Goal: Task Accomplishment & Management: Manage account settings

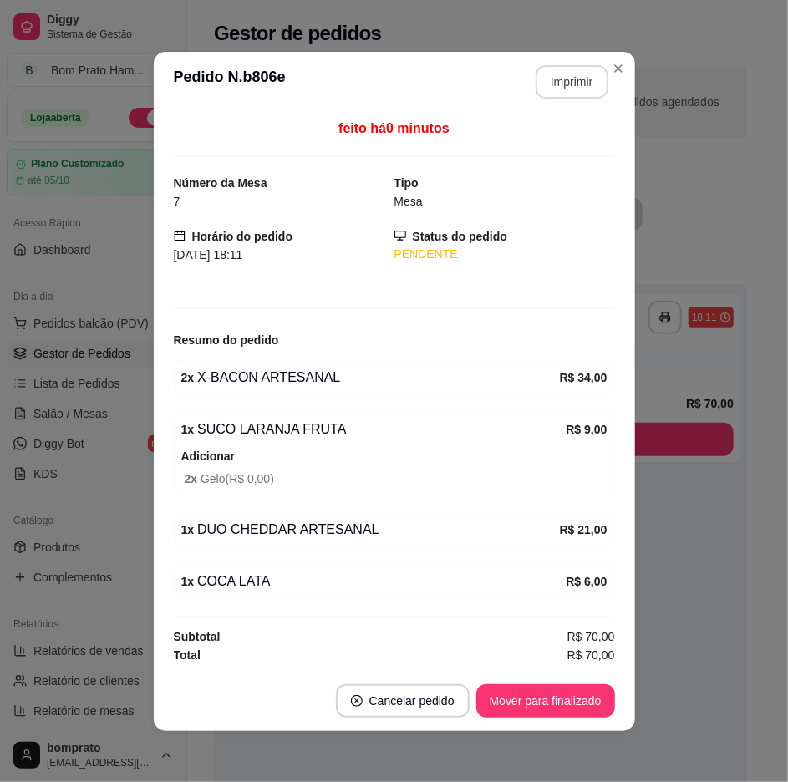
click at [557, 73] on button "Imprimir" at bounding box center [571, 81] width 73 height 33
click at [590, 695] on button "Mover para finalizado" at bounding box center [545, 700] width 139 height 33
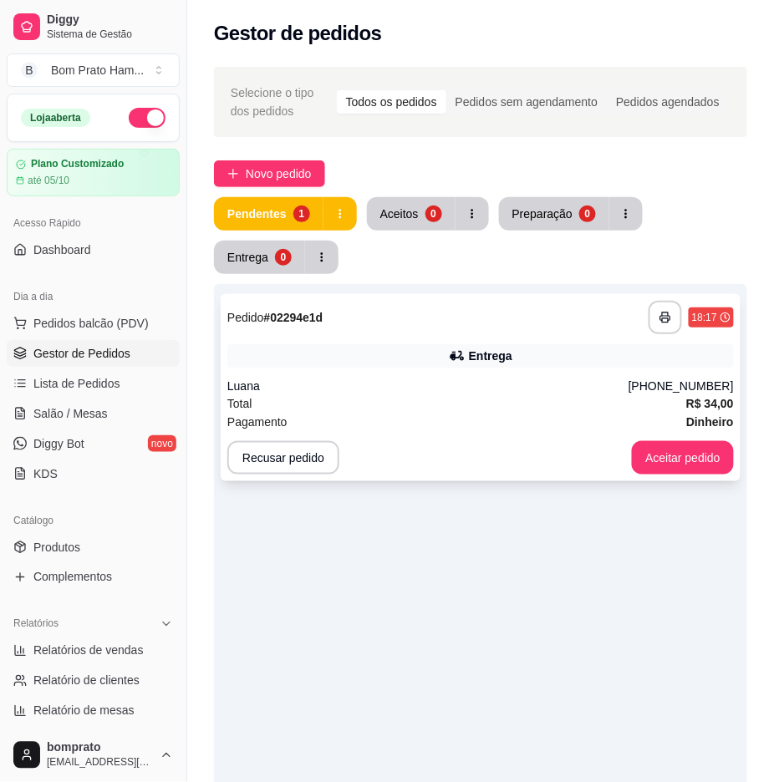
click at [641, 368] on div "**********" at bounding box center [481, 387] width 520 height 187
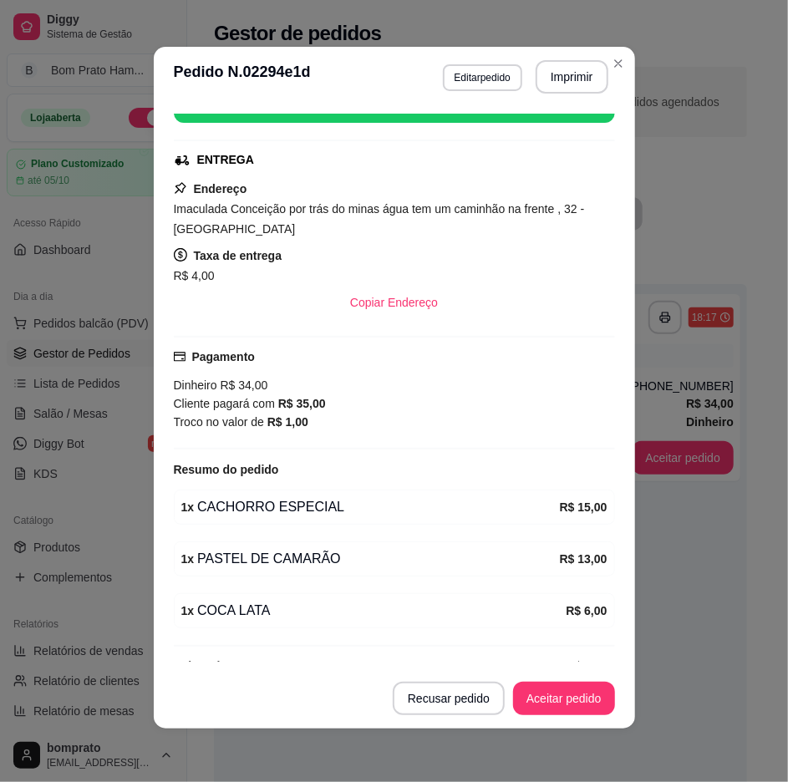
scroll to position [262, 0]
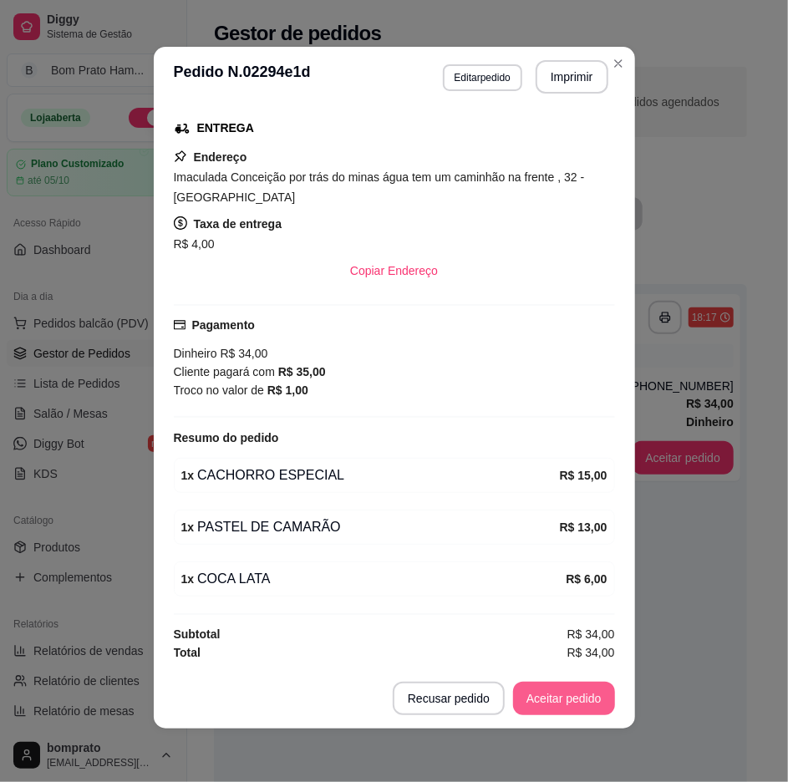
click at [558, 683] on button "Aceitar pedido" at bounding box center [564, 698] width 102 height 33
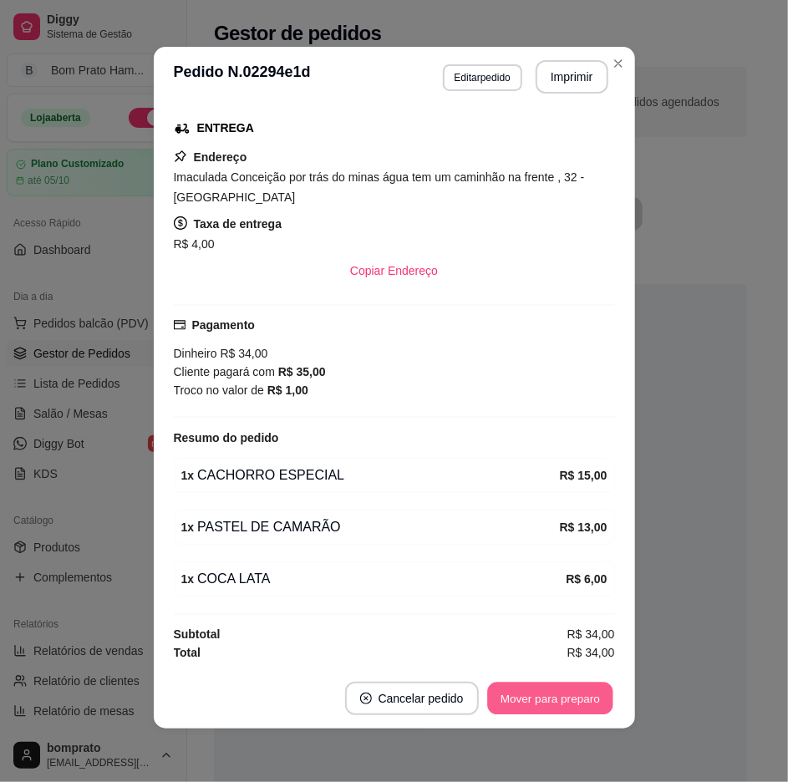
click at [581, 712] on button "Mover para preparo" at bounding box center [549, 699] width 125 height 33
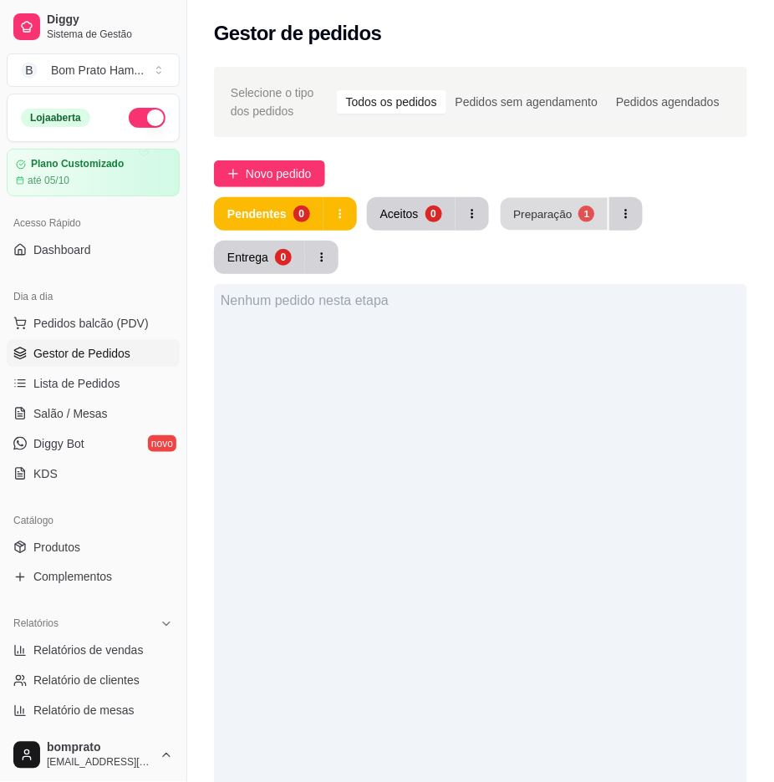
click at [531, 204] on button "Preparação 1" at bounding box center [553, 214] width 107 height 33
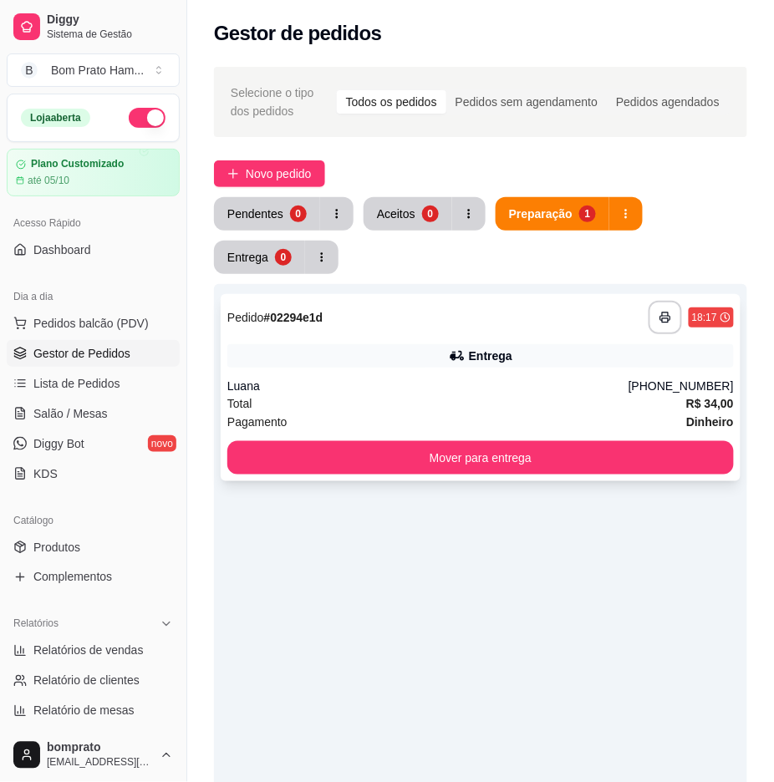
click at [532, 349] on div "Entrega" at bounding box center [480, 355] width 506 height 23
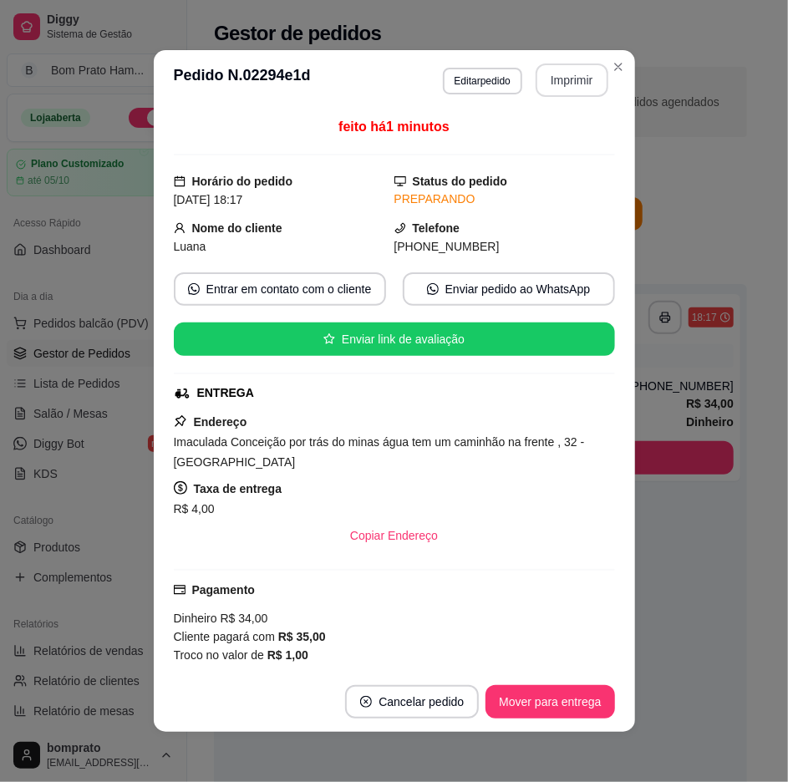
click at [561, 68] on button "Imprimir" at bounding box center [571, 79] width 73 height 33
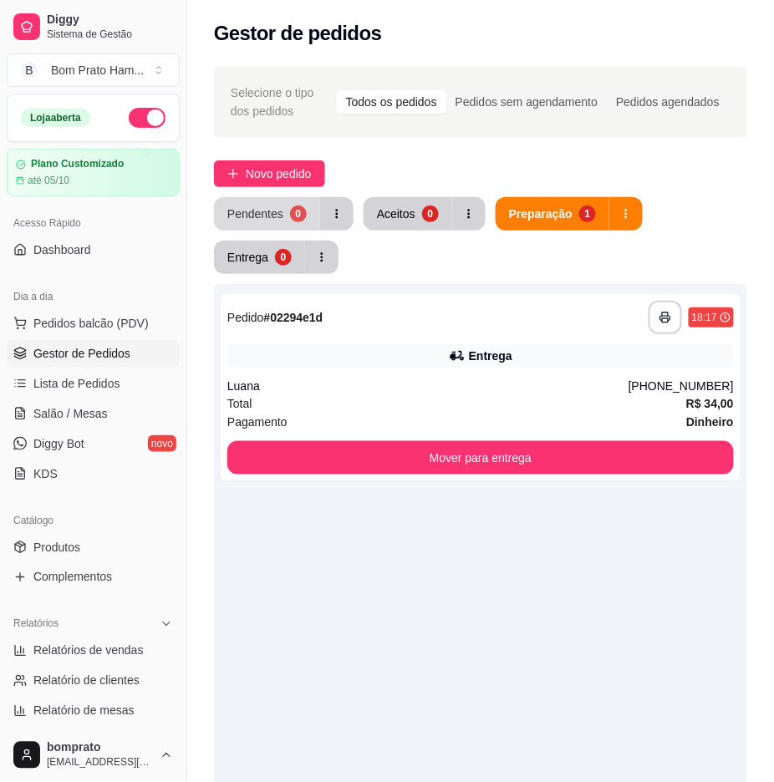
click at [296, 220] on div "0" at bounding box center [298, 214] width 17 height 17
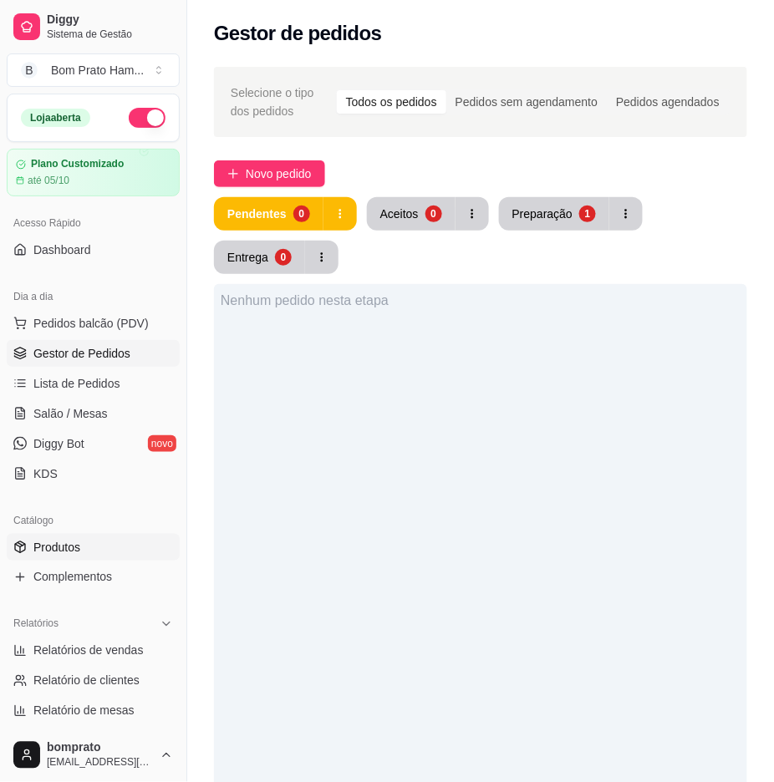
drag, startPoint x: 62, startPoint y: 550, endPoint x: 71, endPoint y: 541, distance: 12.4
click at [63, 548] on span "Produtos" at bounding box center [56, 547] width 47 height 17
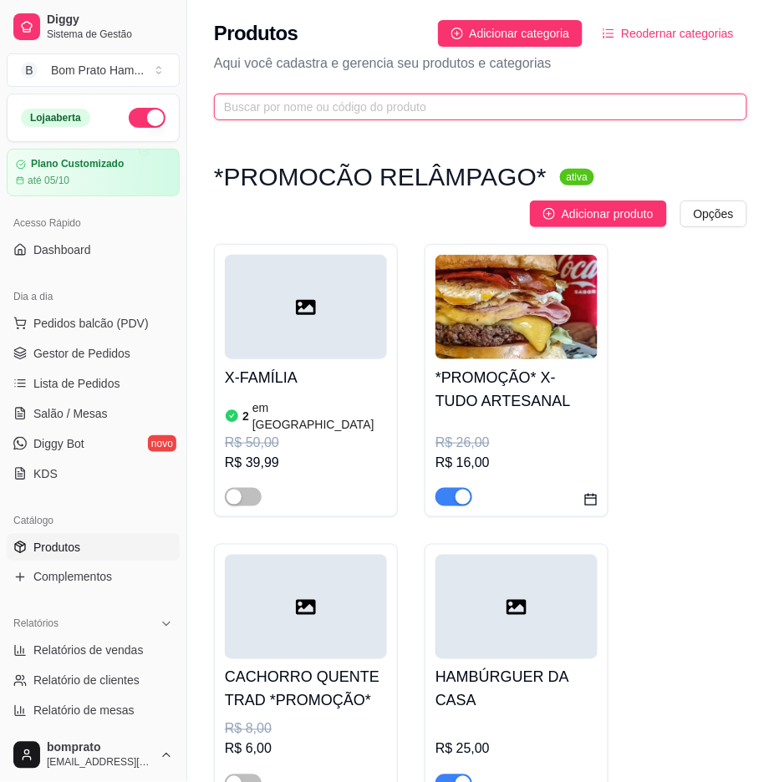
click at [379, 101] on input "text" at bounding box center [474, 107] width 500 height 18
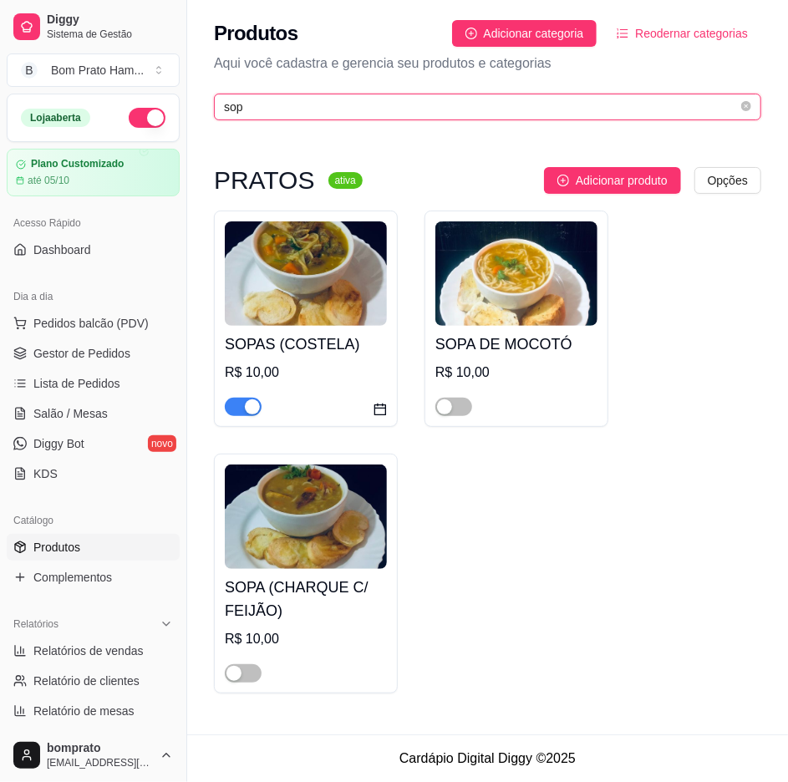
type input "sop"
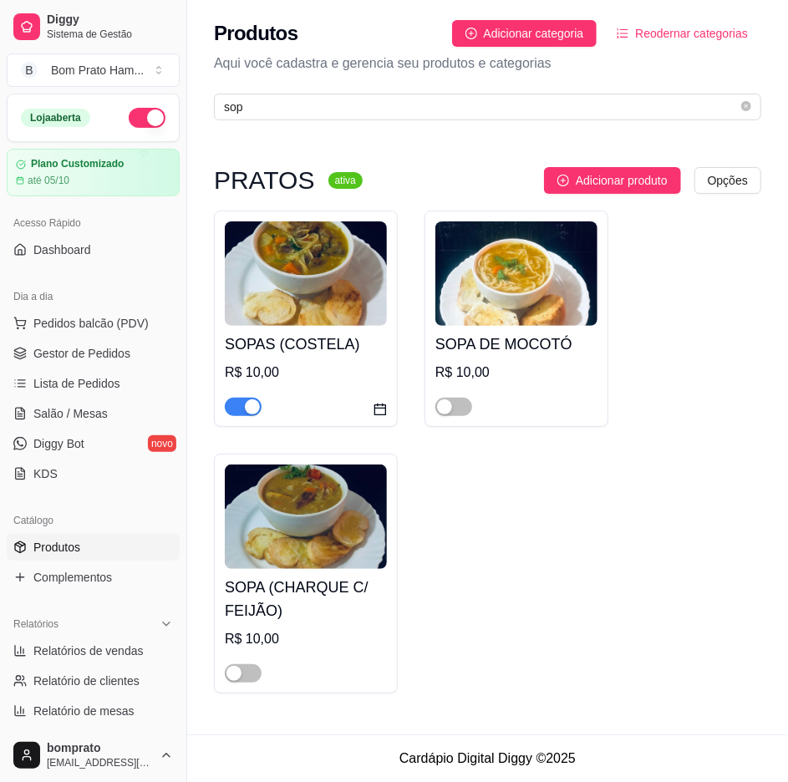
click at [253, 408] on div "button" at bounding box center [252, 406] width 15 height 15
drag, startPoint x: 245, startPoint y: 669, endPoint x: 266, endPoint y: 666, distance: 21.2
click at [254, 672] on span "button" at bounding box center [243, 673] width 37 height 18
click at [165, 358] on link "Gestor de Pedidos" at bounding box center [93, 353] width 173 height 27
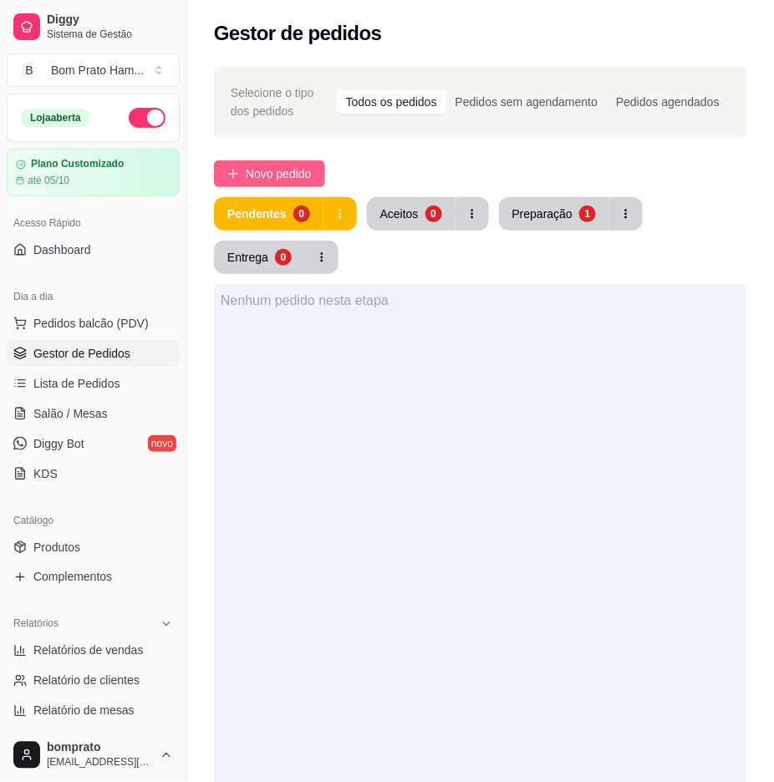
click at [298, 162] on button "Novo pedido" at bounding box center [269, 173] width 111 height 27
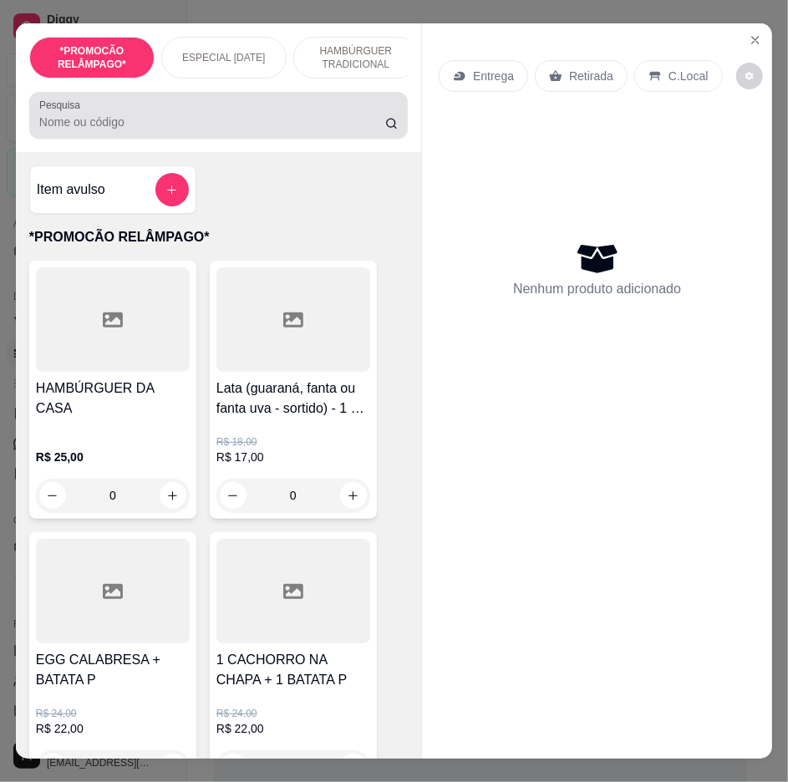
click at [232, 139] on div "Pesquisa" at bounding box center [218, 115] width 378 height 47
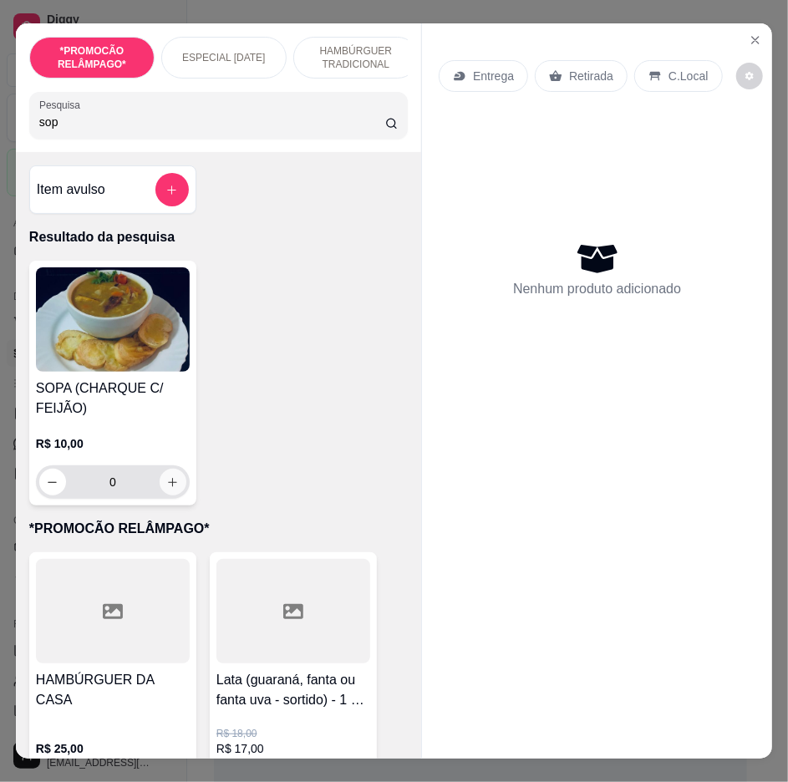
type input "sop"
click at [160, 493] on button "increase-product-quantity" at bounding box center [173, 482] width 27 height 27
type input "1"
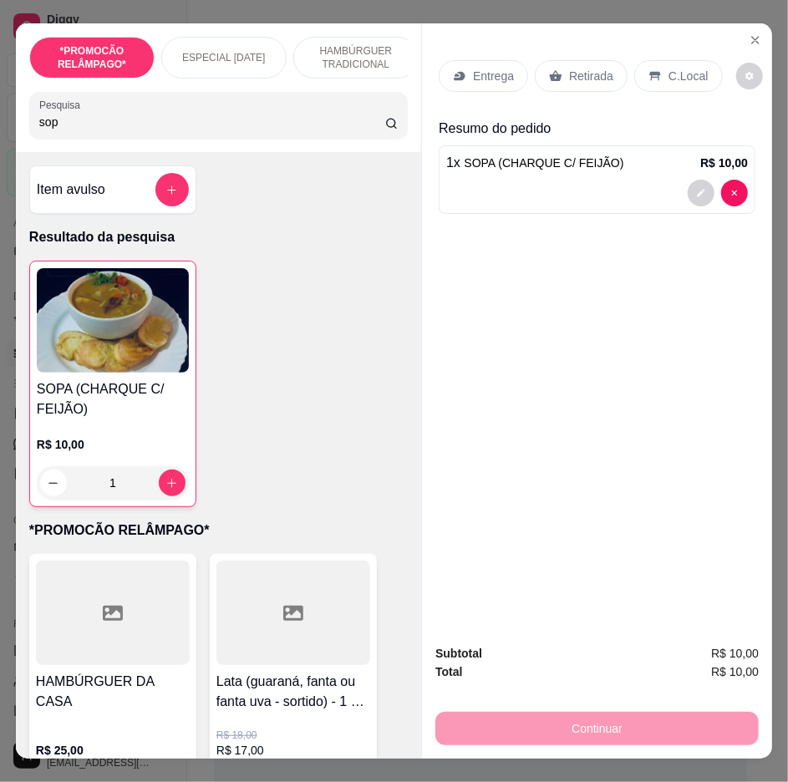
click at [497, 73] on p "Entrega" at bounding box center [493, 76] width 41 height 17
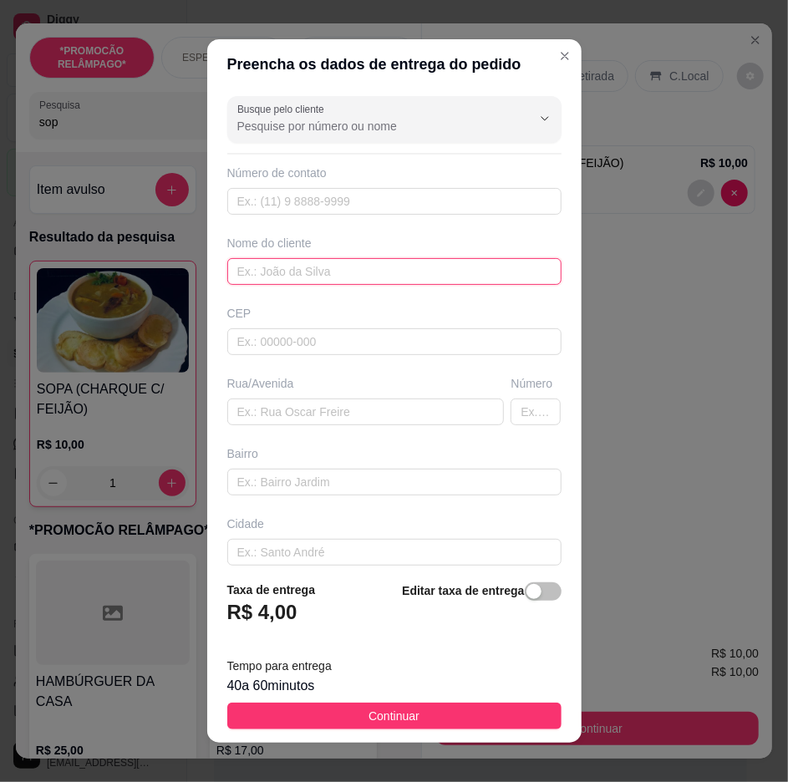
drag, startPoint x: 408, startPoint y: 259, endPoint x: 379, endPoint y: 279, distance: 34.8
click at [379, 279] on input "text" at bounding box center [394, 271] width 334 height 27
drag, startPoint x: 387, startPoint y: 279, endPoint x: 427, endPoint y: 271, distance: 40.8
paste input "Dedé"
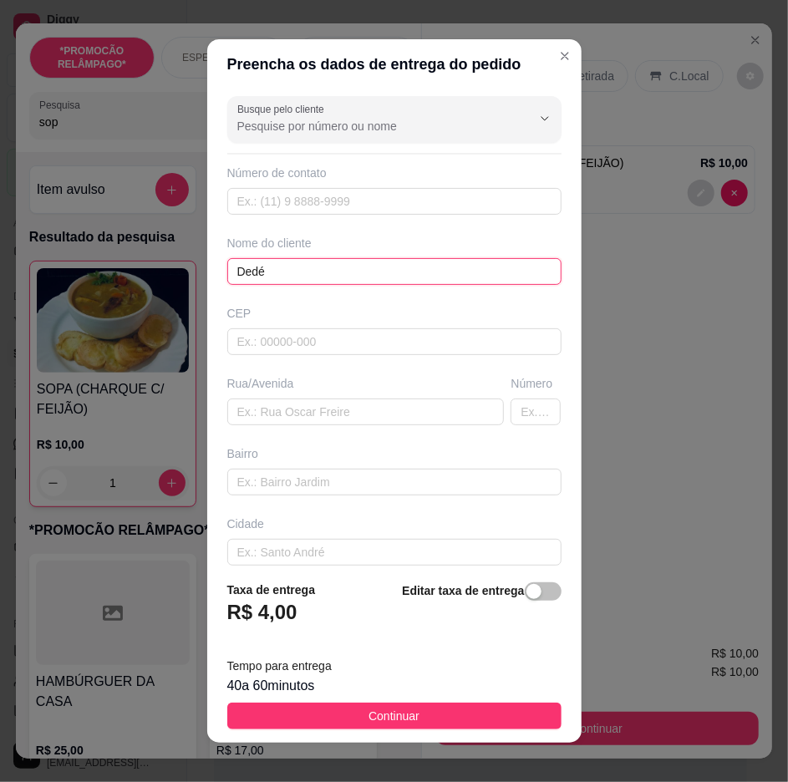
type input "Dedé"
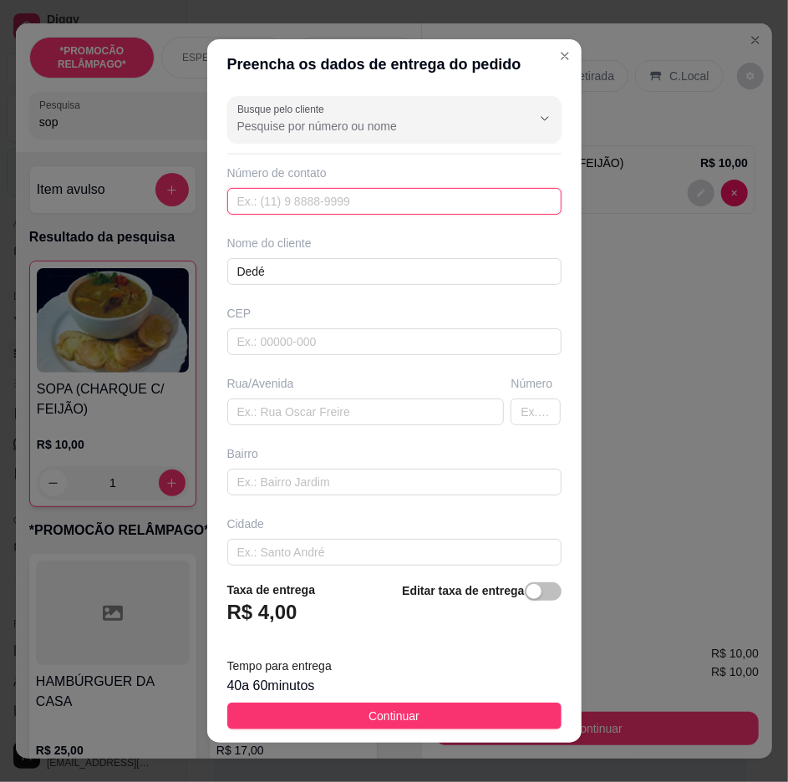
click at [396, 214] on input "text" at bounding box center [394, 201] width 334 height 27
paste input "558 79921-0715"
type input "558 79921-0715"
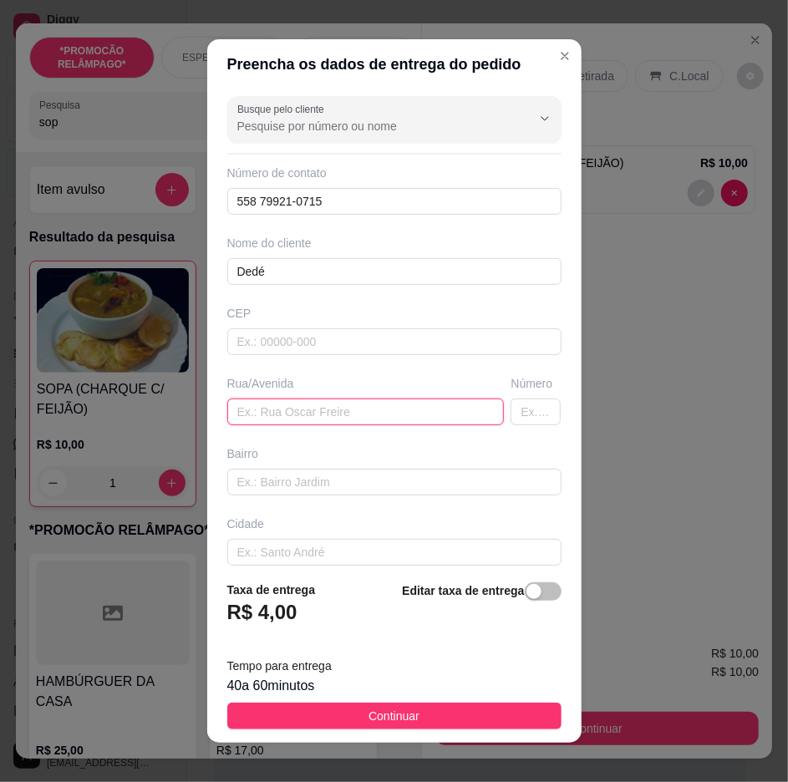
click at [303, 413] on input "text" at bounding box center [365, 411] width 277 height 27
paste input "É por trás do Postinho da [PERSON_NAME]"
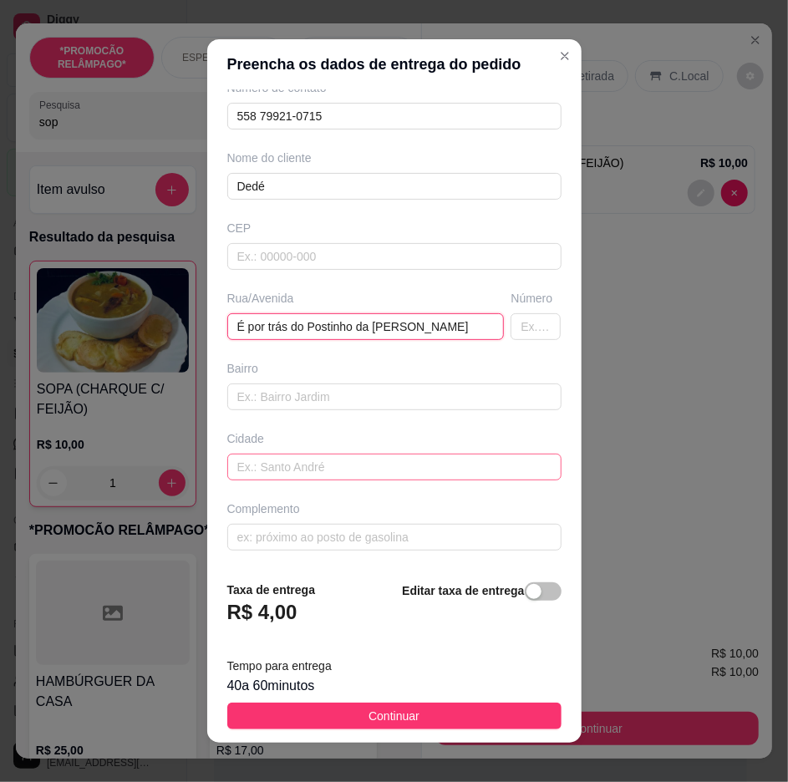
scroll to position [13, 0]
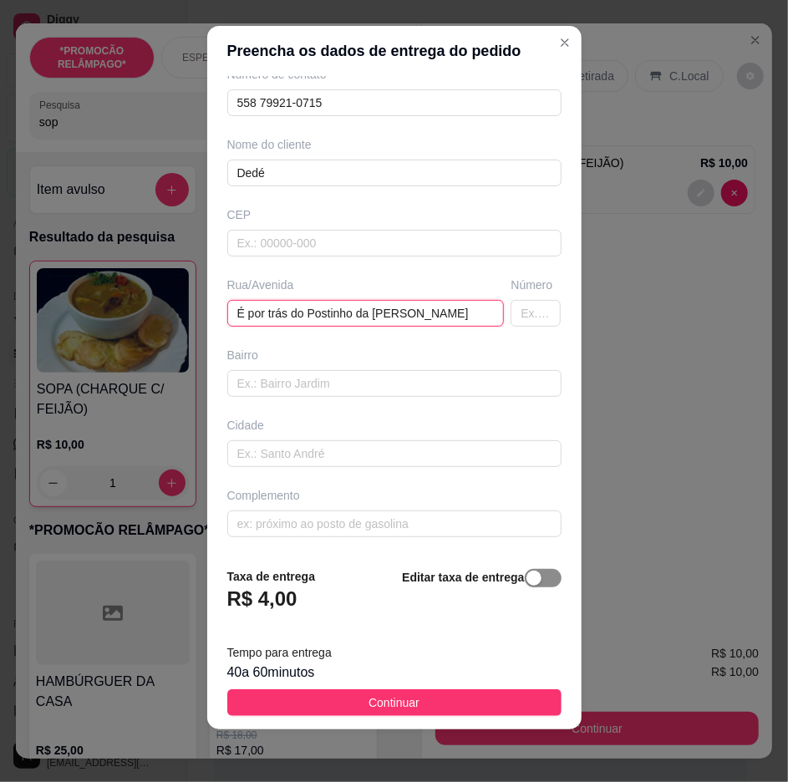
type input "É por trás do Postinho da [PERSON_NAME]"
click at [525, 585] on span "button" at bounding box center [543, 578] width 37 height 18
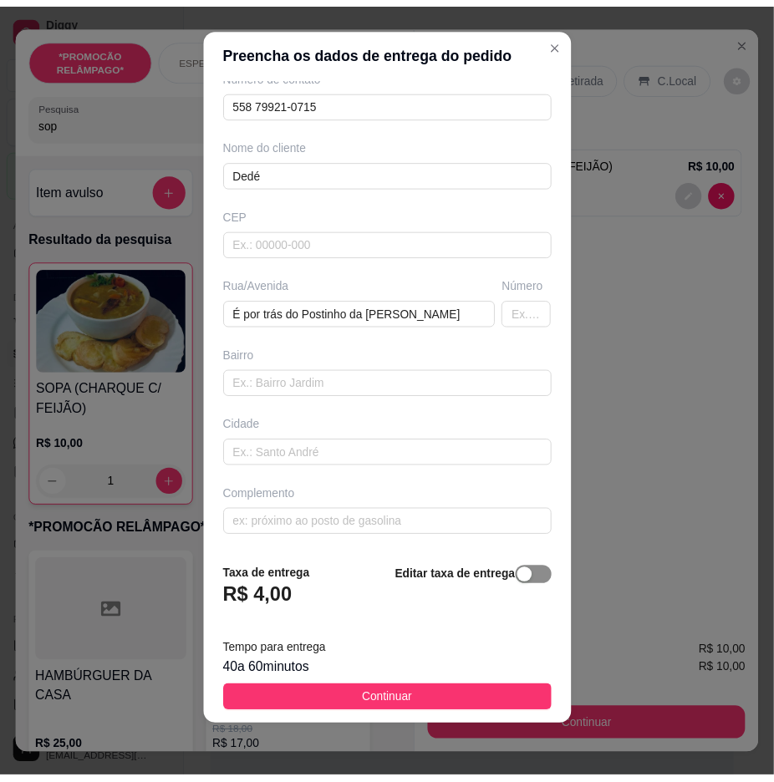
scroll to position [35, 0]
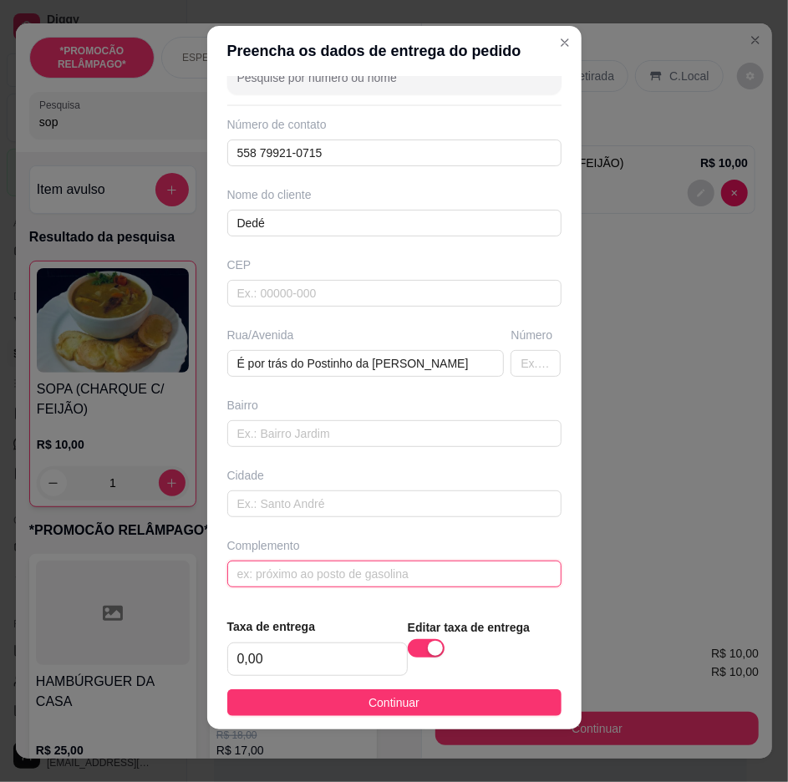
click at [433, 563] on input "text" at bounding box center [394, 574] width 334 height 27
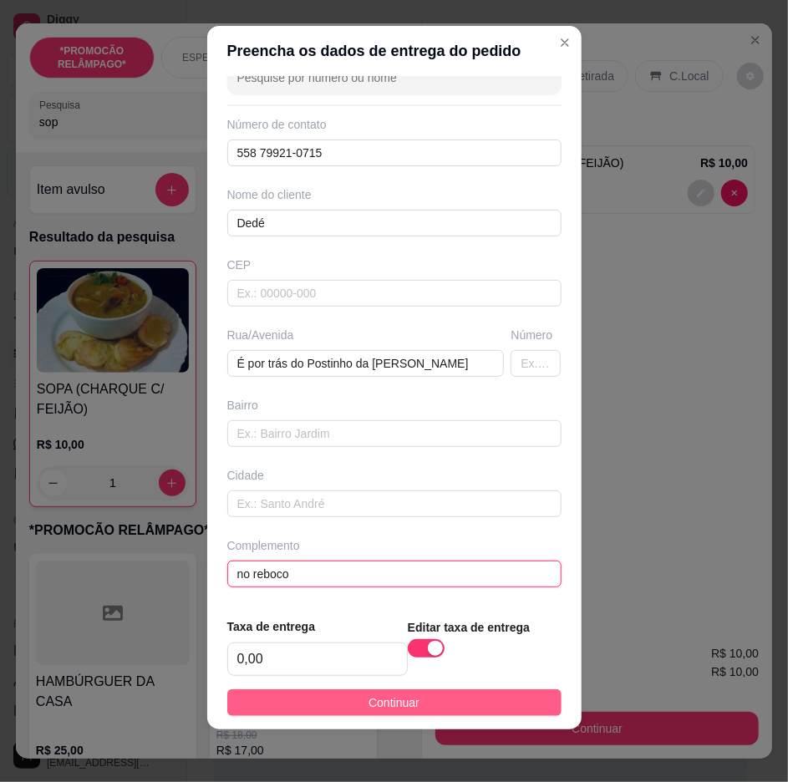
type input "no reboco"
click at [523, 707] on button "Continuar" at bounding box center [394, 702] width 334 height 27
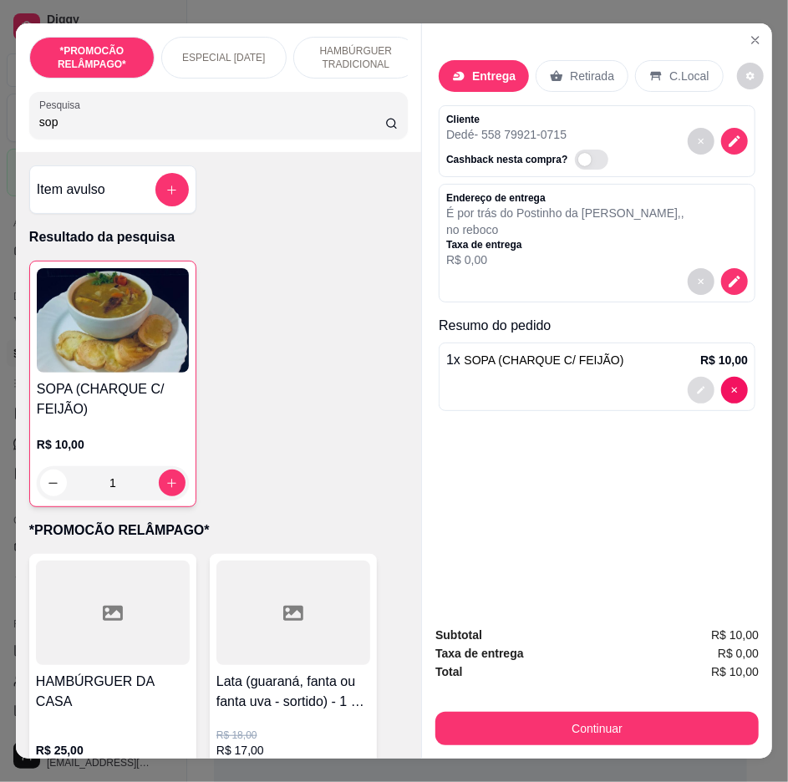
click at [679, 347] on div "1 x SOPA (CHARQUE C/ FEIJÃO) R$ 10,00" at bounding box center [597, 377] width 317 height 69
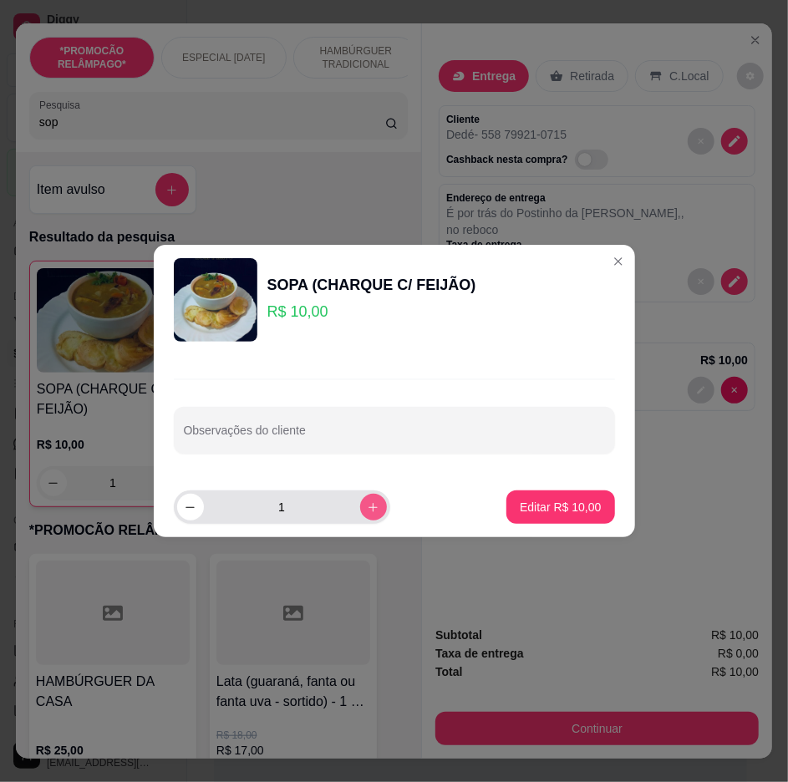
click at [360, 505] on button "increase-product-quantity" at bounding box center [373, 507] width 27 height 27
type input "2"
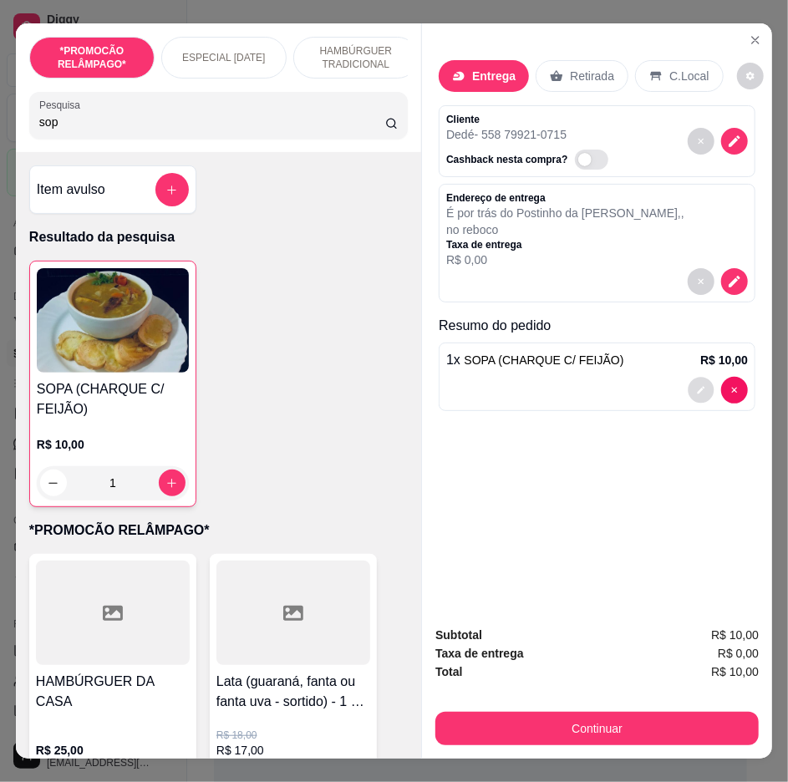
click at [689, 388] on button "decrease-product-quantity" at bounding box center [701, 391] width 26 height 26
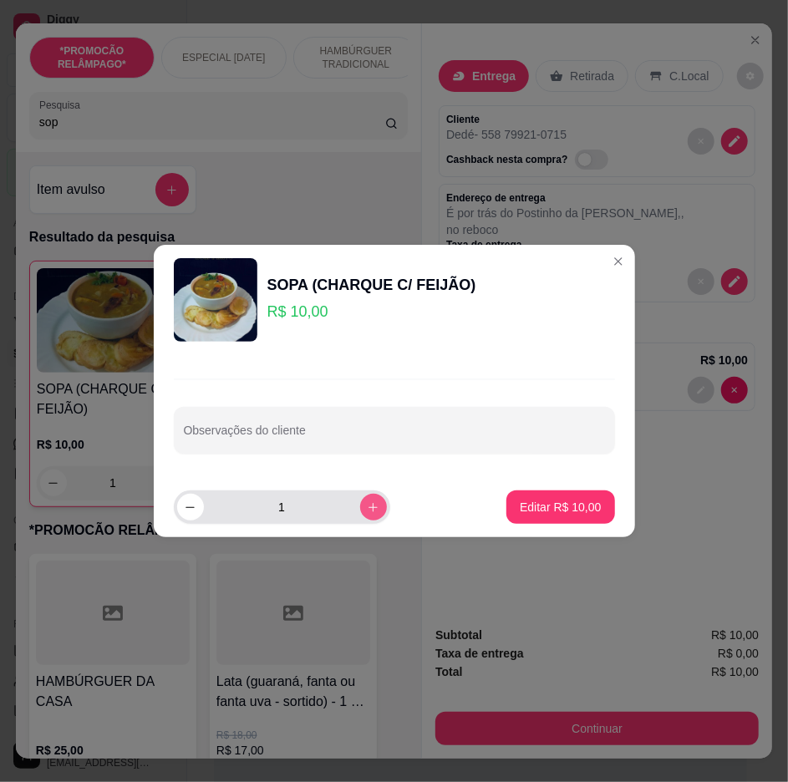
click at [367, 504] on icon "increase-product-quantity" at bounding box center [373, 507] width 13 height 13
type input "2"
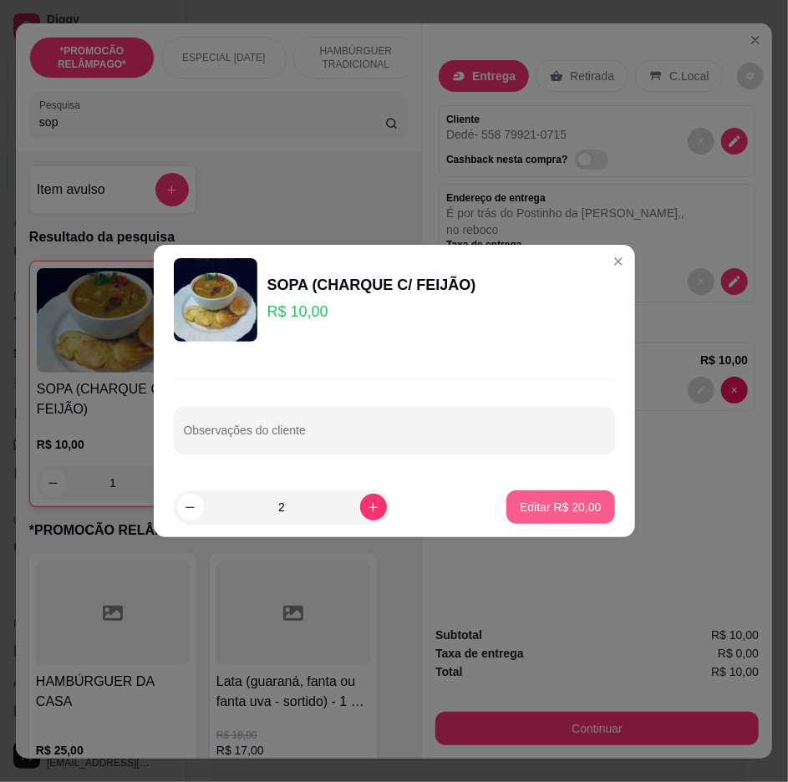
click at [540, 506] on p "Editar R$ 20,00" at bounding box center [560, 507] width 81 height 17
type input "2"
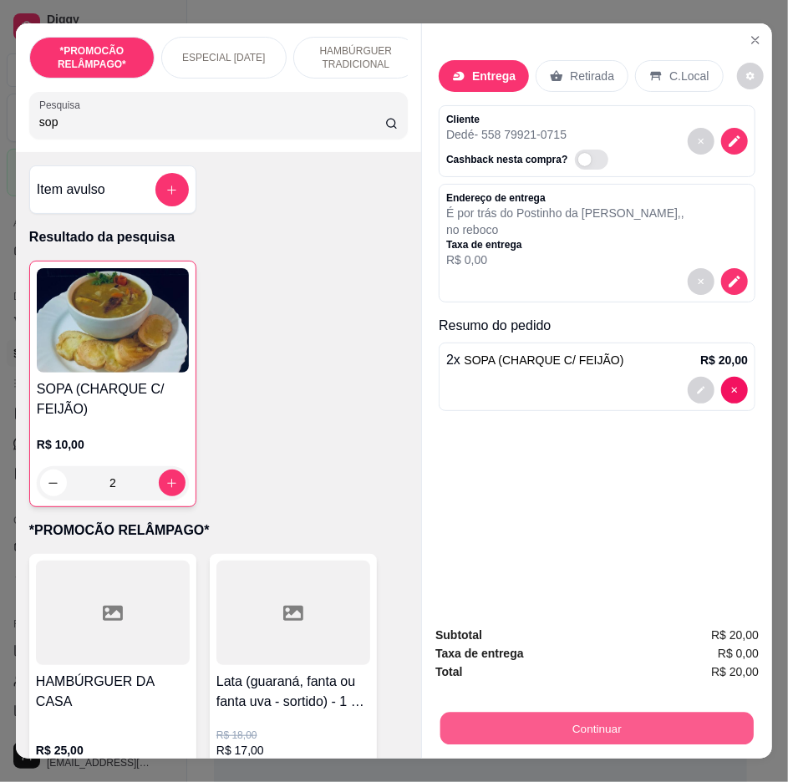
click at [727, 717] on button "Continuar" at bounding box center [596, 729] width 313 height 33
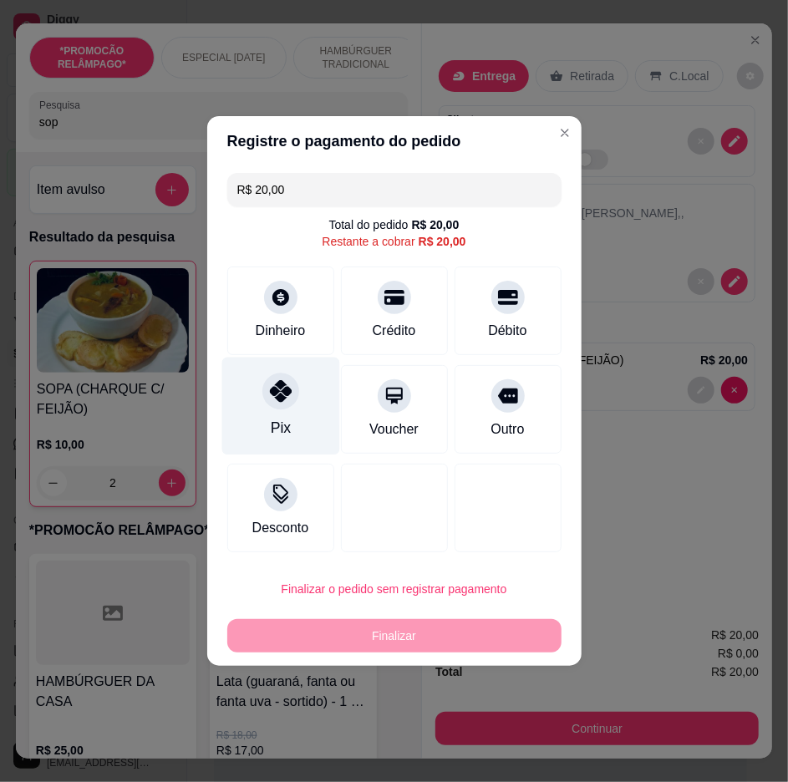
click at [304, 388] on div "Pix" at bounding box center [280, 407] width 118 height 98
type input "R$ 0,00"
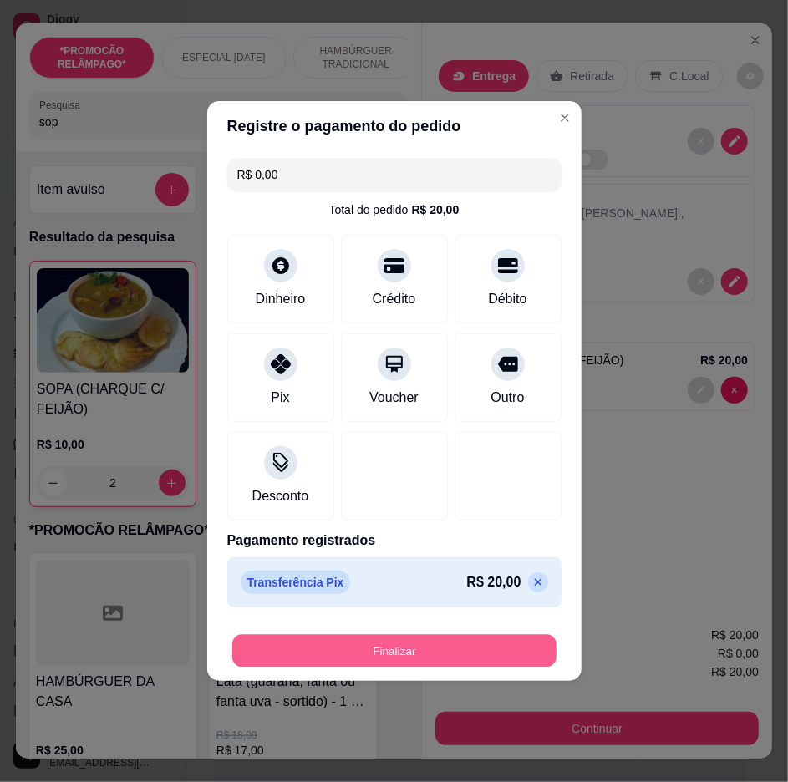
click at [477, 665] on button "Finalizar" at bounding box center [394, 651] width 324 height 33
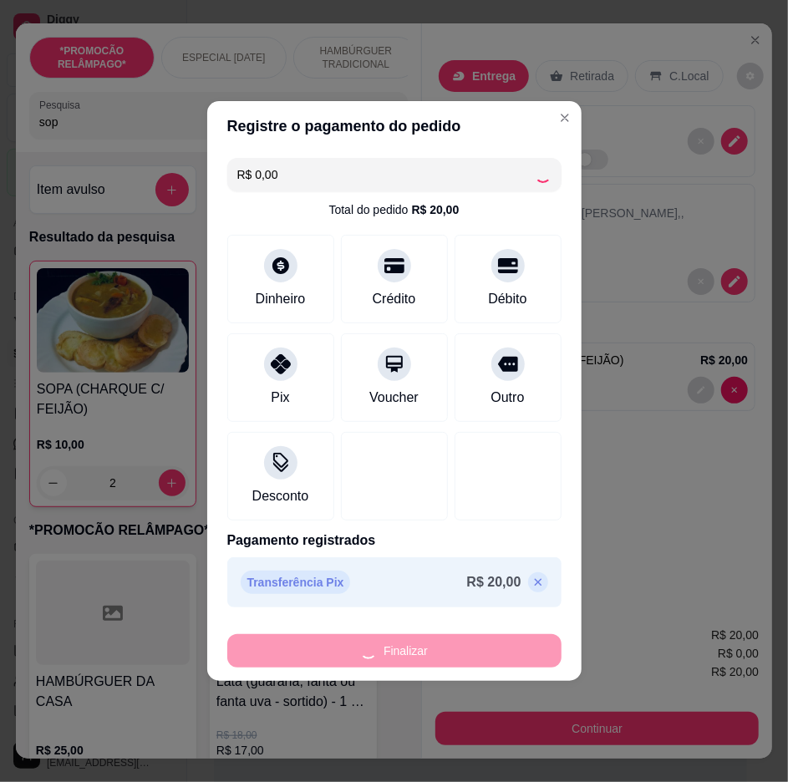
type input "0"
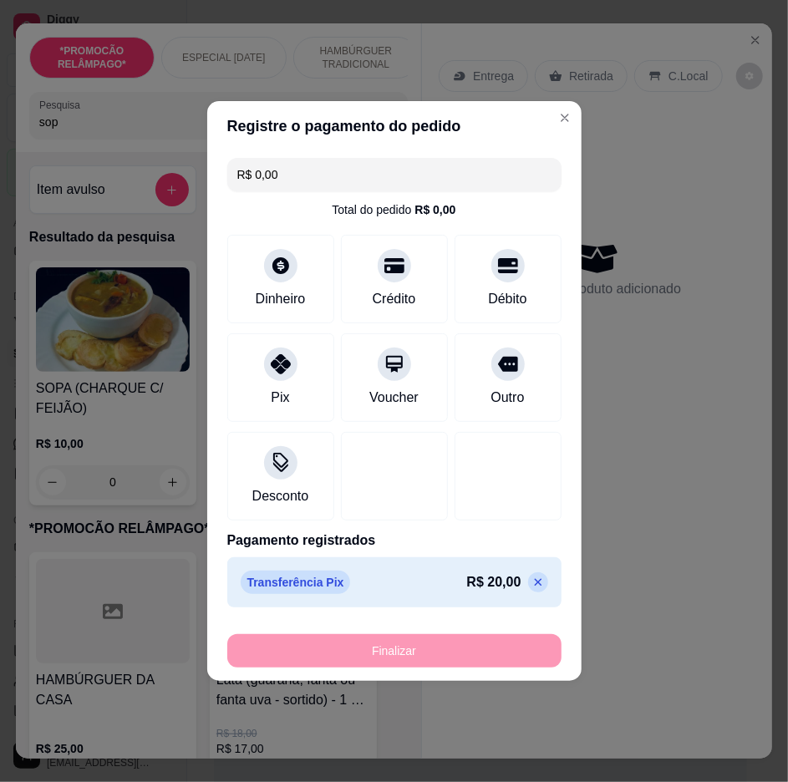
type input "-R$ 20,00"
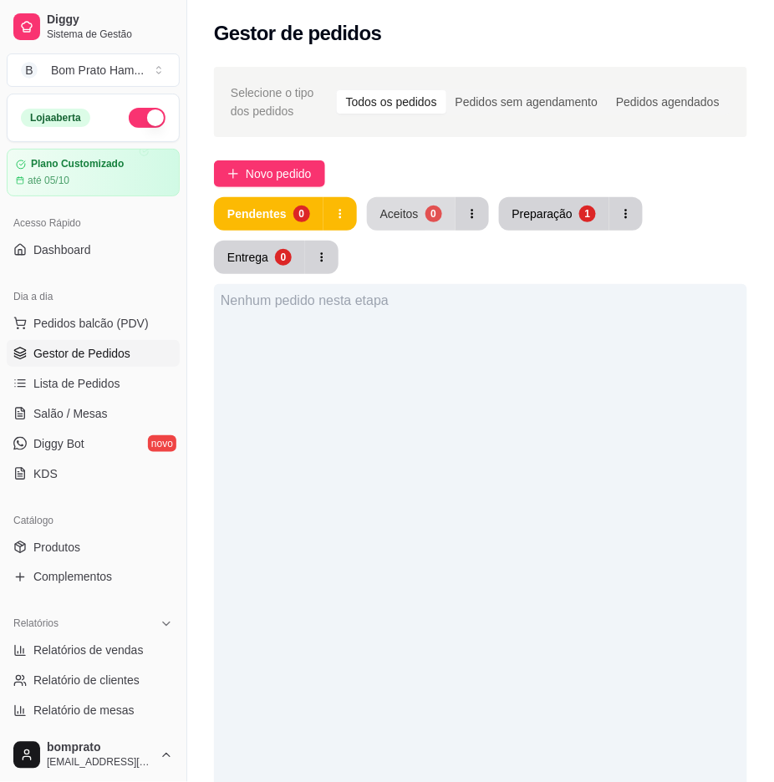
click at [432, 215] on div "0" at bounding box center [433, 214] width 17 height 17
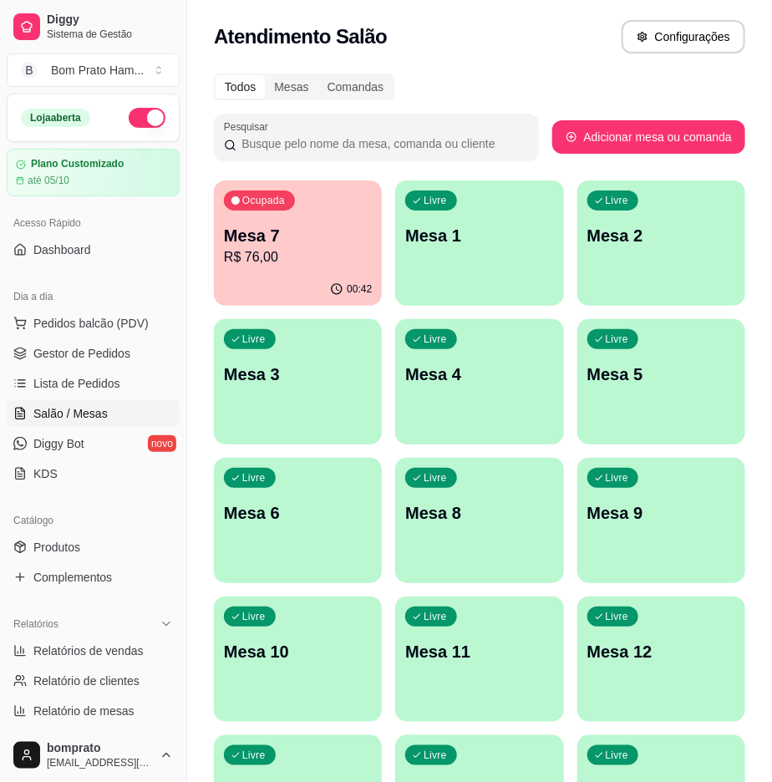
click at [287, 271] on div "Ocupada Mesa 7 R$ 76,00" at bounding box center [298, 226] width 168 height 93
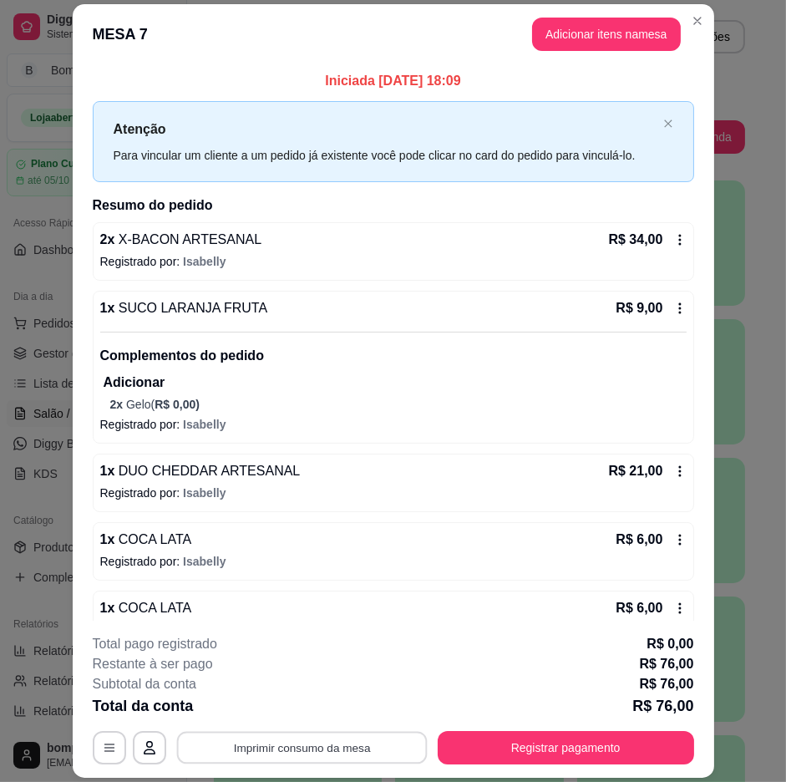
click at [384, 742] on button "Imprimir consumo da mesa" at bounding box center [301, 748] width 251 height 33
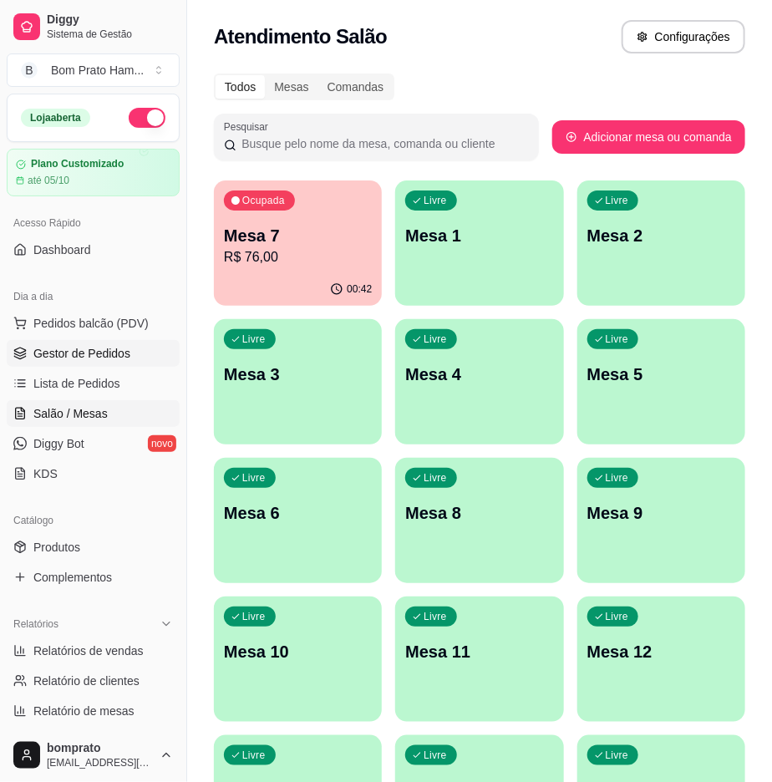
click at [122, 343] on link "Gestor de Pedidos" at bounding box center [93, 353] width 173 height 27
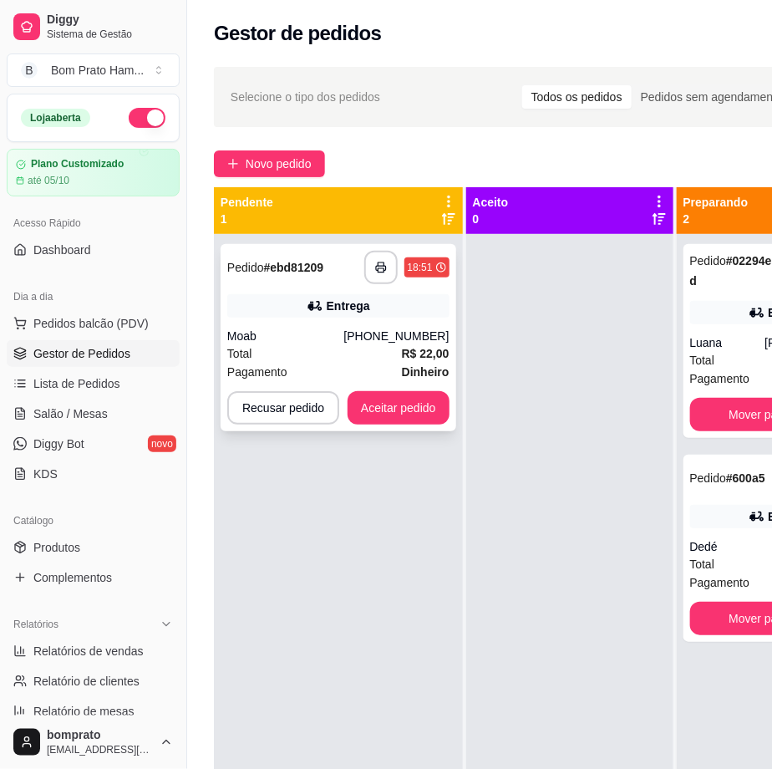
click at [269, 313] on div "Entrega" at bounding box center [338, 305] width 222 height 23
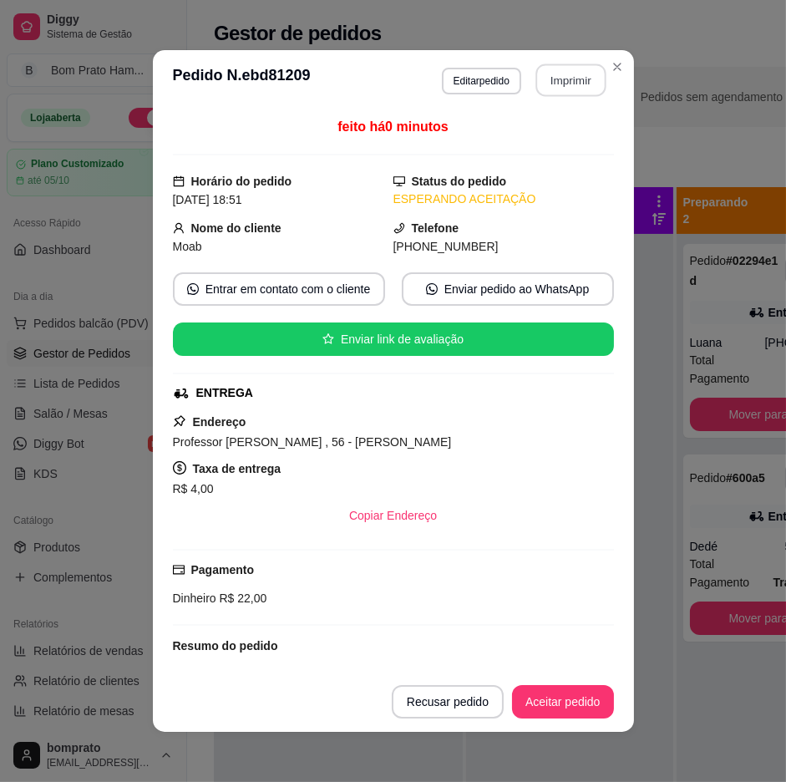
click at [577, 92] on button "Imprimir" at bounding box center [570, 80] width 70 height 33
click at [545, 711] on button "Aceitar pedido" at bounding box center [563, 701] width 102 height 33
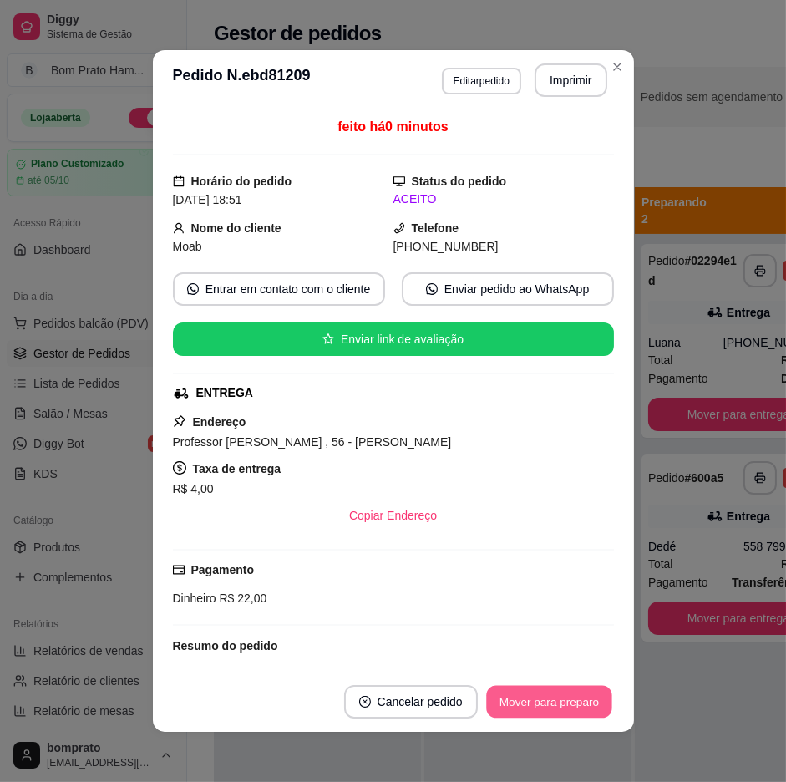
click at [565, 700] on button "Mover para preparo" at bounding box center [548, 702] width 125 height 33
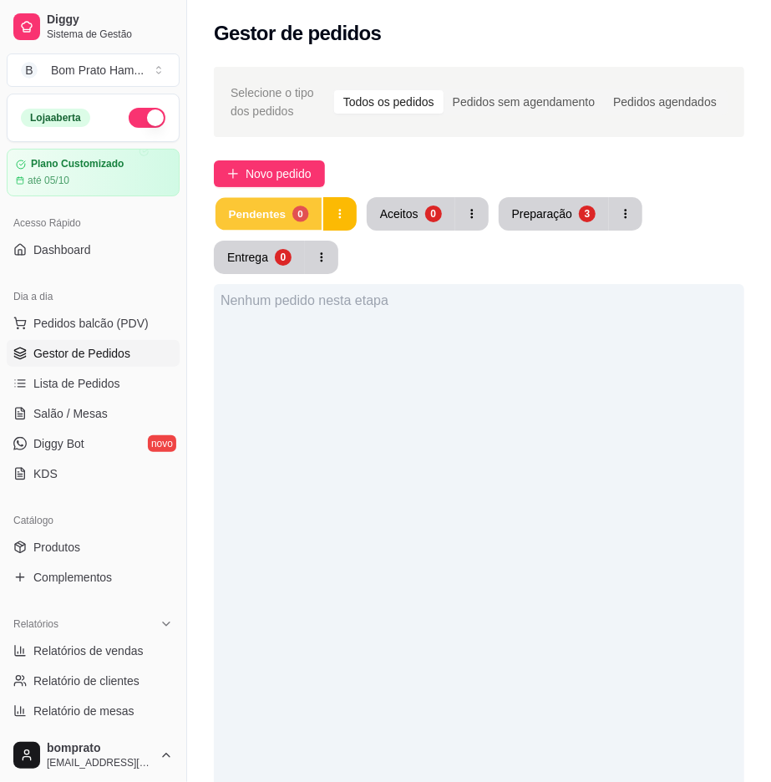
click at [302, 216] on div "0" at bounding box center [300, 214] width 16 height 16
click at [520, 224] on button "Preparação 3" at bounding box center [554, 213] width 110 height 33
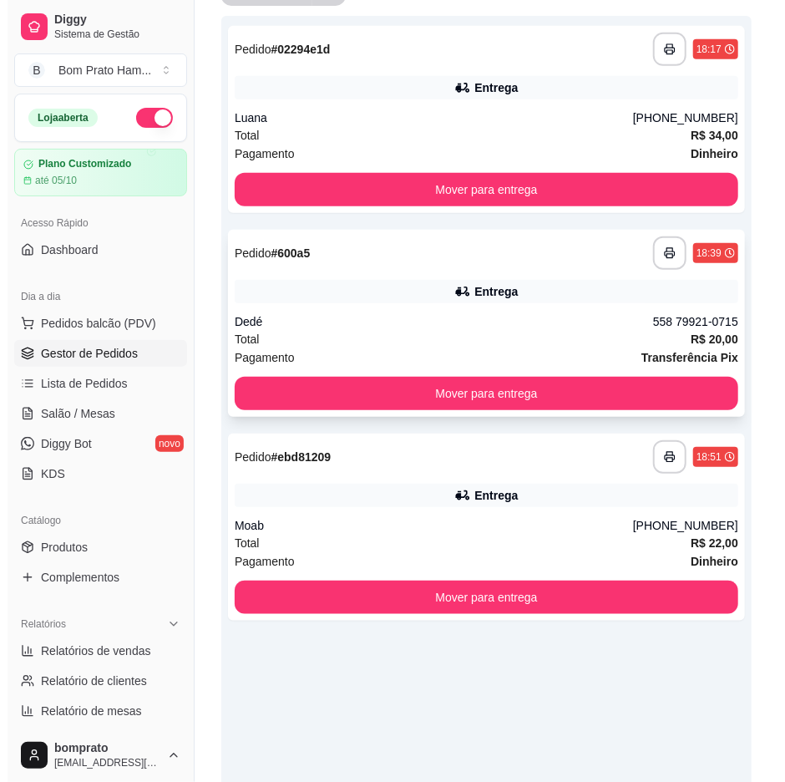
scroll to position [278, 0]
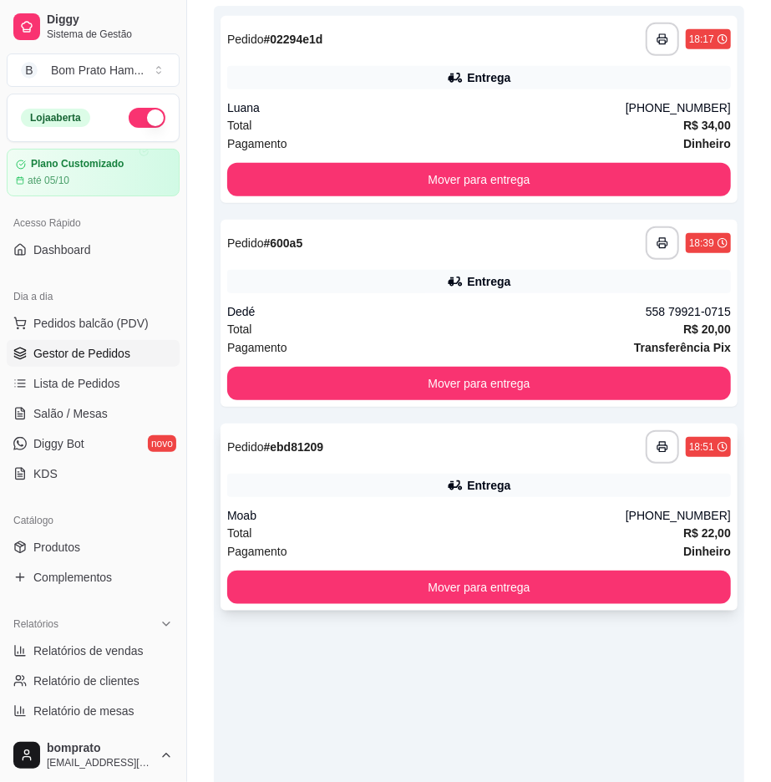
click at [523, 540] on div "Total R$ 22,00" at bounding box center [479, 533] width 504 height 18
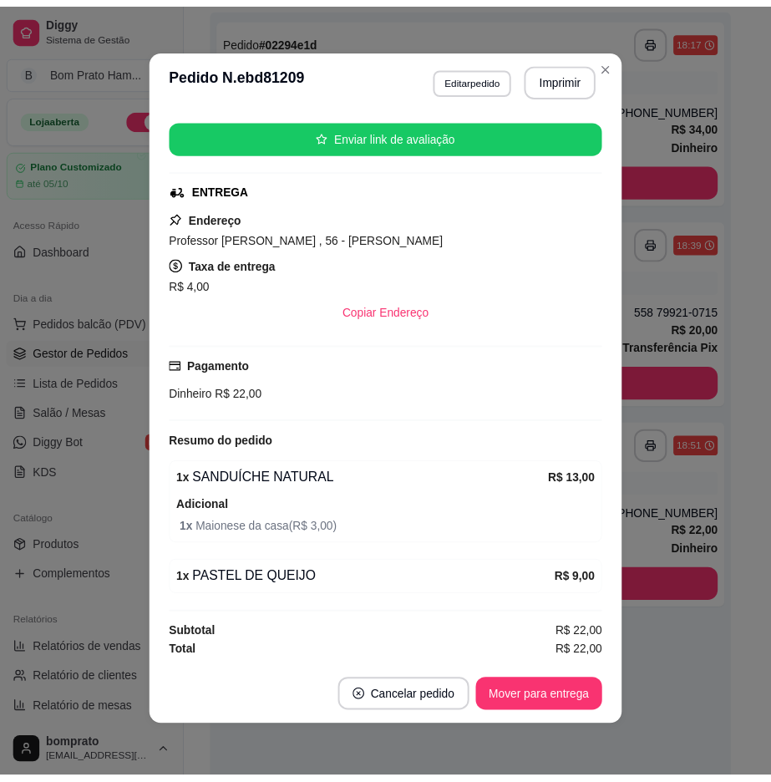
scroll to position [3, 0]
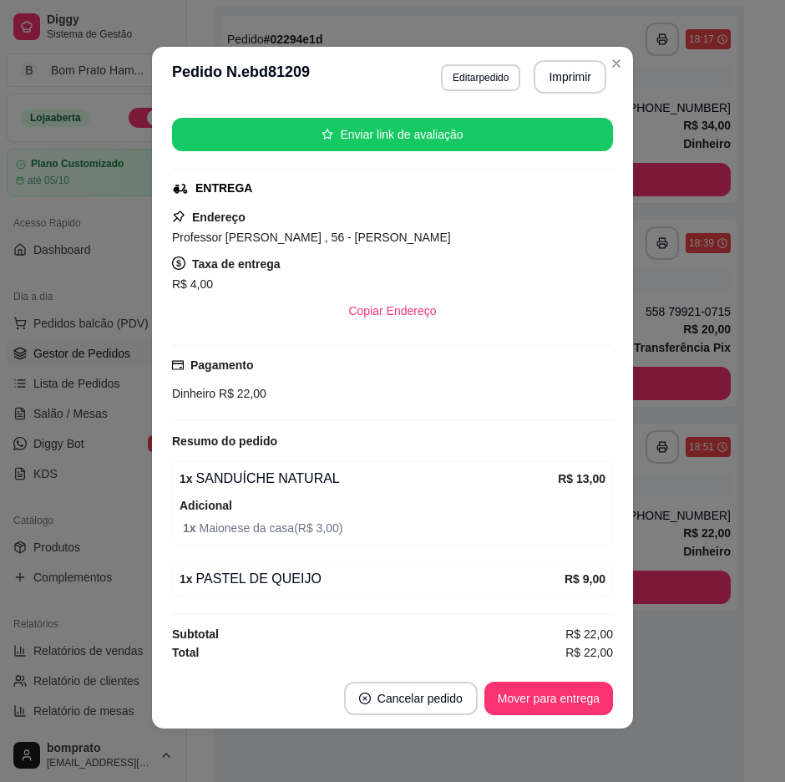
click at [546, 523] on span "1 x Maionese da casa ( R$ 3,00 )" at bounding box center [394, 528] width 423 height 18
drag, startPoint x: 241, startPoint y: 537, endPoint x: 217, endPoint y: 535, distance: 23.5
click at [237, 537] on div "1 x SANDUÍCHE NATURAL R$ 13,00 Adicional 1 x Maionese da casa ( R$ 3,00 )" at bounding box center [392, 503] width 441 height 84
click at [222, 496] on div "Adicional 1 x Maionese da casa ( R$ 3,00 )" at bounding box center [393, 516] width 426 height 42
click at [478, 72] on button "Editar pedido" at bounding box center [481, 77] width 78 height 26
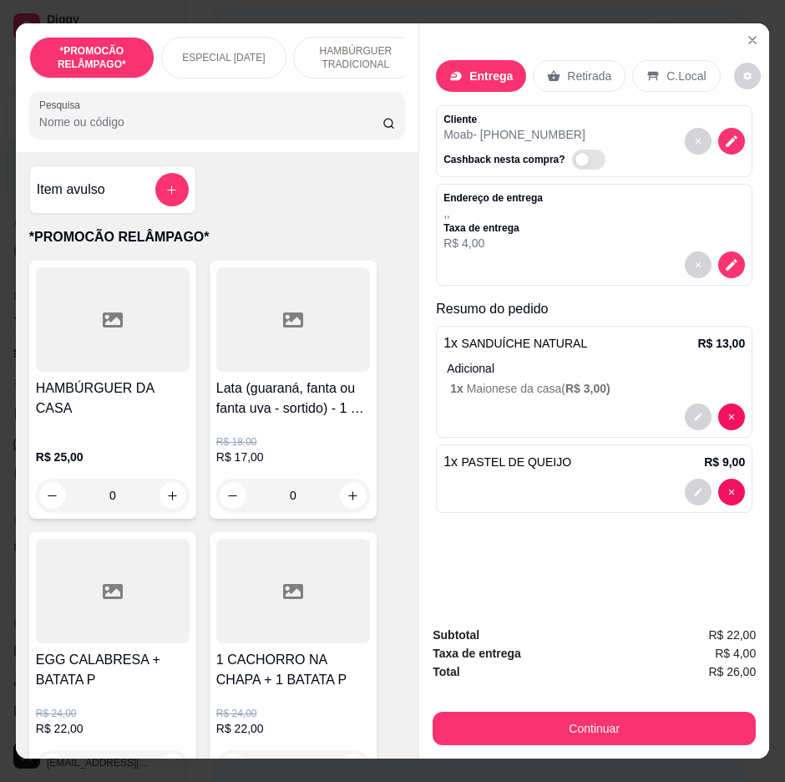
click at [598, 384] on span "R$ 3,00 )" at bounding box center [588, 388] width 45 height 13
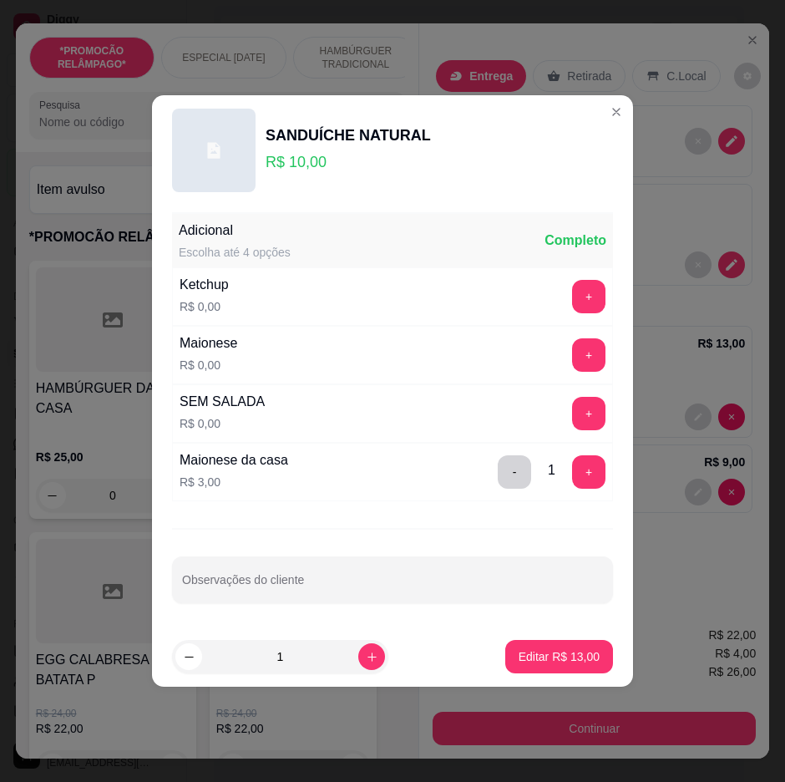
click at [596, 124] on div "SANDUÍCHE NATURAL R$ 10,00" at bounding box center [392, 151] width 441 height 84
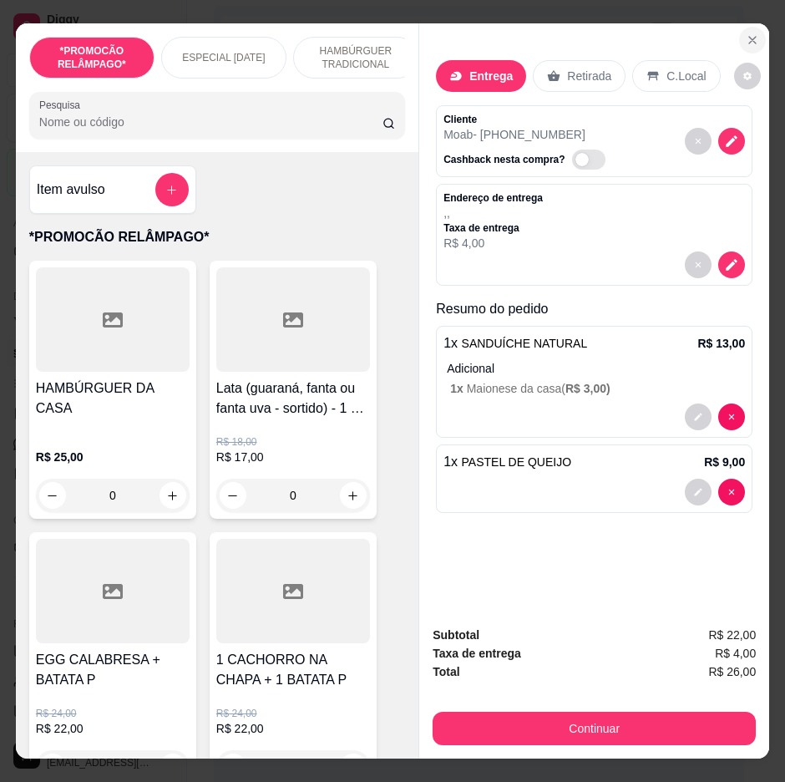
click at [746, 33] on icon "Close" at bounding box center [752, 39] width 13 height 13
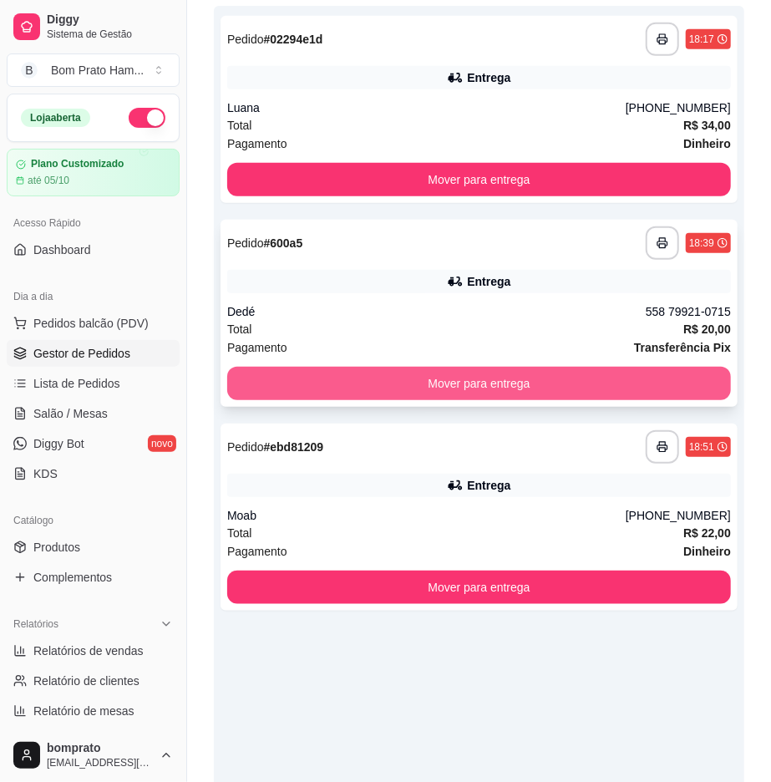
click at [485, 379] on button "Mover para entrega" at bounding box center [479, 383] width 504 height 33
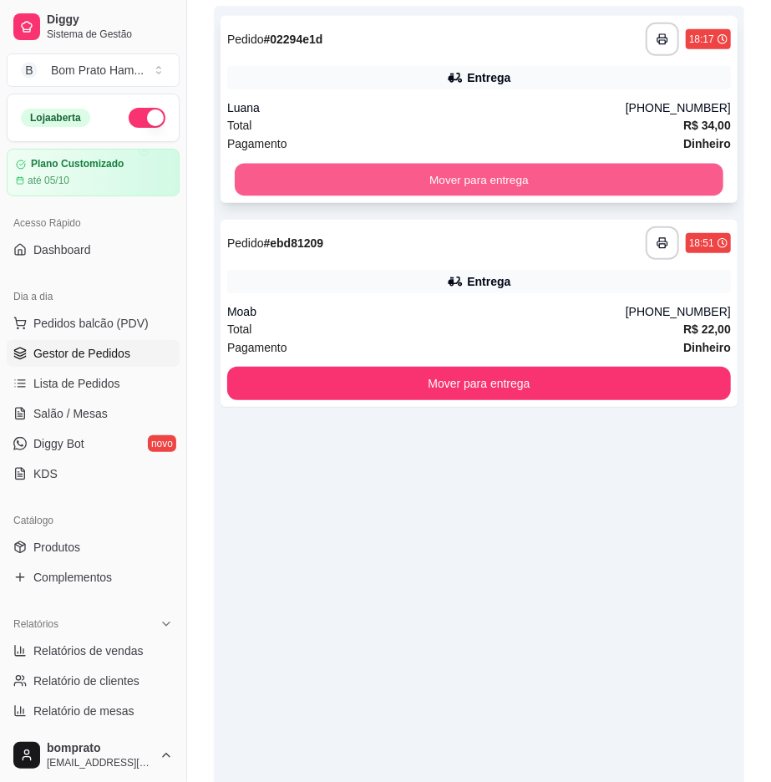
click at [530, 180] on button "Mover para entrega" at bounding box center [479, 180] width 489 height 33
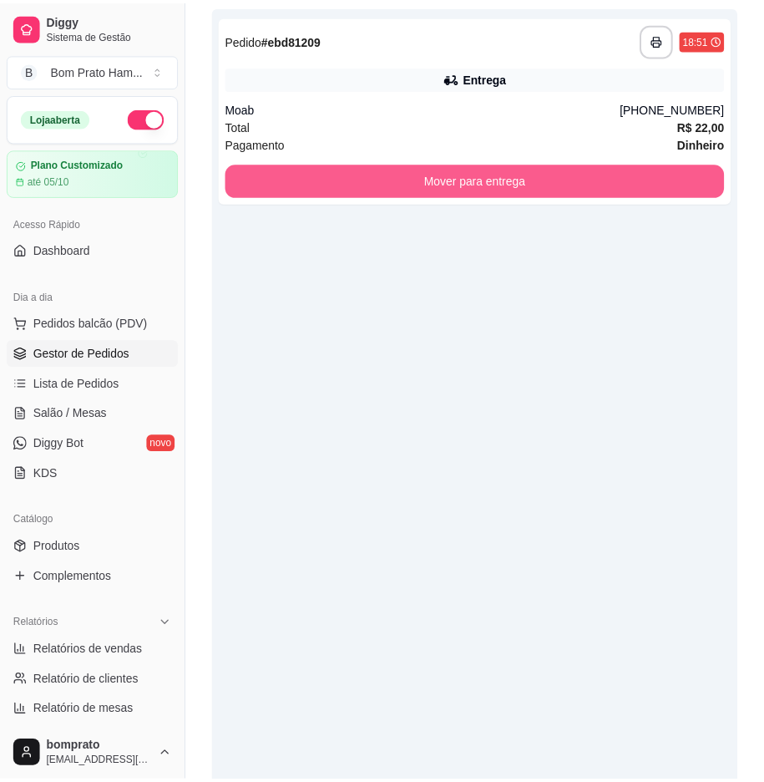
scroll to position [0, 0]
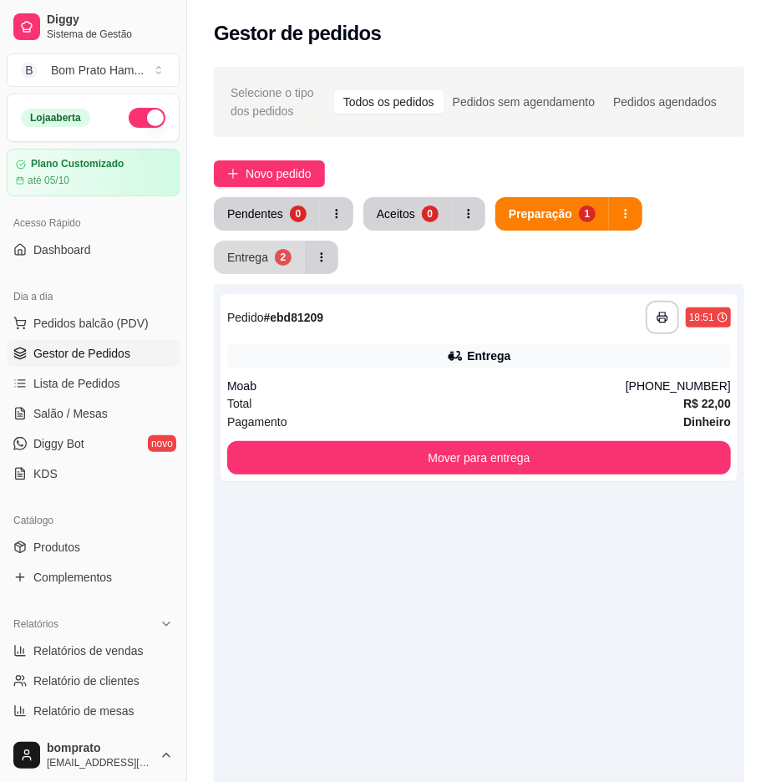
click at [285, 256] on div "2" at bounding box center [283, 257] width 17 height 17
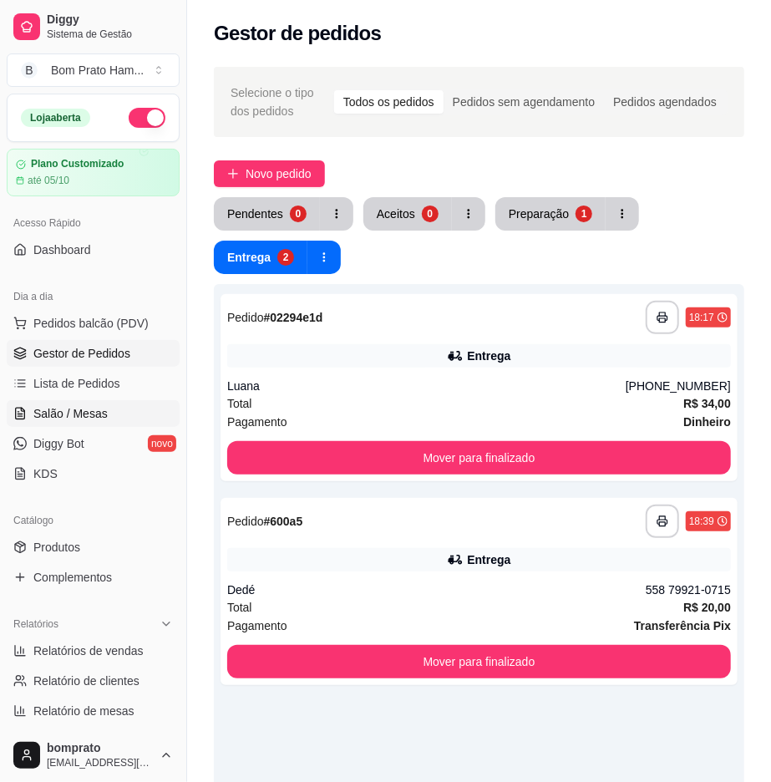
click at [100, 403] on link "Salão / Mesas" at bounding box center [93, 413] width 173 height 27
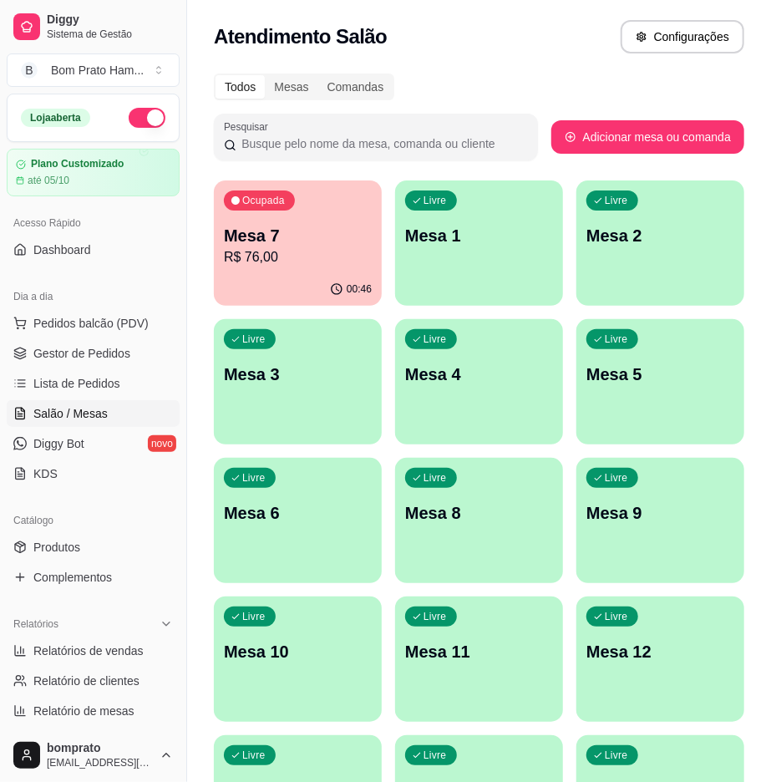
click at [276, 234] on p "Mesa 7" at bounding box center [298, 235] width 148 height 23
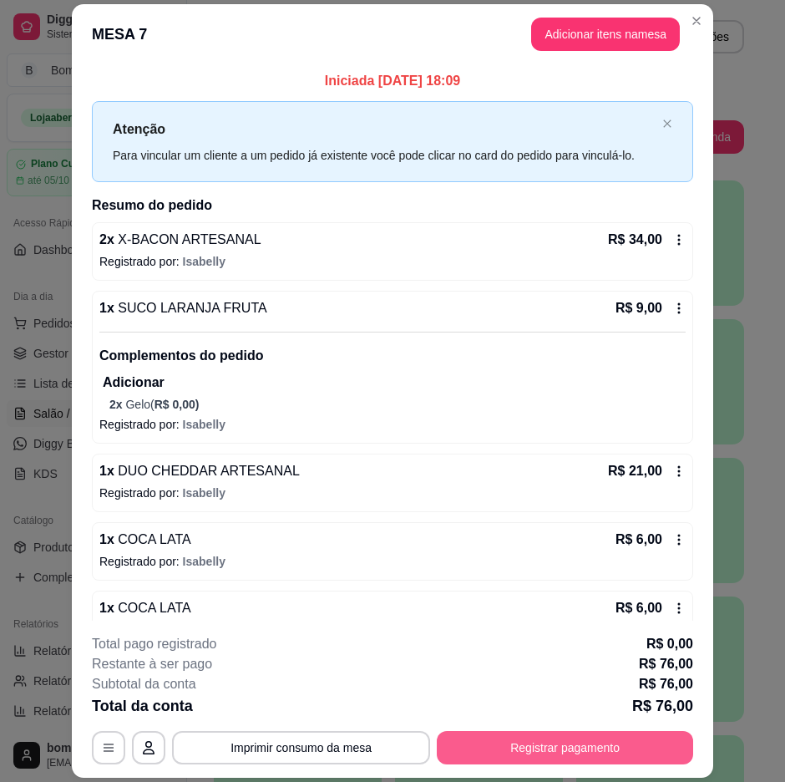
click at [544, 745] on button "Registrar pagamento" at bounding box center [565, 747] width 256 height 33
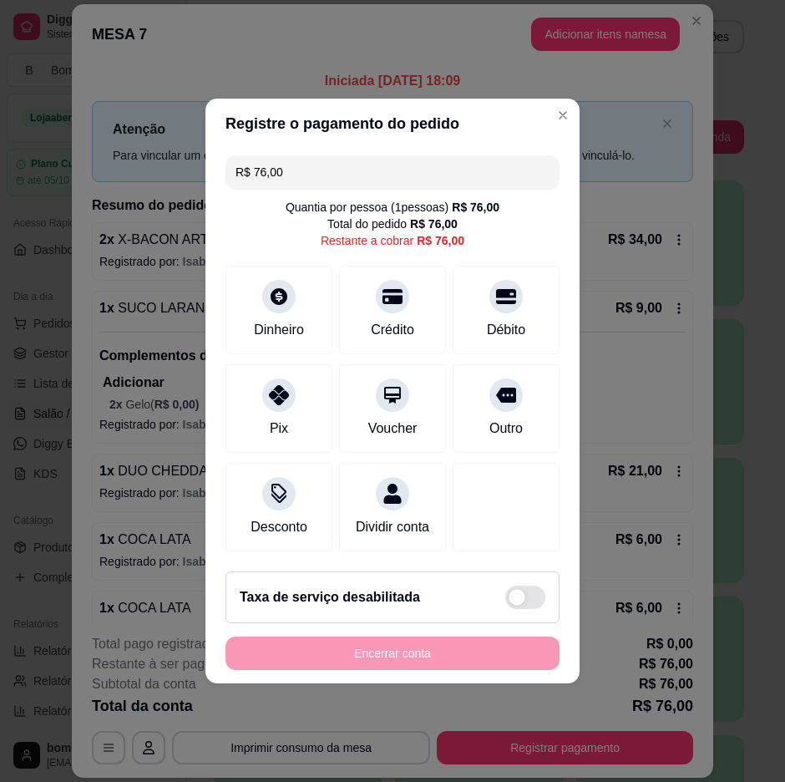
click at [384, 159] on input "R$ 76,00" at bounding box center [393, 171] width 314 height 33
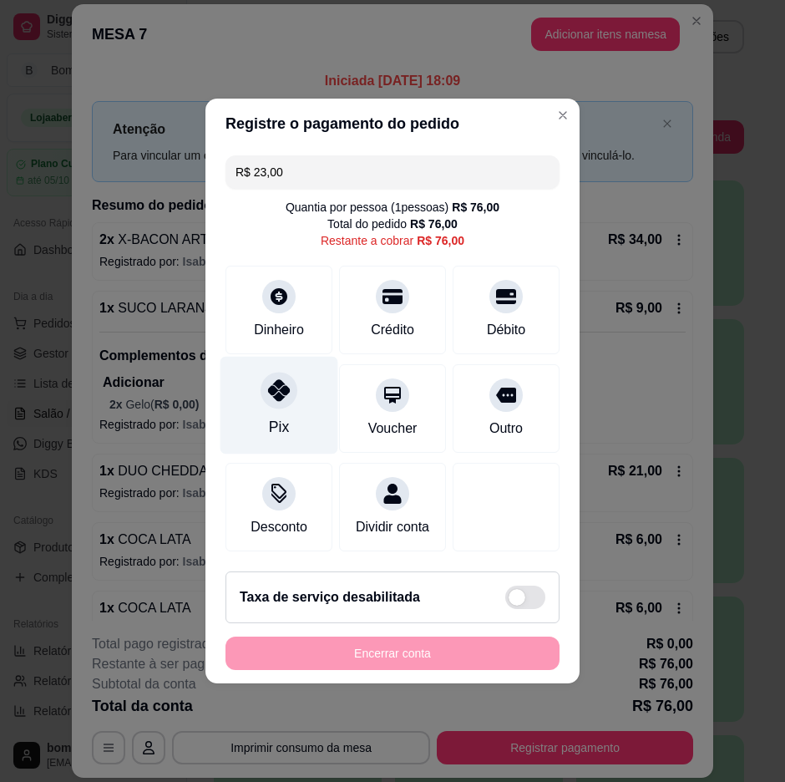
click at [286, 394] on div at bounding box center [279, 390] width 37 height 37
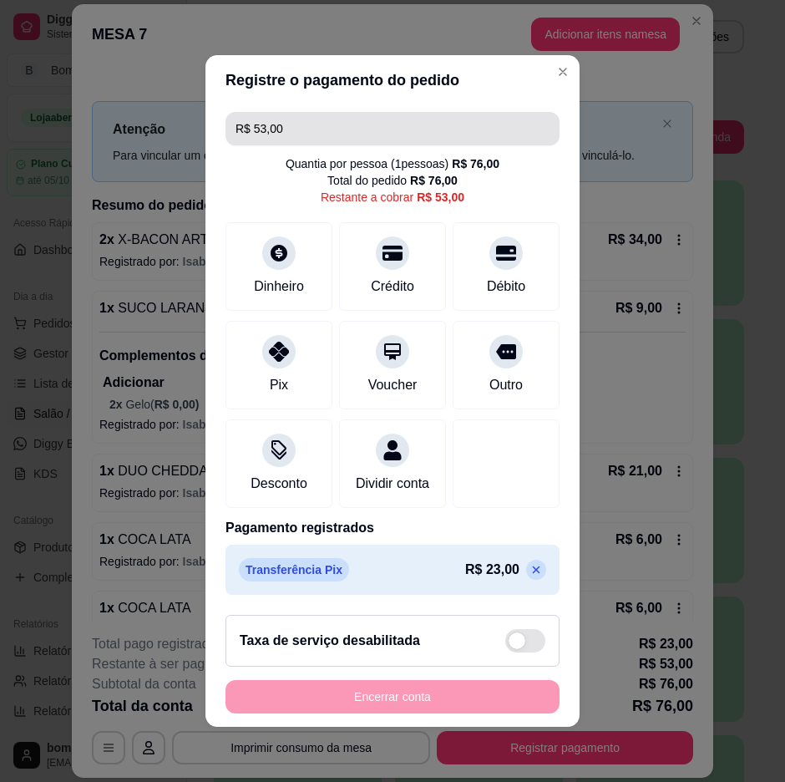
click at [326, 125] on input "R$ 53,00" at bounding box center [393, 128] width 314 height 33
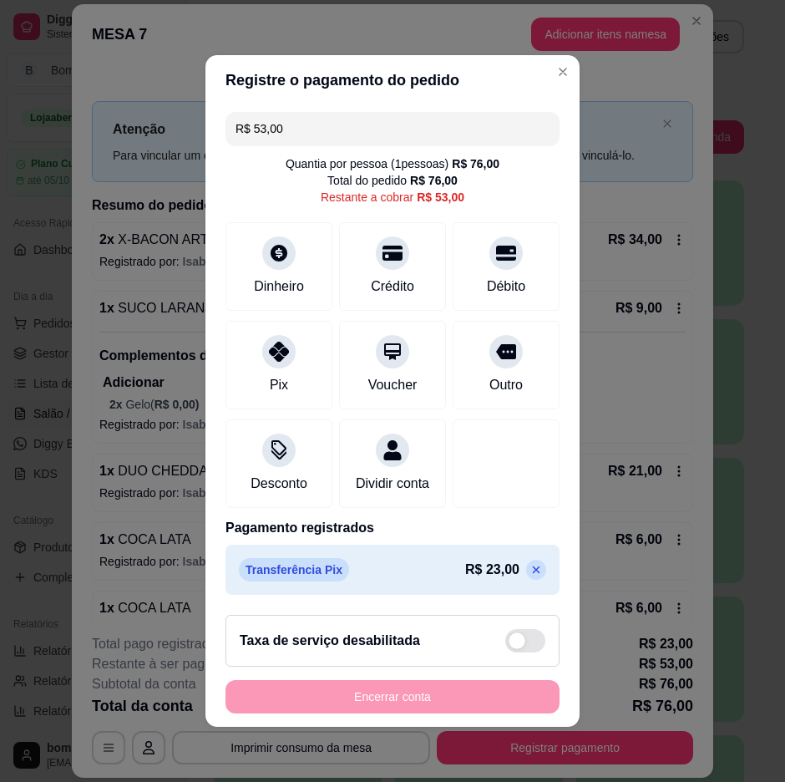
click at [326, 125] on input "R$ 53,00" at bounding box center [393, 128] width 314 height 33
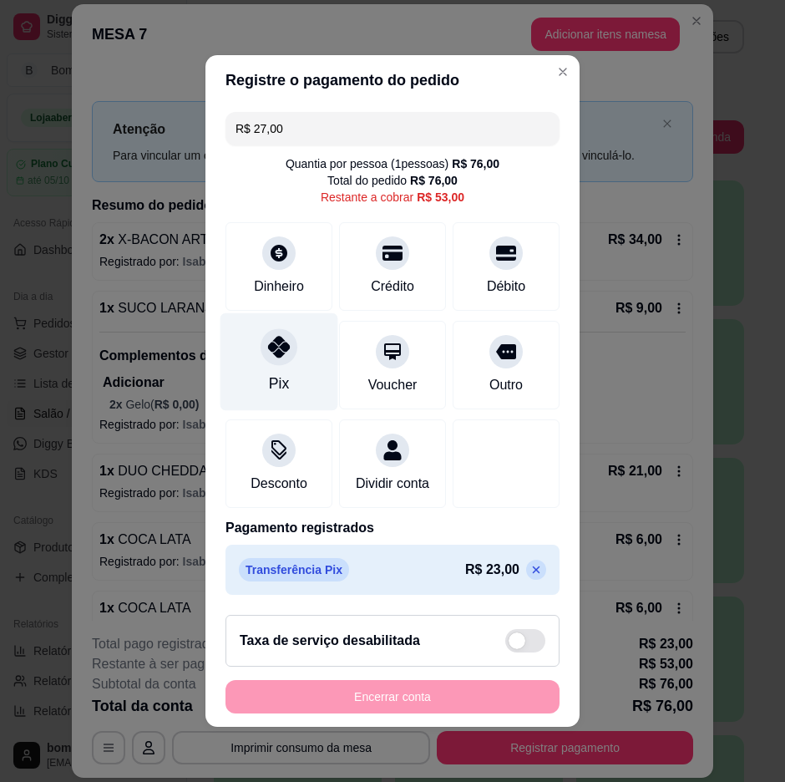
click at [277, 361] on div "Pix" at bounding box center [280, 362] width 118 height 98
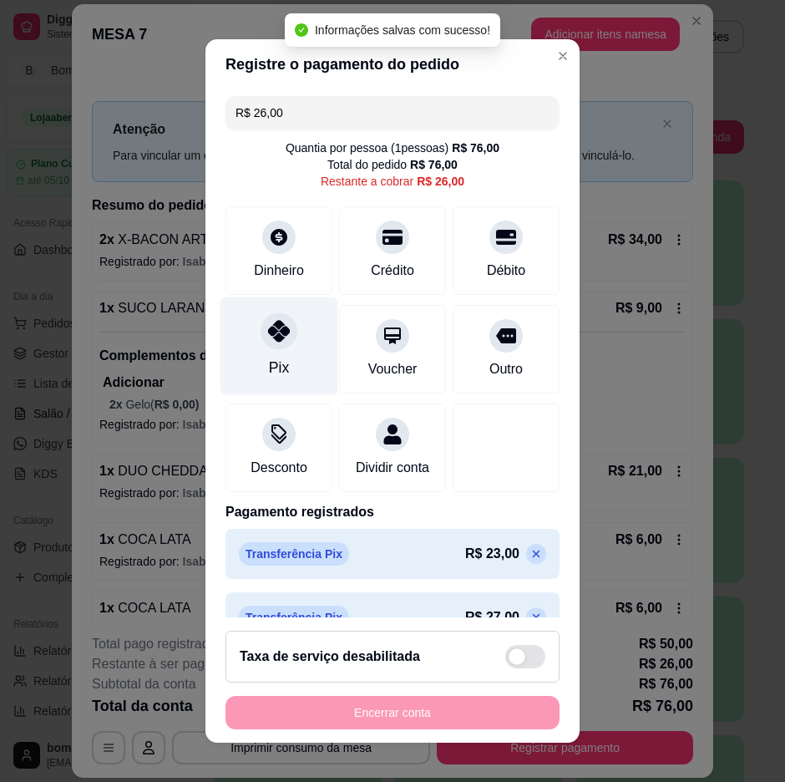
click at [296, 327] on div "Pix" at bounding box center [280, 346] width 118 height 98
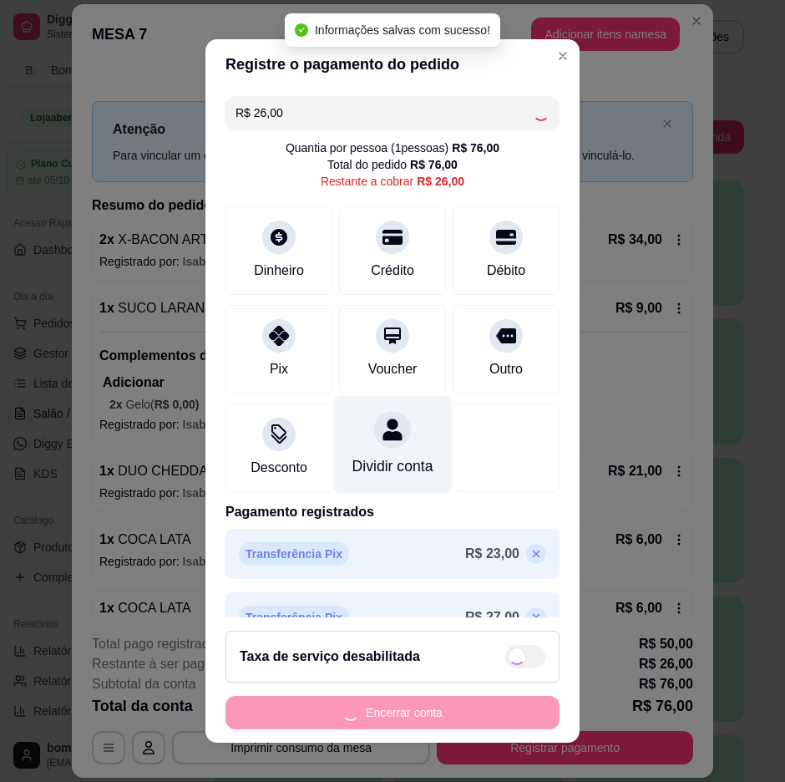
type input "R$ 0,00"
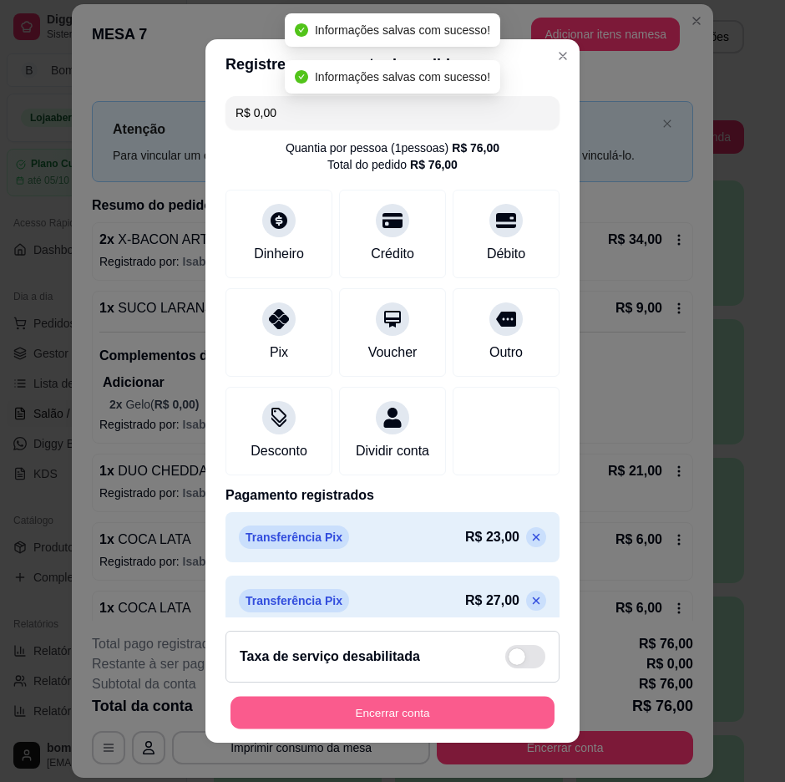
click at [460, 716] on button "Encerrar conta" at bounding box center [393, 713] width 324 height 33
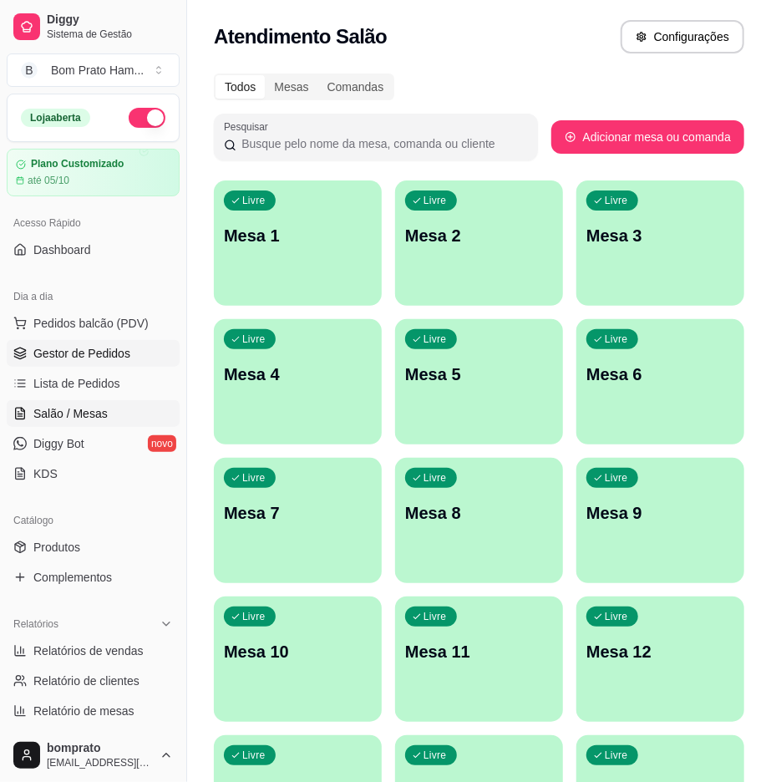
click at [94, 348] on span "Gestor de Pedidos" at bounding box center [81, 353] width 97 height 17
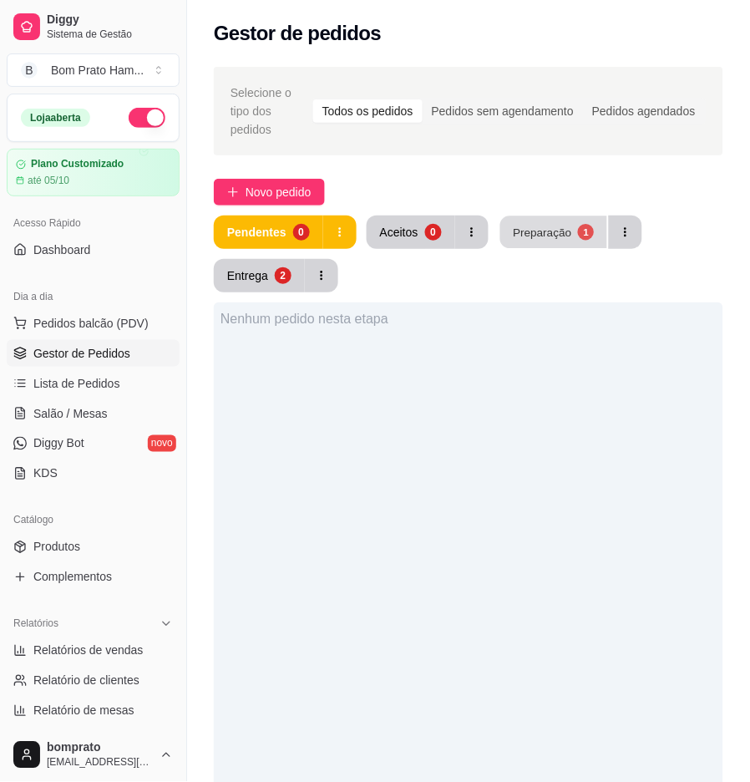
click at [558, 224] on div "Preparação" at bounding box center [542, 232] width 58 height 16
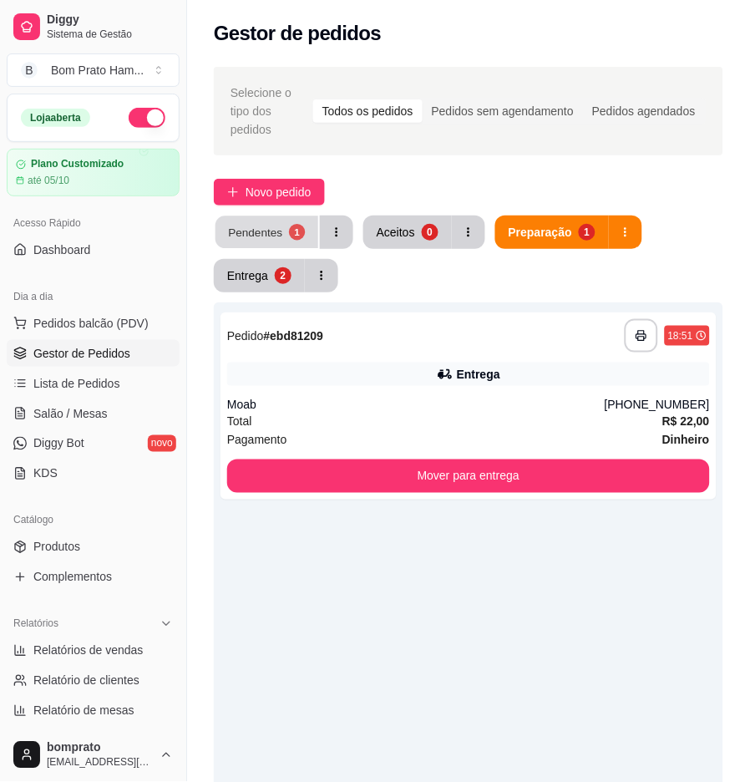
click at [272, 224] on div "Pendentes" at bounding box center [255, 232] width 54 height 16
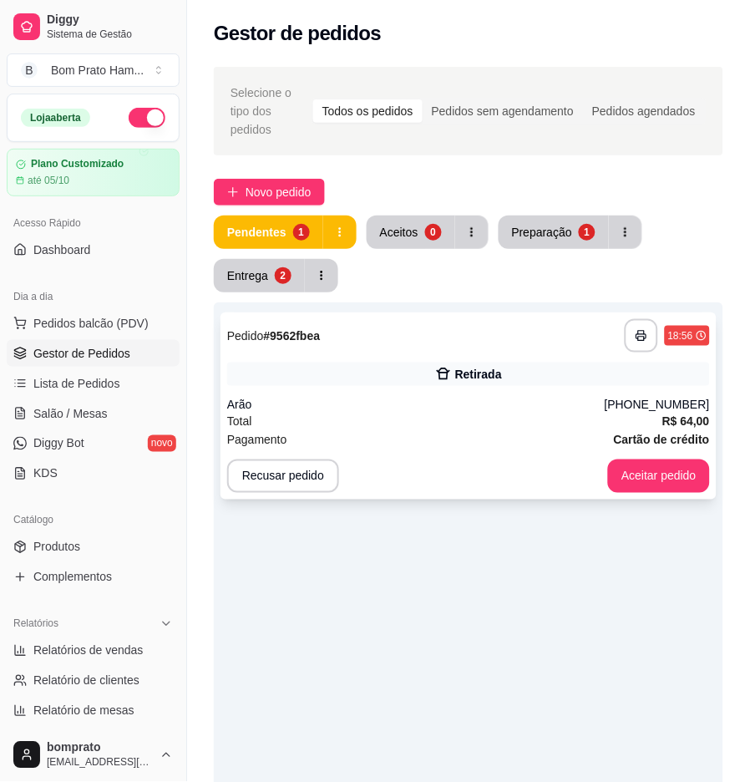
click at [378, 374] on div "**********" at bounding box center [469, 405] width 496 height 187
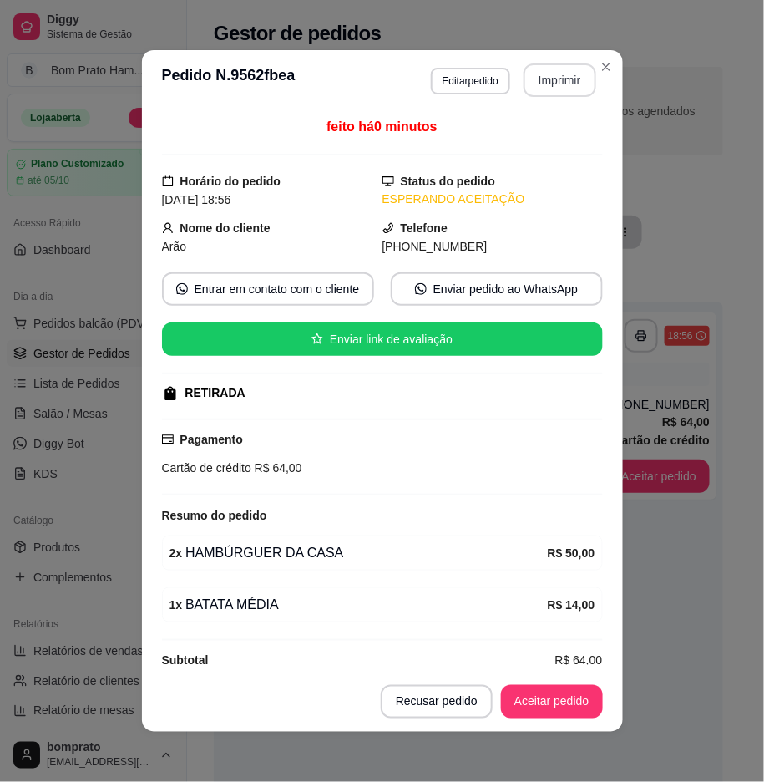
click at [526, 82] on button "Imprimir" at bounding box center [560, 79] width 73 height 33
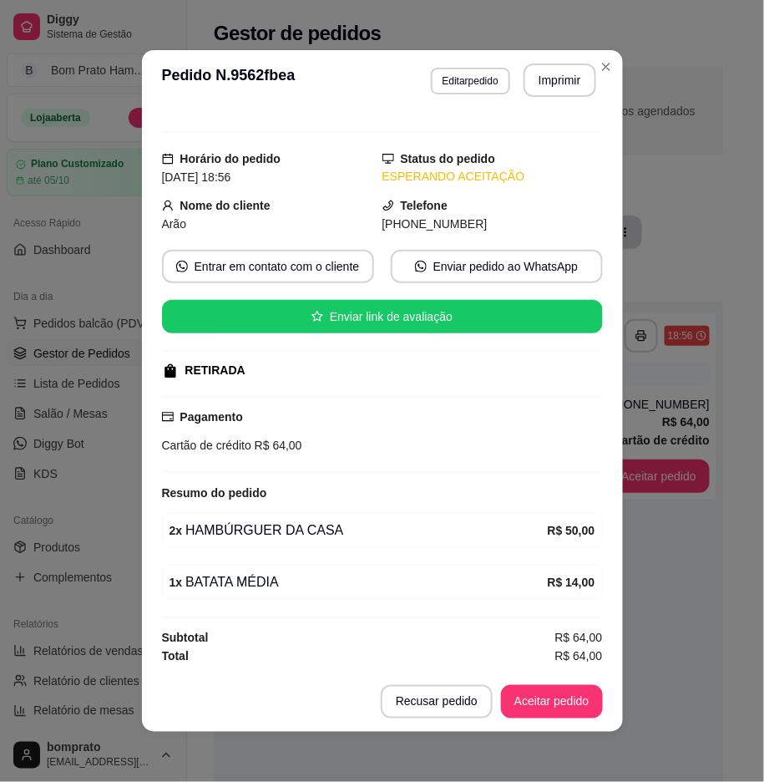
scroll to position [3, 0]
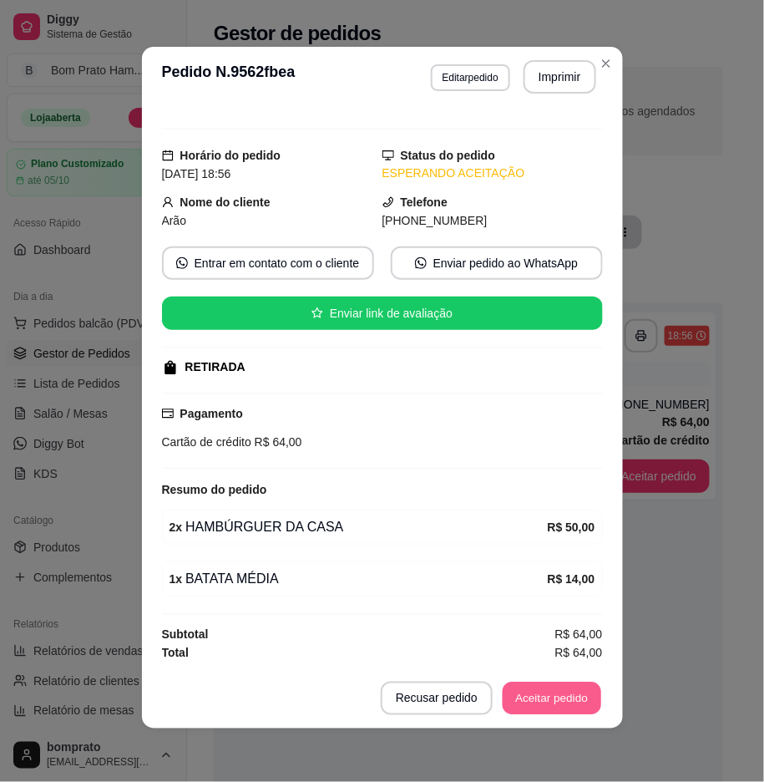
click at [587, 689] on button "Aceitar pedido" at bounding box center [552, 699] width 99 height 33
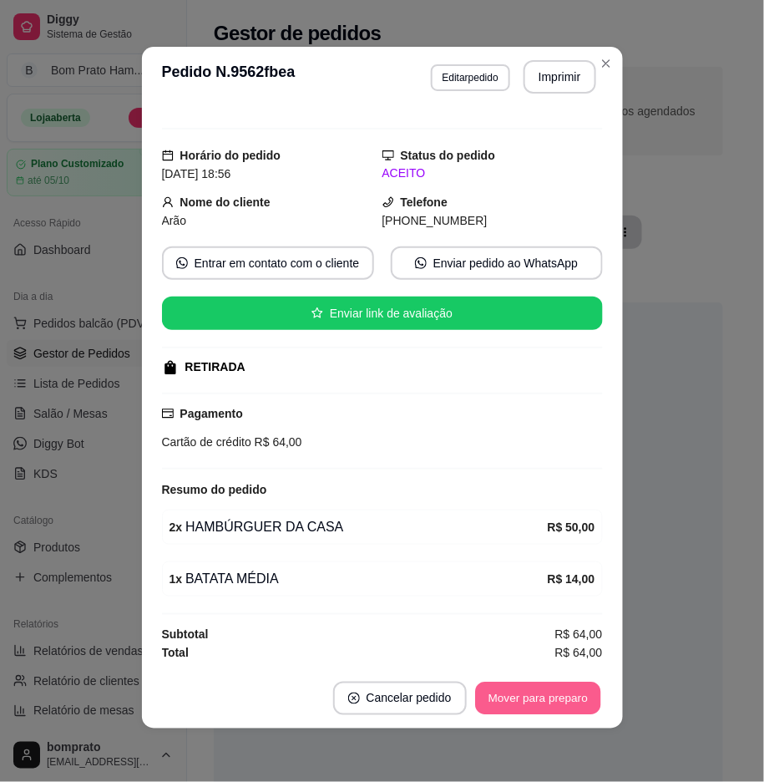
click at [583, 683] on button "Mover para preparo" at bounding box center [537, 699] width 125 height 33
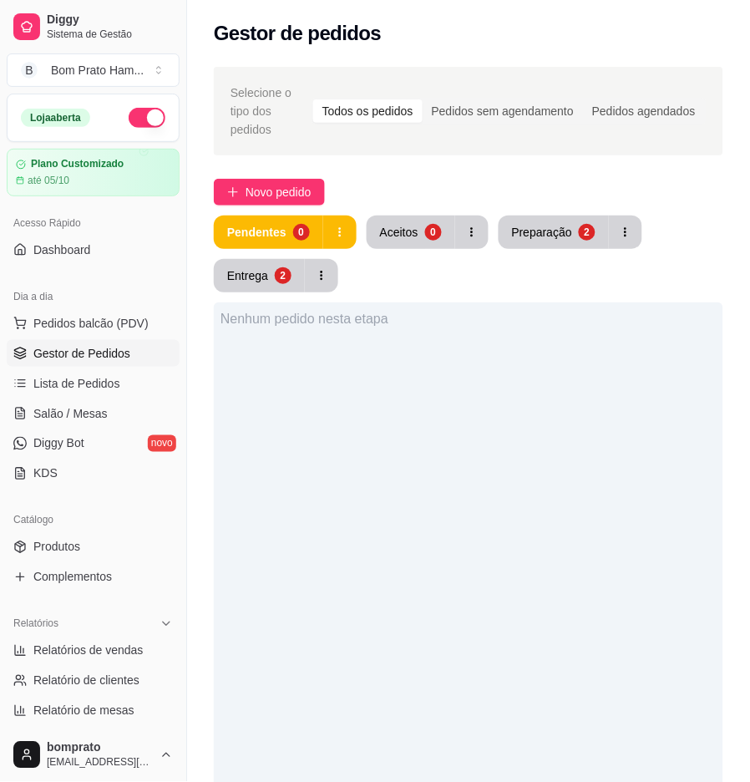
click at [302, 188] on div "Selecione o tipo dos pedidos Todos os pedidos Pedidos sem agendamento Pedidos a…" at bounding box center [468, 581] width 563 height 1048
click at [294, 183] on span "Novo pedido" at bounding box center [279, 192] width 66 height 18
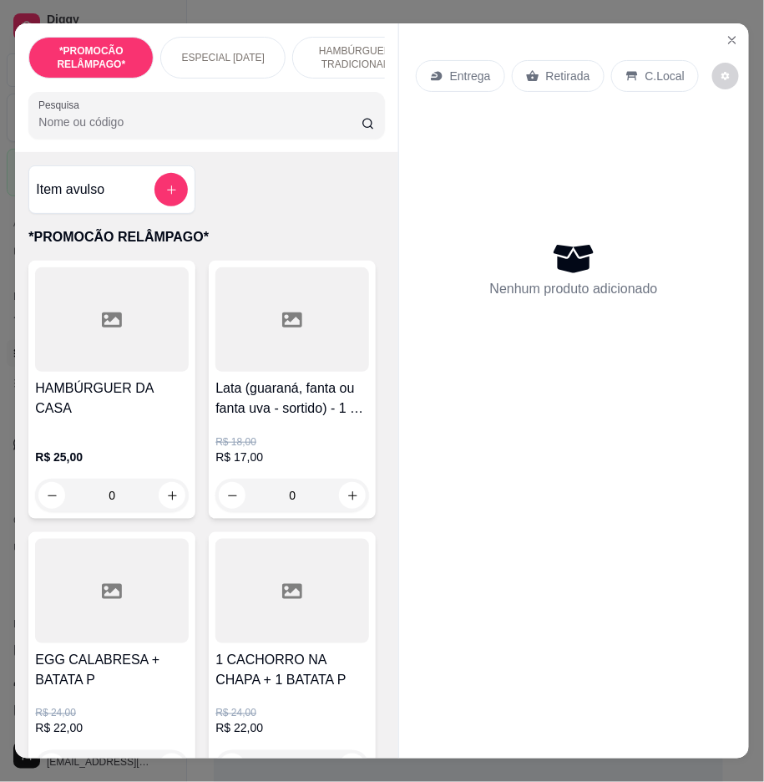
click at [313, 130] on input "Pesquisa" at bounding box center [199, 122] width 323 height 17
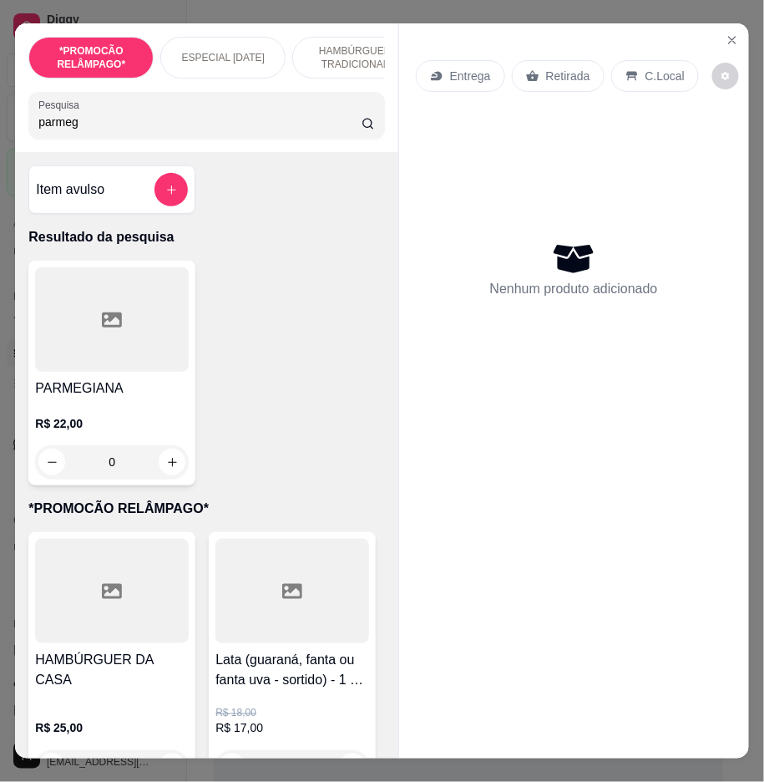
click at [165, 464] on div "0" at bounding box center [112, 461] width 154 height 33
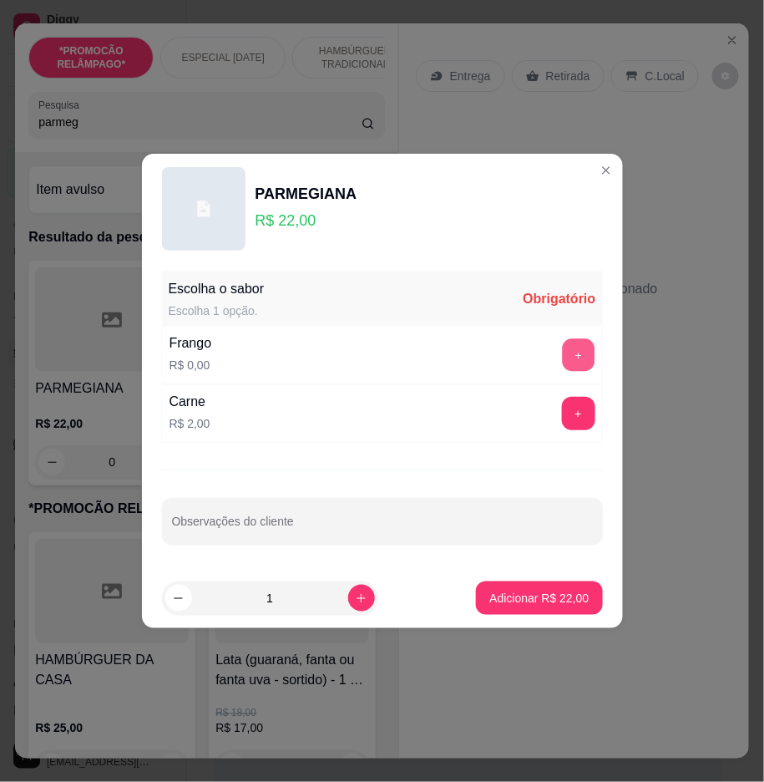
click at [571, 356] on button "+" at bounding box center [578, 355] width 33 height 33
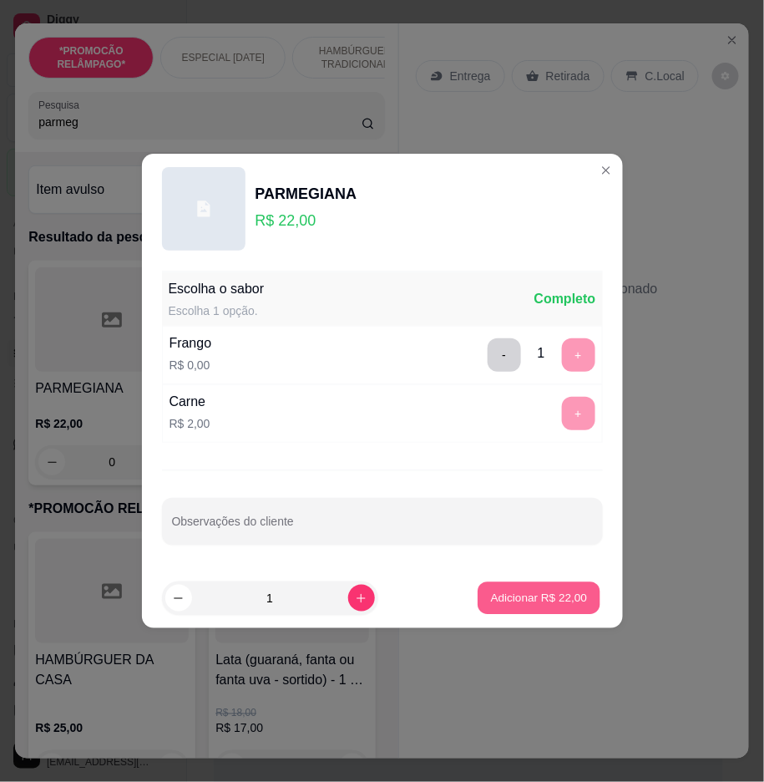
click at [556, 591] on p "Adicionar R$ 22,00" at bounding box center [539, 598] width 97 height 16
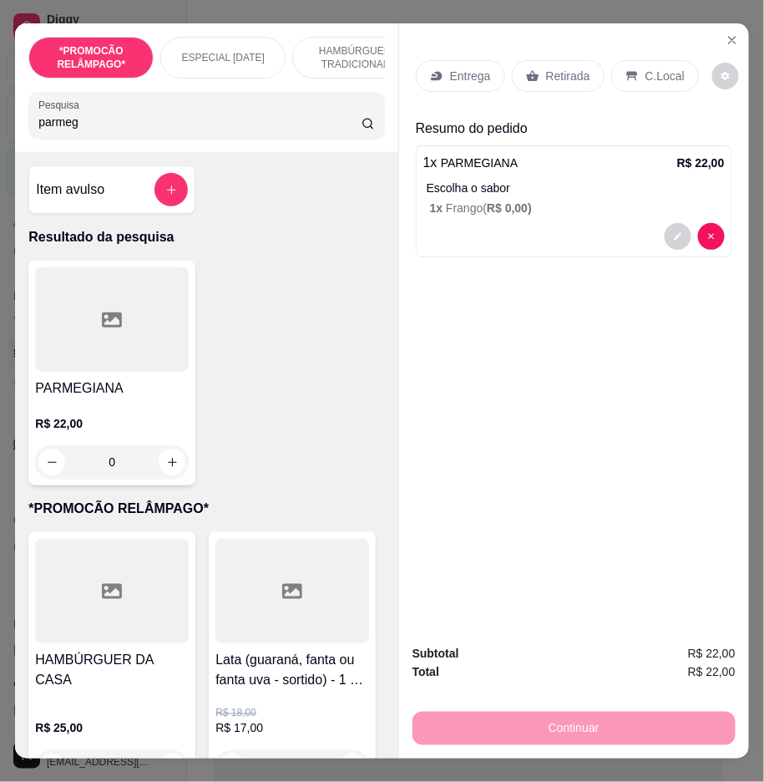
click at [273, 125] on input "parmeg" at bounding box center [199, 122] width 323 height 17
type input "p"
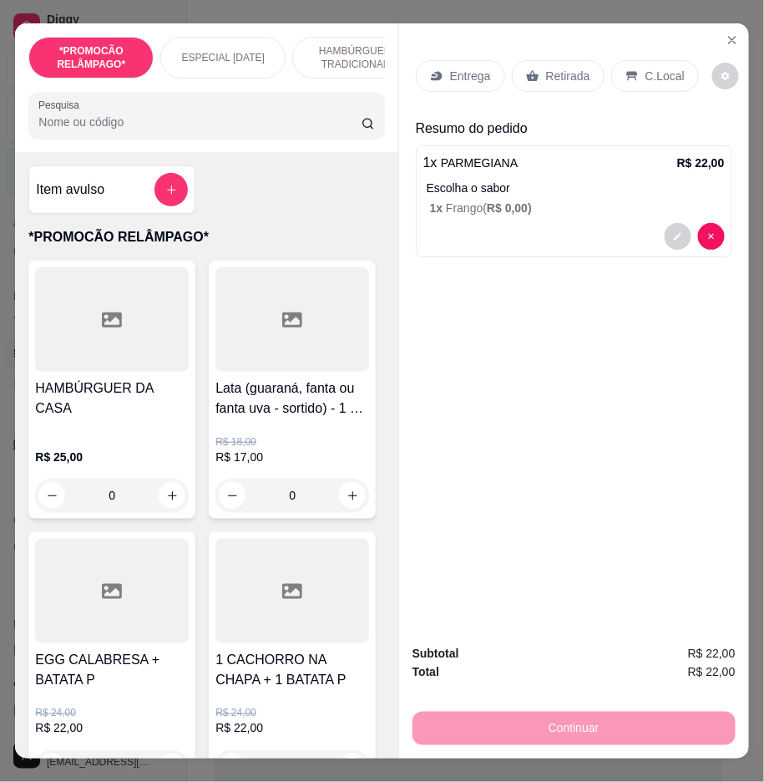
type input "o"
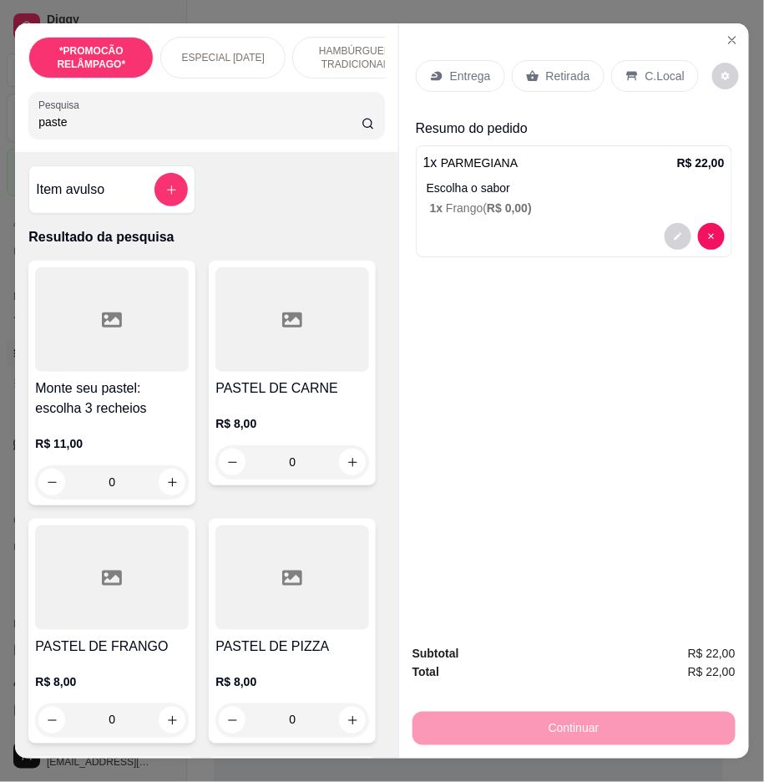
type input "paste"
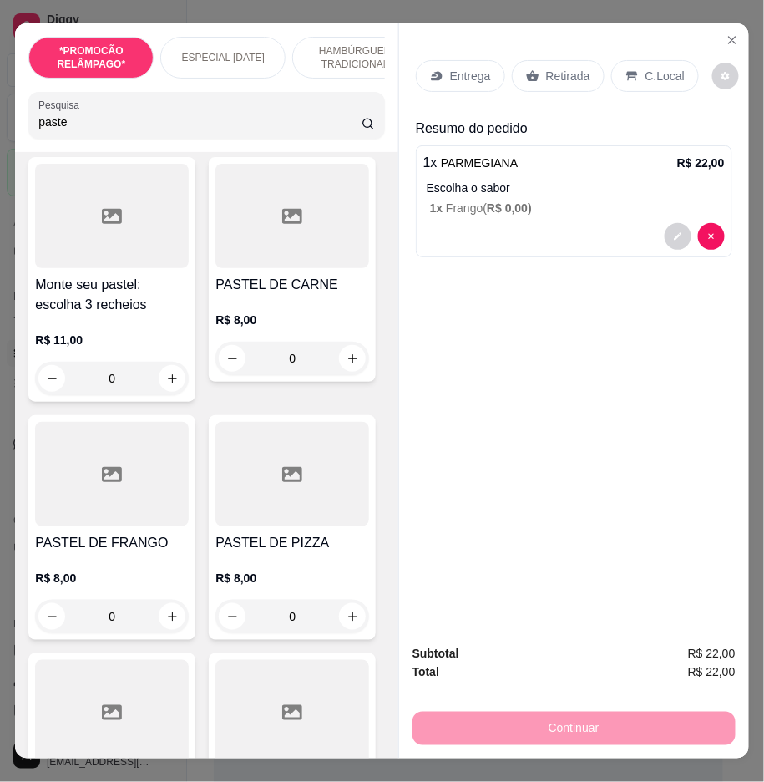
scroll to position [185, 0]
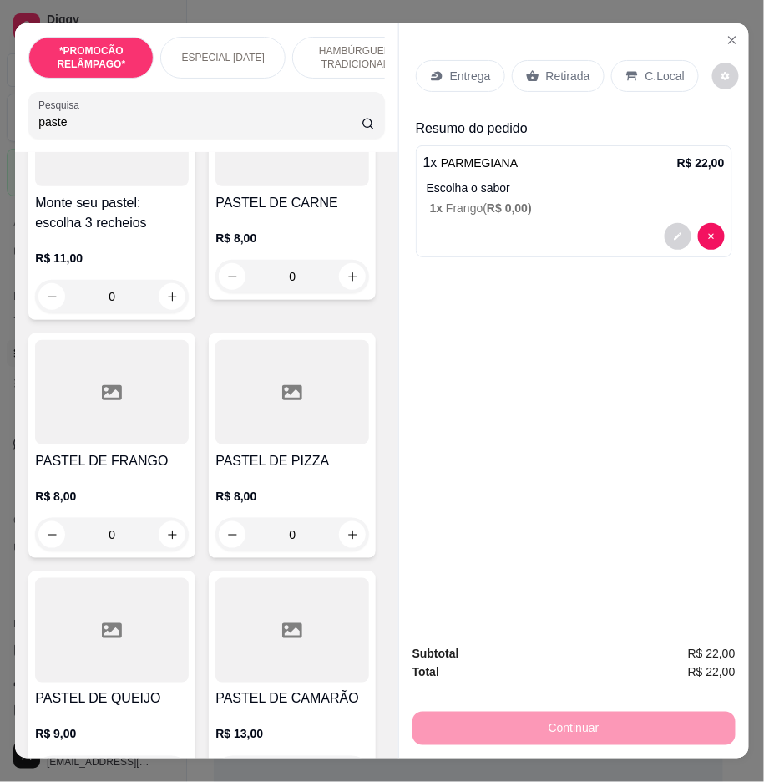
click at [216, 293] on div "0" at bounding box center [293, 276] width 154 height 33
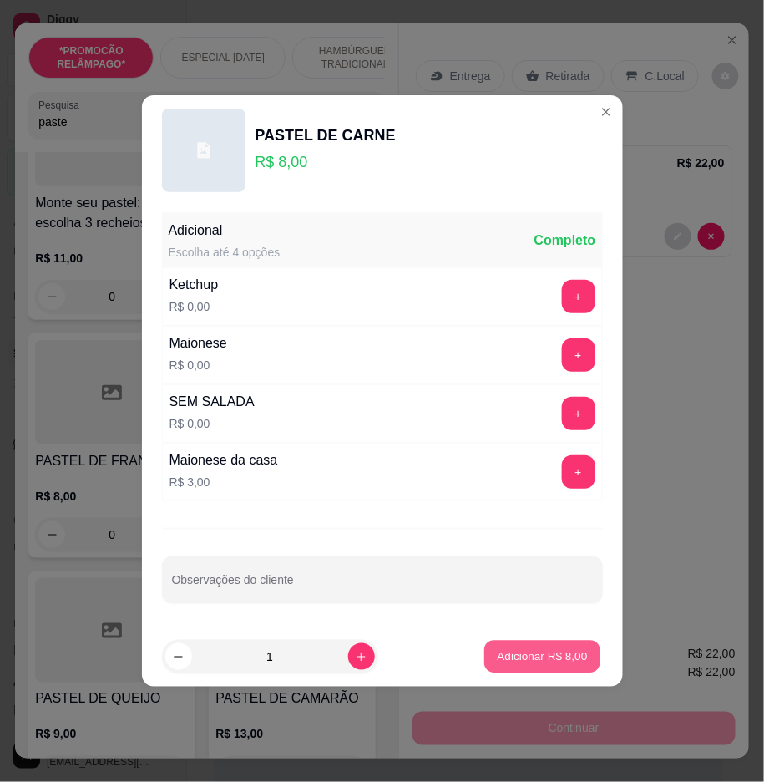
click at [496, 643] on button "Adicionar R$ 8,00" at bounding box center [543, 657] width 116 height 33
type input "1"
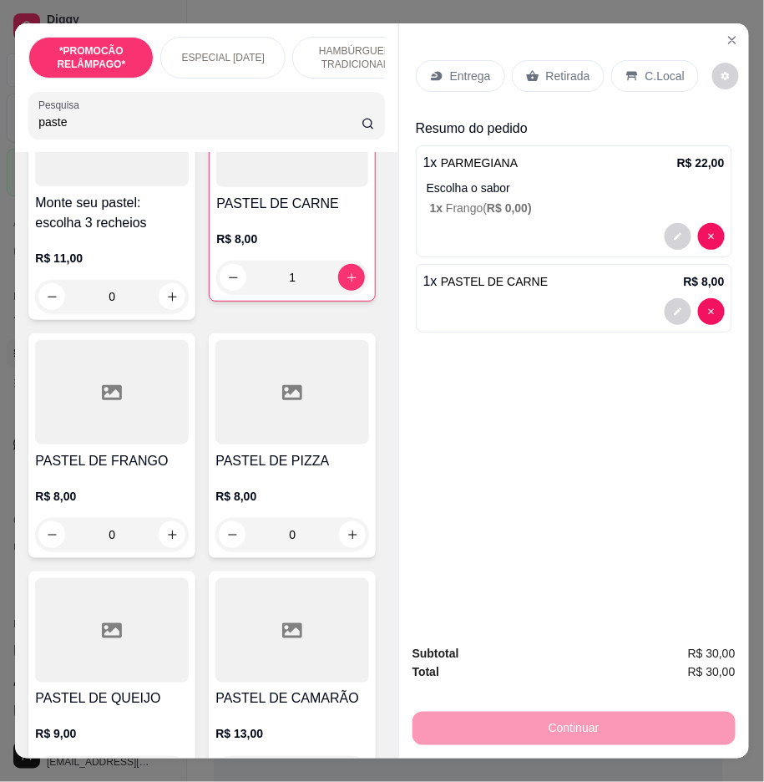
click at [460, 79] on div "Entrega" at bounding box center [460, 76] width 89 height 32
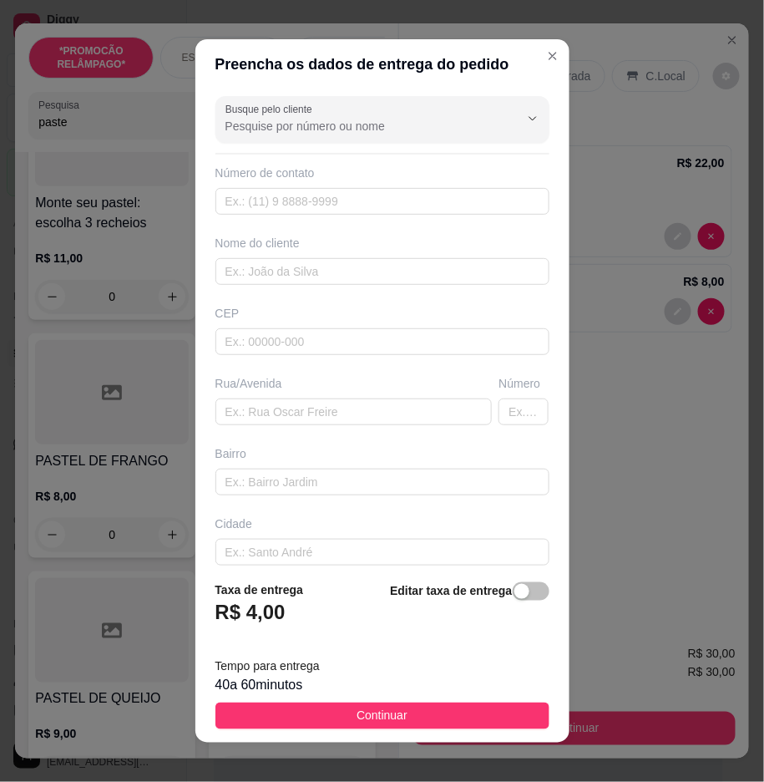
click at [495, 569] on footer "Taxa de entrega R$ 4,00 Editar taxa de entrega Tempo para entrega 40 a 60 minut…" at bounding box center [382, 654] width 374 height 175
click at [501, 580] on footer "Taxa de entrega R$ 4,00 Editar taxa de entrega Tempo para entrega 40 a 60 minut…" at bounding box center [382, 654] width 374 height 175
click at [515, 585] on div "button" at bounding box center [522, 591] width 15 height 15
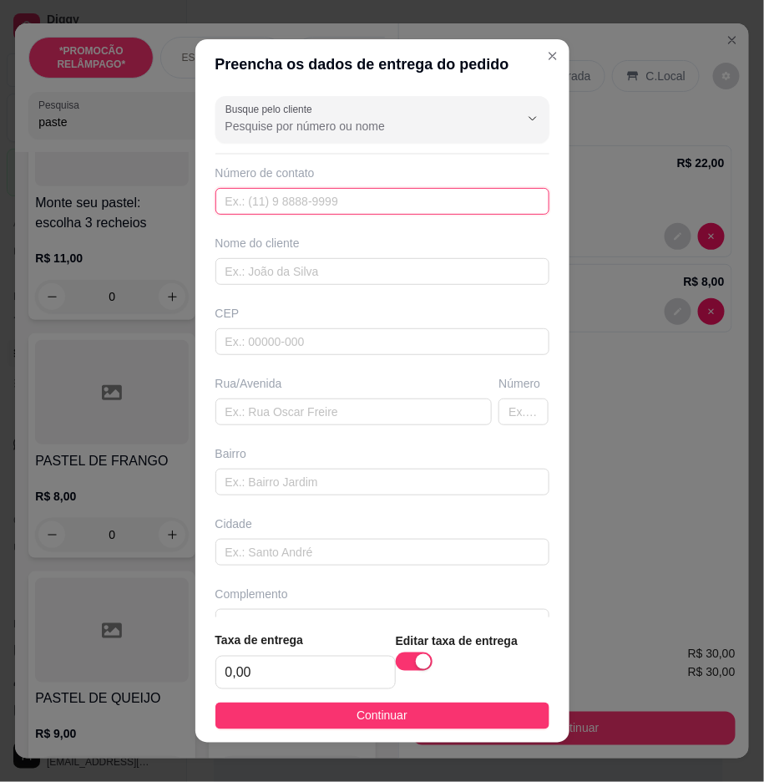
click at [419, 203] on input "text" at bounding box center [383, 201] width 334 height 27
click at [329, 203] on input "text" at bounding box center [383, 201] width 334 height 27
paste input "558 78852-0001"
type input "558 78852-0001"
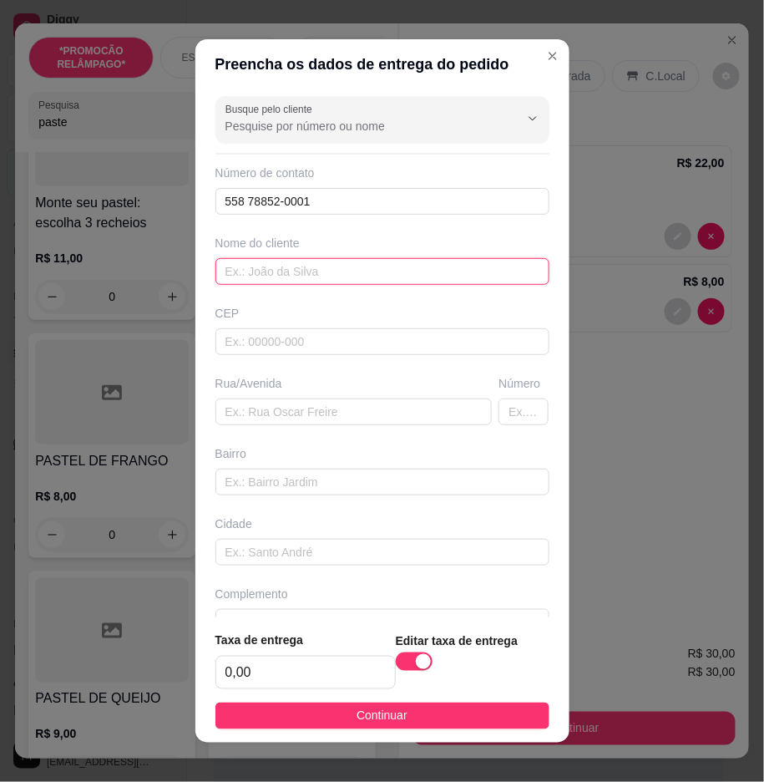
paste input "Janaynna"
type input "Janaynna"
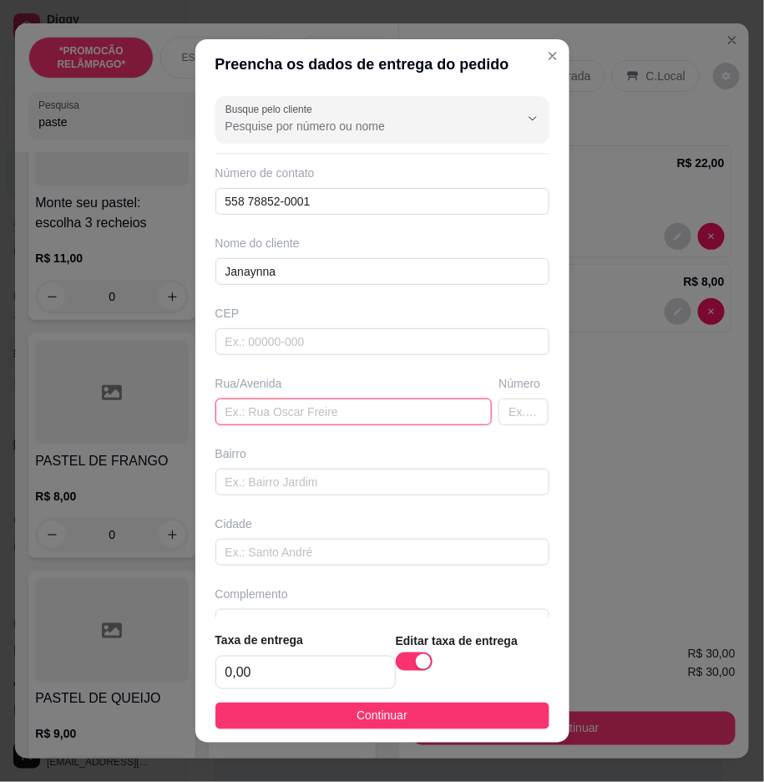
click at [281, 419] on input "text" at bounding box center [354, 411] width 277 height 27
drag, startPoint x: 287, startPoint y: 414, endPoint x: 289, endPoint y: 405, distance: 9.3
paste input "[STREET_ADDRESS][PERSON_NAME]"
type input "[STREET_ADDRESS][PERSON_NAME]"
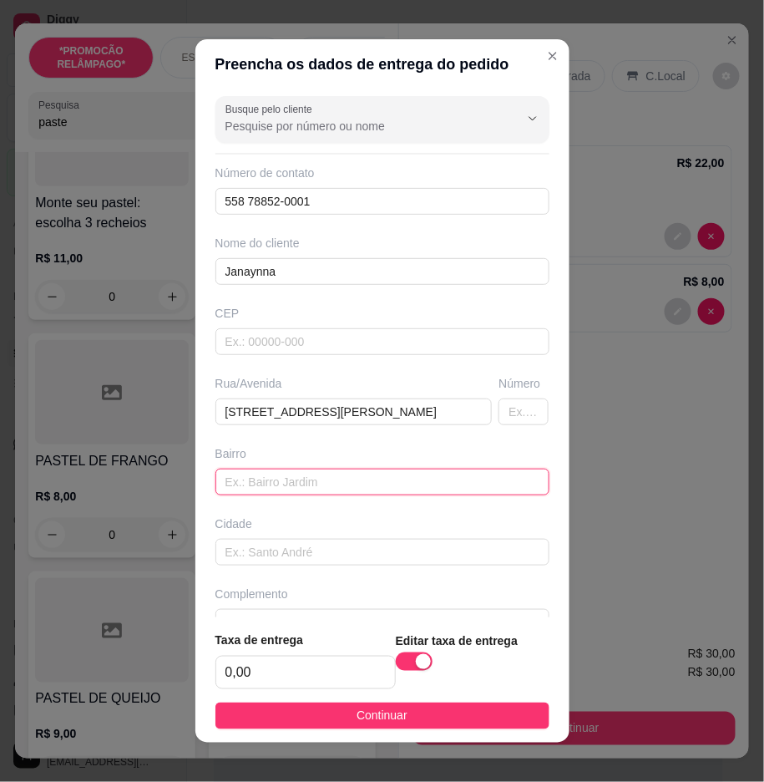
click at [304, 479] on input "text" at bounding box center [383, 482] width 334 height 27
paste input "Na rua de nenê da cocada"
click at [427, 482] on input "Na rua de nenê da cocada" at bounding box center [383, 482] width 334 height 27
paste input "Alto do céu"
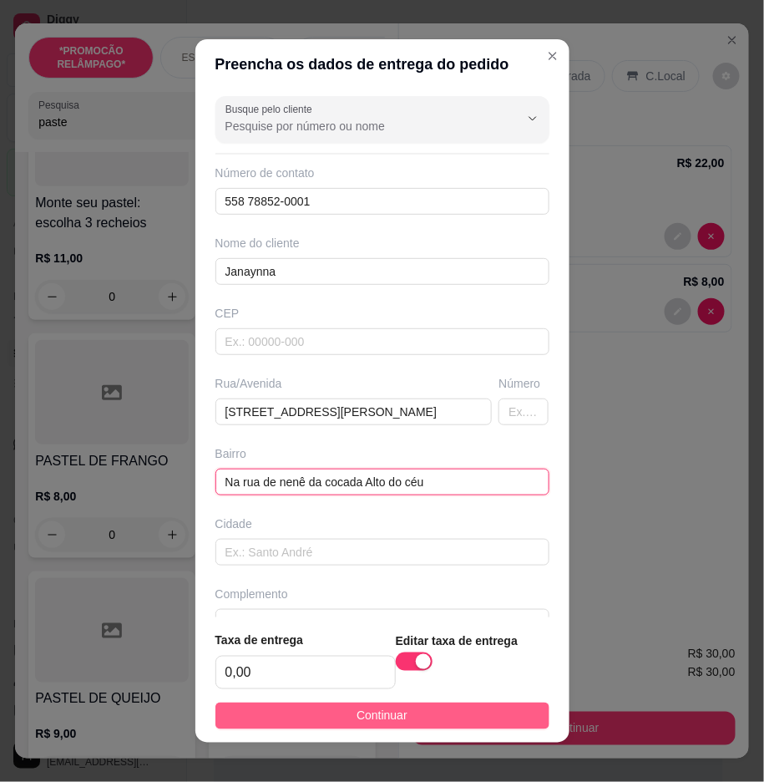
type input "Na rua de nenê da cocada Alto do céu"
click at [495, 717] on button "Continuar" at bounding box center [383, 716] width 334 height 27
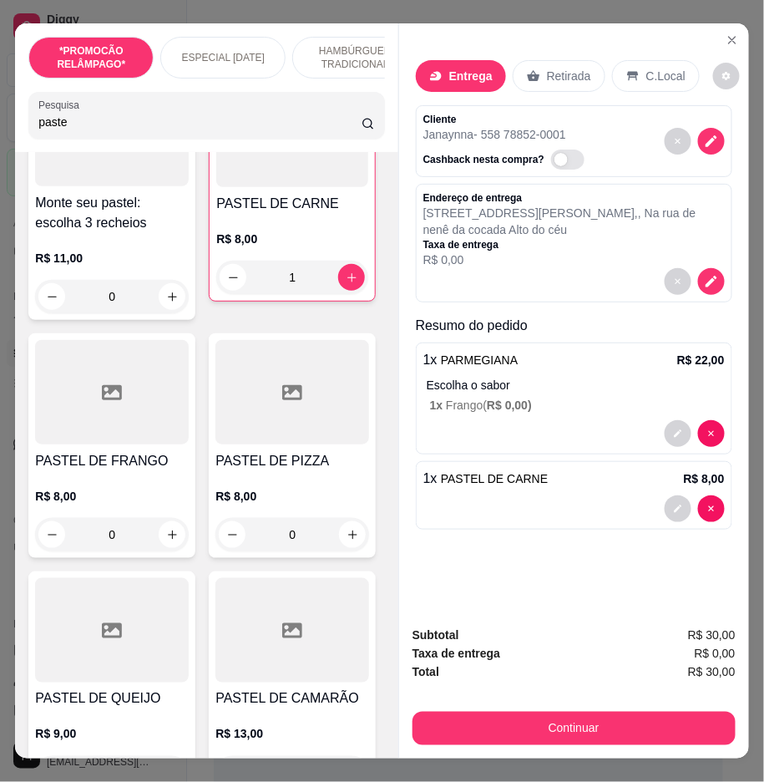
click at [520, 708] on div "Continuar" at bounding box center [574, 727] width 323 height 38
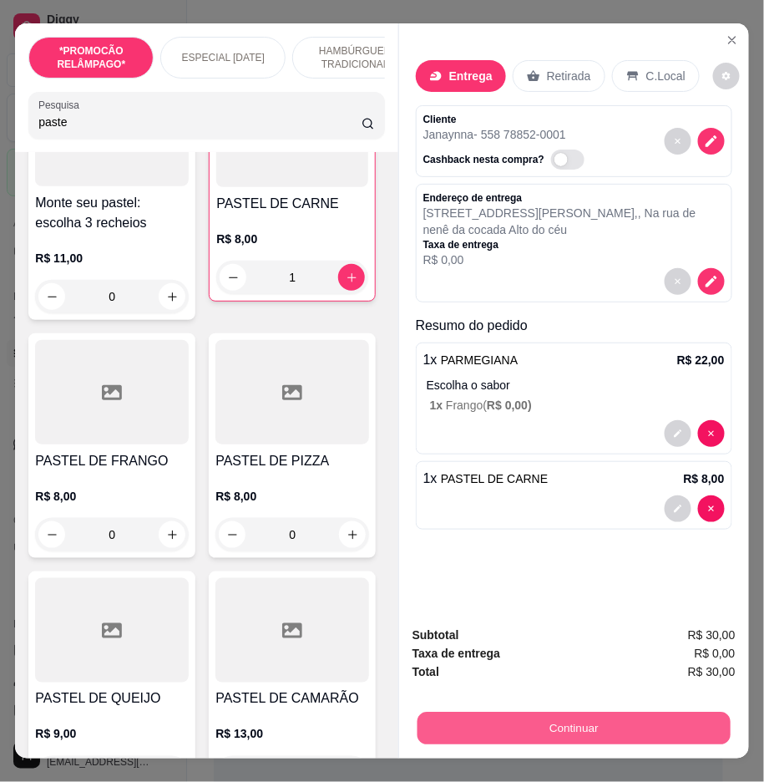
click at [525, 713] on button "Continuar" at bounding box center [574, 729] width 313 height 33
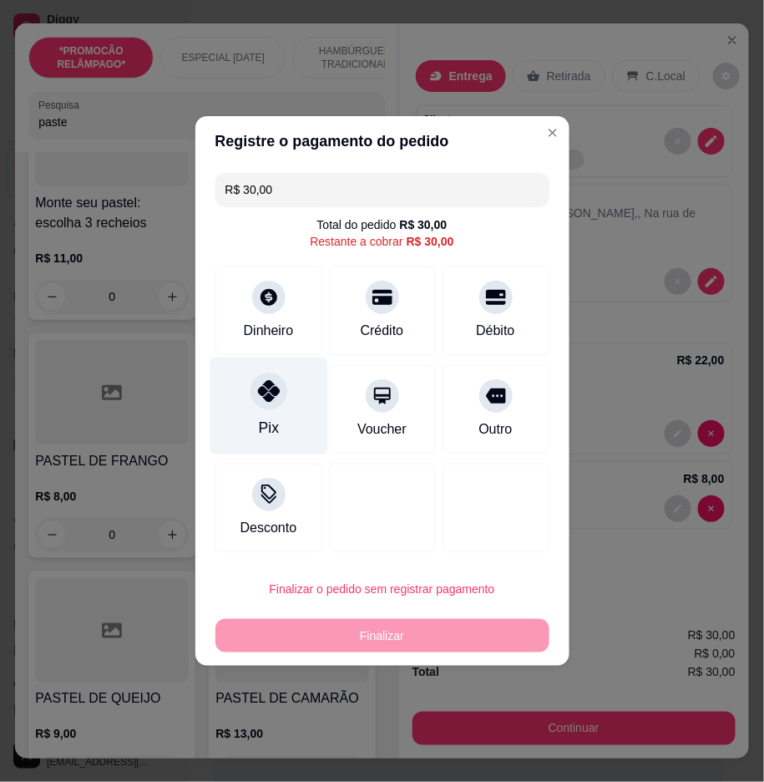
click at [292, 422] on div "Pix" at bounding box center [269, 407] width 118 height 98
type input "R$ 0,00"
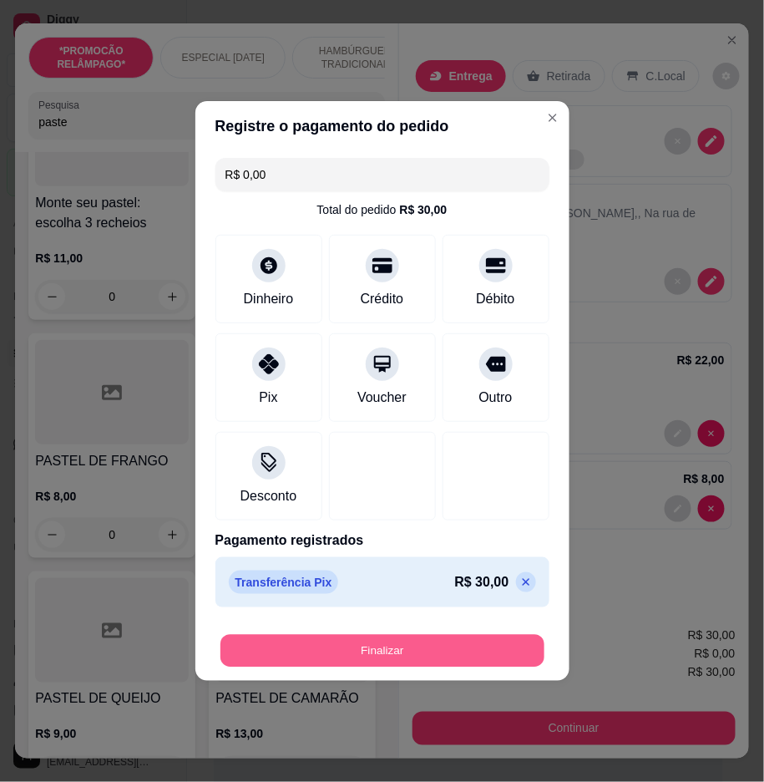
click at [477, 652] on button "Finalizar" at bounding box center [383, 651] width 324 height 33
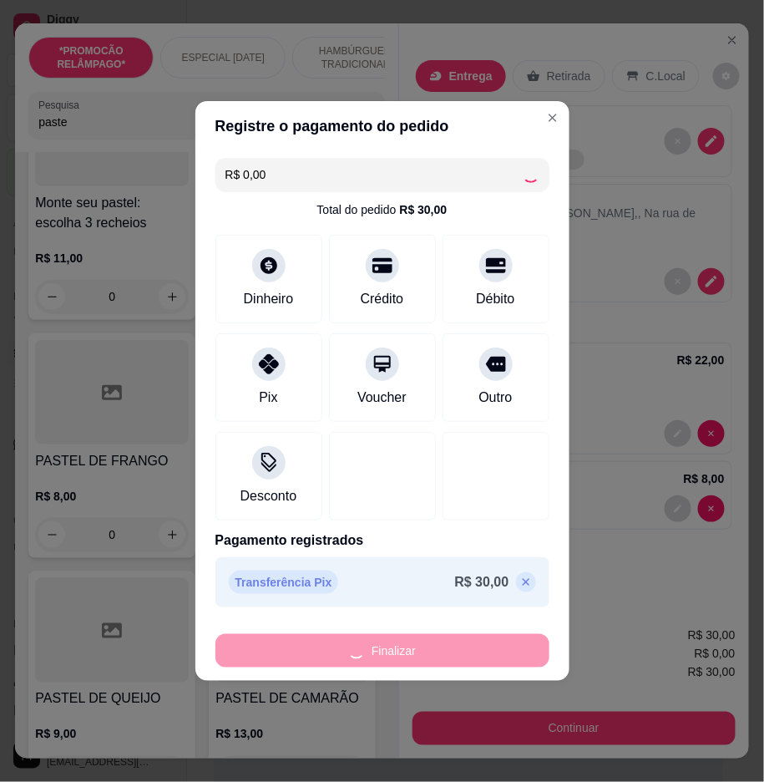
type input "0"
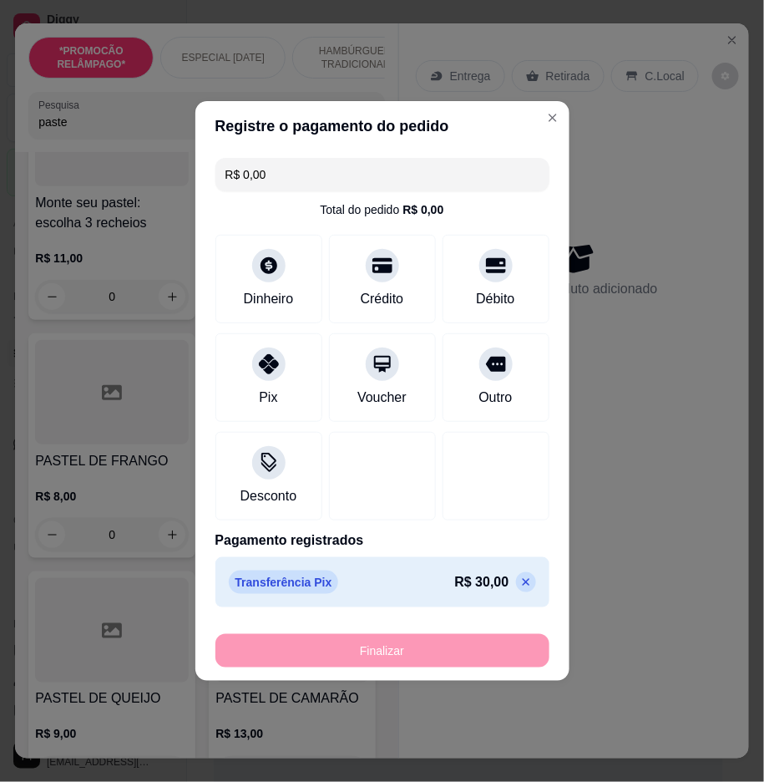
type input "-R$ 30,00"
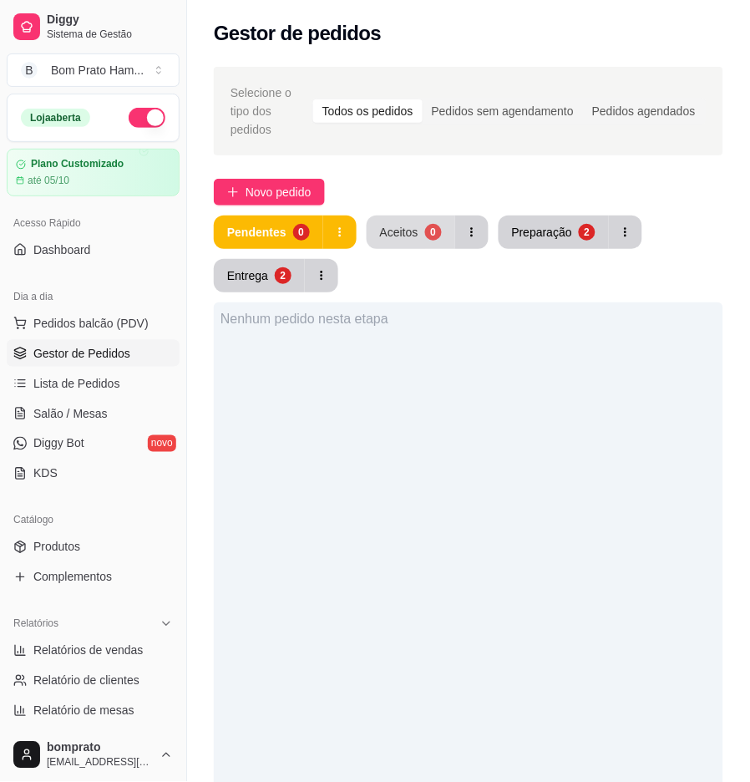
click at [424, 222] on button "Aceitos 0" at bounding box center [411, 232] width 89 height 33
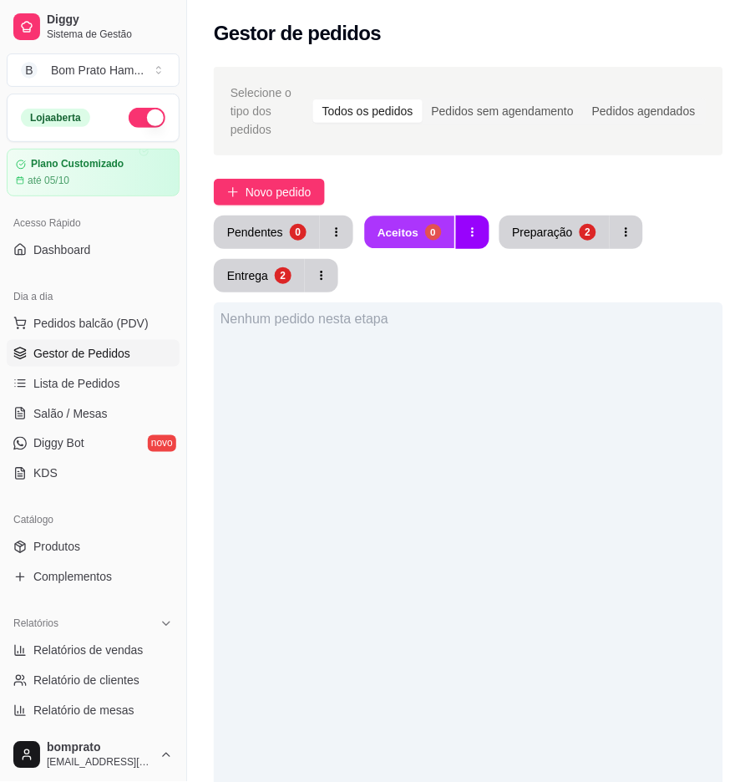
click at [431, 224] on div "0" at bounding box center [433, 232] width 16 height 16
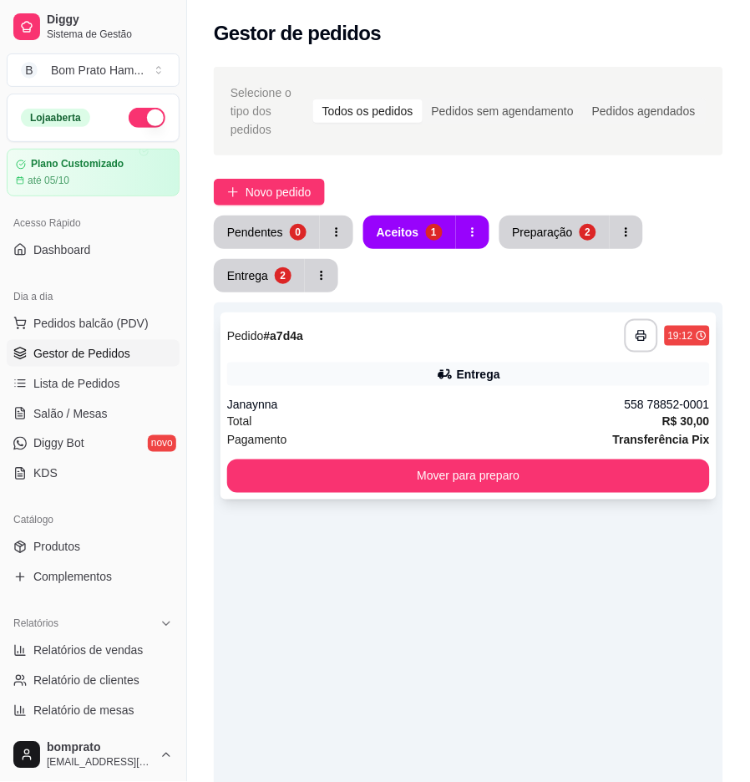
drag, startPoint x: 537, startPoint y: 359, endPoint x: 537, endPoint y: 316, distance: 43.4
click at [537, 316] on div "**********" at bounding box center [469, 405] width 496 height 187
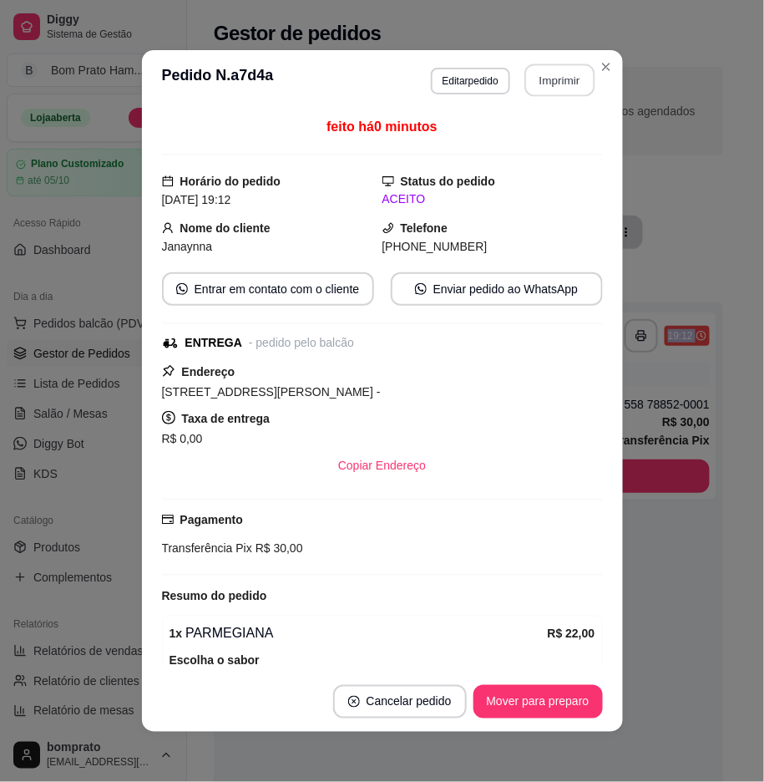
click at [553, 69] on button "Imprimir" at bounding box center [560, 80] width 70 height 33
click at [563, 690] on button "Mover para preparo" at bounding box center [538, 701] width 129 height 33
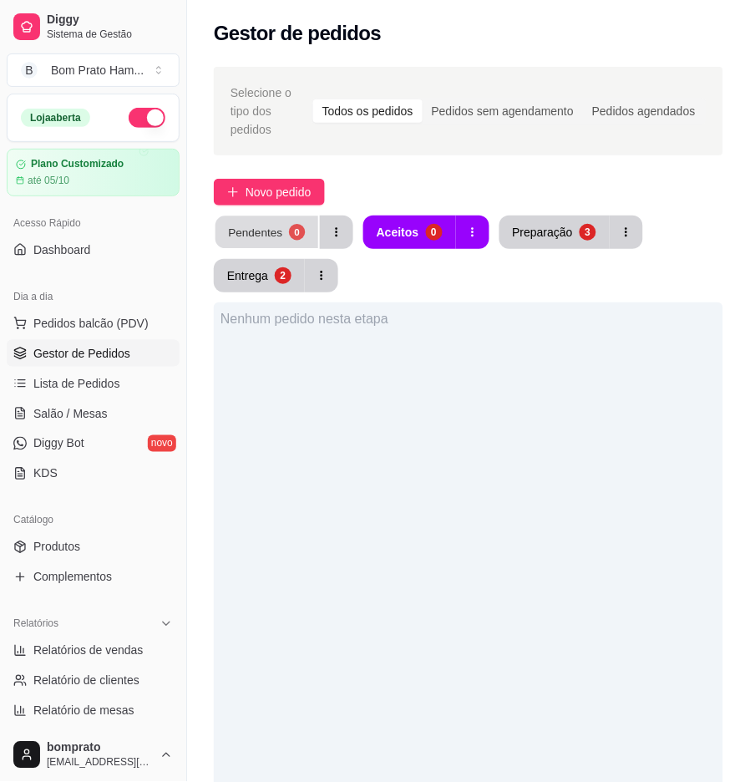
click at [267, 224] on div "Pendentes" at bounding box center [255, 232] width 54 height 16
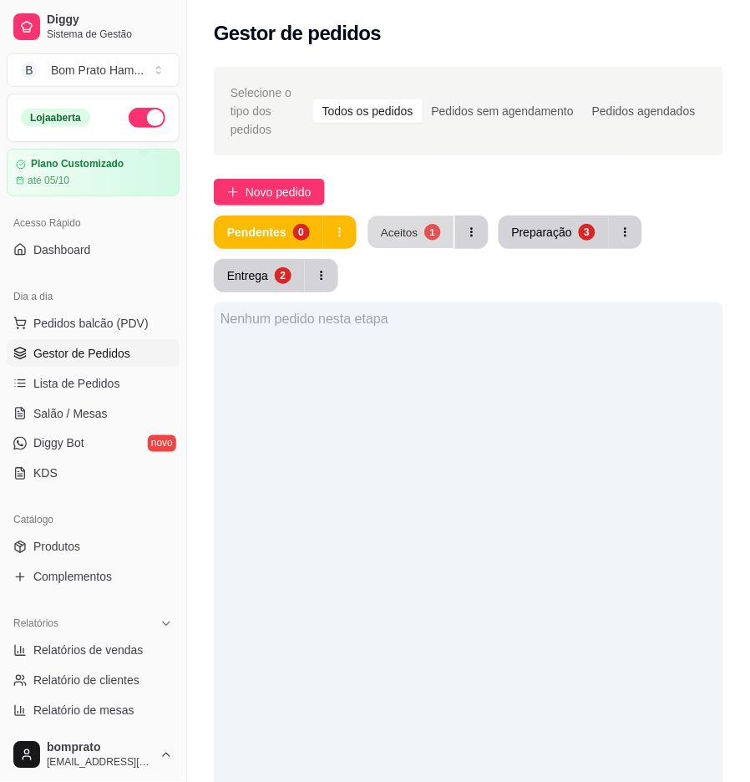
click at [372, 220] on button "Aceitos 1" at bounding box center [411, 232] width 86 height 33
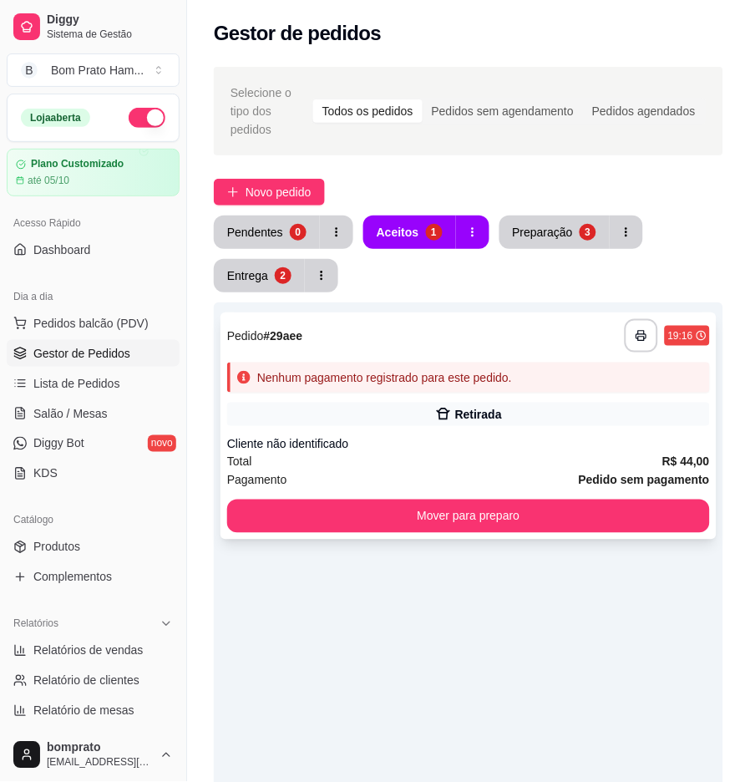
click at [438, 406] on icon at bounding box center [443, 414] width 17 height 17
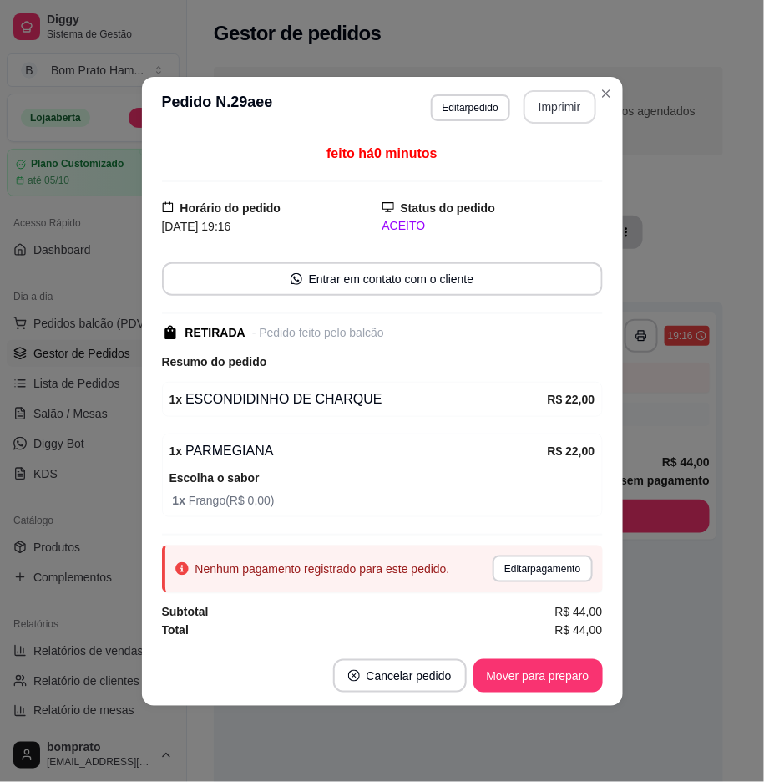
click at [554, 101] on button "Imprimir" at bounding box center [560, 106] width 73 height 33
click at [512, 668] on button "Mover para preparo" at bounding box center [538, 675] width 129 height 33
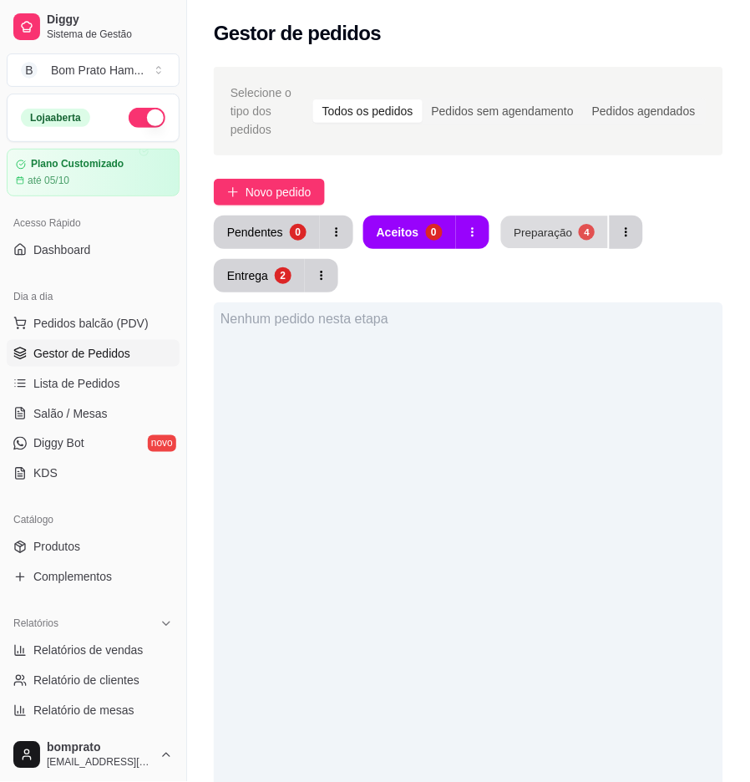
click at [589, 216] on button "Preparação 4" at bounding box center [554, 232] width 107 height 33
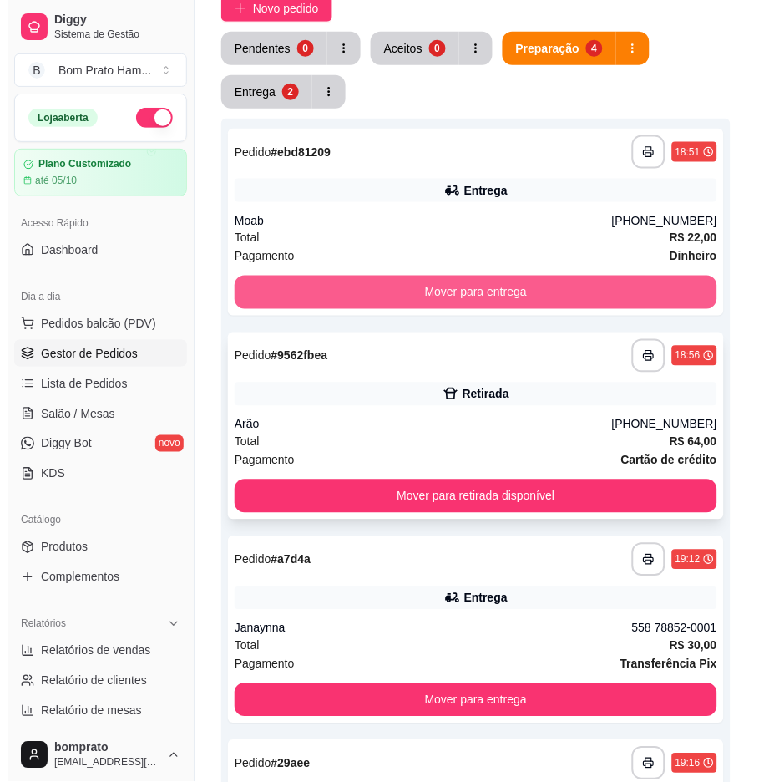
scroll to position [162, 0]
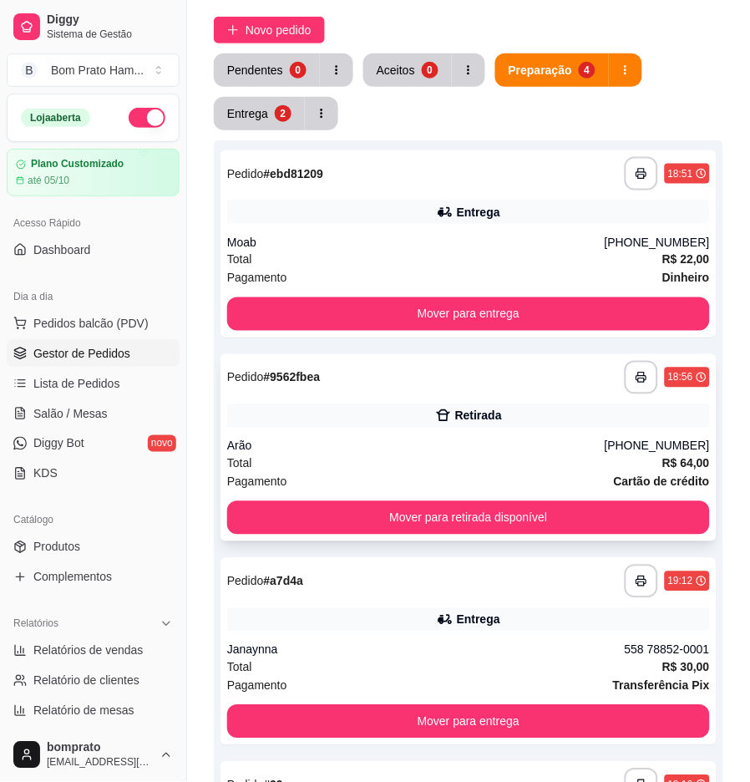
click at [657, 454] on div "Total R$ 64,00" at bounding box center [468, 463] width 483 height 18
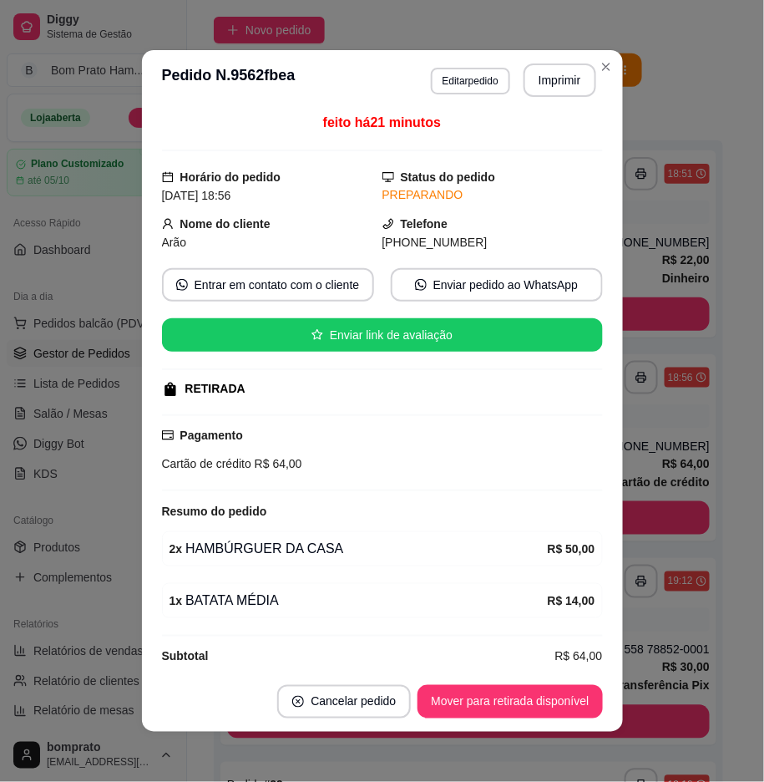
scroll to position [0, 0]
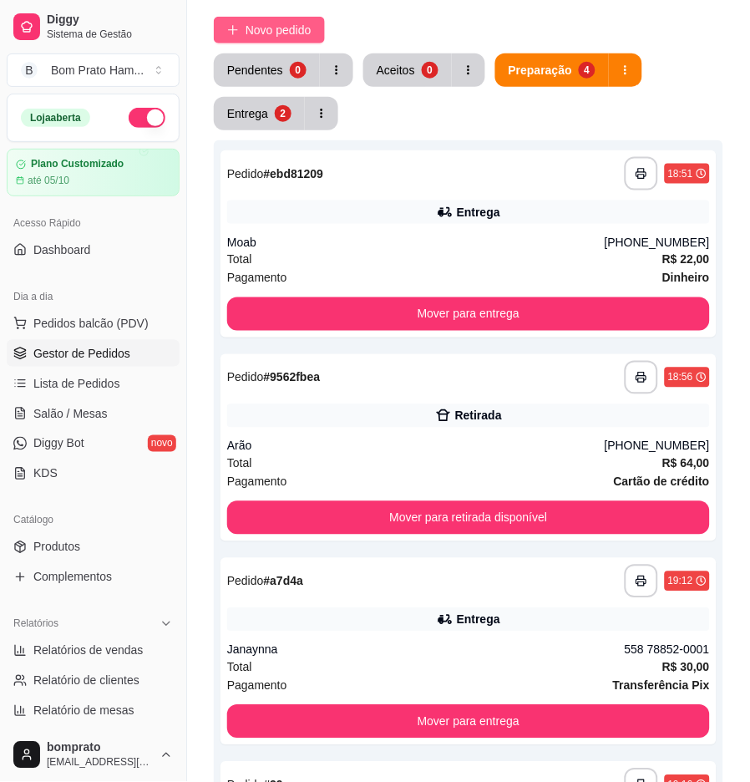
click at [266, 21] on span "Novo pedido" at bounding box center [279, 30] width 66 height 18
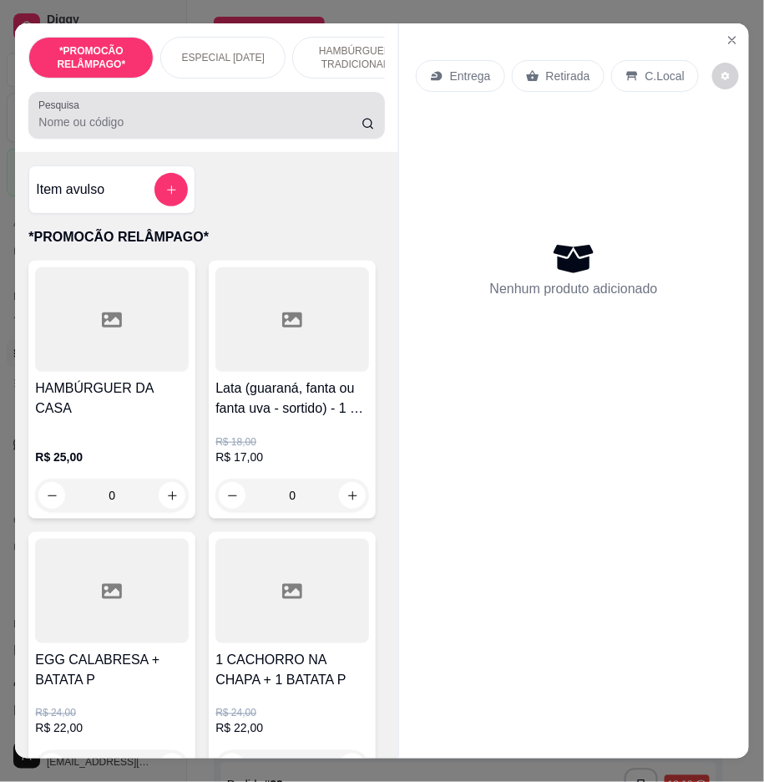
click at [217, 111] on div at bounding box center [206, 115] width 336 height 33
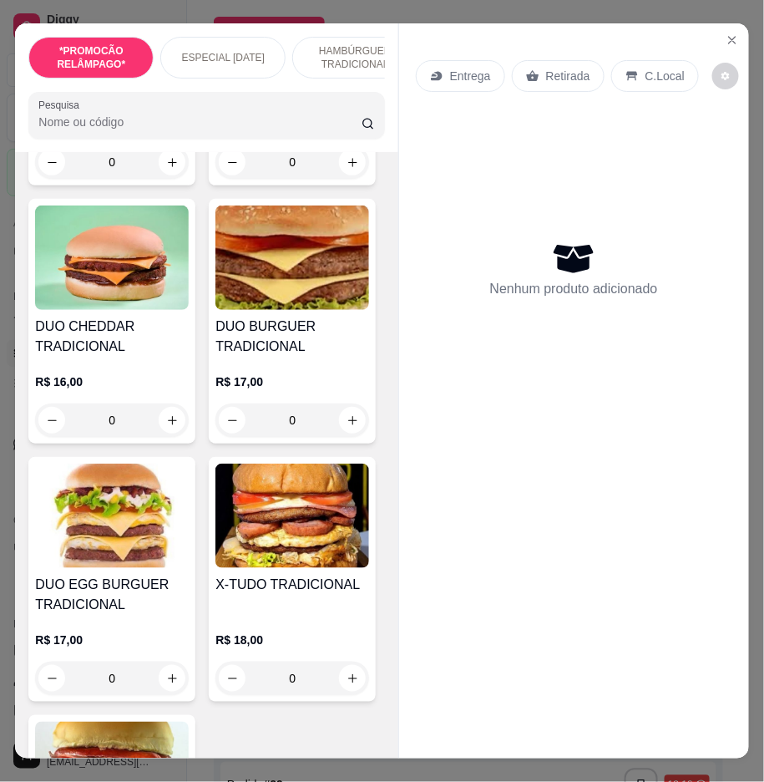
scroll to position [3248, 0]
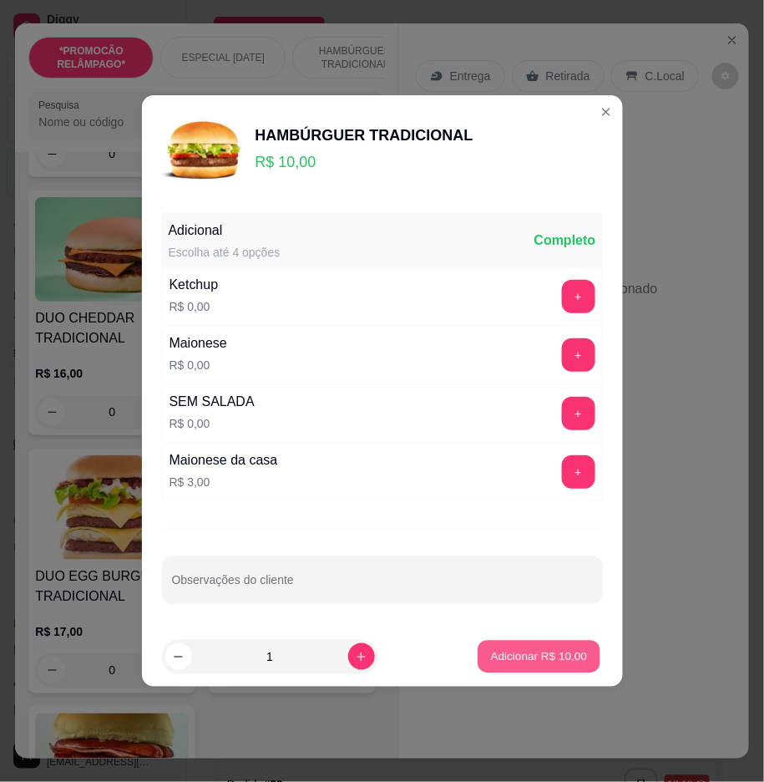
click at [488, 614] on section "HAMBÚRGUER TRADICIONAL R$ 10,00 Adicional Escolha até 4 opções Completo Ketchup…" at bounding box center [382, 390] width 481 height 591
click at [516, 664] on p "Adicionar R$ 10,00" at bounding box center [539, 656] width 97 height 16
type input "1"
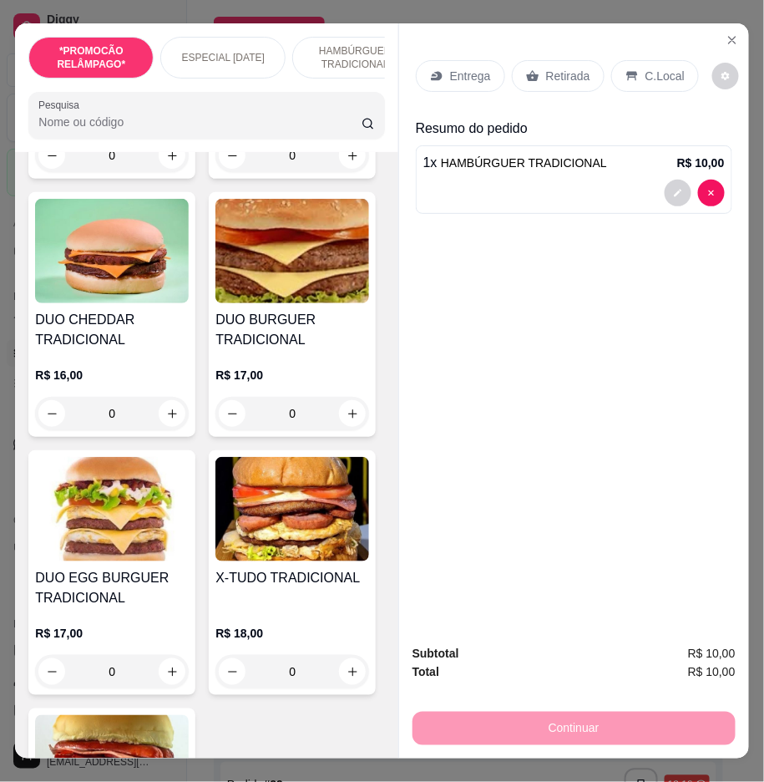
scroll to position [3250, 0]
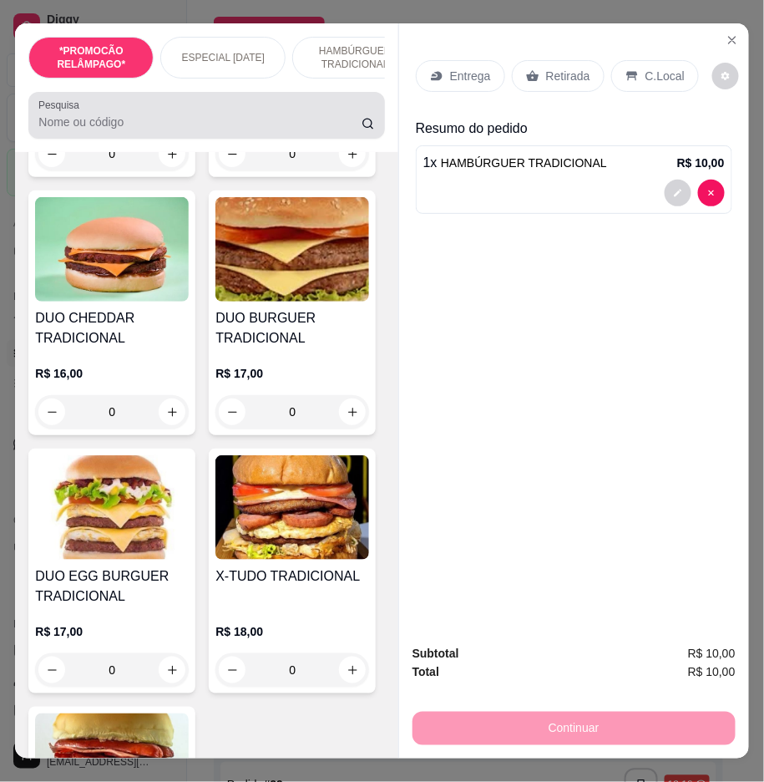
click at [280, 139] on div "Pesquisa" at bounding box center [206, 115] width 356 height 47
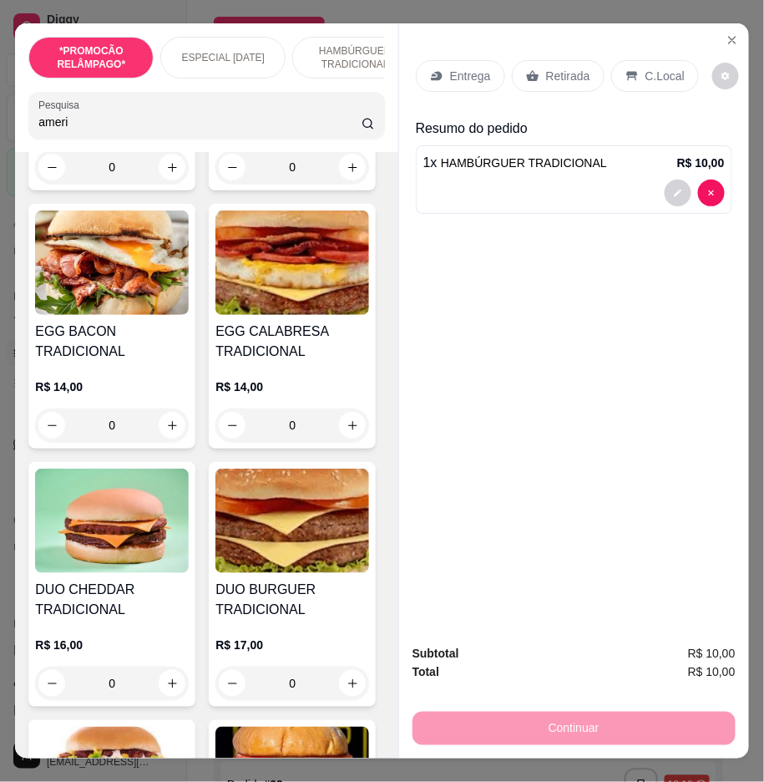
scroll to position [3521, 0]
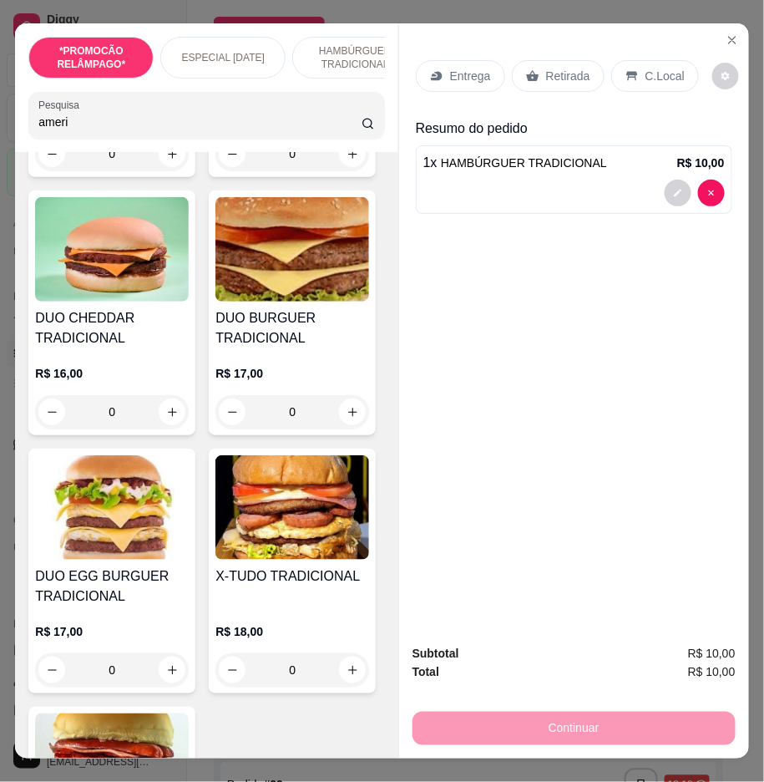
type input "ameri"
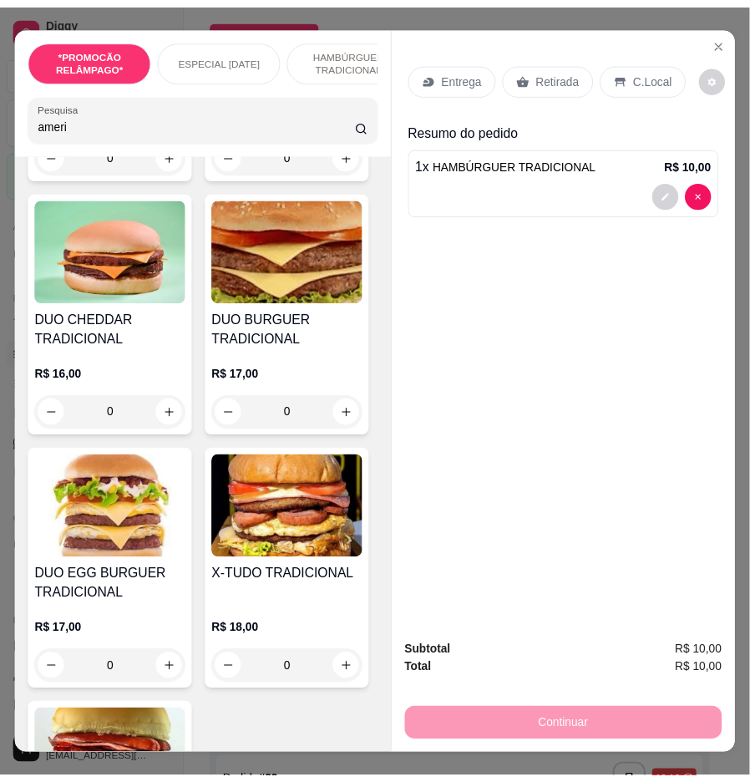
scroll to position [0, 0]
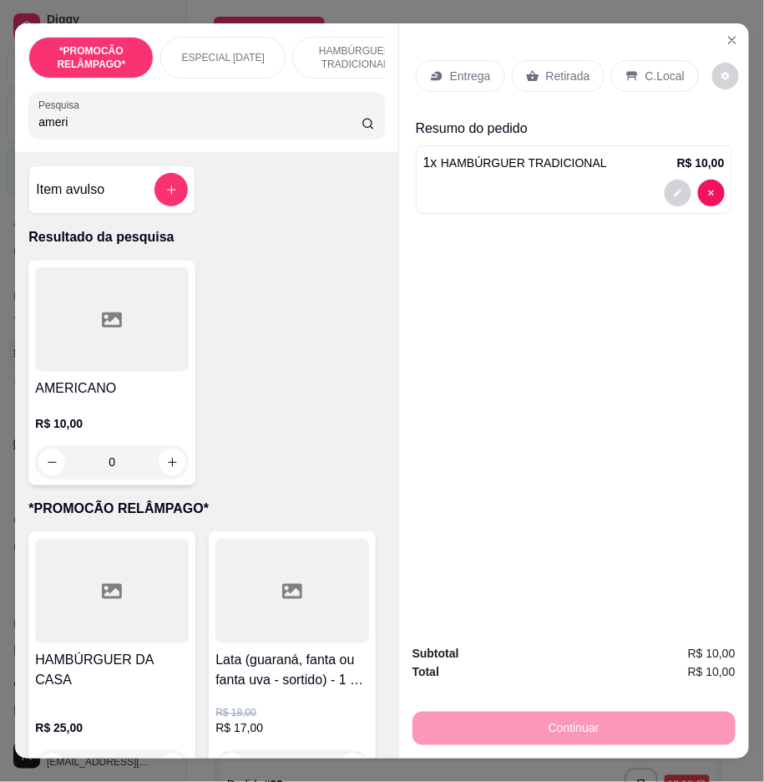
click at [160, 472] on div "0" at bounding box center [112, 461] width 154 height 33
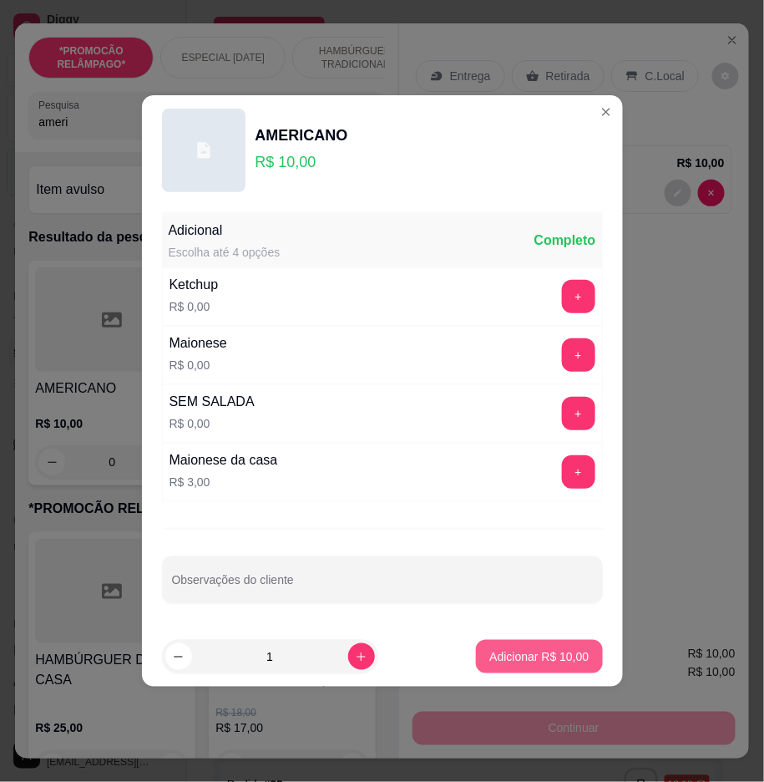
click at [516, 657] on p "Adicionar R$ 10,00" at bounding box center [539, 656] width 99 height 17
type input "1"
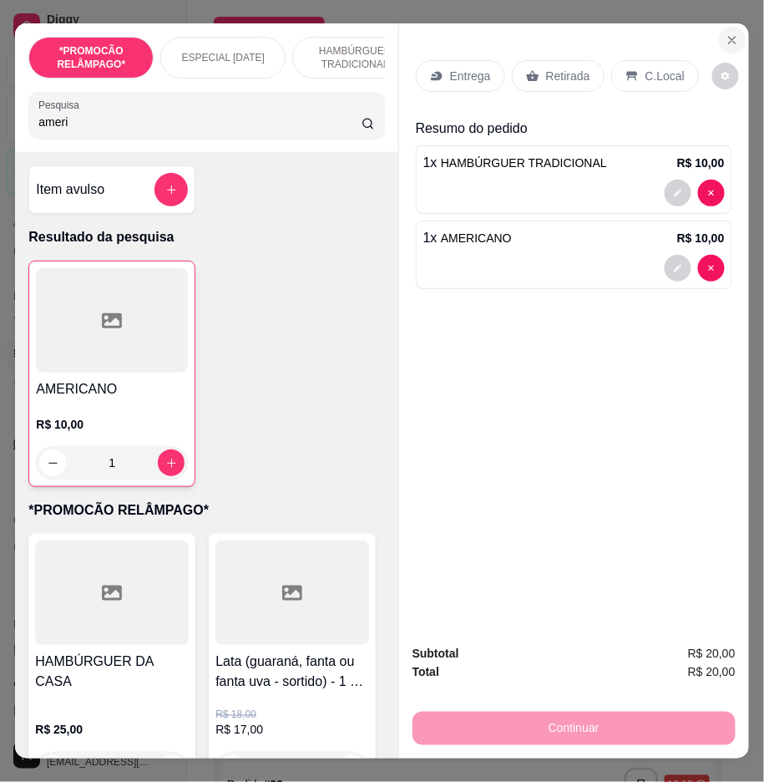
click at [733, 40] on button "Close" at bounding box center [732, 40] width 27 height 27
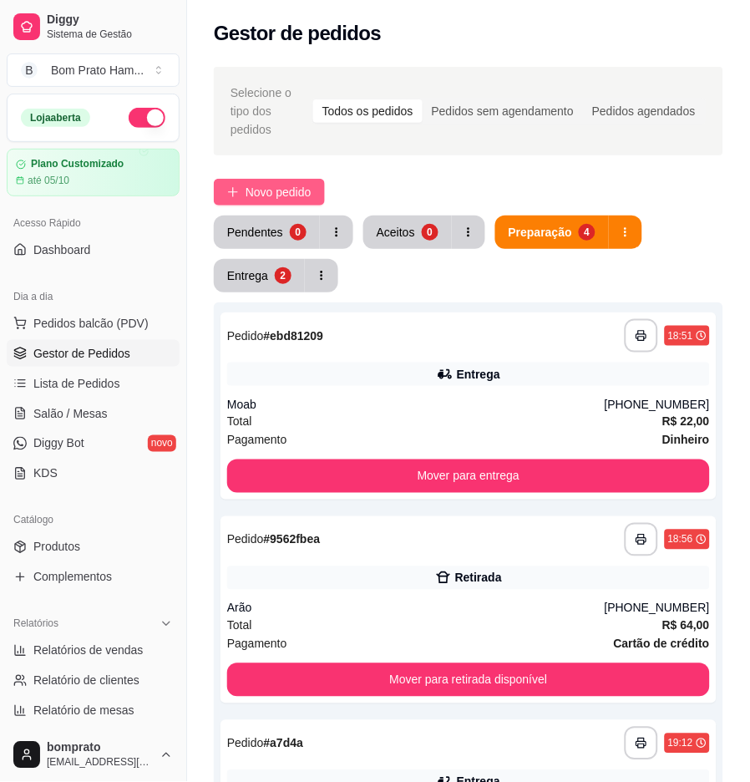
click at [296, 183] on span "Novo pedido" at bounding box center [279, 192] width 66 height 18
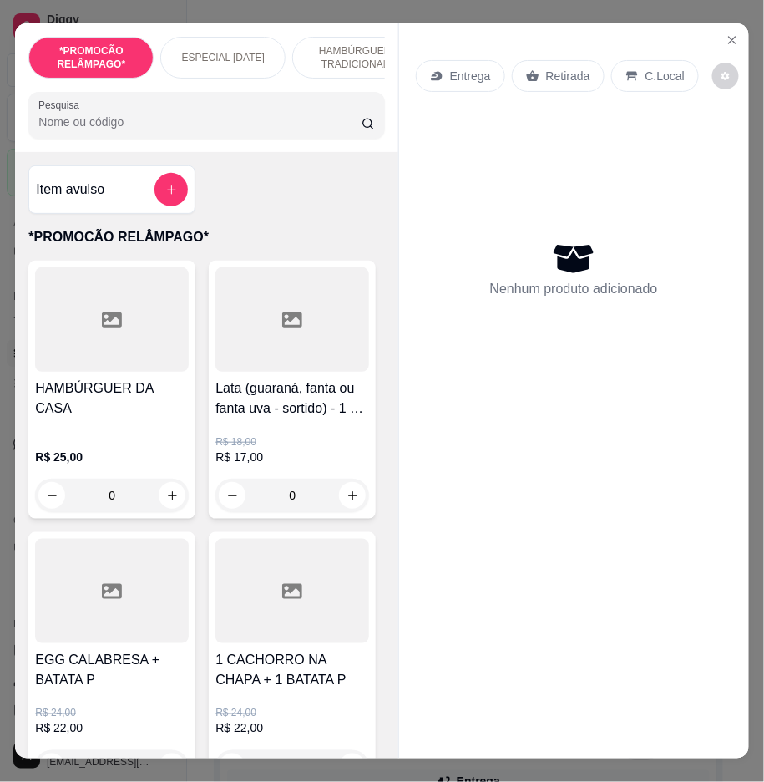
click at [277, 130] on input "Pesquisa" at bounding box center [199, 122] width 323 height 17
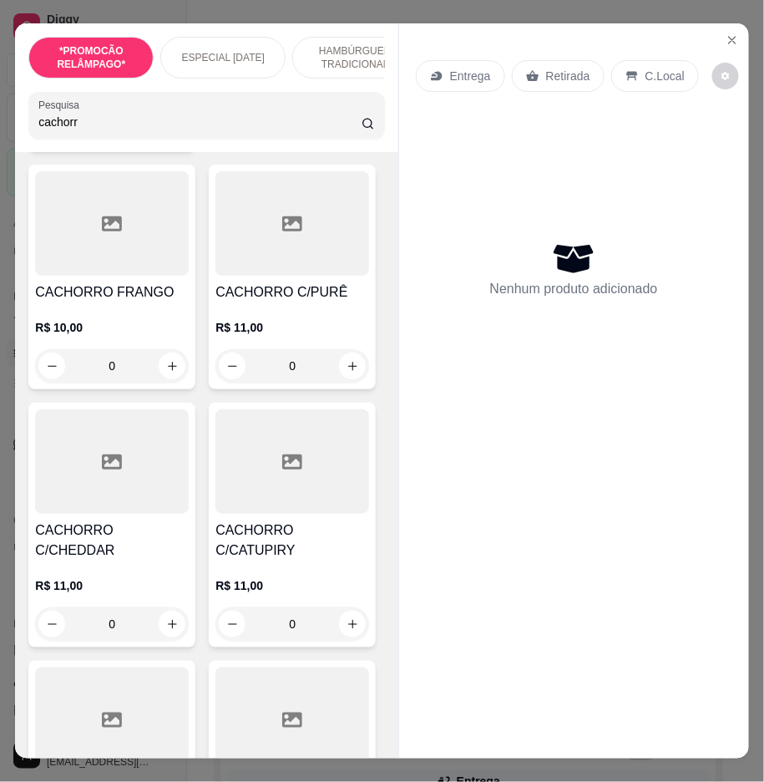
scroll to position [371, 0]
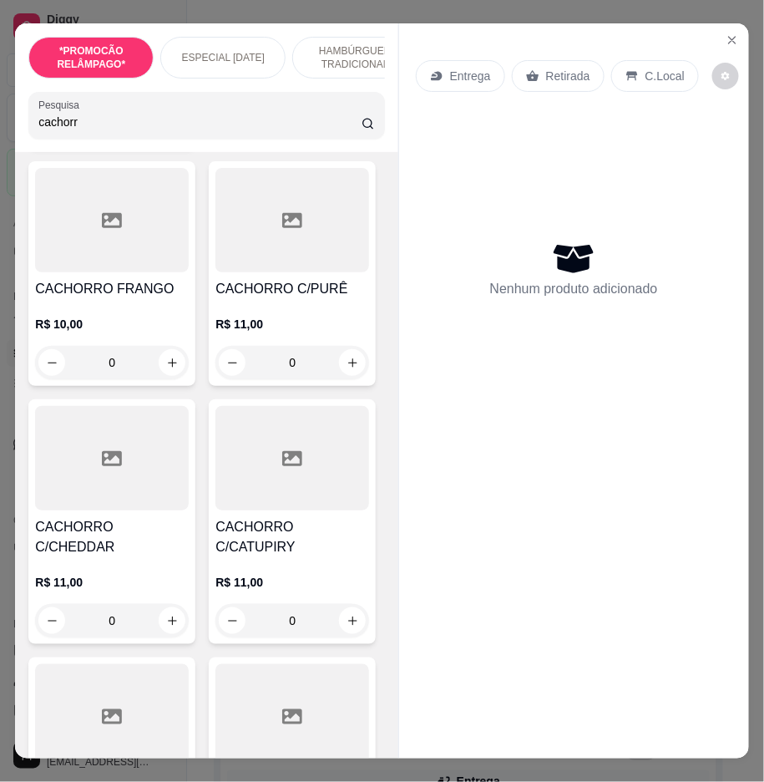
type input "cachorr"
click at [216, 128] on div "0" at bounding box center [293, 110] width 154 height 33
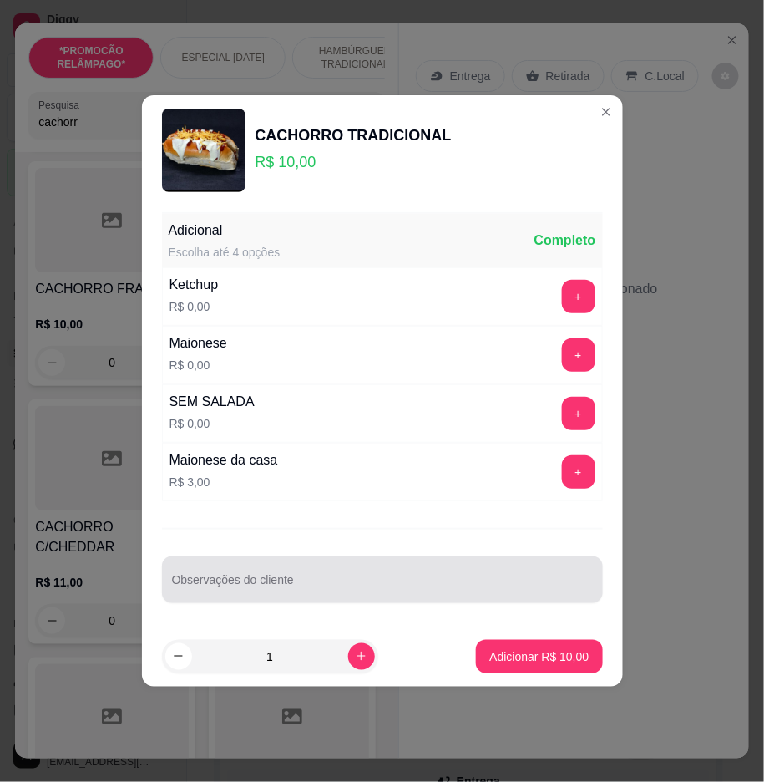
click at [438, 581] on input "Observações do cliente" at bounding box center [382, 586] width 421 height 17
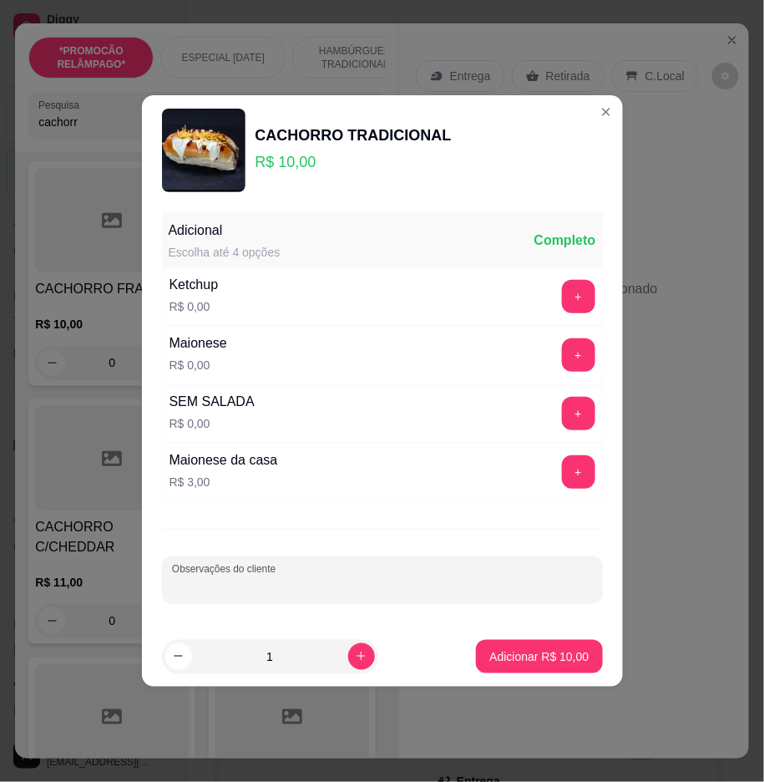
click at [407, 585] on input "Observações do cliente" at bounding box center [382, 586] width 421 height 17
type input "so carne, salsicha e batata"
click at [516, 648] on p "Adicionar R$ 10,00" at bounding box center [539, 656] width 97 height 16
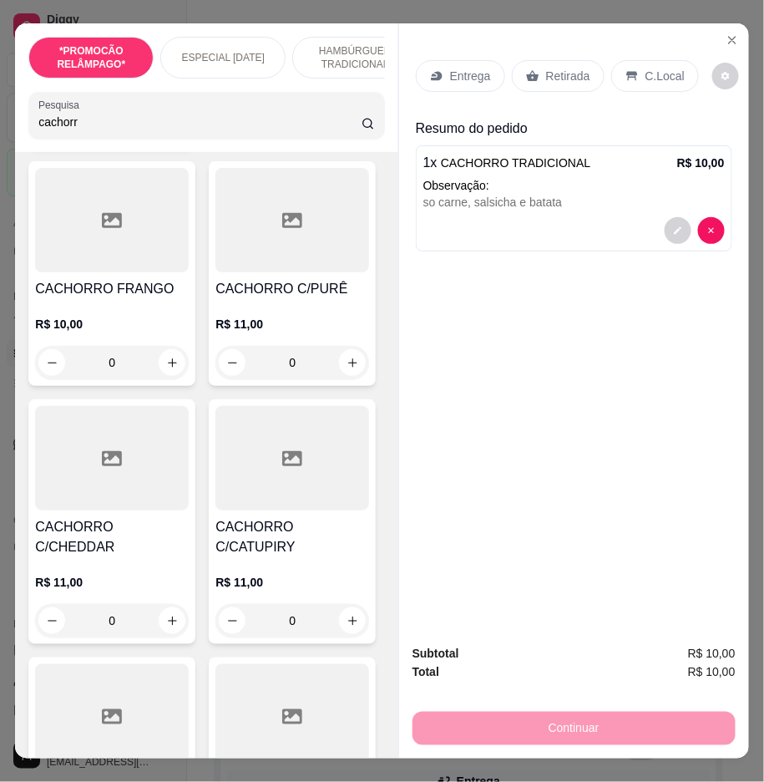
click at [546, 70] on p "Retirada" at bounding box center [568, 76] width 44 height 17
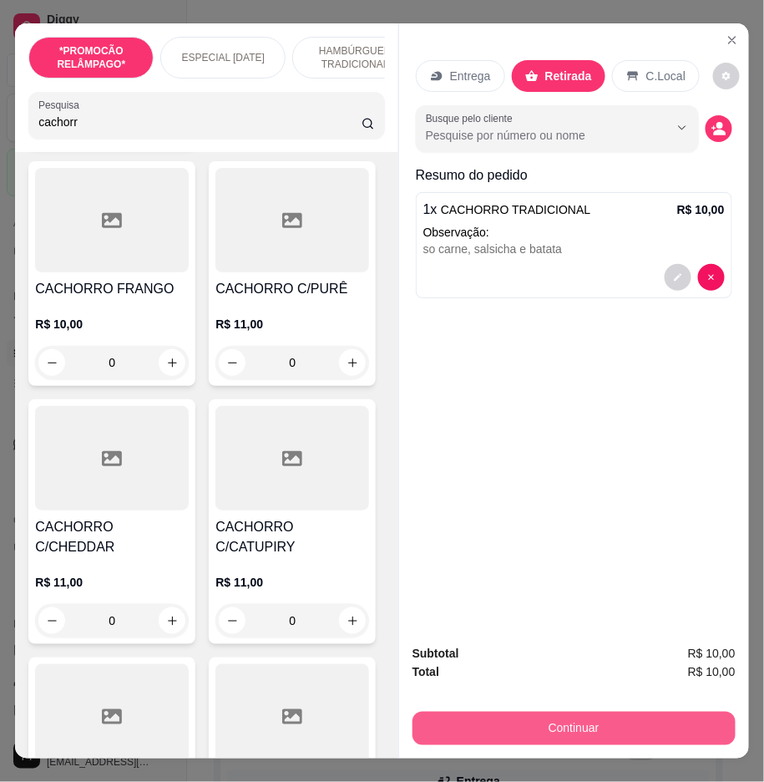
click at [631, 718] on button "Continuar" at bounding box center [574, 728] width 323 height 33
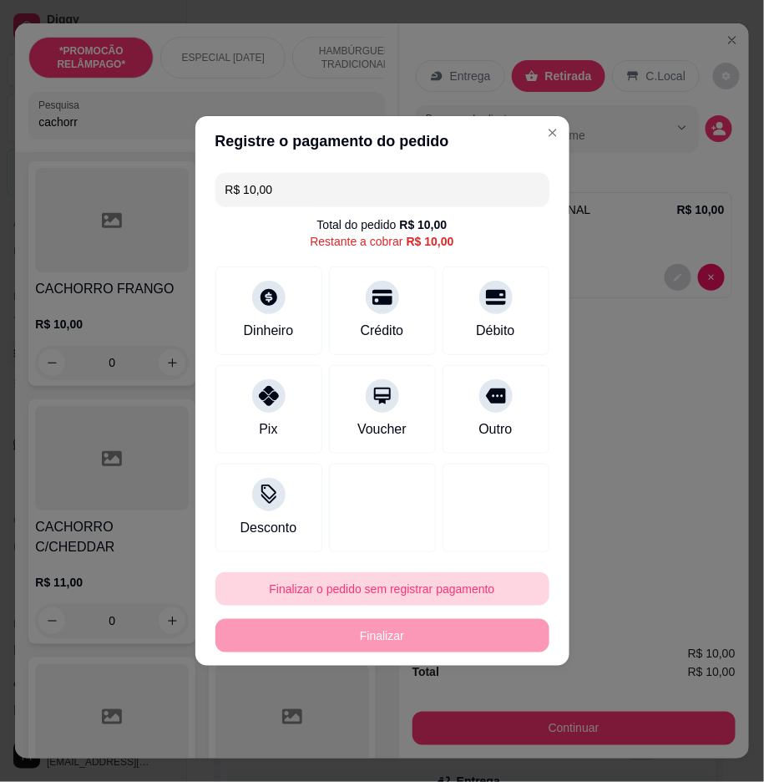
click at [476, 582] on button "Finalizar o pedido sem registrar pagamento" at bounding box center [383, 588] width 334 height 33
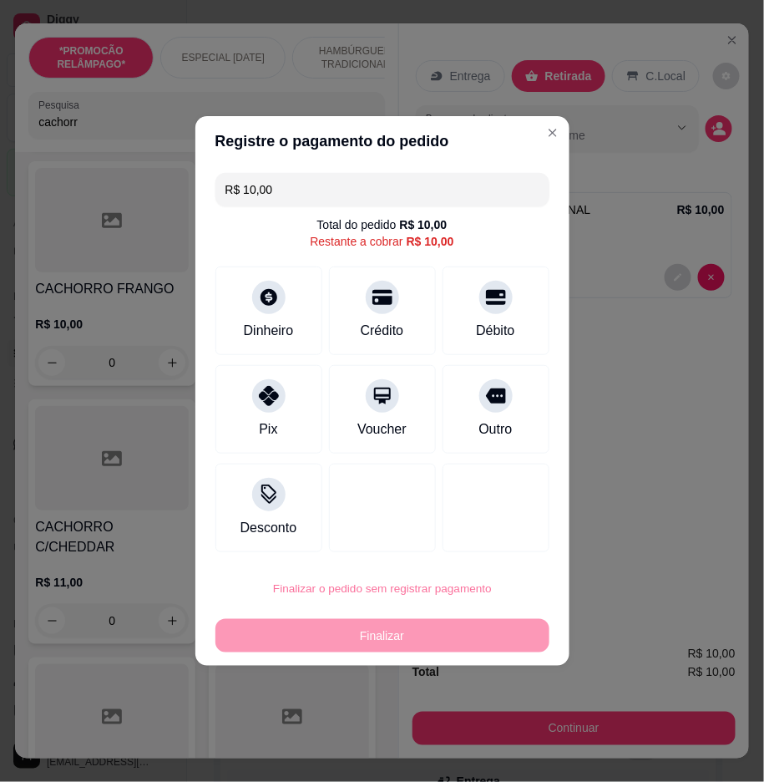
click at [485, 731] on button "Confirmar" at bounding box center [490, 727] width 62 height 26
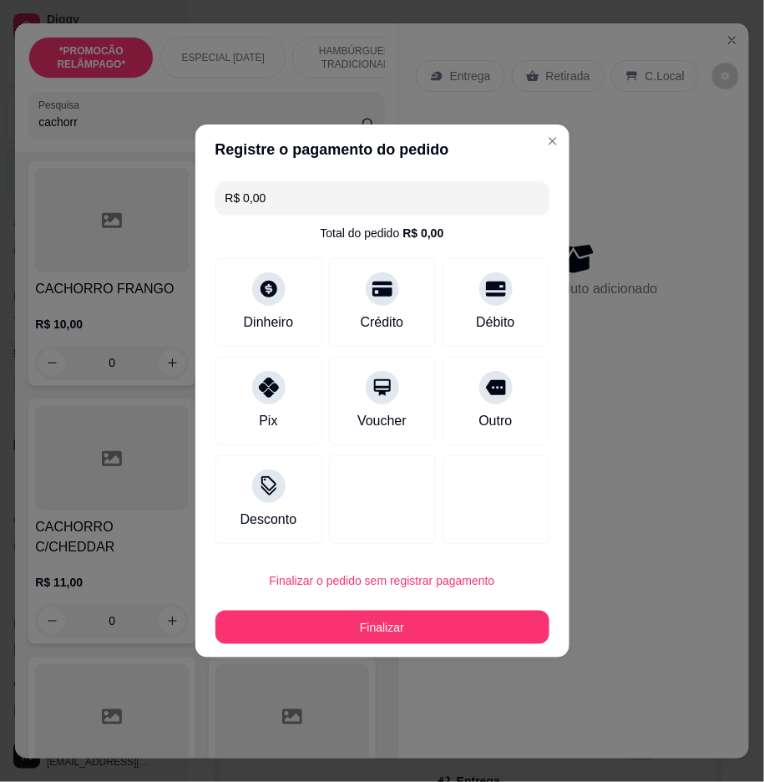
type input "R$ 0,00"
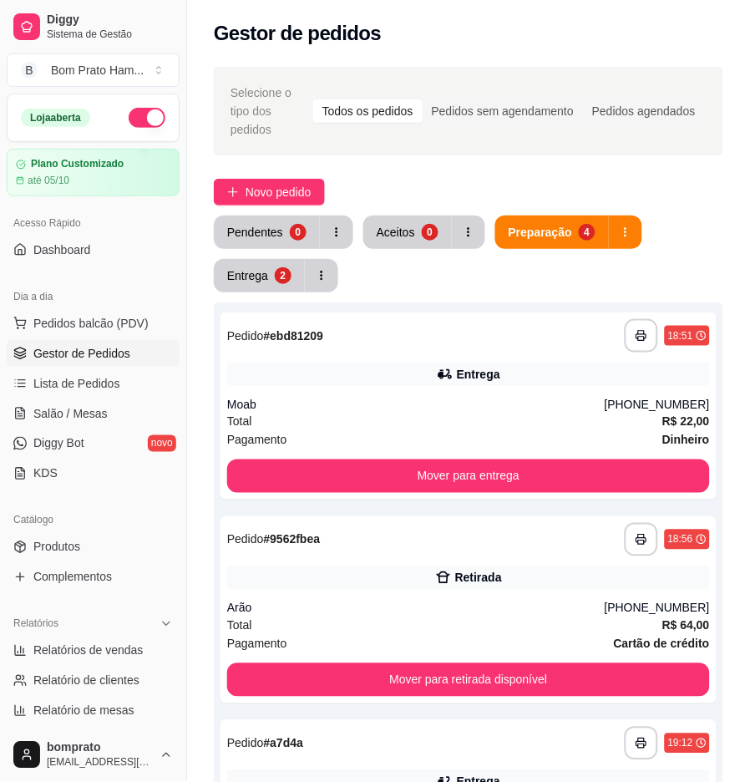
click at [412, 220] on button "Aceitos 0" at bounding box center [407, 232] width 89 height 33
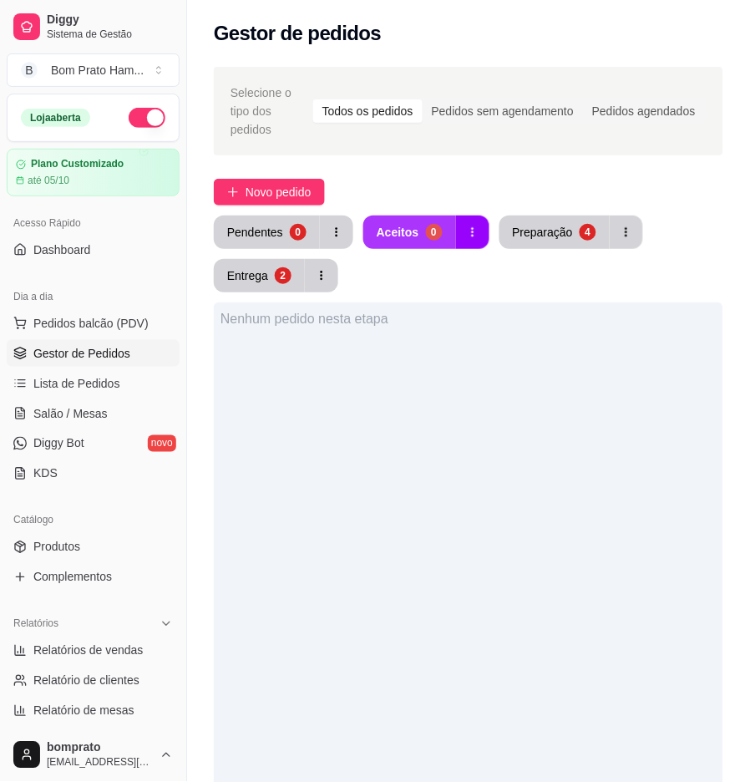
click at [412, 224] on div "Aceitos" at bounding box center [398, 232] width 43 height 17
click at [563, 224] on div "Preparação" at bounding box center [543, 232] width 60 height 17
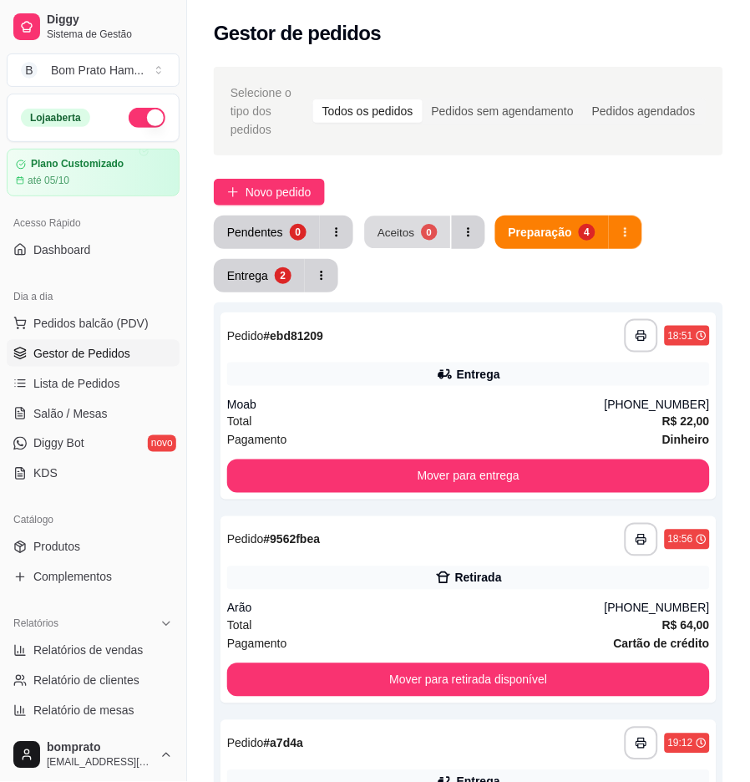
click at [443, 216] on button "Aceitos 0" at bounding box center [408, 232] width 86 height 33
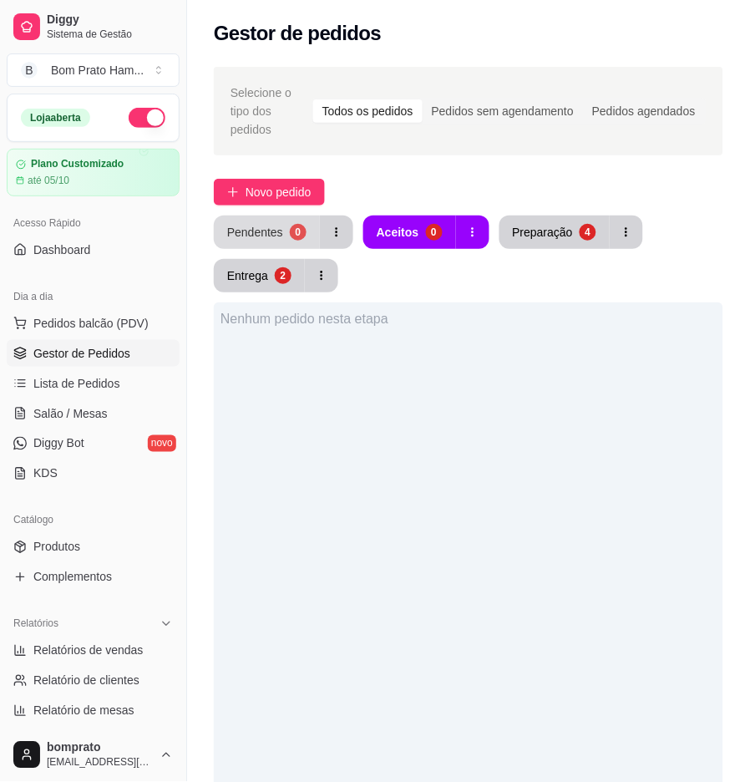
click at [281, 221] on button "Pendentes 0" at bounding box center [267, 232] width 106 height 33
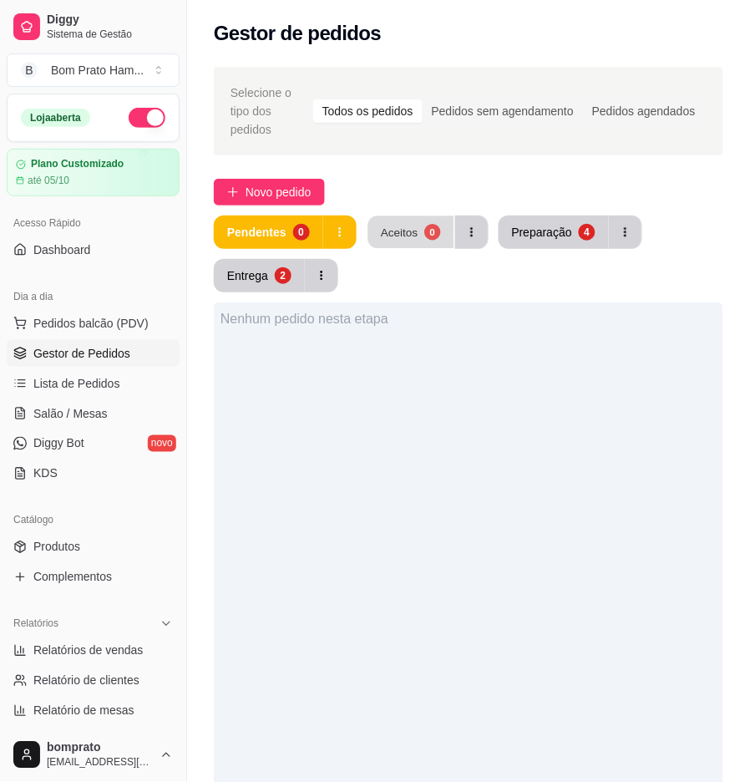
click at [409, 224] on div "Aceitos" at bounding box center [400, 232] width 38 height 16
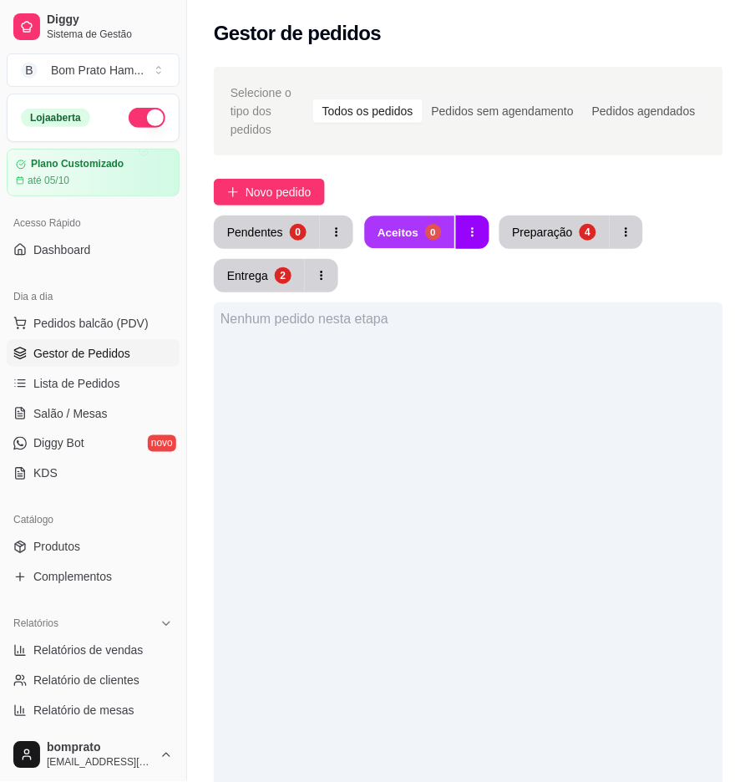
click at [378, 224] on div "Aceitos" at bounding box center [398, 232] width 41 height 16
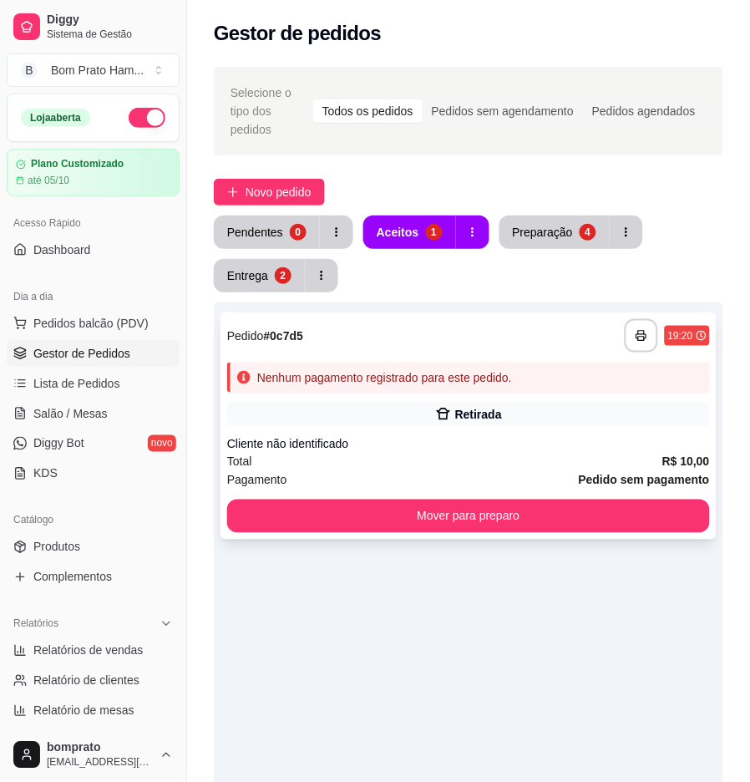
click at [489, 406] on div "Retirada" at bounding box center [478, 414] width 47 height 17
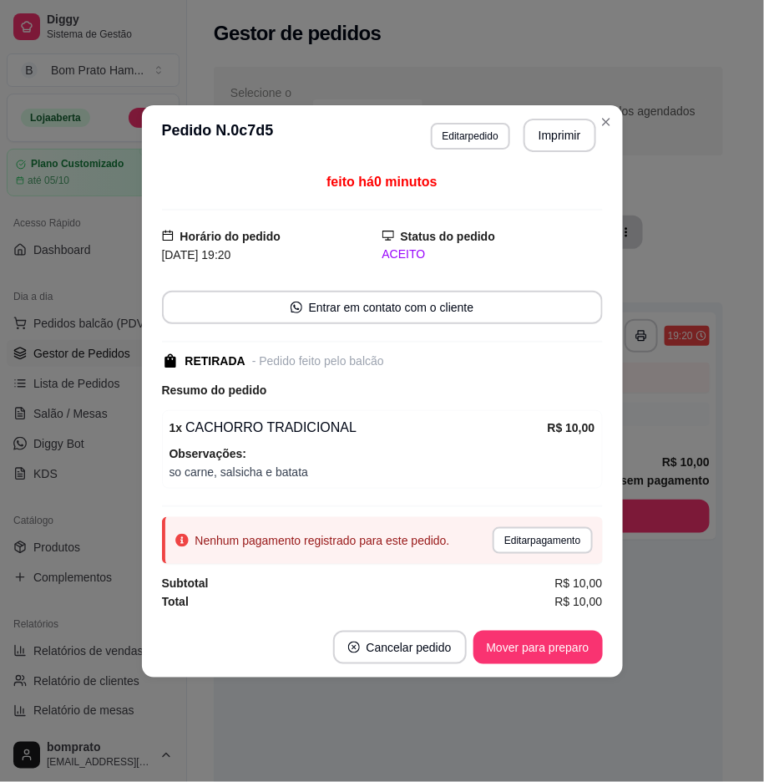
click at [561, 145] on button "Imprimir" at bounding box center [560, 135] width 73 height 33
click at [589, 639] on button "Mover para preparo" at bounding box center [538, 647] width 129 height 33
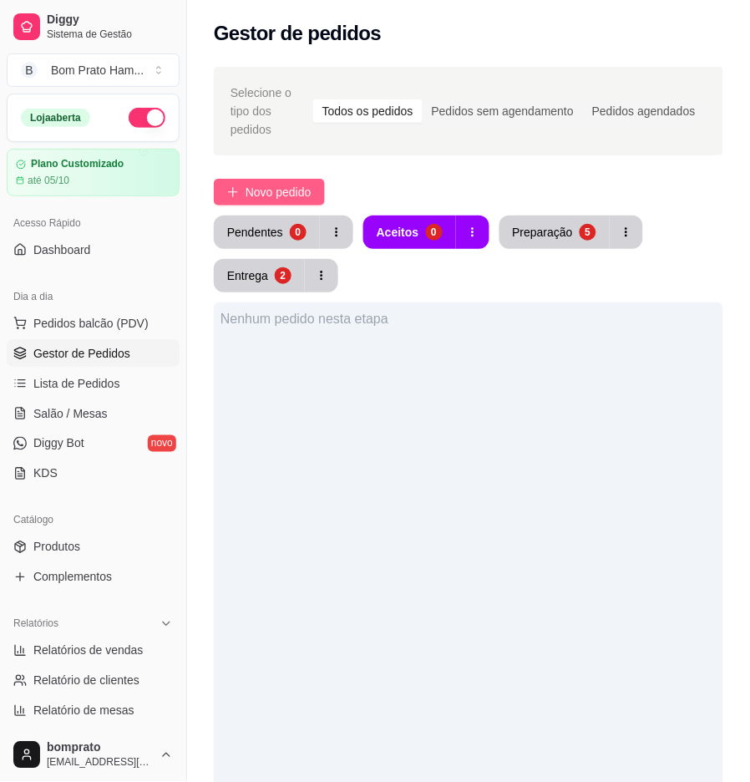
click at [256, 183] on span "Novo pedido" at bounding box center [279, 192] width 66 height 18
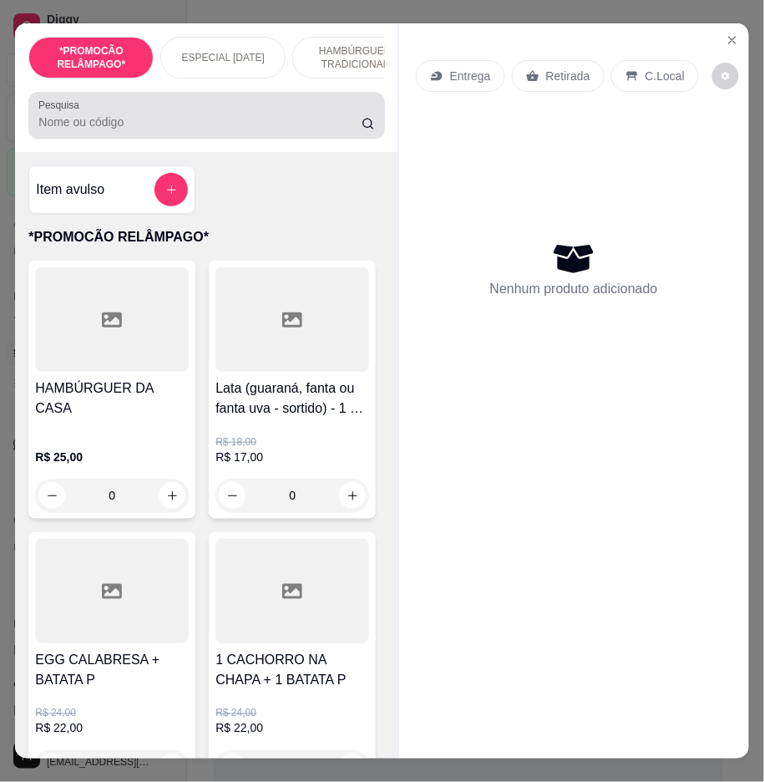
drag, startPoint x: 231, startPoint y: 105, endPoint x: 231, endPoint y: 115, distance: 10.0
click at [231, 109] on div at bounding box center [206, 115] width 336 height 33
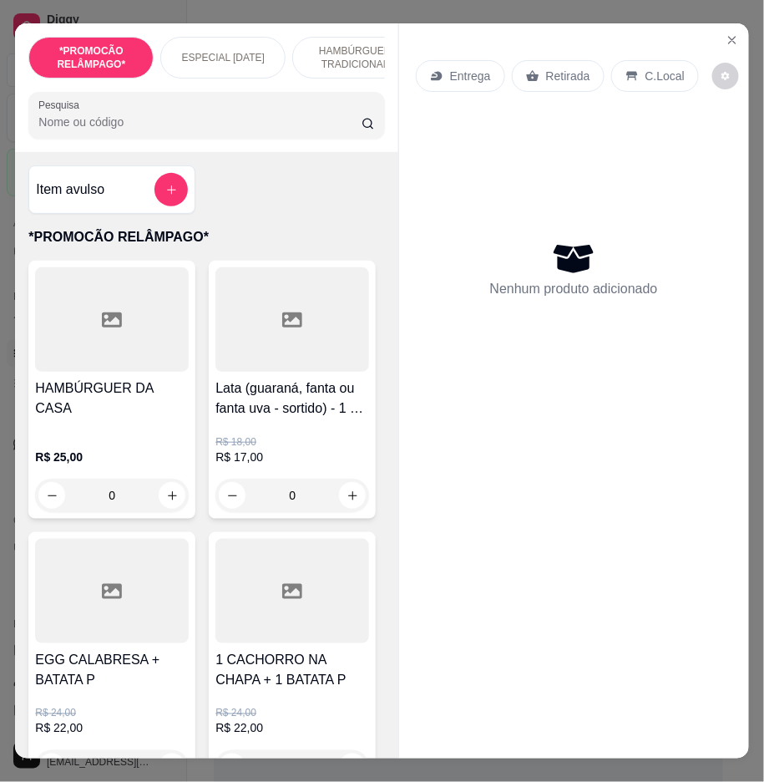
click at [231, 115] on div at bounding box center [206, 115] width 336 height 33
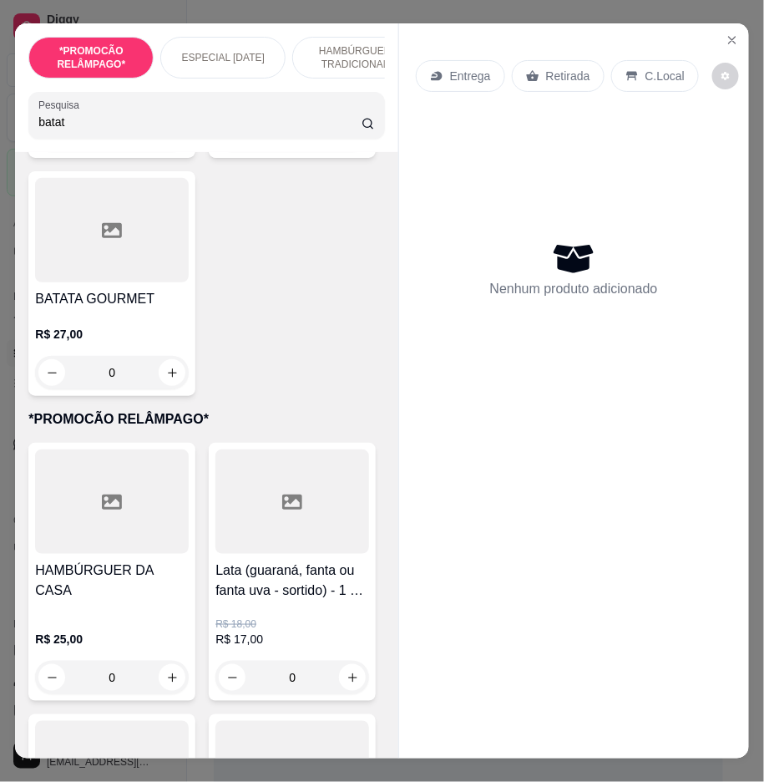
scroll to position [928, 0]
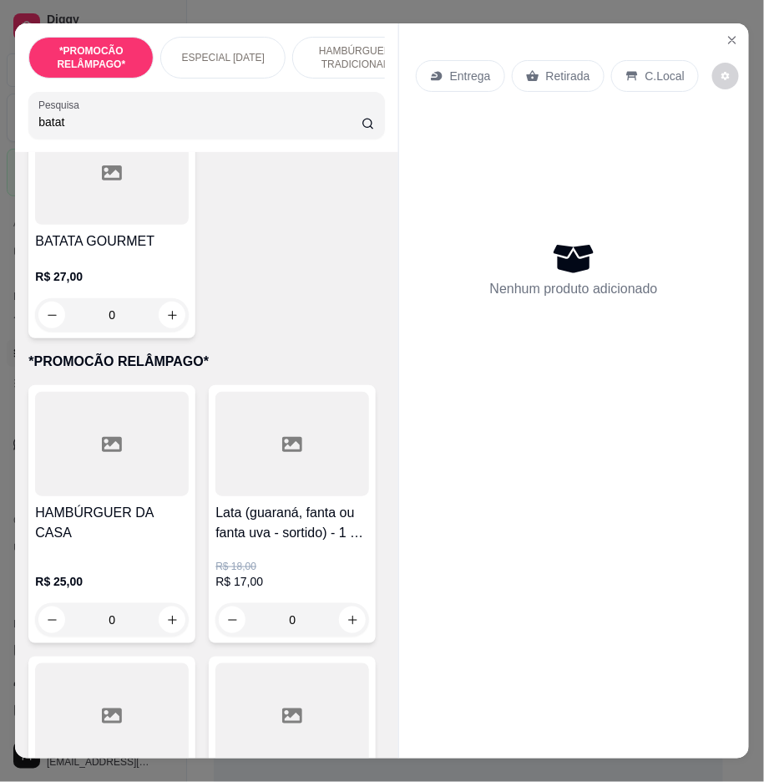
type input "batat"
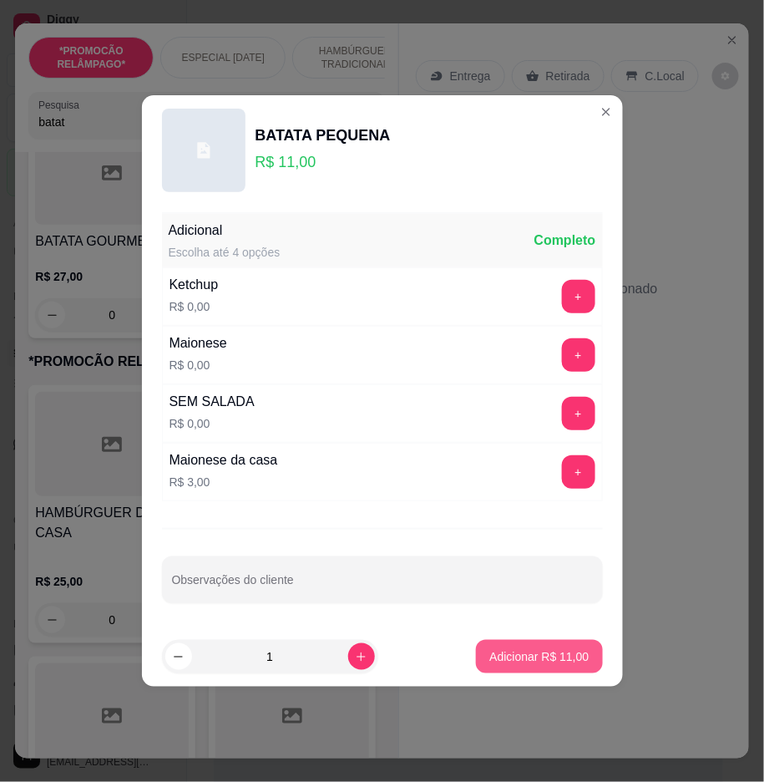
click at [521, 661] on button "Adicionar R$ 11,00" at bounding box center [539, 656] width 126 height 33
type input "1"
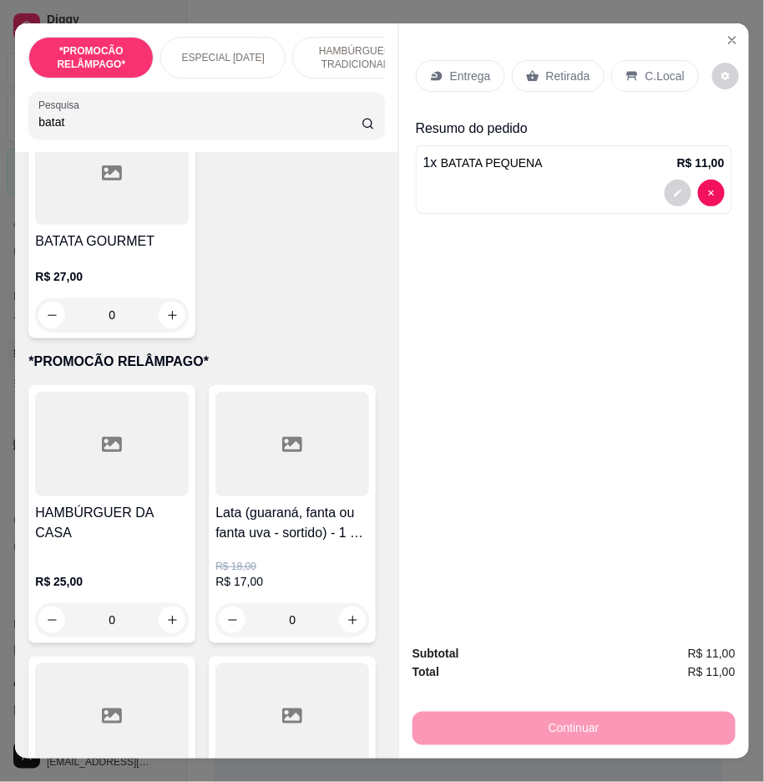
scroll to position [929, 0]
click at [546, 75] on p "Retirada" at bounding box center [568, 76] width 44 height 17
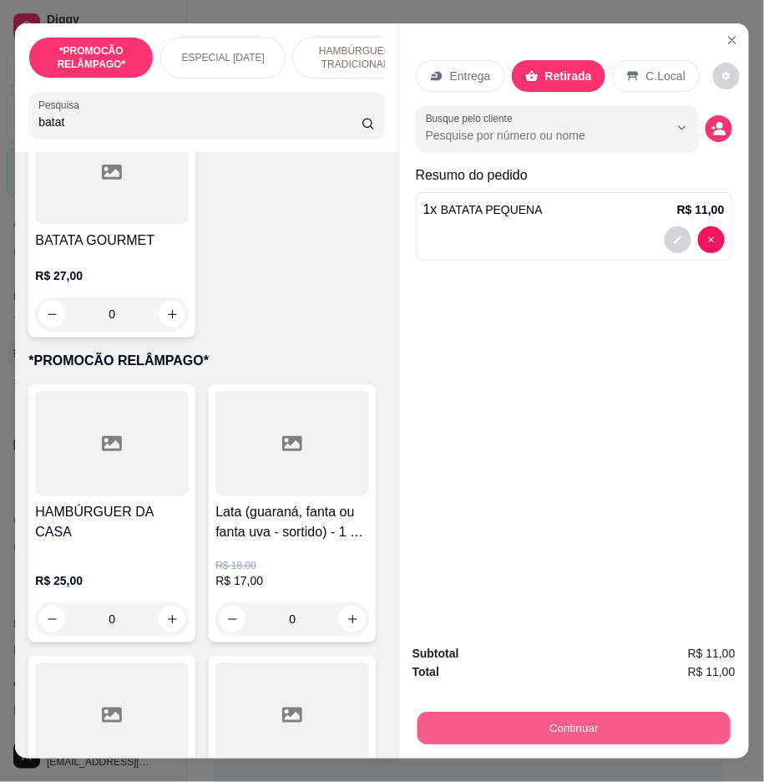
click at [611, 716] on button "Continuar" at bounding box center [574, 729] width 313 height 33
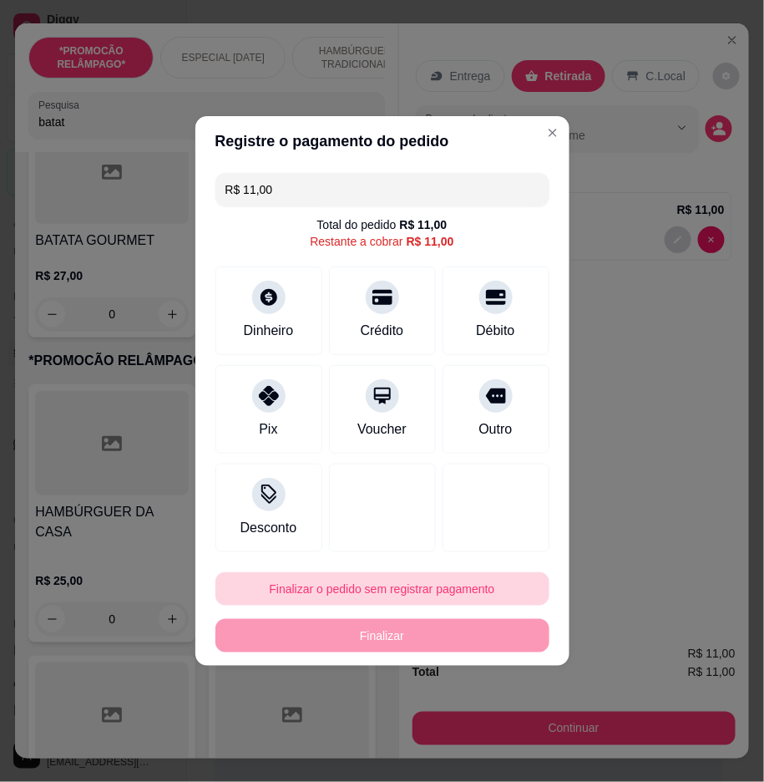
click at [478, 586] on button "Finalizar o pedido sem registrar pagamento" at bounding box center [383, 588] width 334 height 33
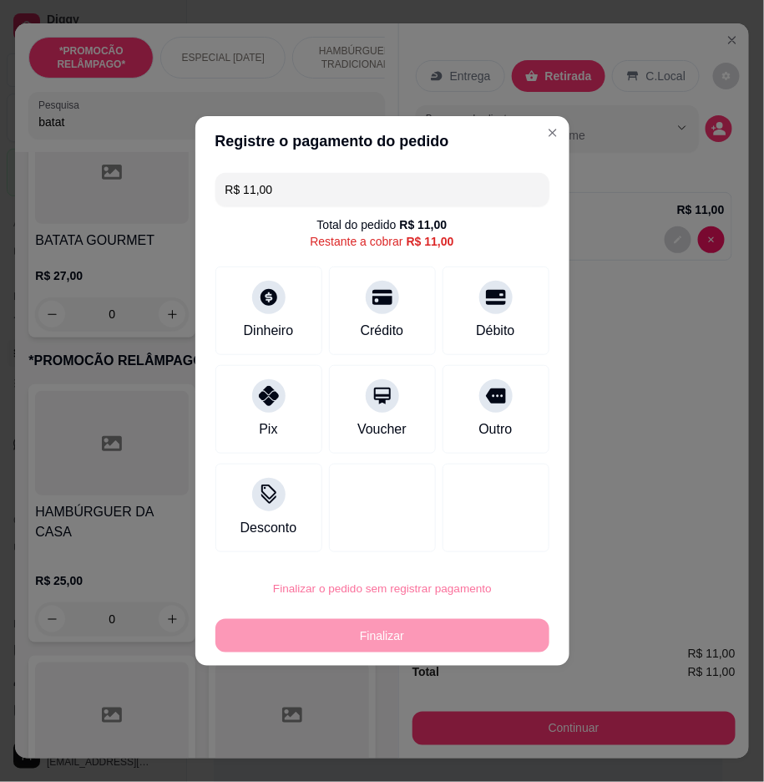
click at [507, 728] on button "Confirmar" at bounding box center [490, 727] width 62 height 26
type input "0"
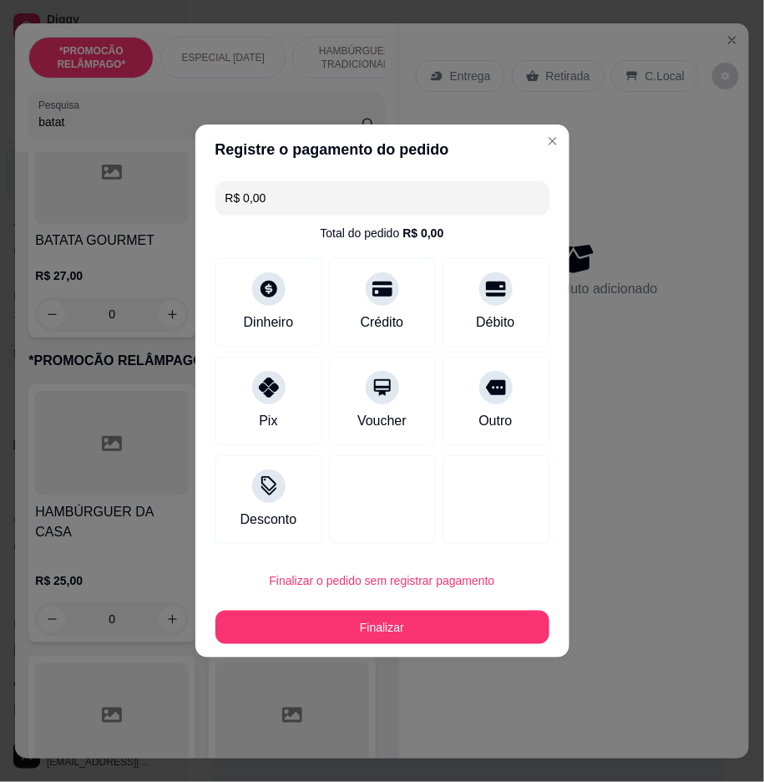
type input "R$ 0,00"
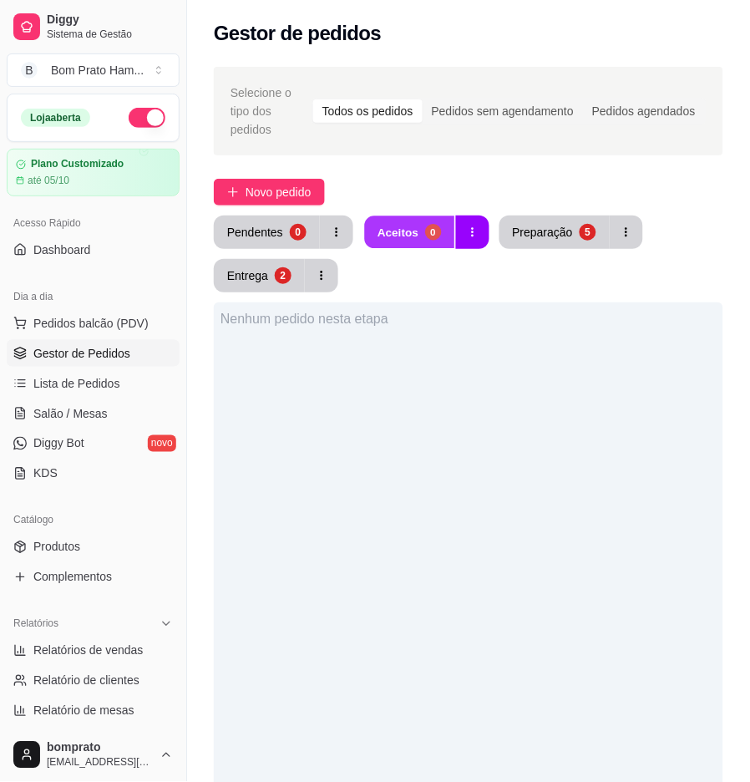
click at [416, 219] on button "Aceitos 0" at bounding box center [409, 232] width 89 height 33
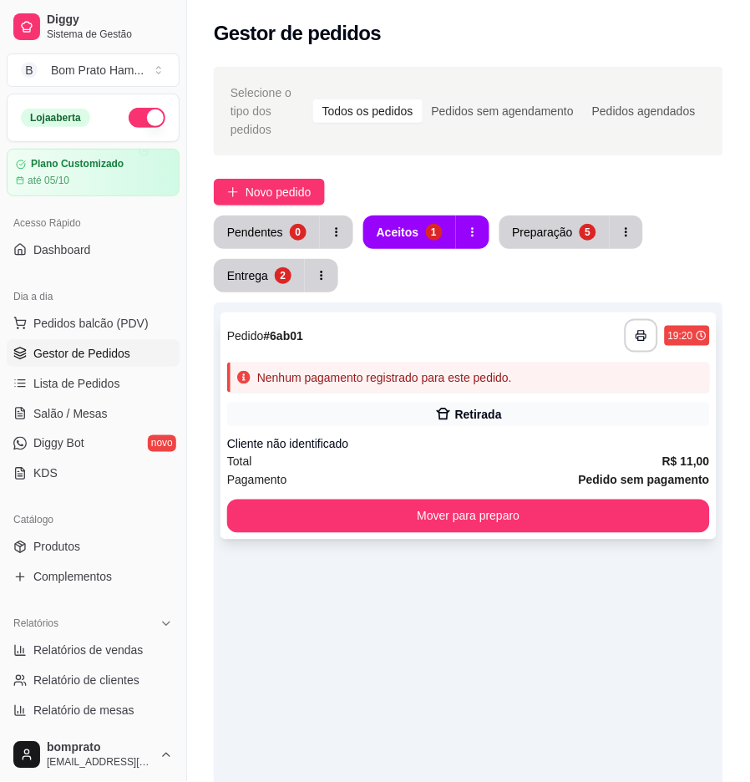
drag, startPoint x: 444, startPoint y: 388, endPoint x: 462, endPoint y: 369, distance: 25.4
click at [462, 369] on div "**********" at bounding box center [469, 425] width 496 height 227
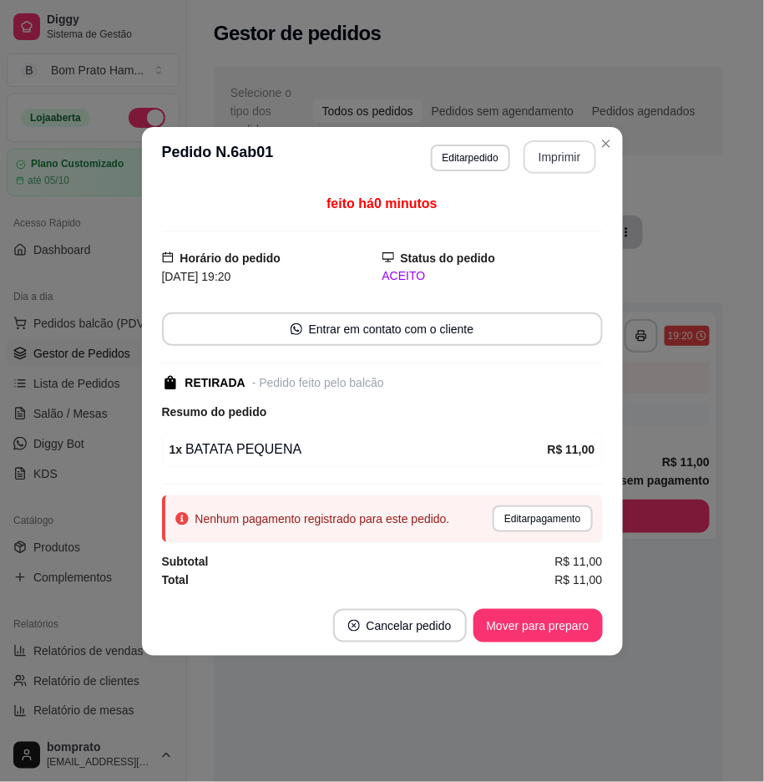
click at [544, 157] on button "Imprimir" at bounding box center [560, 156] width 73 height 33
click at [568, 610] on button "Mover para preparo" at bounding box center [537, 625] width 125 height 33
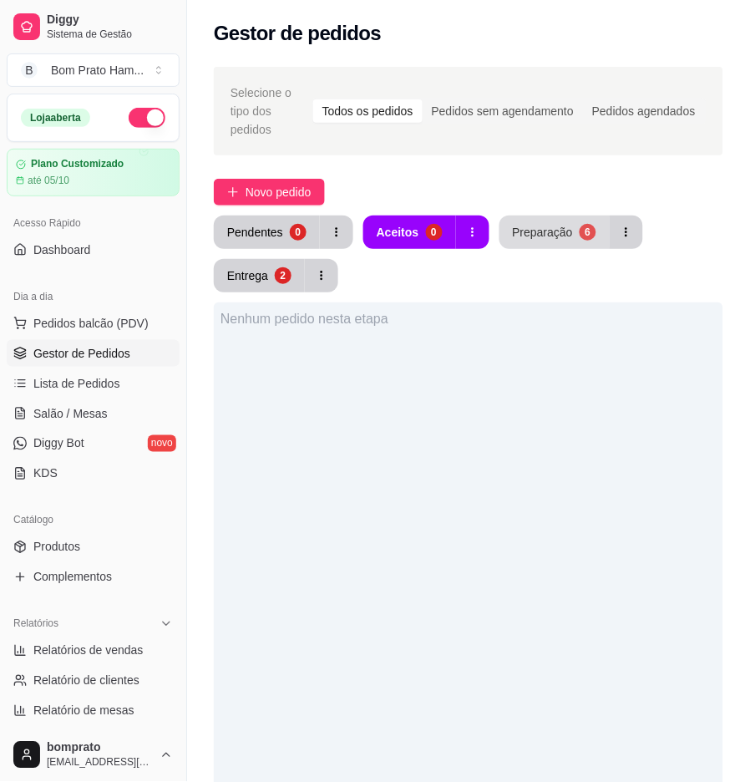
click at [540, 224] on div "Preparação" at bounding box center [543, 232] width 60 height 17
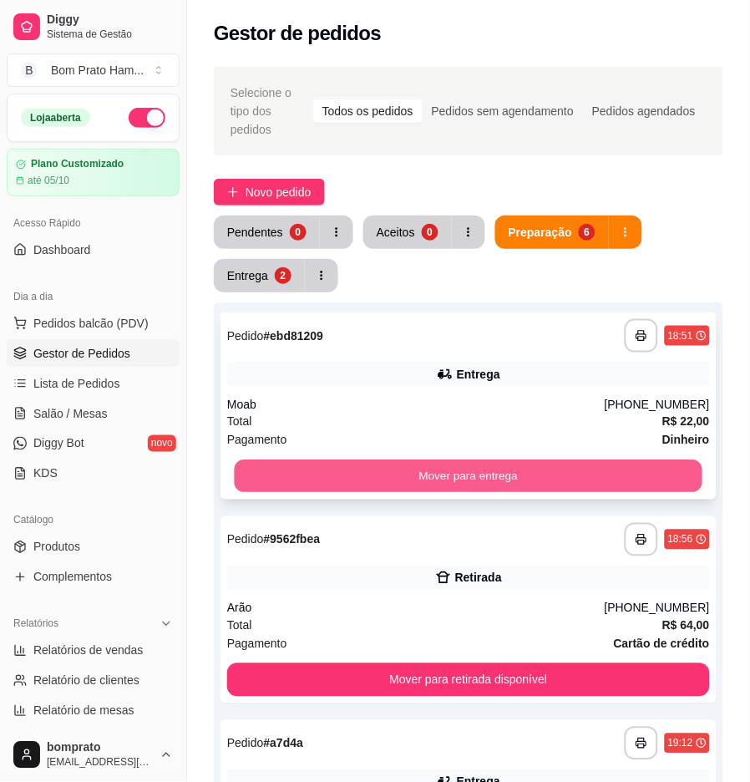
click at [474, 460] on button "Mover para entrega" at bounding box center [469, 476] width 469 height 33
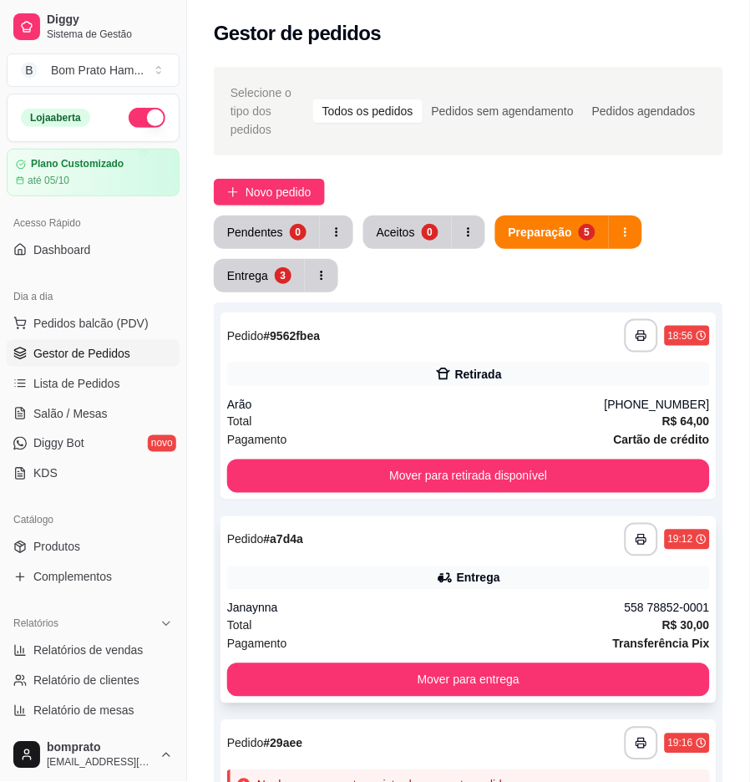
drag, startPoint x: 485, startPoint y: 525, endPoint x: 485, endPoint y: 514, distance: 10.9
click at [485, 523] on div "**********" at bounding box center [468, 539] width 483 height 33
click at [580, 431] on div "Pagamento Cartão de crédito" at bounding box center [468, 440] width 483 height 18
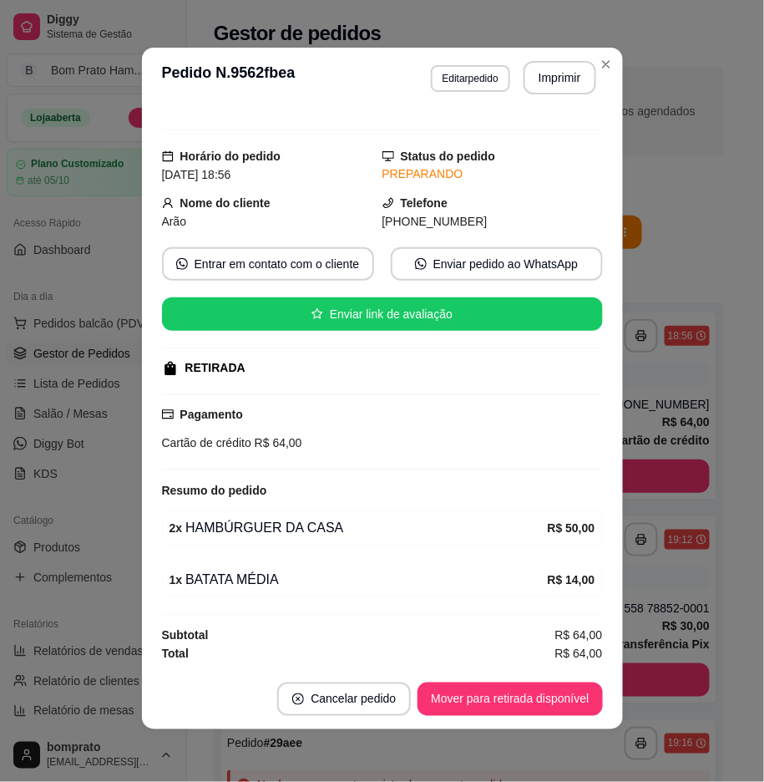
scroll to position [3, 0]
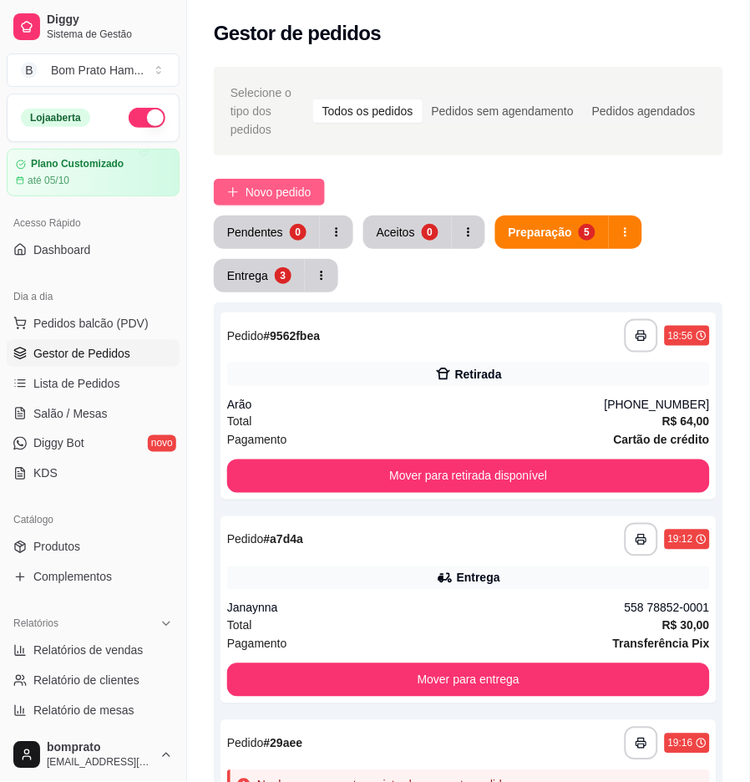
click at [297, 183] on span "Novo pedido" at bounding box center [279, 192] width 66 height 18
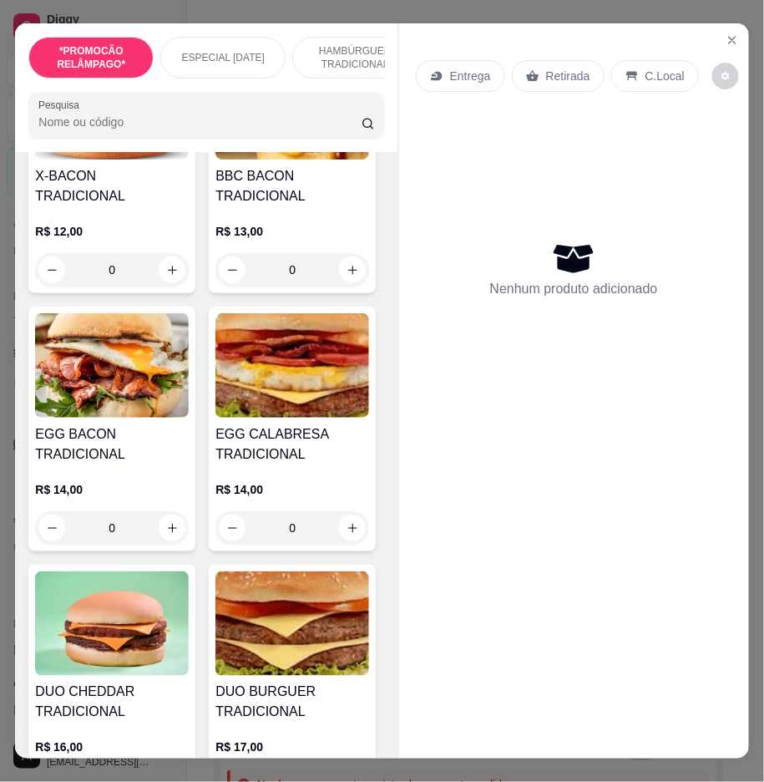
scroll to position [3248, 0]
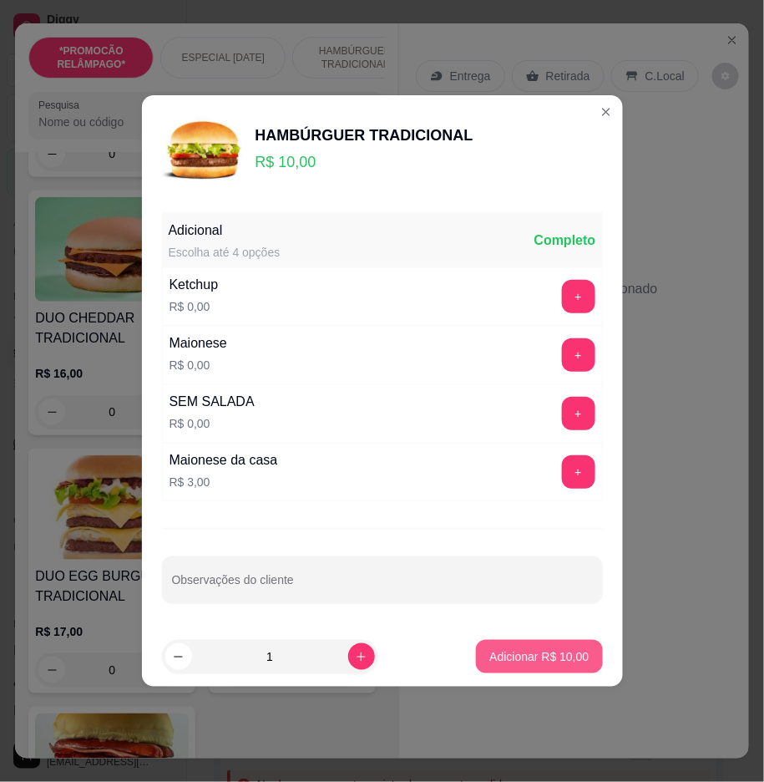
click at [552, 633] on footer "1 Adicionar R$ 10,00" at bounding box center [382, 657] width 481 height 60
click at [558, 636] on footer "1 Adicionar R$ 10,00" at bounding box center [382, 657] width 481 height 60
click at [499, 655] on p "Adicionar R$ 10,00" at bounding box center [539, 656] width 99 height 17
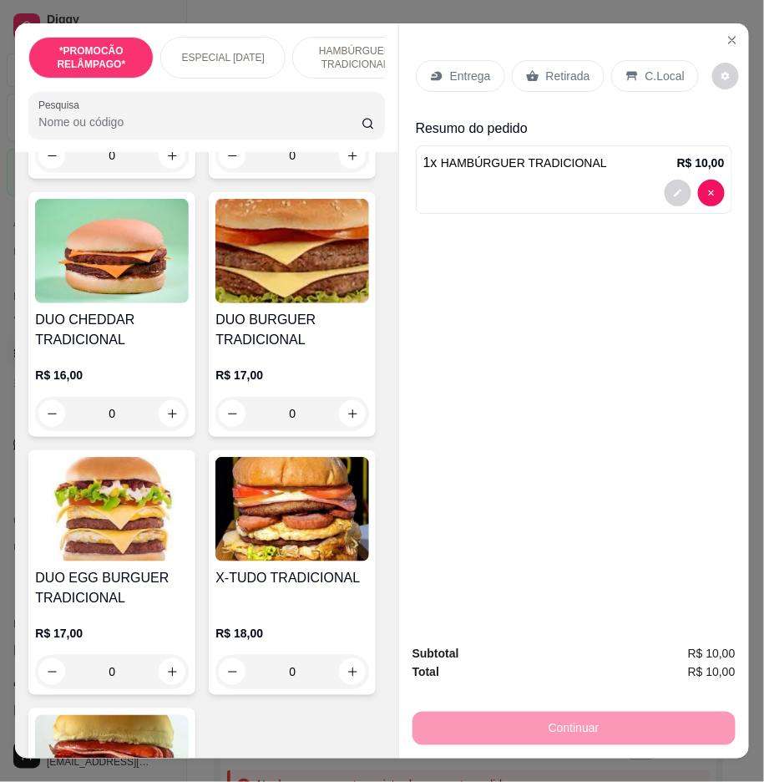
type input "1"
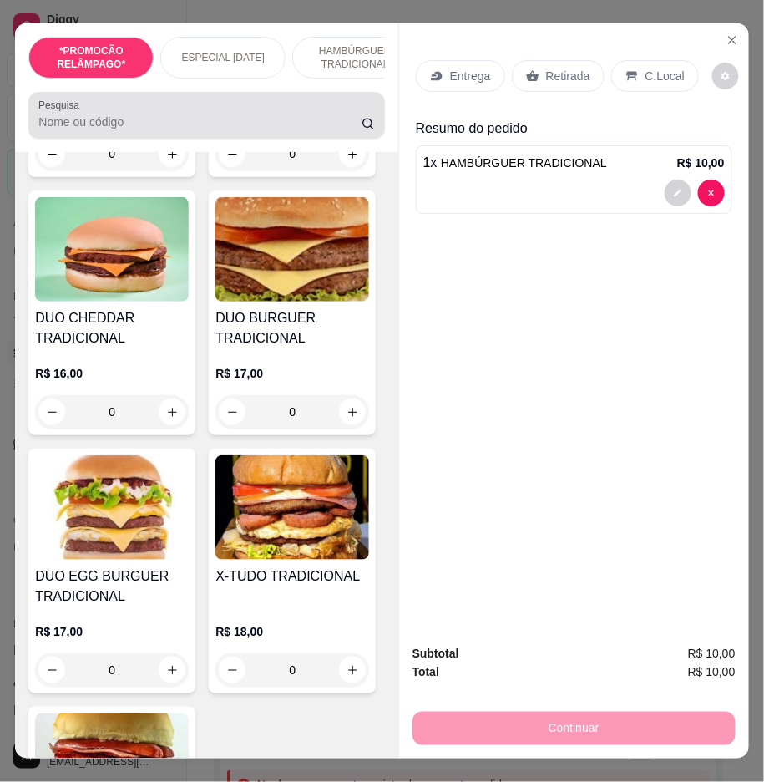
click at [287, 130] on input "Pesquisa" at bounding box center [199, 122] width 323 height 17
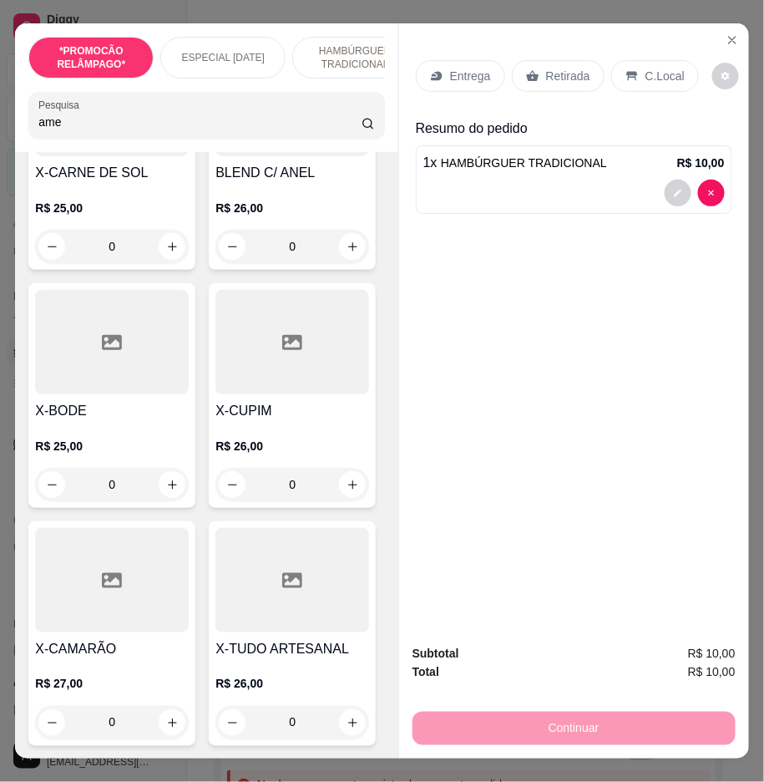
scroll to position [3521, 0]
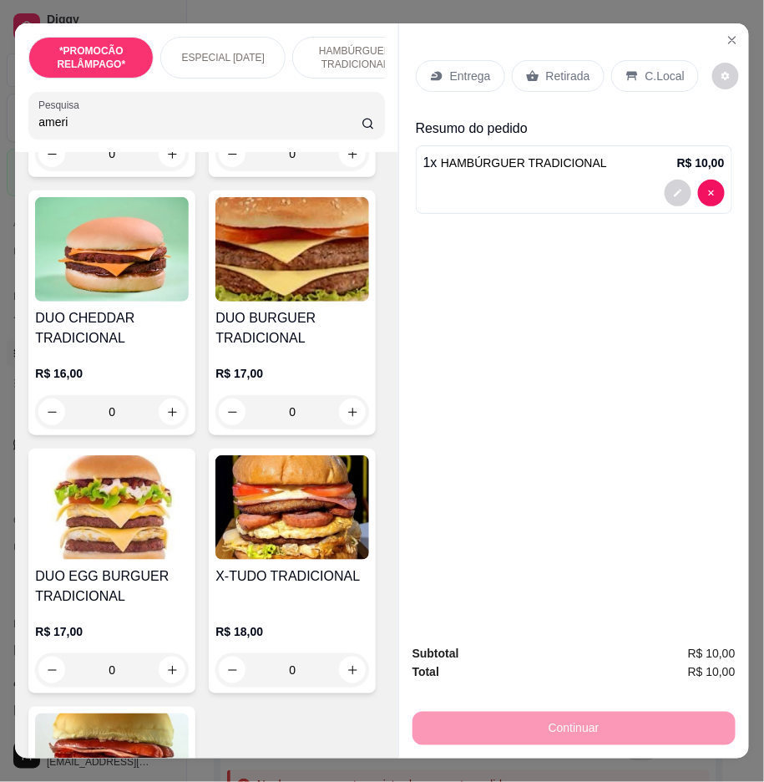
type input "ameri"
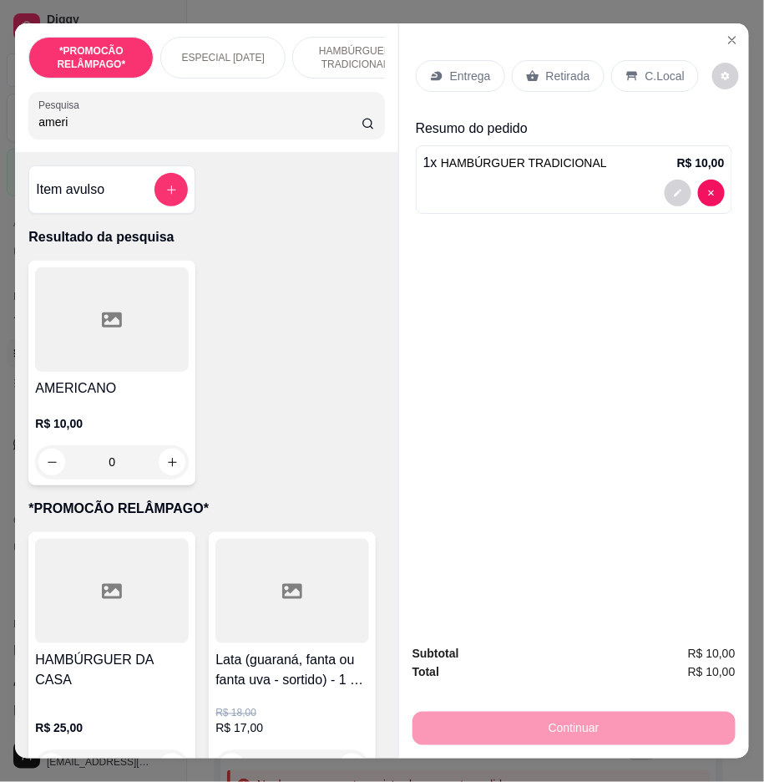
click at [167, 466] on div "0" at bounding box center [112, 461] width 154 height 33
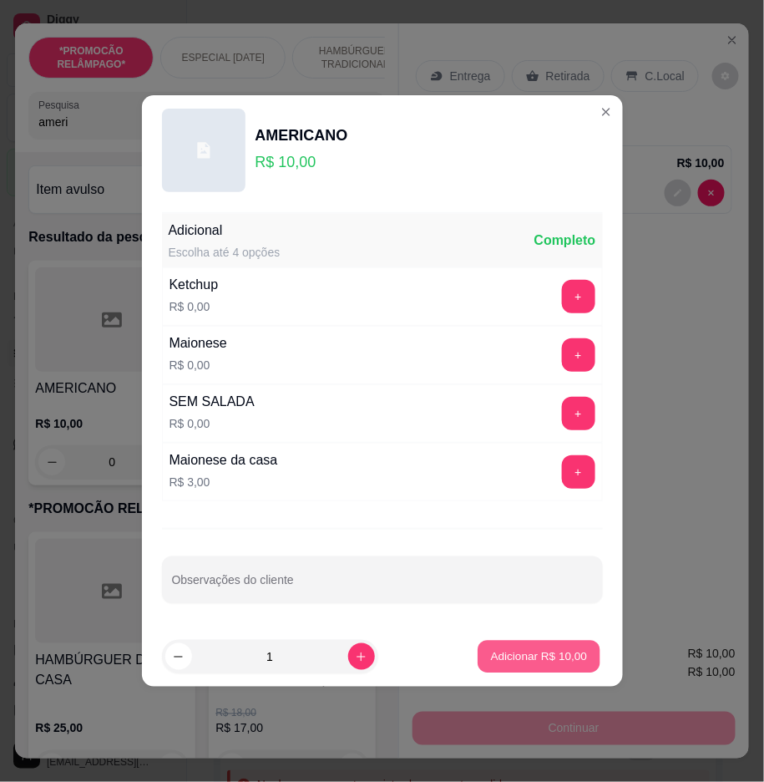
click at [502, 650] on p "Adicionar R$ 10,00" at bounding box center [539, 656] width 97 height 16
type input "1"
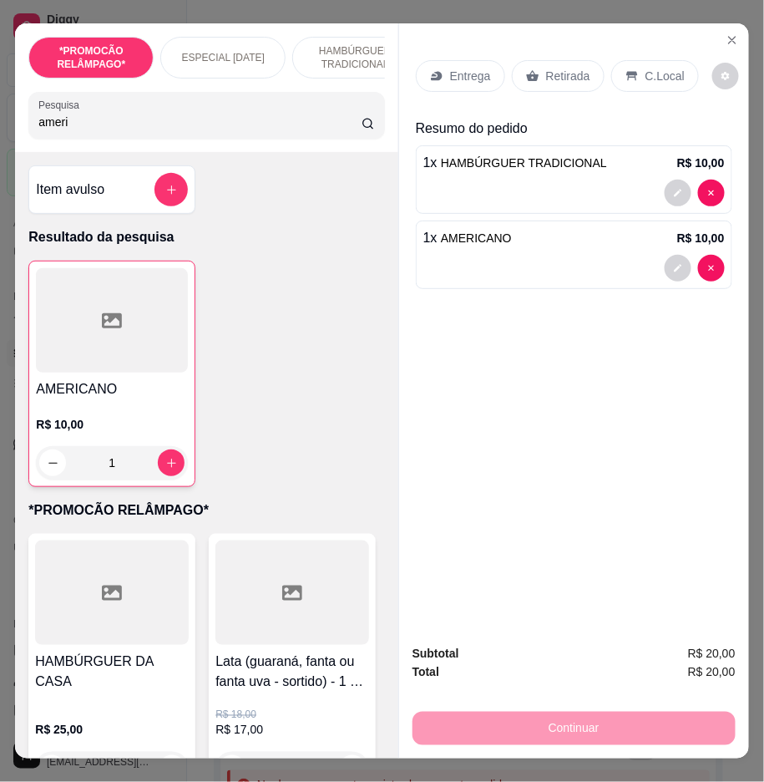
click at [478, 47] on div "Entrega Retirada C.Local" at bounding box center [574, 76] width 317 height 58
click at [474, 68] on p "Entrega" at bounding box center [470, 76] width 41 height 17
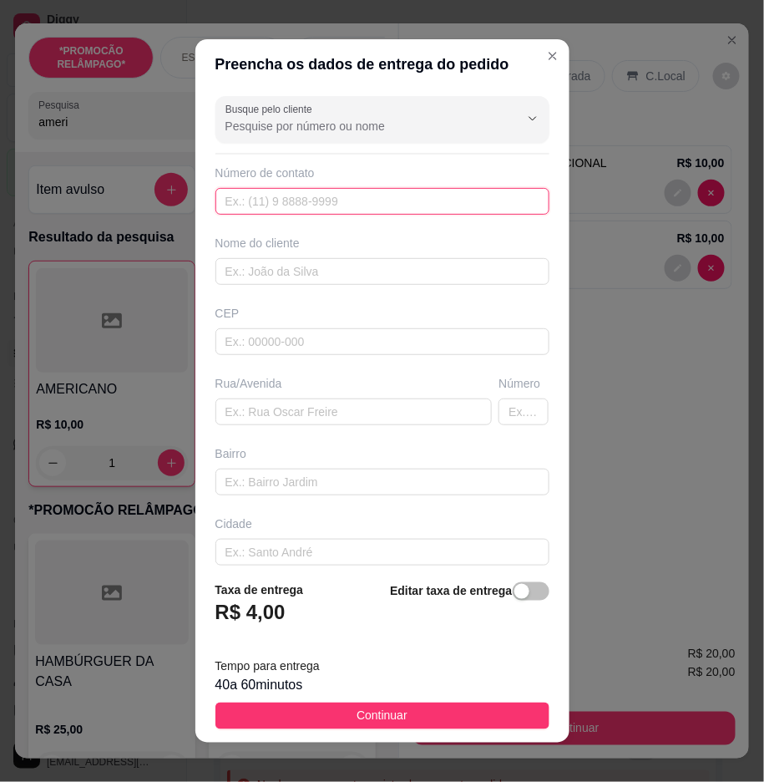
paste input "558 79253-4540"
type input "558 79253-4540"
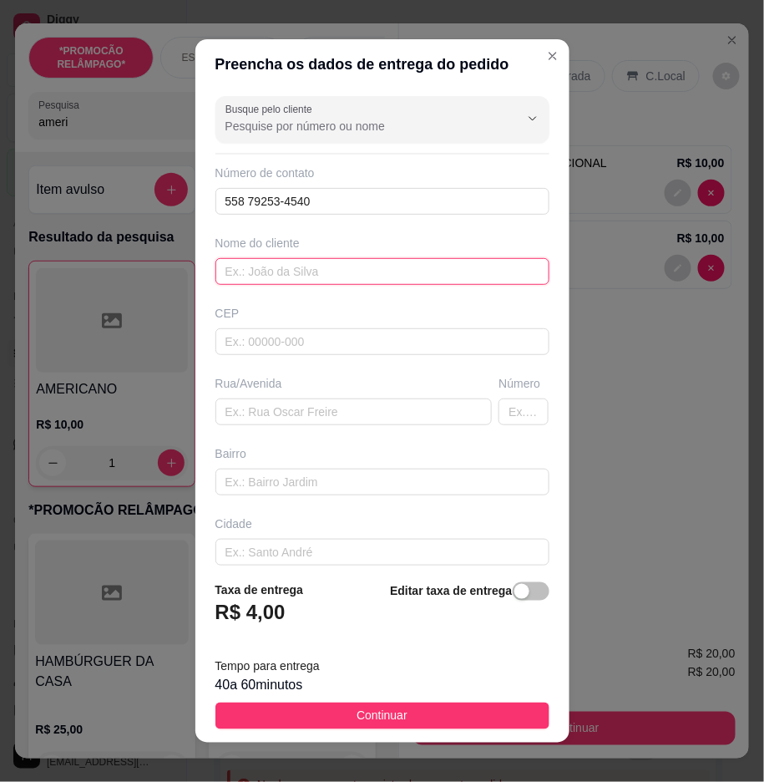
click at [351, 261] on input "text" at bounding box center [383, 271] width 334 height 27
paste input "[PERSON_NAME]"
type input "[PERSON_NAME]"
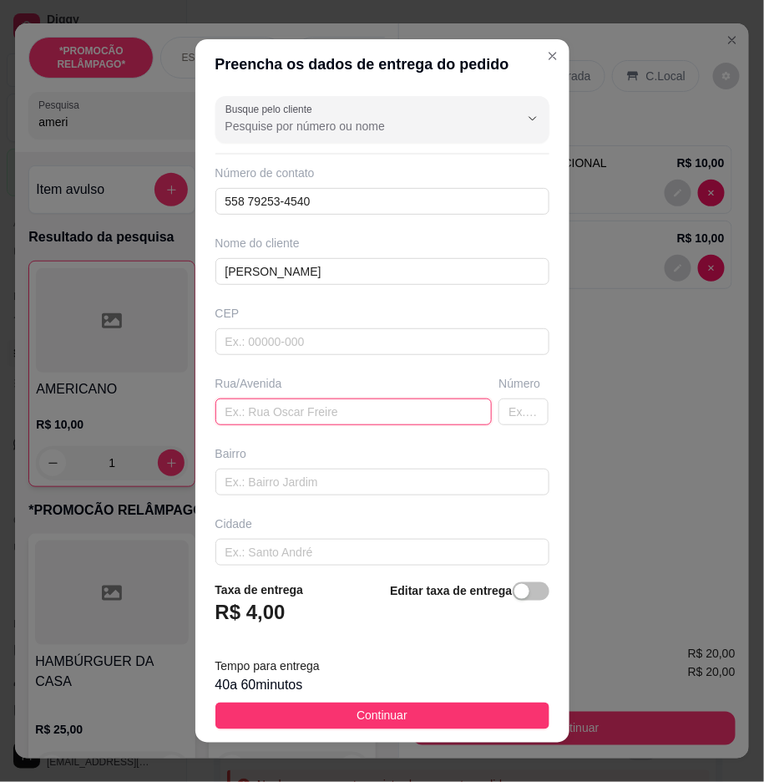
click at [267, 416] on input "text" at bounding box center [354, 411] width 277 height 27
paste input "rua [PERSON_NAME]"
type input "rua [PERSON_NAME]"
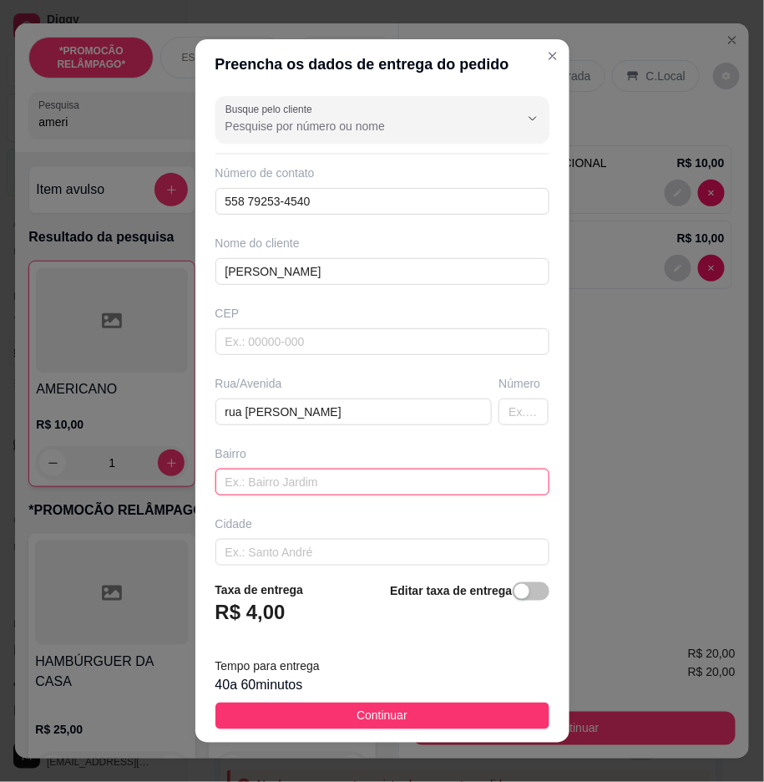
paste input "rua [PERSON_NAME]"
type input "rua [PERSON_NAME]"
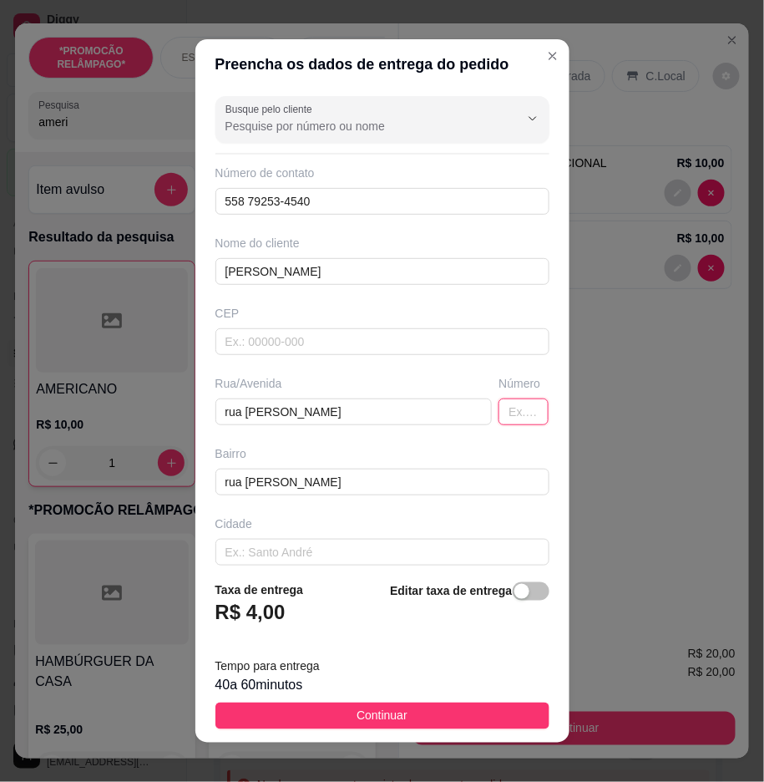
click at [499, 414] on input "text" at bounding box center [524, 411] width 50 height 27
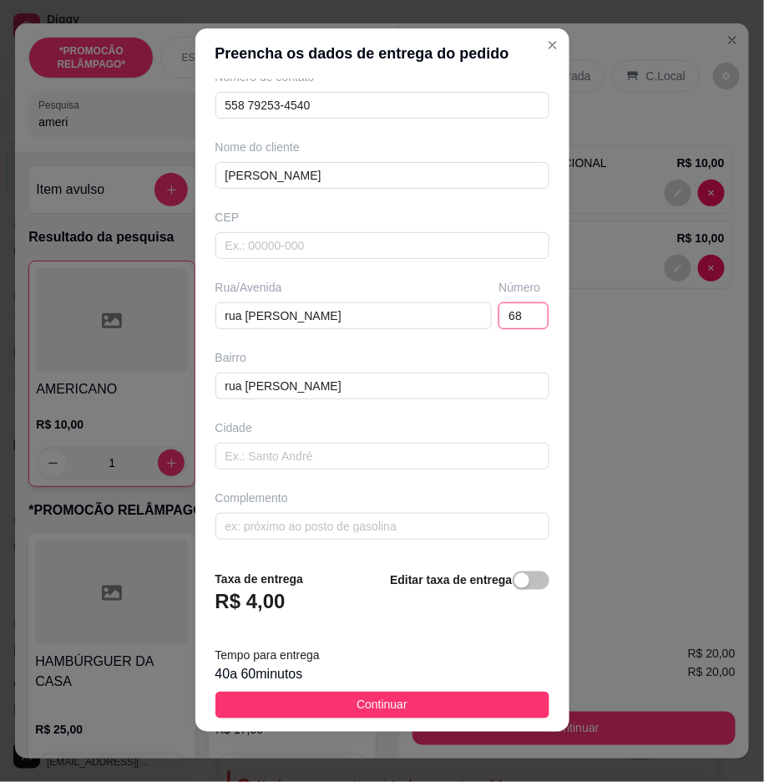
scroll to position [13, 0]
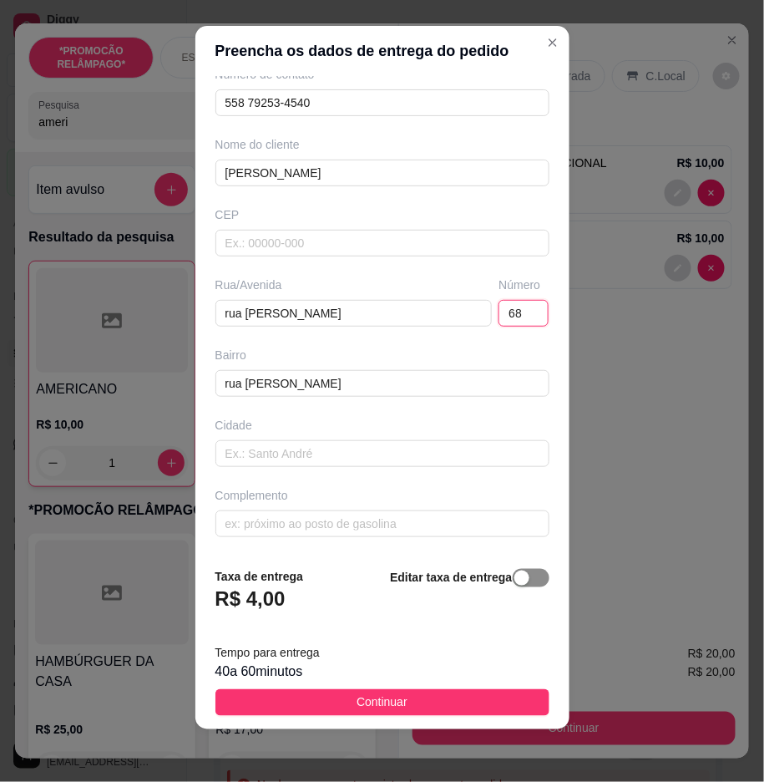
type input "68"
click at [515, 581] on div "button" at bounding box center [522, 578] width 15 height 15
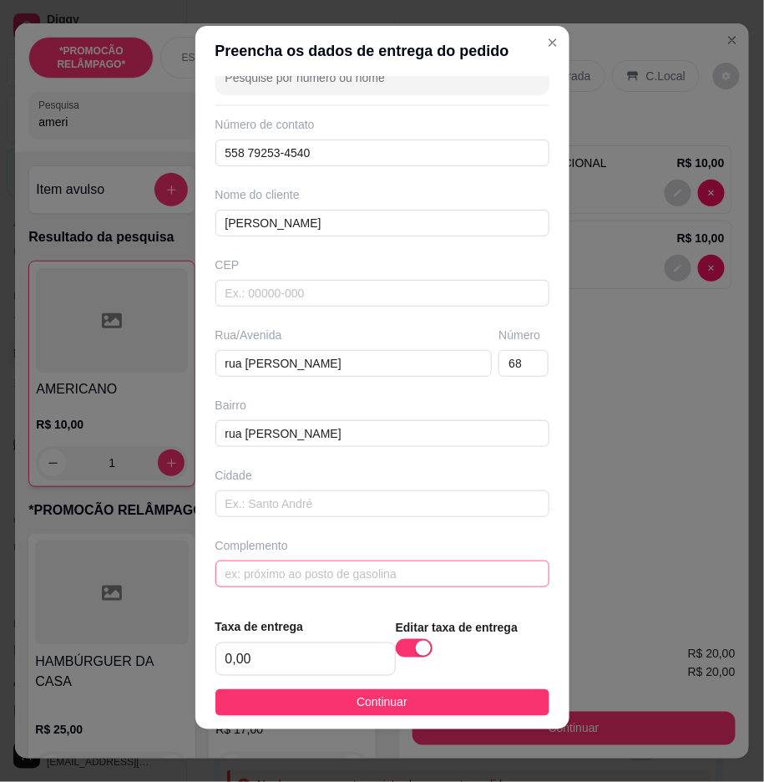
scroll to position [35, 0]
drag, startPoint x: 452, startPoint y: 698, endPoint x: 480, endPoint y: 699, distance: 28.5
click at [458, 698] on button "Continuar" at bounding box center [383, 702] width 334 height 27
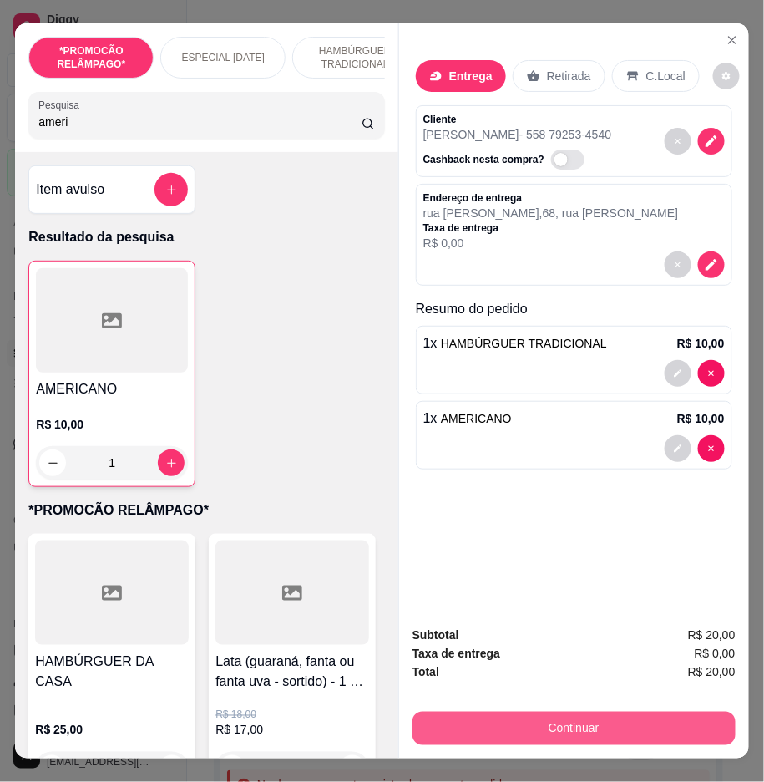
click at [552, 712] on button "Continuar" at bounding box center [574, 728] width 323 height 33
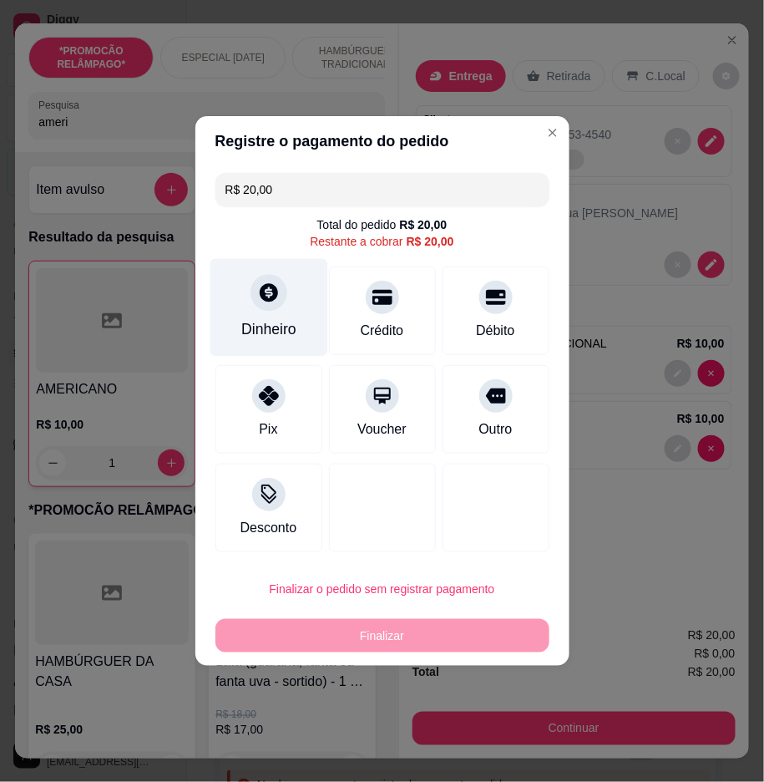
click at [239, 329] on div "Dinheiro" at bounding box center [269, 308] width 118 height 98
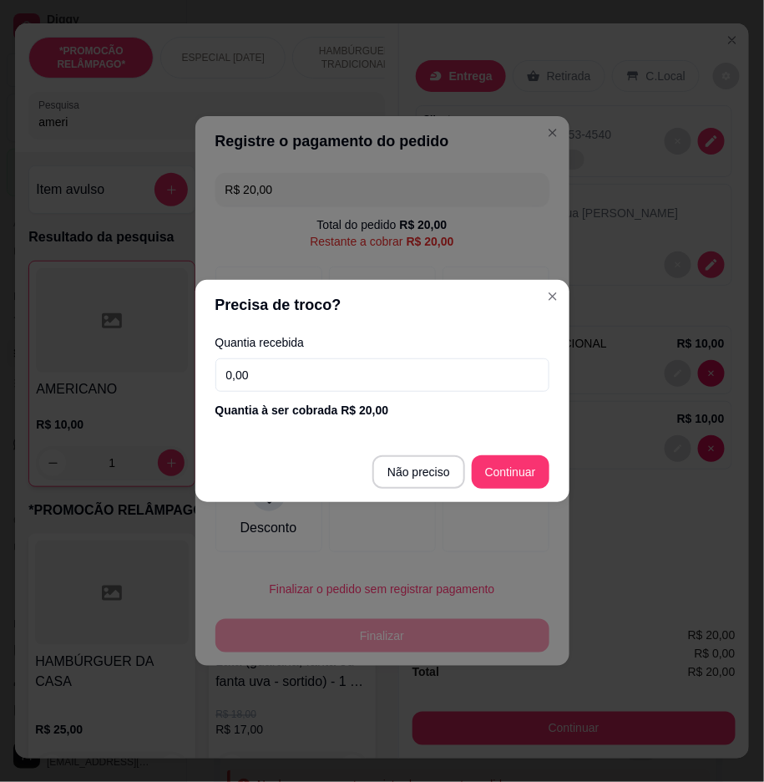
click at [394, 368] on input "0,00" at bounding box center [383, 374] width 334 height 33
click at [384, 362] on input "0,00" at bounding box center [383, 374] width 334 height 33
drag, startPoint x: 384, startPoint y: 368, endPoint x: 384, endPoint y: 382, distance: 14.2
click at [384, 382] on input "0,00" at bounding box center [383, 374] width 334 height 33
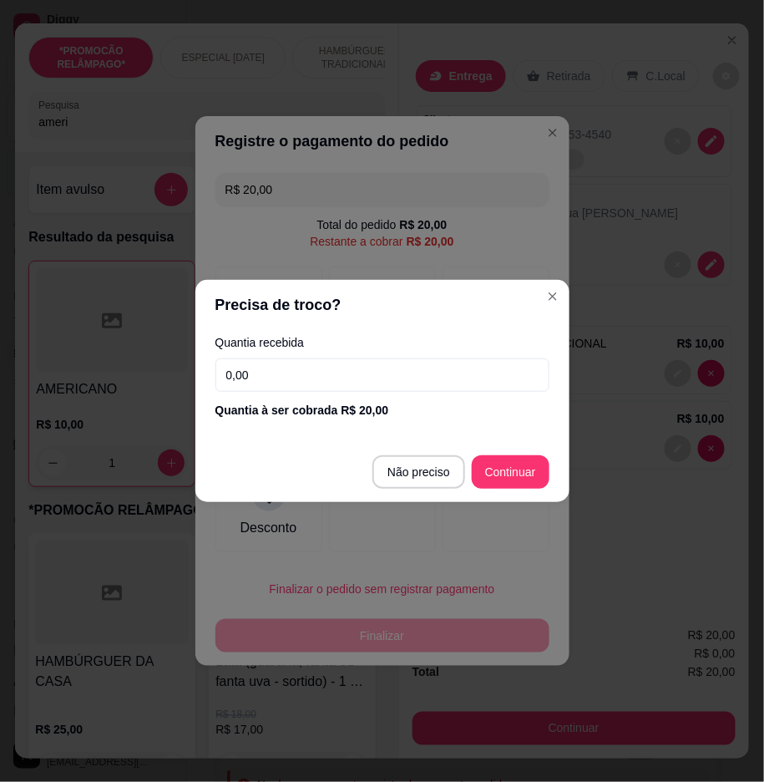
click at [384, 382] on input "0,00" at bounding box center [383, 374] width 334 height 33
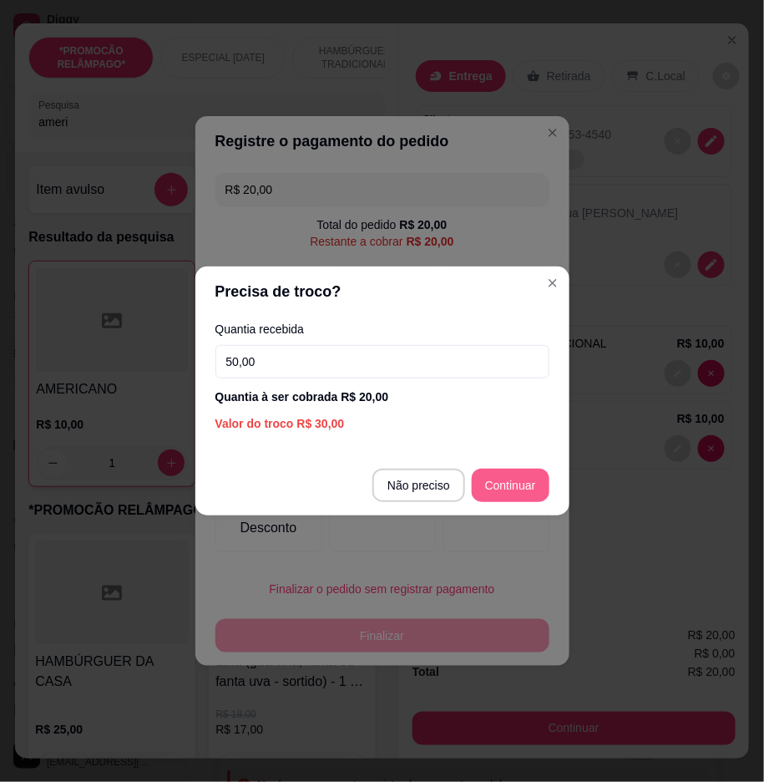
type input "50,00"
type input "R$ 0,00"
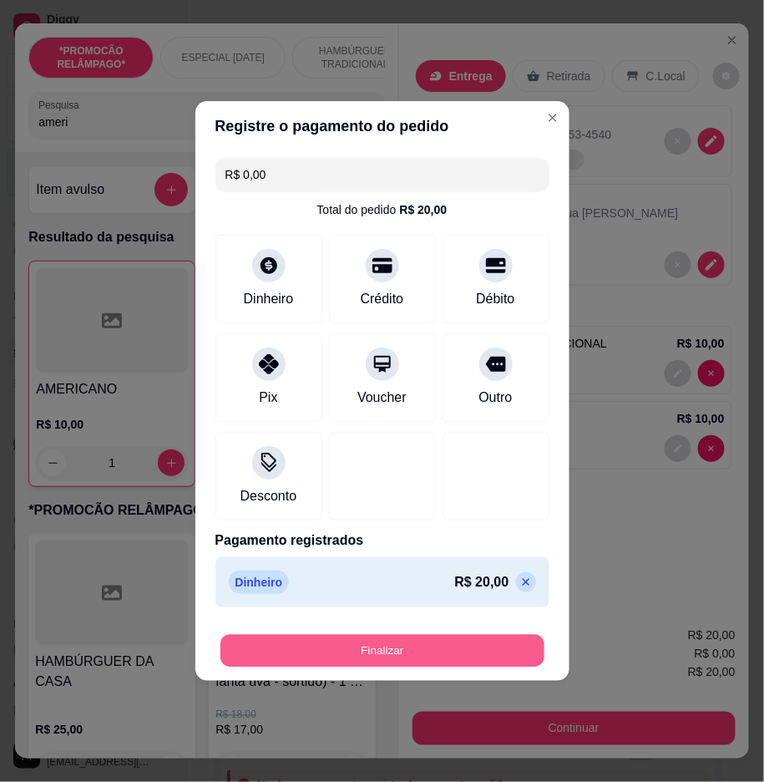
click at [500, 647] on button "Finalizar" at bounding box center [383, 651] width 324 height 33
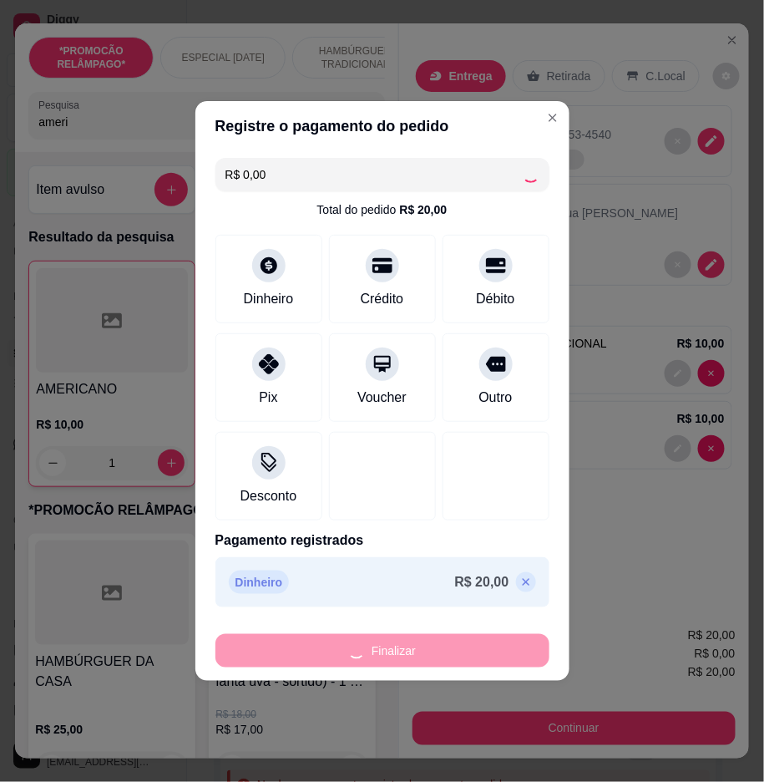
type input "0"
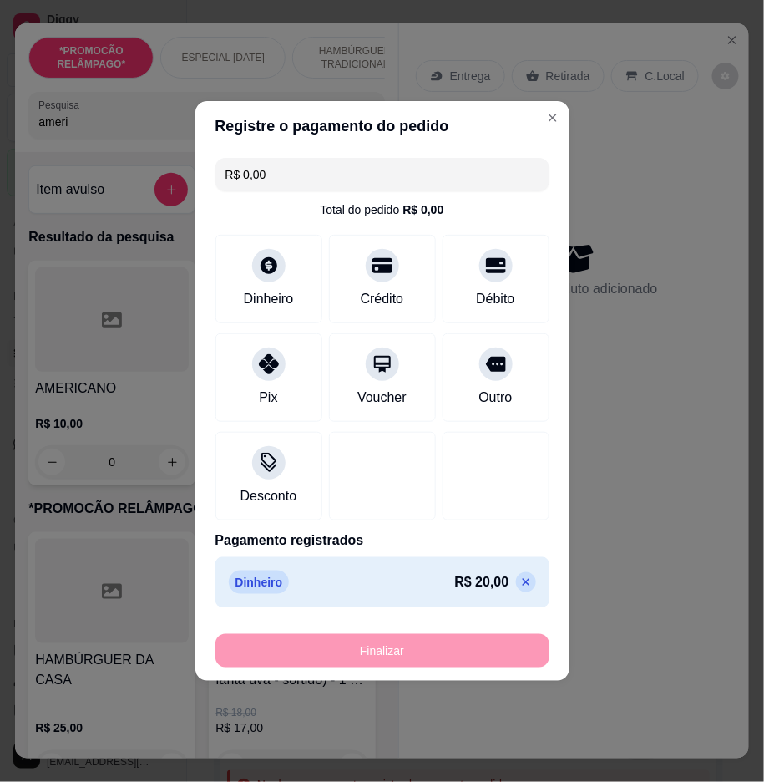
type input "-R$ 20,00"
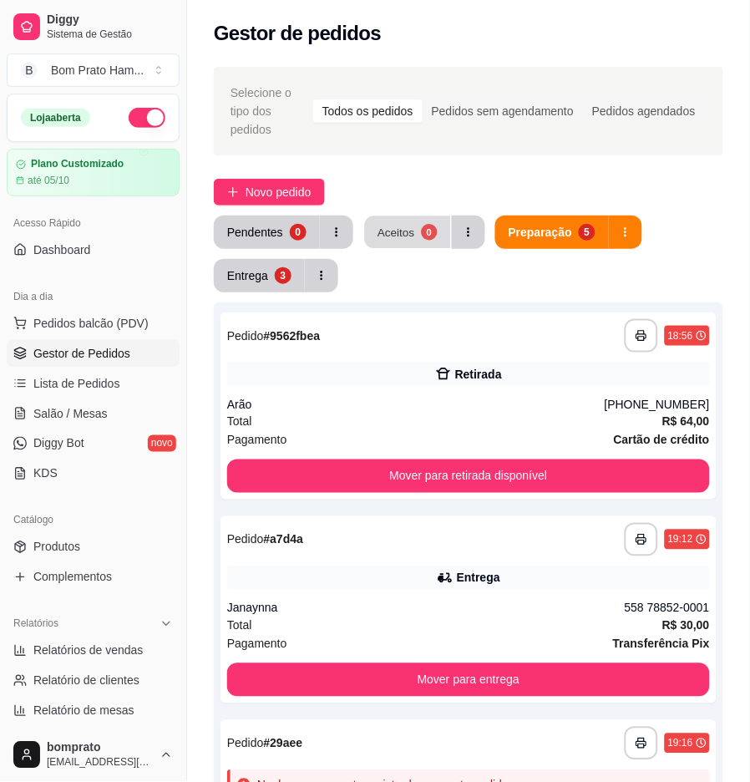
click at [404, 216] on button "Aceitos 0" at bounding box center [408, 232] width 86 height 33
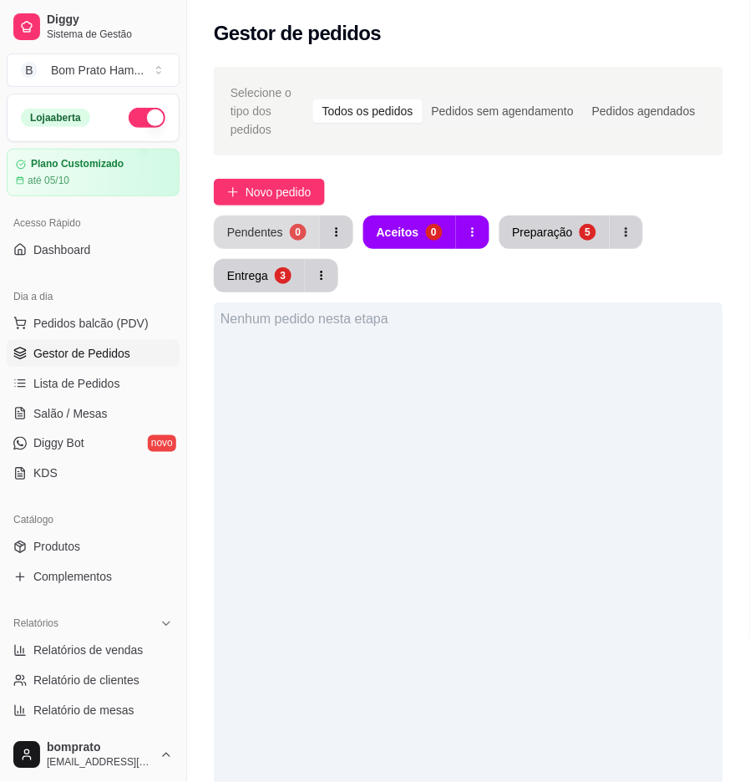
click at [281, 221] on button "Pendentes 0" at bounding box center [267, 232] width 106 height 33
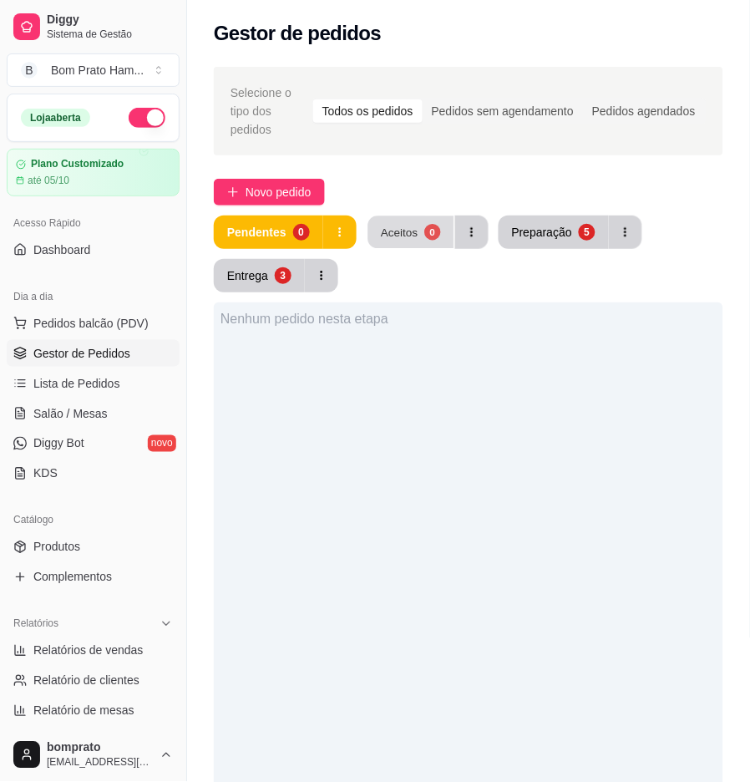
click at [438, 226] on button "Aceitos 0" at bounding box center [411, 232] width 86 height 33
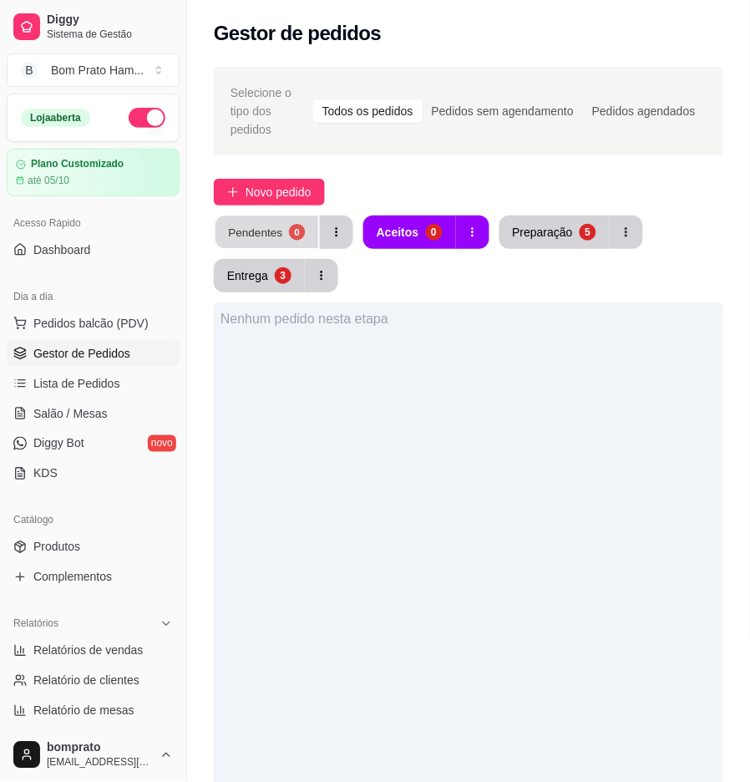
click at [296, 224] on div "0" at bounding box center [297, 232] width 16 height 16
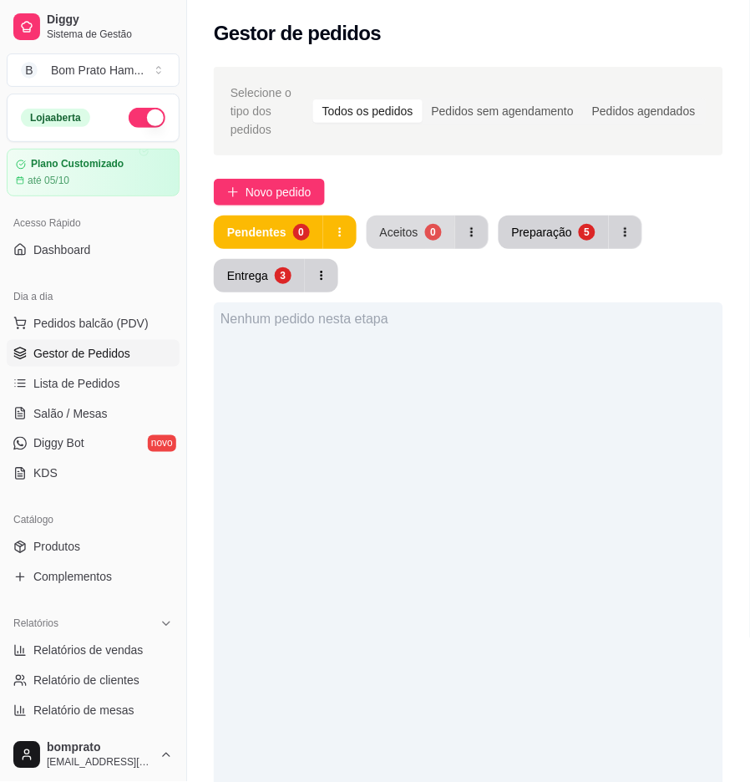
click at [411, 221] on button "Aceitos 0" at bounding box center [411, 232] width 89 height 33
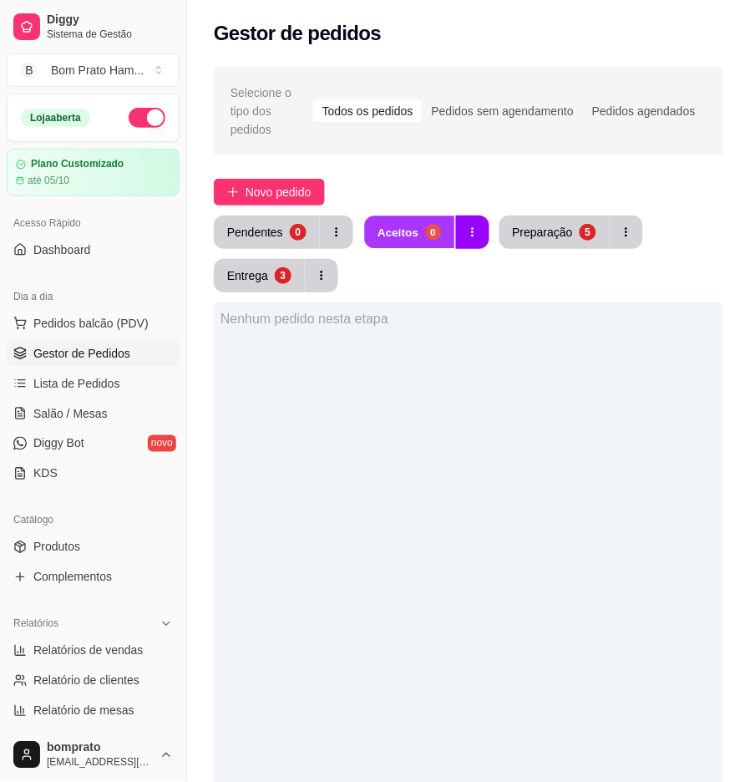
click at [397, 216] on button "Aceitos 0" at bounding box center [409, 232] width 89 height 33
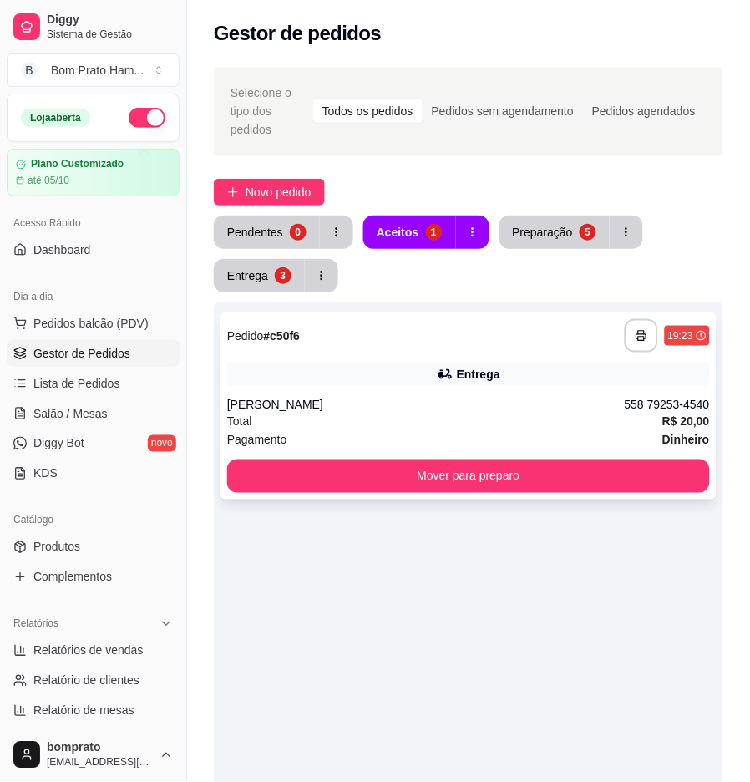
drag, startPoint x: 520, startPoint y: 364, endPoint x: 529, endPoint y: 346, distance: 20.5
click at [529, 363] on div "Entrega" at bounding box center [468, 374] width 483 height 23
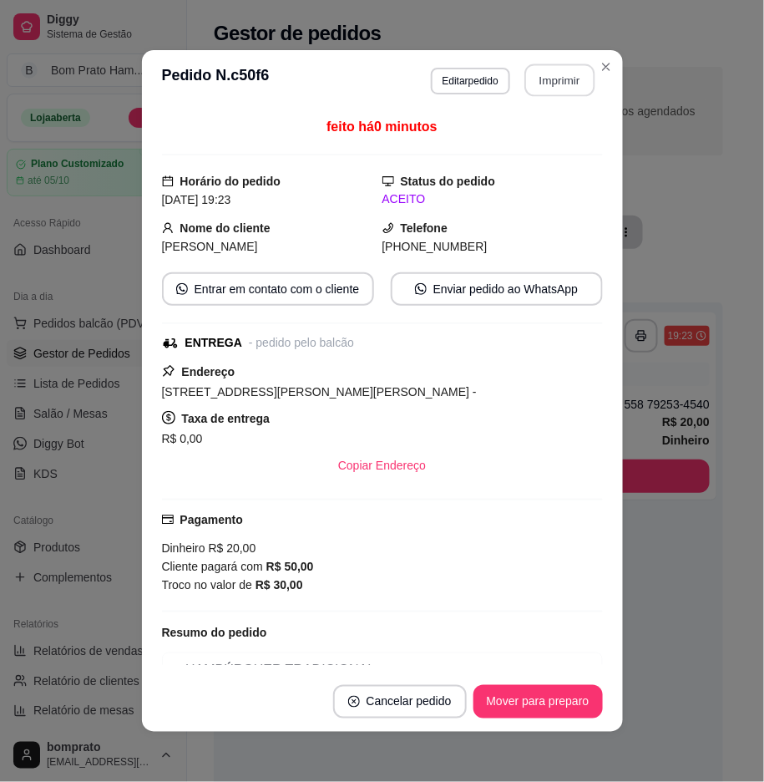
click at [538, 89] on button "Imprimir" at bounding box center [560, 80] width 70 height 33
click at [574, 714] on button "Mover para preparo" at bounding box center [537, 702] width 125 height 33
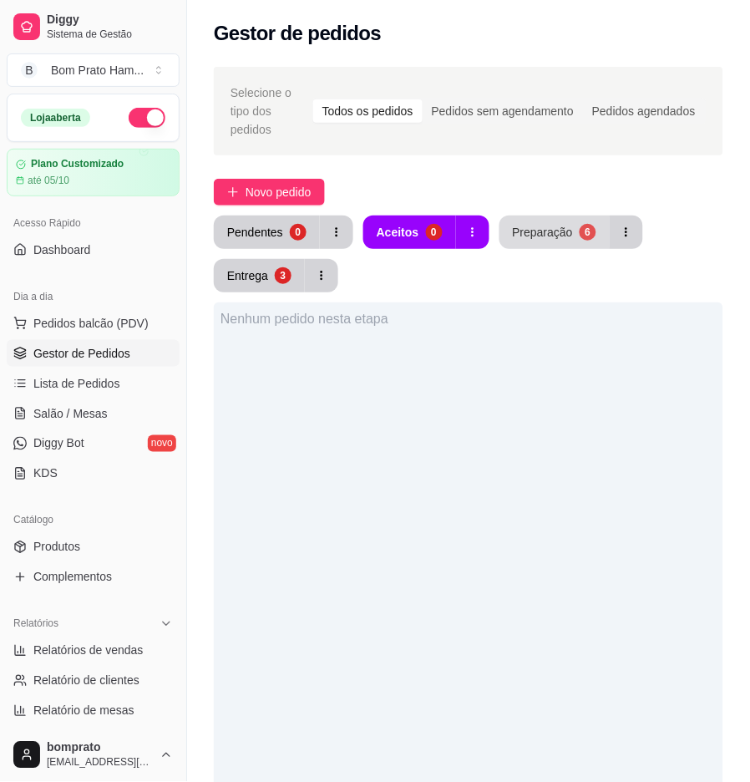
click at [580, 224] on div "6" at bounding box center [588, 232] width 17 height 17
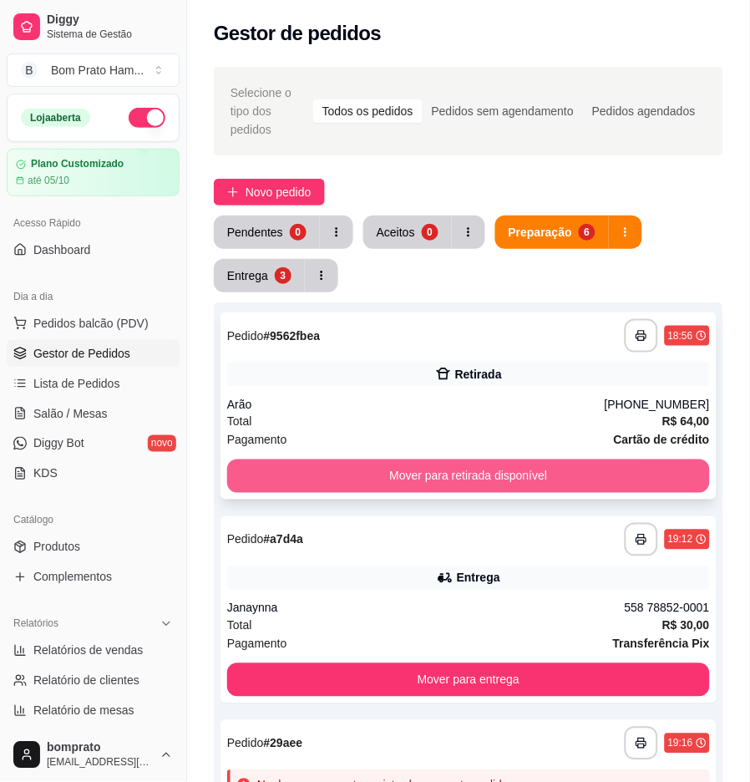
click at [630, 470] on button "Mover para retirada disponível" at bounding box center [468, 475] width 483 height 33
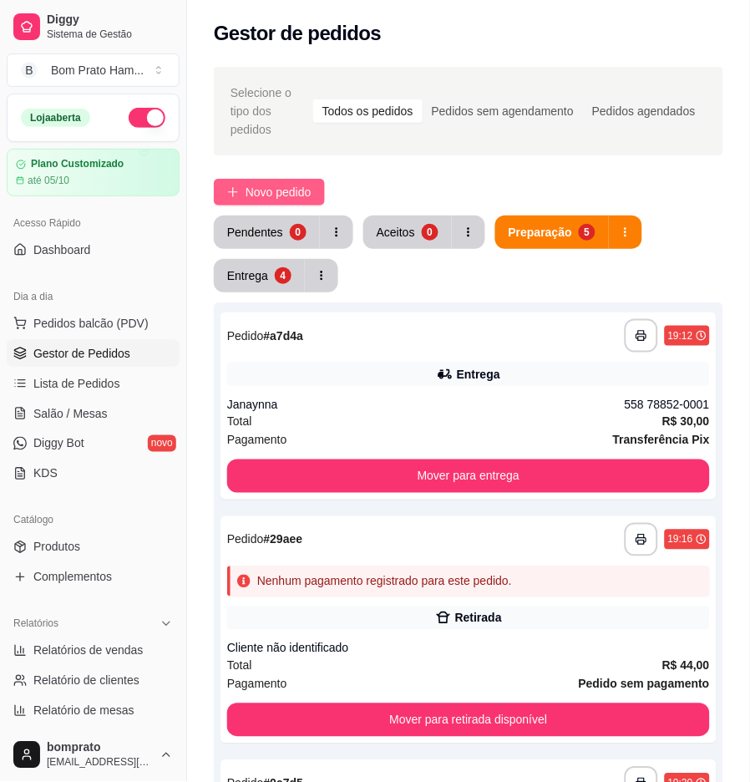
click at [262, 183] on span "Novo pedido" at bounding box center [279, 192] width 66 height 18
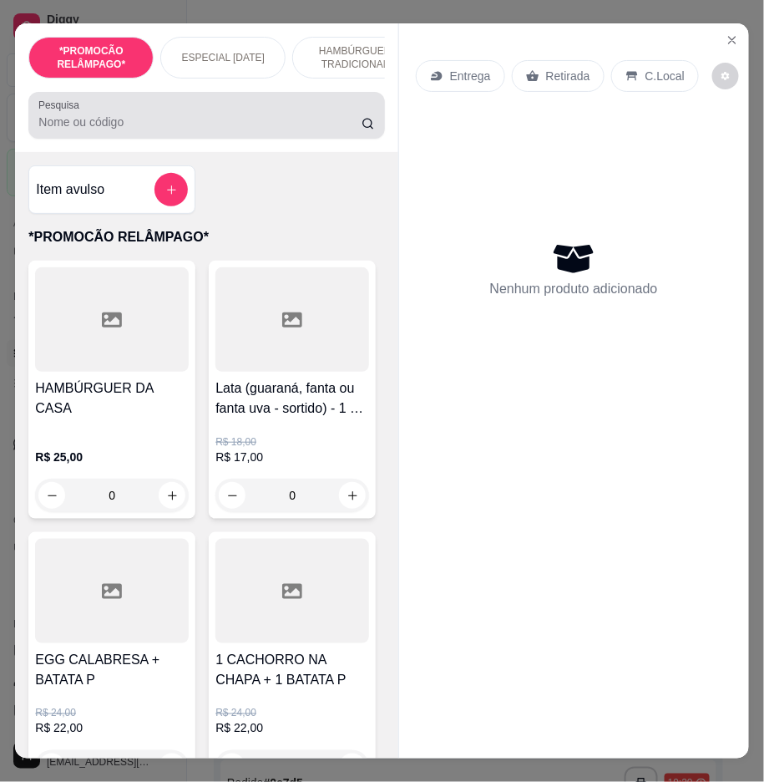
click at [227, 129] on input "Pesquisa" at bounding box center [199, 122] width 323 height 17
click at [232, 139] on div "Pesquisa" at bounding box center [206, 115] width 356 height 47
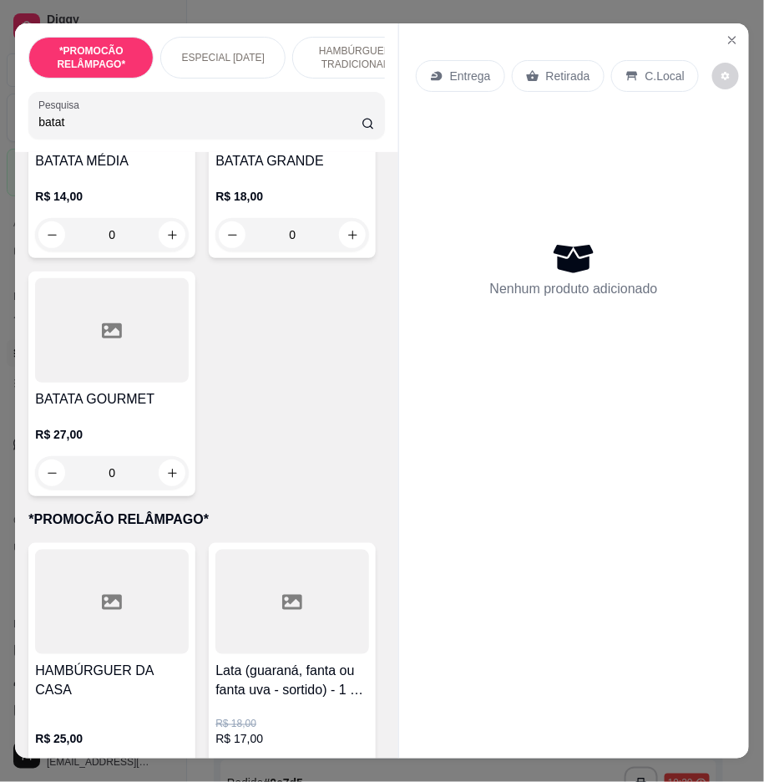
scroll to position [835, 0]
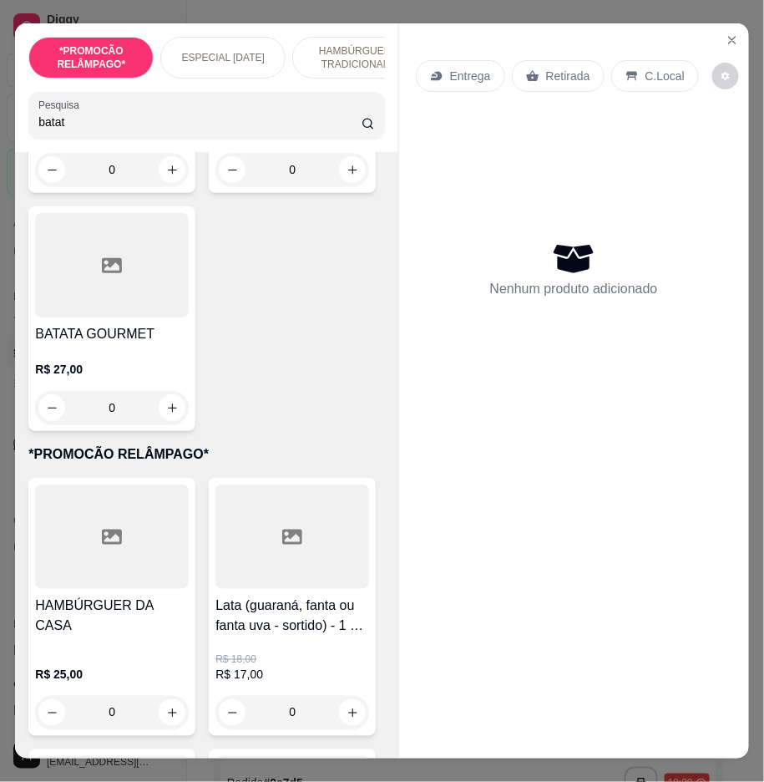
type input "batat"
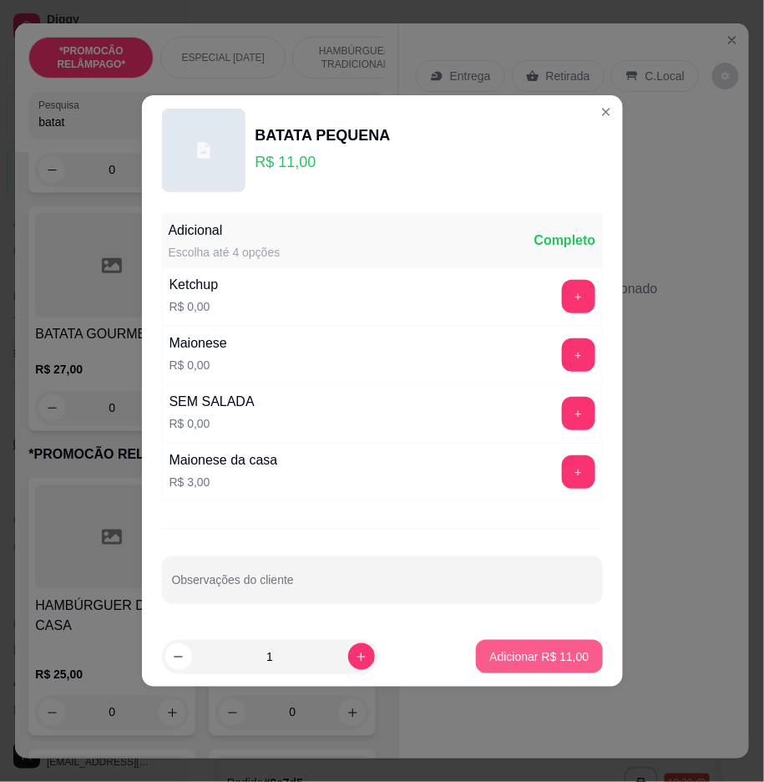
click at [535, 647] on button "Adicionar R$ 11,00" at bounding box center [539, 656] width 126 height 33
type input "1"
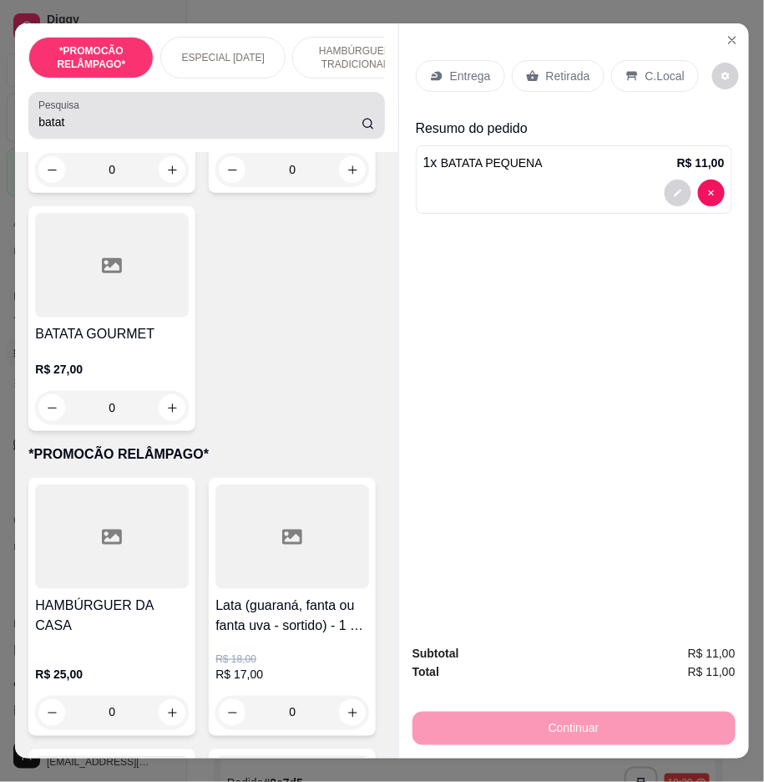
click at [270, 124] on input "batat" at bounding box center [199, 122] width 323 height 17
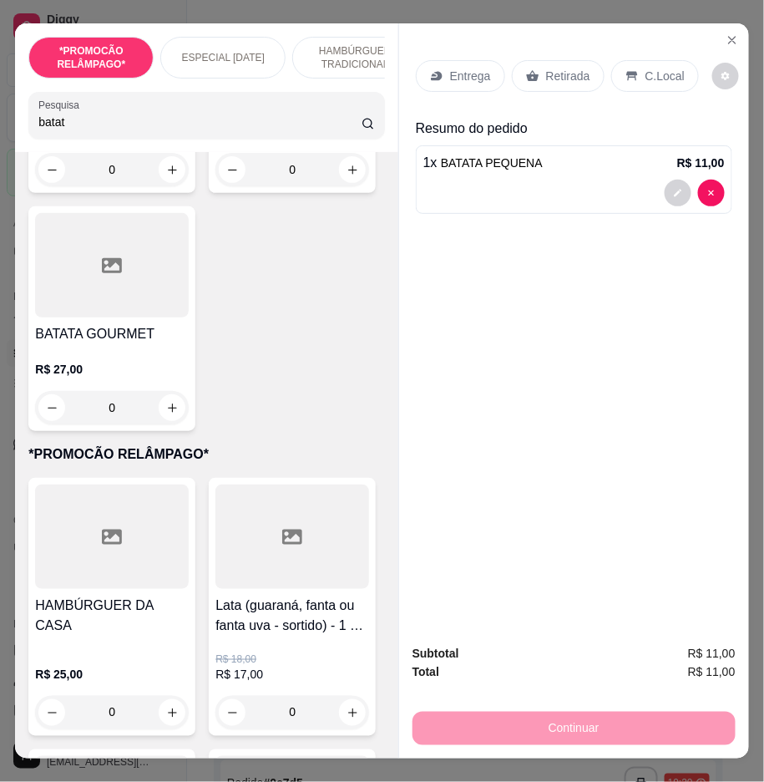
click at [270, 124] on input "batat" at bounding box center [199, 122] width 323 height 17
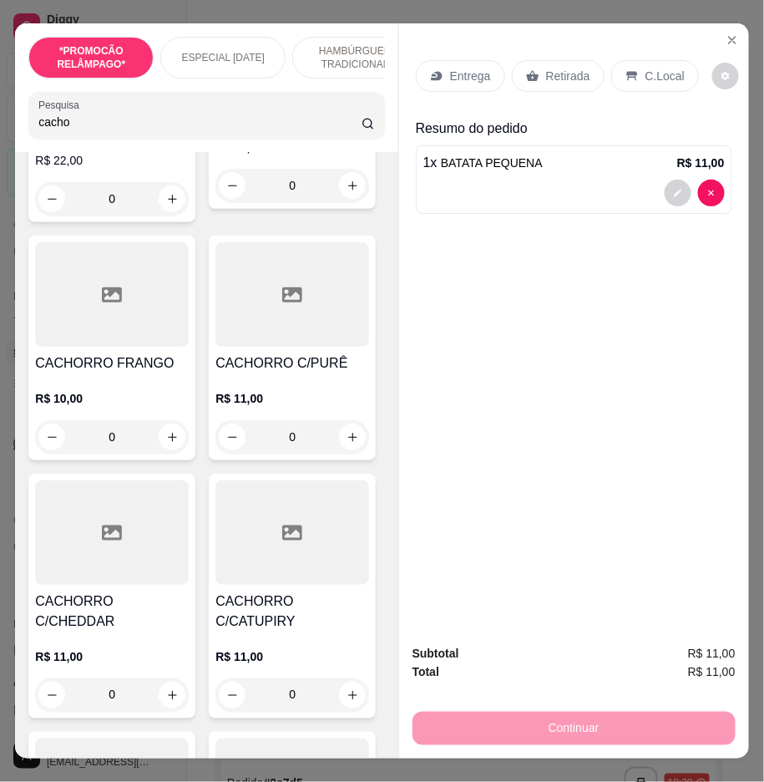
scroll to position [131, 0]
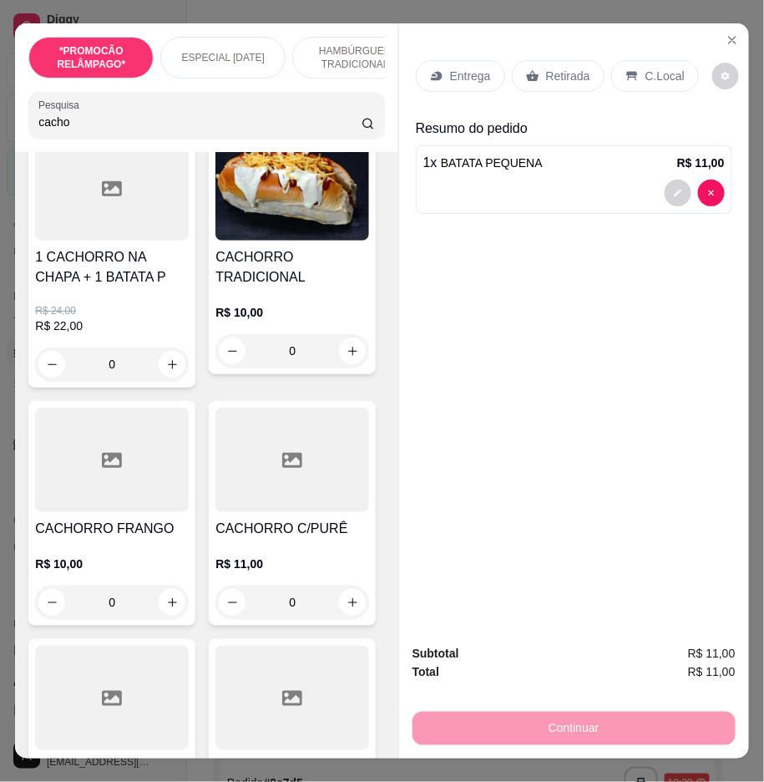
type input "cacho"
click at [216, 368] on div "0" at bounding box center [293, 350] width 154 height 33
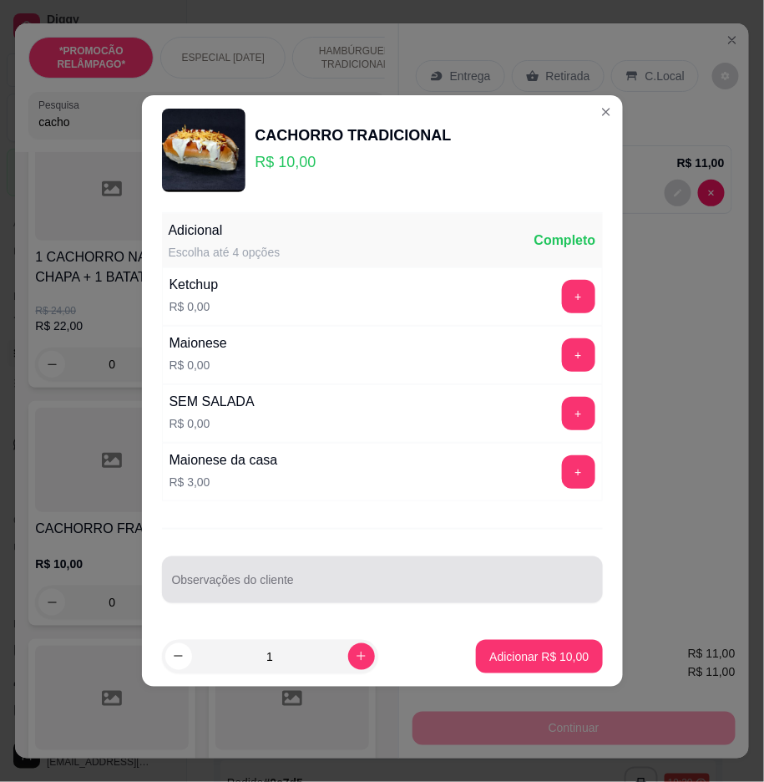
click at [343, 576] on div at bounding box center [382, 579] width 421 height 33
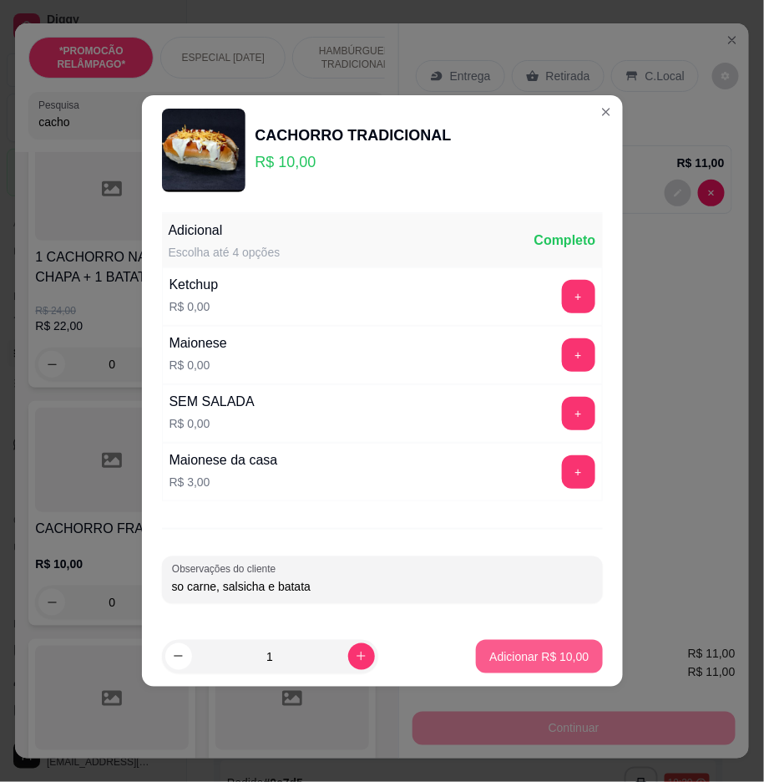
type input "so carne, salsicha e batata"
click at [544, 665] on button "Adicionar R$ 10,00" at bounding box center [539, 656] width 126 height 33
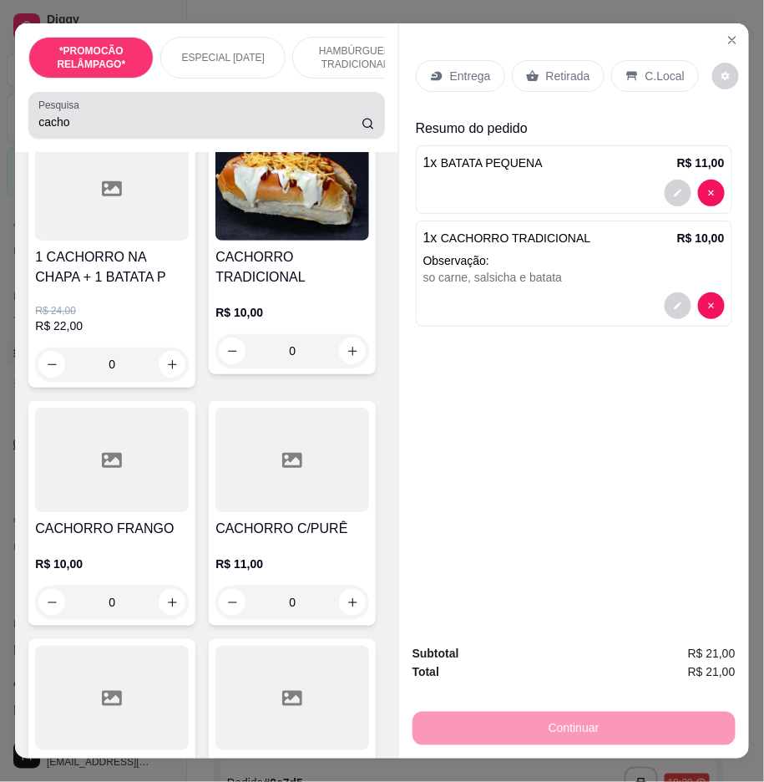
click at [331, 130] on input "cacho" at bounding box center [199, 122] width 323 height 17
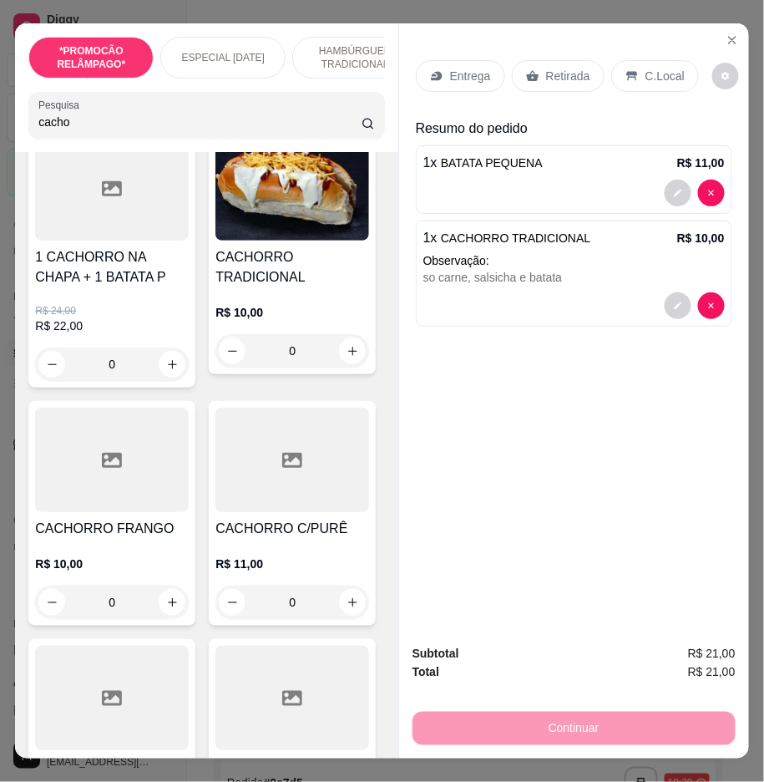
click at [331, 130] on input "cacho" at bounding box center [199, 122] width 323 height 17
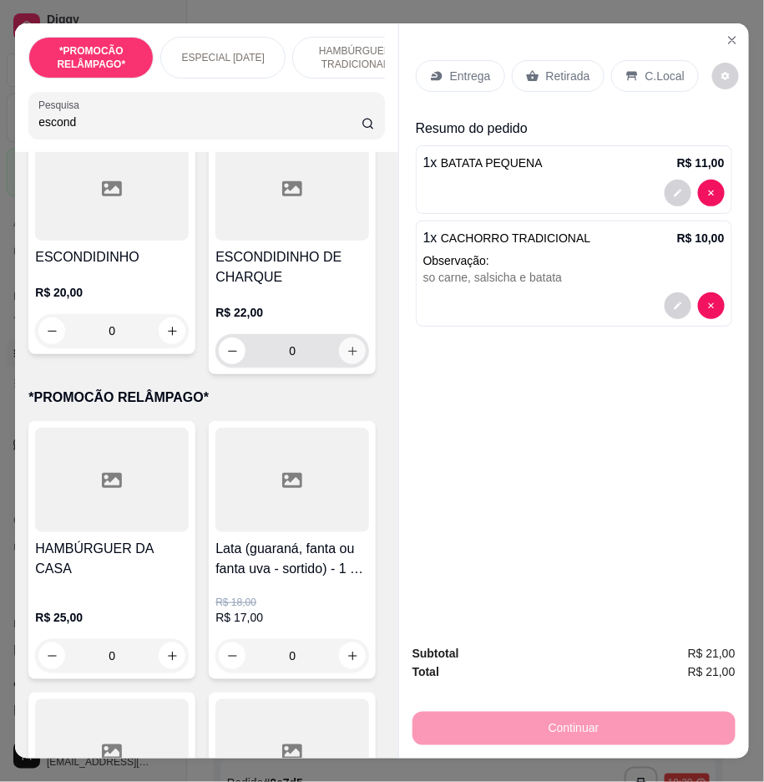
type input "escond"
click at [347, 358] on icon "increase-product-quantity" at bounding box center [353, 351] width 13 height 13
type input "1"
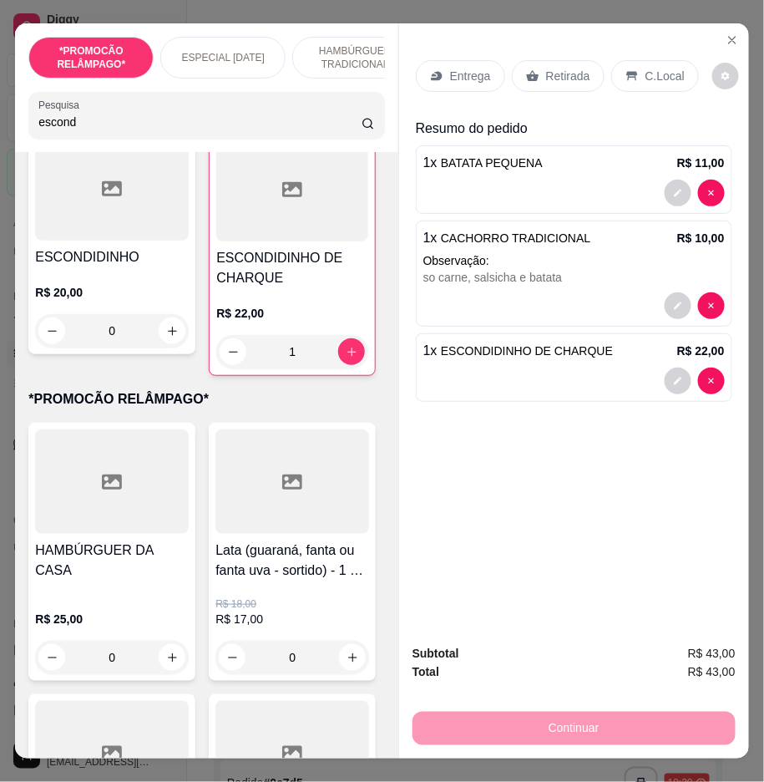
click at [536, 64] on div "Retirada" at bounding box center [558, 76] width 93 height 32
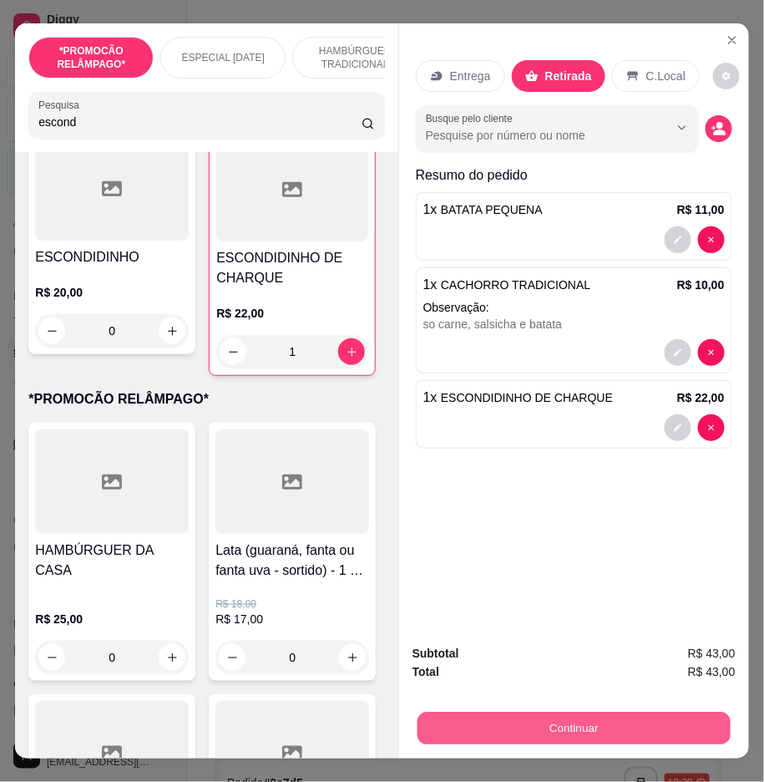
click at [535, 713] on button "Continuar" at bounding box center [574, 729] width 313 height 33
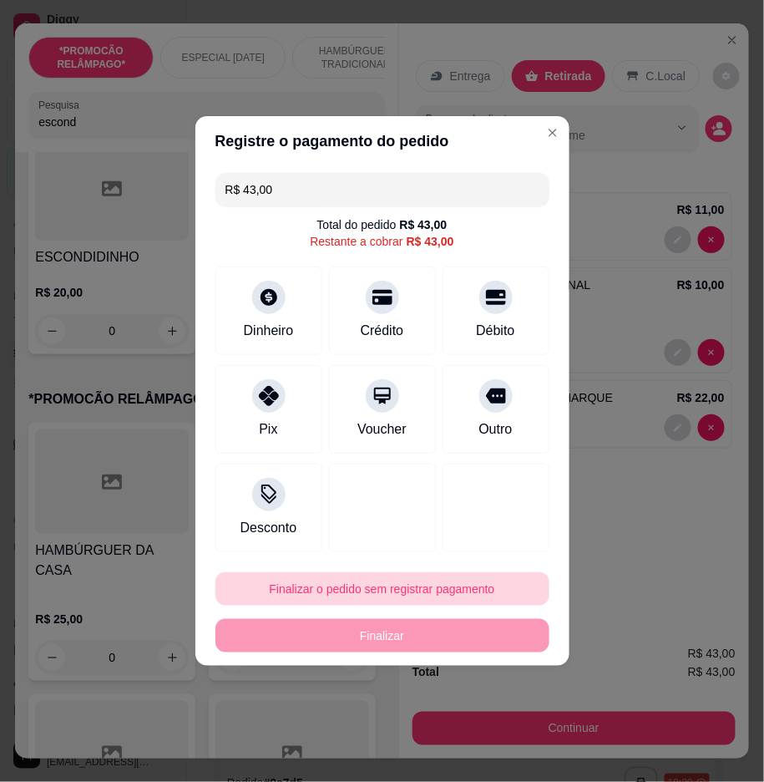
click at [356, 582] on button "Finalizar o pedido sem registrar pagamento" at bounding box center [383, 588] width 334 height 33
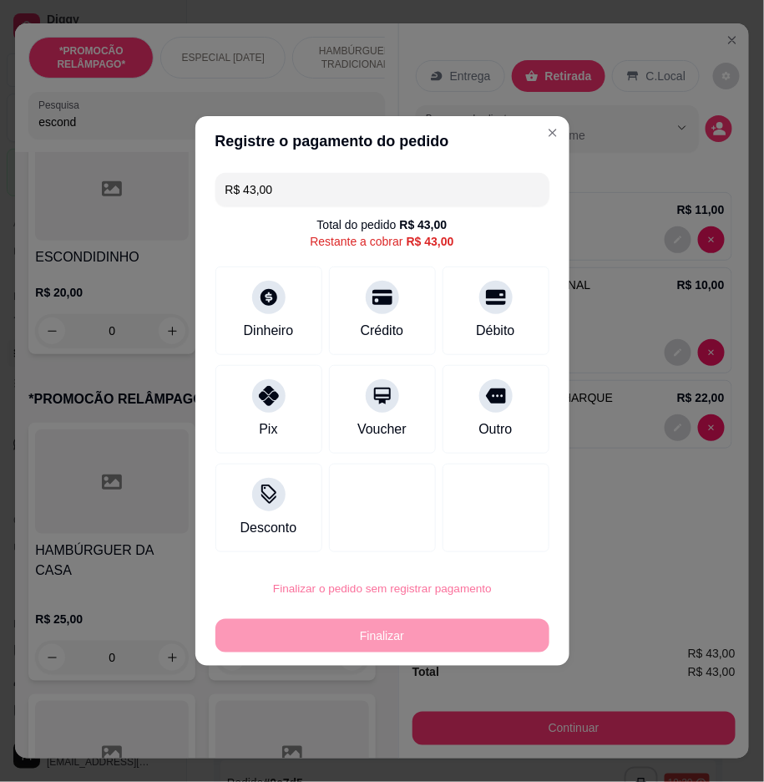
click at [478, 728] on button "Confirmar" at bounding box center [488, 731] width 64 height 27
type input "0"
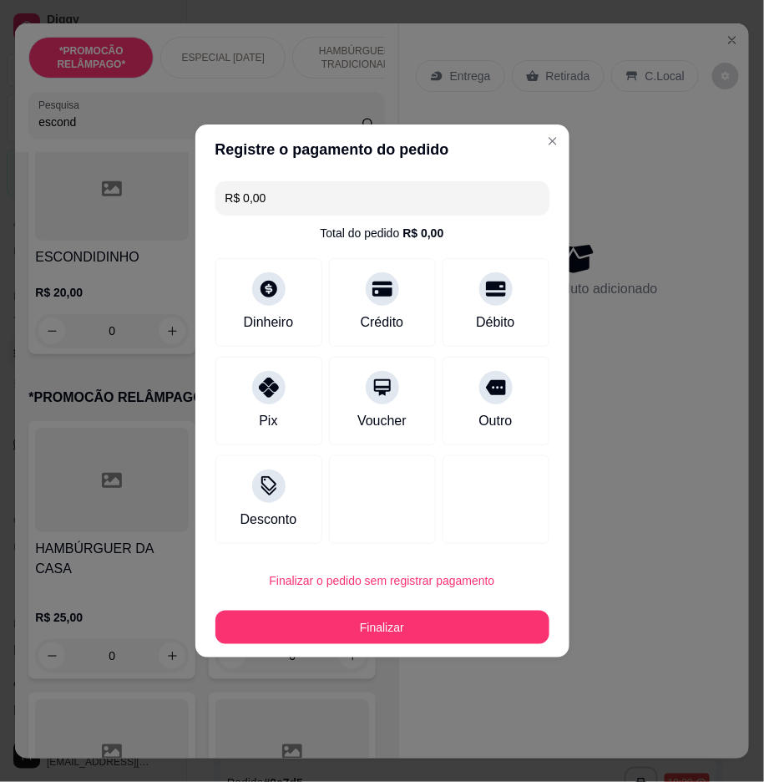
type input "R$ 0,00"
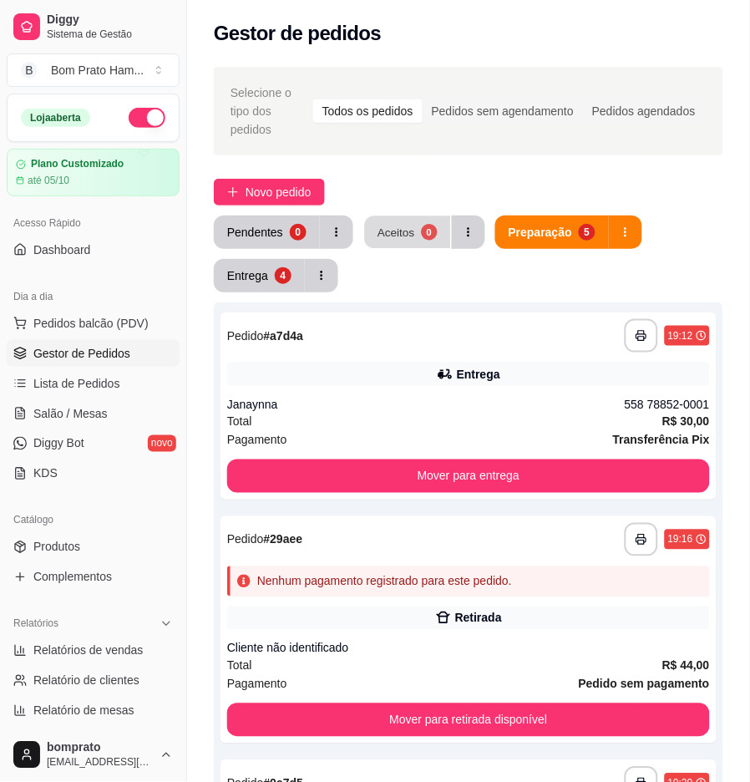
click at [403, 224] on div "Aceitos" at bounding box center [397, 232] width 38 height 16
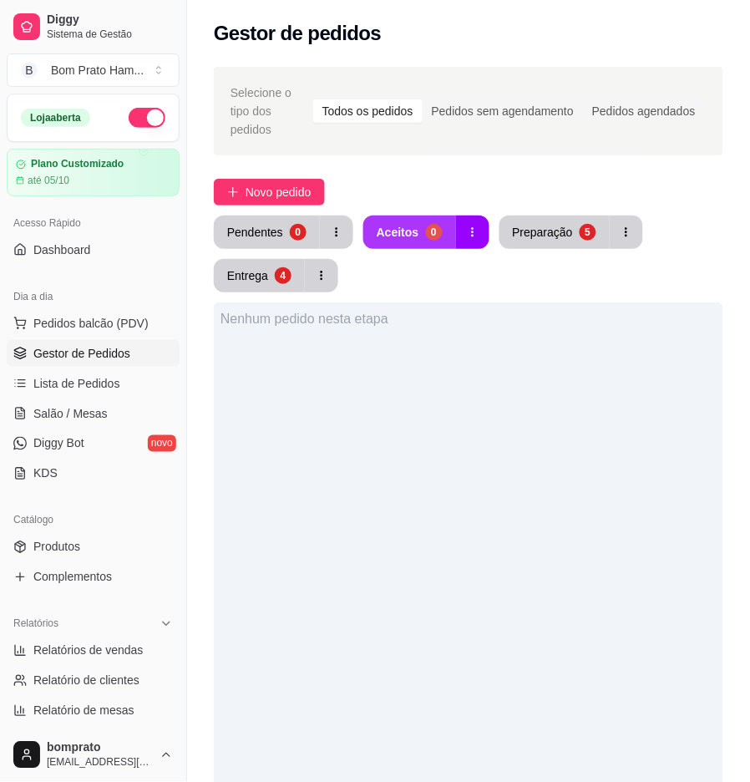
click at [397, 226] on button "Aceitos 0" at bounding box center [409, 232] width 93 height 33
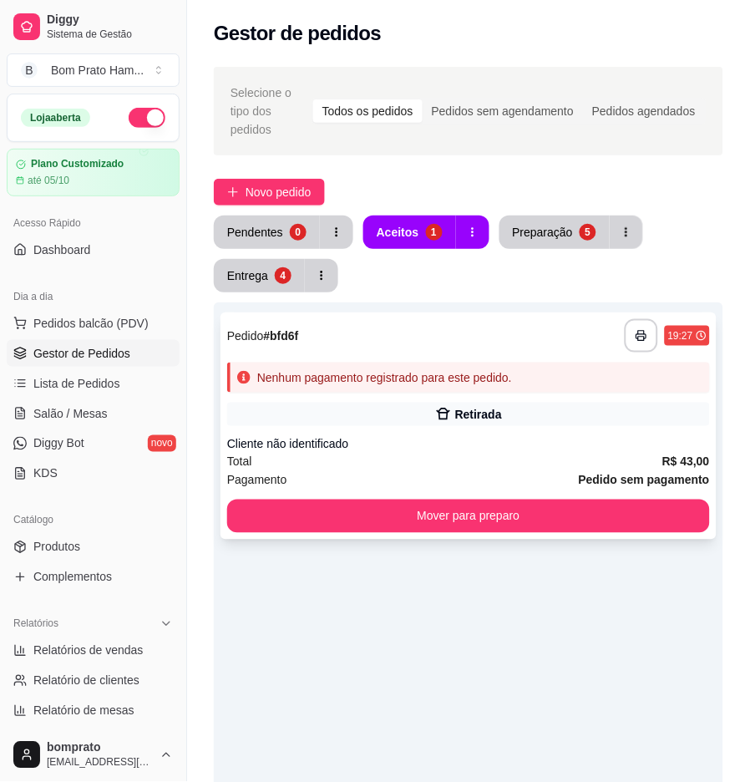
click at [408, 369] on div "Nenhum pagamento registrado para este pedido." at bounding box center [384, 377] width 255 height 17
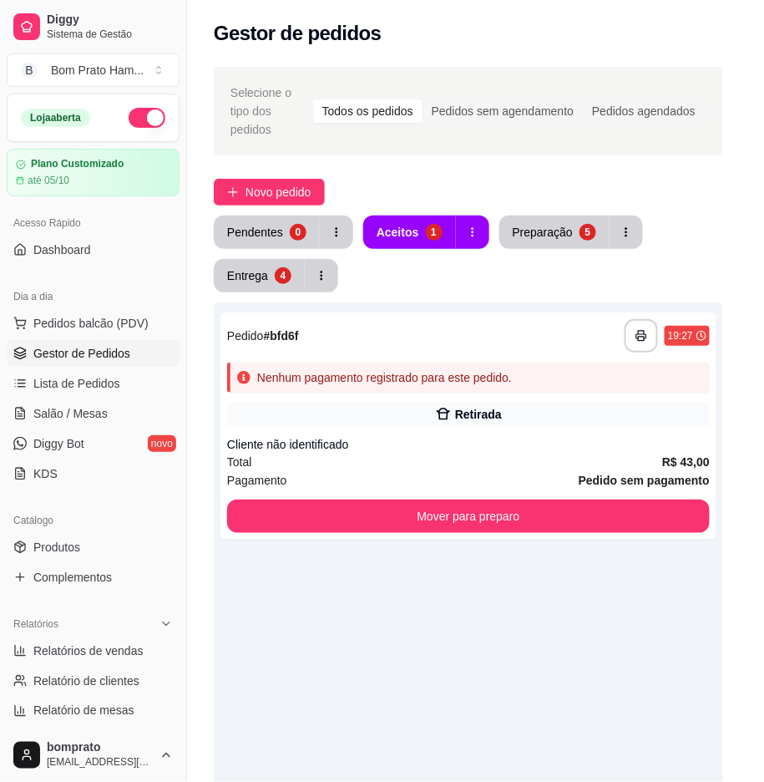
click at [539, 88] on button "Imprimir" at bounding box center [560, 83] width 73 height 33
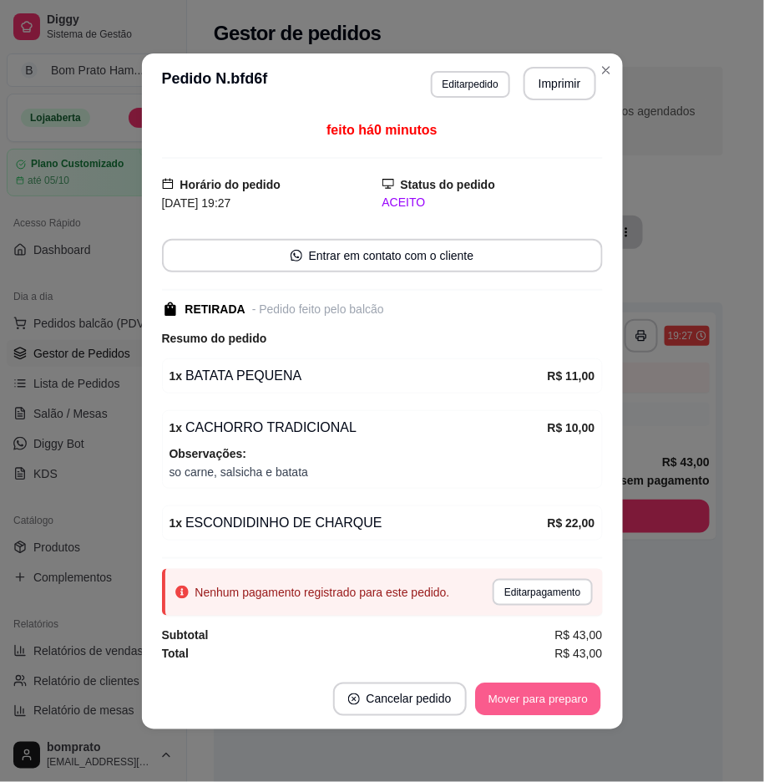
click at [569, 702] on button "Mover para preparo" at bounding box center [537, 699] width 125 height 33
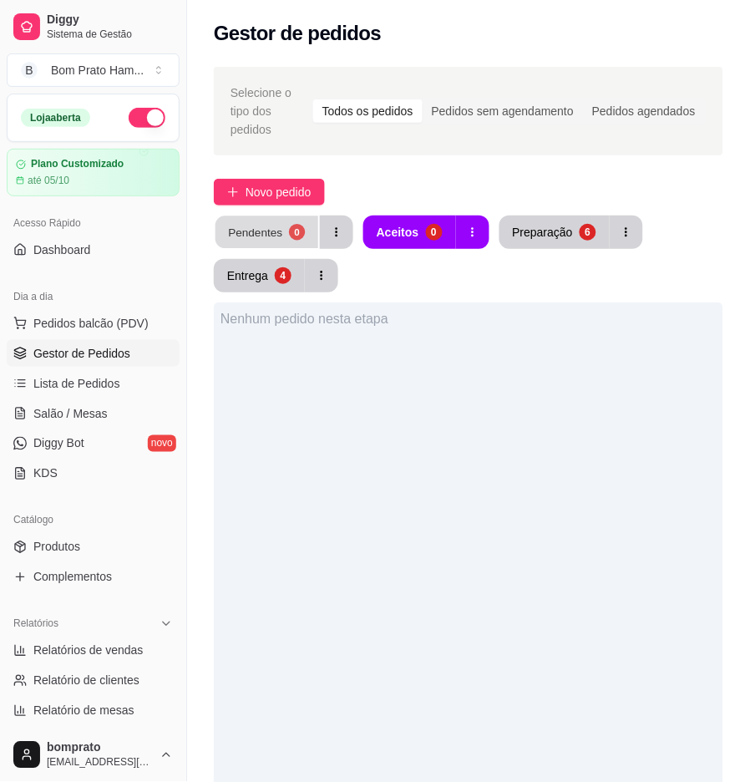
click at [232, 224] on div "Pendentes" at bounding box center [255, 232] width 54 height 16
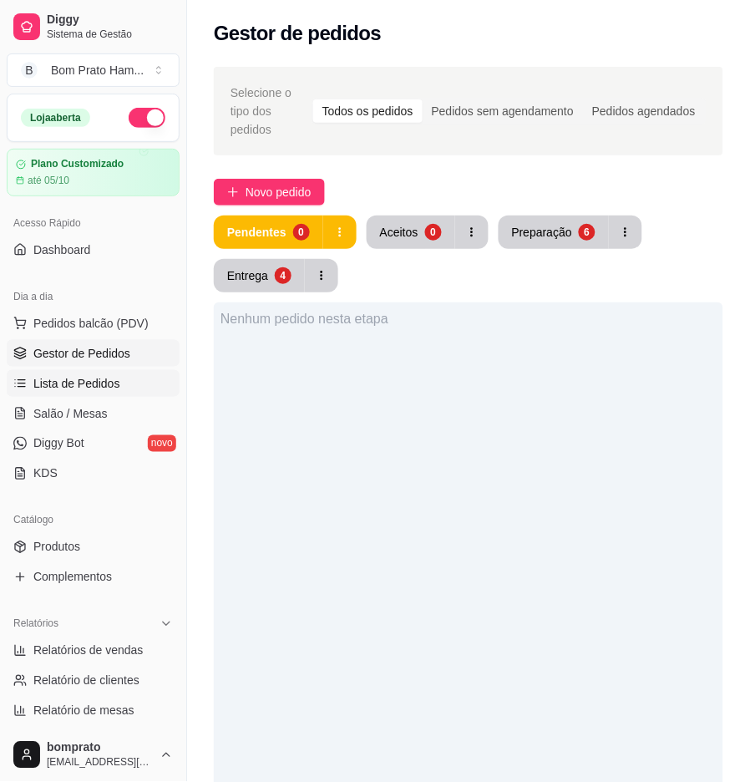
click at [109, 370] on link "Lista de Pedidos" at bounding box center [93, 383] width 173 height 27
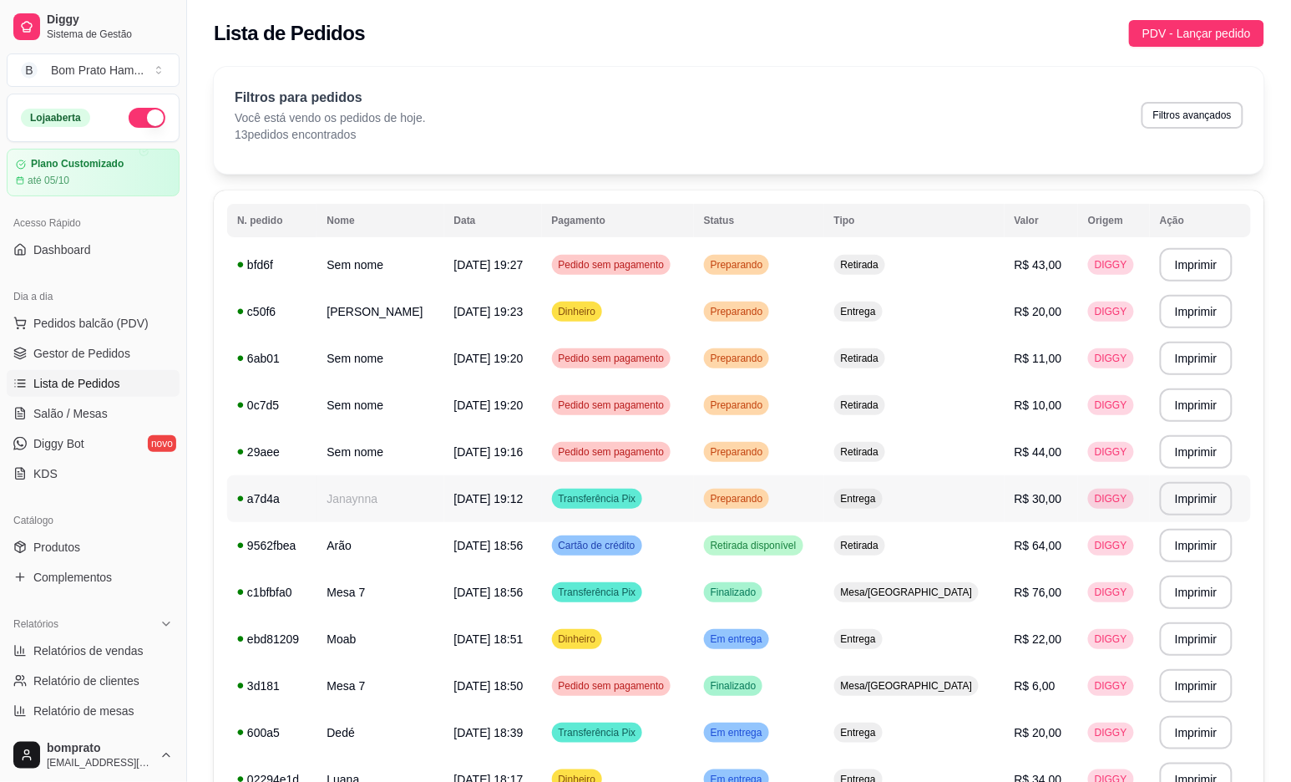
click at [771, 503] on td "R$ 30,00" at bounding box center [1042, 498] width 74 height 47
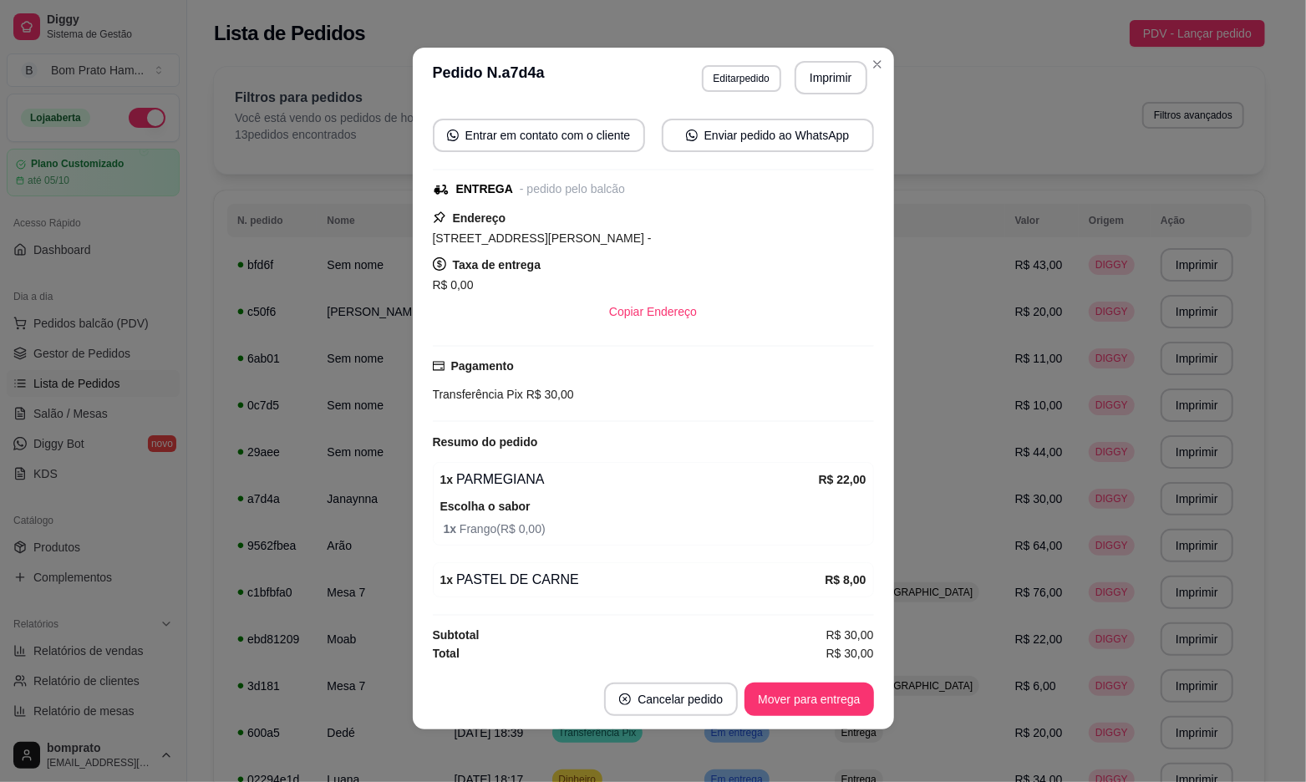
scroll to position [3, 0]
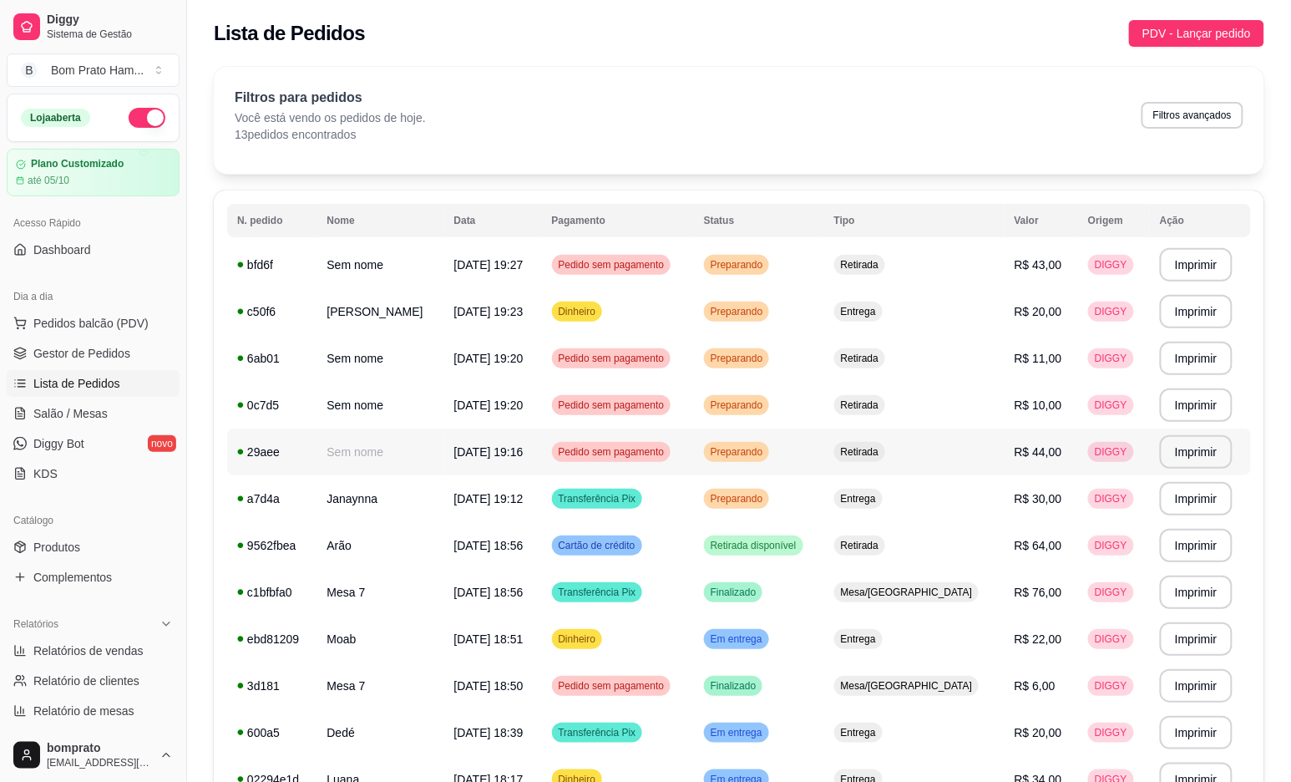
click at [771, 443] on td "Retirada" at bounding box center [915, 452] width 180 height 47
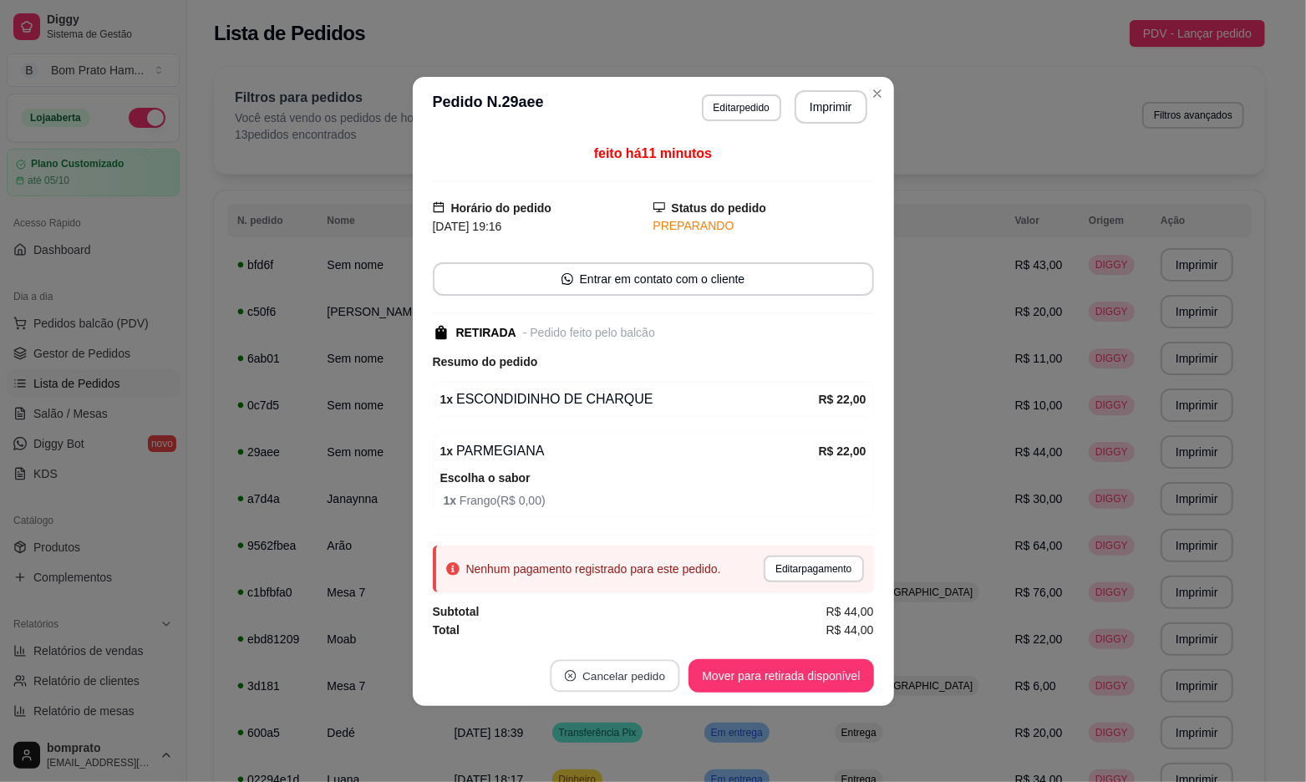
click at [643, 662] on button "Cancelar pedido" at bounding box center [615, 675] width 129 height 33
click at [657, 637] on button "Sim" at bounding box center [662, 633] width 67 height 33
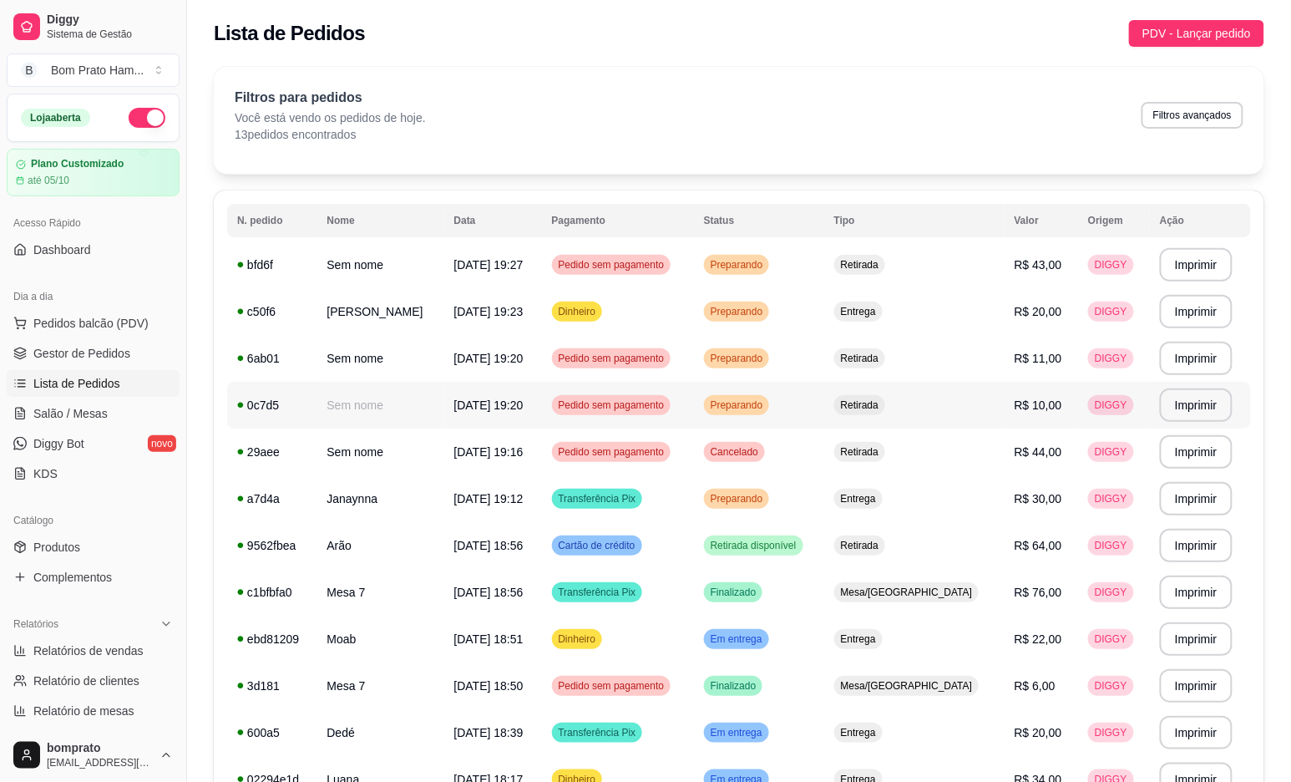
click at [771, 406] on td "Retirada" at bounding box center [915, 405] width 180 height 47
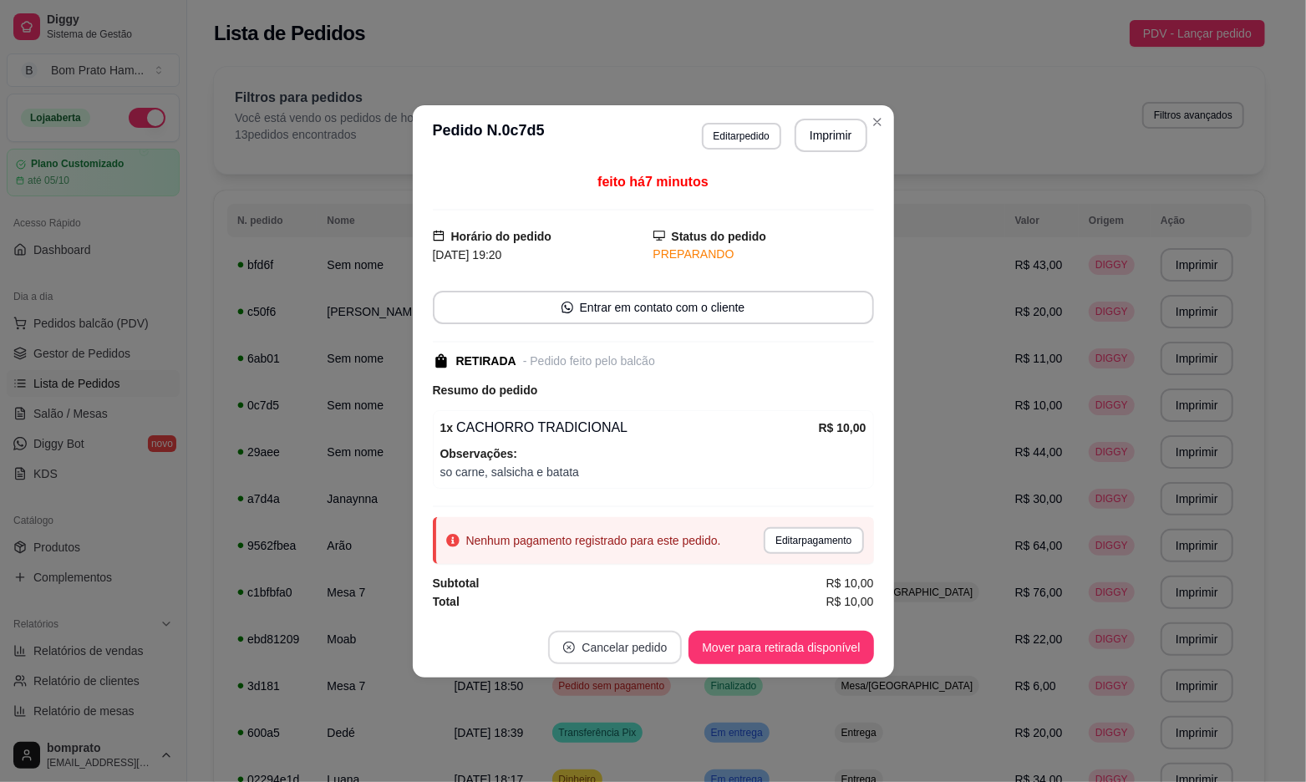
click at [595, 632] on button "Cancelar pedido" at bounding box center [615, 647] width 134 height 33
click at [691, 591] on div "não Sim" at bounding box center [624, 605] width 225 height 33
click at [683, 596] on button "Sim" at bounding box center [662, 605] width 67 height 33
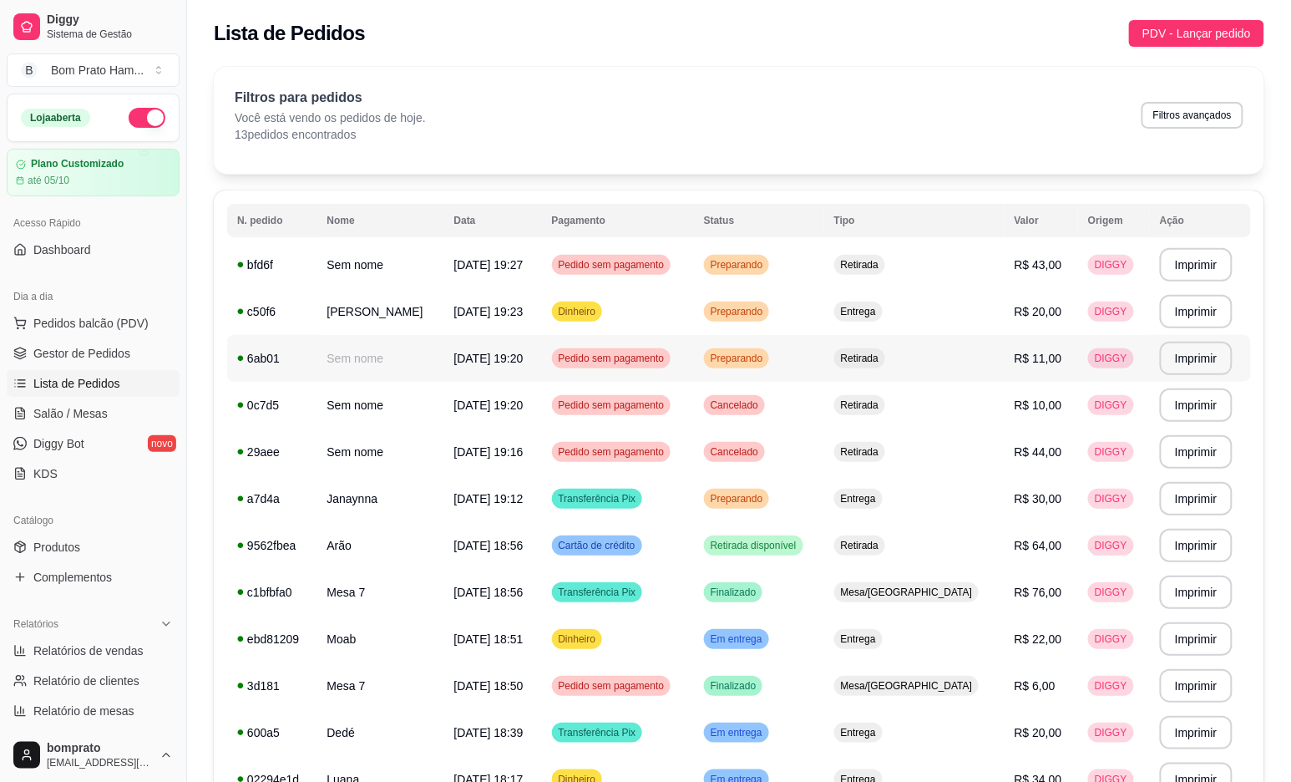
click at [771, 365] on td "Retirada" at bounding box center [915, 358] width 180 height 47
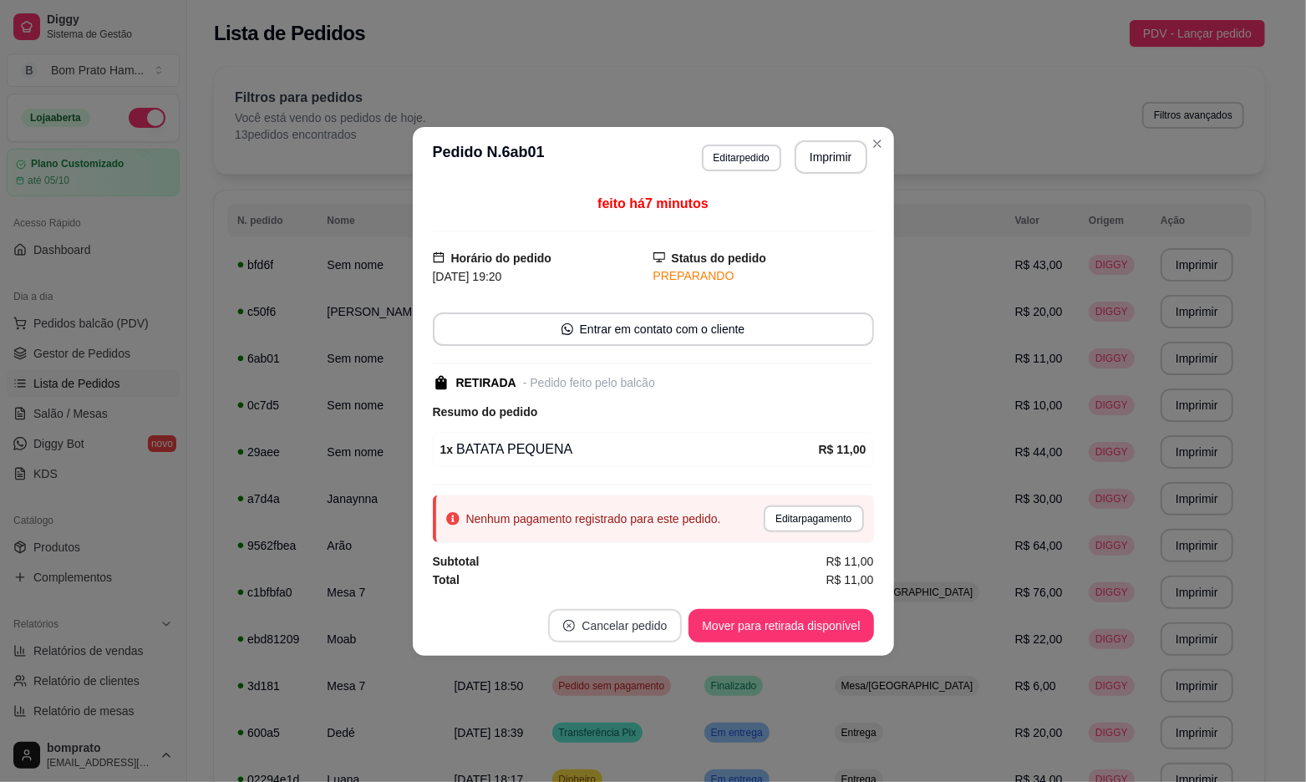
click at [660, 620] on button "Cancelar pedido" at bounding box center [615, 625] width 134 height 33
click at [657, 576] on button "Sim" at bounding box center [662, 583] width 67 height 33
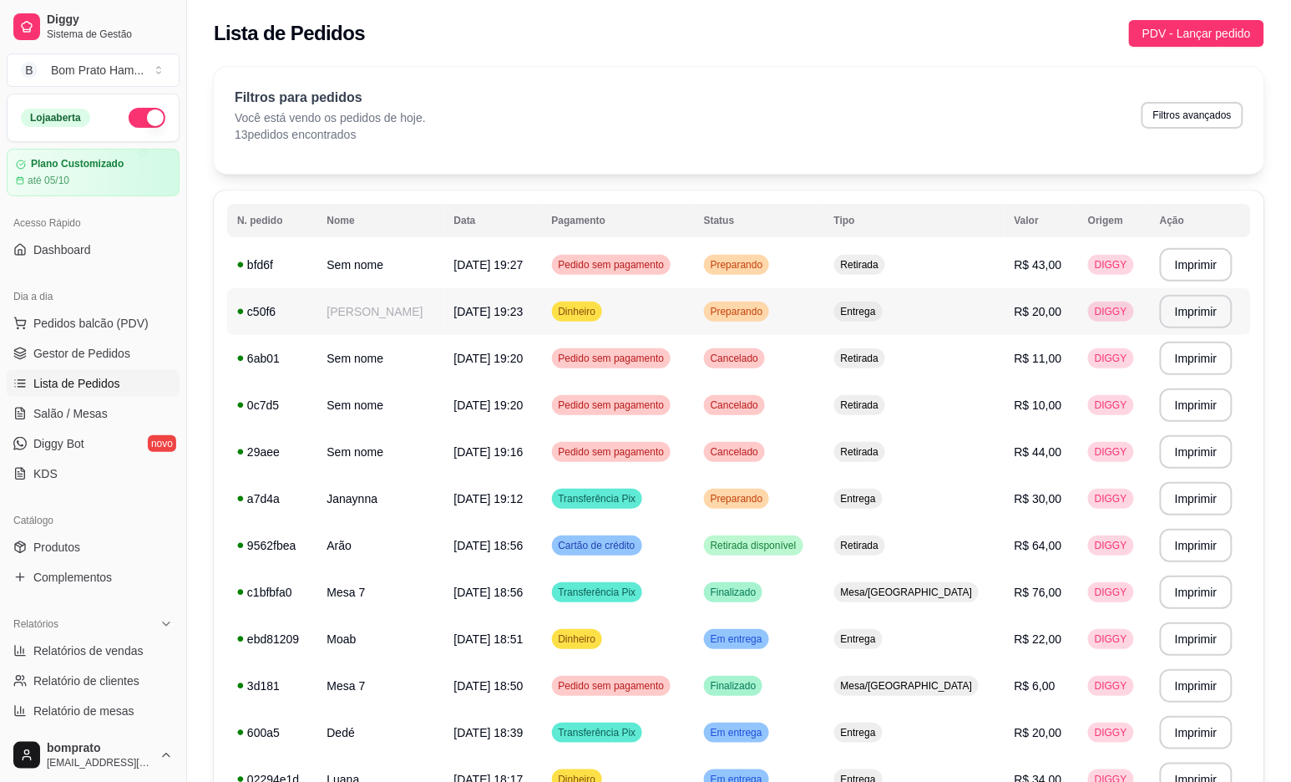
click at [771, 321] on div "Entrega" at bounding box center [859, 312] width 48 height 20
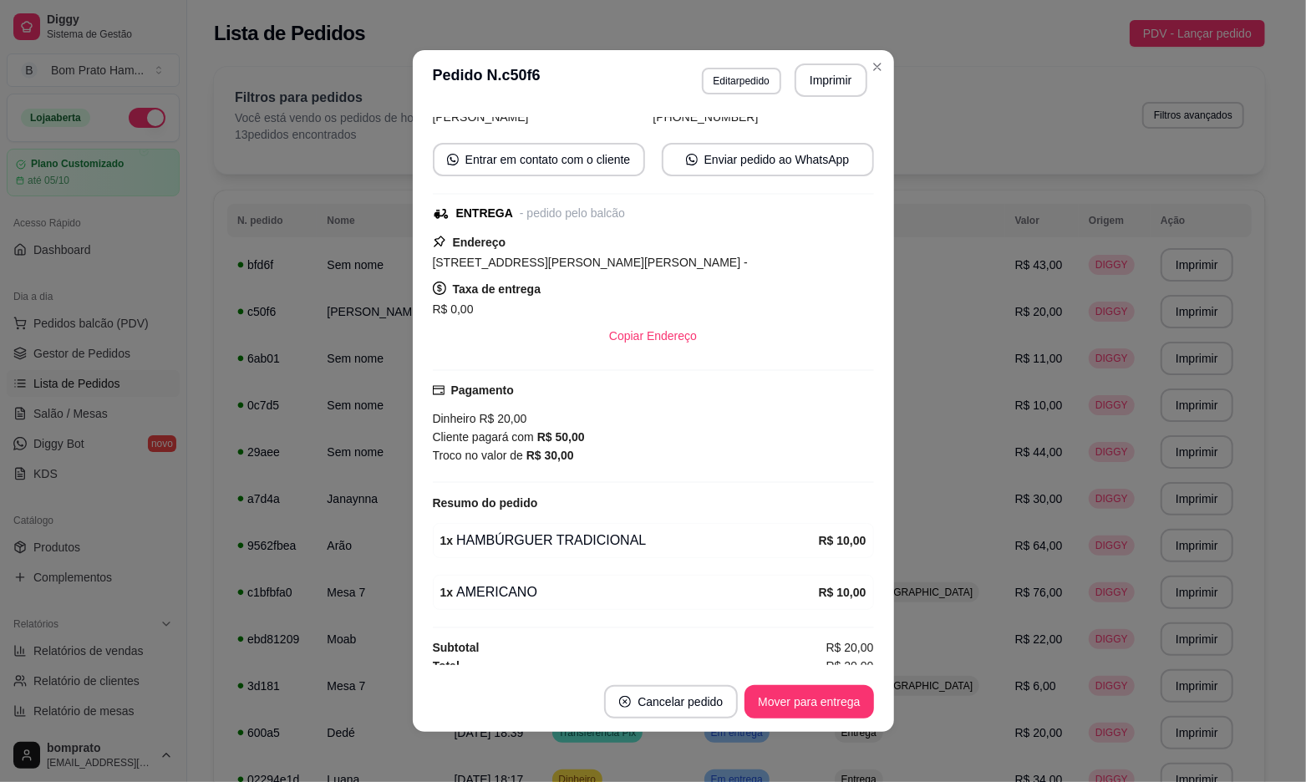
scroll to position [140, 0]
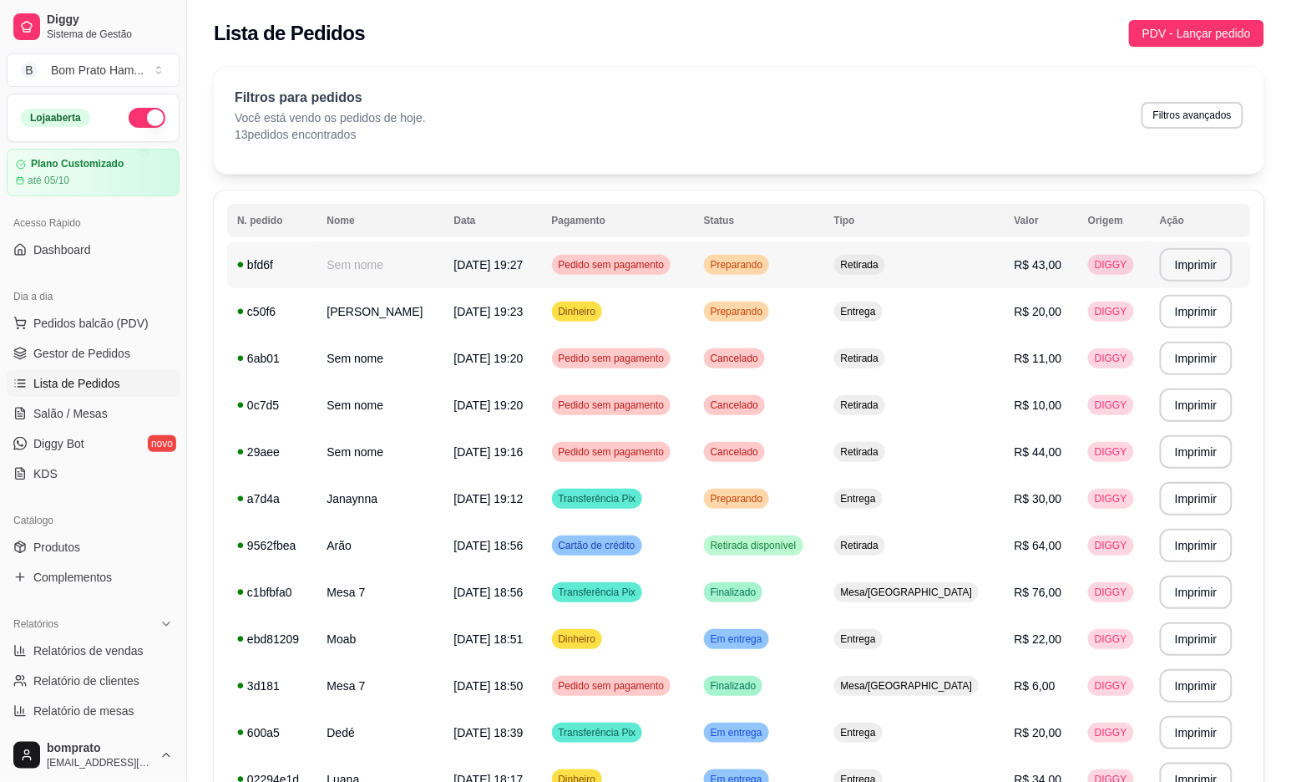
click at [771, 284] on td "Retirada" at bounding box center [915, 264] width 180 height 47
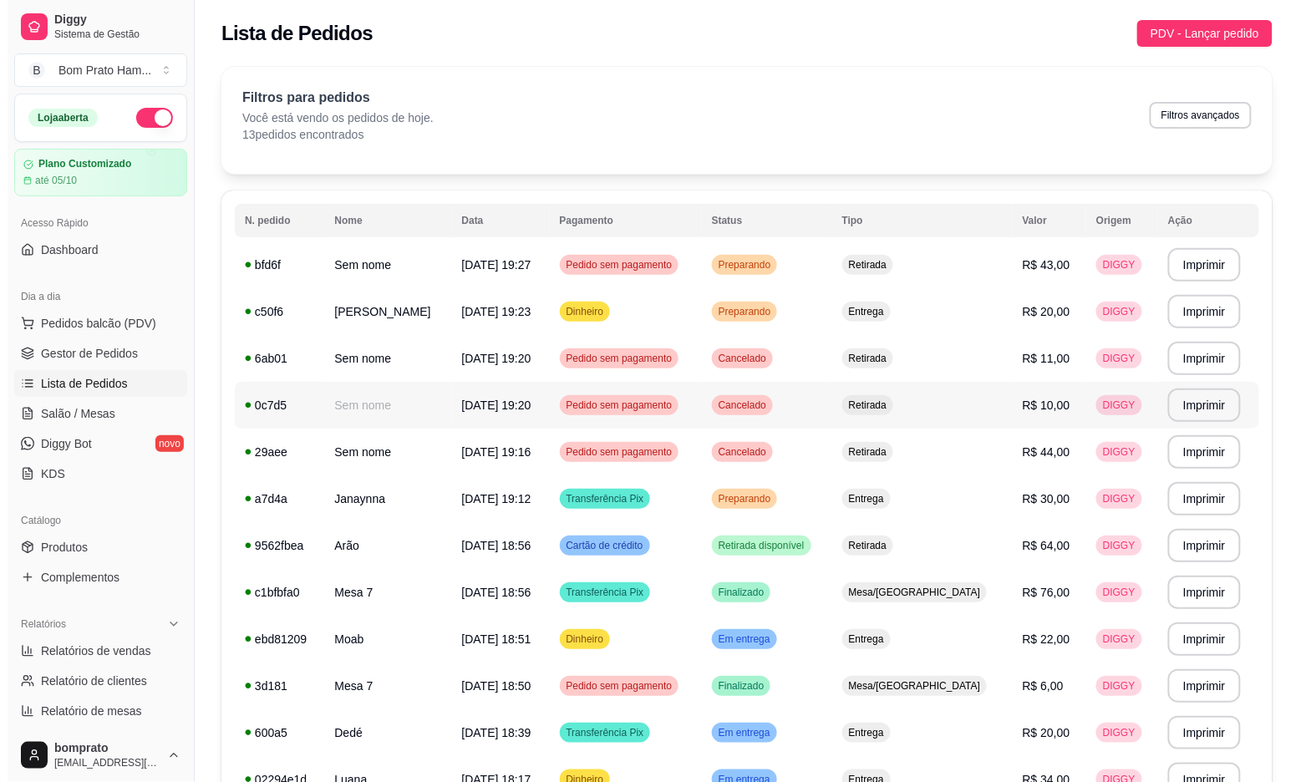
scroll to position [93, 0]
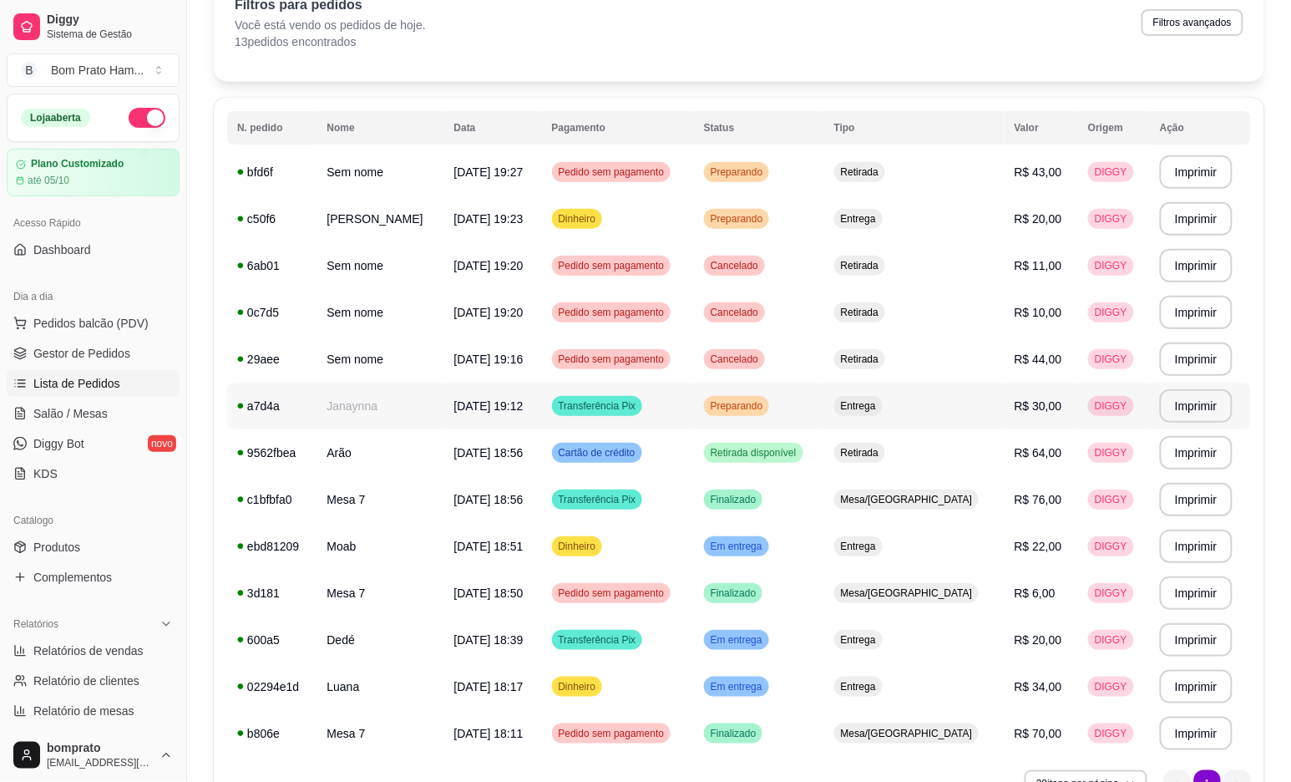
click at [771, 419] on td "Preparando" at bounding box center [759, 406] width 130 height 47
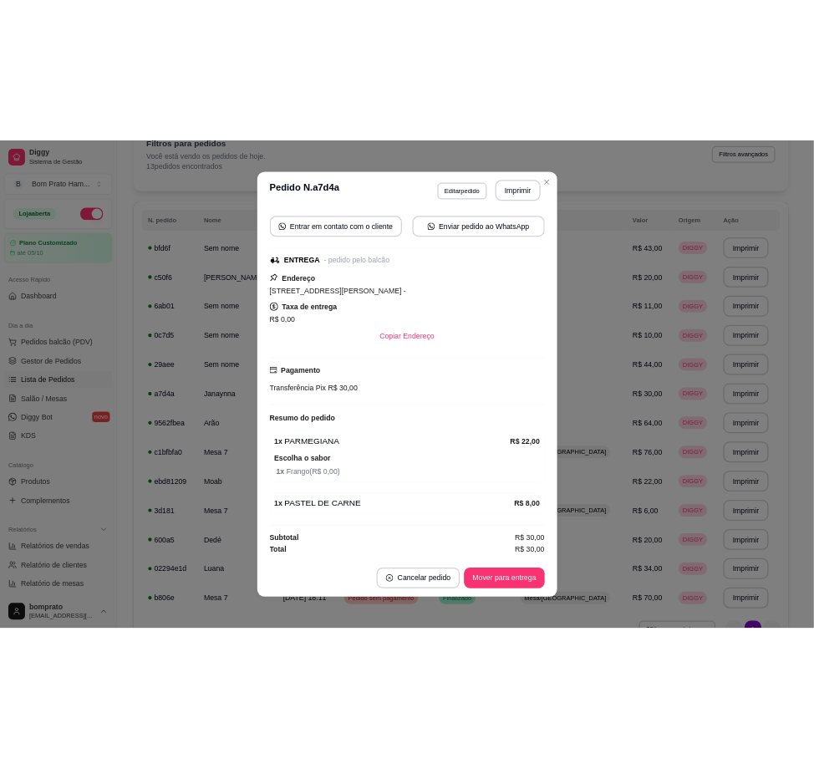
scroll to position [3, 0]
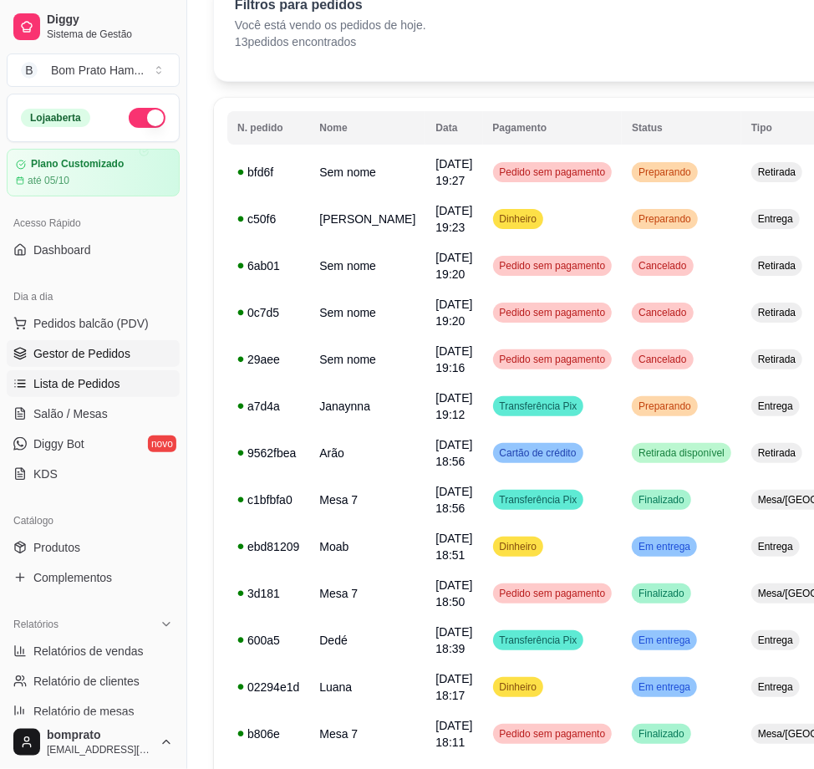
click at [140, 365] on link "Gestor de Pedidos" at bounding box center [93, 353] width 173 height 27
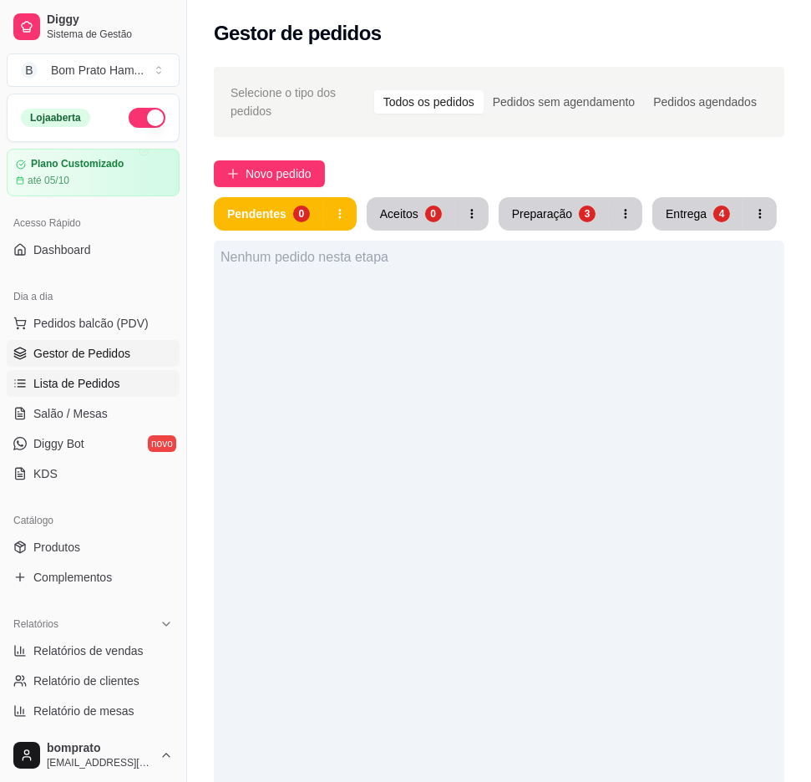
drag, startPoint x: 114, startPoint y: 381, endPoint x: 129, endPoint y: 381, distance: 14.2
click at [115, 381] on span "Lista de Pedidos" at bounding box center [76, 383] width 87 height 17
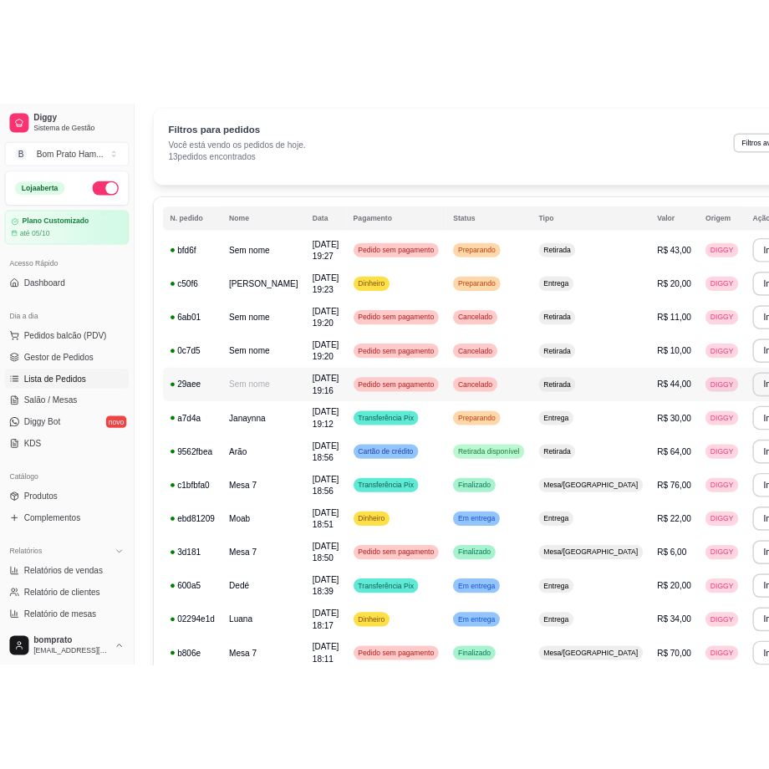
scroll to position [93, 0]
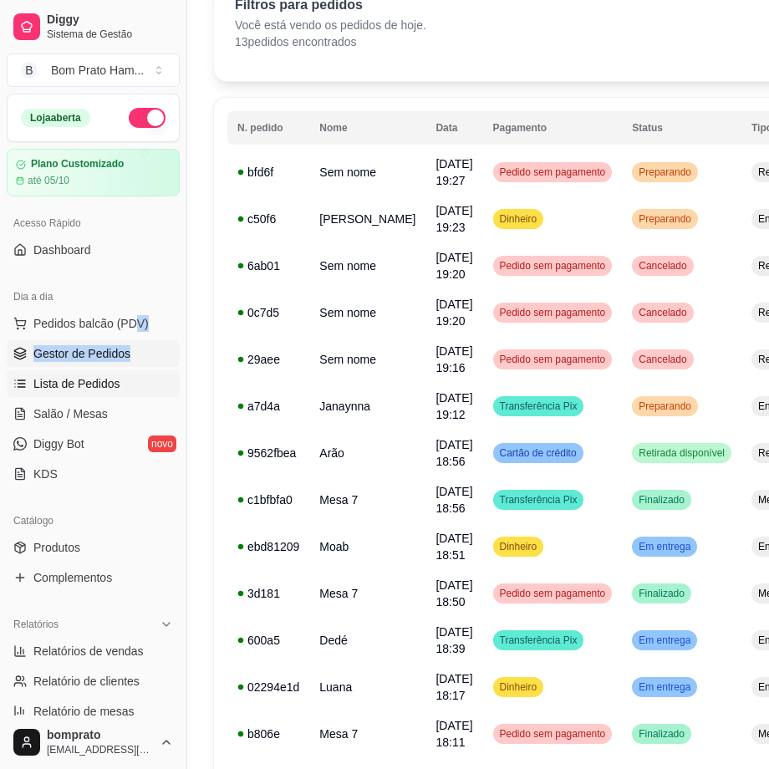
drag, startPoint x: 129, startPoint y: 337, endPoint x: 148, endPoint y: 345, distance: 20.2
click at [148, 345] on ul "Pedidos balcão (PDV) Gestor de Pedidos Lista de Pedidos Salão / Mesas Diggy Bot…" at bounding box center [93, 398] width 173 height 177
click at [148, 345] on link "Gestor de Pedidos" at bounding box center [93, 353] width 173 height 27
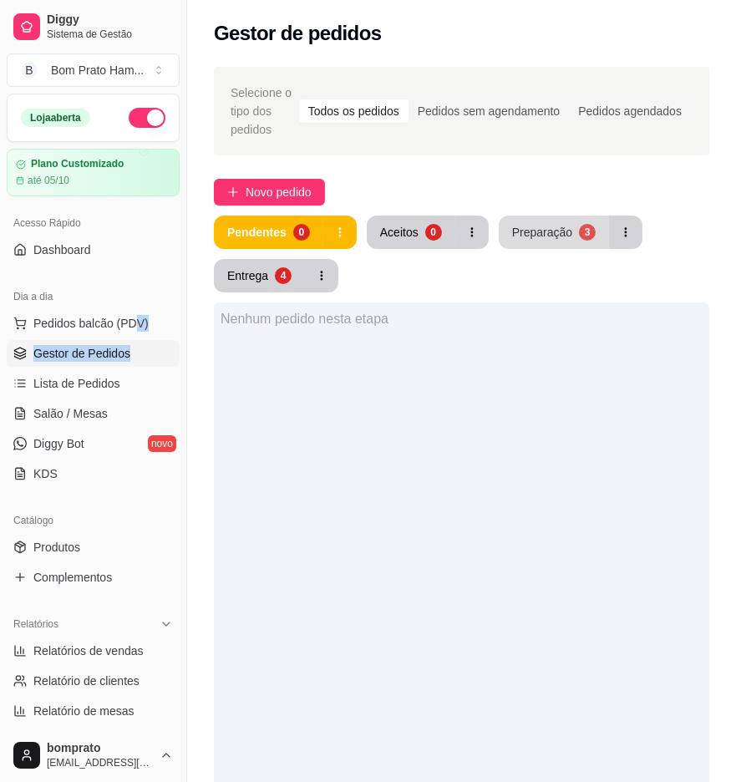
click at [535, 224] on div "Preparação" at bounding box center [542, 232] width 60 height 17
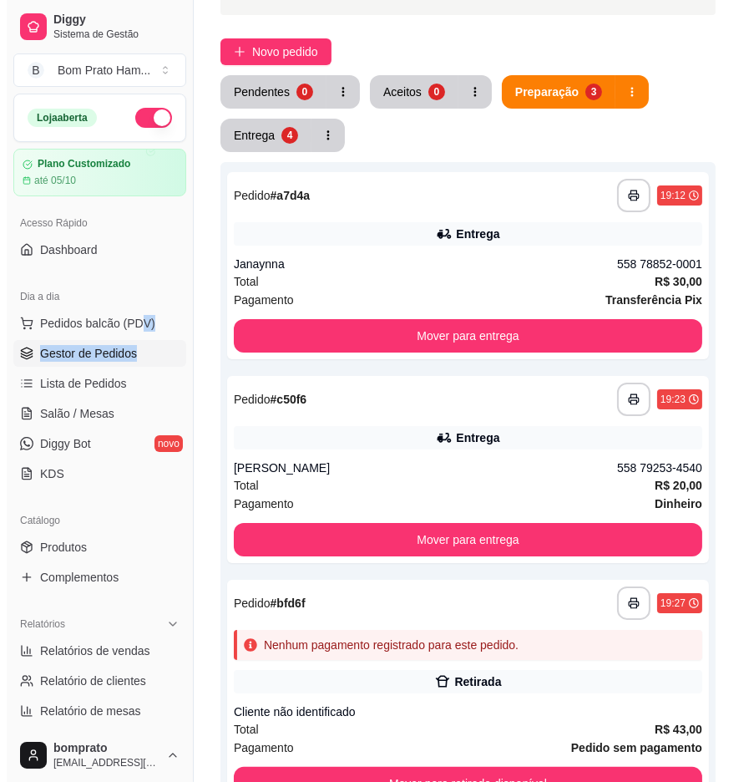
scroll to position [370, 0]
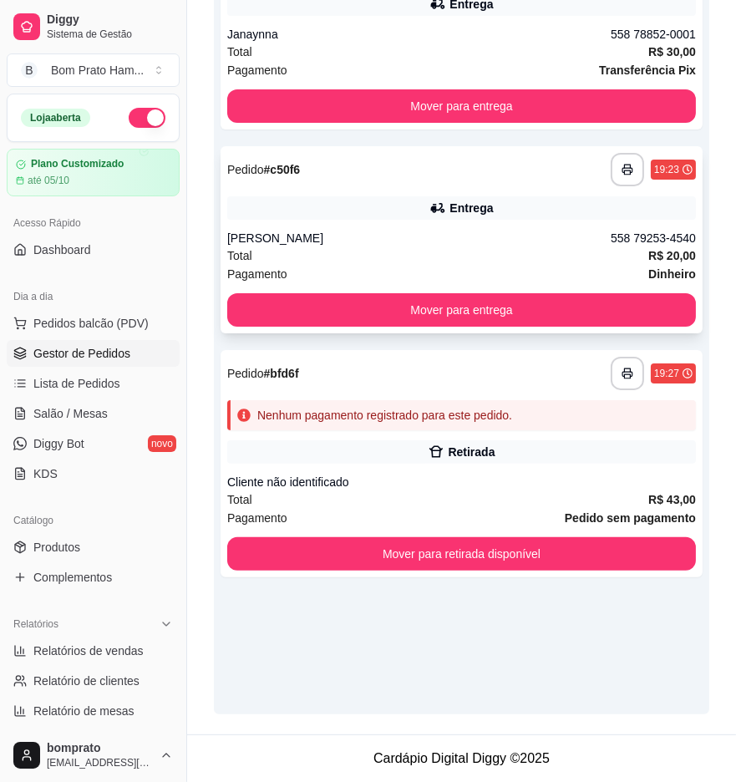
click at [516, 245] on div "[PERSON_NAME]" at bounding box center [418, 238] width 383 height 17
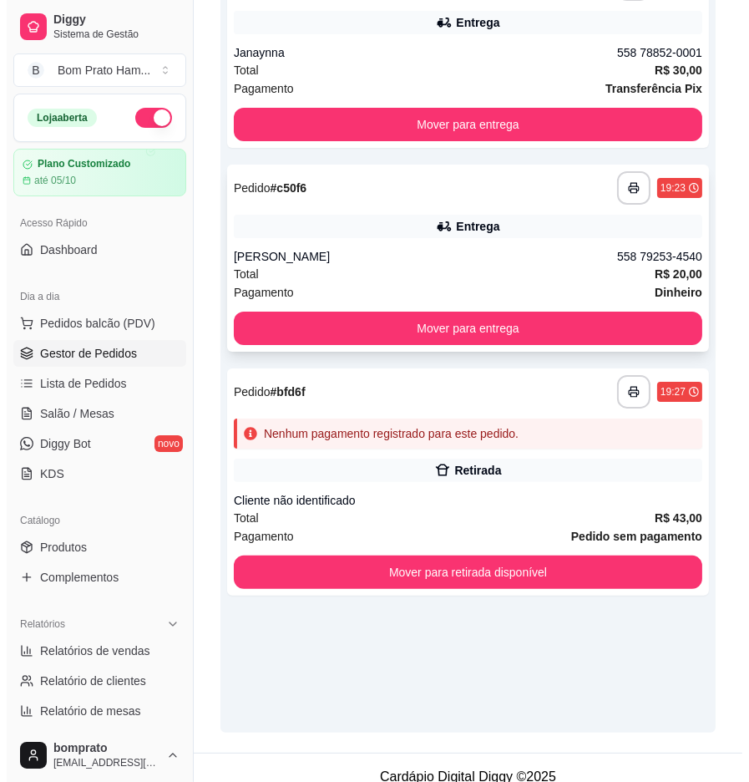
scroll to position [259, 0]
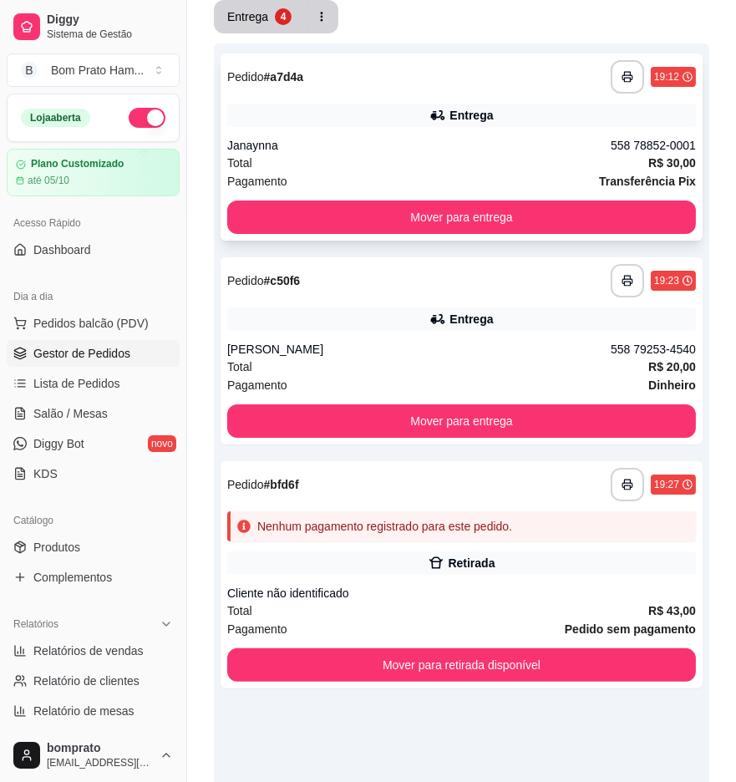
click at [591, 126] on div "Entrega" at bounding box center [461, 115] width 469 height 23
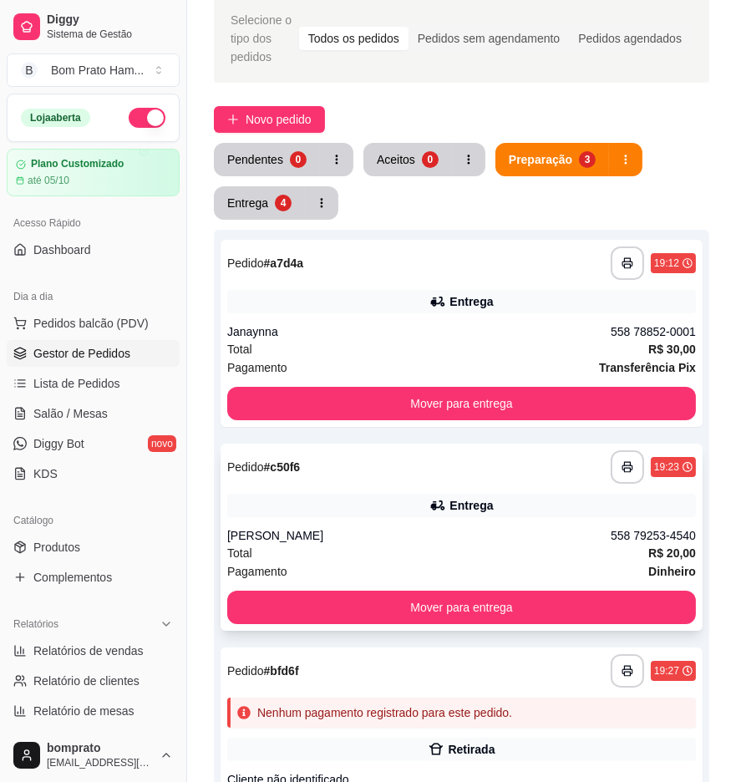
scroll to position [0, 0]
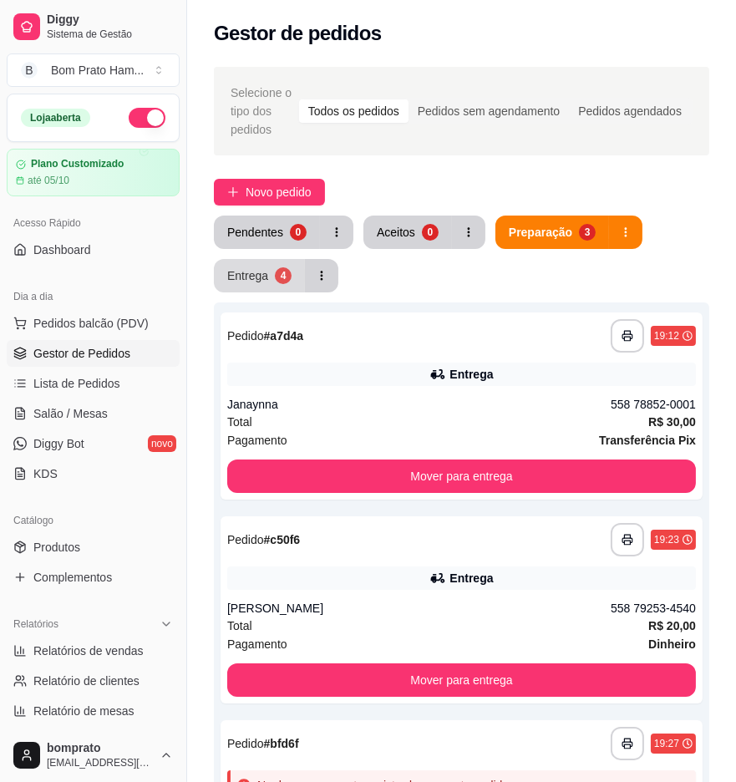
click at [276, 280] on div "4" at bounding box center [283, 275] width 17 height 17
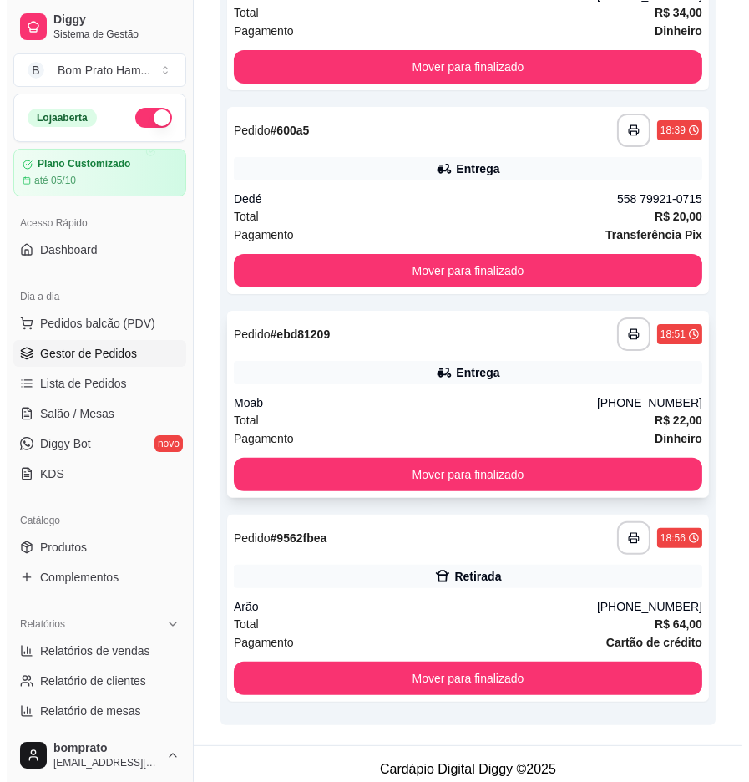
scroll to position [419, 0]
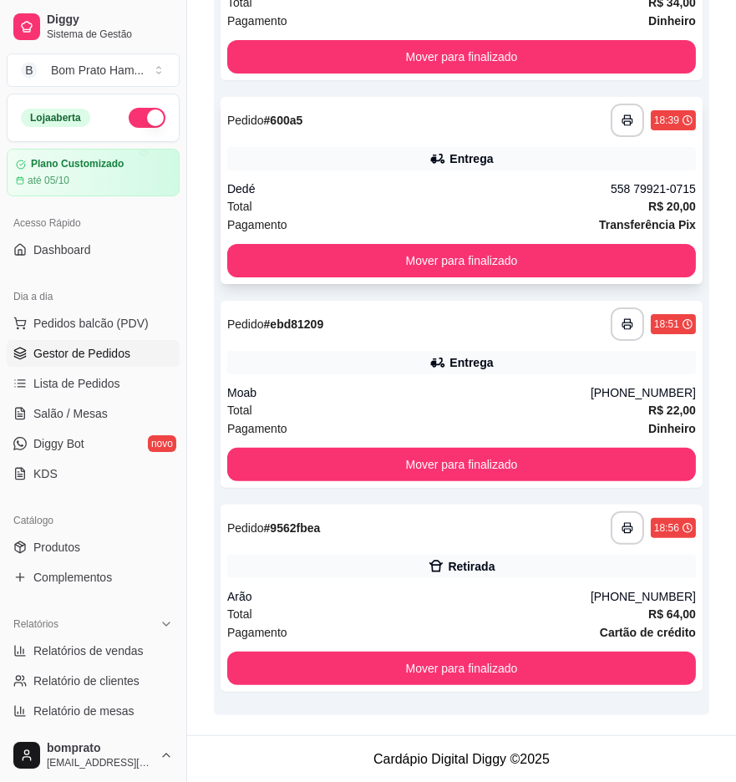
click at [437, 185] on div "Dedé" at bounding box center [418, 188] width 383 height 17
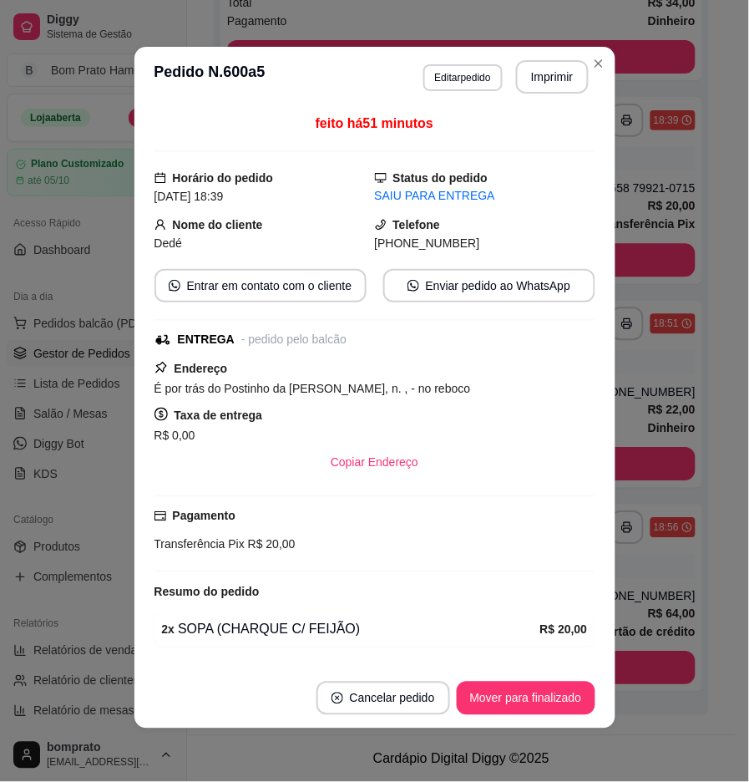
scroll to position [0, 0]
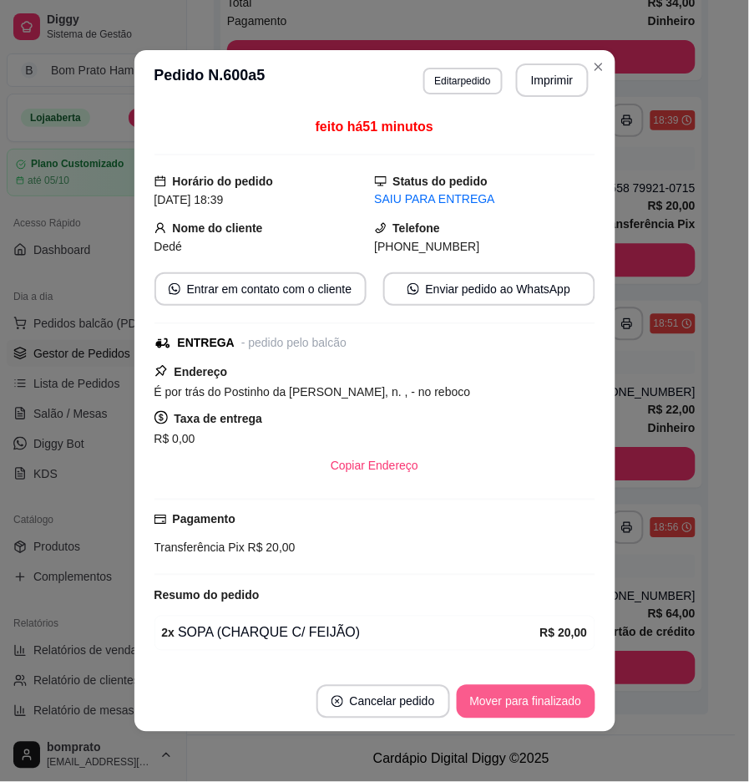
click at [491, 703] on button "Mover para finalizado" at bounding box center [526, 701] width 139 height 33
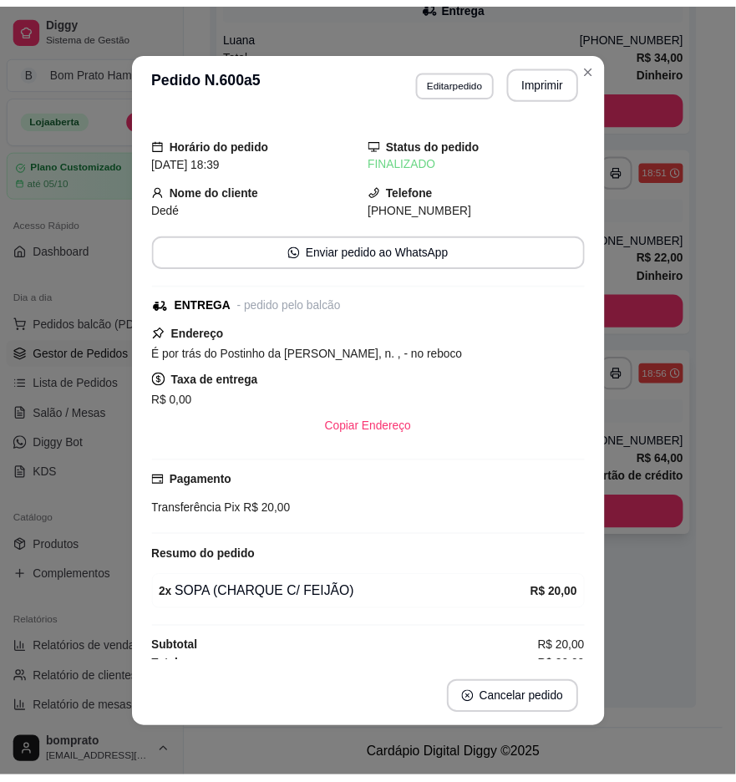
scroll to position [352, 0]
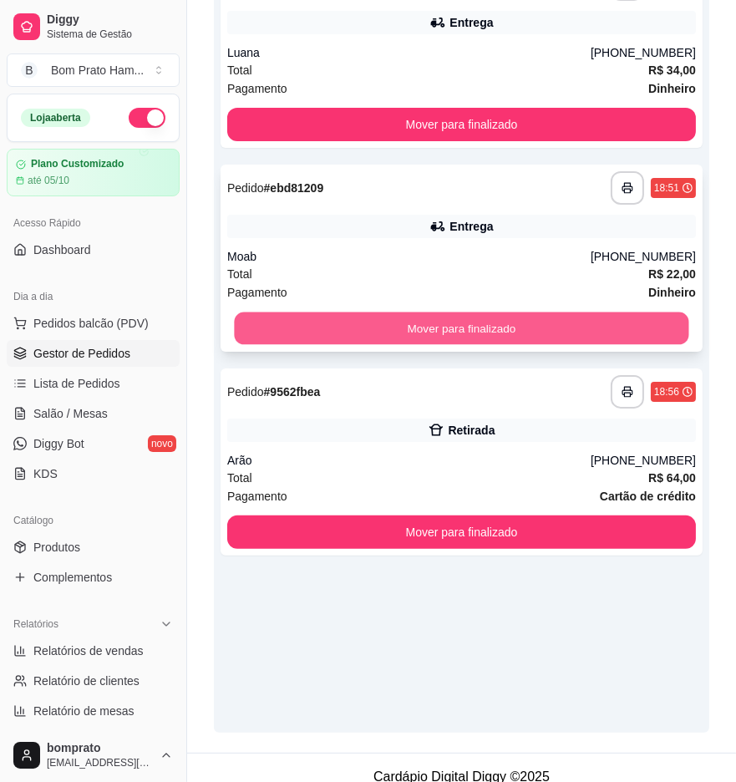
click at [512, 329] on button "Mover para finalizado" at bounding box center [461, 328] width 454 height 33
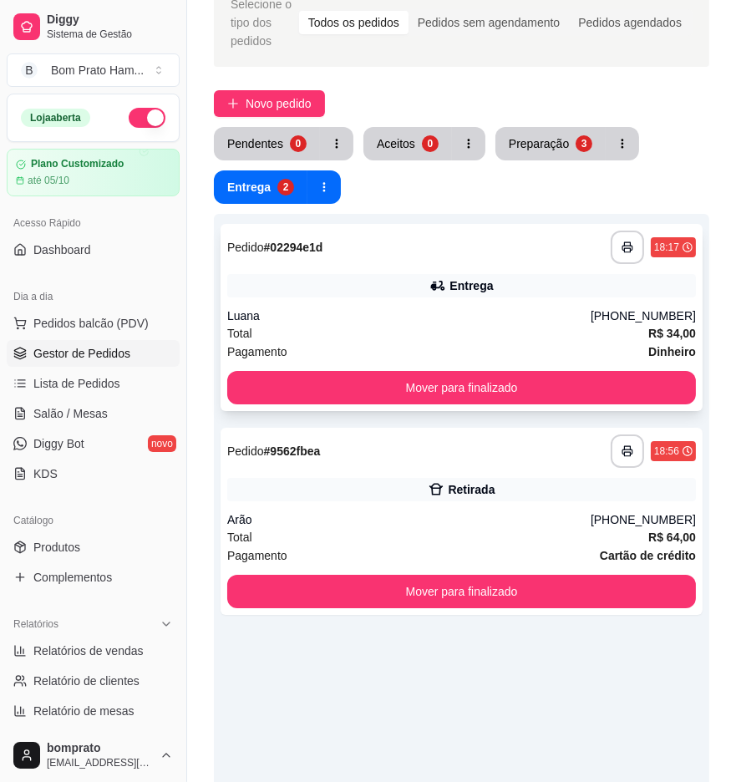
scroll to position [73, 0]
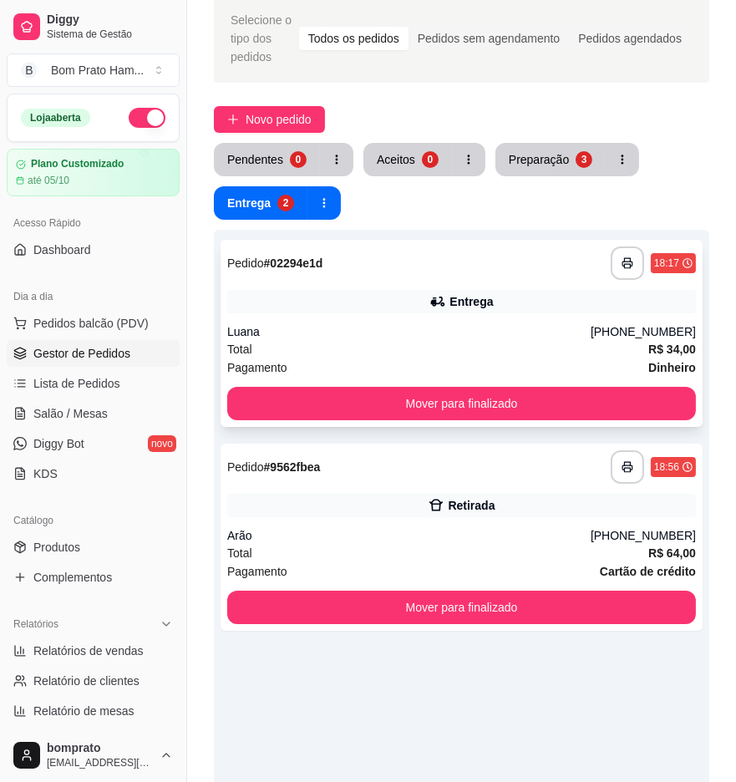
click at [505, 384] on div "**********" at bounding box center [462, 333] width 482 height 187
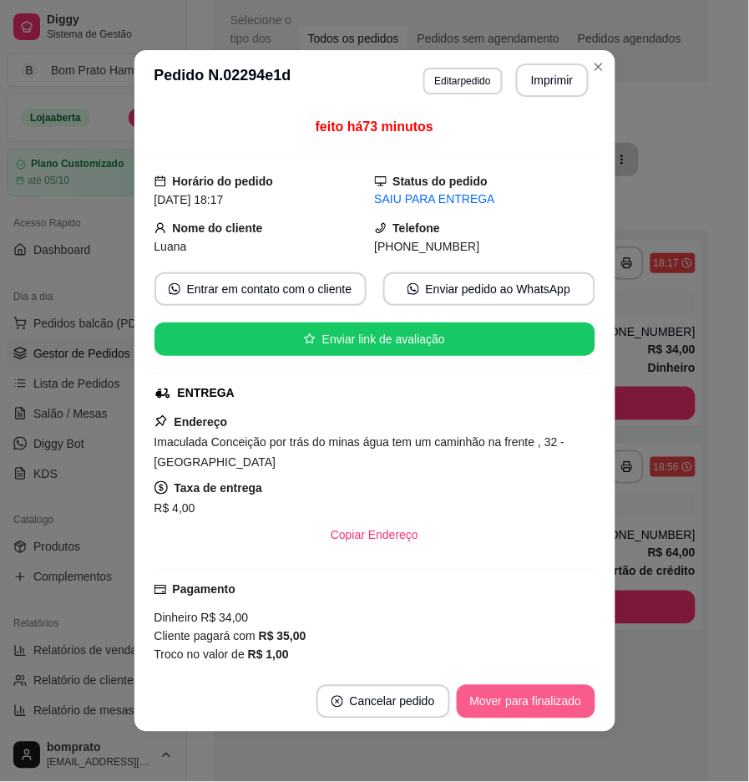
click at [572, 714] on button "Mover para finalizado" at bounding box center [526, 701] width 139 height 33
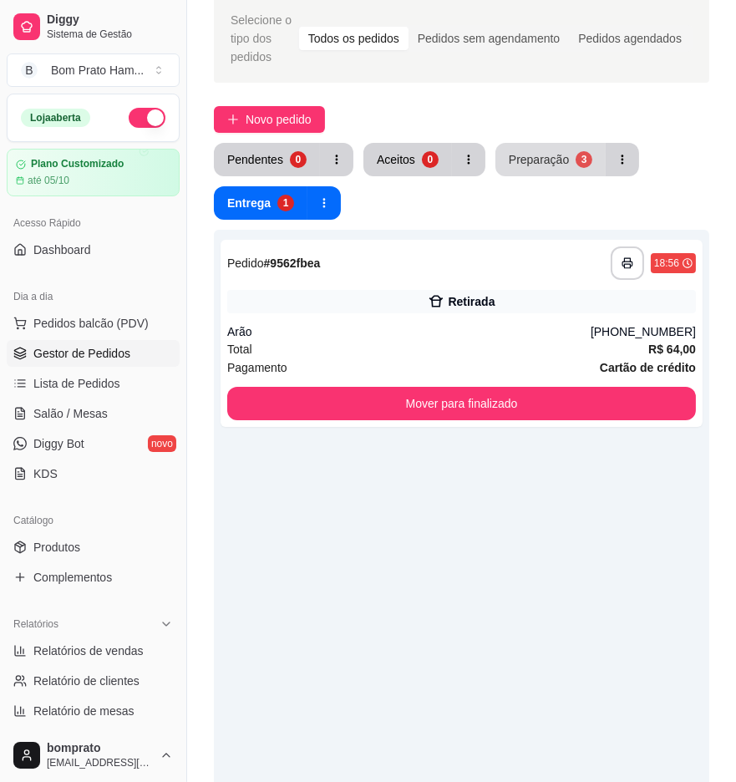
click at [515, 151] on div "Preparação" at bounding box center [539, 159] width 60 height 17
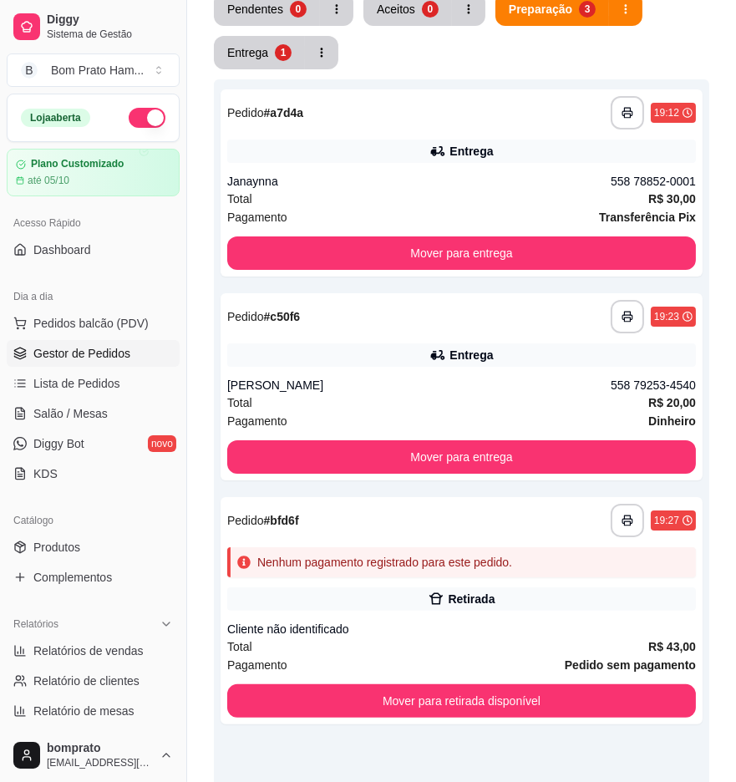
scroll to position [185, 0]
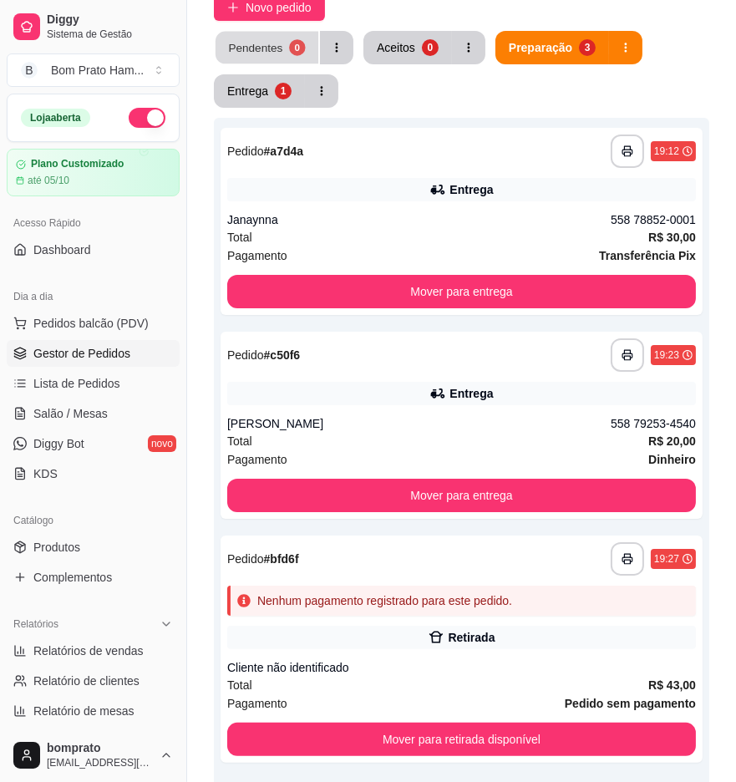
click at [287, 34] on button "Pendentes 0" at bounding box center [267, 48] width 103 height 33
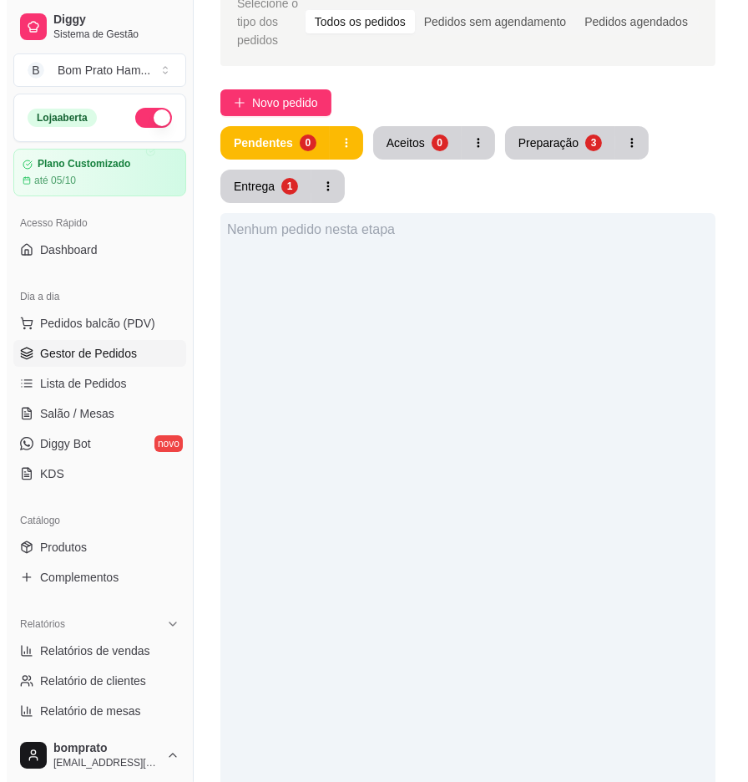
scroll to position [0, 0]
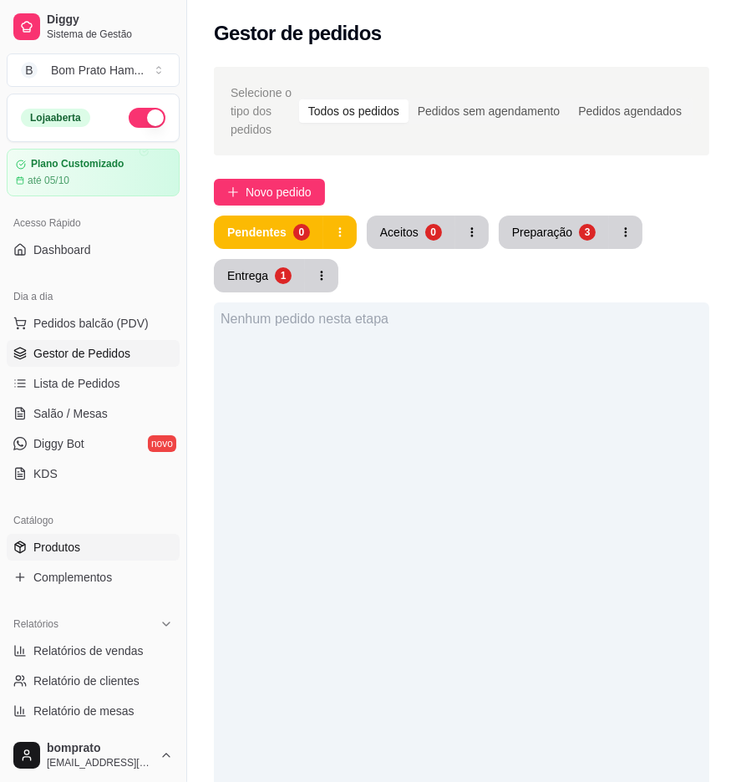
click at [72, 550] on span "Produtos" at bounding box center [56, 547] width 47 height 17
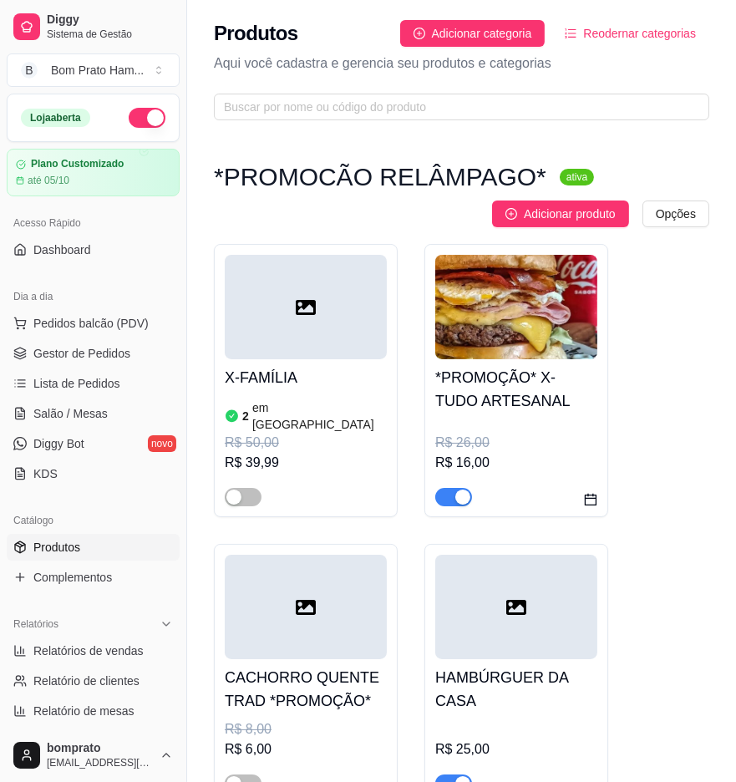
click at [290, 89] on div "Produtos Adicionar categoria Reodernar categorias Aqui você cadastra e gerencia…" at bounding box center [461, 65] width 549 height 130
click at [290, 101] on input "text" at bounding box center [455, 107] width 462 height 18
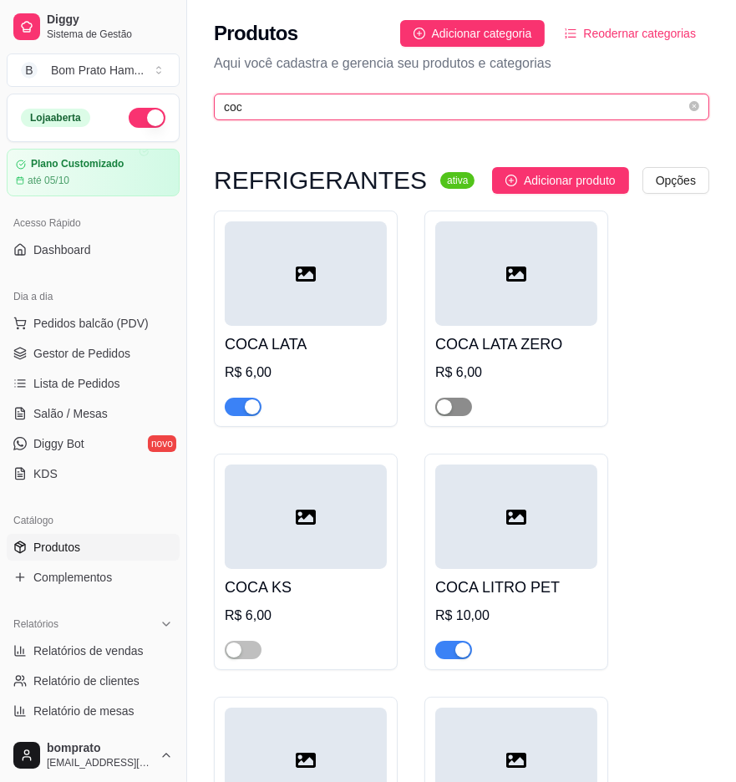
type input "coc"
click at [462, 403] on span "button" at bounding box center [453, 407] width 37 height 18
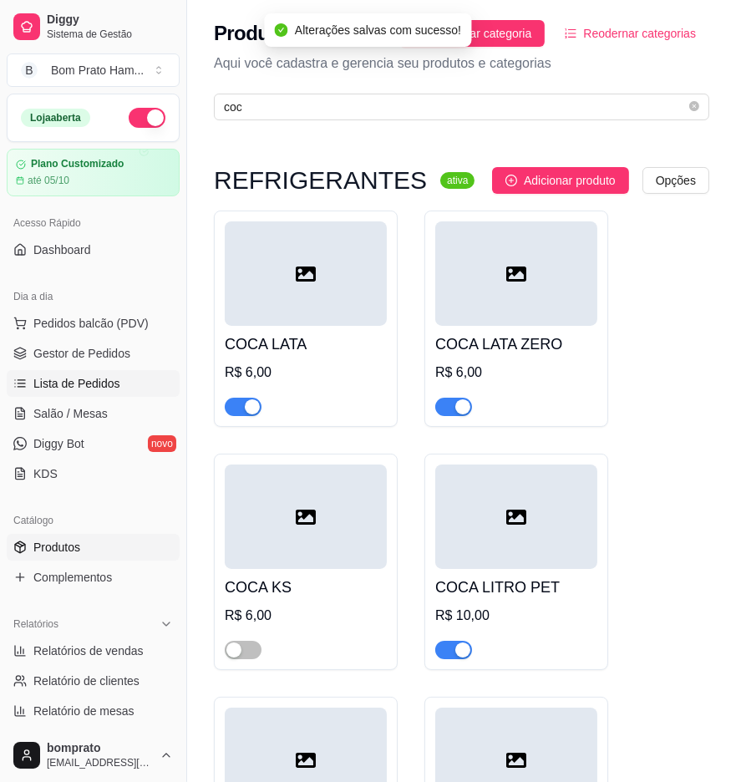
click at [112, 381] on span "Lista de Pedidos" at bounding box center [76, 383] width 87 height 17
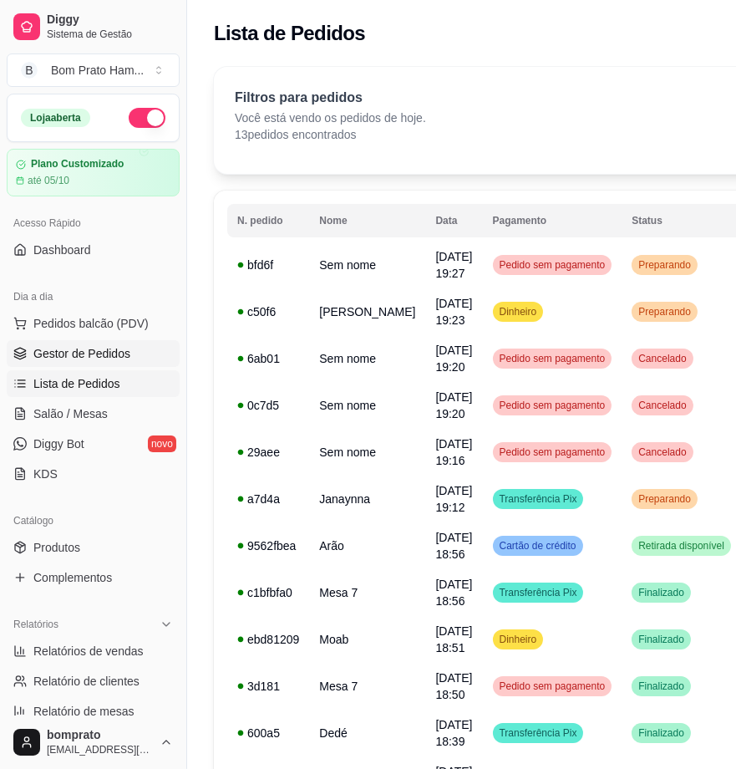
click at [114, 345] on span "Gestor de Pedidos" at bounding box center [81, 353] width 97 height 17
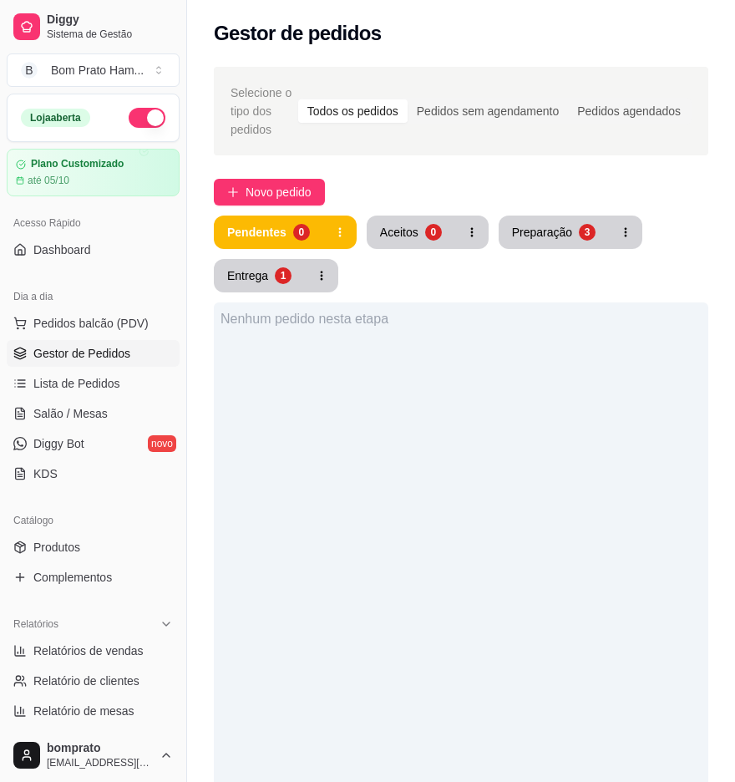
click at [572, 249] on div "Pendentes 0 Aceitos 0 Preparação 3 Entrega 1" at bounding box center [461, 254] width 495 height 77
click at [575, 246] on button "Preparação 3" at bounding box center [553, 232] width 107 height 33
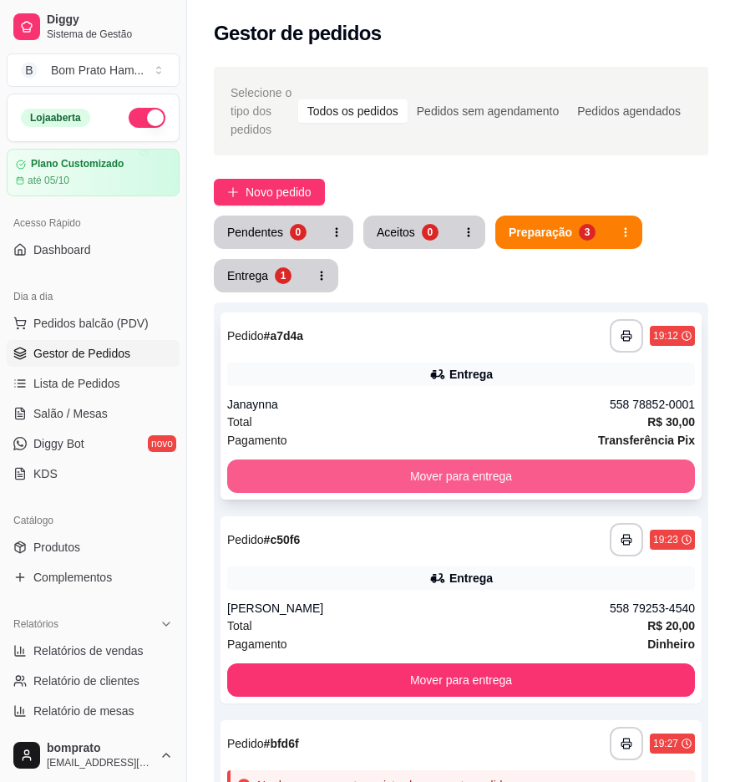
click at [588, 472] on button "Mover para entrega" at bounding box center [461, 475] width 468 height 33
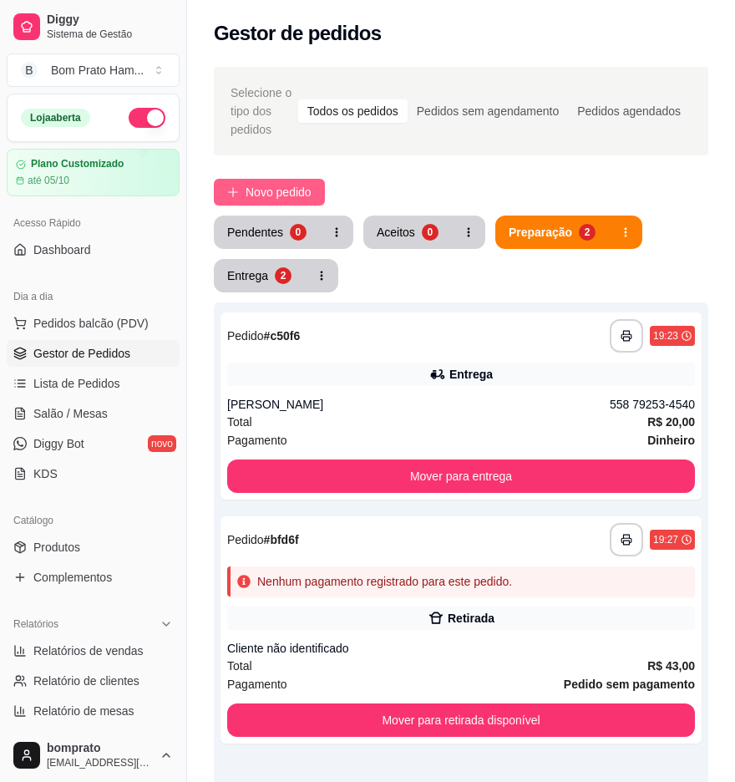
click at [238, 182] on button "Novo pedido" at bounding box center [269, 192] width 111 height 27
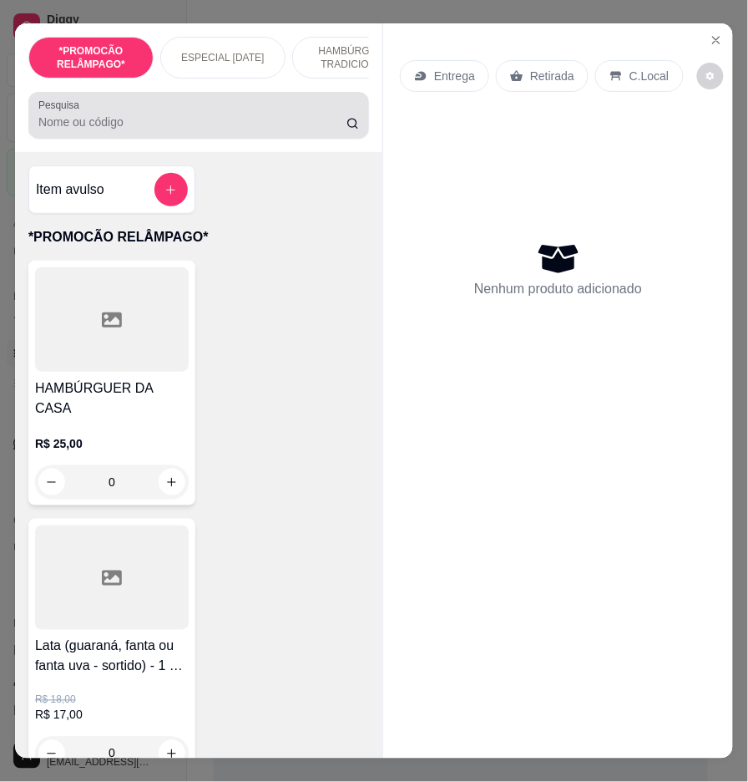
click at [201, 117] on div at bounding box center [198, 115] width 321 height 33
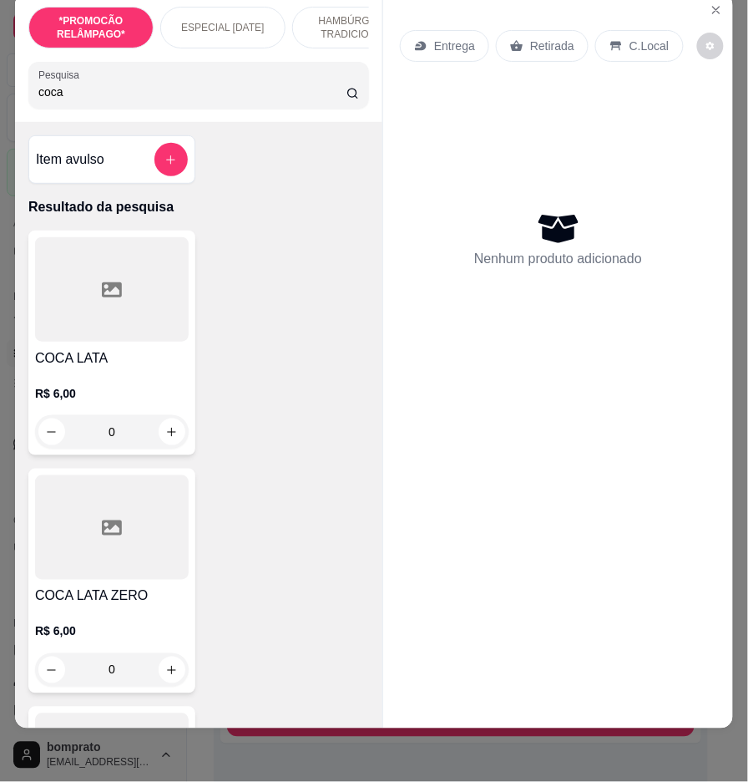
type input "coca"
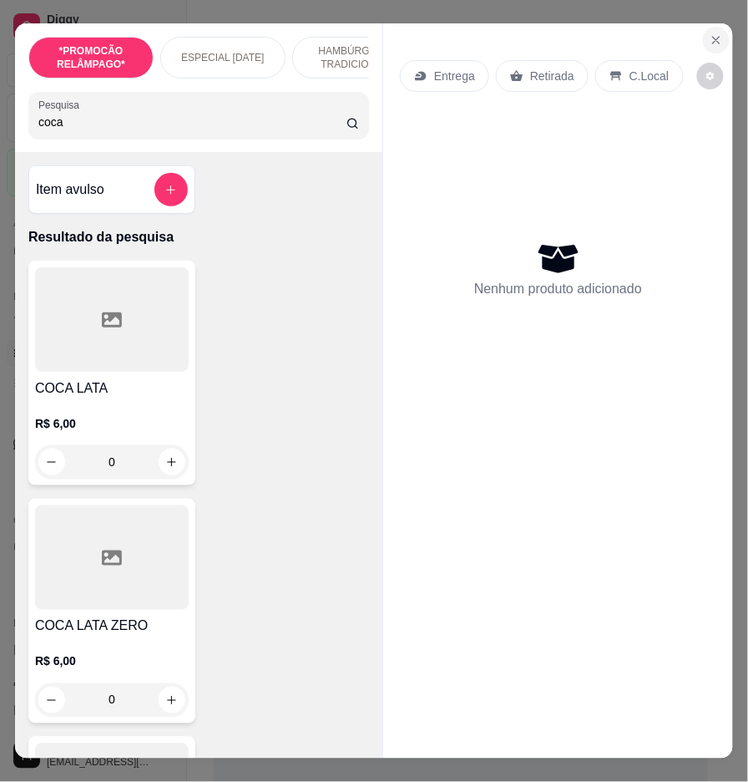
click at [703, 38] on button "Close" at bounding box center [716, 40] width 27 height 27
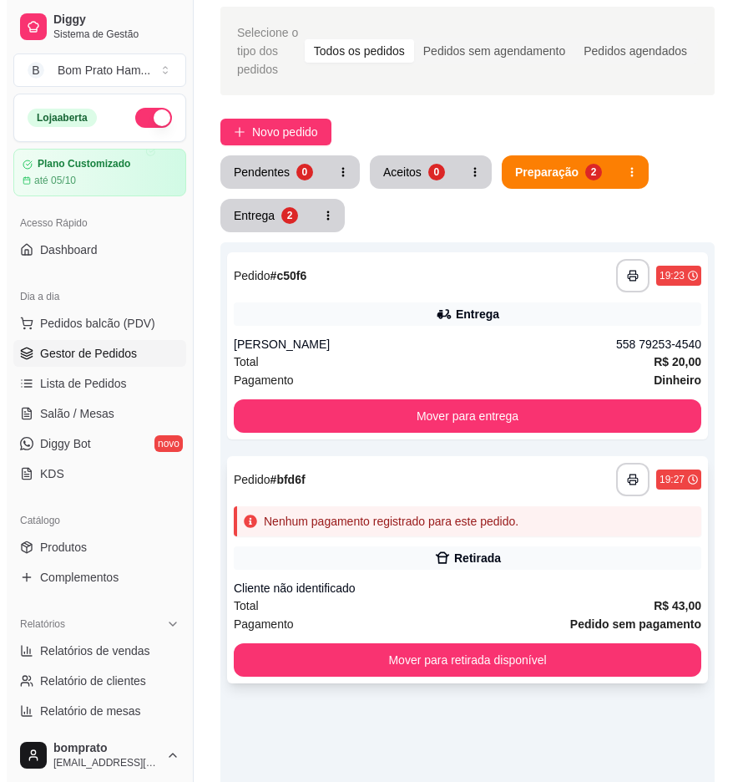
scroll to position [93, 0]
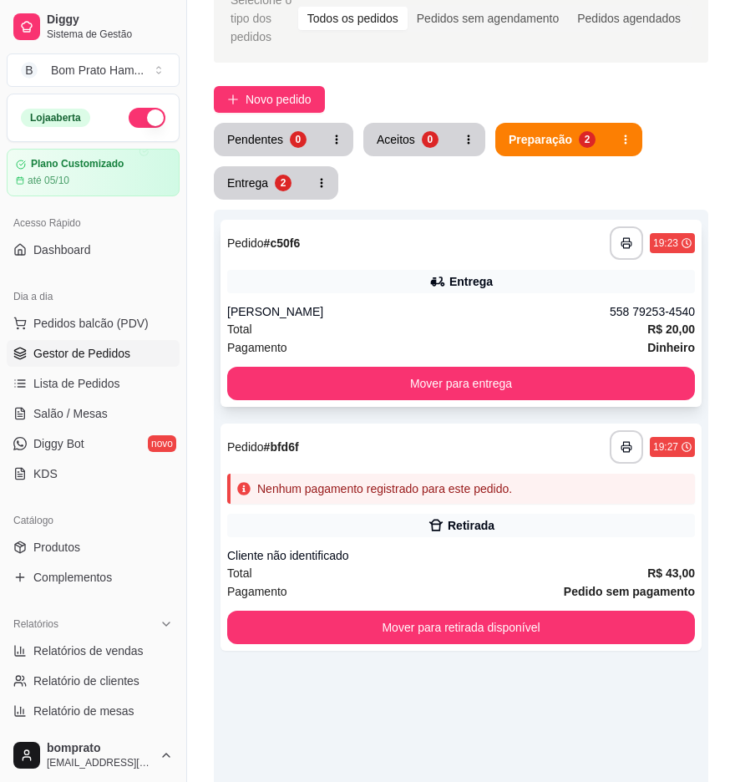
click at [657, 279] on div "Entrega" at bounding box center [461, 281] width 468 height 23
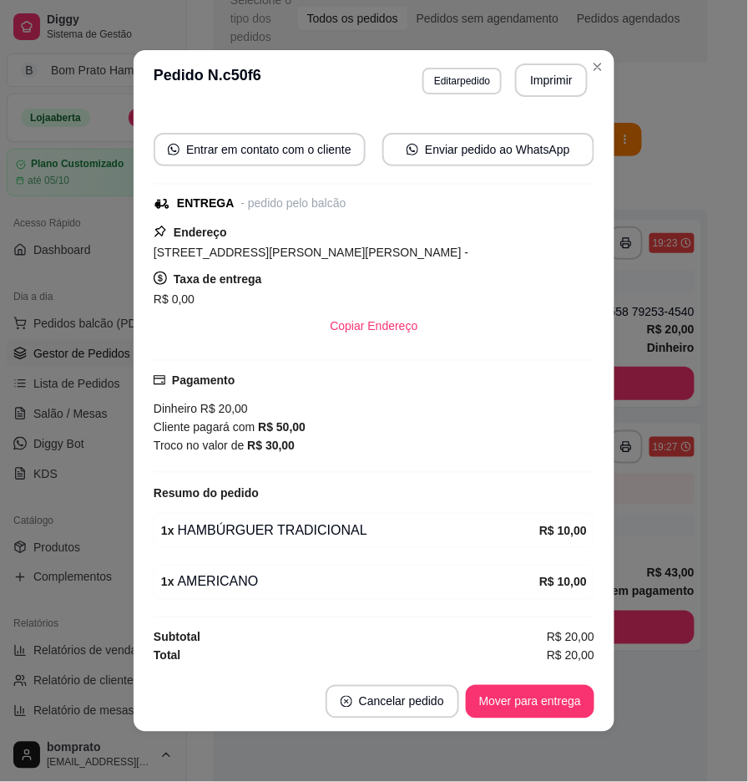
scroll to position [3, 0]
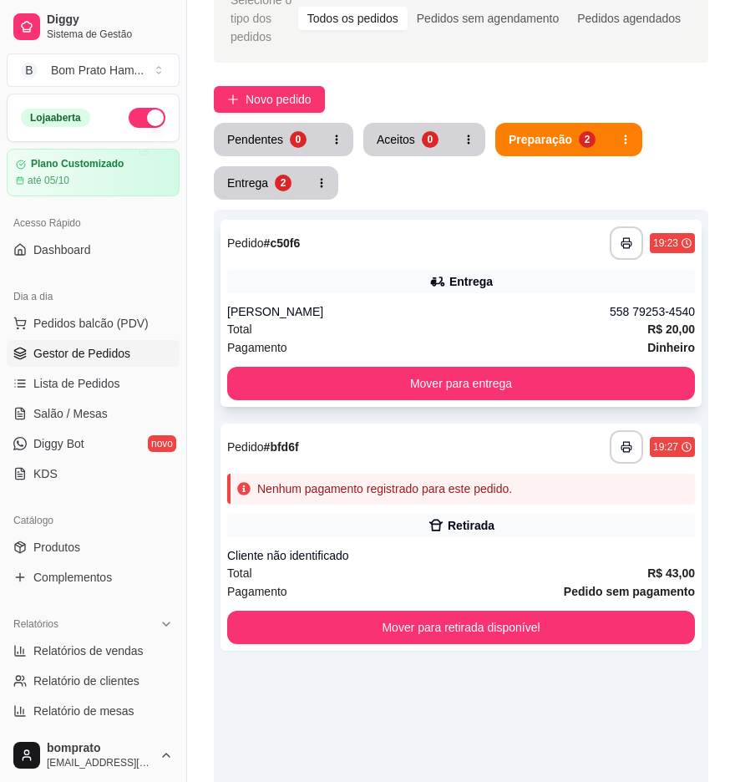
click at [619, 303] on div "558 79253-4540" at bounding box center [652, 311] width 85 height 17
click at [305, 60] on div "Selecione o tipo dos pedidos Todos os pedidos Pedidos sem agendamento Pedidos a…" at bounding box center [461, 18] width 495 height 89
click at [297, 101] on span "Novo pedido" at bounding box center [279, 99] width 66 height 18
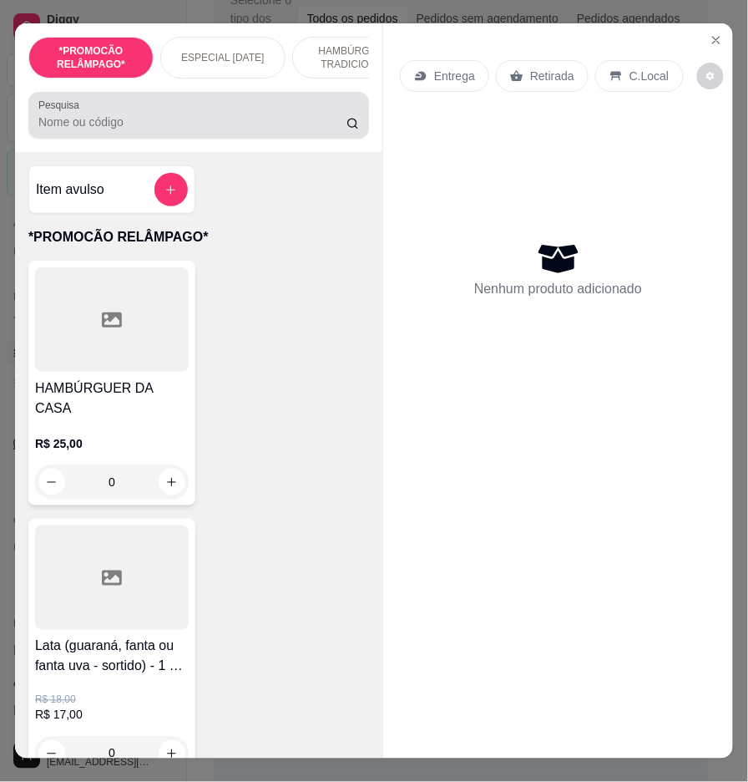
click at [206, 104] on div at bounding box center [198, 115] width 321 height 33
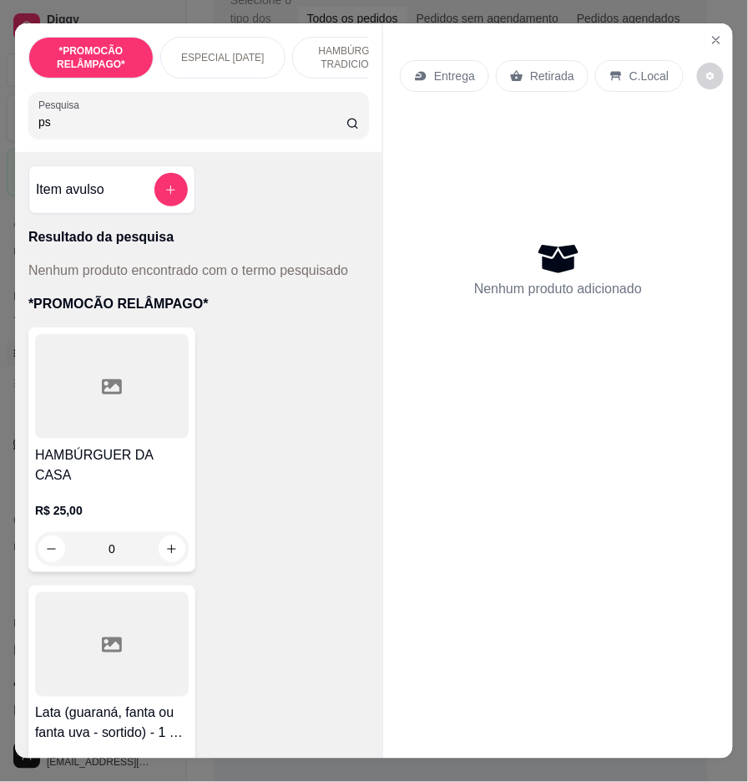
type input "p"
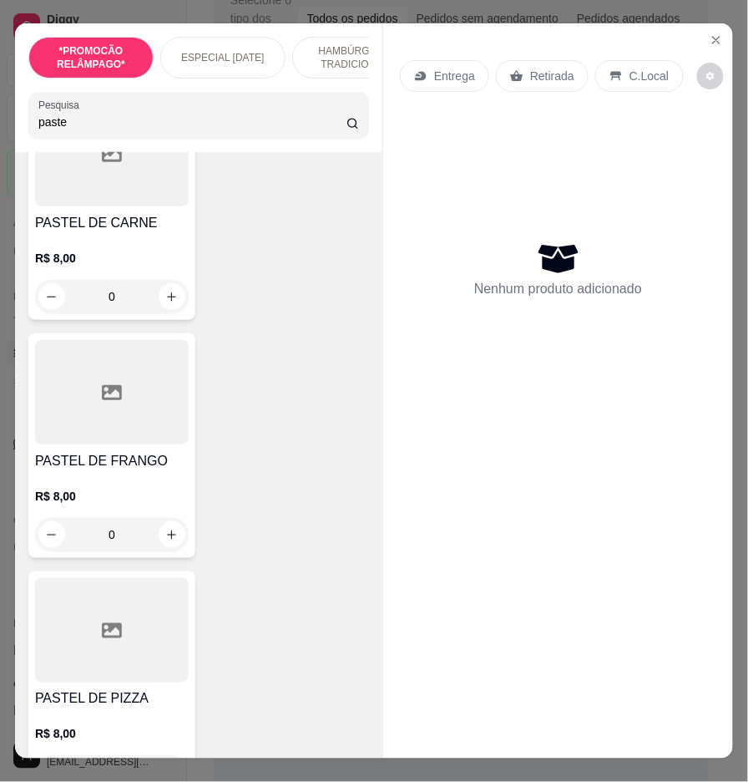
scroll to position [464, 0]
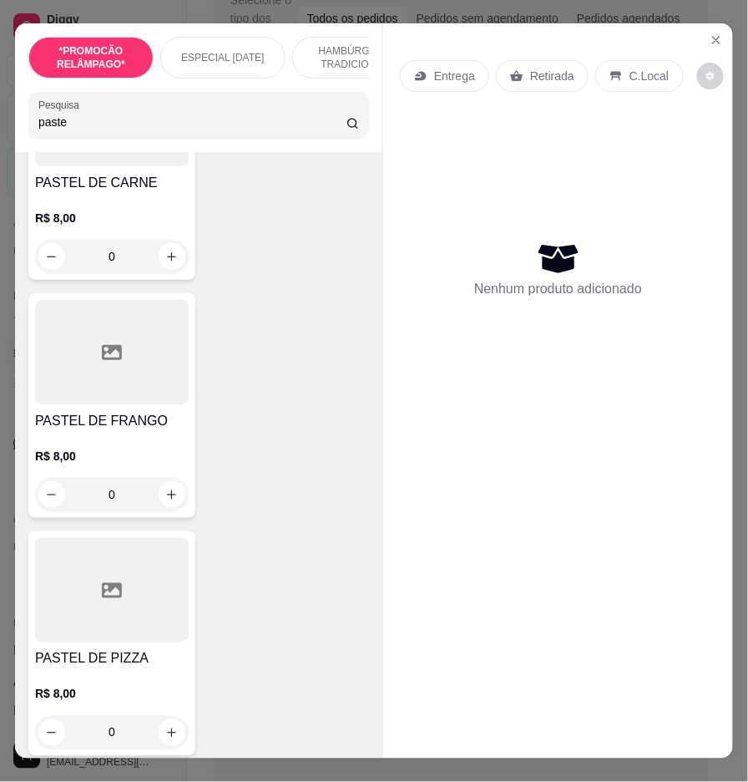
type input "paste"
drag, startPoint x: 170, startPoint y: 503, endPoint x: 132, endPoint y: 503, distance: 37.6
click at [132, 503] on div "0" at bounding box center [112, 494] width 154 height 33
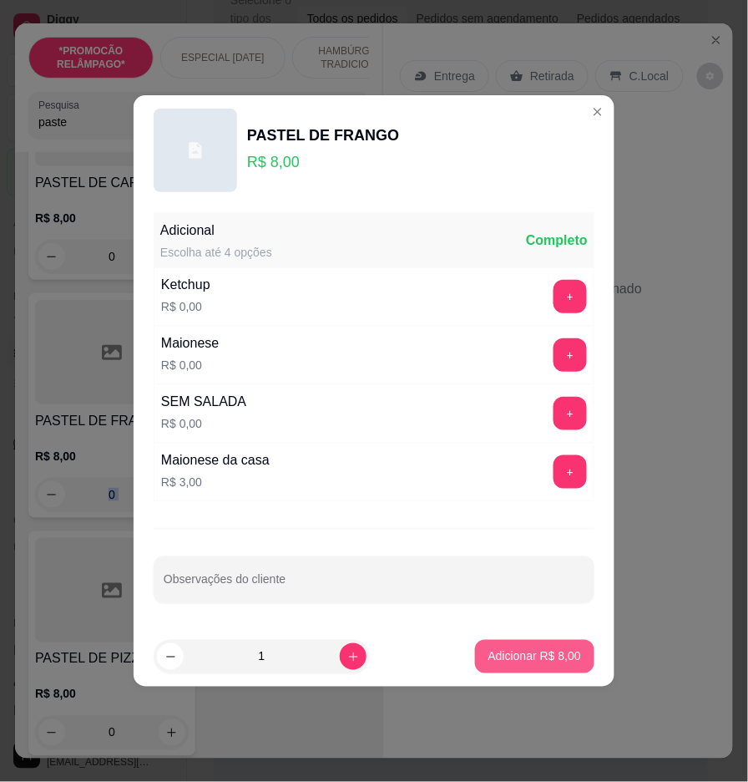
click at [561, 647] on button "Adicionar R$ 8,00" at bounding box center [534, 656] width 119 height 33
type input "1"
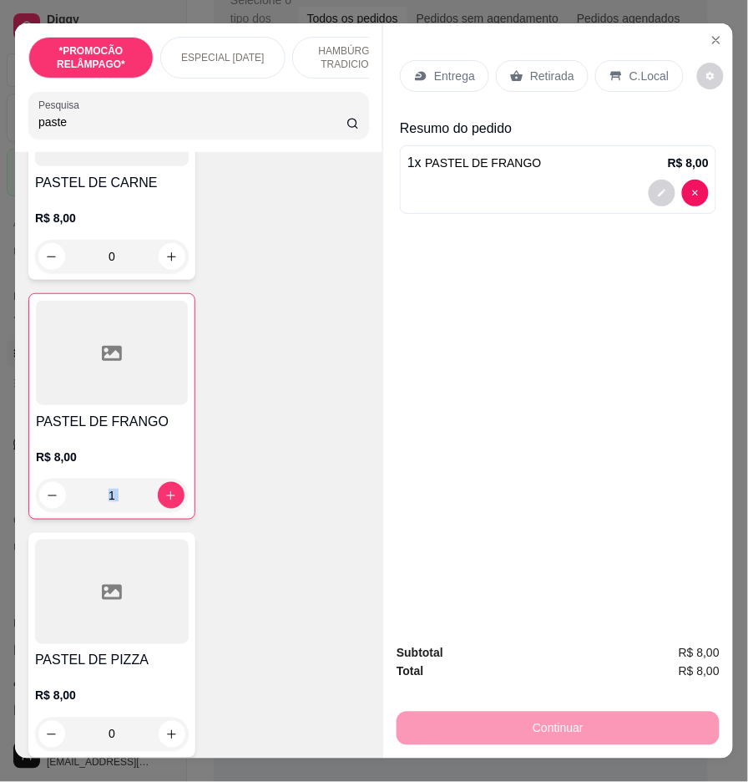
click at [135, 130] on input "paste" at bounding box center [192, 122] width 308 height 17
click at [136, 130] on input "paste" at bounding box center [192, 122] width 308 height 17
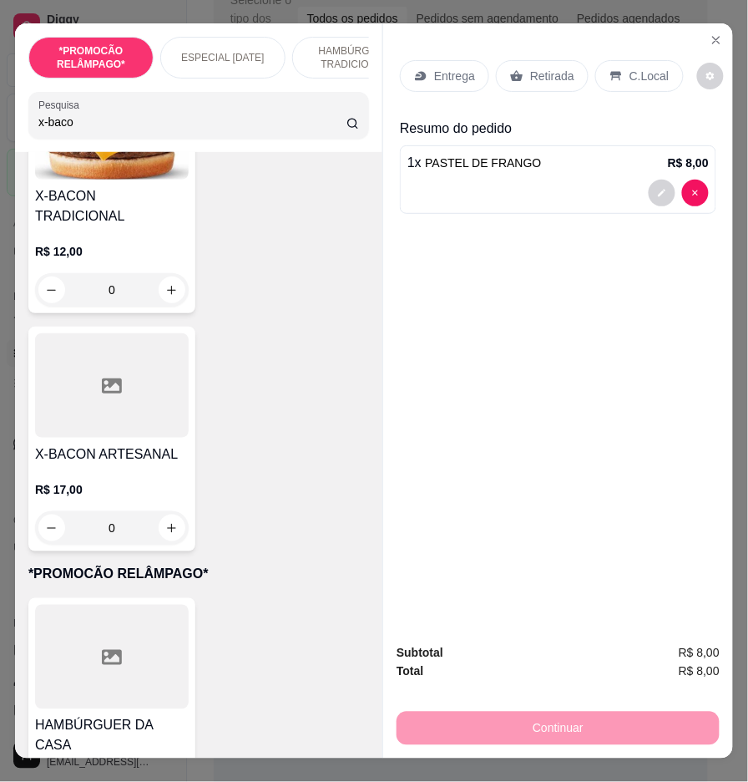
type input "x-baco"
drag, startPoint x: 154, startPoint y: 284, endPoint x: 165, endPoint y: 282, distance: 12.0
click at [165, 282] on div "0" at bounding box center [112, 289] width 154 height 33
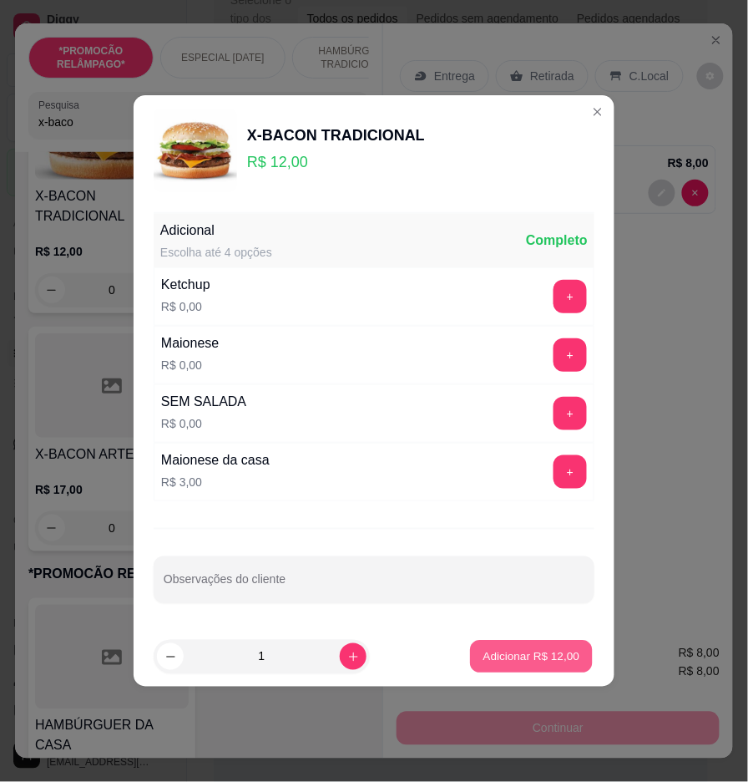
click at [518, 652] on p "Adicionar R$ 12,00" at bounding box center [532, 656] width 97 height 16
type input "1"
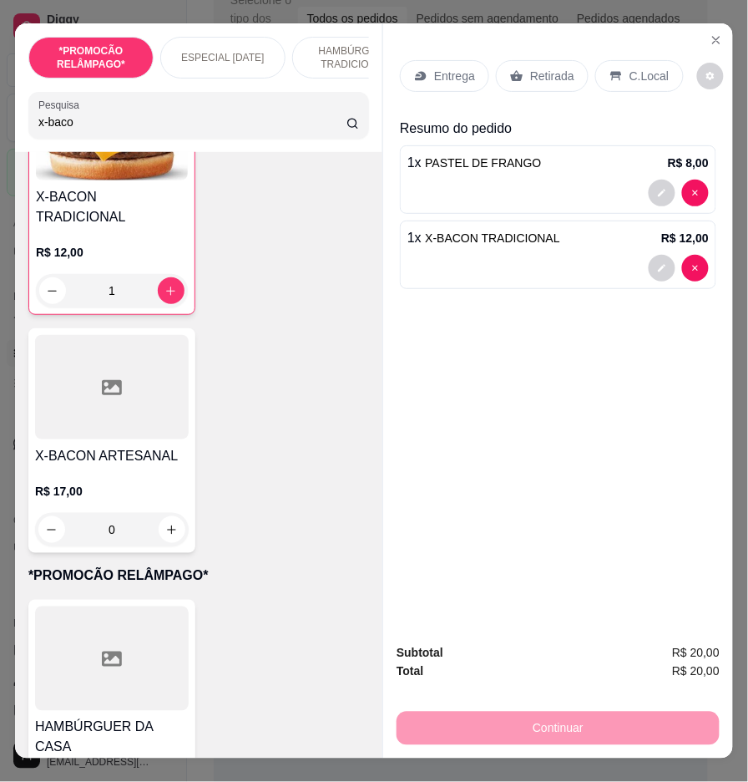
click at [271, 94] on div "*PROMOCÃO RELÂMPAGO* ESPECIAL [DATE] HAMBÚRGUER TRADICIONAL HAMBÚRGUER ARTESANA…" at bounding box center [199, 87] width 368 height 129
drag, startPoint x: 271, startPoint y: 96, endPoint x: 270, endPoint y: 123, distance: 26.7
click at [271, 107] on div "*PROMOCÃO RELÂMPAGO* ESPECIAL [DATE] HAMBÚRGUER TRADICIONAL HAMBÚRGUER ARTESANA…" at bounding box center [199, 87] width 368 height 129
click at [270, 123] on input "x-baco" at bounding box center [192, 122] width 308 height 17
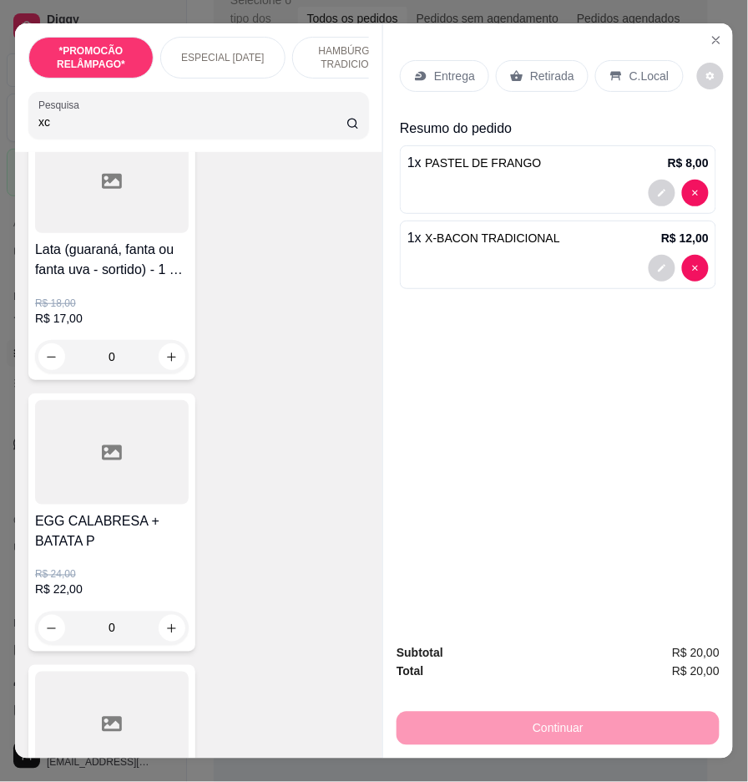
type input "x"
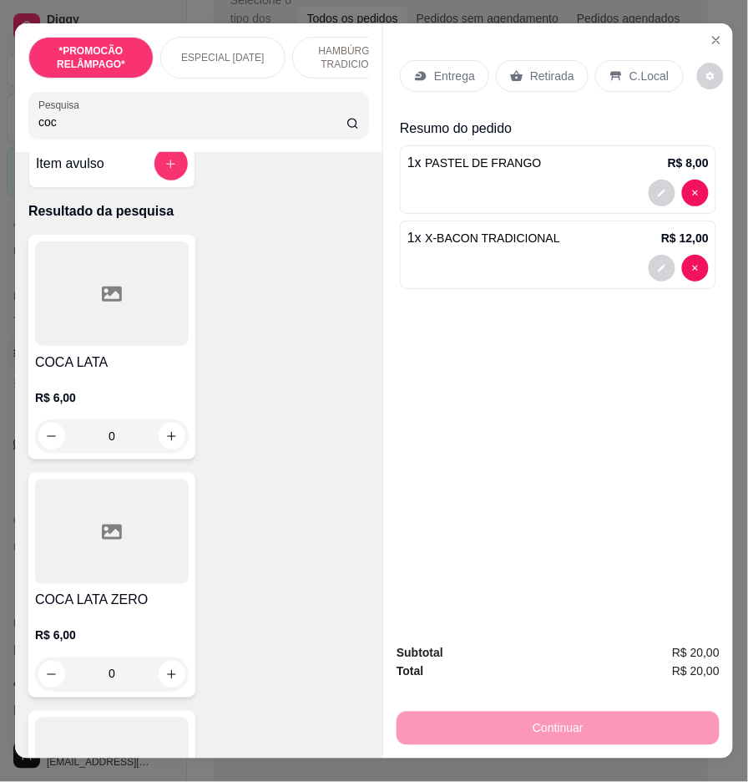
scroll to position [0, 0]
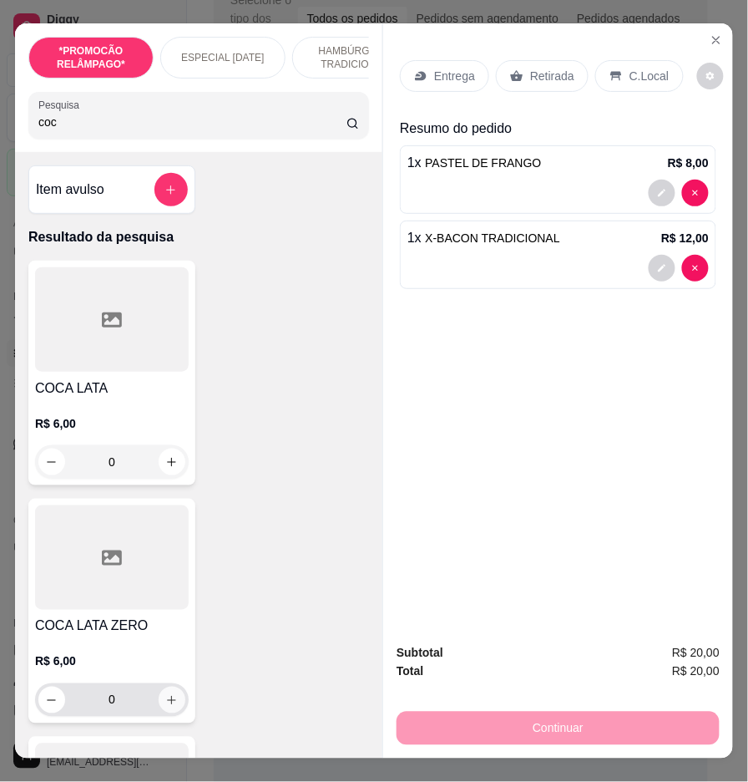
type input "coc"
click at [168, 705] on icon "increase-product-quantity" at bounding box center [172, 700] width 9 height 9
type input "1"
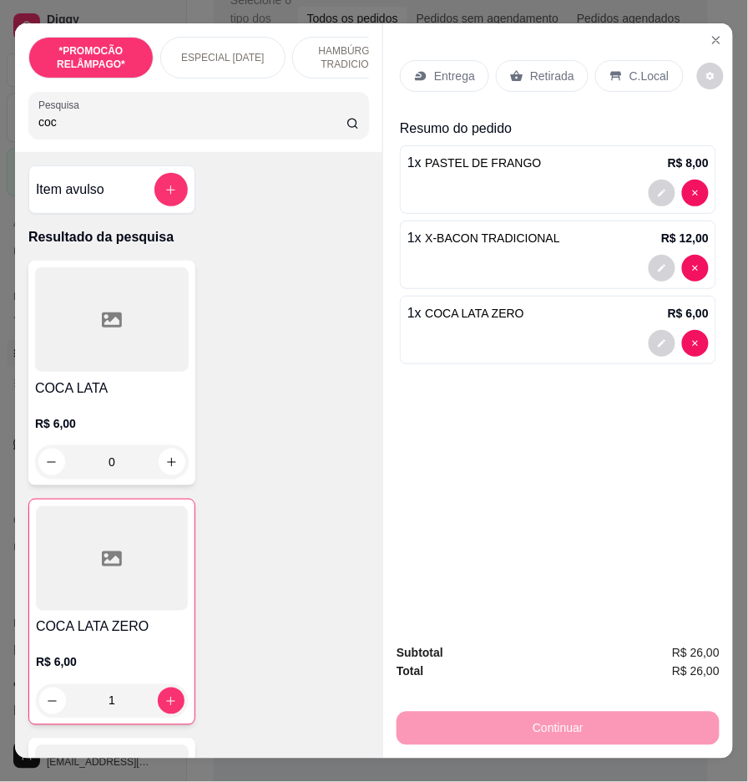
click at [469, 73] on div "Entrega" at bounding box center [444, 76] width 89 height 32
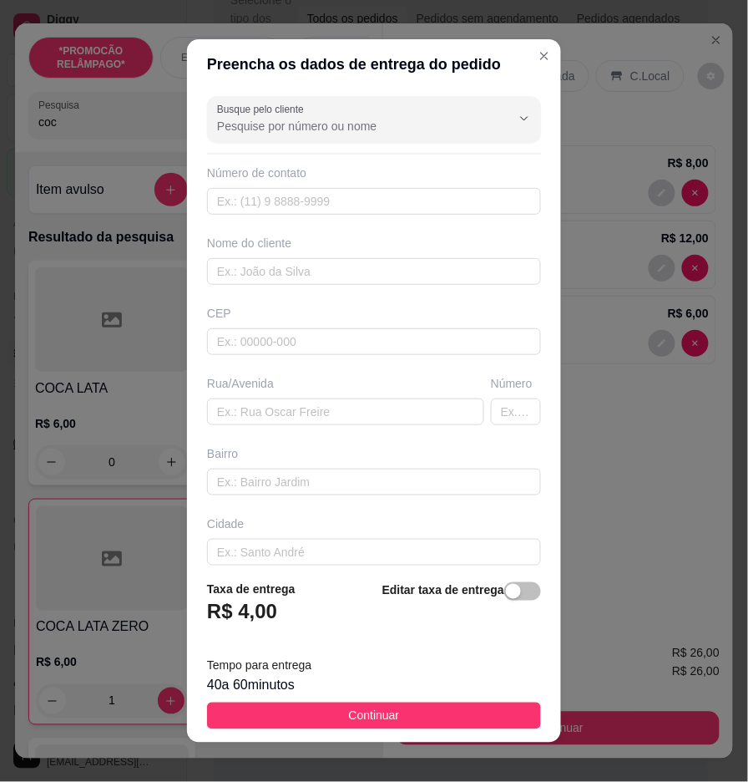
drag, startPoint x: 491, startPoint y: 594, endPoint x: 554, endPoint y: 506, distance: 107.8
click at [506, 591] on div "button" at bounding box center [513, 591] width 15 height 15
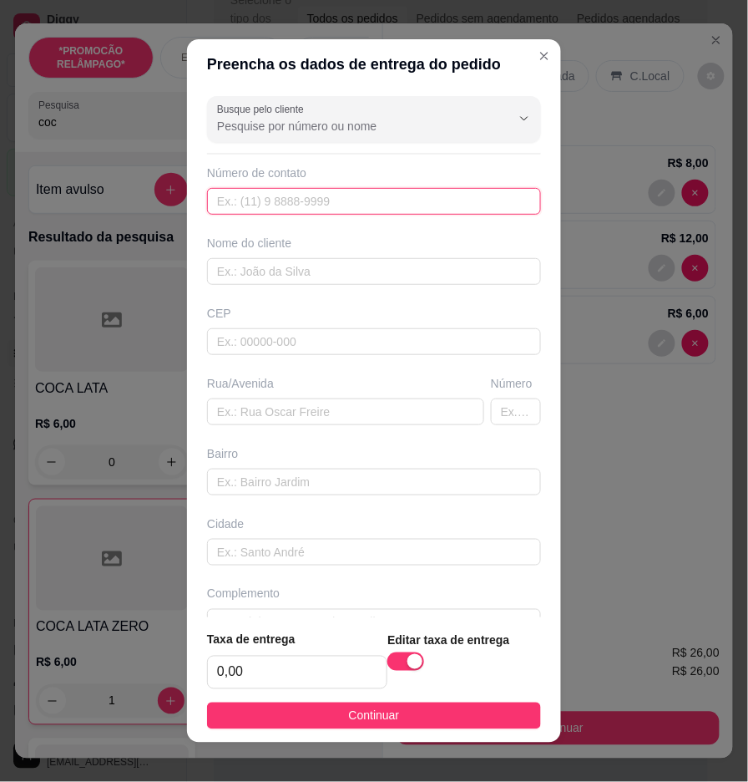
paste input "558 19305-4735"
type input "[PHONE_NUMBER]"
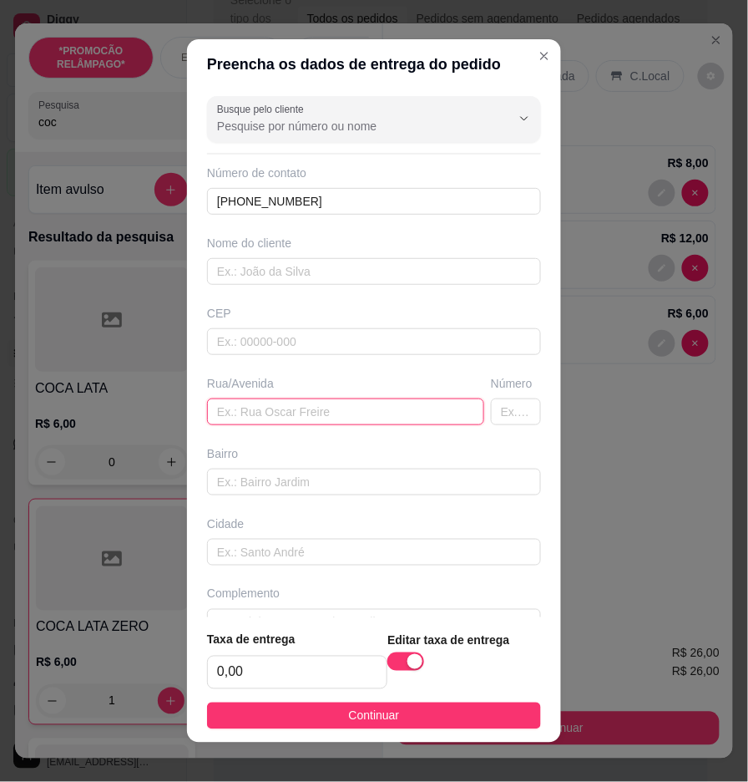
click at [424, 415] on input "text" at bounding box center [345, 411] width 277 height 27
paste input "[STREET_ADDRESS][PERSON_NAME] casa de Dr [PERSON_NAME] uma casa branca , que tá…"
type input "[STREET_ADDRESS][PERSON_NAME] casa de Dr [PERSON_NAME] uma casa branca , que tá…"
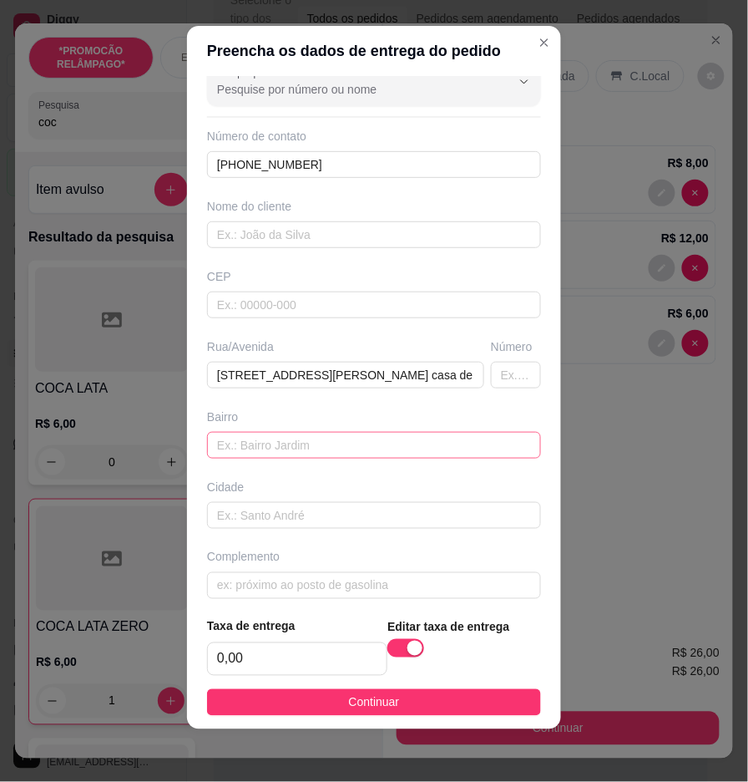
scroll to position [35, 0]
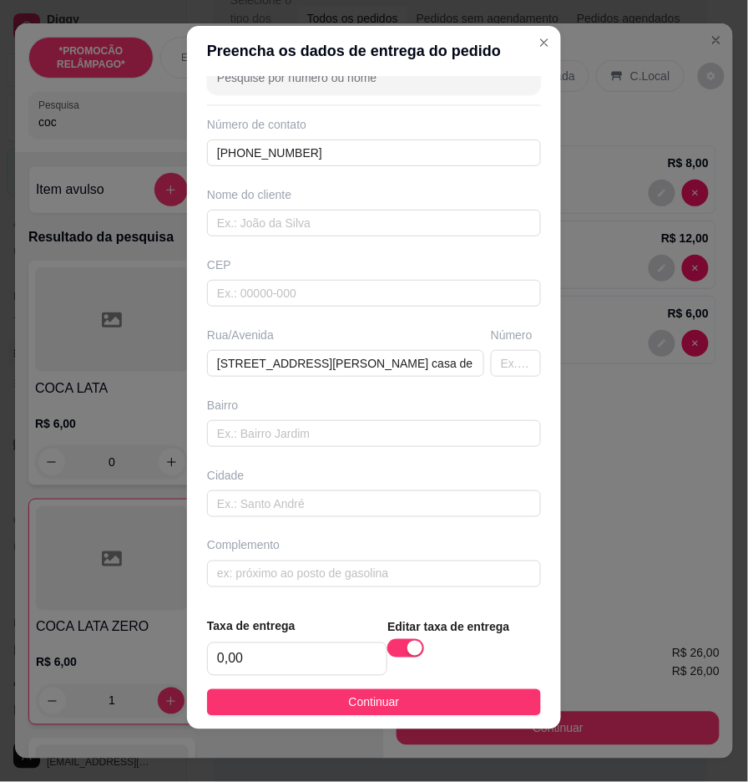
drag, startPoint x: 454, startPoint y: 704, endPoint x: 465, endPoint y: 665, distance: 40.7
click at [454, 704] on button "Continuar" at bounding box center [374, 702] width 334 height 27
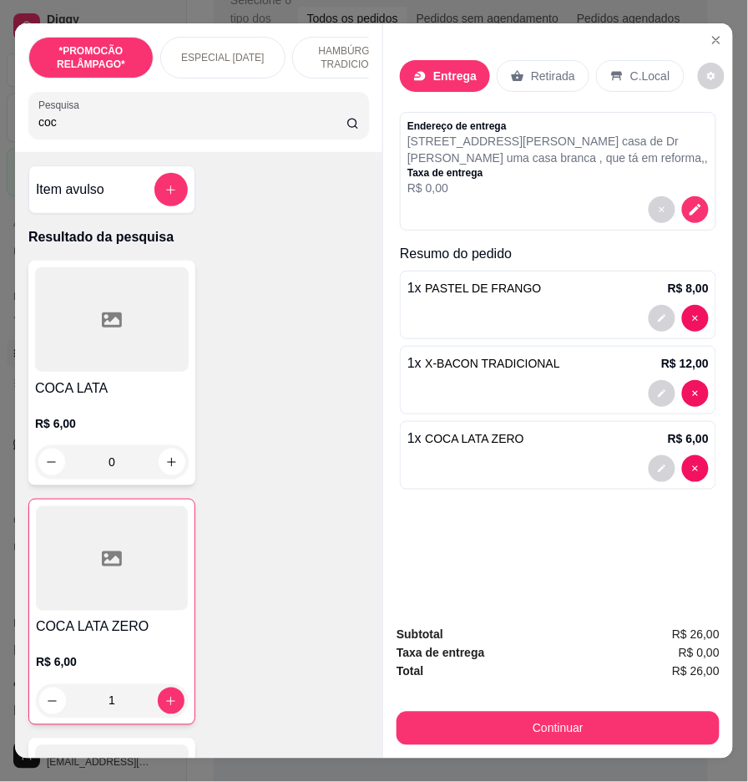
drag, startPoint x: 506, startPoint y: 700, endPoint x: 502, endPoint y: 674, distance: 26.2
click at [505, 692] on div "Subtotal R$ 26,00 Taxa de entrega R$ 0,00 Total R$ 26,00 Continuar" at bounding box center [558, 685] width 323 height 119
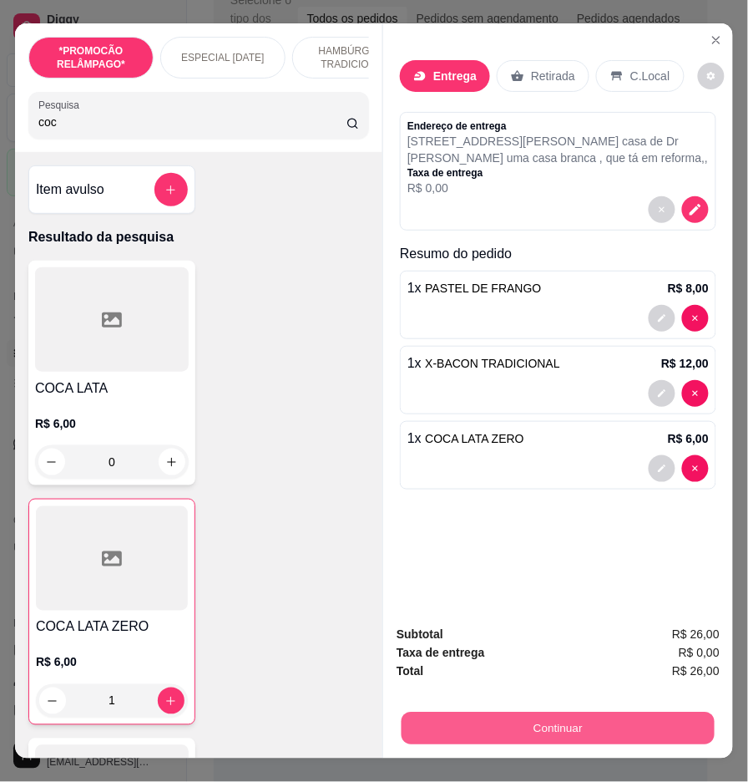
click at [495, 716] on button "Continuar" at bounding box center [558, 729] width 313 height 33
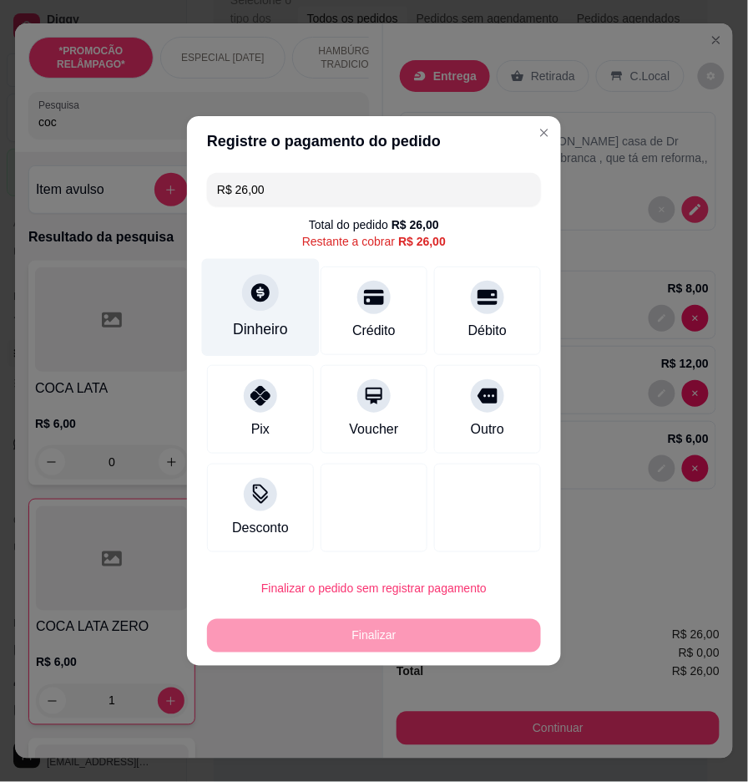
click at [290, 324] on div "Dinheiro" at bounding box center [261, 308] width 118 height 98
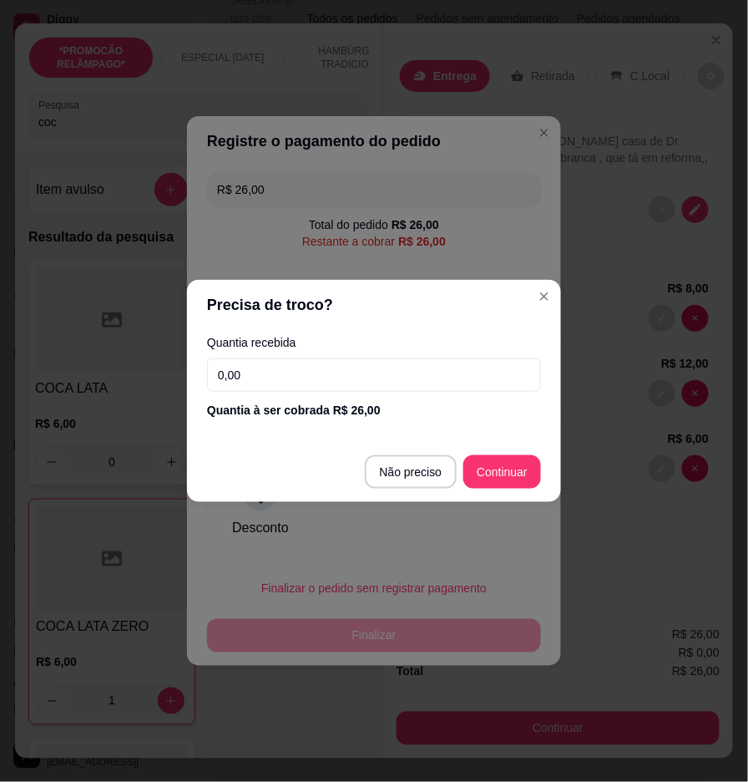
click at [358, 364] on input "0,00" at bounding box center [374, 374] width 334 height 33
click at [360, 364] on input "0,00" at bounding box center [374, 374] width 334 height 33
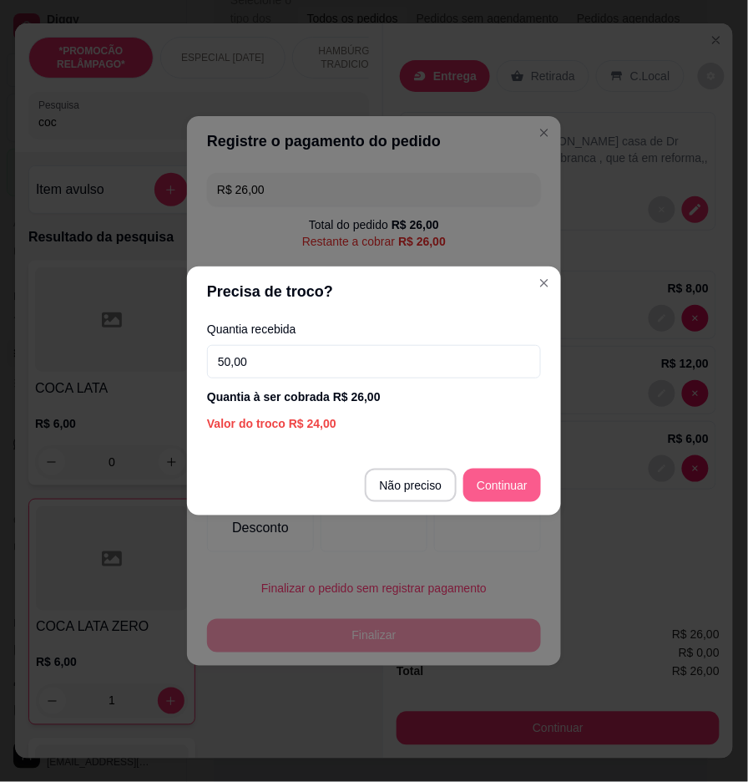
type input "50,00"
type input "R$ 0,00"
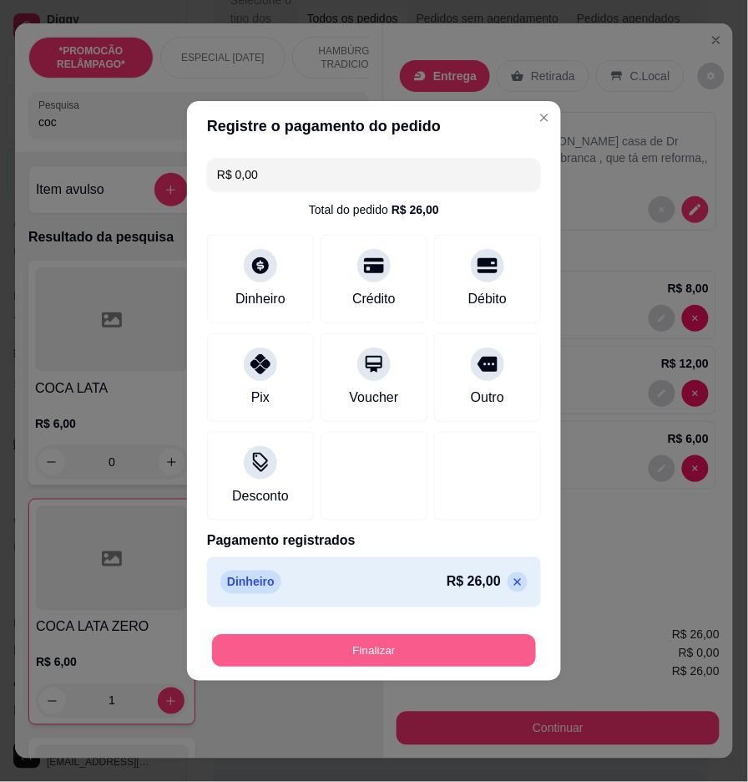
click at [487, 647] on button "Finalizar" at bounding box center [374, 651] width 324 height 33
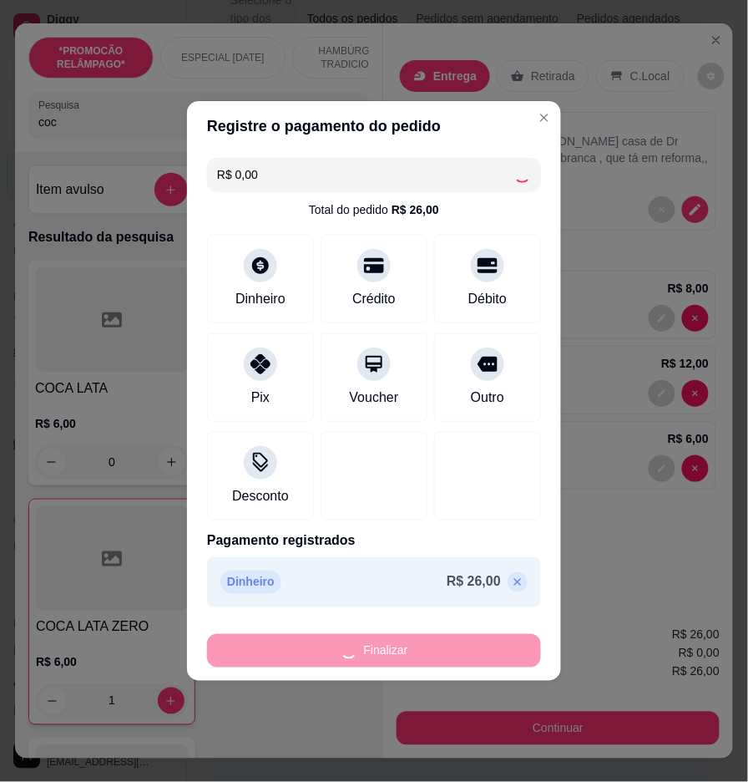
type input "0"
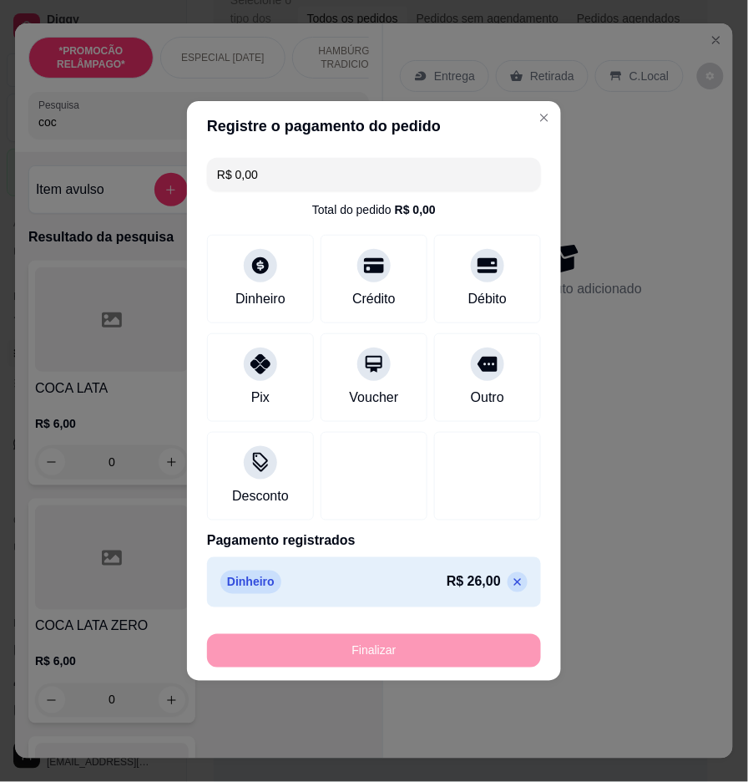
type input "-R$ 26,00"
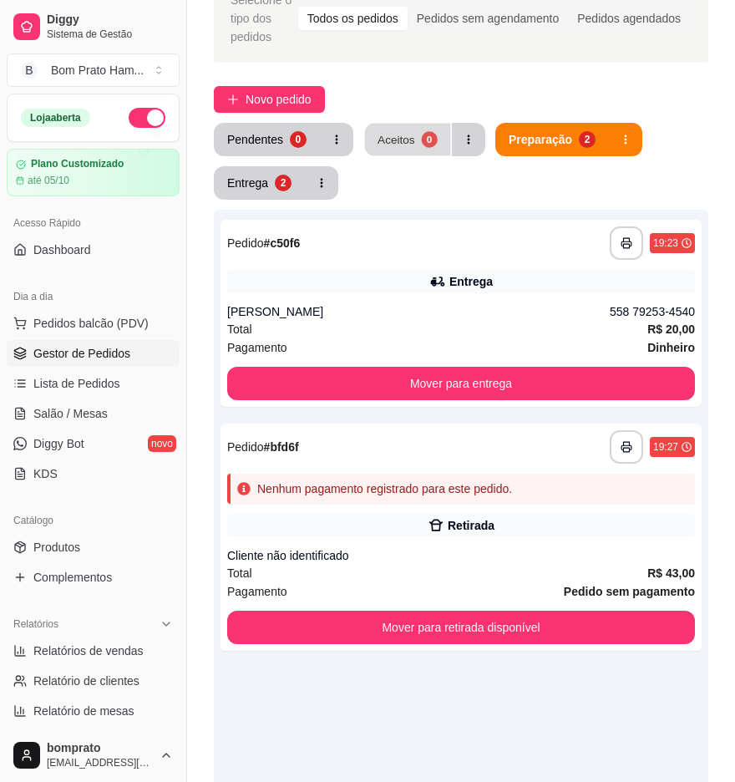
click at [416, 149] on button "Aceitos 0" at bounding box center [408, 140] width 86 height 33
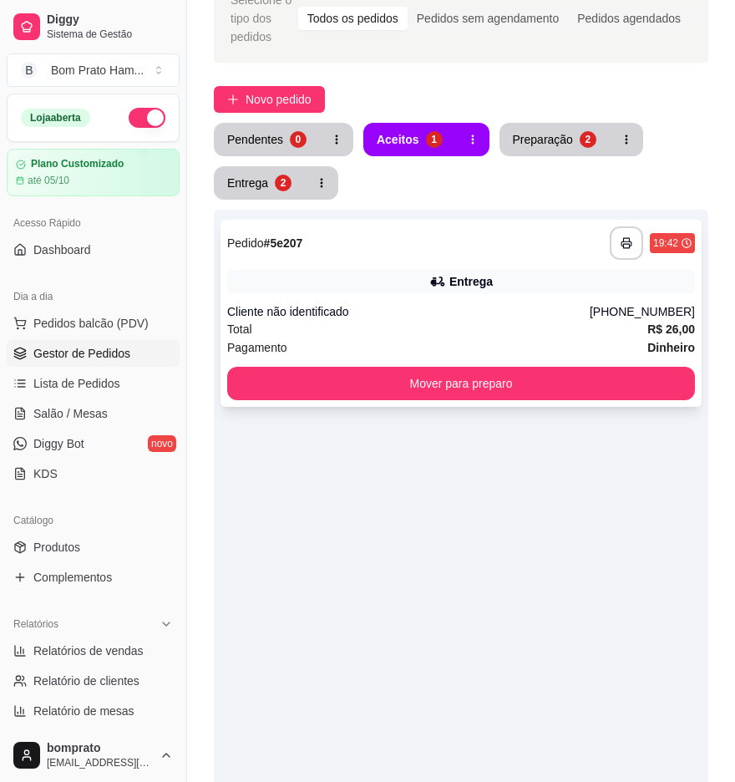
click at [412, 257] on div "**********" at bounding box center [461, 242] width 468 height 33
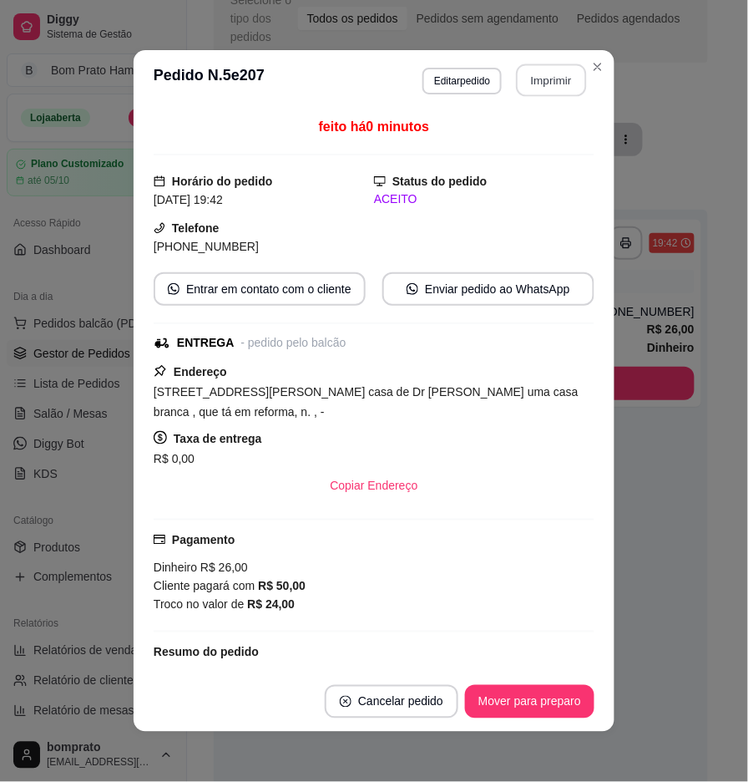
click at [541, 94] on button "Imprimir" at bounding box center [552, 80] width 70 height 33
click at [561, 704] on button "Mover para preparo" at bounding box center [529, 702] width 125 height 33
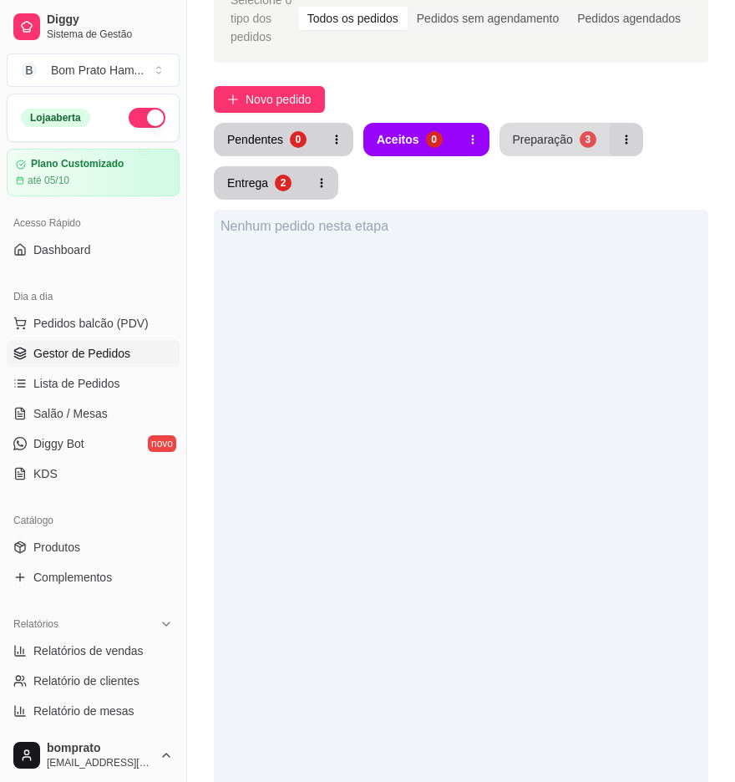
click at [556, 98] on div "Novo pedido" at bounding box center [461, 99] width 495 height 27
click at [558, 144] on div "Preparação" at bounding box center [543, 139] width 60 height 17
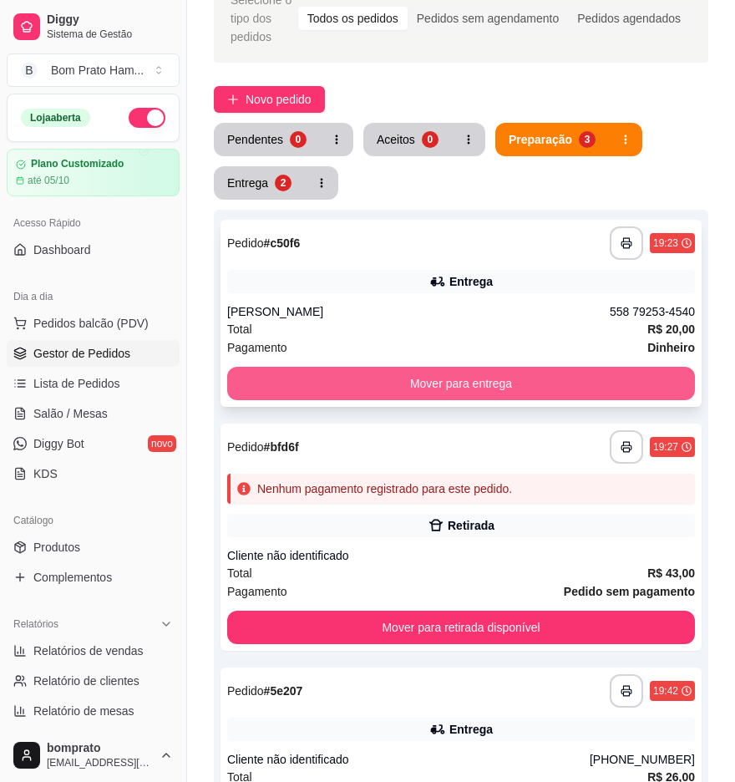
click at [597, 378] on button "Mover para entrega" at bounding box center [461, 383] width 468 height 33
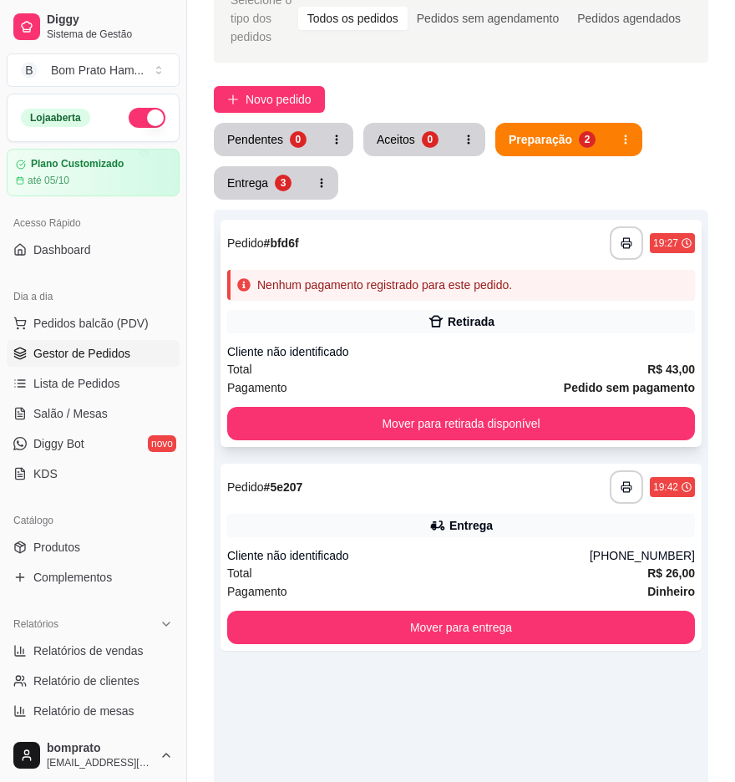
click at [631, 363] on div "Total R$ 43,00" at bounding box center [461, 369] width 468 height 18
click at [671, 404] on div "**********" at bounding box center [461, 333] width 481 height 227
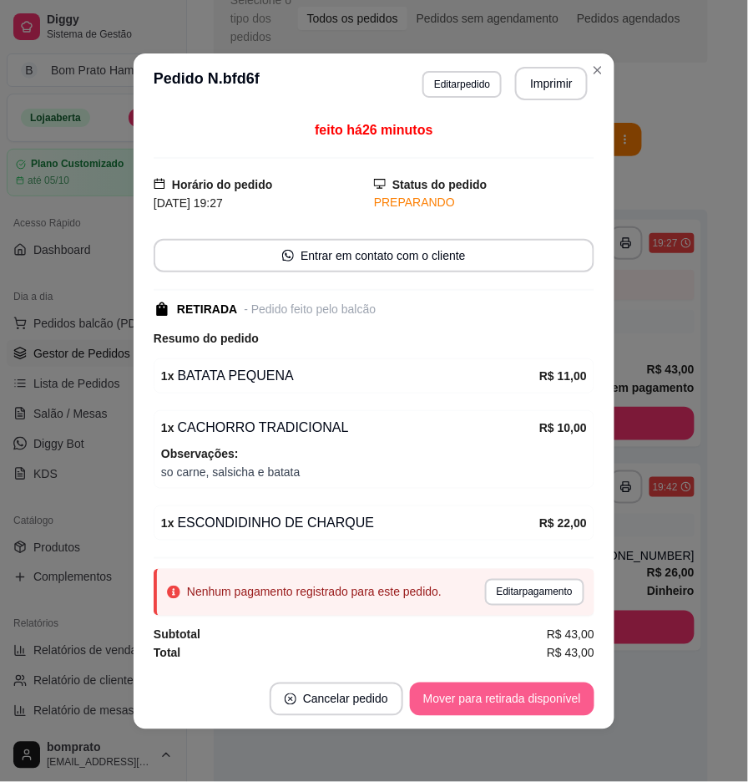
click at [561, 694] on button "Mover para retirada disponível" at bounding box center [502, 699] width 185 height 33
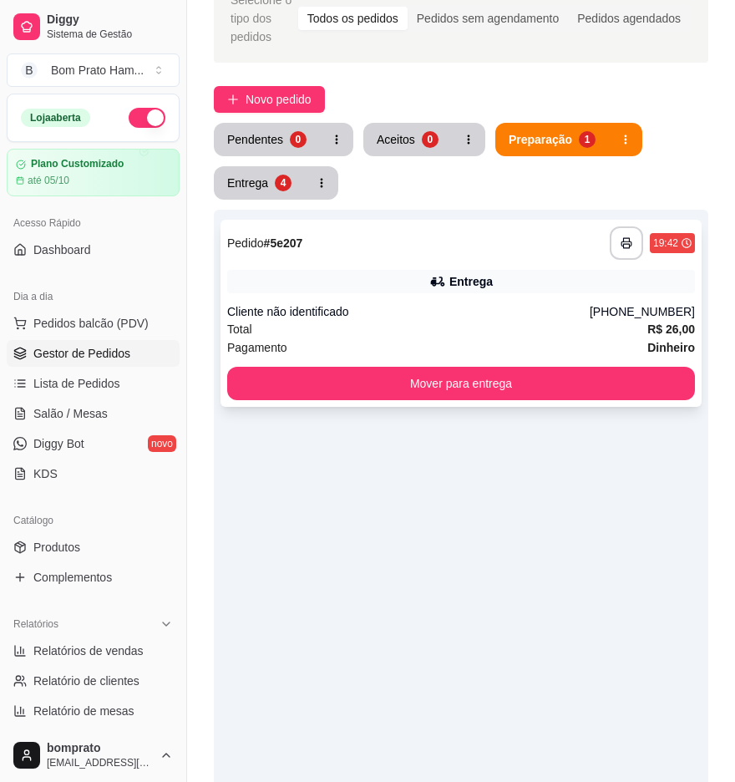
click at [448, 279] on div "Entrega" at bounding box center [461, 281] width 468 height 23
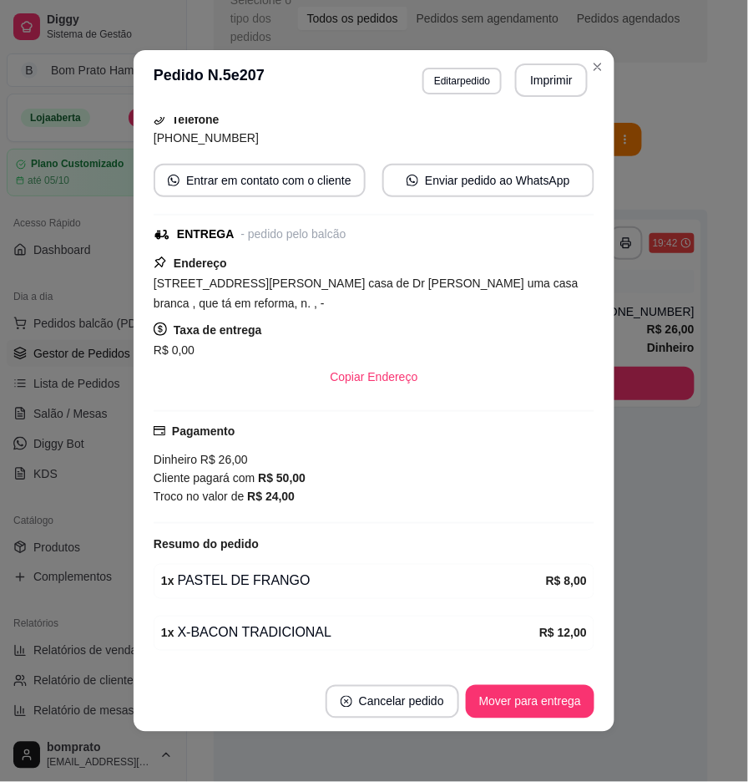
scroll to position [212, 0]
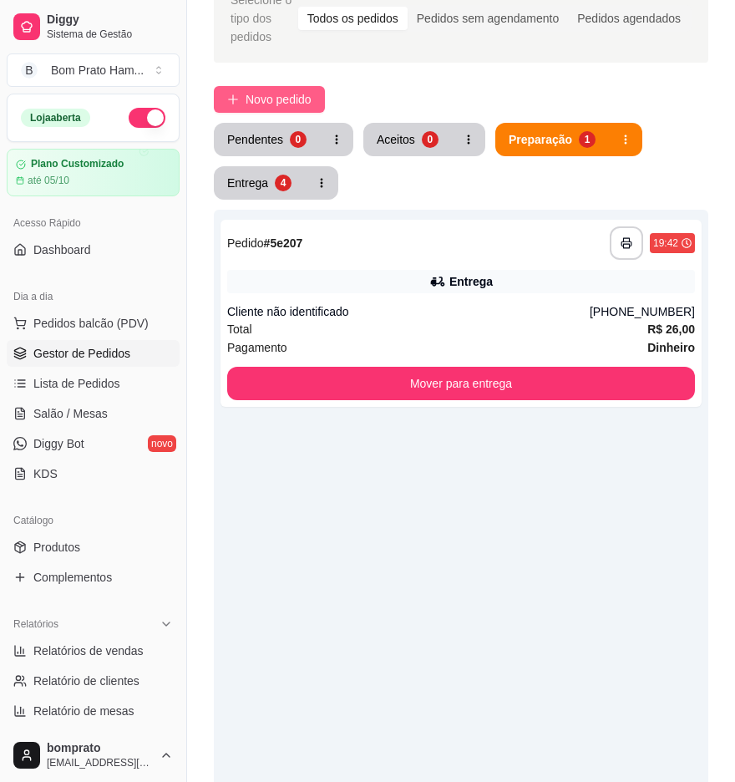
click at [270, 101] on span "Novo pedido" at bounding box center [279, 99] width 66 height 18
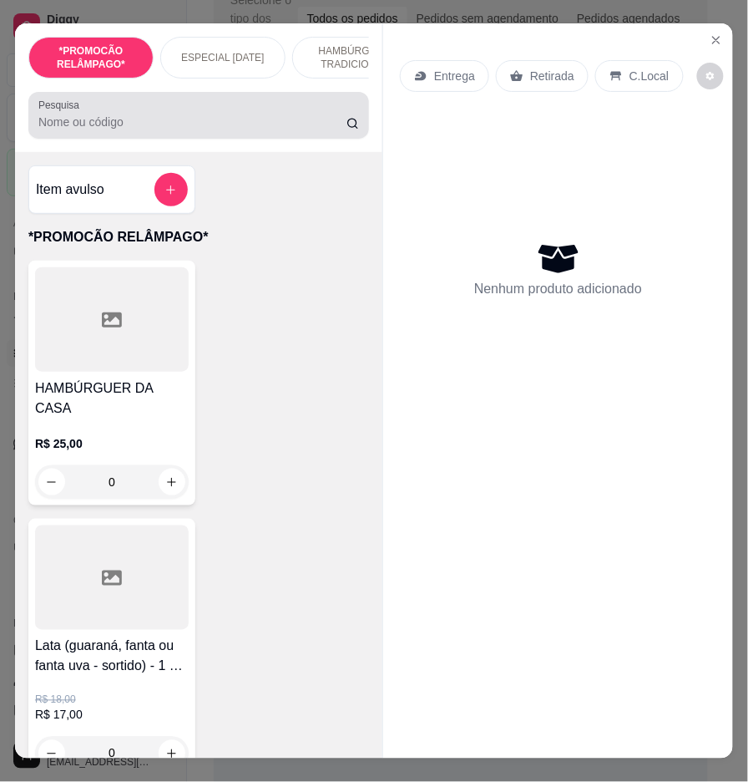
click at [140, 114] on div at bounding box center [198, 115] width 321 height 33
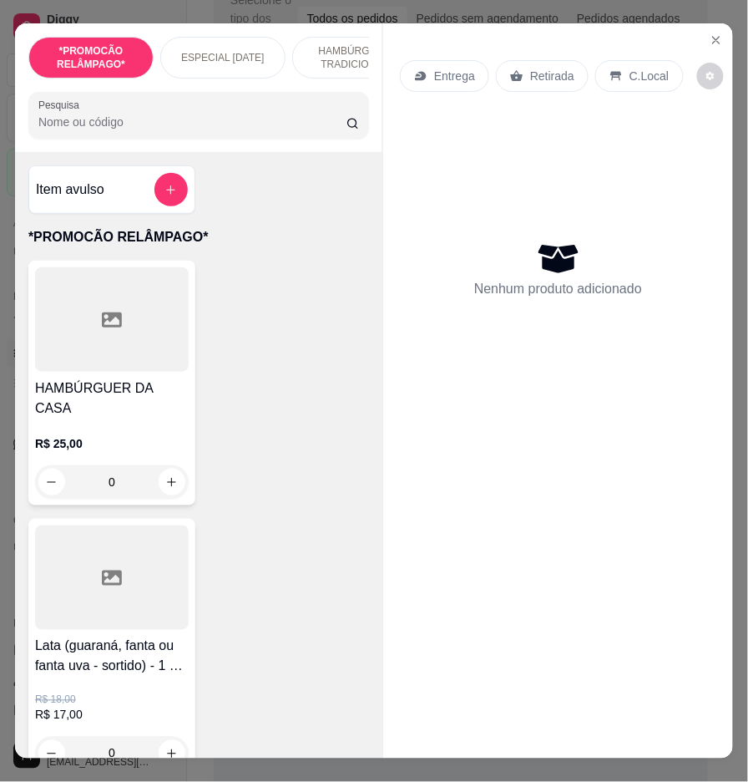
click at [227, 114] on div at bounding box center [198, 115] width 321 height 33
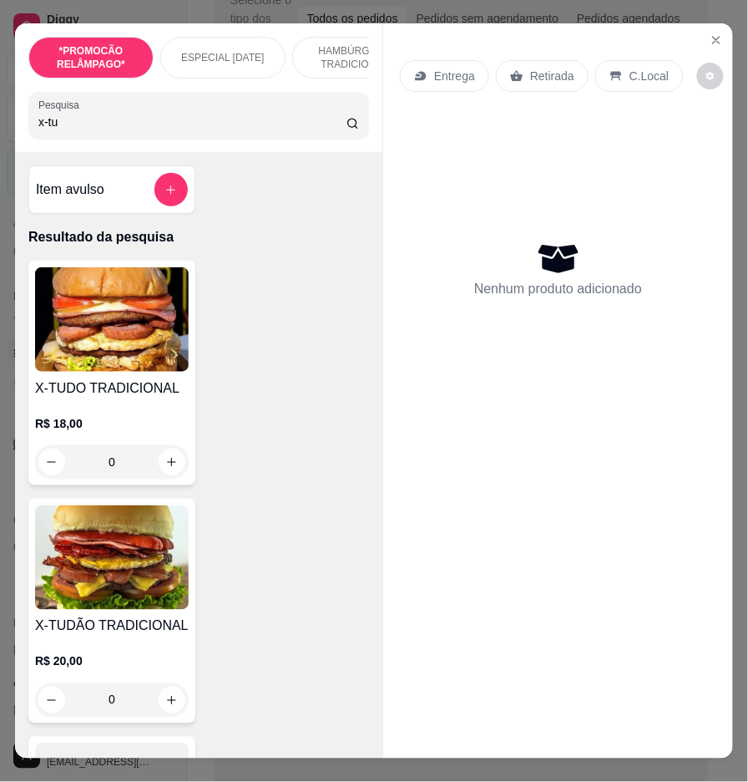
type input "x-tu"
click at [165, 479] on div "0" at bounding box center [112, 461] width 154 height 33
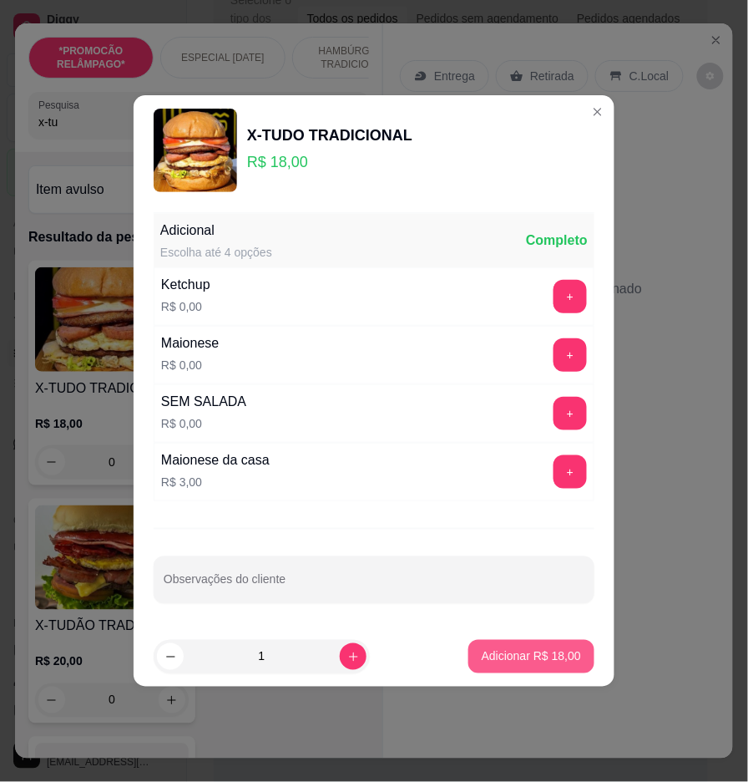
click at [527, 622] on section "X-TUDO TRADICIONAL R$ 18,00 Adicional Escolha até 4 opções Completo Ketchup R$ …" at bounding box center [374, 390] width 481 height 591
click at [586, 649] on footer "1 Adicionar R$ 18,00" at bounding box center [374, 657] width 481 height 60
click at [514, 646] on button "Adicionar R$ 18,00" at bounding box center [532, 656] width 126 height 33
type input "1"
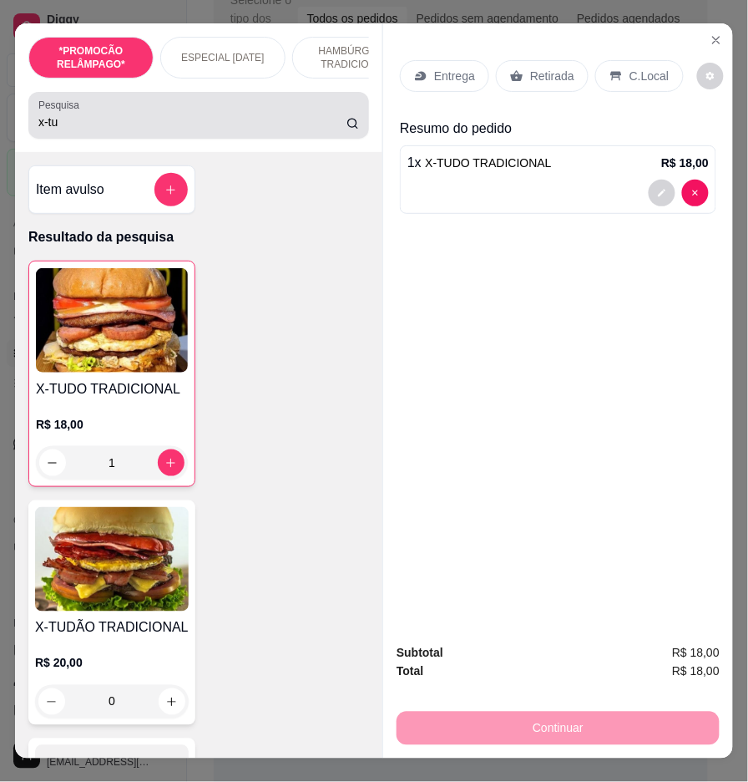
click at [304, 130] on input "x-tu" at bounding box center [192, 122] width 308 height 17
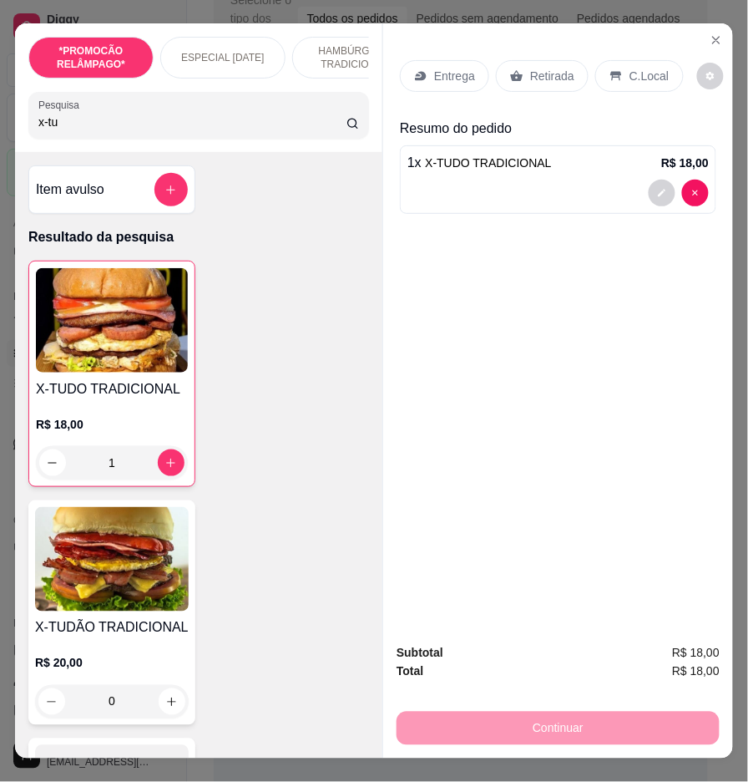
click at [304, 130] on input "x-tu" at bounding box center [192, 122] width 308 height 17
drag, startPoint x: 303, startPoint y: 131, endPoint x: 294, endPoint y: 131, distance: 9.2
click at [294, 130] on input "x-tu" at bounding box center [192, 122] width 308 height 17
click at [287, 130] on input "x-tu" at bounding box center [192, 122] width 308 height 17
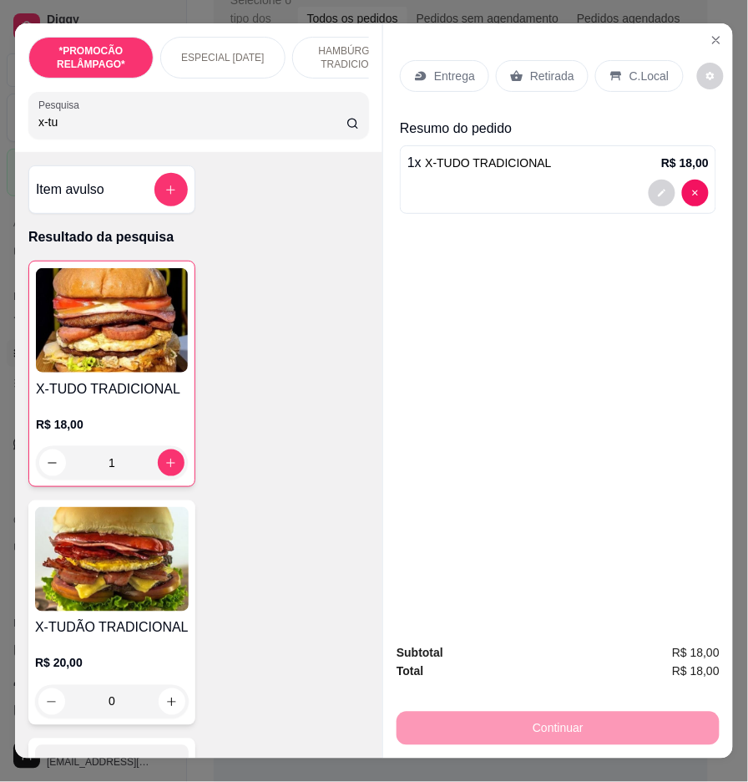
click at [331, 130] on input "x-tu" at bounding box center [192, 122] width 308 height 17
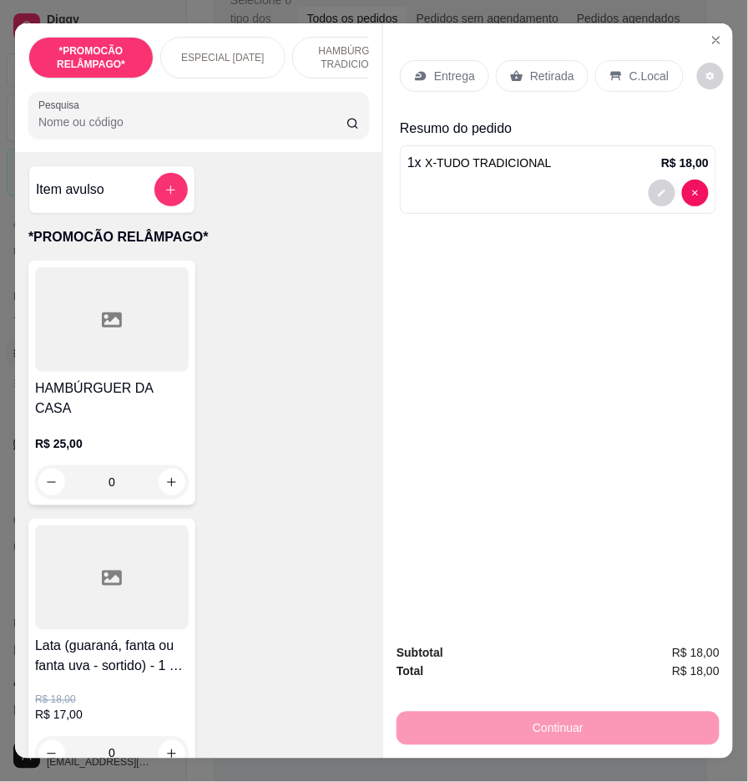
click at [331, 130] on input "Pesquisa" at bounding box center [192, 122] width 308 height 17
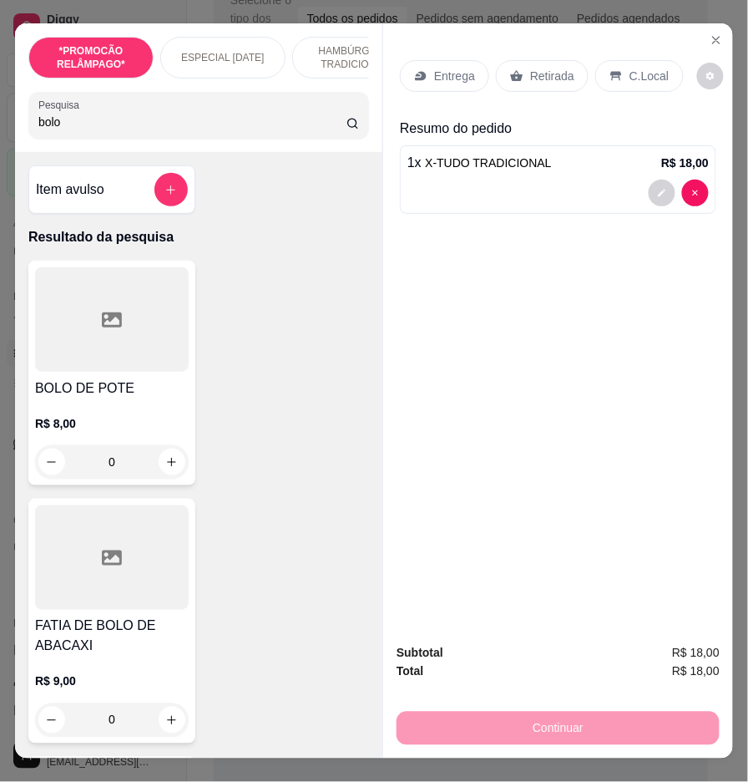
type input "bolo"
click at [155, 462] on div "0" at bounding box center [112, 461] width 154 height 33
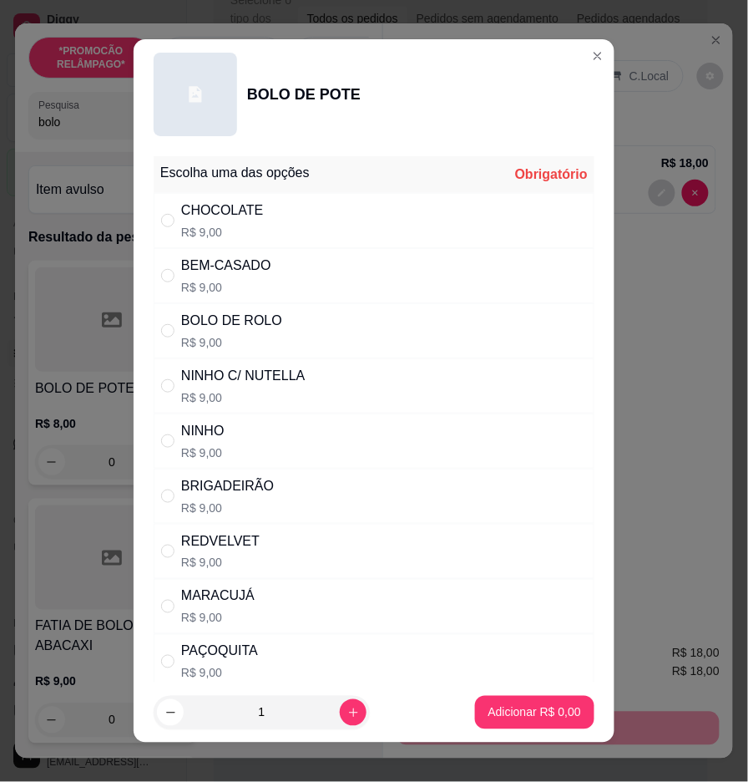
click at [482, 269] on div "BEM-CASADO R$ 9,00" at bounding box center [374, 275] width 441 height 55
radio input "true"
click at [505, 697] on button "Adicionar R$ 9,00" at bounding box center [535, 713] width 116 height 33
type input "1"
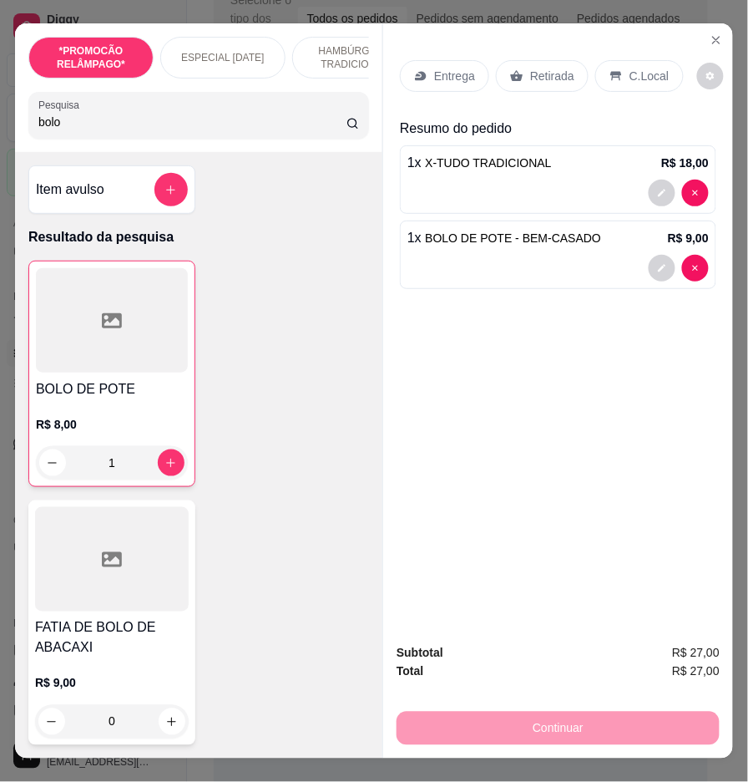
drag, startPoint x: 195, startPoint y: 127, endPoint x: 204, endPoint y: 131, distance: 10.1
click at [197, 127] on input "bolo" at bounding box center [192, 122] width 308 height 17
click at [205, 130] on input "bolo" at bounding box center [192, 122] width 308 height 17
click at [329, 126] on input "bolo" at bounding box center [192, 122] width 308 height 17
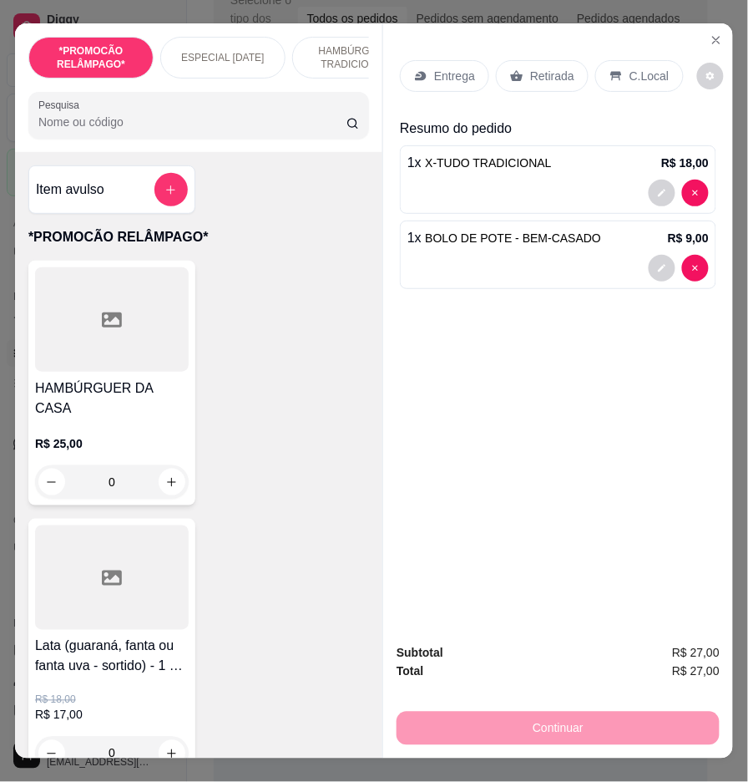
click at [329, 126] on input "Pesquisa" at bounding box center [192, 122] width 308 height 17
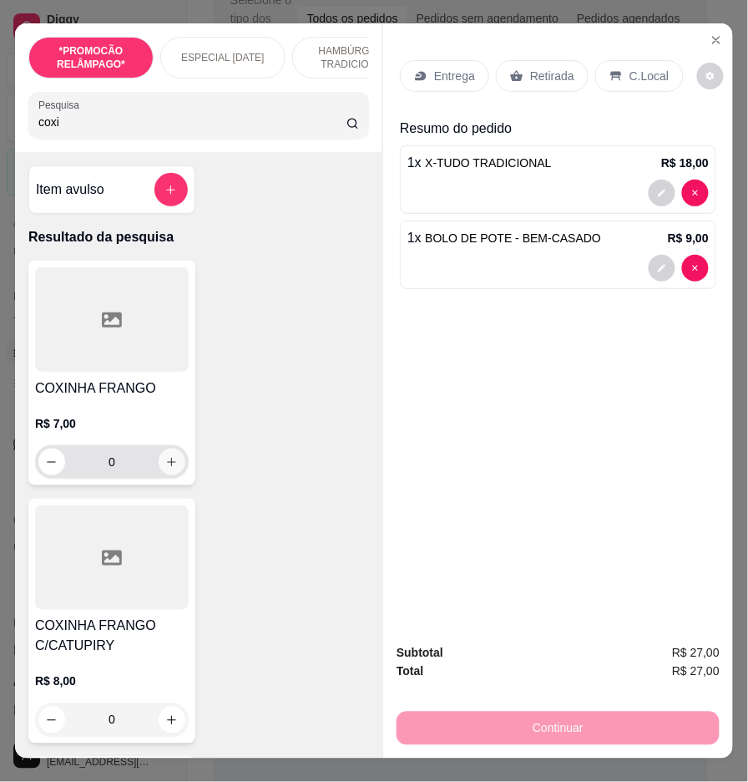
type input "coxi"
click at [166, 466] on icon "increase-product-quantity" at bounding box center [172, 462] width 13 height 13
type input "1"
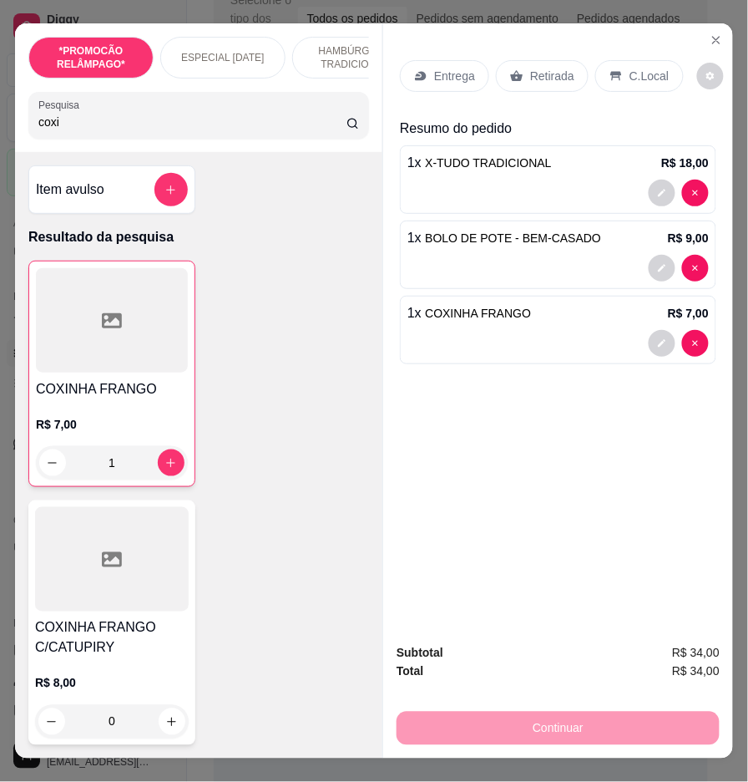
click at [601, 713] on div "Continuar" at bounding box center [558, 727] width 323 height 38
click at [441, 68] on p "Entrega" at bounding box center [454, 76] width 41 height 17
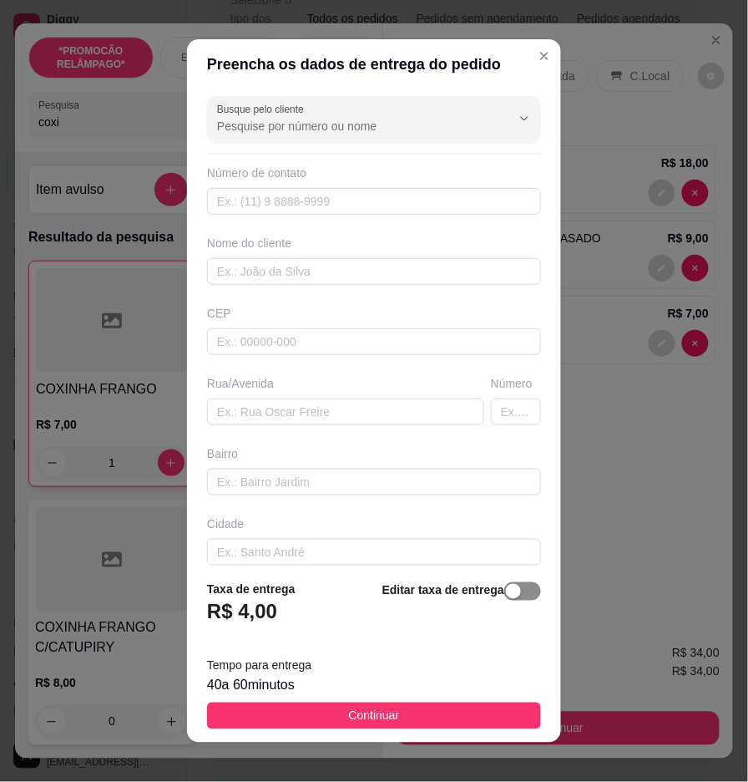
click at [512, 591] on span "button" at bounding box center [523, 591] width 37 height 18
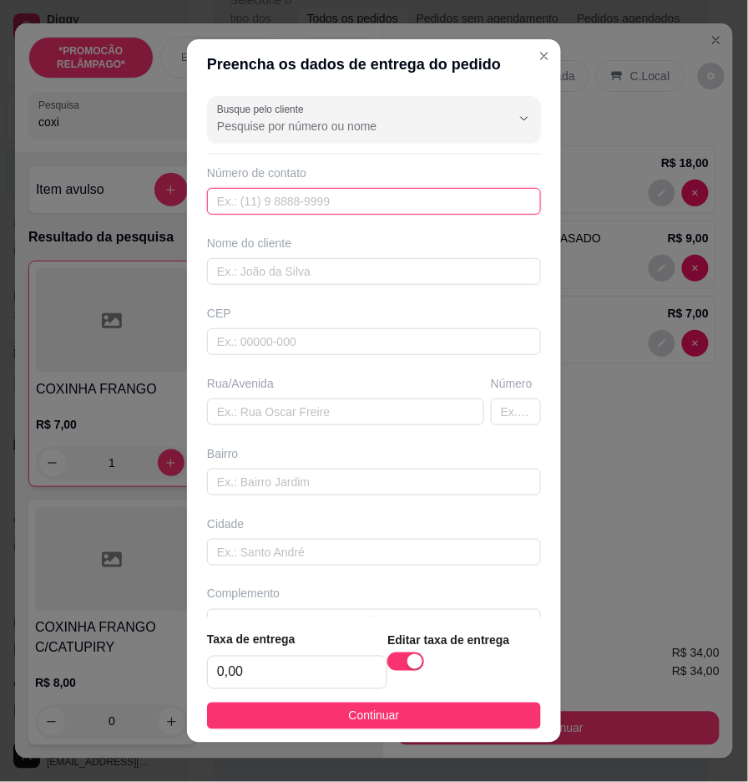
click at [460, 211] on input "text" at bounding box center [374, 201] width 334 height 27
paste input "558 79253-6781"
type input "558 79253-6781"
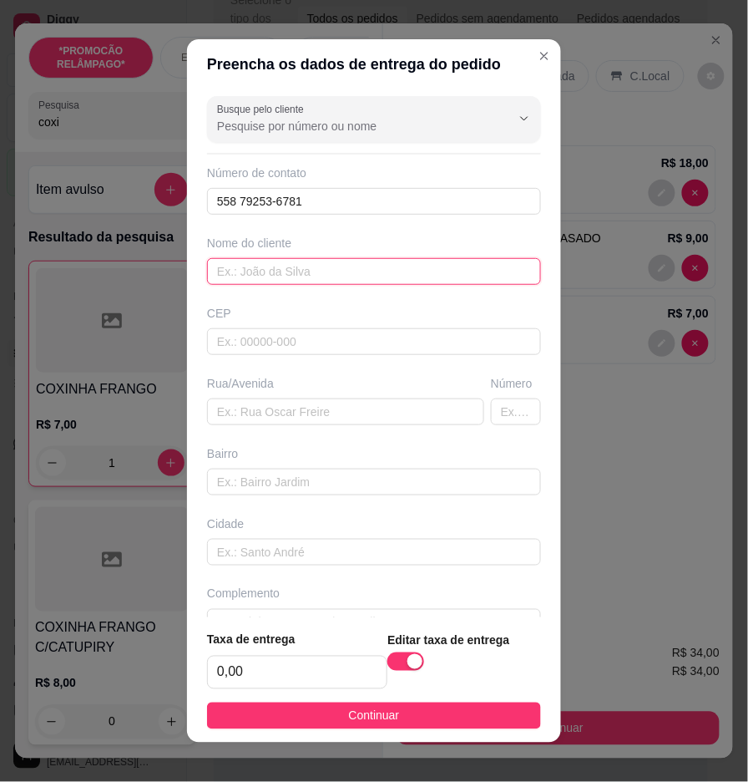
drag, startPoint x: 483, startPoint y: 276, endPoint x: 405, endPoint y: 282, distance: 78.0
click at [405, 282] on input "text" at bounding box center [374, 271] width 334 height 27
paste input "[PERSON_NAME]"
type input "[PERSON_NAME]"
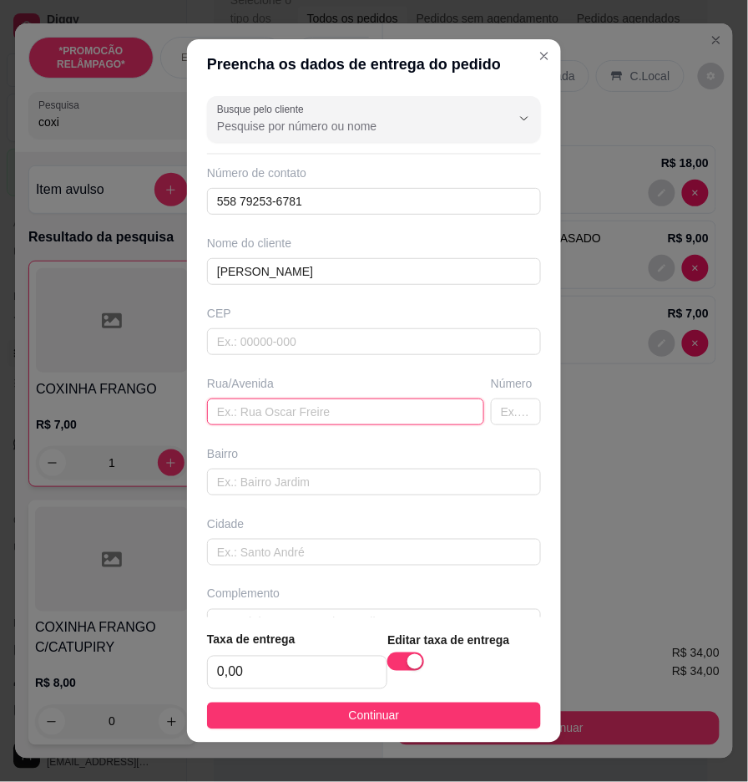
paste input "𝐄𝐧𝐝𝐞𝐫𝐞𝐜̧𝐨:𝐭𝐫𝐚𝐯𝐞𝐬𝐬𝐚 [DATE] 𝐩𝐨𝐫 𝐭𝐫𝐚𝐳 𝐝𝐚 𝐜𝐚𝐬𝐚 𝐝𝐞 𝐬𝐡𝐨𝐰𝐬 𝐧𝐮́𝐦𝐞𝐫𝐨 𝟑𝟕𝟗"
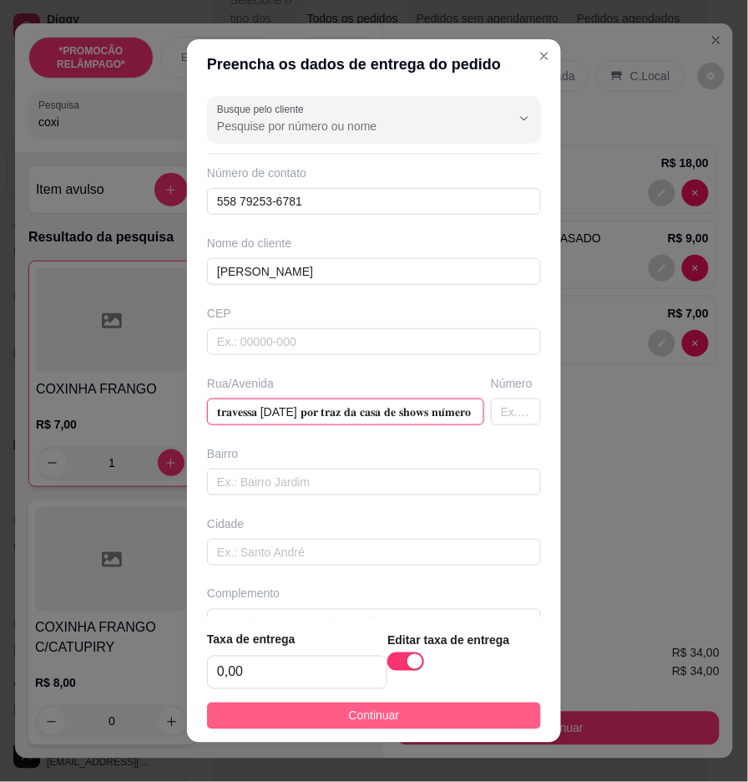
type input "𝐭𝐫𝐚𝐯𝐞𝐬𝐬𝐚 [DATE] 𝐩𝐨𝐫 𝐭𝐫𝐚𝐳 𝐝𝐚 𝐜𝐚𝐬𝐚 𝐝𝐞 𝐬𝐡𝐨𝐰𝐬 𝐧𝐮́𝐦𝐞𝐫𝐨 𝟑𝟕𝟗"
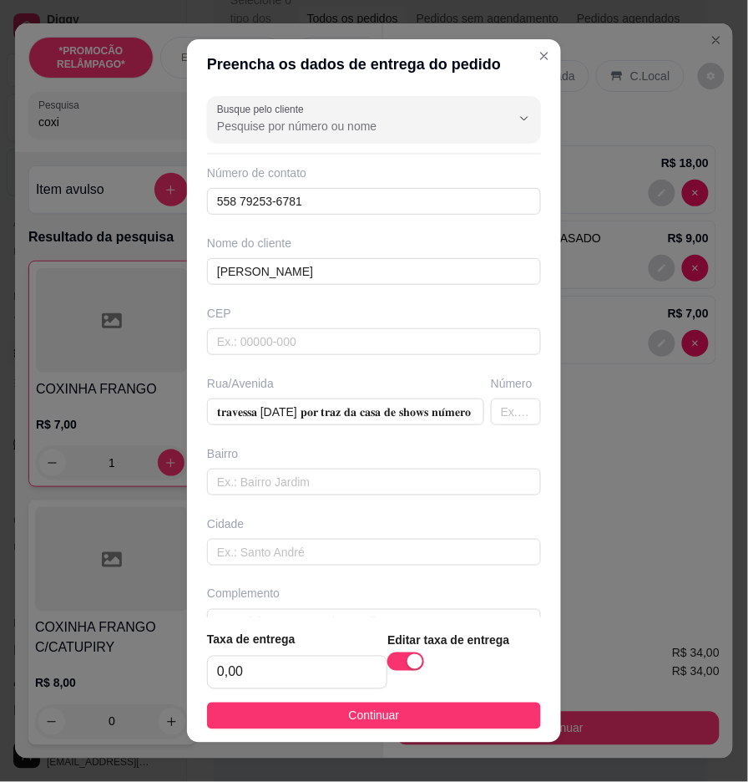
drag, startPoint x: 388, startPoint y: 708, endPoint x: 485, endPoint y: 695, distance: 97.7
click at [393, 706] on button "Continuar" at bounding box center [374, 716] width 334 height 27
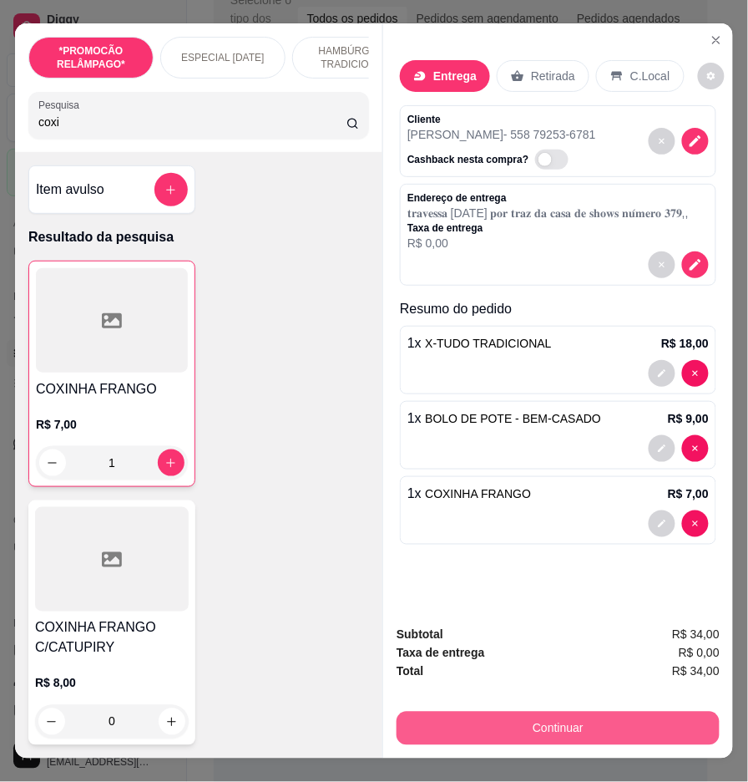
click at [547, 712] on button "Continuar" at bounding box center [558, 728] width 323 height 33
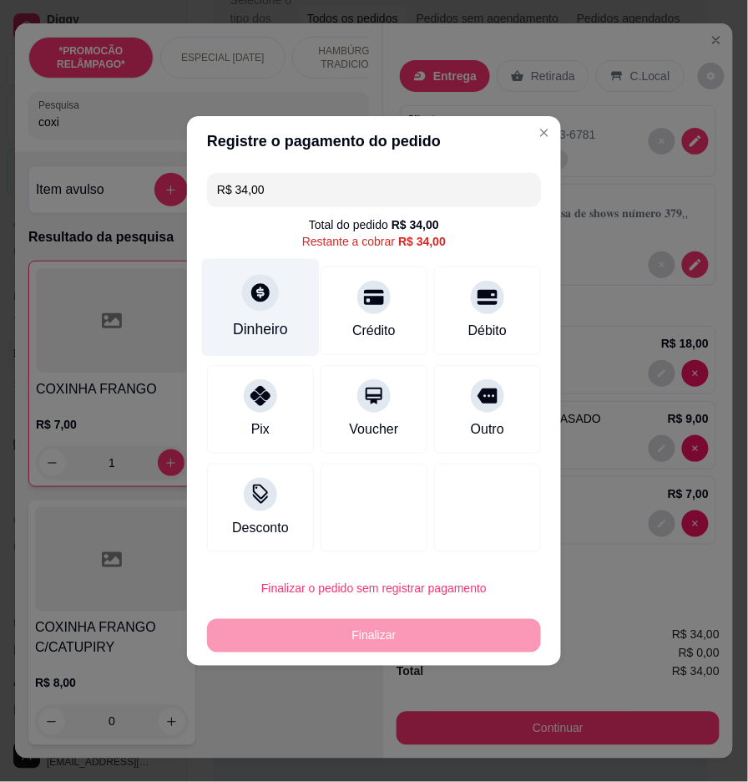
click at [261, 307] on div at bounding box center [260, 292] width 37 height 37
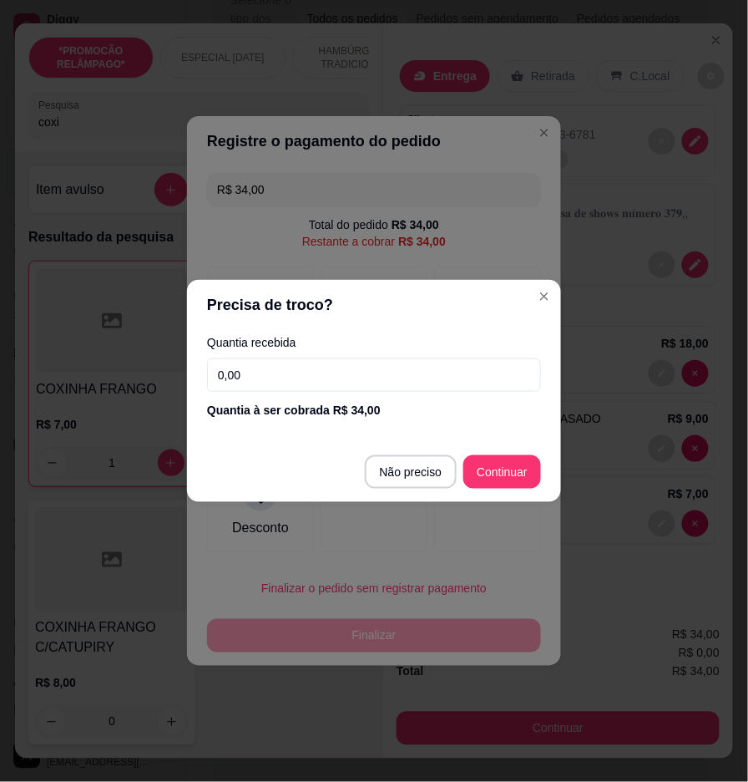
click at [334, 383] on input "0,00" at bounding box center [374, 374] width 334 height 33
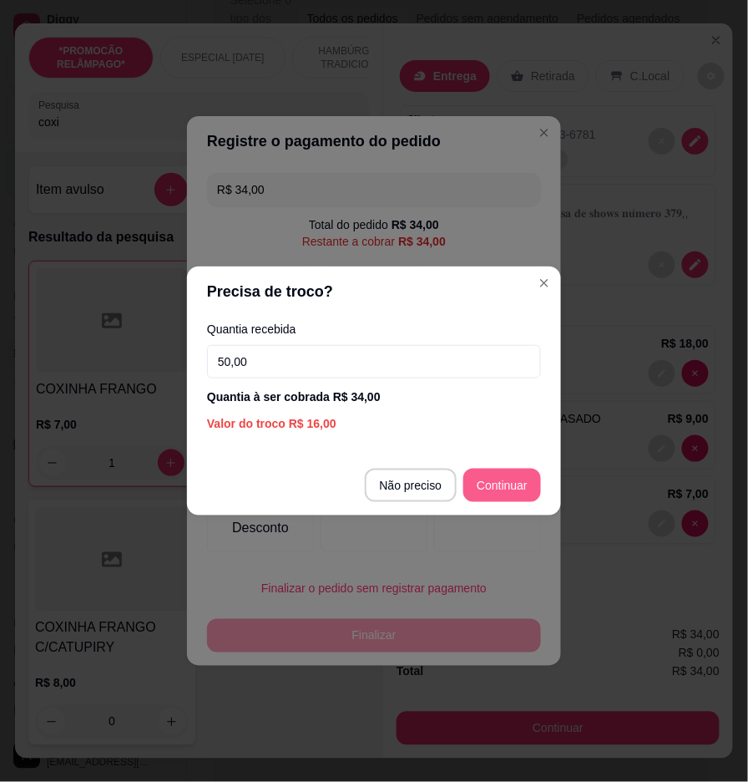
type input "50,00"
type input "R$ 0,00"
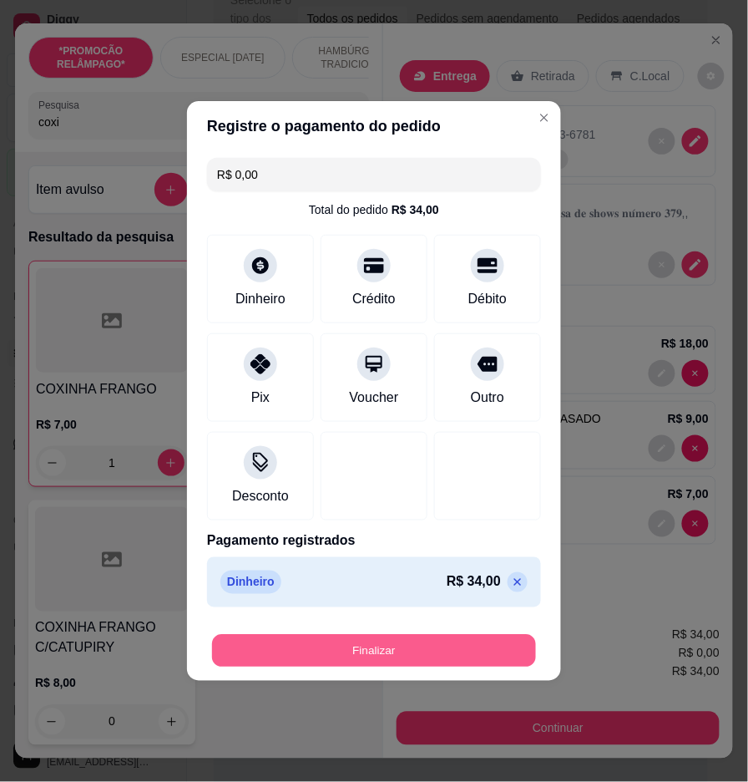
click at [505, 645] on button "Finalizar" at bounding box center [374, 651] width 324 height 33
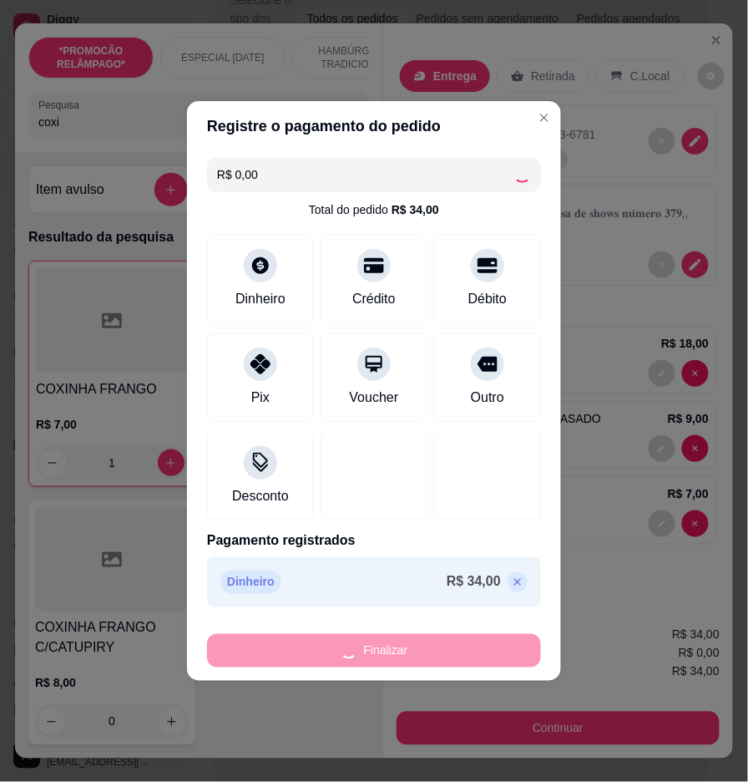
type input "0"
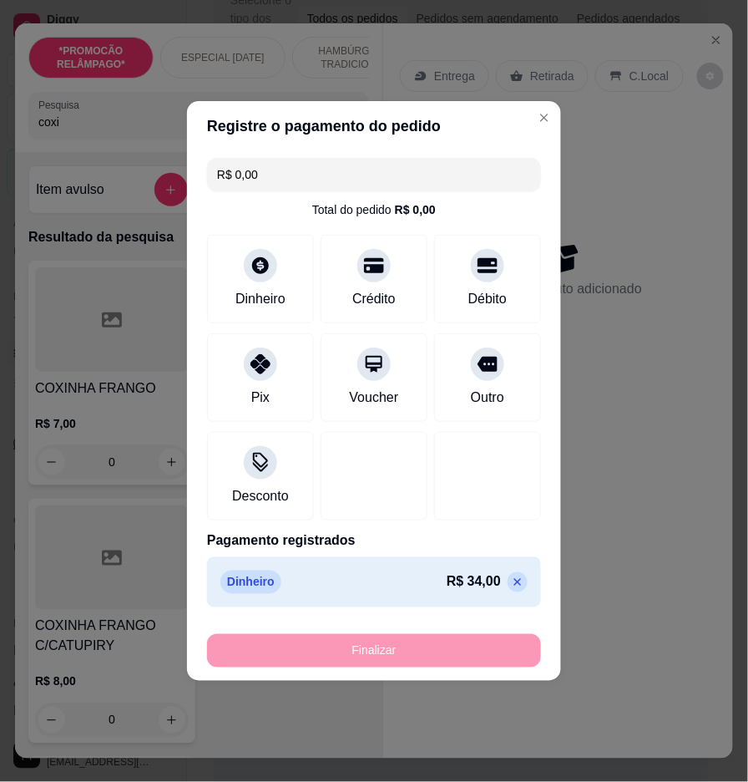
type input "-R$ 34,00"
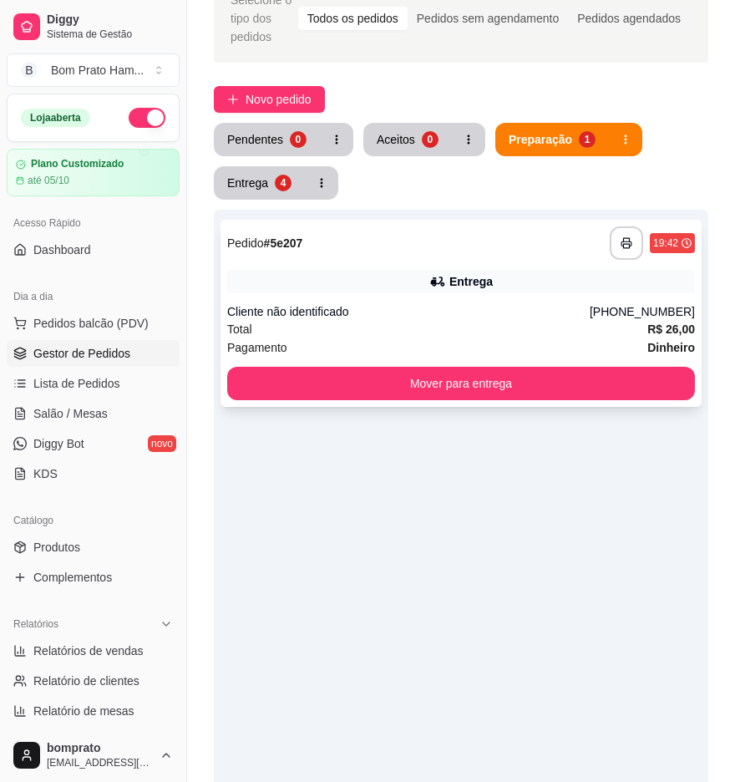
click at [658, 324] on strong "R$ 26,00" at bounding box center [671, 328] width 48 height 13
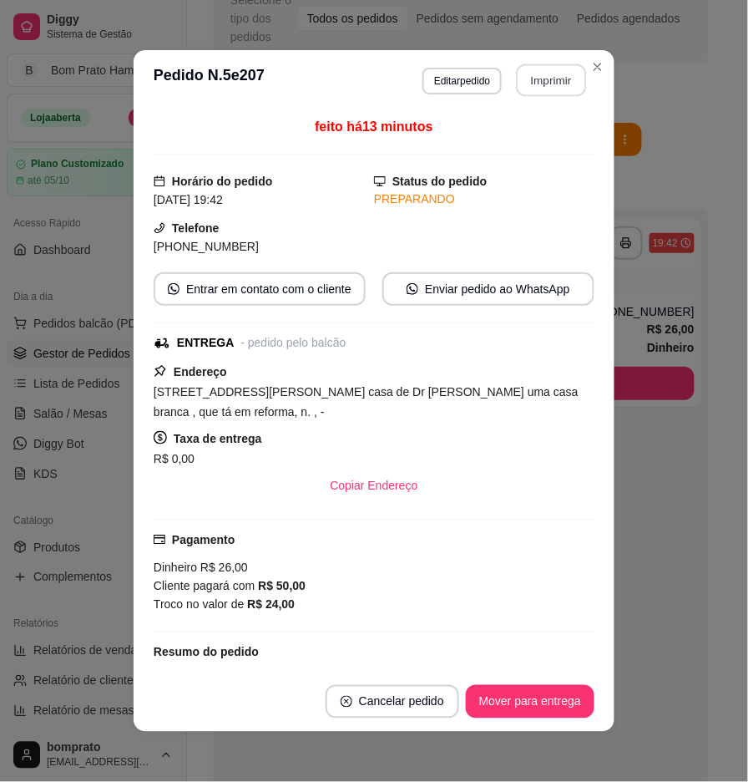
click at [529, 76] on button "Imprimir" at bounding box center [552, 80] width 70 height 33
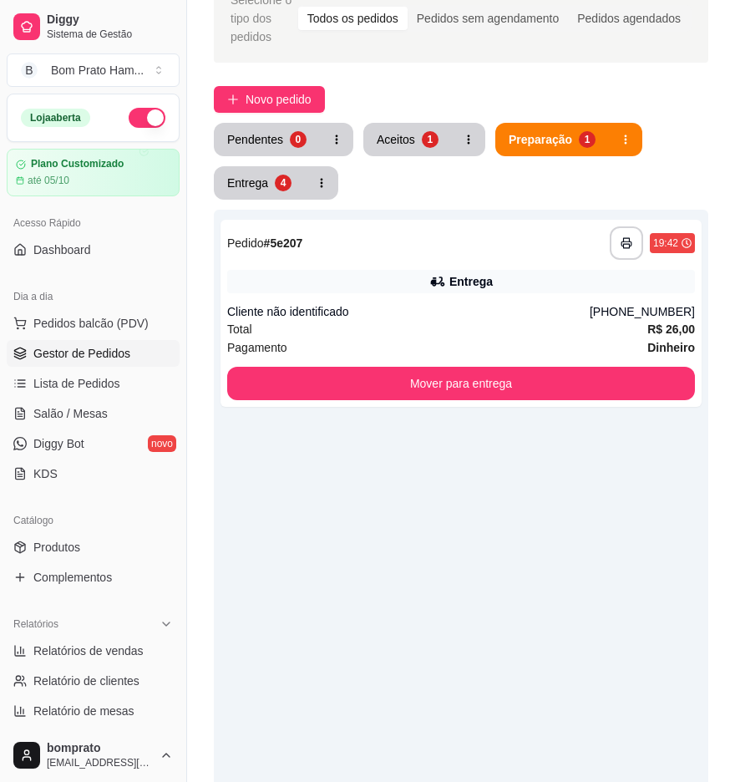
drag, startPoint x: 658, startPoint y: 557, endPoint x: 407, endPoint y: 249, distance: 397.8
click at [658, 556] on div "**********" at bounding box center [461, 601] width 495 height 782
click at [403, 152] on button "Aceitos 1" at bounding box center [407, 139] width 89 height 33
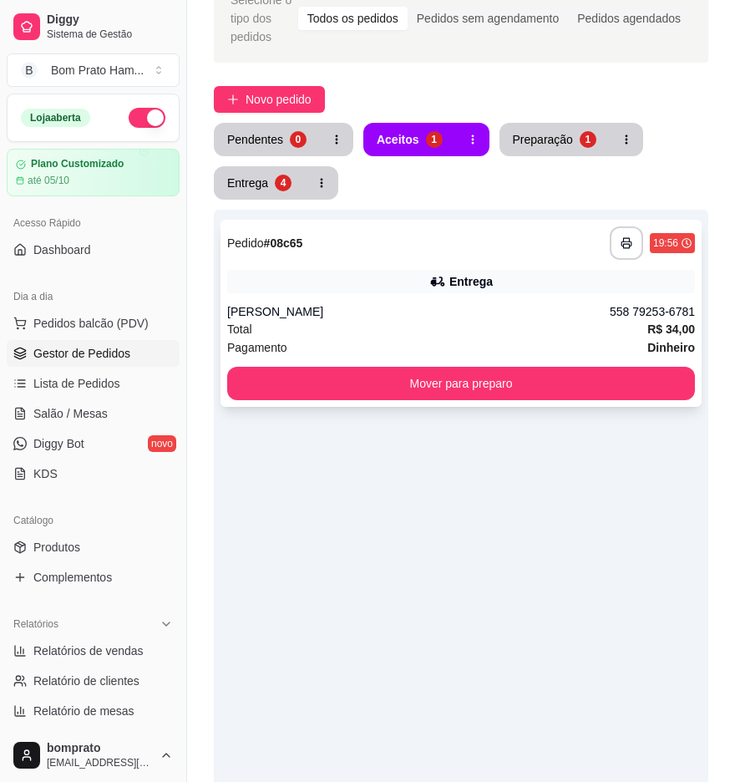
click at [456, 312] on div "[PERSON_NAME]" at bounding box center [418, 311] width 383 height 17
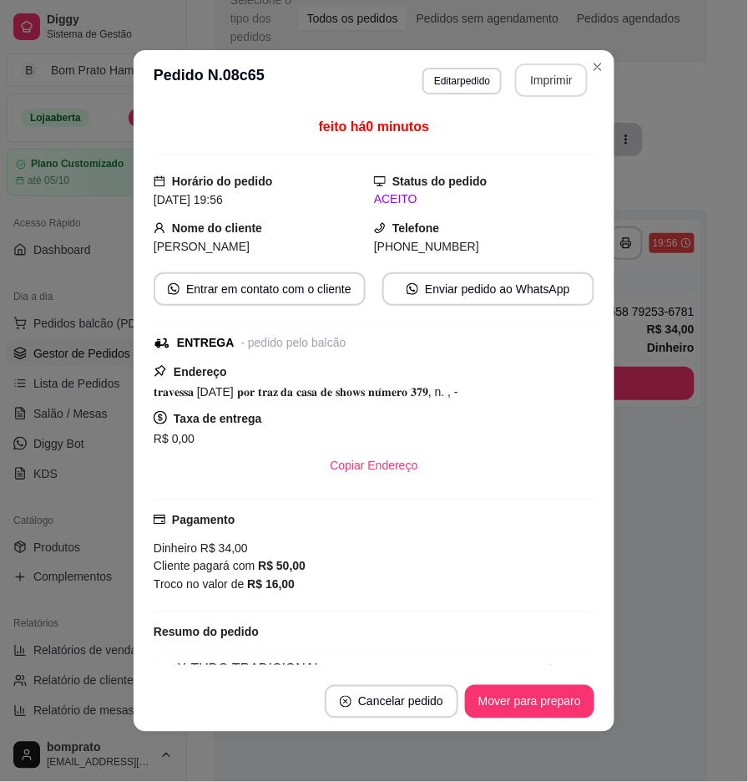
click at [518, 71] on button "Imprimir" at bounding box center [551, 79] width 73 height 33
click at [551, 688] on button "Mover para preparo" at bounding box center [529, 701] width 129 height 33
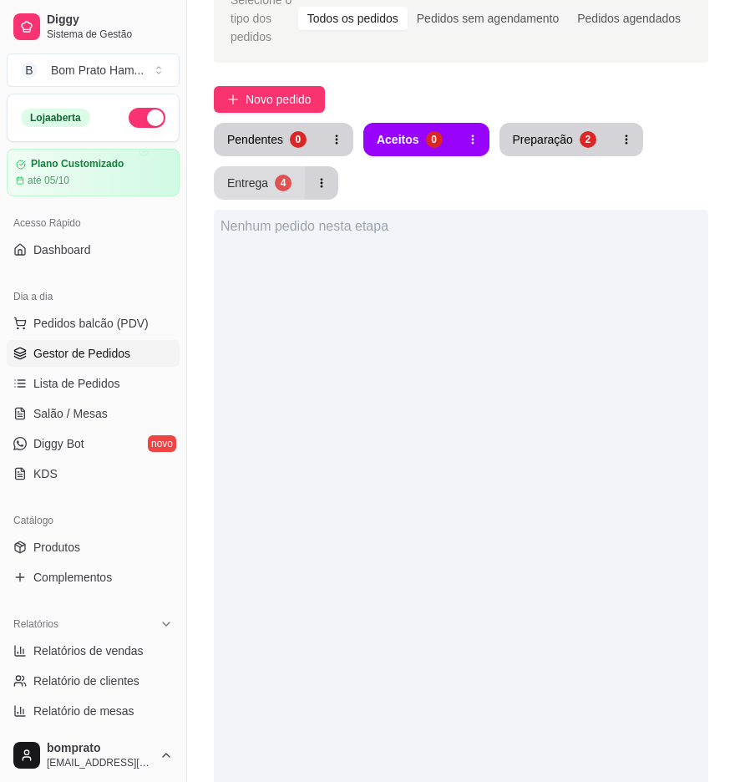
click at [275, 186] on div "4" at bounding box center [283, 183] width 17 height 17
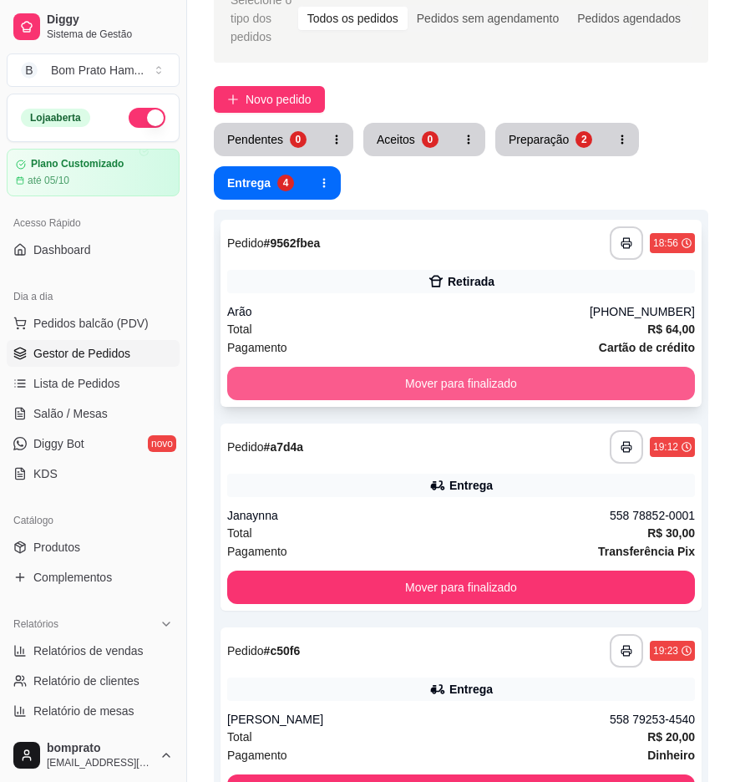
click at [578, 378] on button "Mover para finalizado" at bounding box center [461, 383] width 468 height 33
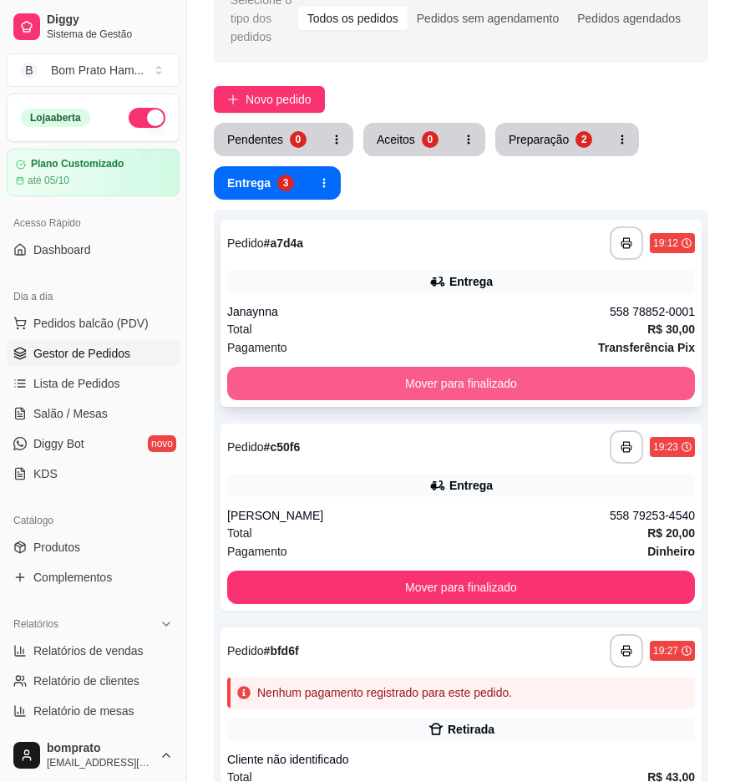
click at [578, 371] on button "Mover para finalizado" at bounding box center [461, 383] width 468 height 33
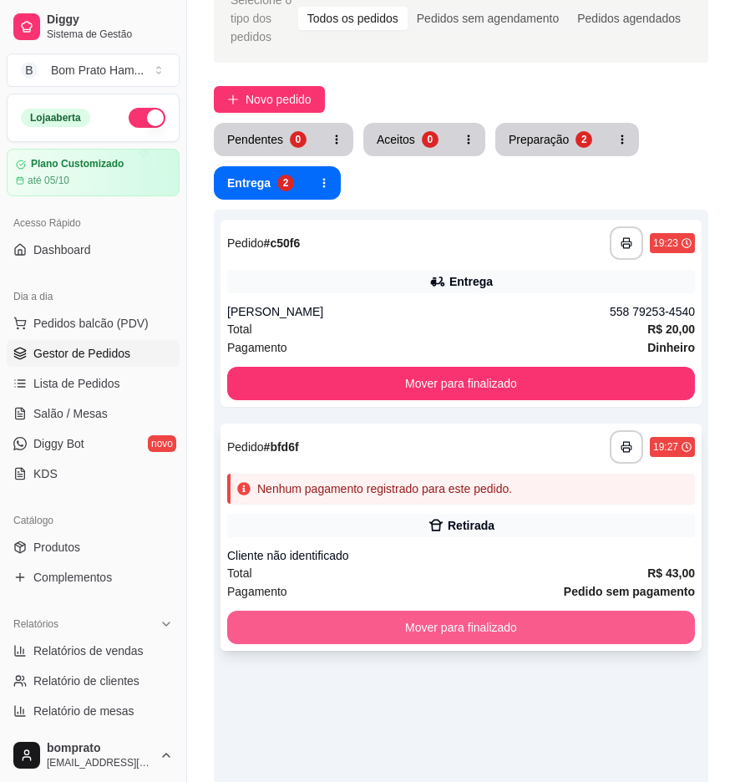
click at [535, 576] on div "**********" at bounding box center [461, 537] width 481 height 227
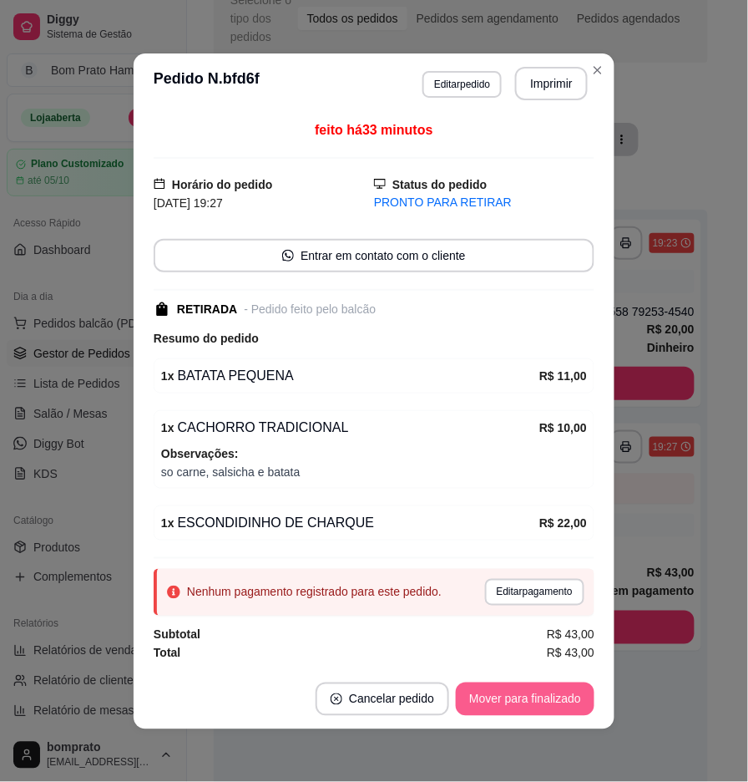
click at [506, 694] on button "Mover para finalizado" at bounding box center [525, 699] width 139 height 33
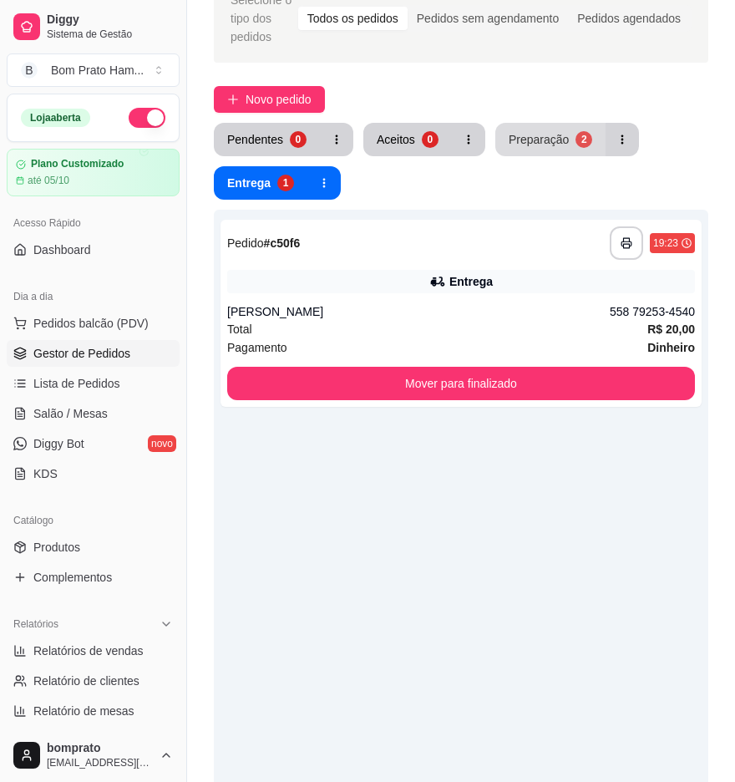
click at [566, 144] on button "Preparação 2" at bounding box center [550, 139] width 110 height 33
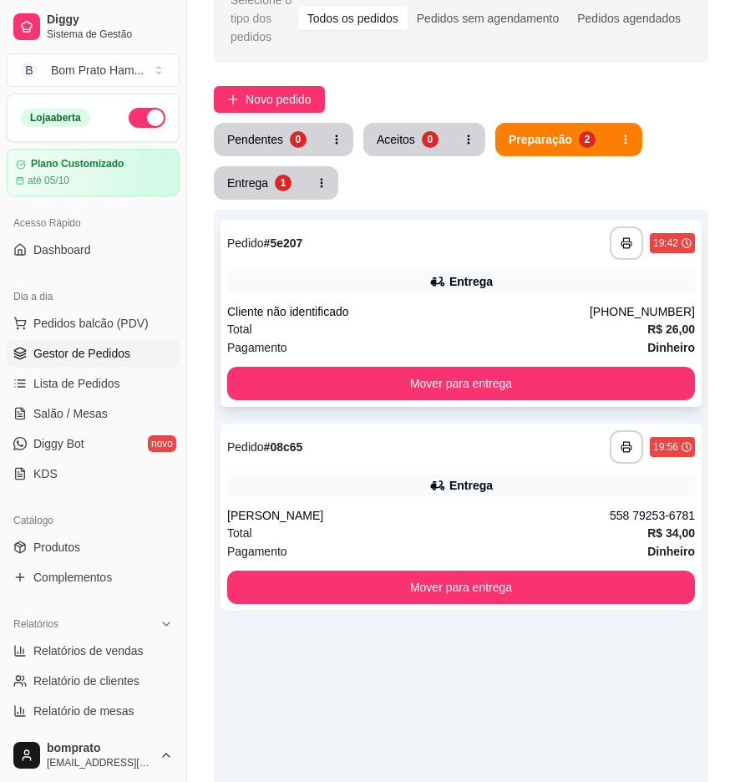
click at [630, 311] on div "[PHONE_NUMBER]" at bounding box center [642, 311] width 105 height 17
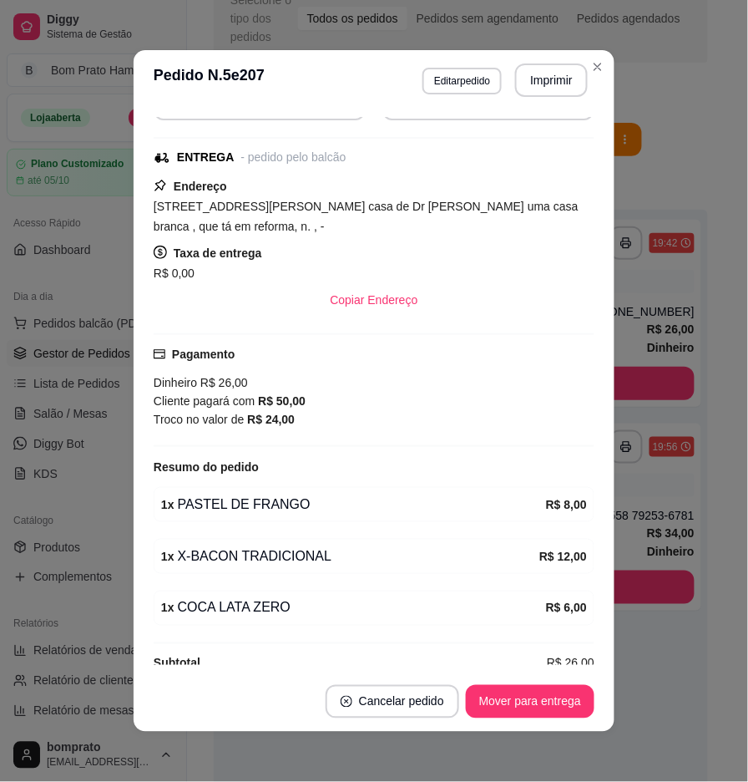
scroll to position [212, 0]
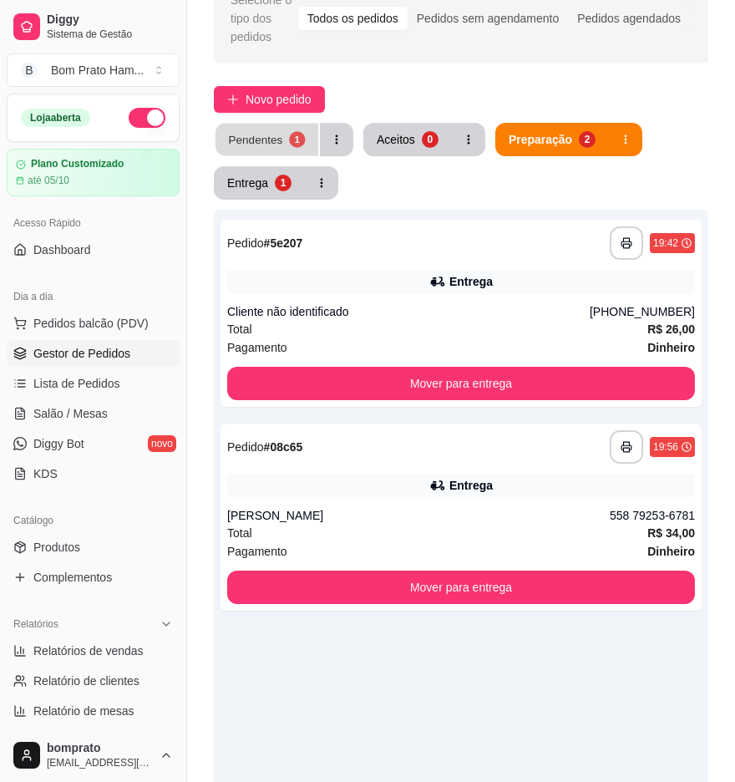
click at [279, 140] on div "Pendentes" at bounding box center [255, 139] width 54 height 16
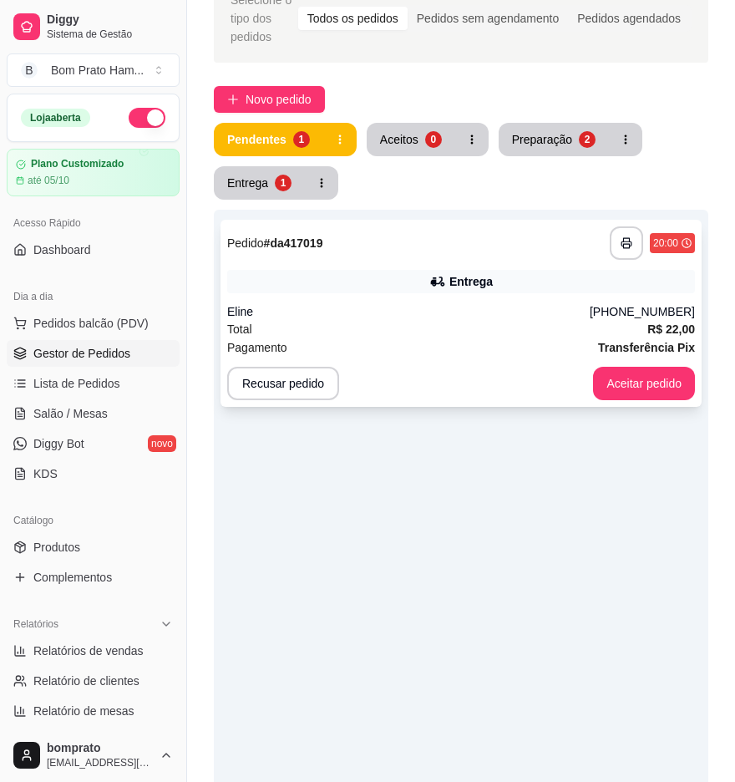
drag, startPoint x: 370, startPoint y: 332, endPoint x: 423, endPoint y: 310, distance: 56.9
click at [423, 310] on div "**********" at bounding box center [461, 313] width 481 height 187
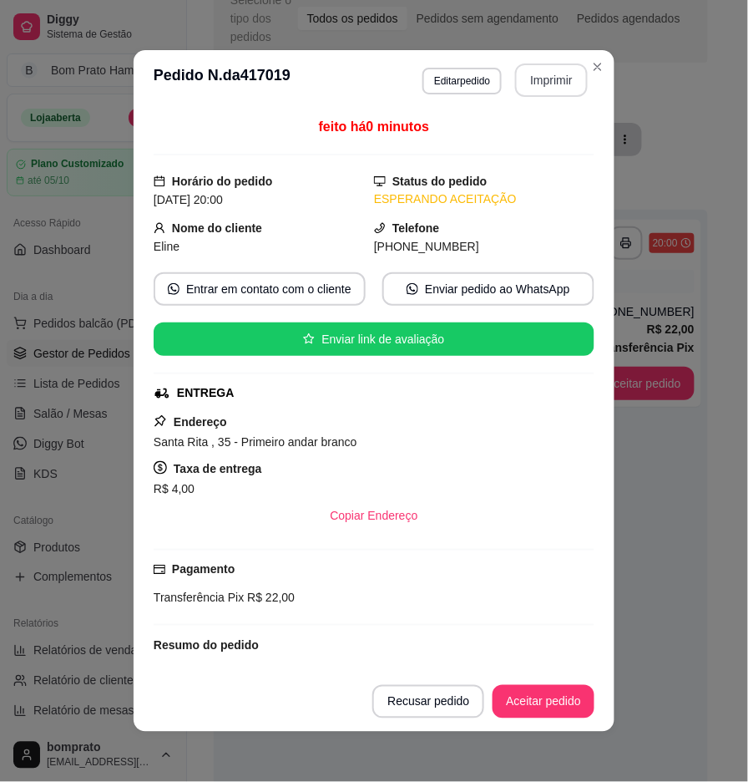
click at [530, 85] on button "Imprimir" at bounding box center [551, 79] width 73 height 33
click at [571, 686] on button "Aceitar pedido" at bounding box center [544, 702] width 99 height 33
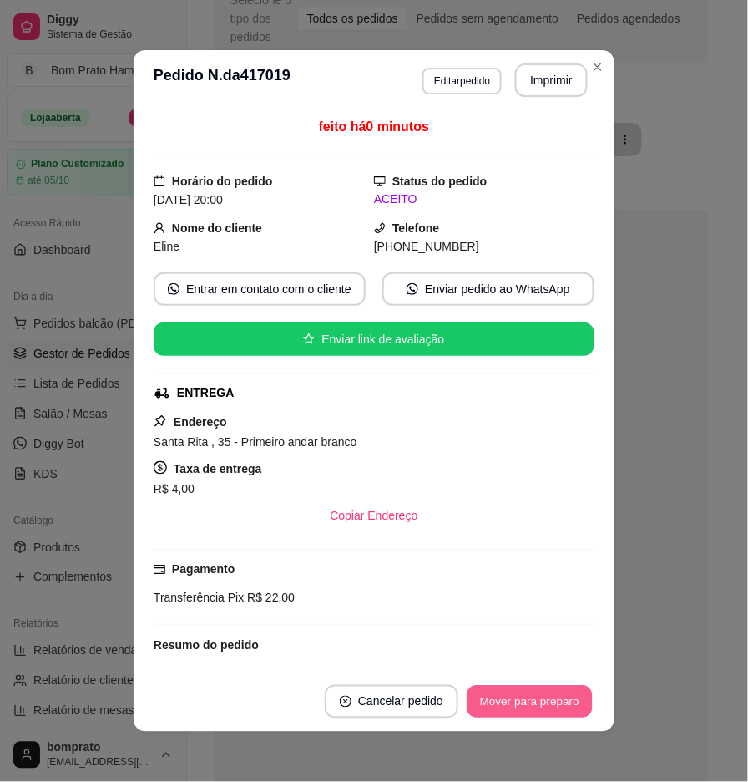
click at [590, 691] on footer "Cancelar pedido Mover para preparo" at bounding box center [374, 702] width 481 height 60
click at [547, 687] on footer "Cancelar pedido Mover para preparo" at bounding box center [374, 702] width 481 height 60
click at [547, 687] on button "Mover para preparo" at bounding box center [529, 702] width 125 height 33
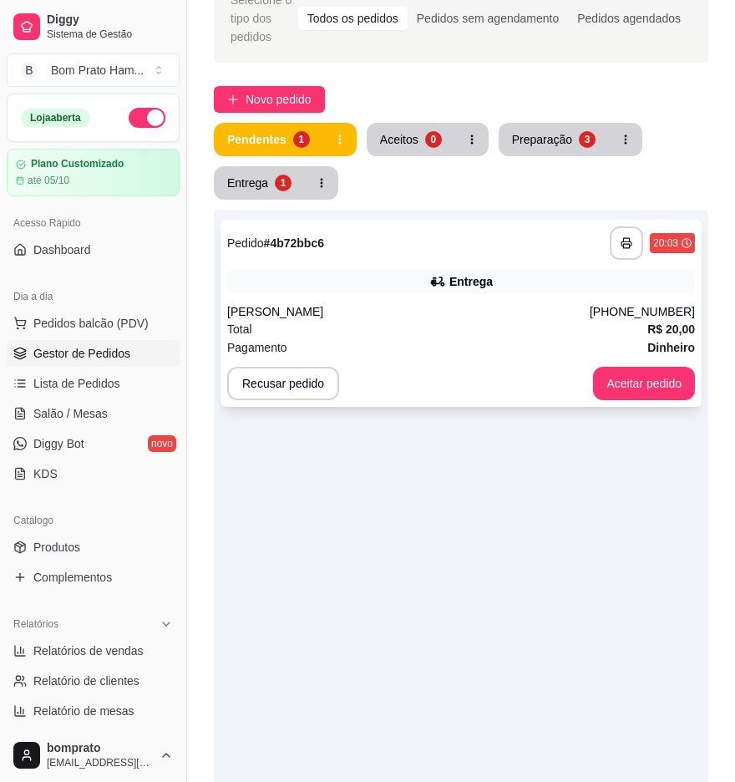
drag, startPoint x: 328, startPoint y: 302, endPoint x: 363, endPoint y: 288, distance: 36.8
click at [363, 288] on div "**********" at bounding box center [461, 313] width 481 height 187
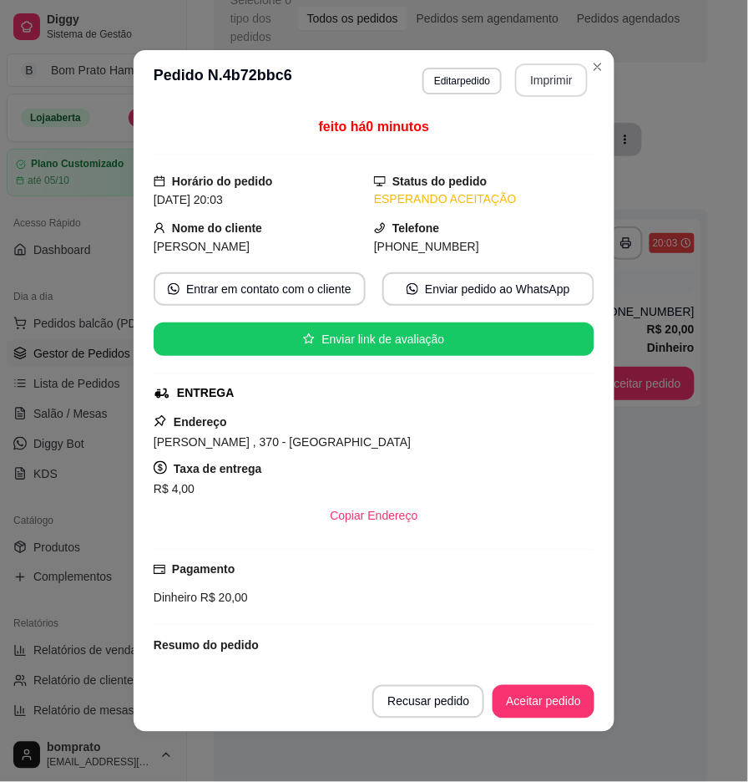
click at [531, 71] on button "Imprimir" at bounding box center [551, 79] width 73 height 33
click at [574, 706] on button "Aceitar pedido" at bounding box center [544, 701] width 102 height 33
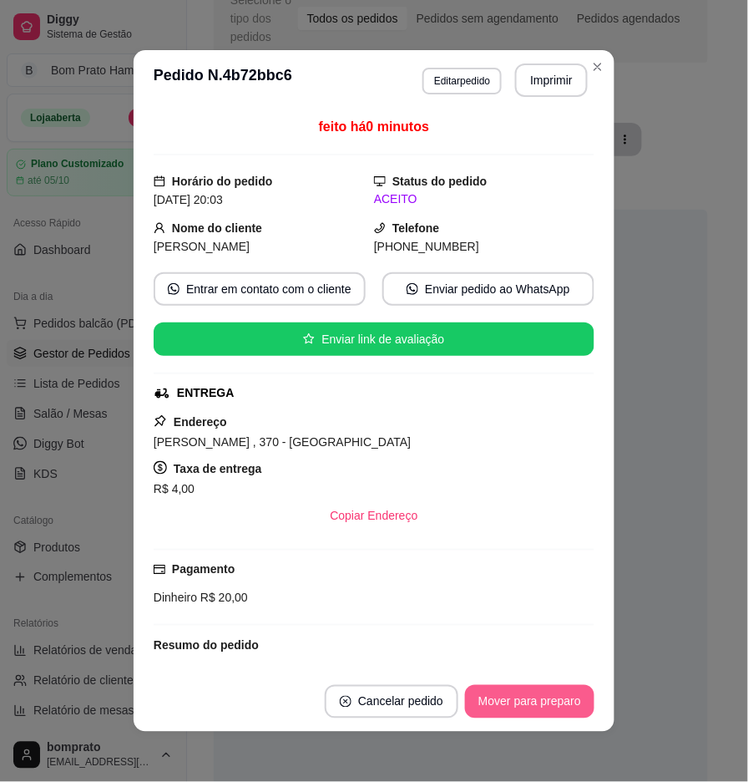
click at [571, 703] on button "Mover para preparo" at bounding box center [529, 701] width 129 height 33
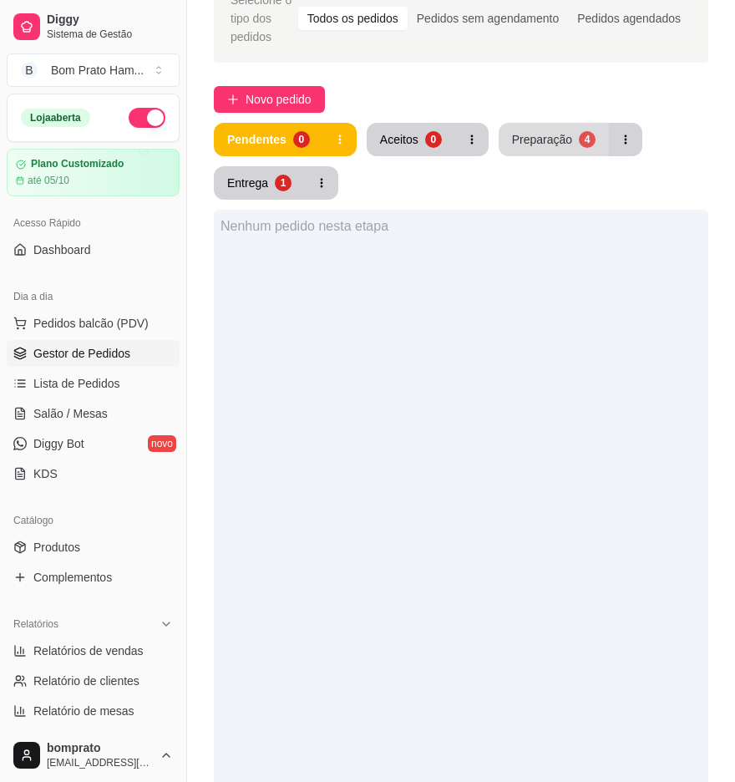
click at [566, 125] on button "Preparação 4" at bounding box center [554, 139] width 110 height 33
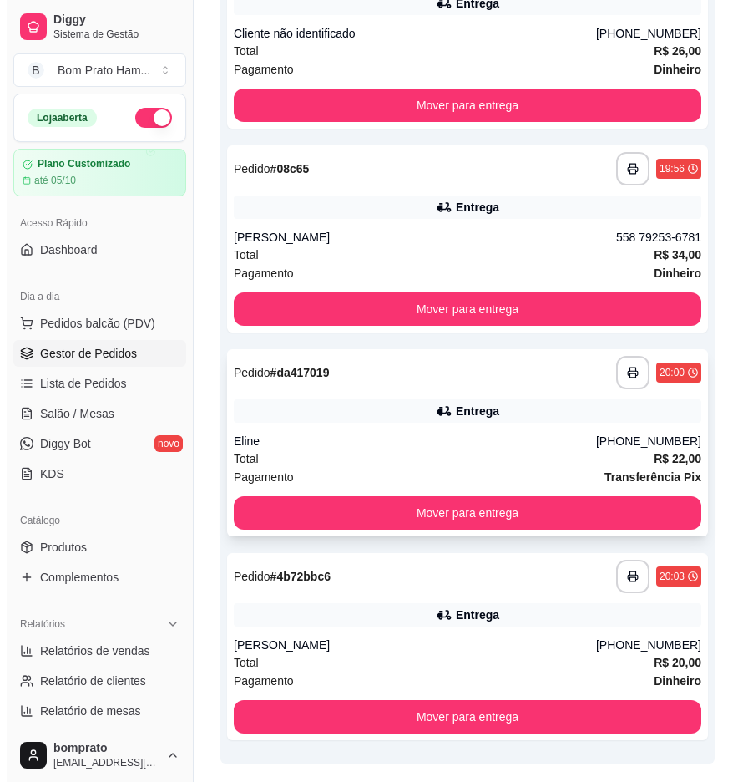
scroll to position [419, 0]
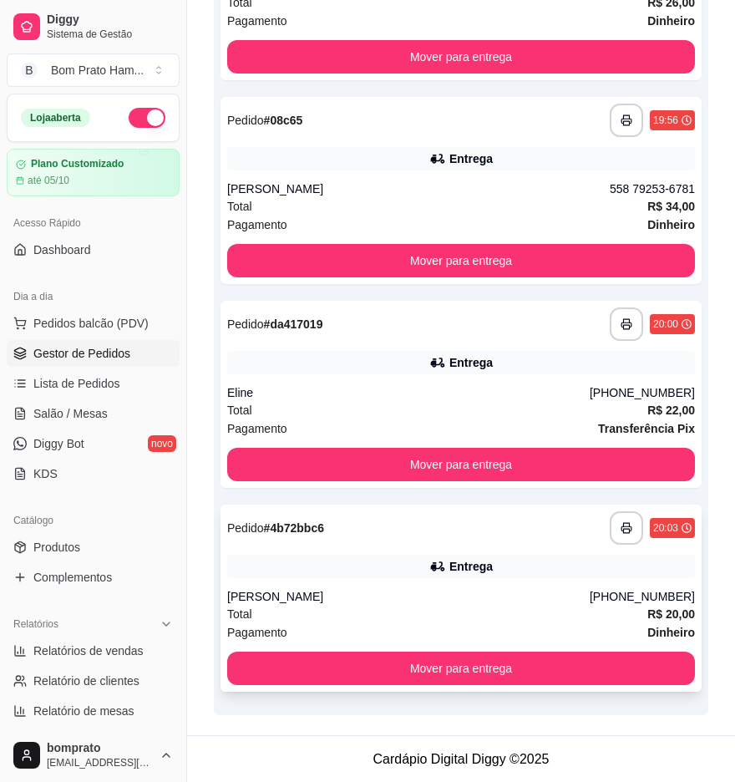
click at [386, 635] on div "Pagamento Dinheiro" at bounding box center [461, 632] width 468 height 18
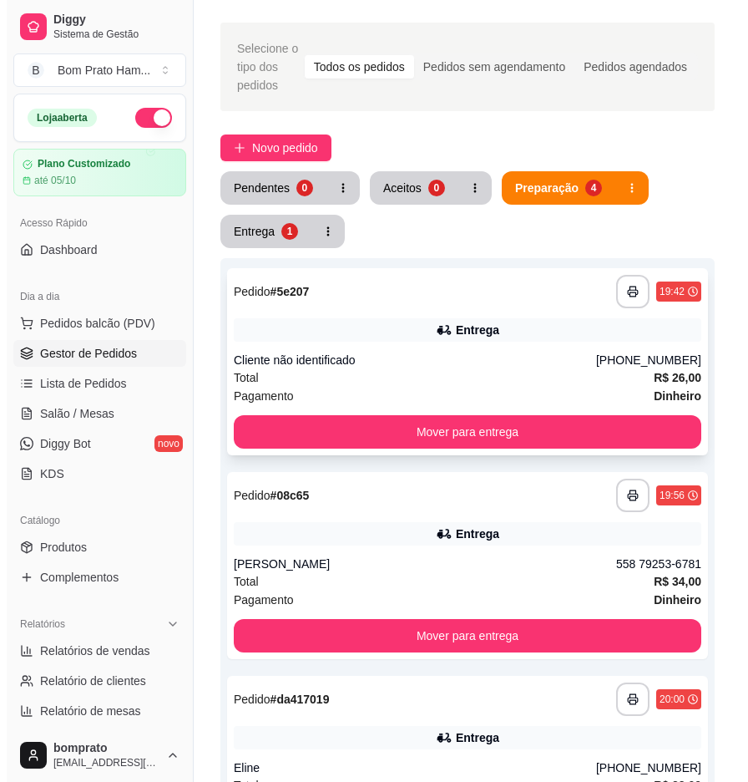
scroll to position [29, 0]
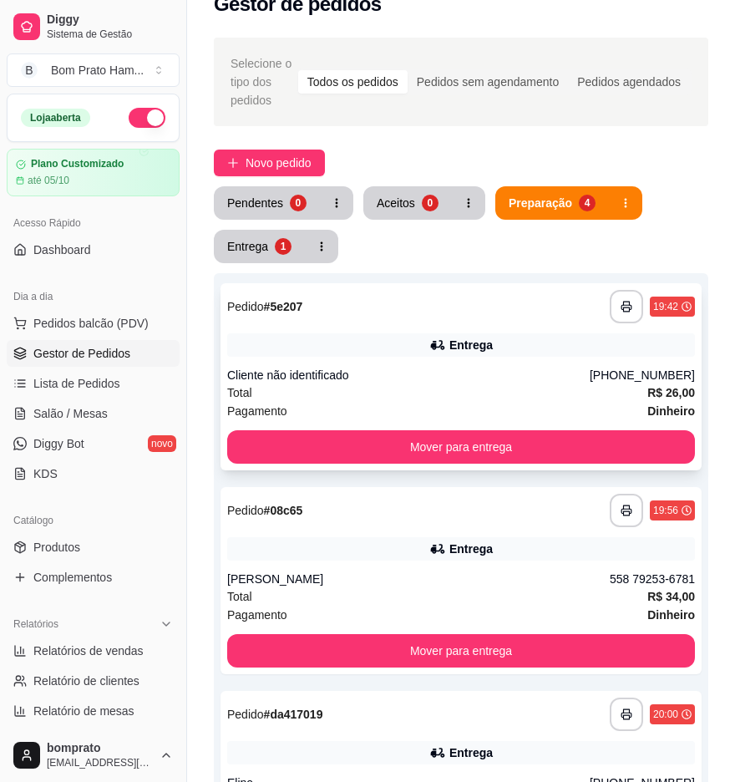
click at [579, 333] on div "Entrega" at bounding box center [461, 344] width 468 height 23
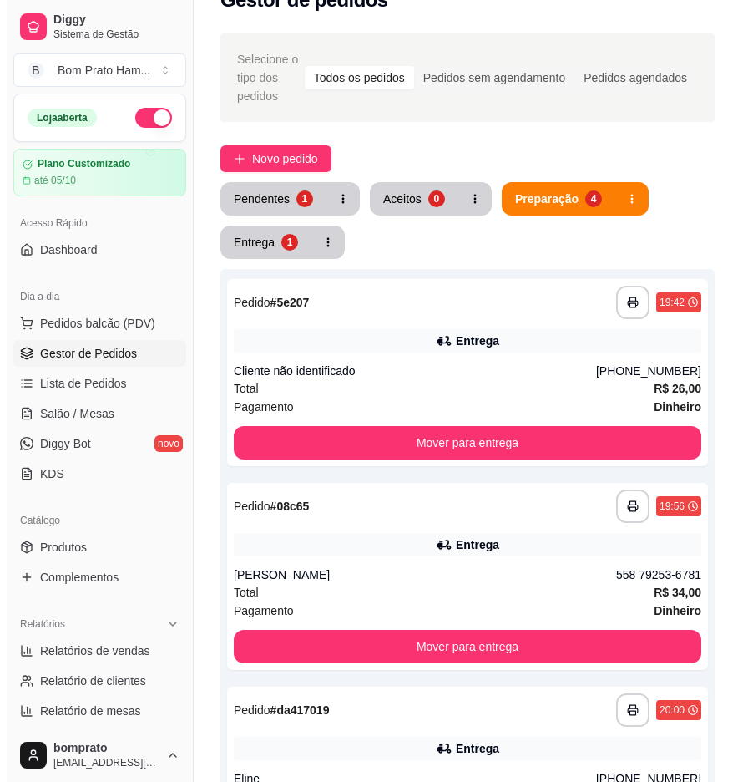
scroll to position [0, 0]
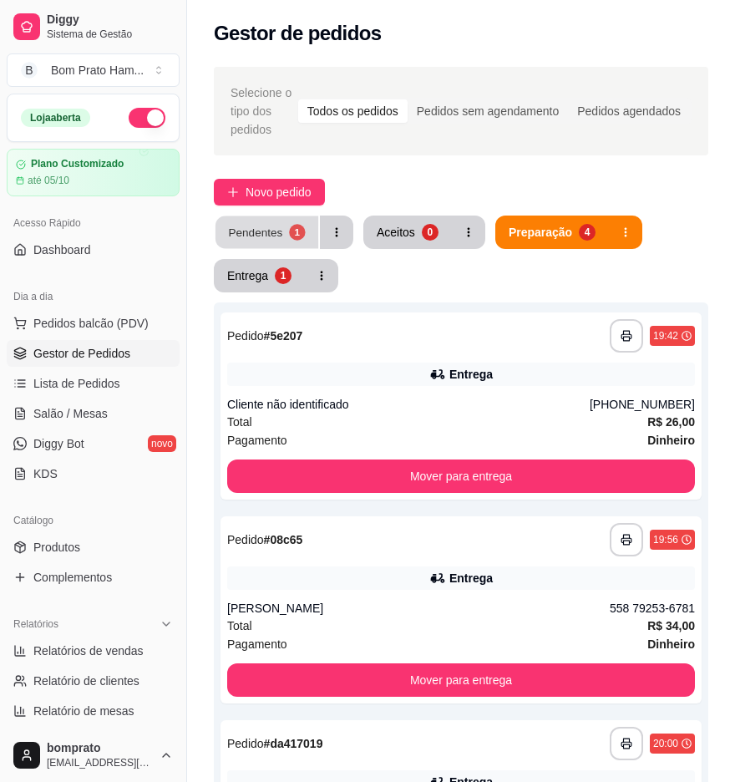
click at [311, 222] on button "Pendentes 1" at bounding box center [267, 232] width 103 height 33
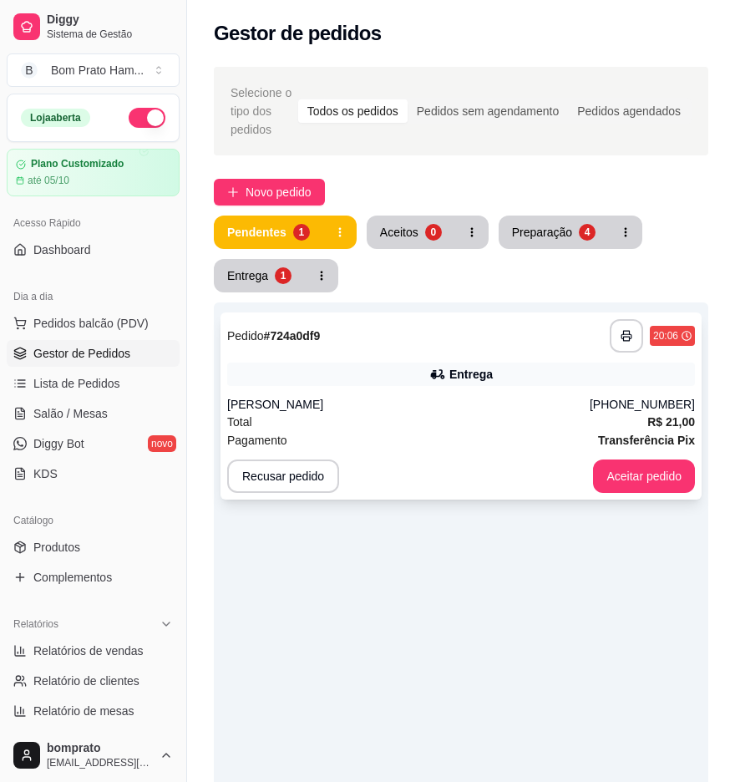
click at [448, 405] on div "[PERSON_NAME]" at bounding box center [408, 404] width 363 height 17
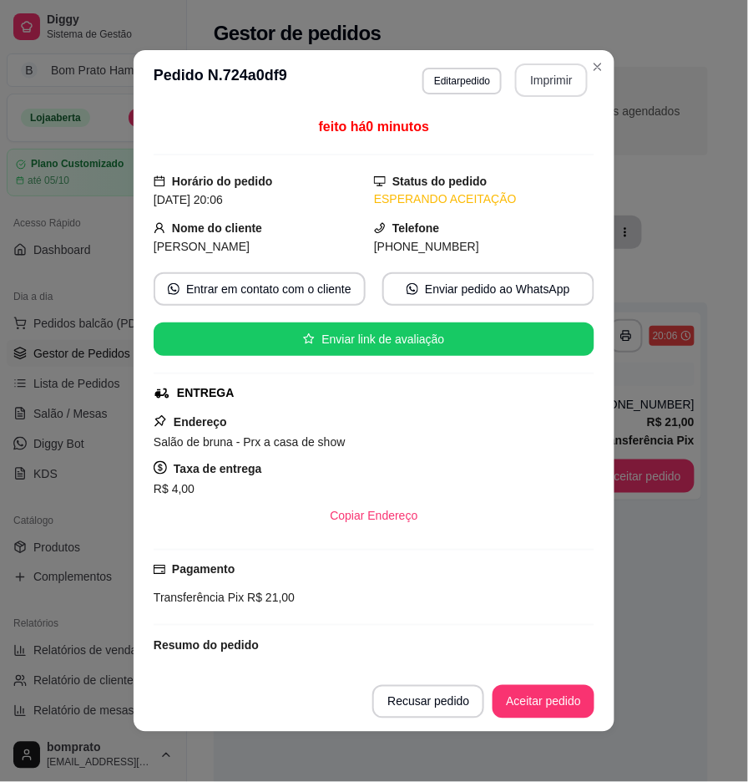
click at [544, 79] on button "Imprimir" at bounding box center [551, 79] width 73 height 33
click at [583, 697] on button "Aceitar pedido" at bounding box center [544, 702] width 99 height 33
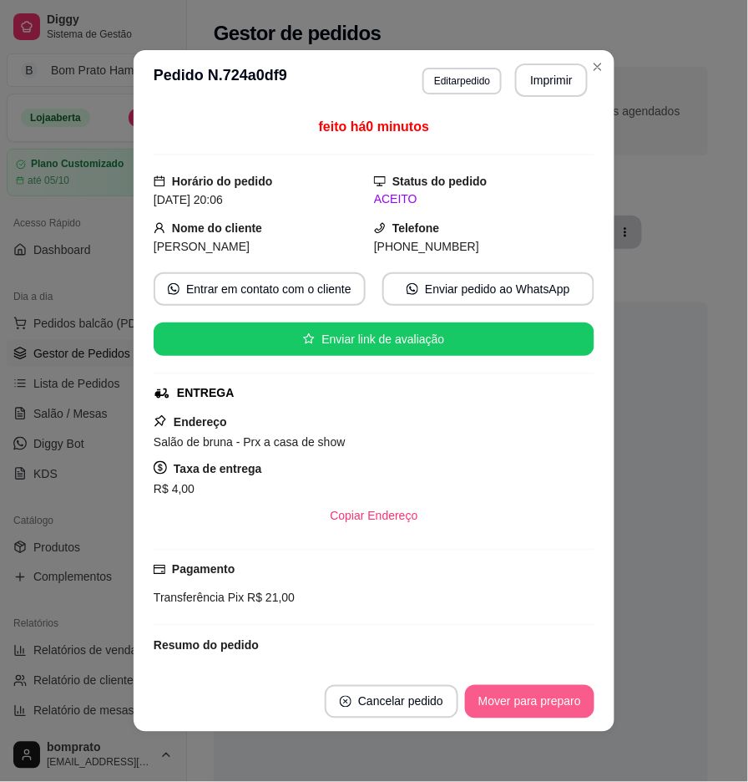
click at [579, 698] on button "Mover para preparo" at bounding box center [529, 701] width 129 height 33
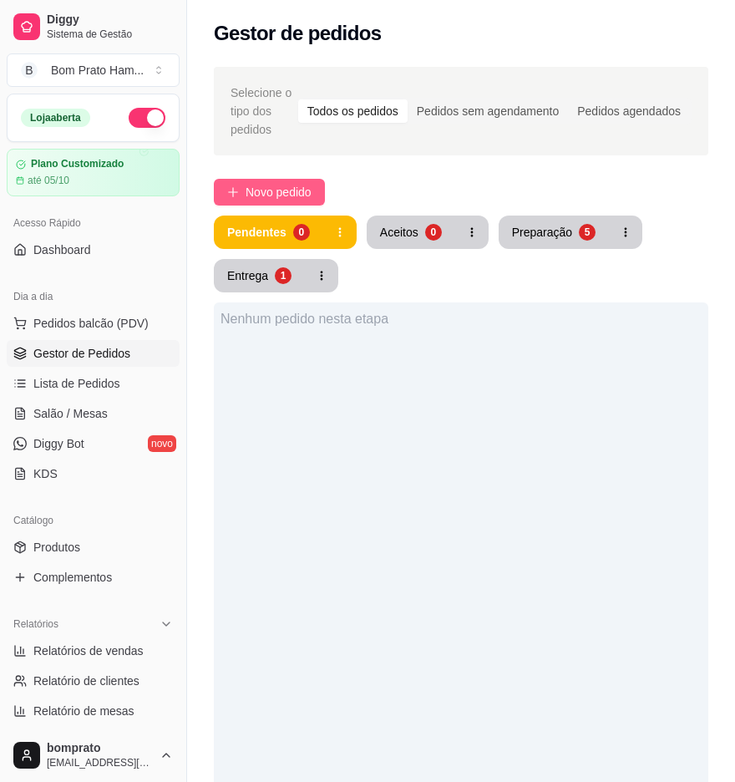
click at [312, 184] on span "Novo pedido" at bounding box center [279, 192] width 66 height 18
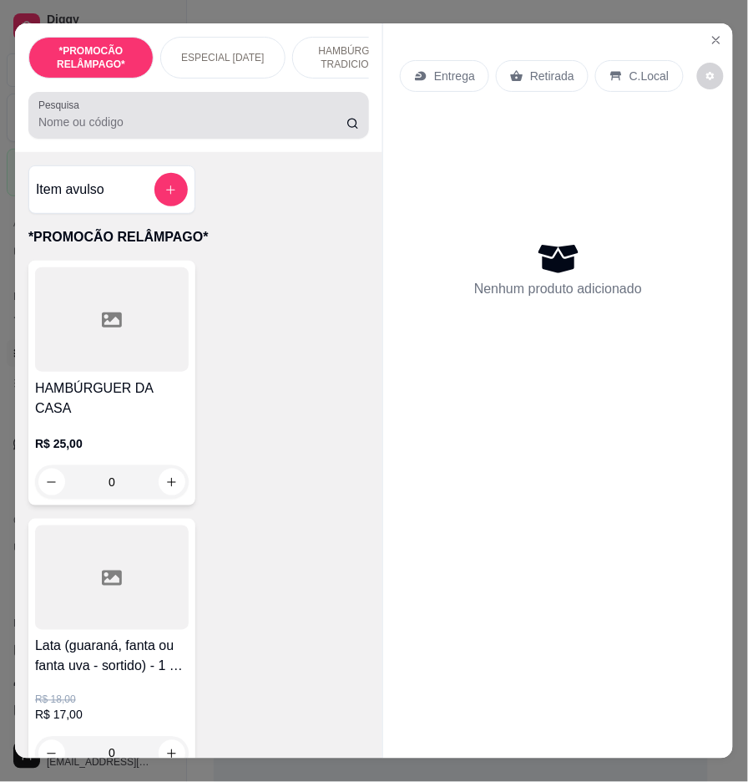
drag, startPoint x: 268, startPoint y: 127, endPoint x: 265, endPoint y: 135, distance: 9.0
click at [267, 127] on input "Pesquisa" at bounding box center [192, 122] width 308 height 17
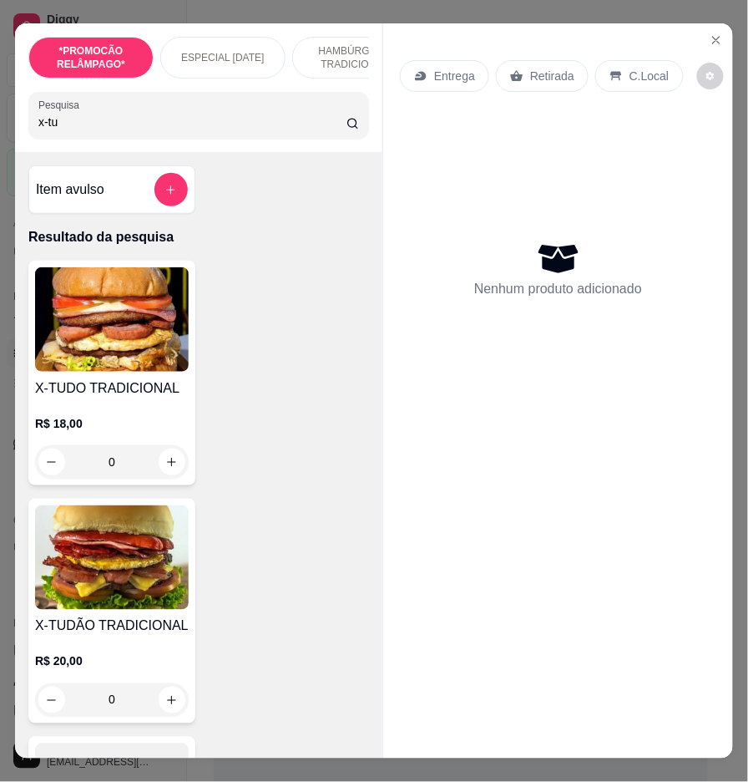
type input "x-tu"
drag, startPoint x: 154, startPoint y: 704, endPoint x: 157, endPoint y: 696, distance: 9.0
click at [157, 696] on div "0" at bounding box center [112, 699] width 154 height 33
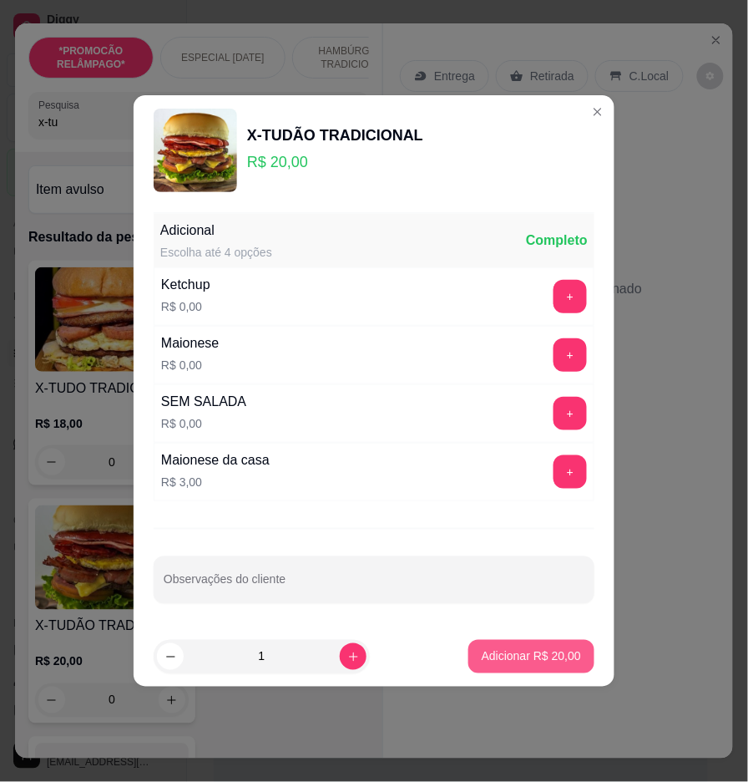
click at [540, 654] on p "Adicionar R$ 20,00" at bounding box center [531, 656] width 99 height 17
type input "1"
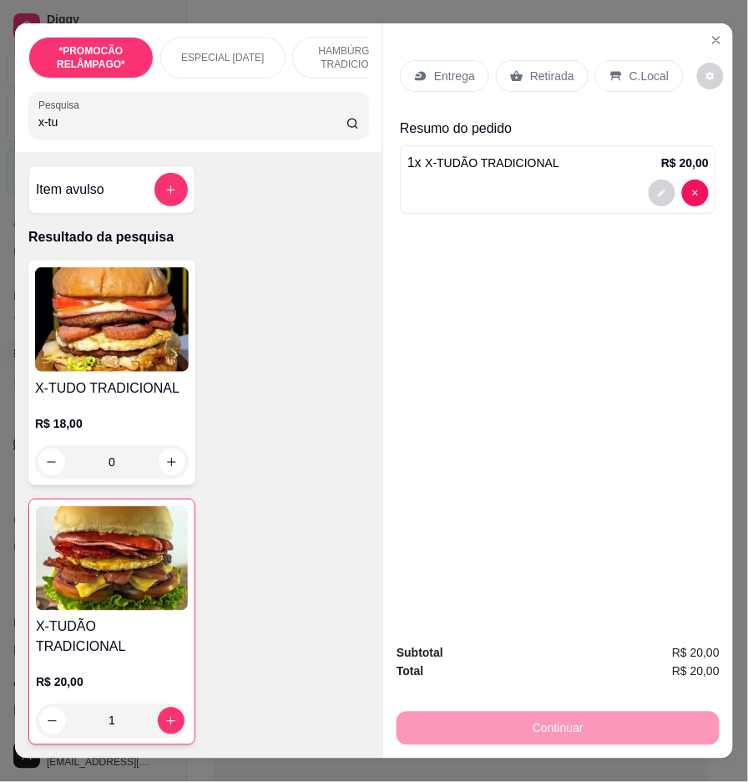
click at [437, 75] on p "Entrega" at bounding box center [454, 76] width 41 height 17
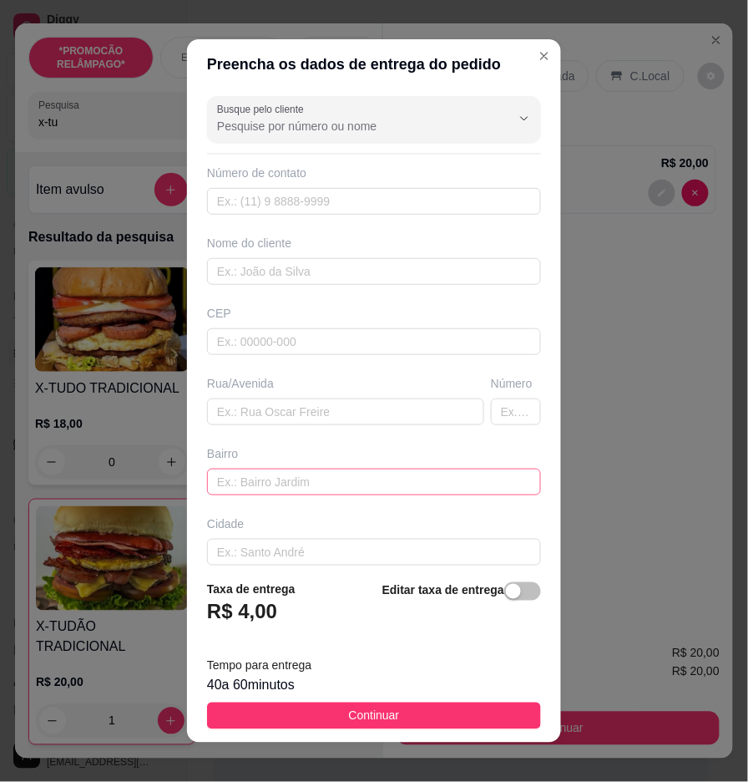
drag, startPoint x: 434, startPoint y: 499, endPoint x: 436, endPoint y: 480, distance: 18.5
click at [434, 494] on div "Busque pelo cliente Número de contato Nome do cliente CEP Rua/[GEOGRAPHIC_DATA]" at bounding box center [374, 328] width 374 height 478
click at [441, 482] on input "text" at bounding box center [374, 482] width 334 height 27
drag, startPoint x: 439, startPoint y: 482, endPoint x: 445, endPoint y: 457, distance: 25.9
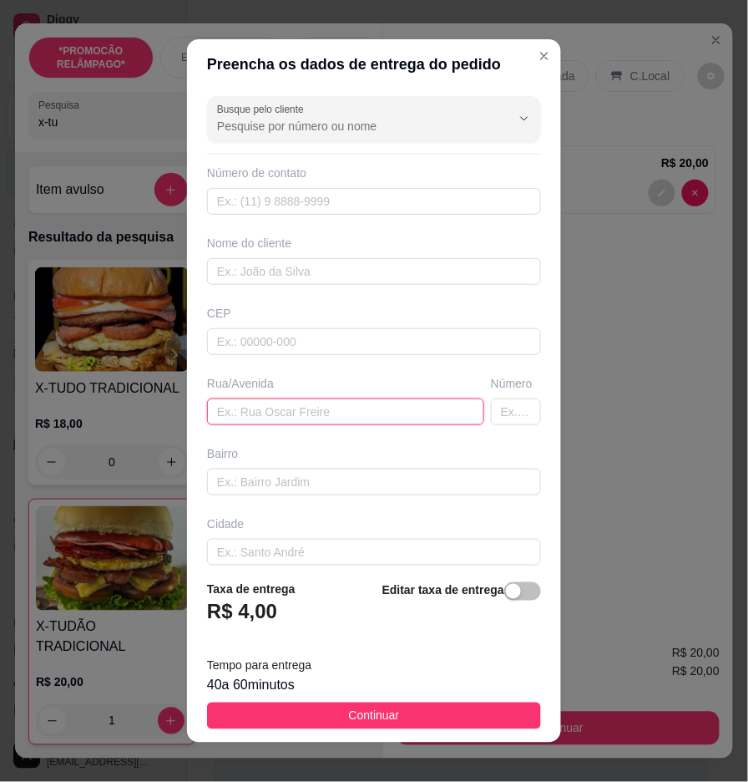
drag, startPoint x: 445, startPoint y: 457, endPoint x: 397, endPoint y: 422, distance: 59.8
click at [397, 422] on input "text" at bounding box center [345, 411] width 277 height 27
paste input "[STREET_ADDRESS][PERSON_NAME][PERSON_NAME]"
type input "[STREET_ADDRESS][PERSON_NAME][PERSON_NAME]"
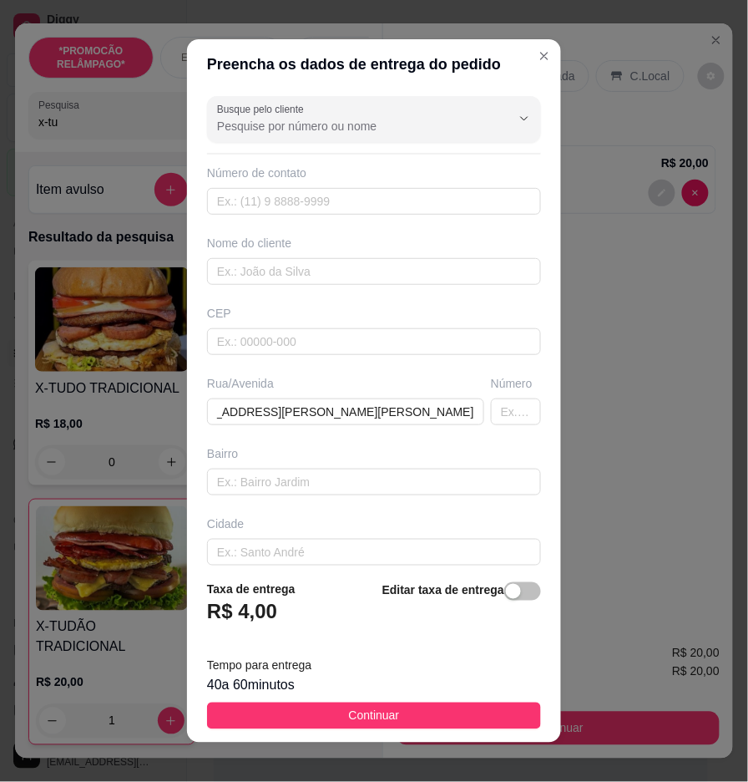
scroll to position [0, 0]
drag, startPoint x: 488, startPoint y: 195, endPoint x: 493, endPoint y: 184, distance: 12.7
drag, startPoint x: 493, startPoint y: 184, endPoint x: 462, endPoint y: 197, distance: 33.7
paste input "558 79138-0347"
type input "558 79138-0347"
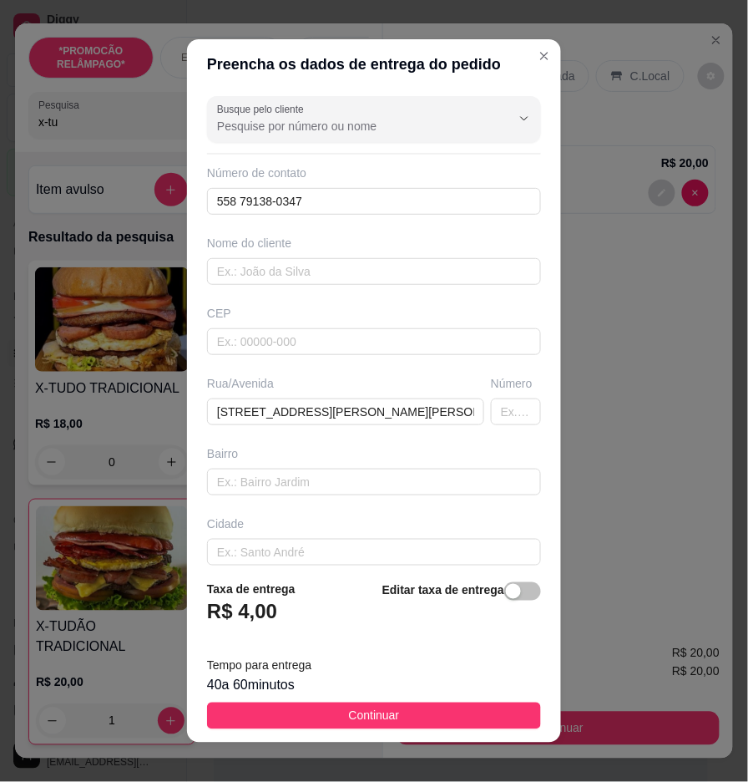
click at [480, 256] on div "Nome do cliente" at bounding box center [374, 260] width 341 height 50
click at [471, 274] on input "text" at bounding box center [374, 271] width 334 height 27
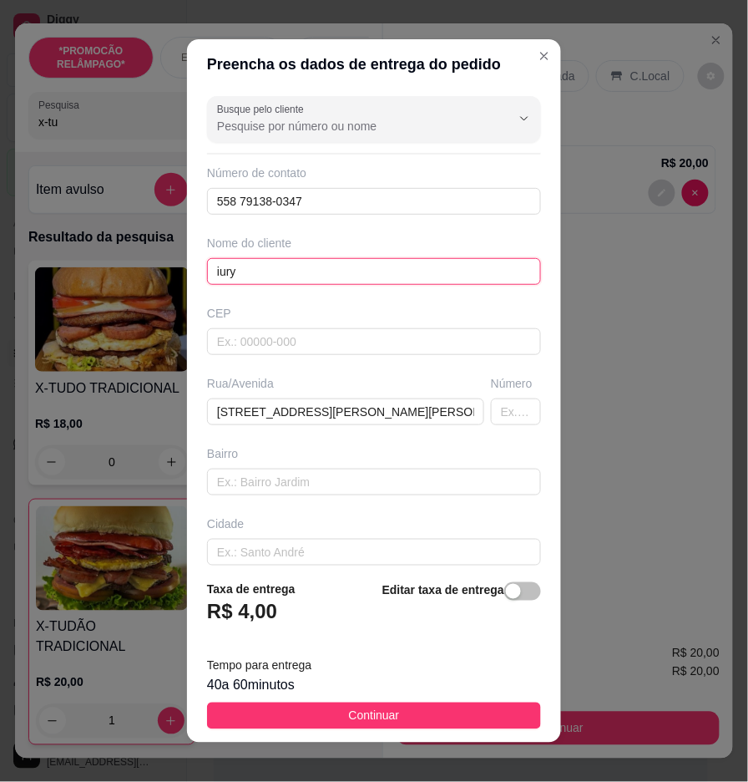
type input "iury"
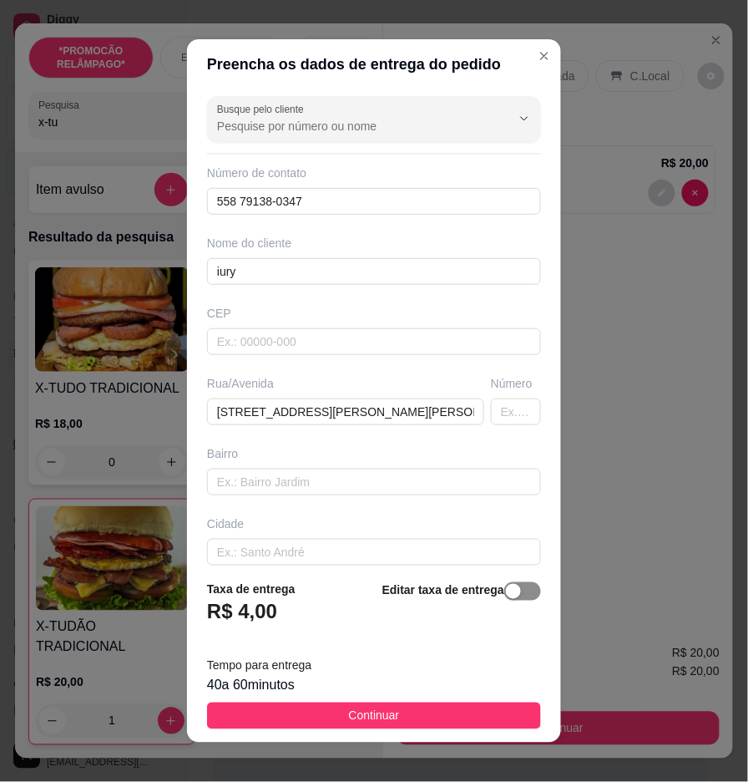
click at [505, 591] on span "button" at bounding box center [523, 591] width 37 height 18
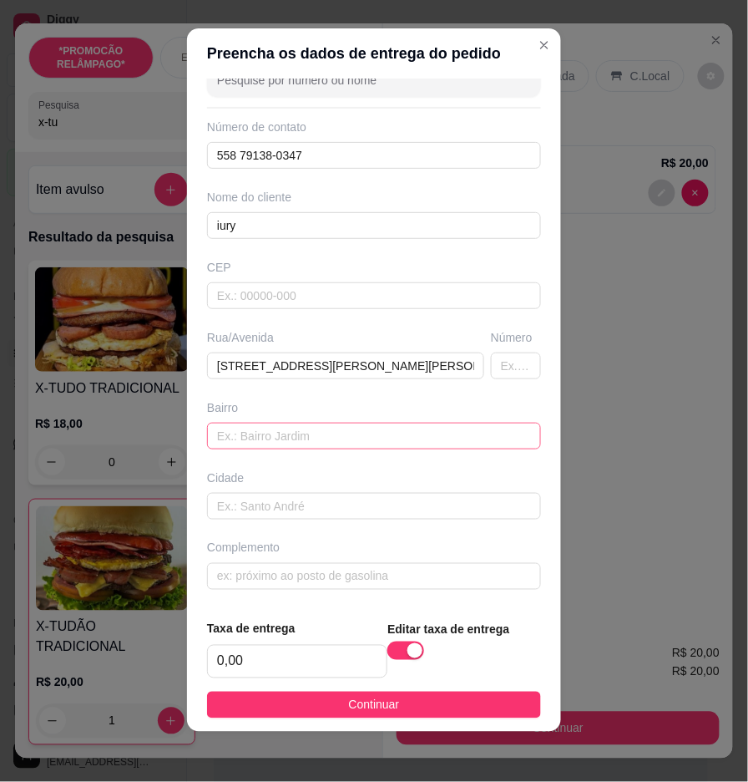
scroll to position [13, 0]
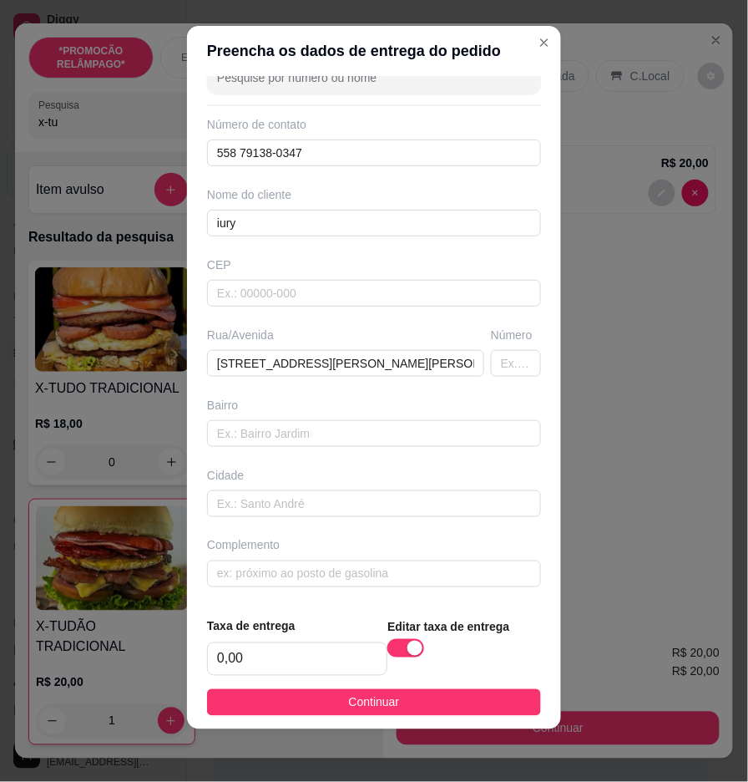
click at [480, 688] on footer "Taxa de entrega 0,00 Editar taxa de entrega Continuar" at bounding box center [374, 666] width 374 height 125
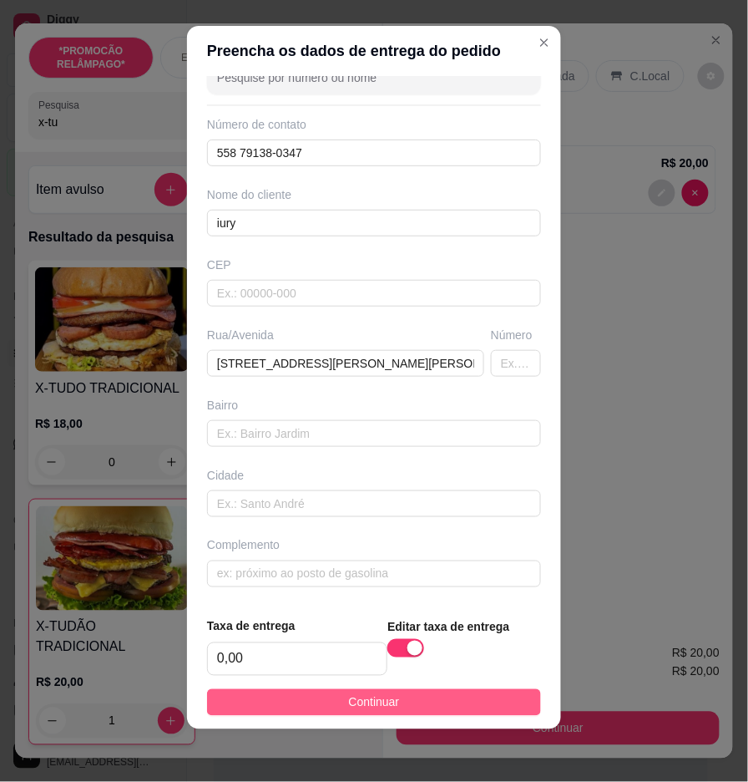
drag, startPoint x: 485, startPoint y: 703, endPoint x: 531, endPoint y: 703, distance: 45.9
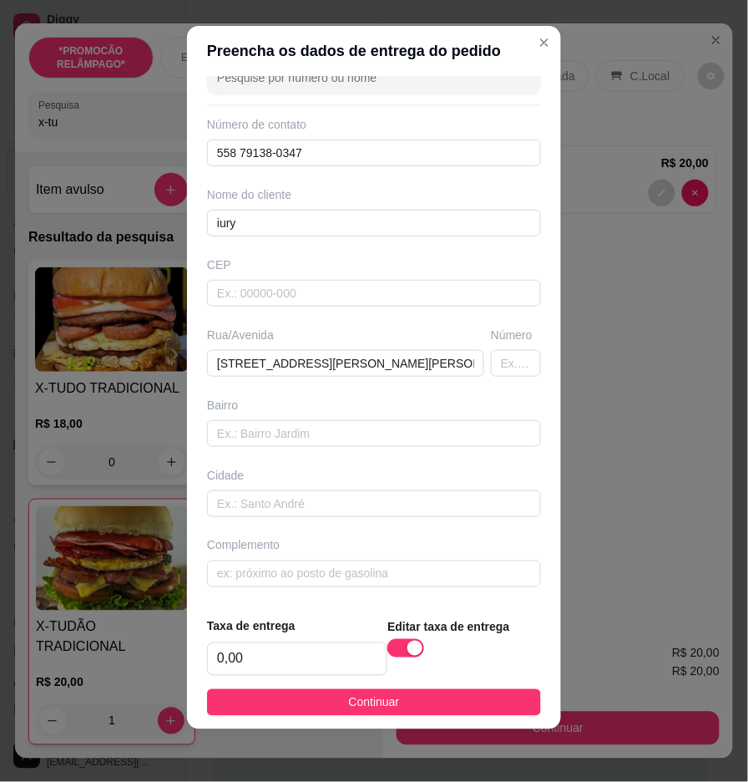
click at [486, 703] on button "Continuar" at bounding box center [374, 702] width 334 height 27
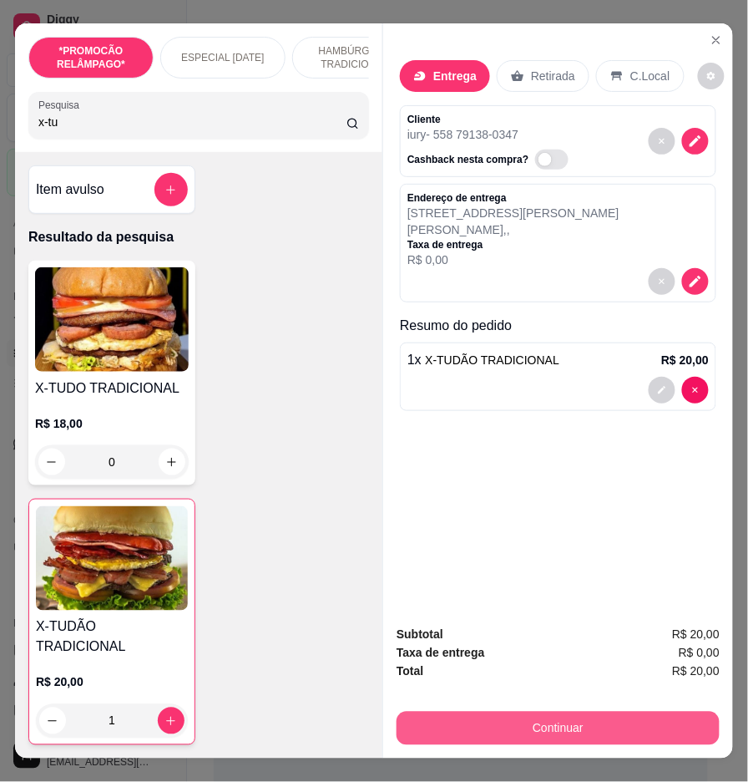
click at [600, 718] on button "Continuar" at bounding box center [558, 728] width 323 height 33
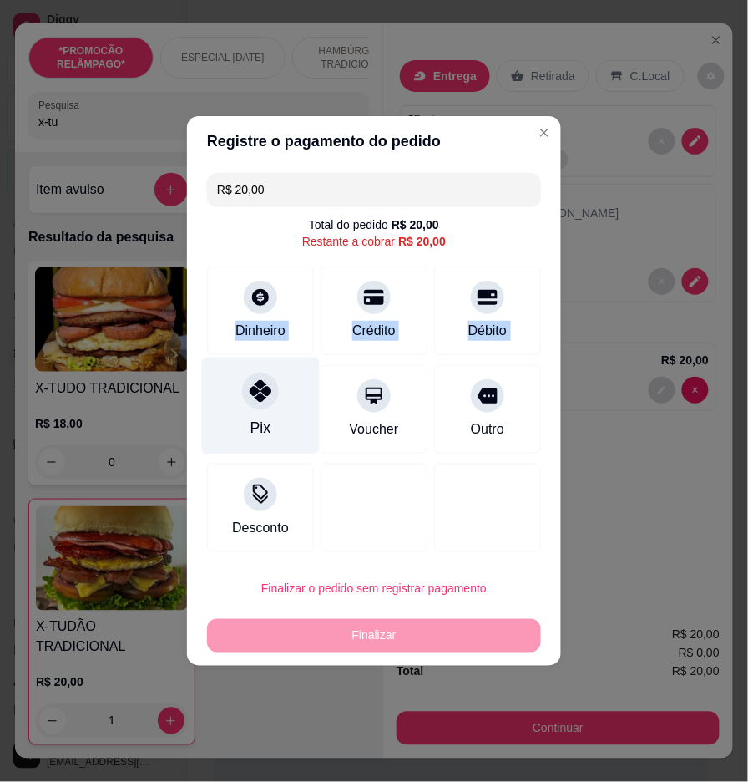
drag, startPoint x: 252, startPoint y: 322, endPoint x: 280, endPoint y: 395, distance: 77.7
click at [278, 395] on div "R$ 20,00 Total do pedido R$ 20,00 Restante a cobrar R$ 20,00 Dinheiro Crédito D…" at bounding box center [374, 362] width 374 height 393
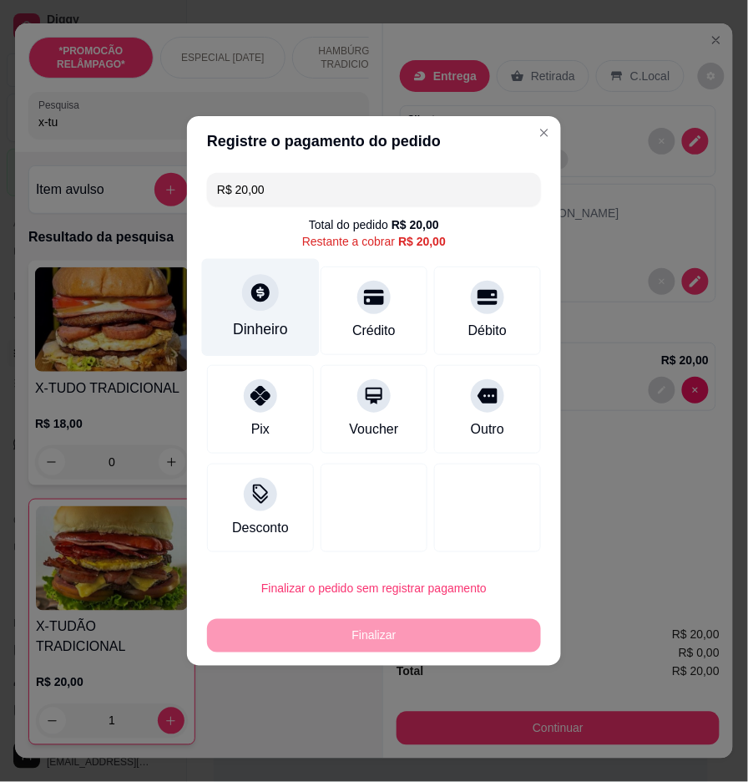
click at [280, 286] on div "Dinheiro" at bounding box center [261, 308] width 118 height 98
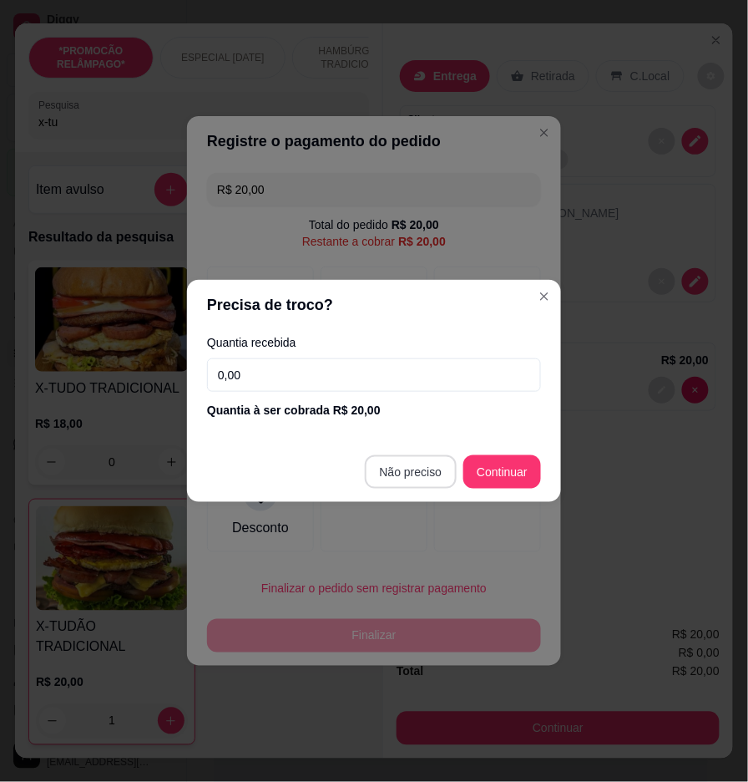
drag, startPoint x: 444, startPoint y: 489, endPoint x: 444, endPoint y: 470, distance: 18.4
click at [444, 486] on footer "Não preciso Continuar" at bounding box center [374, 472] width 374 height 60
type input "R$ 0,00"
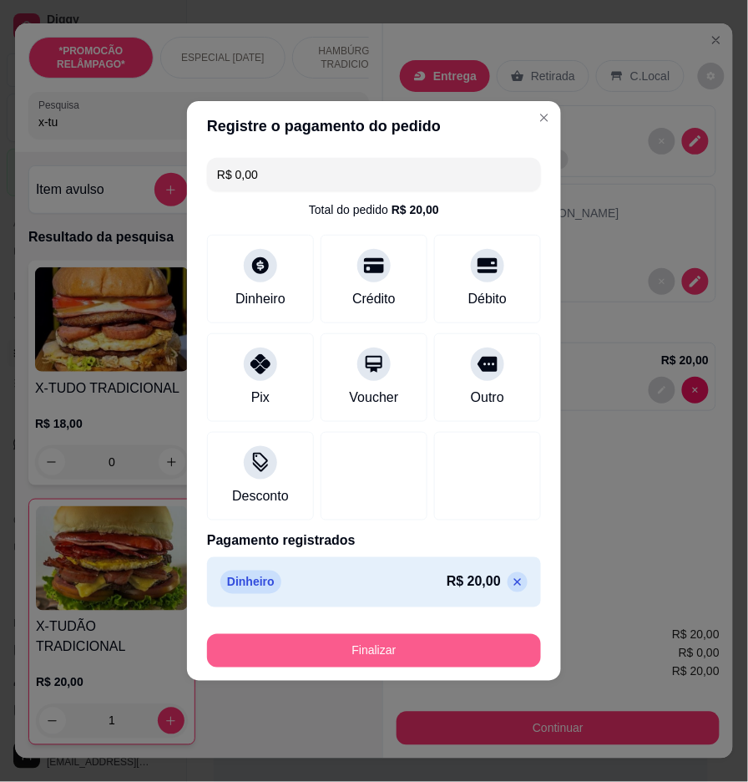
click at [495, 644] on button "Finalizar" at bounding box center [374, 650] width 334 height 33
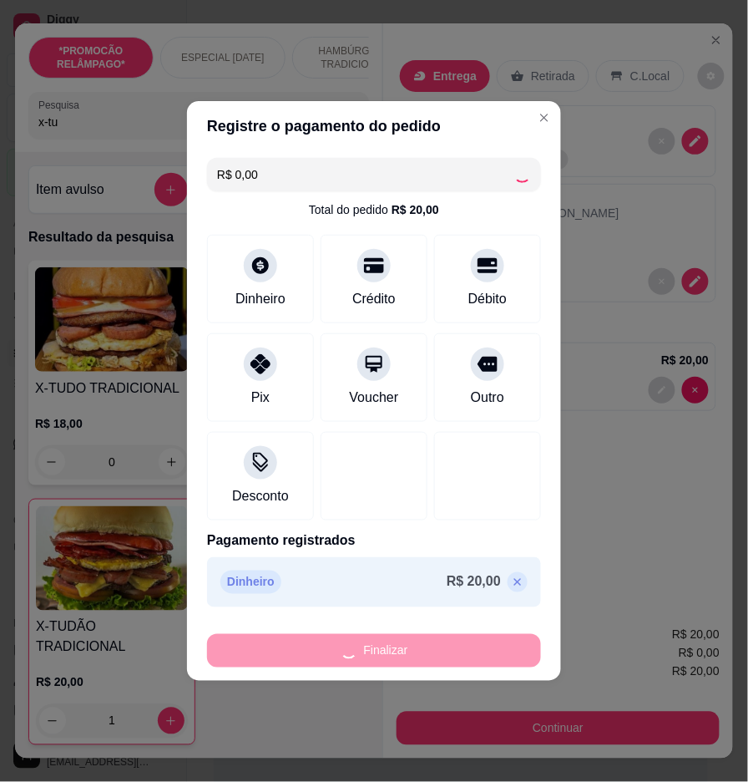
type input "0"
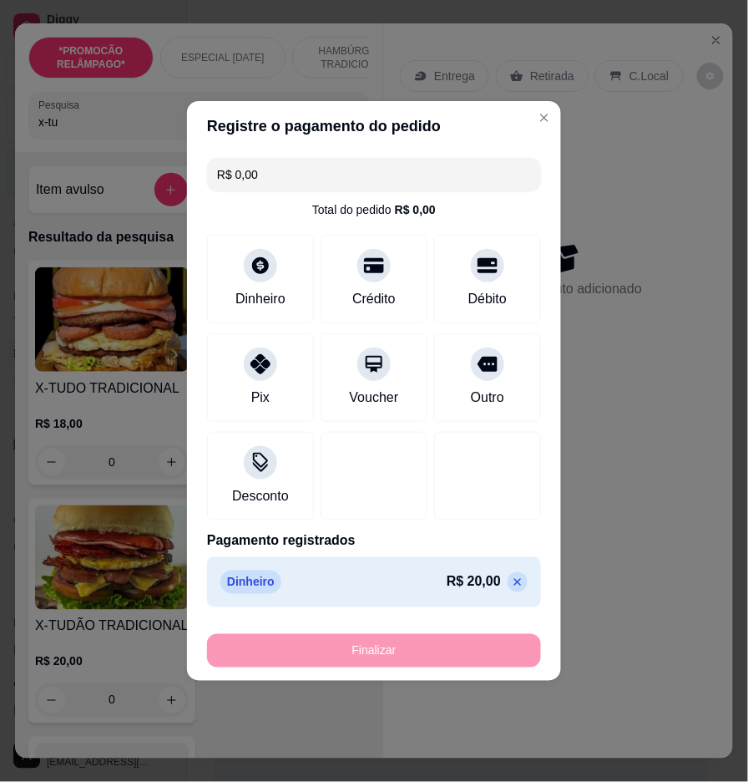
type input "-R$ 20,00"
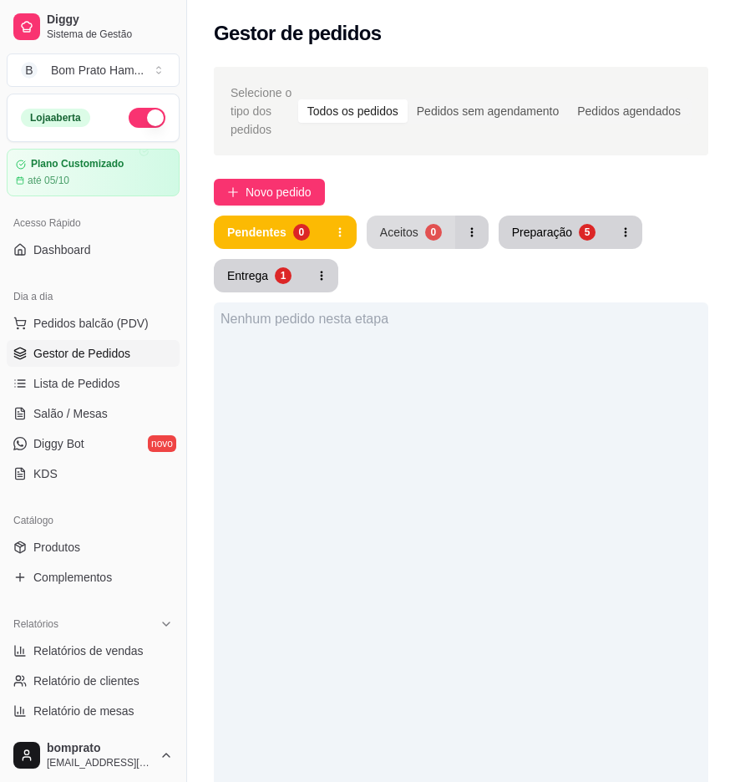
click at [418, 247] on button "Aceitos 0" at bounding box center [411, 232] width 89 height 33
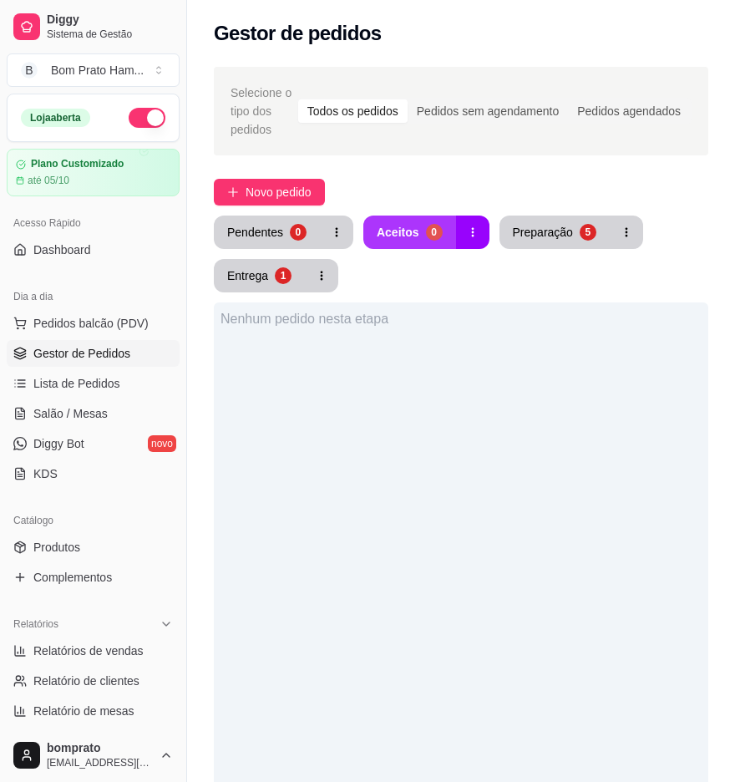
click at [403, 238] on div "Aceitos" at bounding box center [398, 232] width 43 height 17
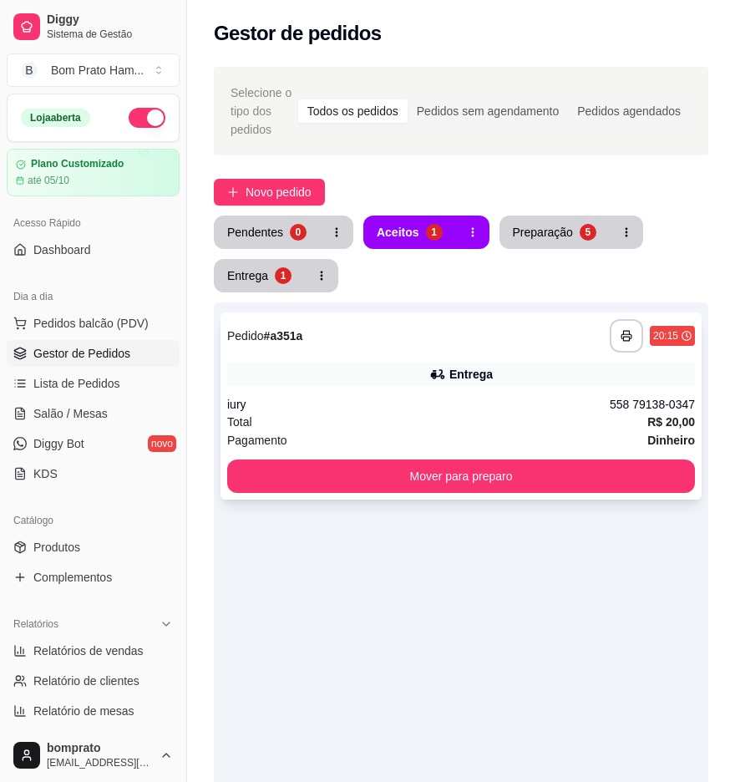
click at [421, 402] on div "iury" at bounding box center [418, 404] width 383 height 17
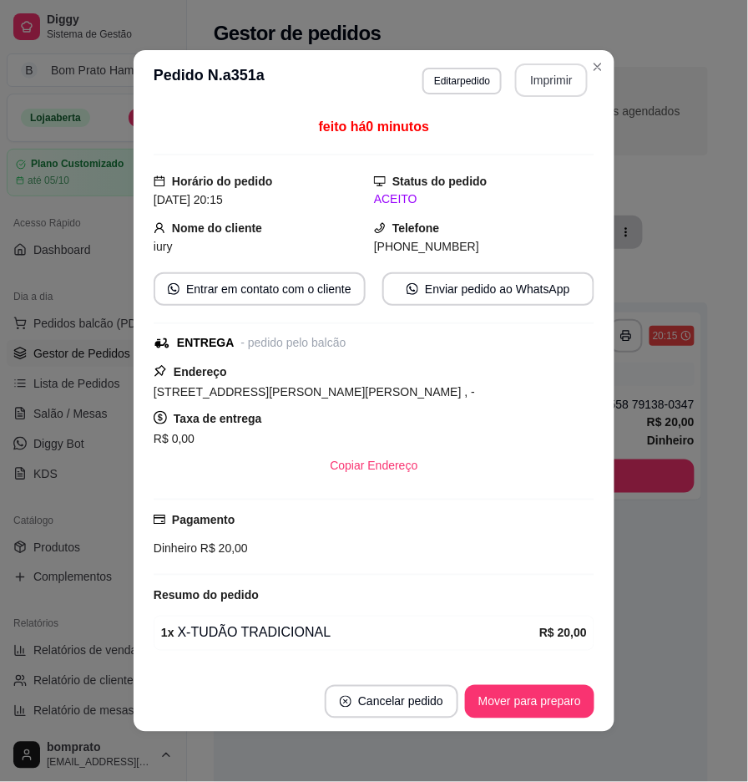
click at [535, 96] on div "**********" at bounding box center [505, 79] width 165 height 33
click at [548, 693] on button "Mover para preparo" at bounding box center [529, 701] width 129 height 33
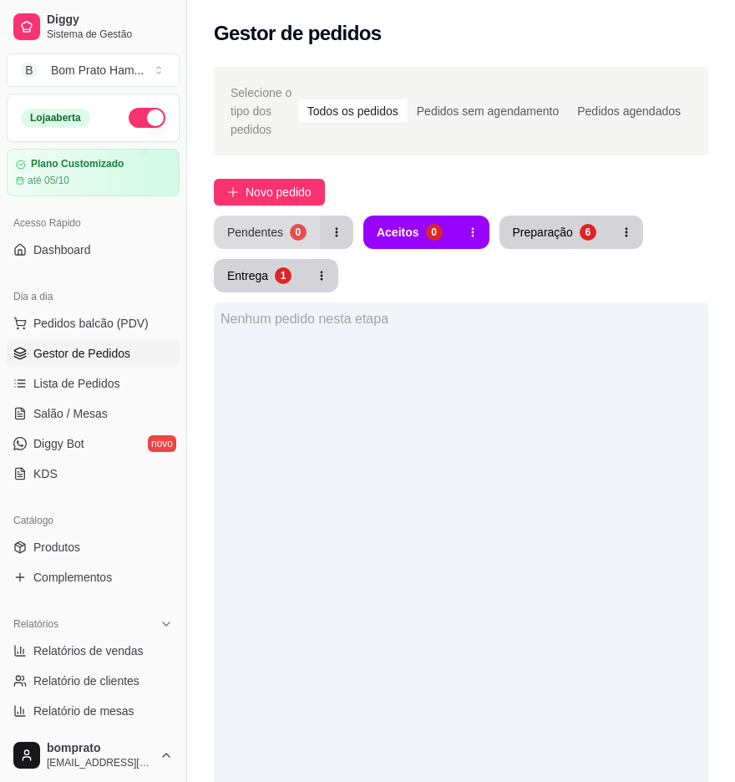
click at [247, 239] on button "Pendentes 0" at bounding box center [267, 232] width 106 height 33
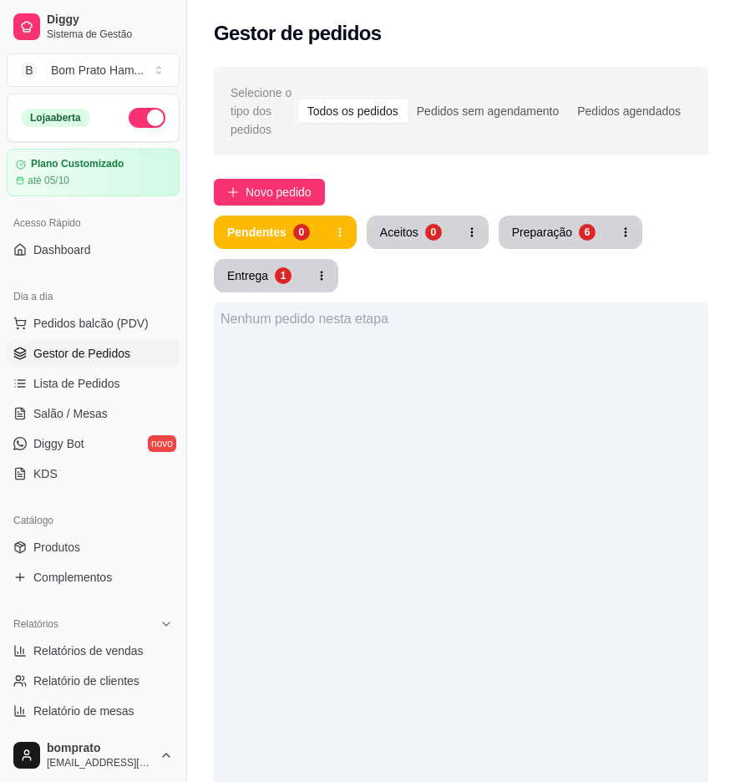
drag, startPoint x: 109, startPoint y: 387, endPoint x: 196, endPoint y: 426, distance: 95.3
click at [109, 385] on span "Lista de Pedidos" at bounding box center [76, 383] width 87 height 17
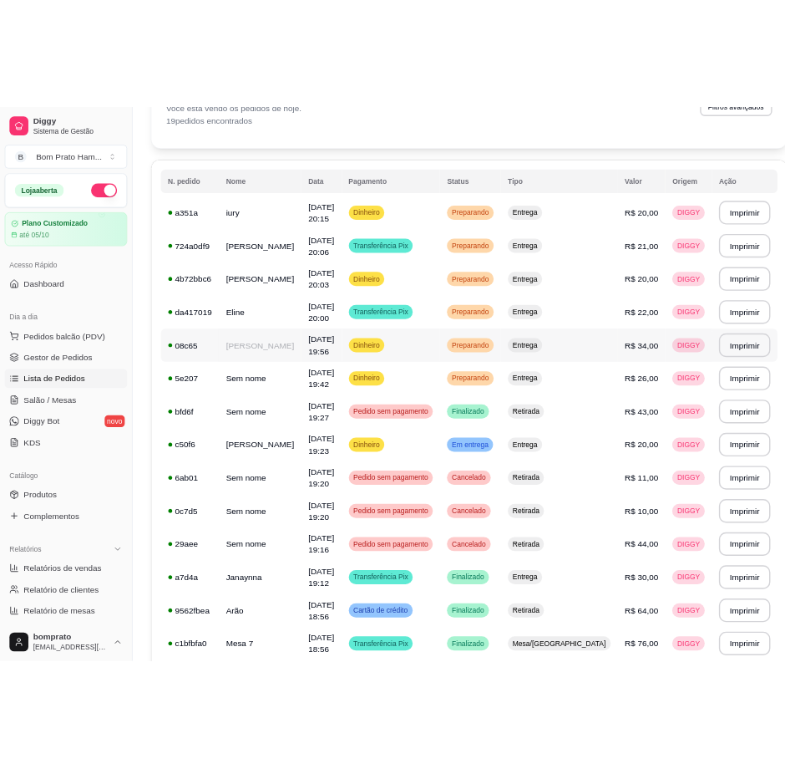
scroll to position [97, 0]
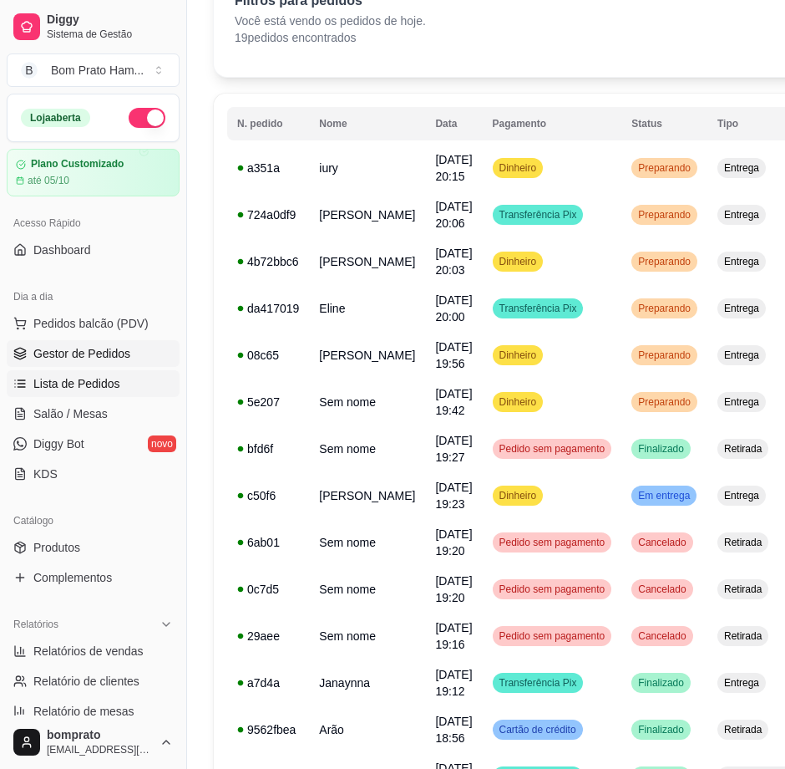
click at [134, 363] on link "Gestor de Pedidos" at bounding box center [93, 353] width 173 height 27
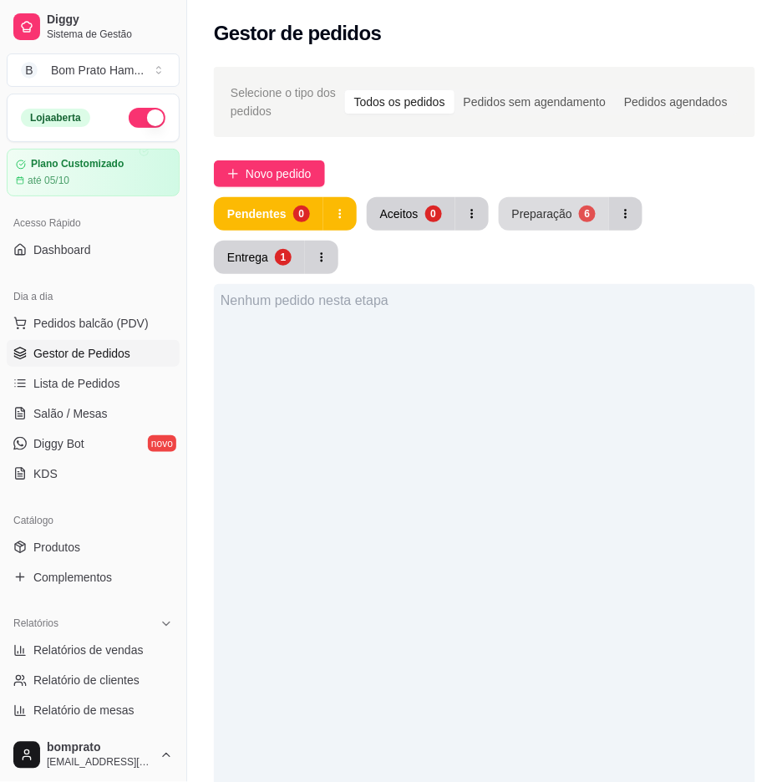
click at [555, 221] on button "Preparação 6" at bounding box center [554, 213] width 110 height 33
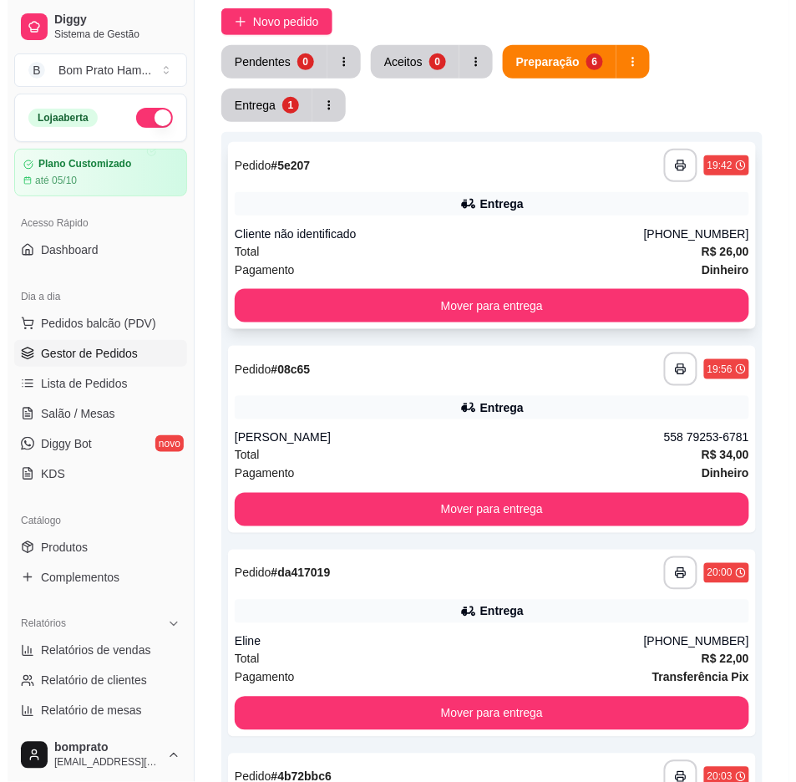
scroll to position [185, 0]
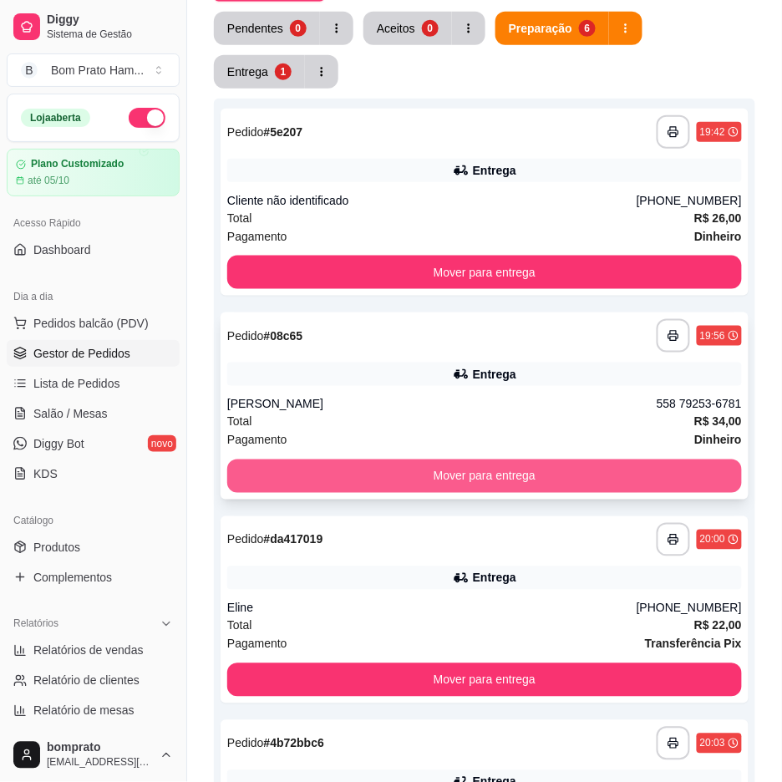
click at [527, 474] on button "Mover para entrega" at bounding box center [484, 475] width 515 height 33
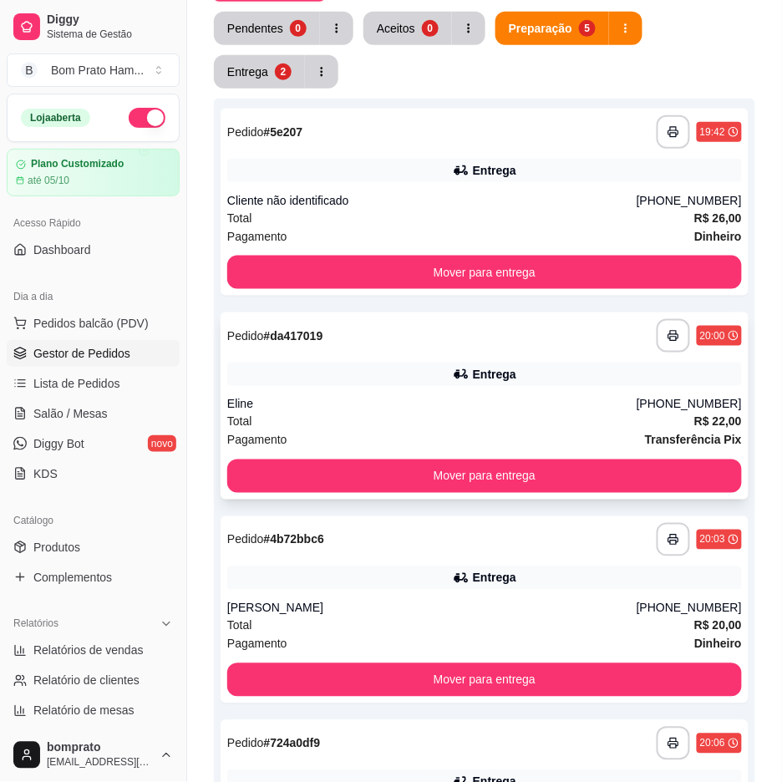
click at [527, 385] on div "Entrega" at bounding box center [484, 374] width 515 height 23
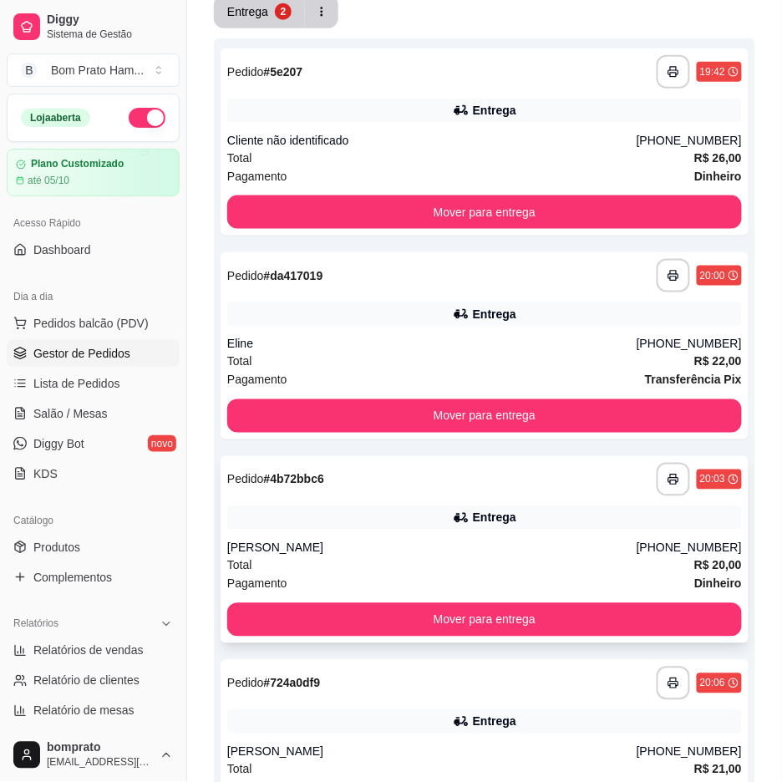
scroll to position [278, 0]
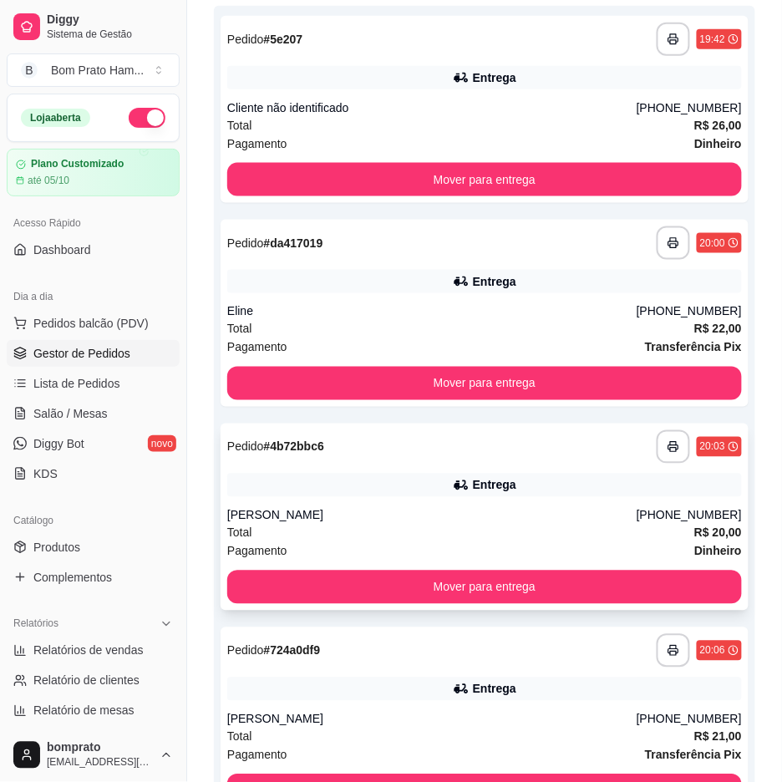
click at [545, 510] on div "[PERSON_NAME]" at bounding box center [431, 515] width 409 height 17
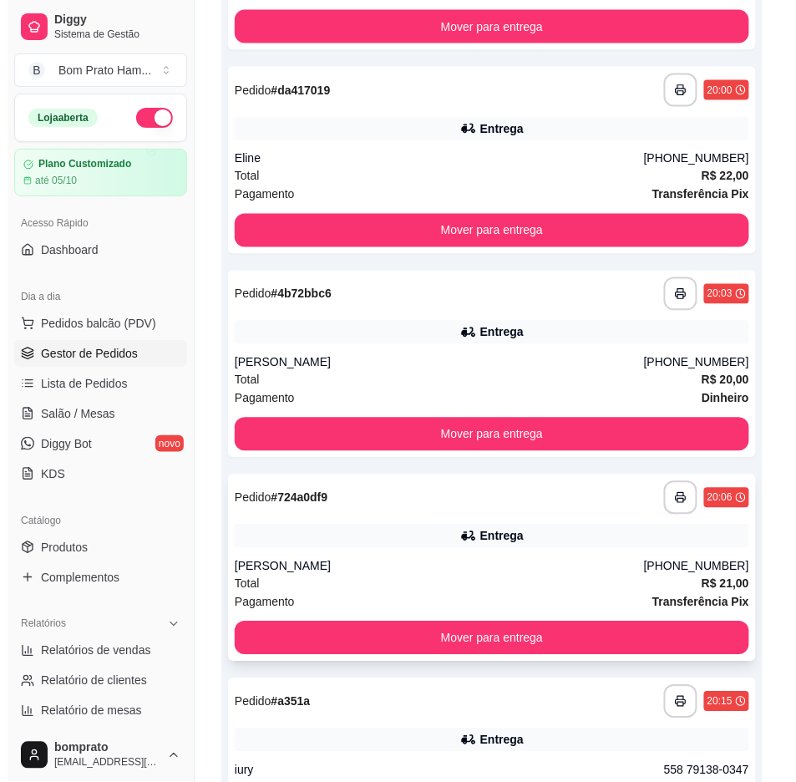
scroll to position [464, 0]
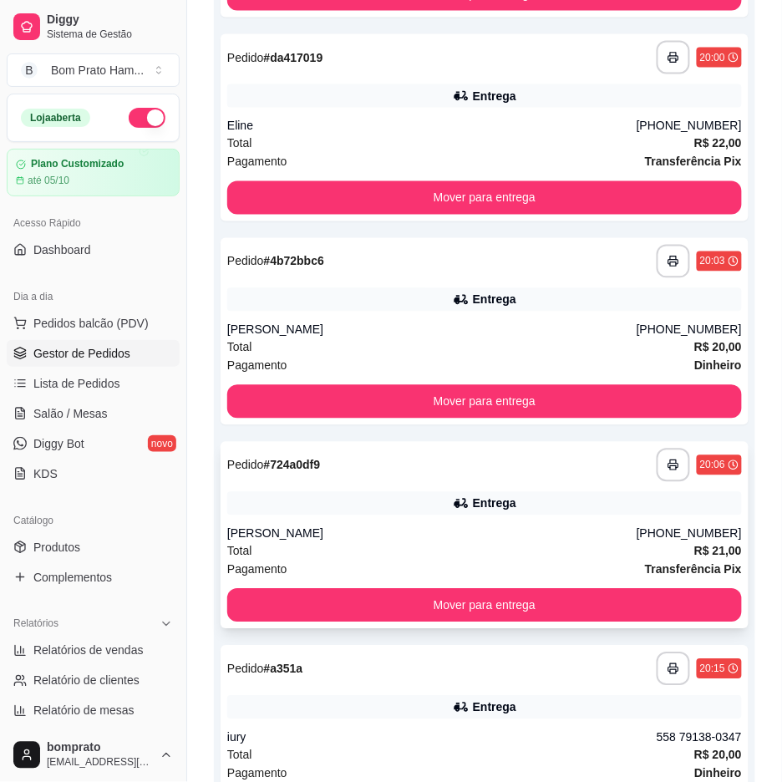
click at [502, 513] on div "Entrega" at bounding box center [484, 503] width 515 height 23
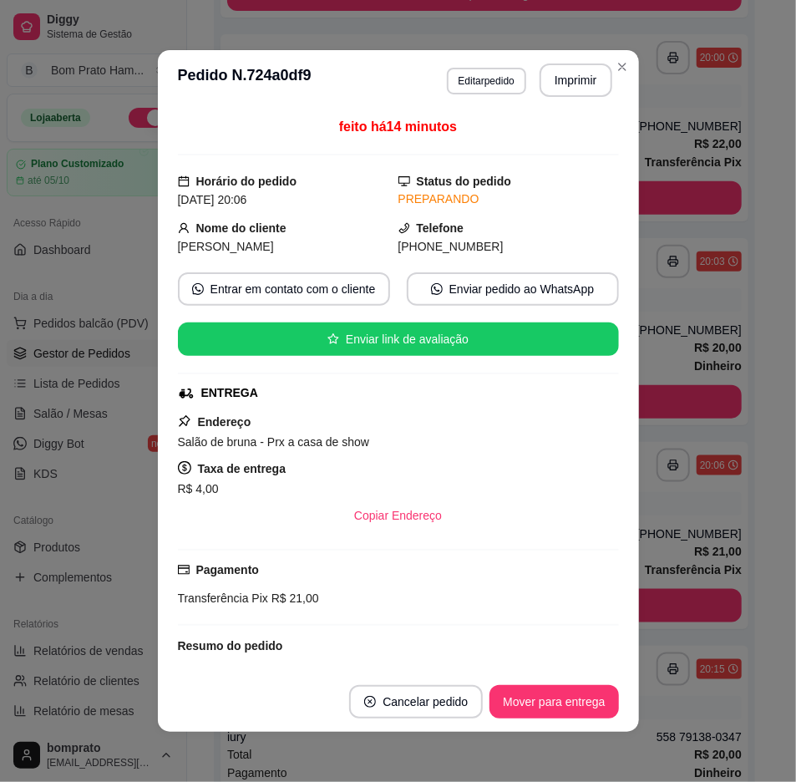
scroll to position [150, 0]
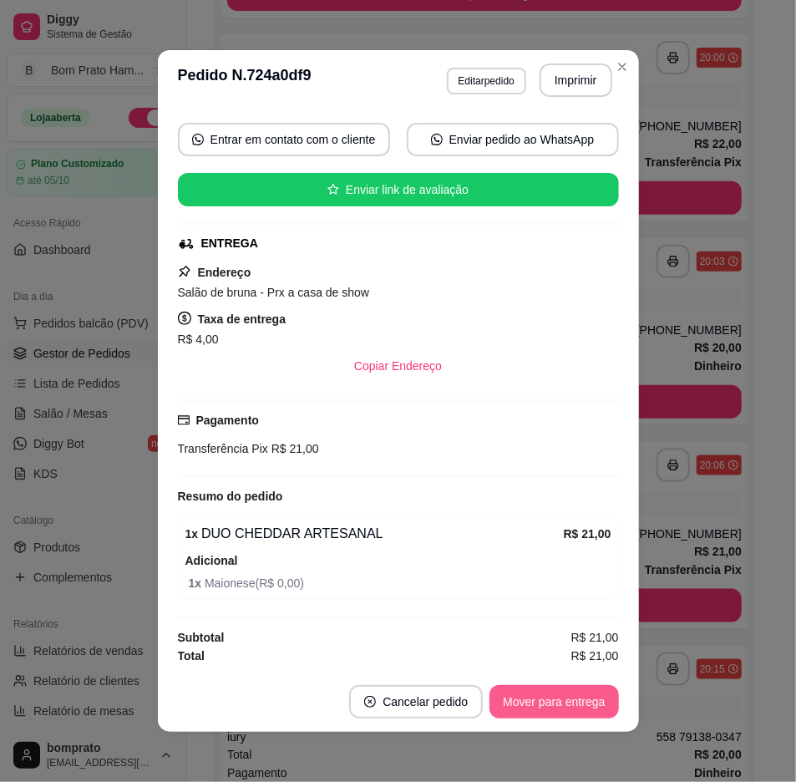
click at [535, 692] on button "Mover para entrega" at bounding box center [554, 701] width 129 height 33
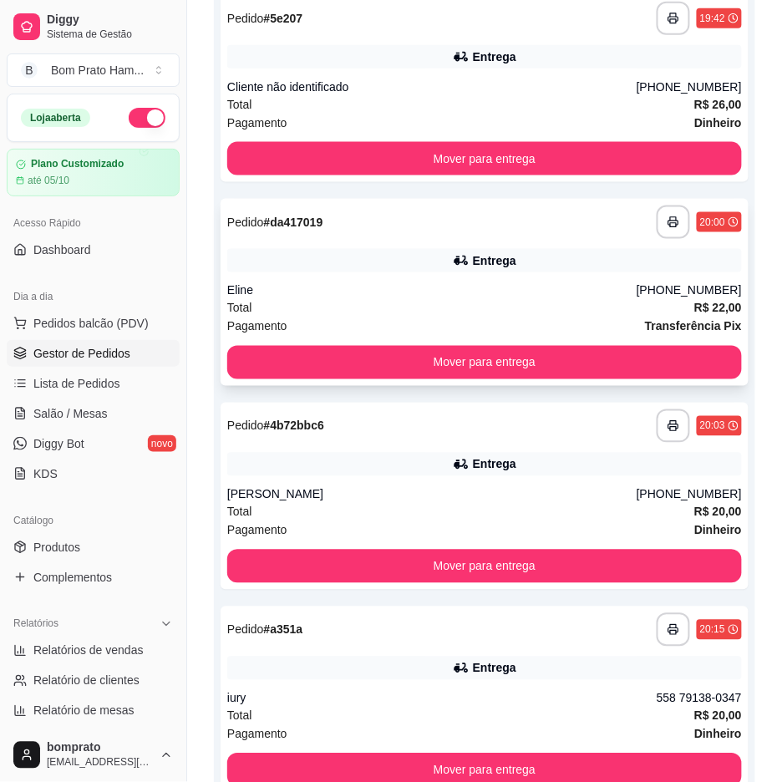
scroll to position [307, 0]
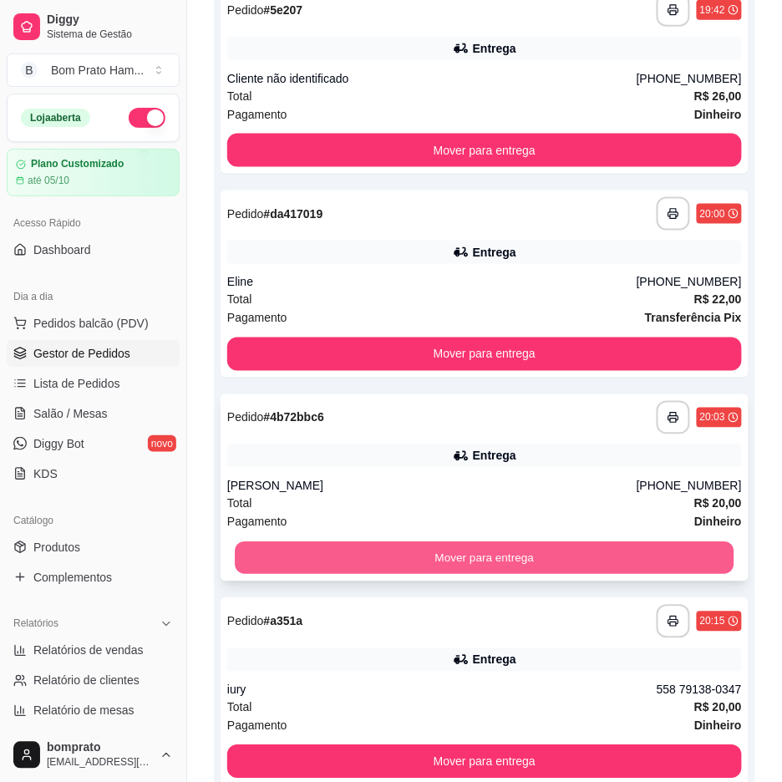
click at [528, 546] on button "Mover para entrega" at bounding box center [485, 558] width 500 height 33
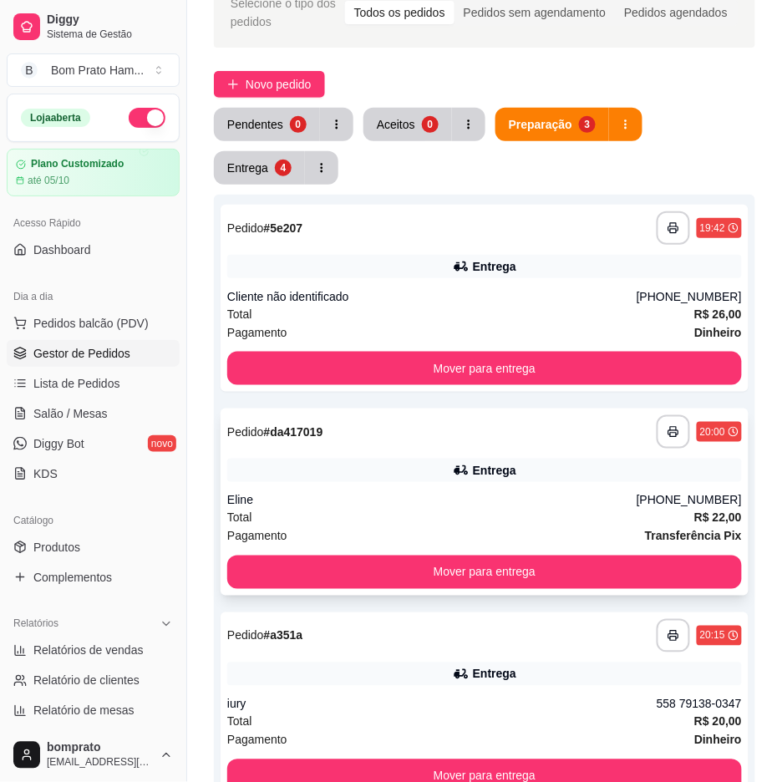
scroll to position [0, 0]
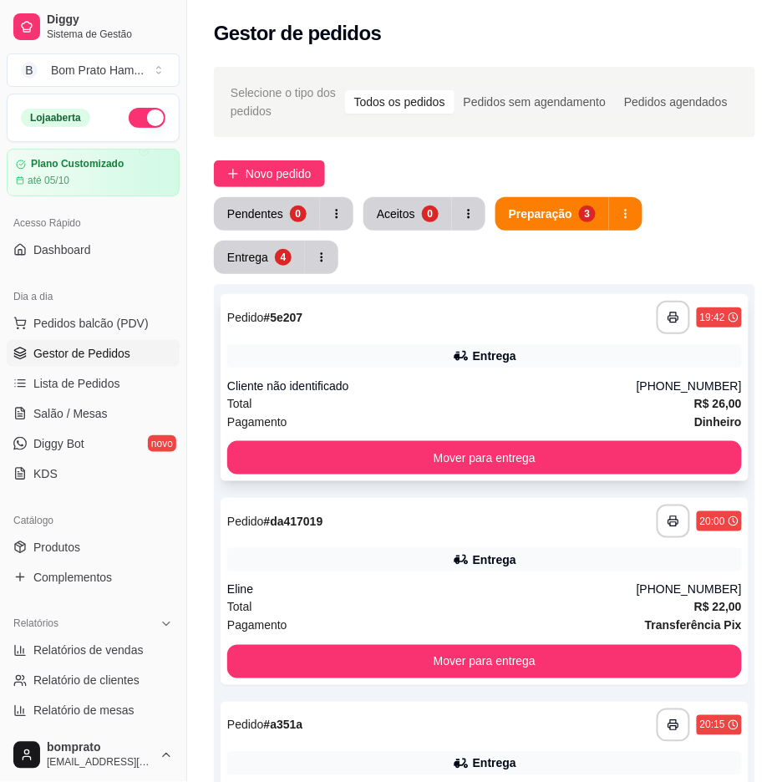
click at [552, 462] on button "Mover para entrega" at bounding box center [484, 457] width 515 height 33
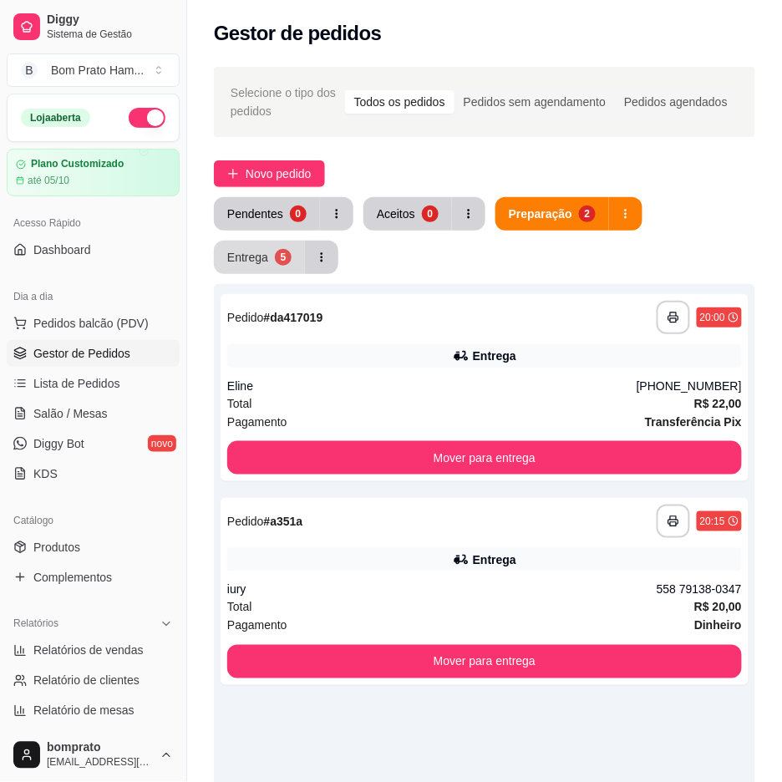
click at [261, 268] on button "Entrega 5" at bounding box center [259, 257] width 91 height 33
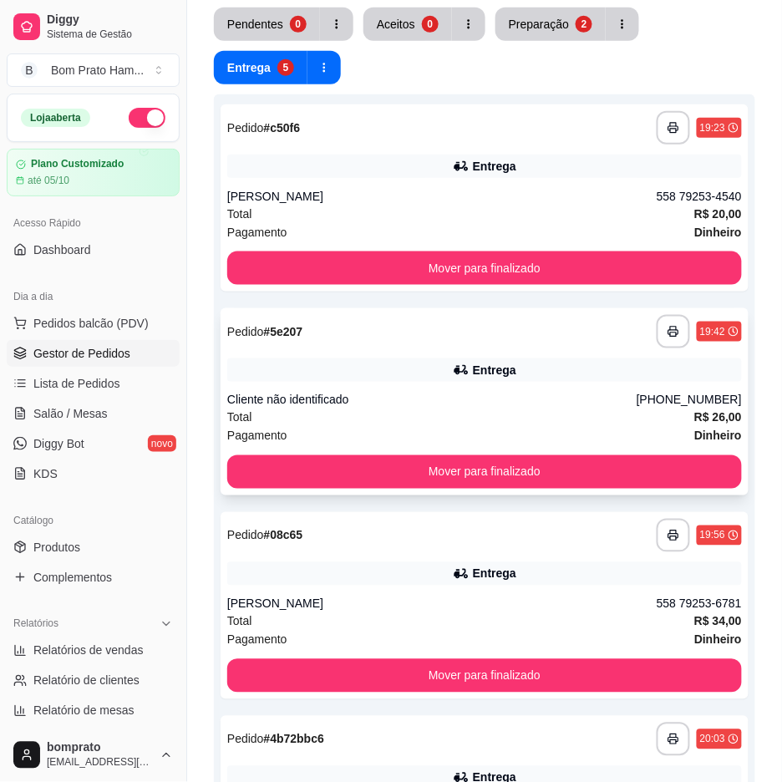
scroll to position [185, 0]
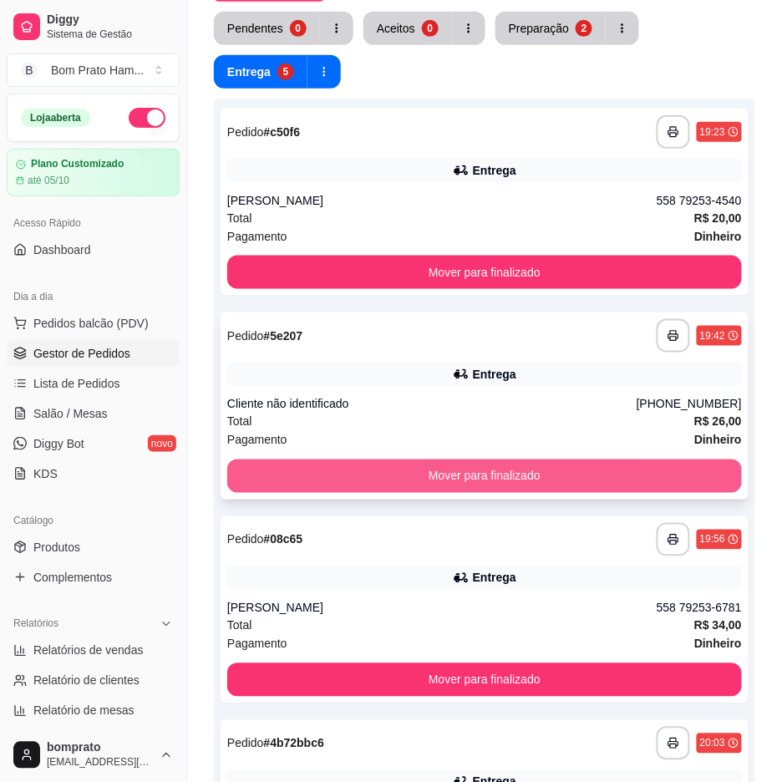
click at [579, 483] on button "Mover para finalizado" at bounding box center [484, 475] width 515 height 33
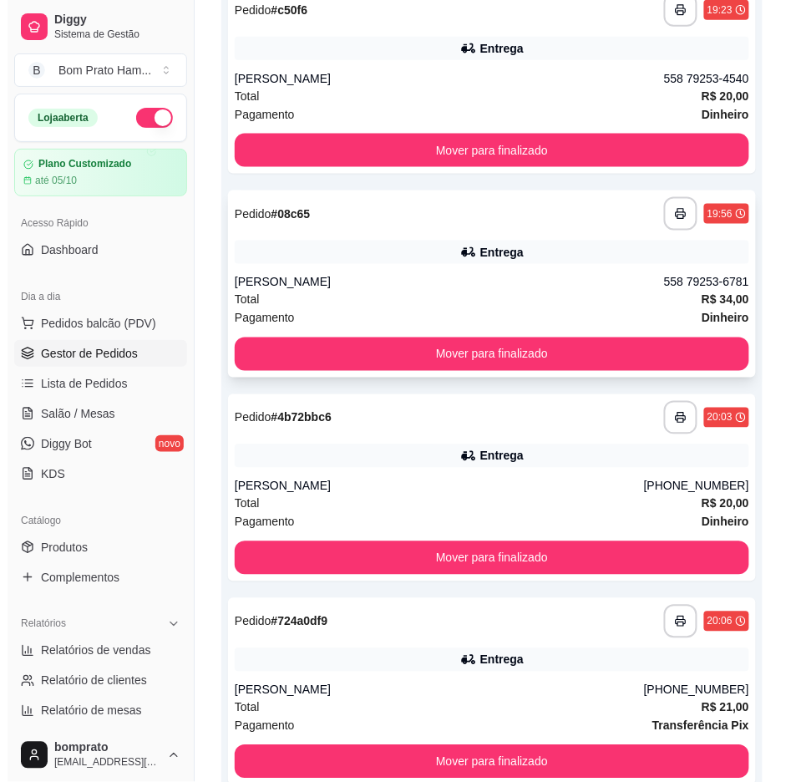
scroll to position [278, 0]
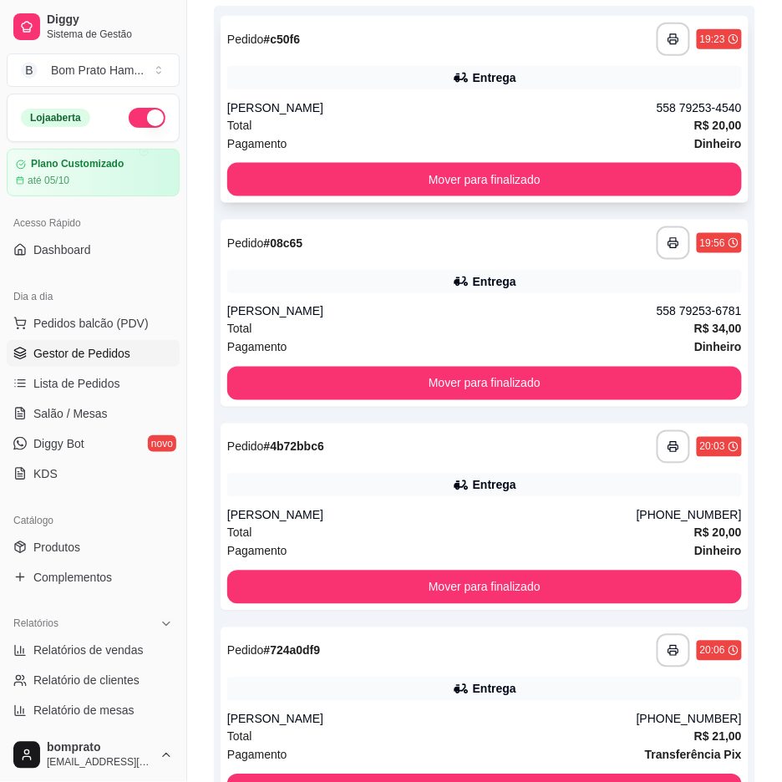
click at [499, 118] on div "Total R$ 20,00" at bounding box center [484, 125] width 515 height 18
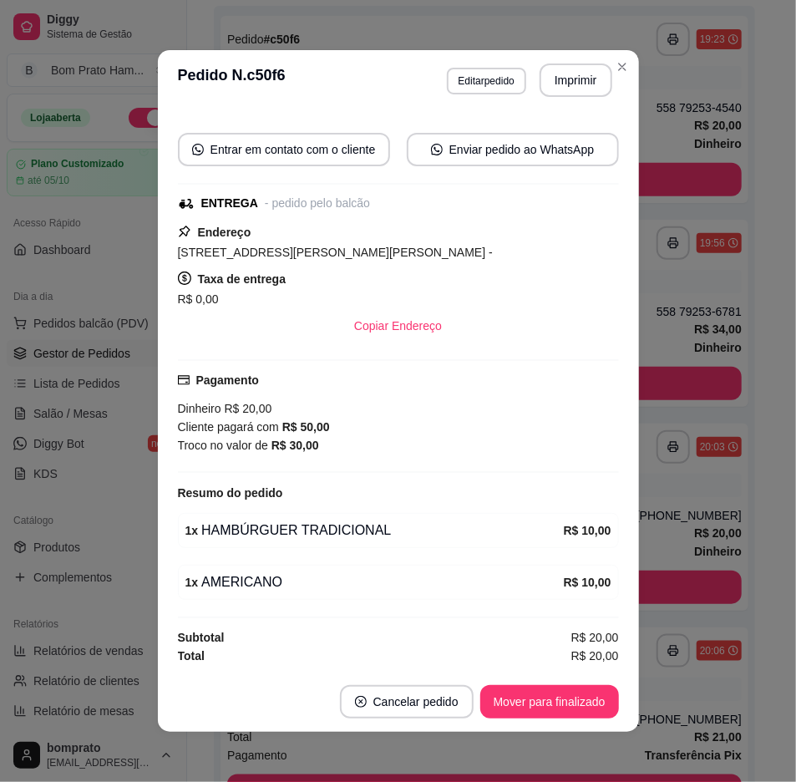
scroll to position [3, 0]
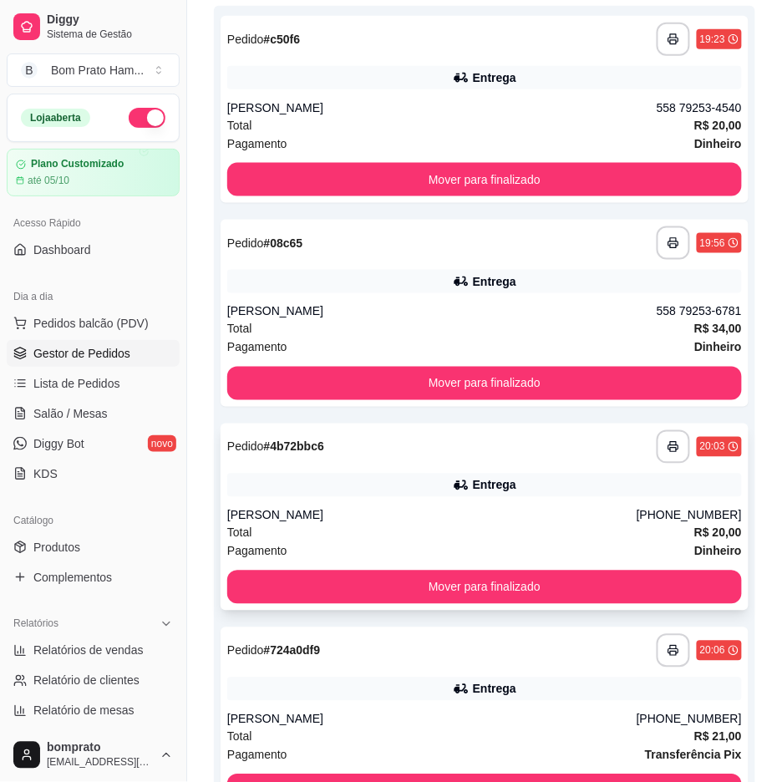
click at [623, 521] on div "[PERSON_NAME]" at bounding box center [431, 515] width 409 height 17
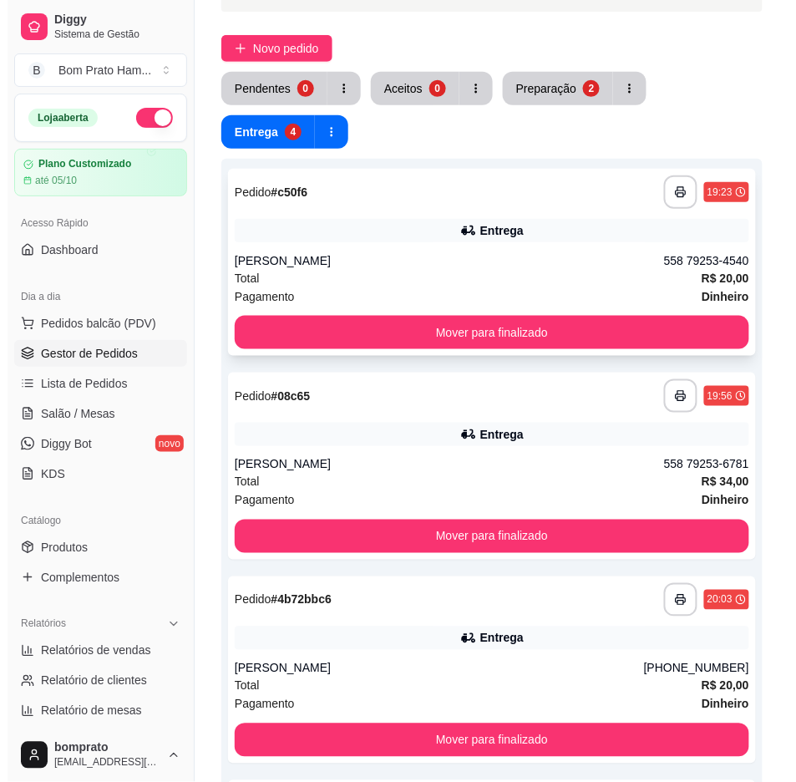
scroll to position [93, 0]
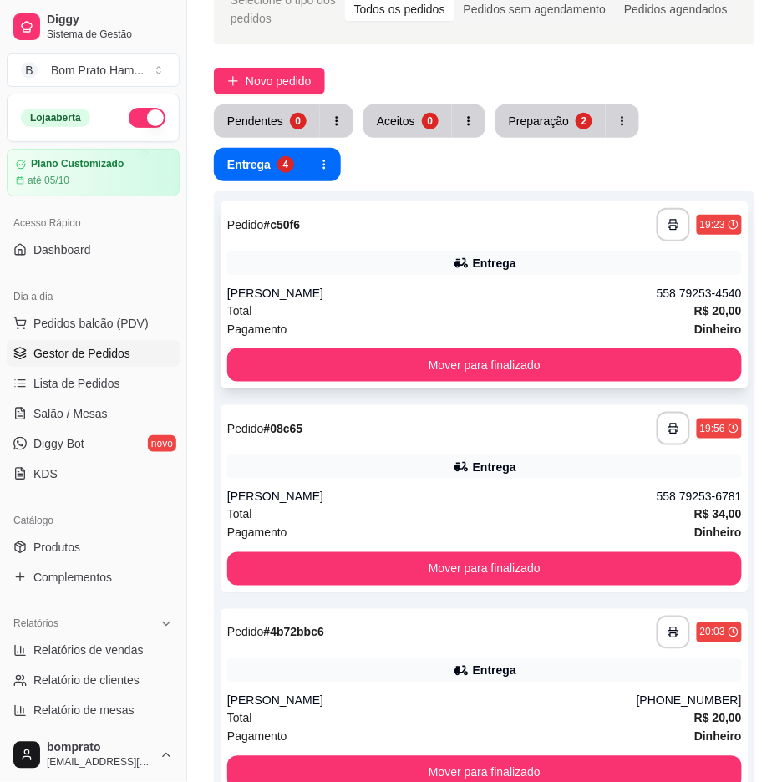
click at [605, 314] on div "Total R$ 20,00" at bounding box center [484, 311] width 515 height 18
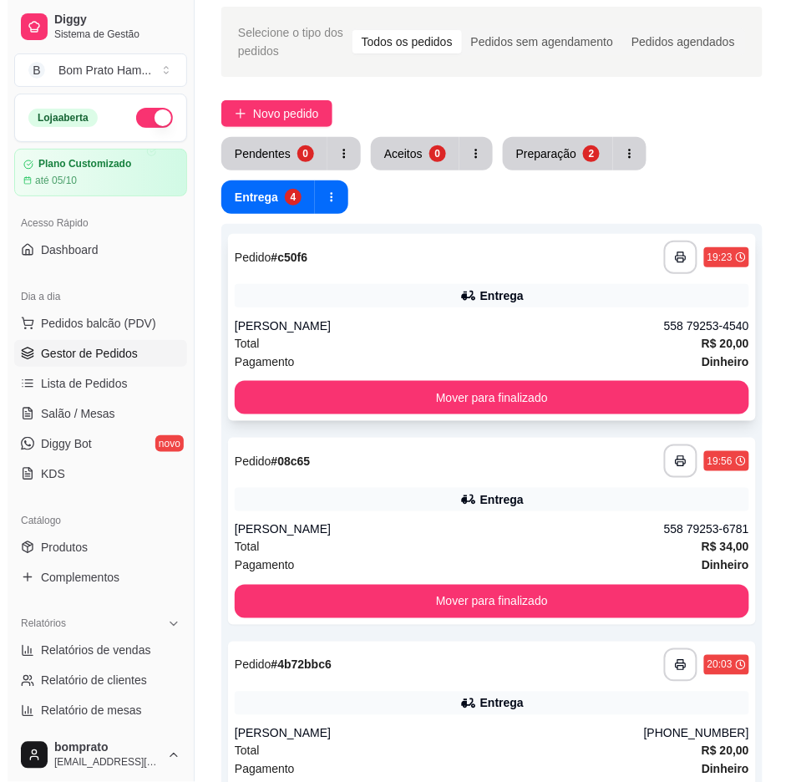
scroll to position [29, 0]
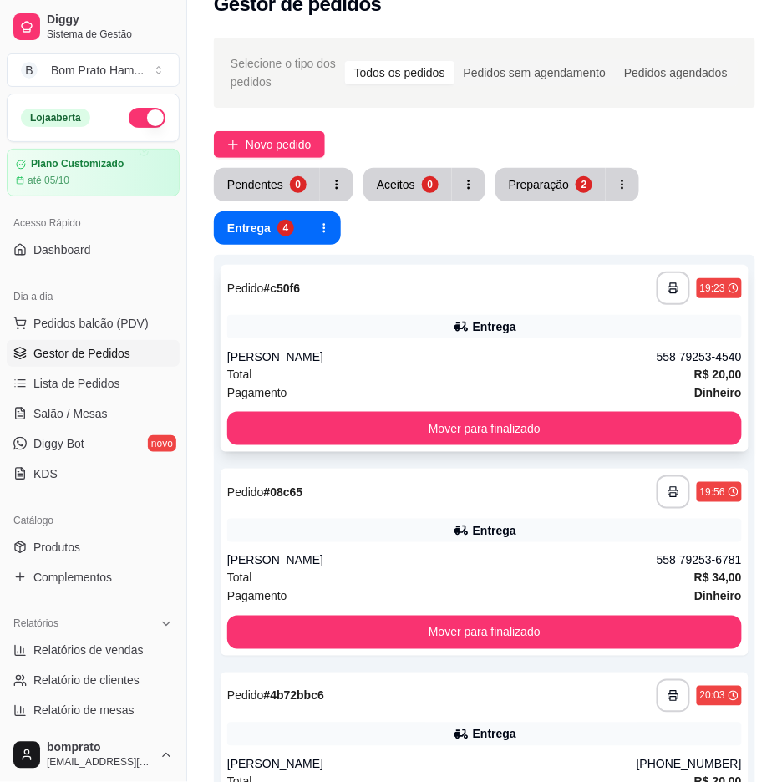
click at [429, 315] on div "Entrega" at bounding box center [484, 326] width 515 height 23
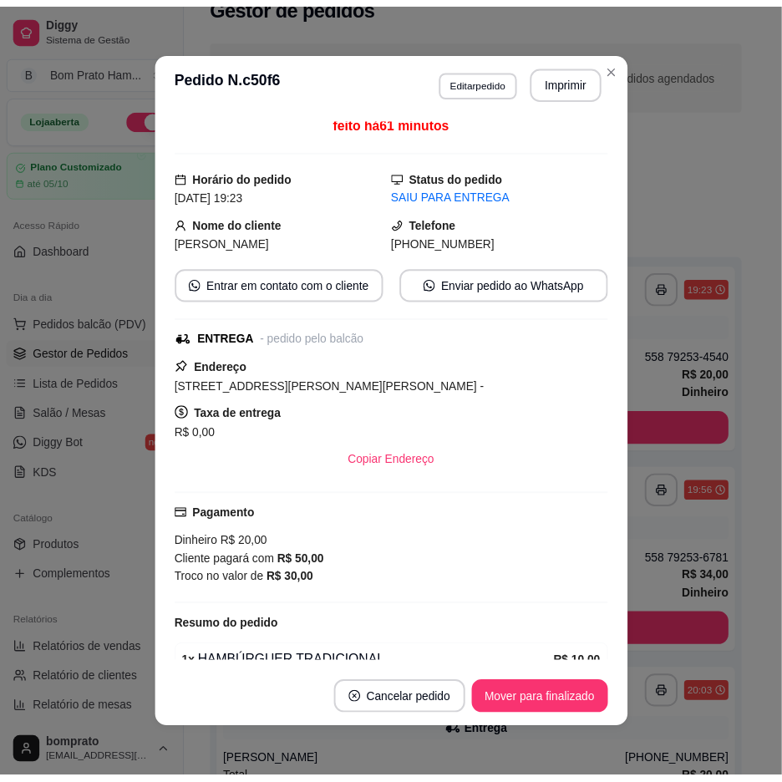
scroll to position [0, 0]
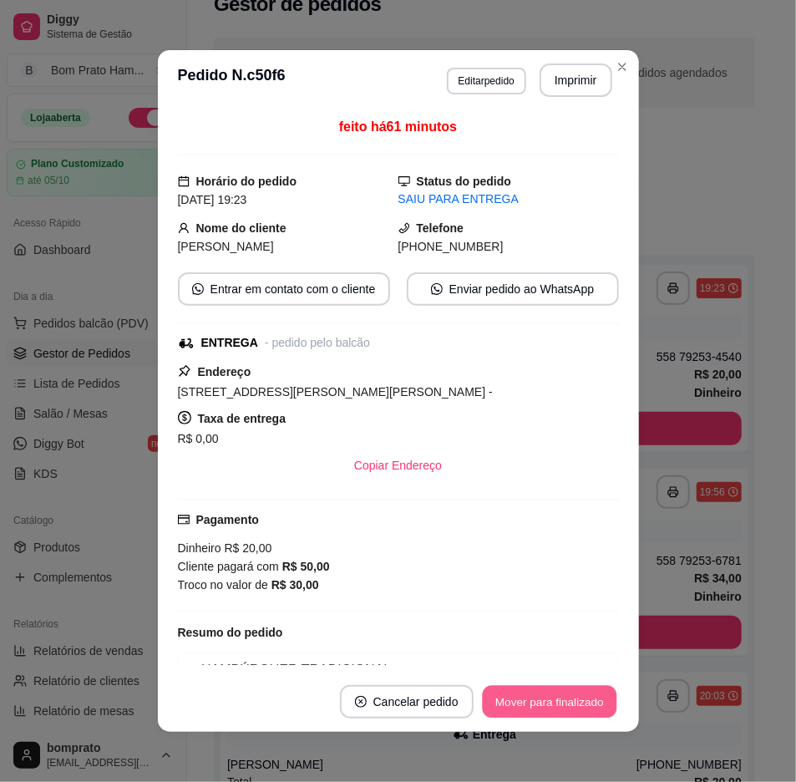
click at [571, 688] on button "Mover para finalizado" at bounding box center [549, 702] width 134 height 33
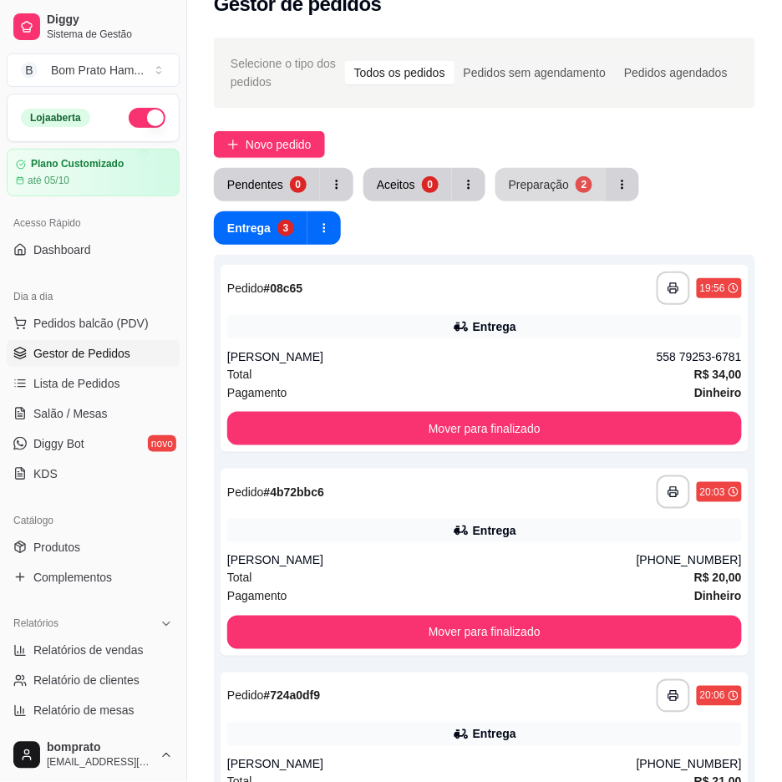
click at [558, 201] on div "Pendentes 0 Aceitos 0 Preparação 2 Entrega 3" at bounding box center [484, 206] width 541 height 77
click at [558, 192] on button "Preparação 2" at bounding box center [550, 185] width 107 height 33
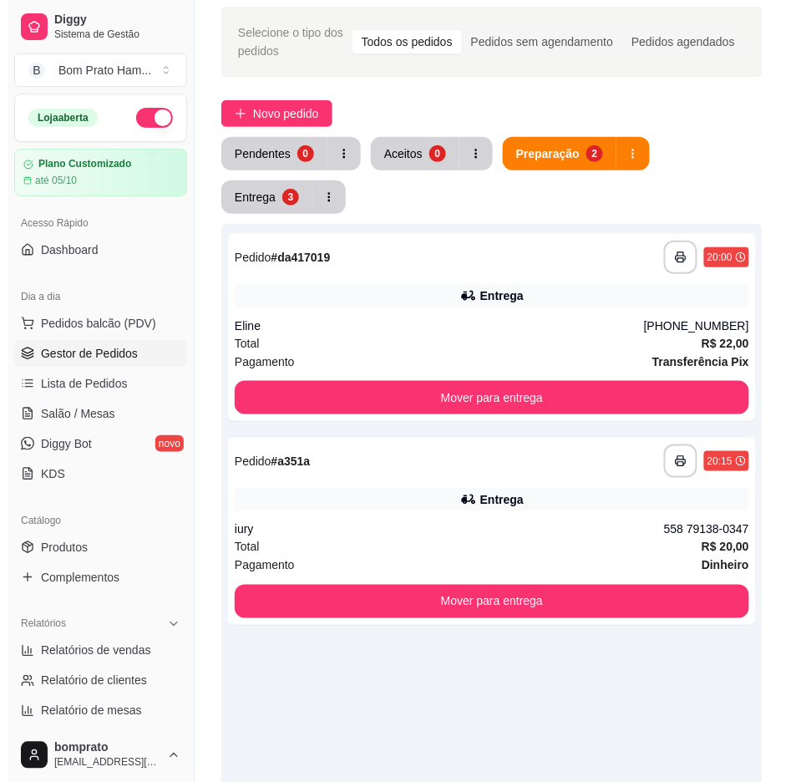
scroll to position [93, 0]
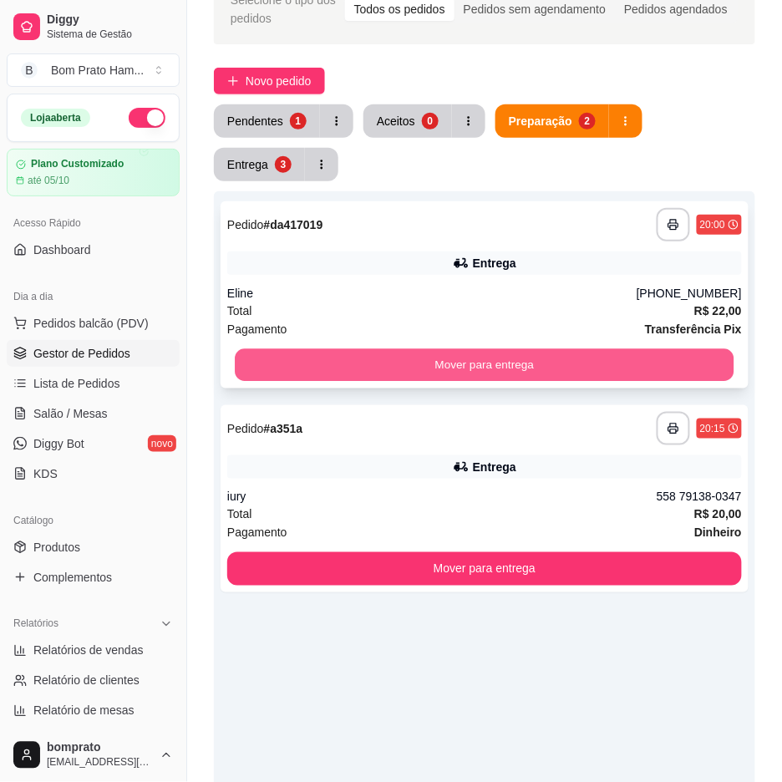
click at [514, 364] on button "Mover para entrega" at bounding box center [485, 365] width 500 height 33
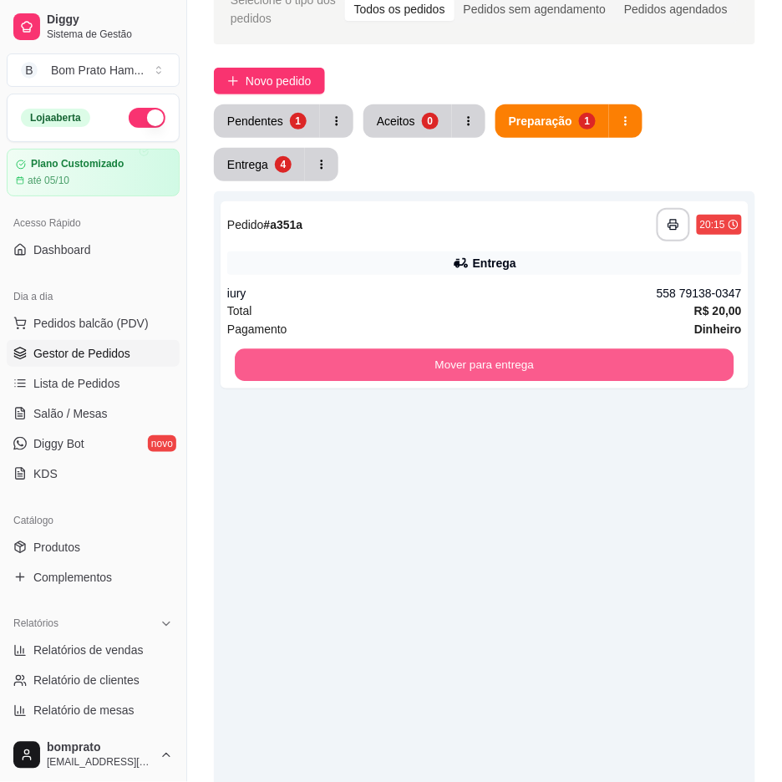
click at [514, 364] on button "Mover para entrega" at bounding box center [485, 365] width 500 height 33
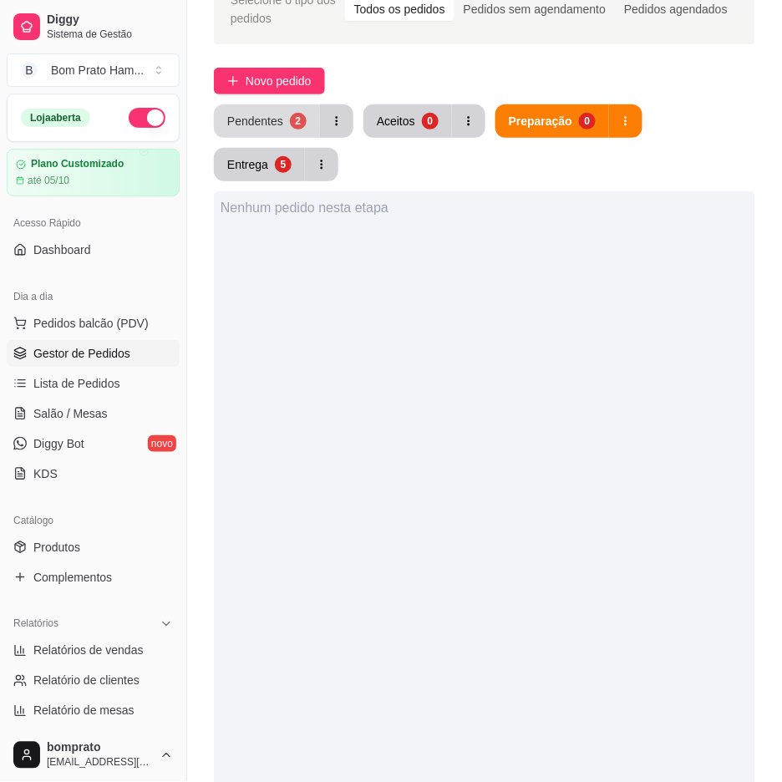
click at [290, 118] on div "2" at bounding box center [298, 121] width 17 height 17
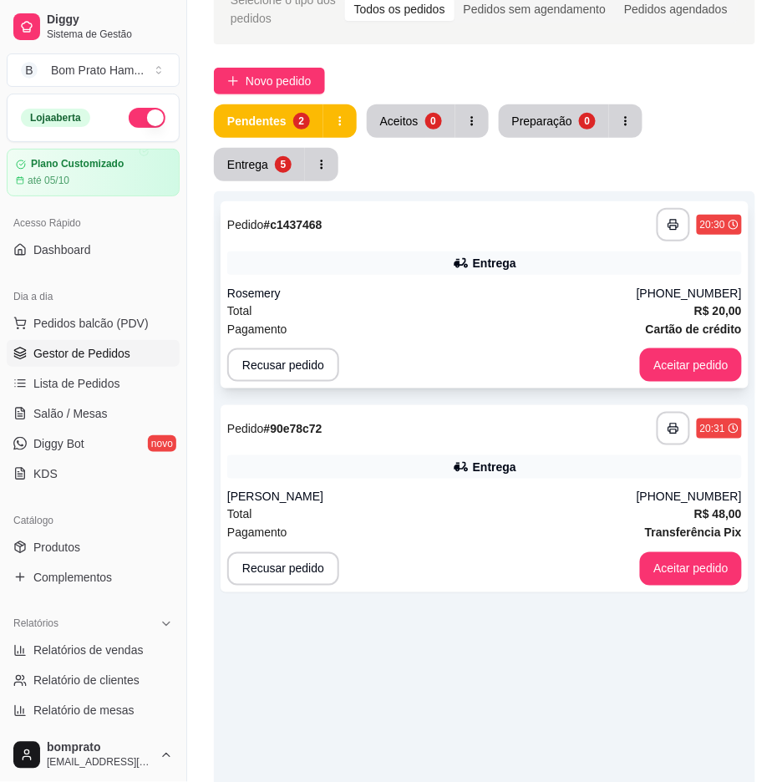
click at [426, 303] on div "Total R$ 20,00" at bounding box center [484, 311] width 515 height 18
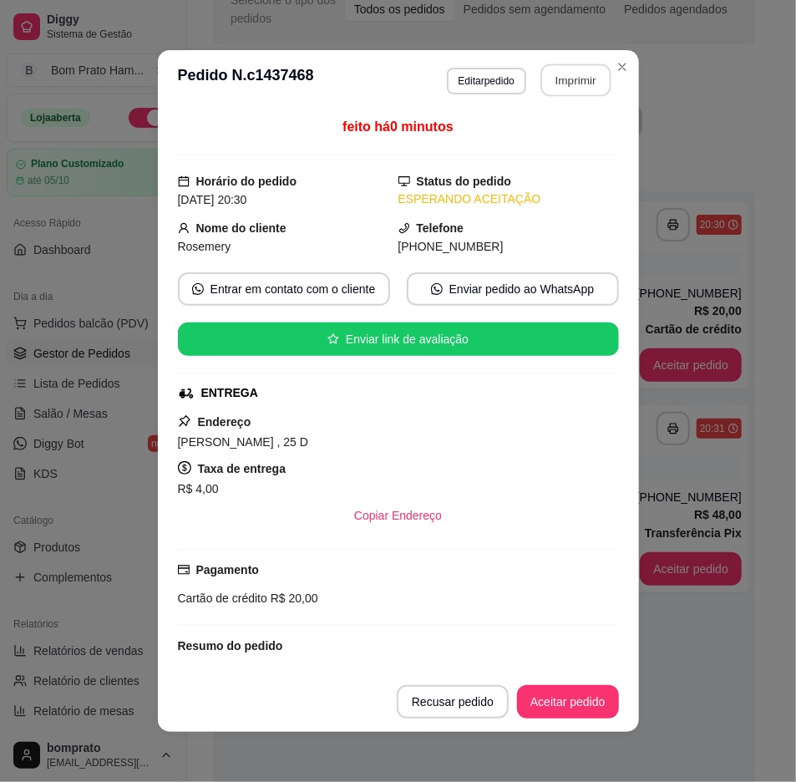
click at [557, 92] on button "Imprimir" at bounding box center [575, 80] width 70 height 33
click at [573, 708] on button "Aceitar pedido" at bounding box center [568, 702] width 99 height 33
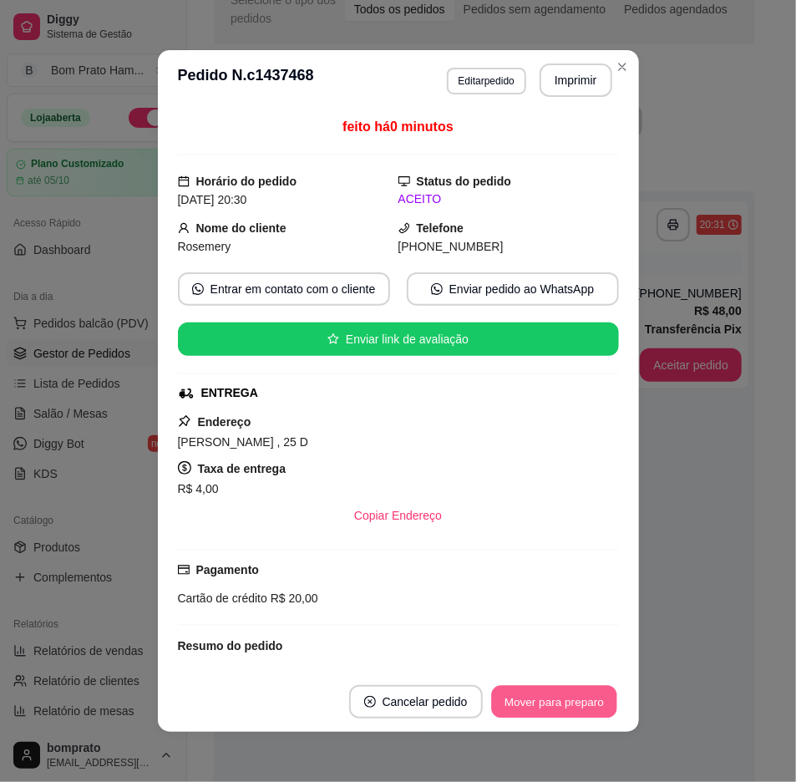
click at [578, 699] on button "Mover para preparo" at bounding box center [553, 702] width 125 height 33
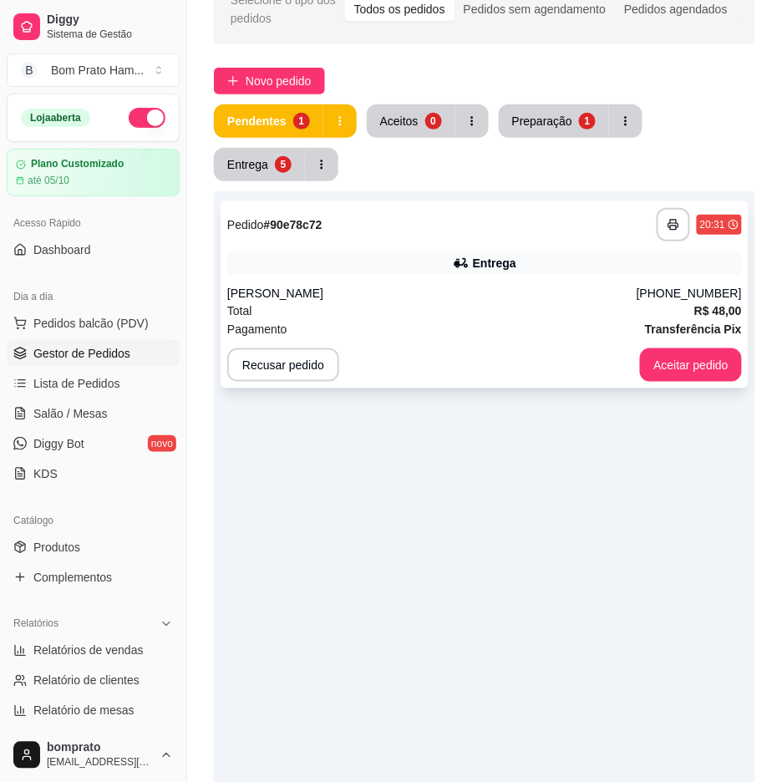
click at [378, 294] on div "[PERSON_NAME]" at bounding box center [431, 293] width 409 height 17
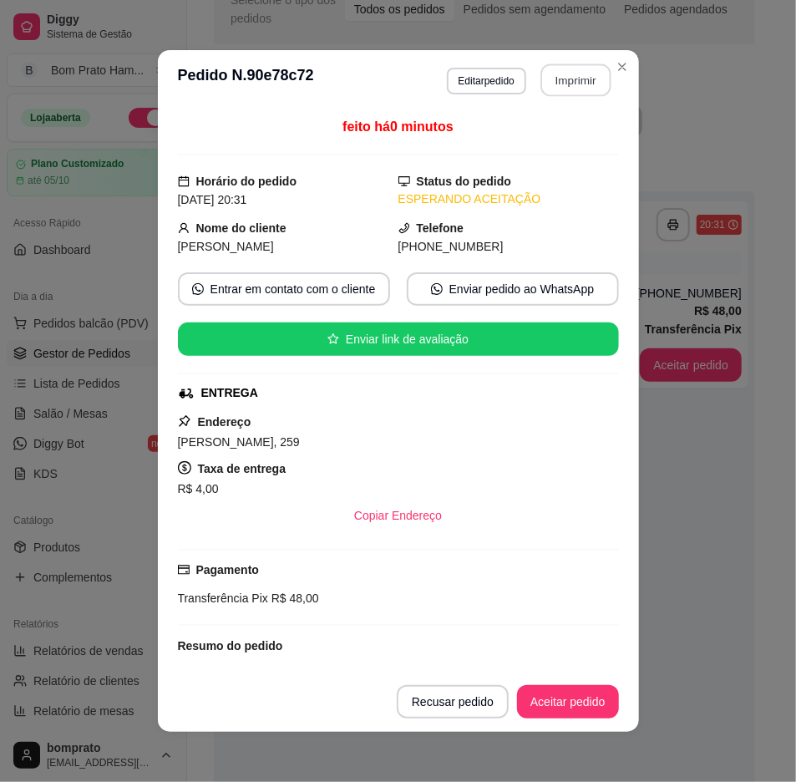
click at [552, 70] on button "Imprimir" at bounding box center [575, 80] width 70 height 33
click at [547, 698] on button "Aceitar pedido" at bounding box center [568, 702] width 99 height 33
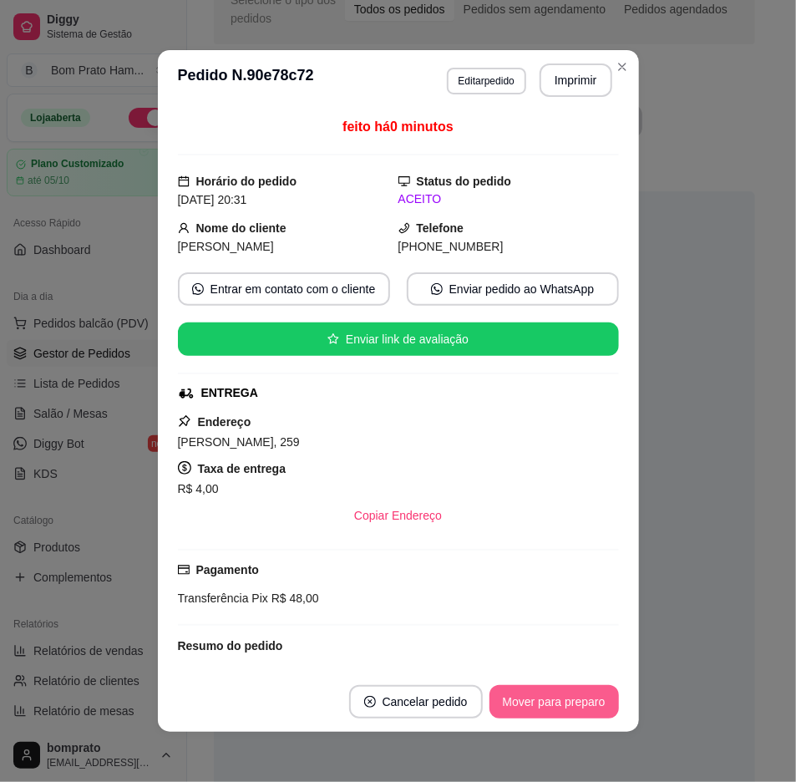
click at [554, 690] on button "Mover para preparo" at bounding box center [554, 701] width 129 height 33
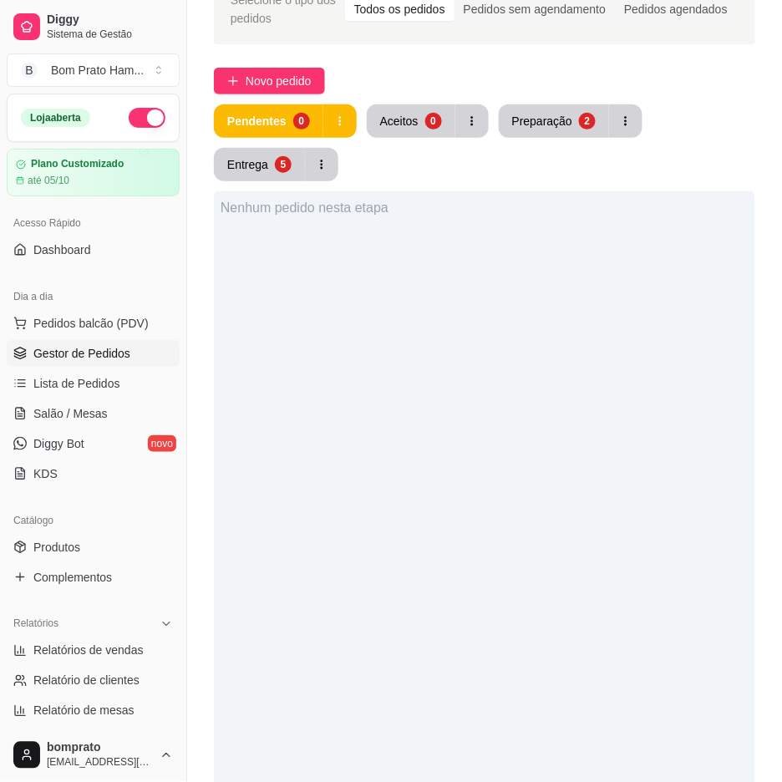
drag, startPoint x: 556, startPoint y: 87, endPoint x: 524, endPoint y: 123, distance: 48.5
click at [555, 92] on div "Novo pedido" at bounding box center [484, 81] width 541 height 27
click at [249, 168] on div "Entrega" at bounding box center [248, 164] width 40 height 16
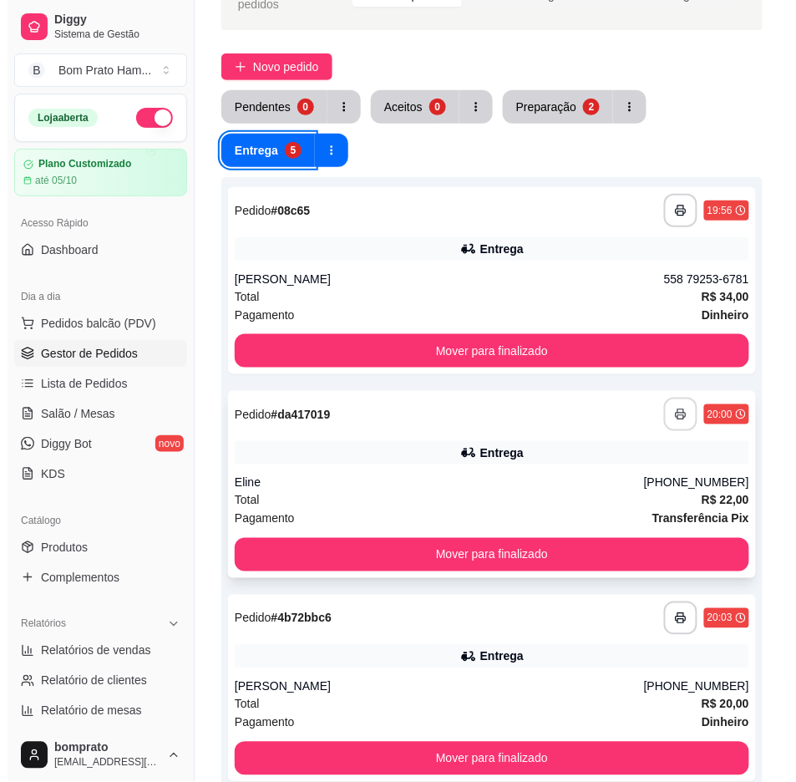
scroll to position [140, 0]
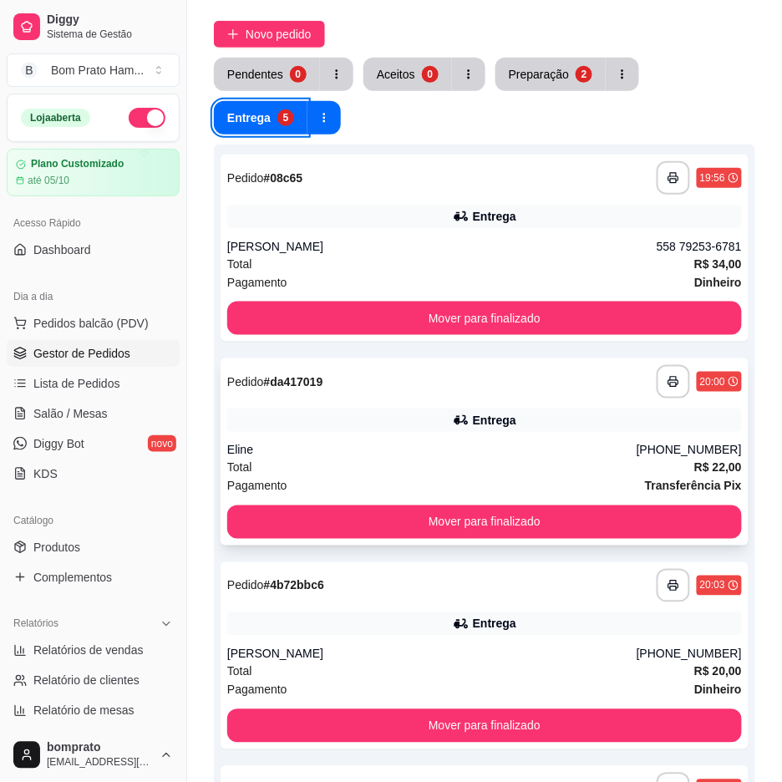
click at [713, 439] on div "**********" at bounding box center [485, 451] width 528 height 187
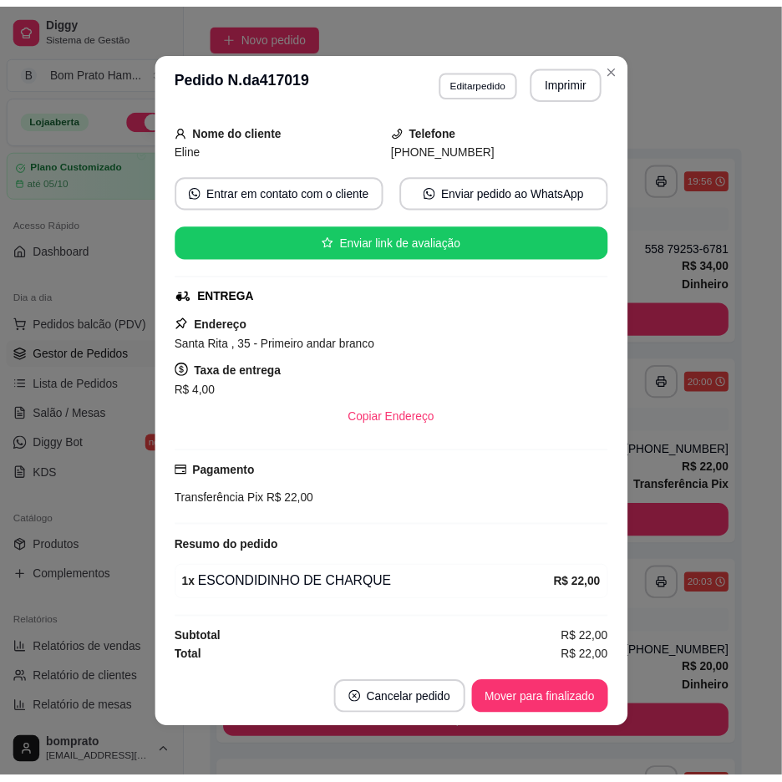
scroll to position [102, 0]
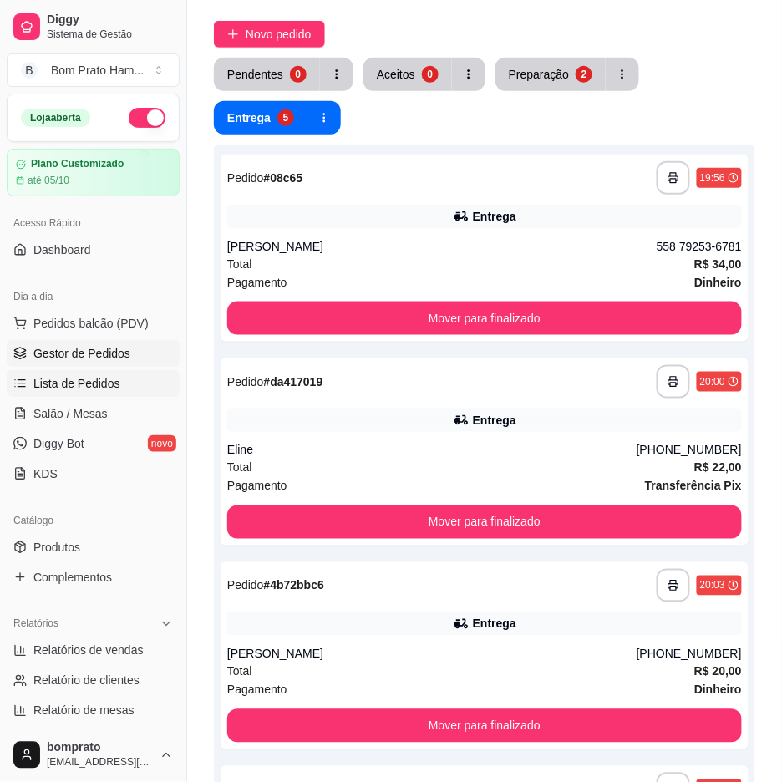
click at [135, 385] on link "Lista de Pedidos" at bounding box center [93, 383] width 173 height 27
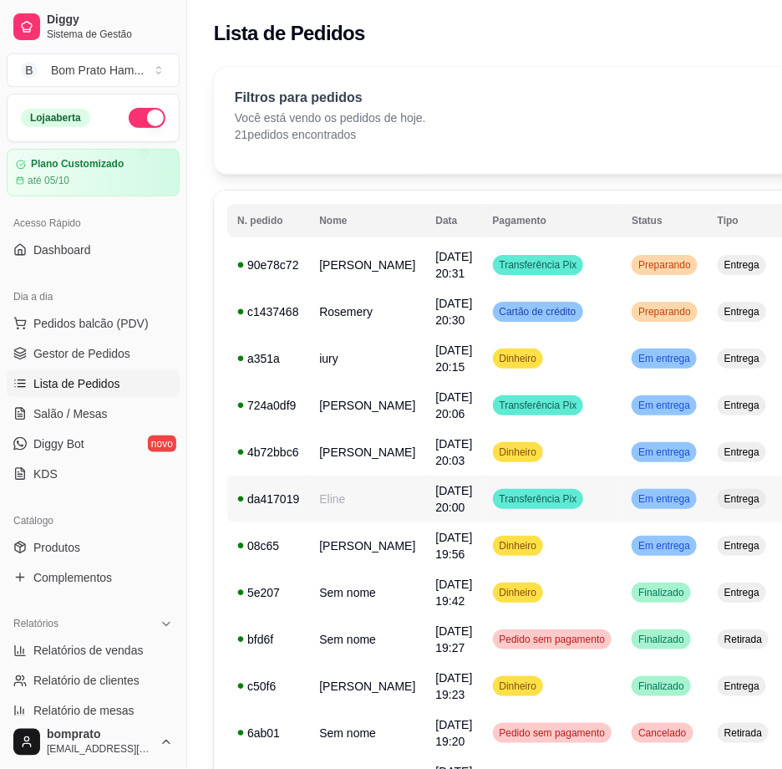
drag, startPoint x: 180, startPoint y: 398, endPoint x: 764, endPoint y: 520, distance: 596.5
click at [764, 520] on div "Diggy Sistema de Gestão B Bom Prato Ham ... Loja aberta Plano Customizado até 0…" at bounding box center [391, 672] width 782 height 1345
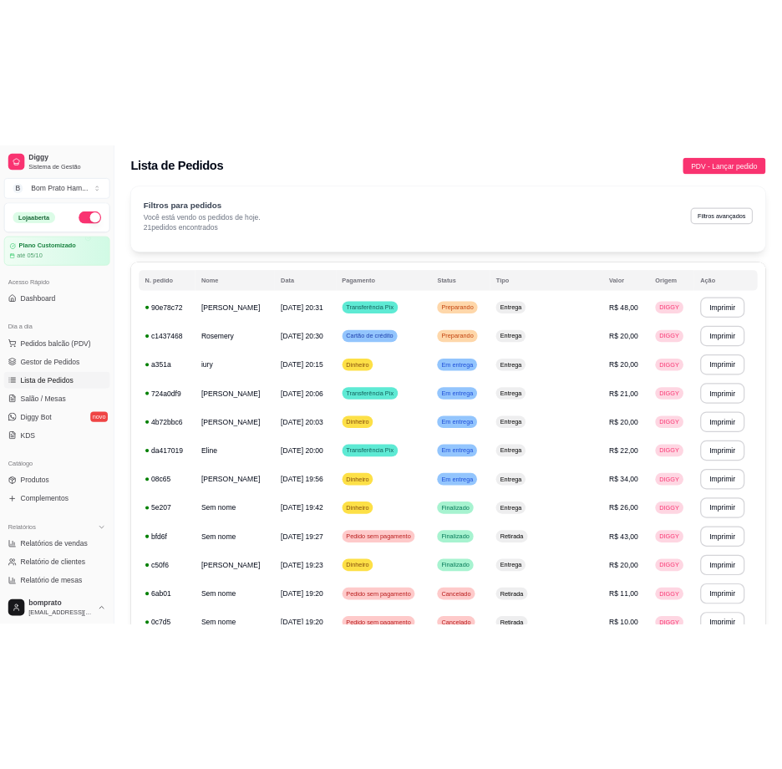
scroll to position [562, 0]
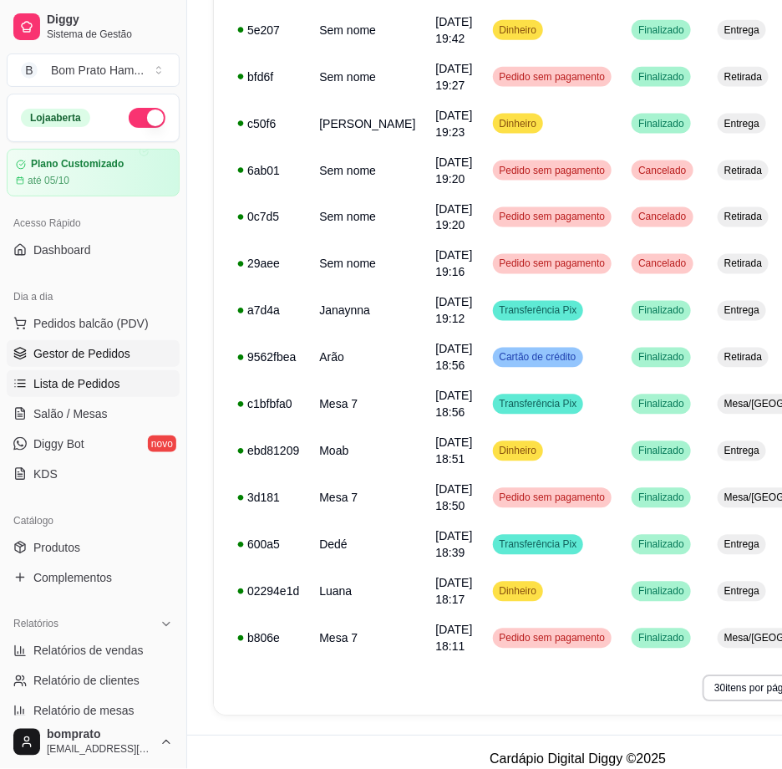
click at [96, 346] on span "Gestor de Pedidos" at bounding box center [81, 353] width 97 height 17
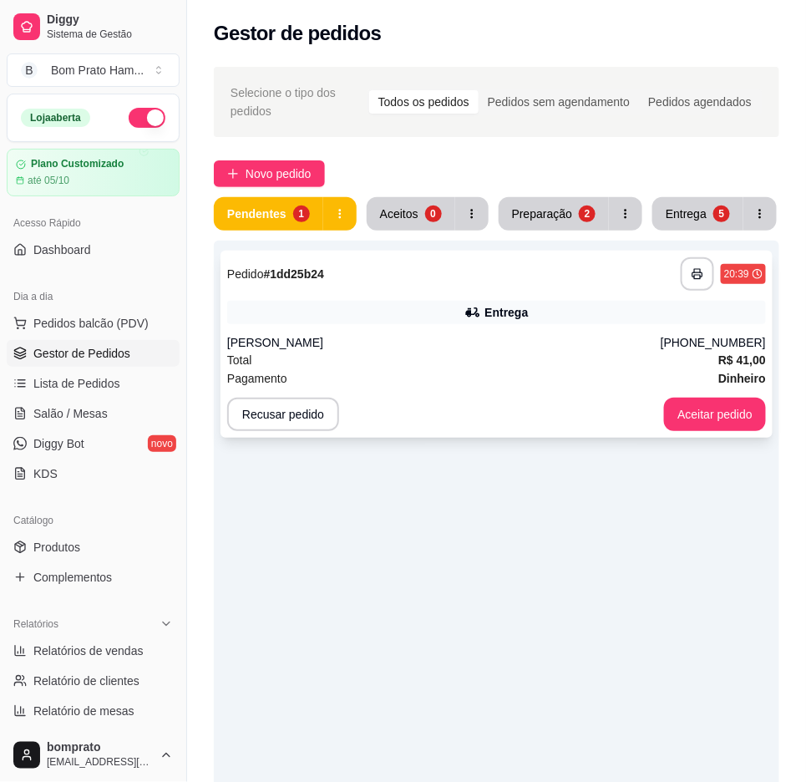
click at [678, 361] on div "Total R$ 41,00" at bounding box center [496, 360] width 539 height 18
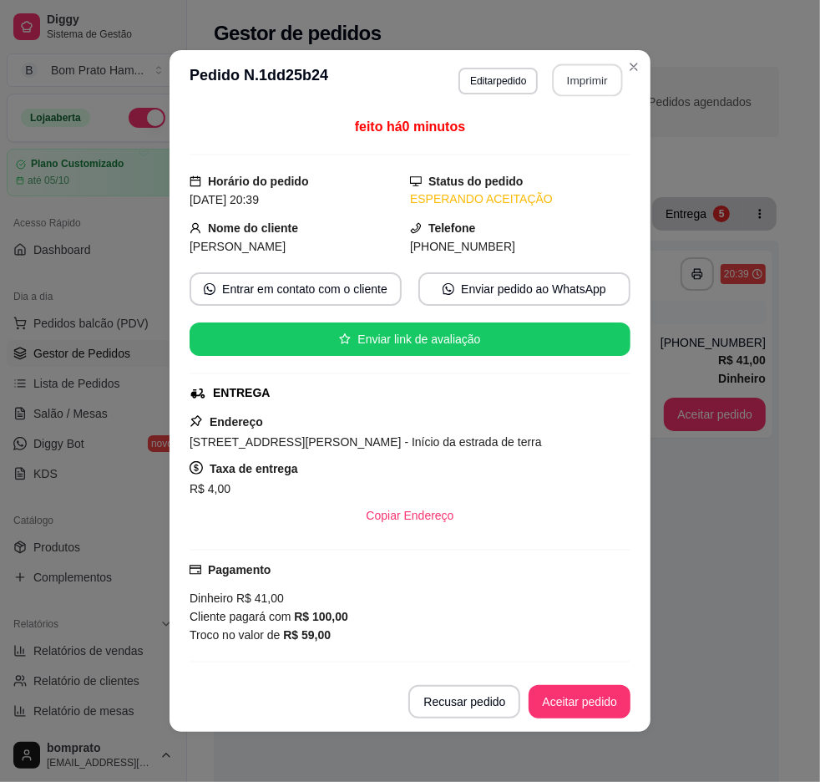
click at [562, 79] on button "Imprimir" at bounding box center [588, 80] width 70 height 33
click at [575, 688] on button "Aceitar pedido" at bounding box center [579, 702] width 99 height 33
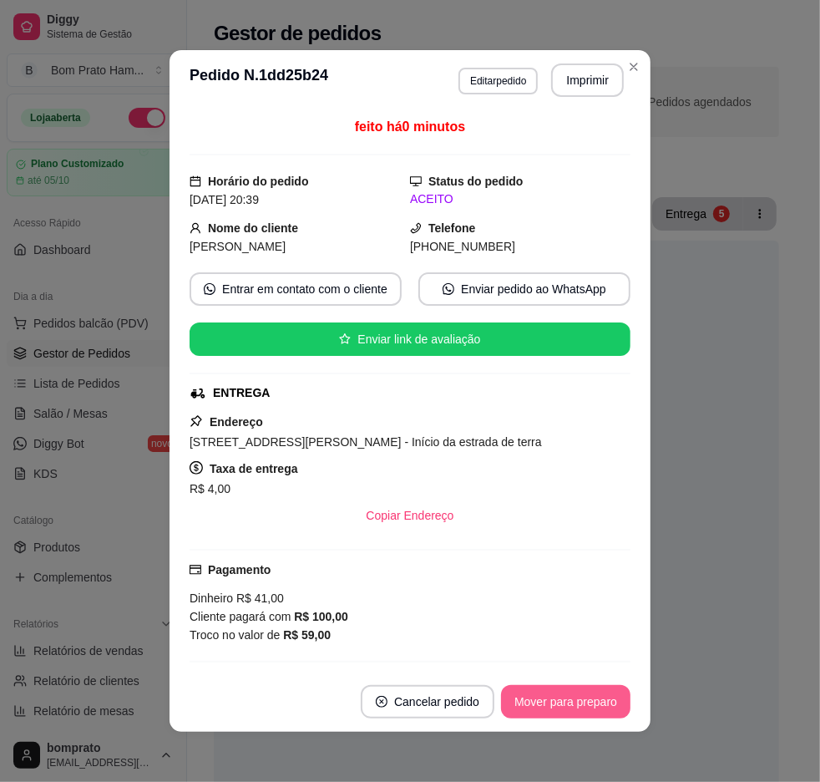
click at [576, 688] on button "Mover para preparo" at bounding box center [565, 701] width 129 height 33
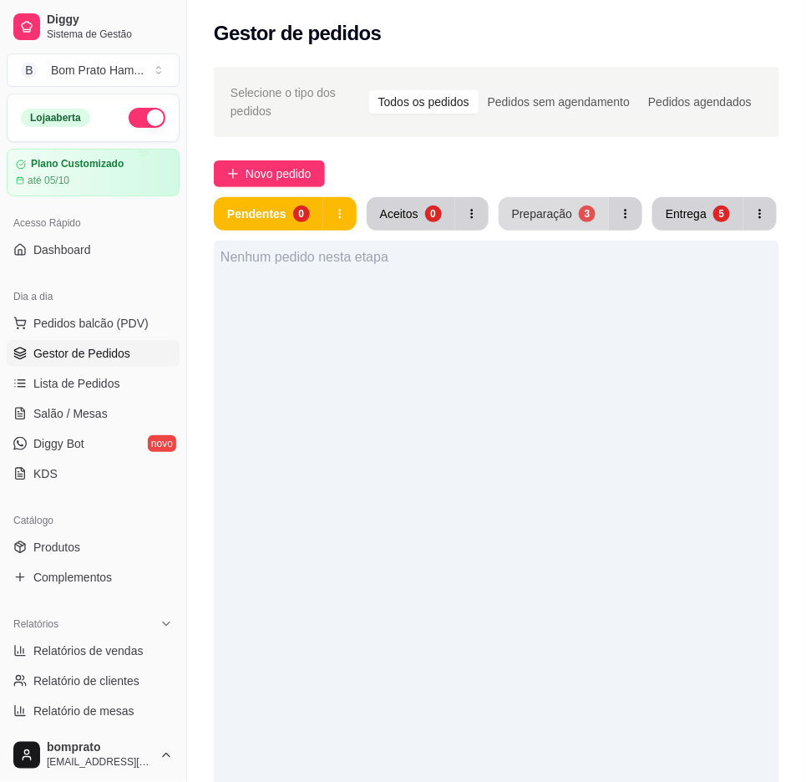
click at [566, 224] on button "Preparação 3" at bounding box center [554, 213] width 110 height 33
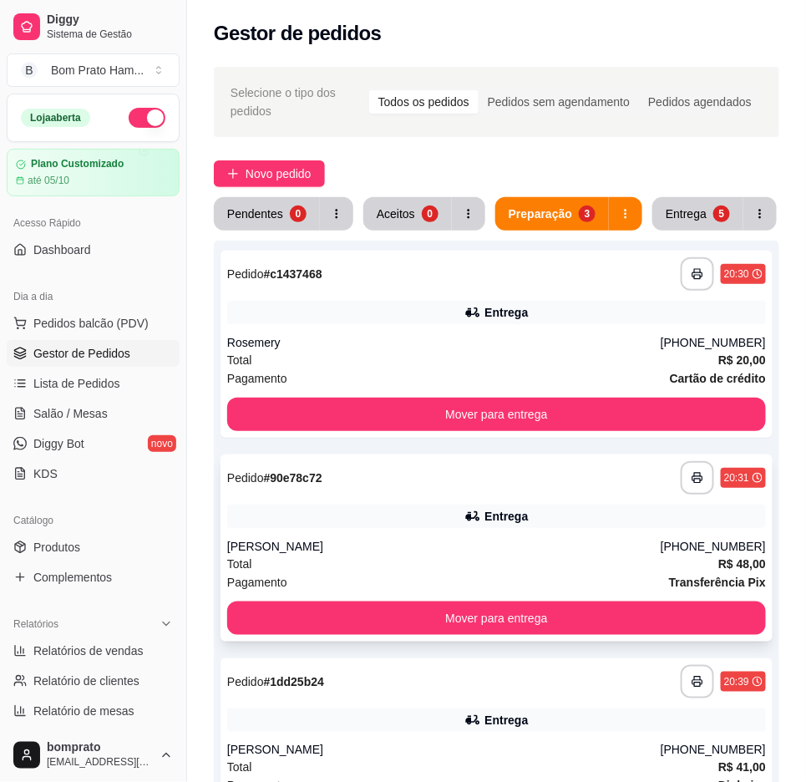
click at [536, 516] on div "Entrega" at bounding box center [496, 516] width 539 height 23
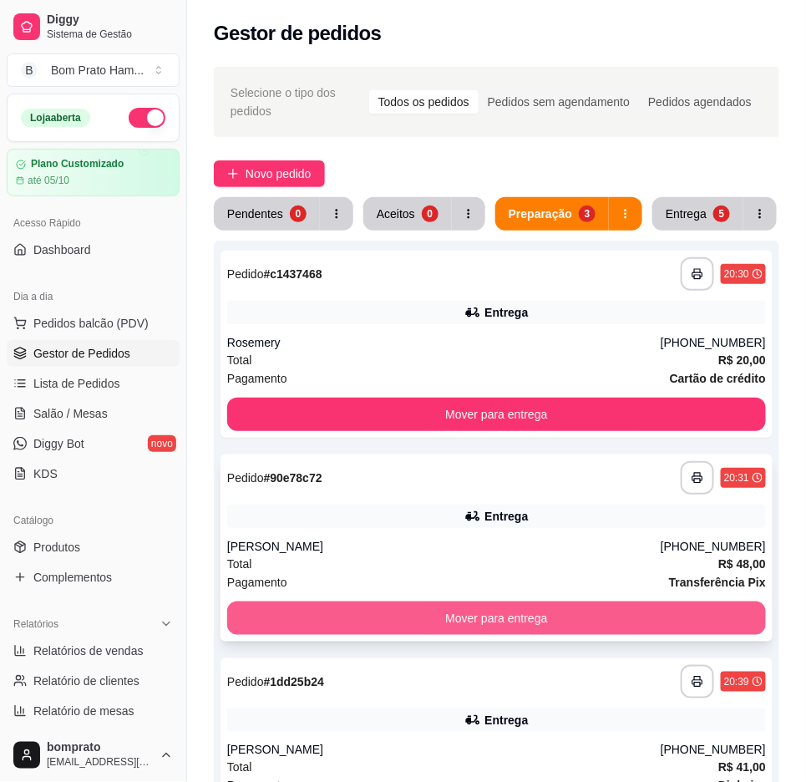
click at [725, 605] on button "Mover para entrega" at bounding box center [496, 617] width 539 height 33
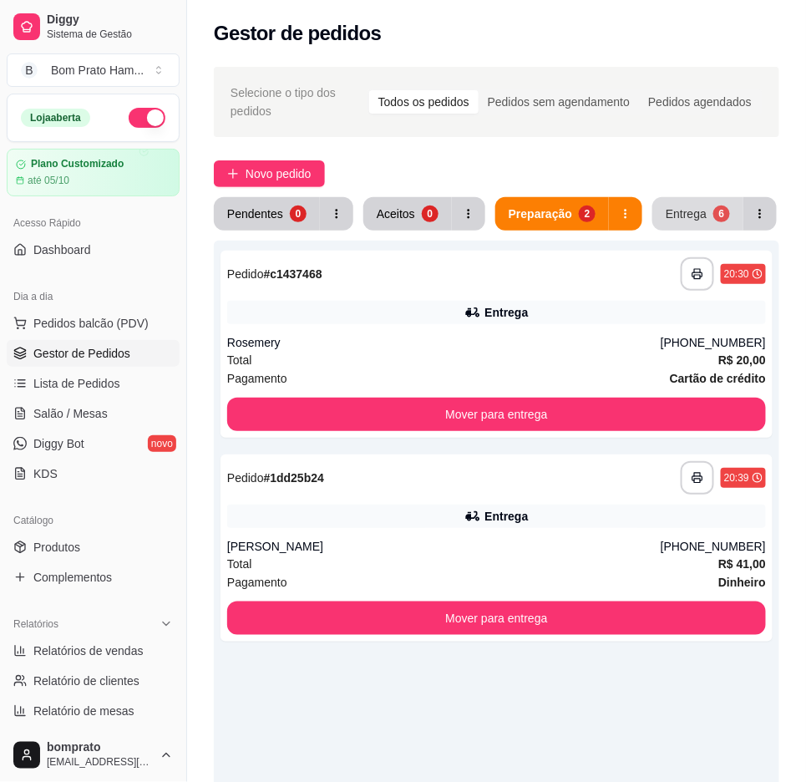
click at [687, 200] on button "Entrega 6" at bounding box center [697, 213] width 91 height 33
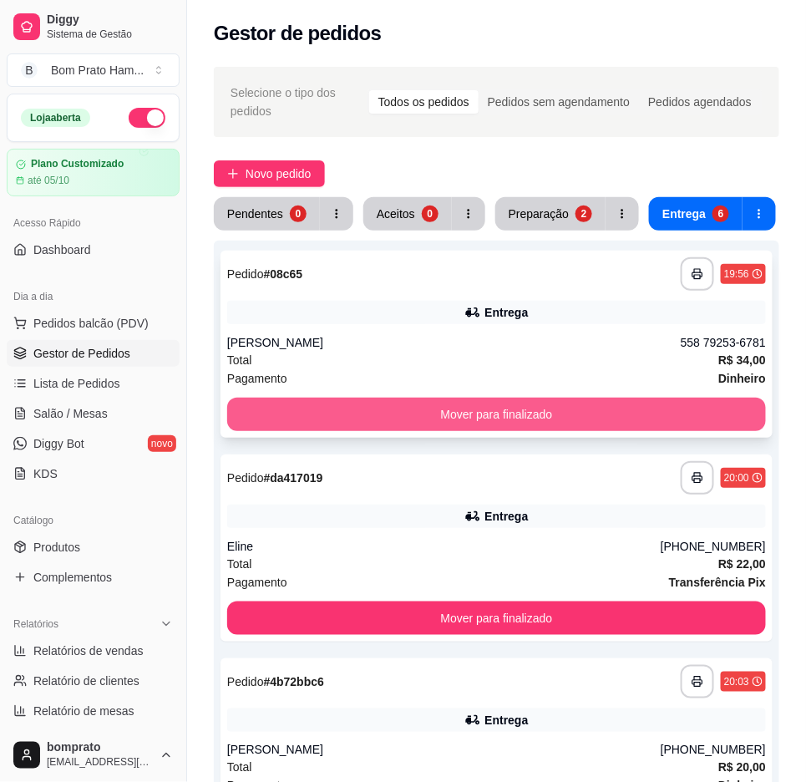
click at [581, 412] on button "Mover para finalizado" at bounding box center [496, 414] width 539 height 33
click at [577, 407] on button "Mover para finalizado" at bounding box center [496, 414] width 539 height 33
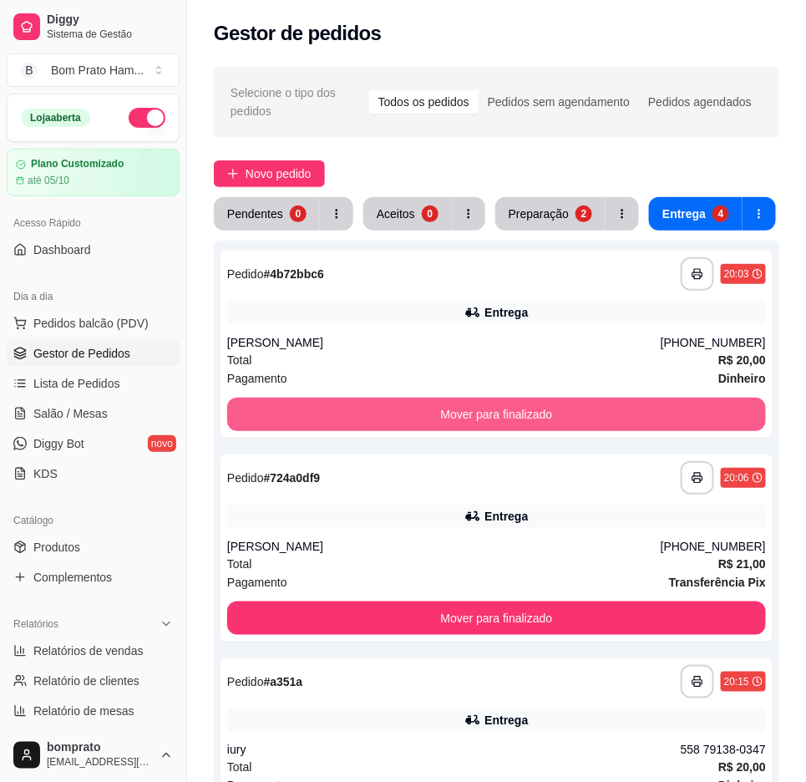
click at [577, 407] on button "Mover para finalizado" at bounding box center [496, 414] width 539 height 33
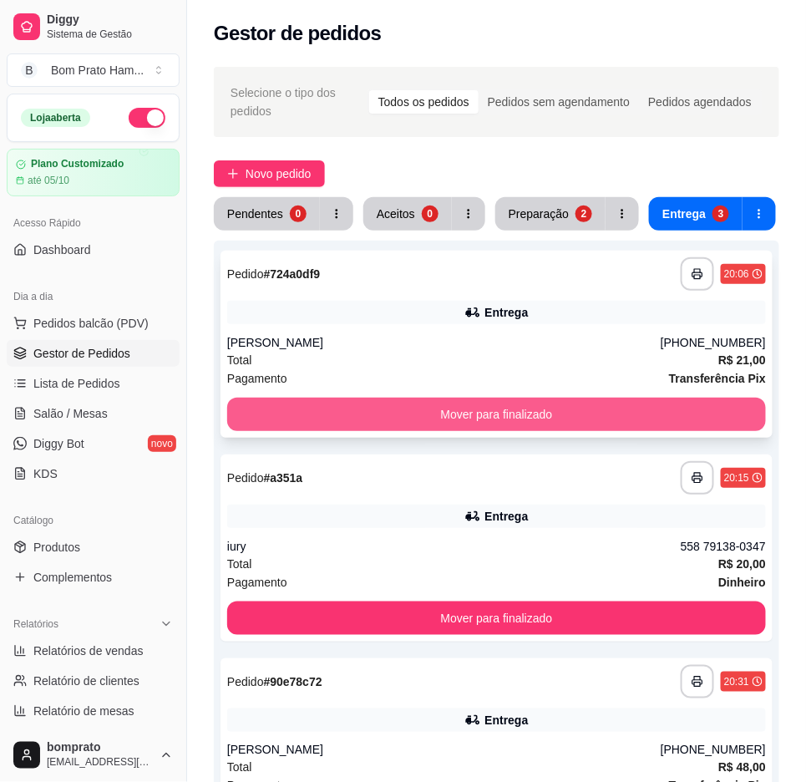
click at [577, 404] on button "Mover para finalizado" at bounding box center [496, 414] width 539 height 33
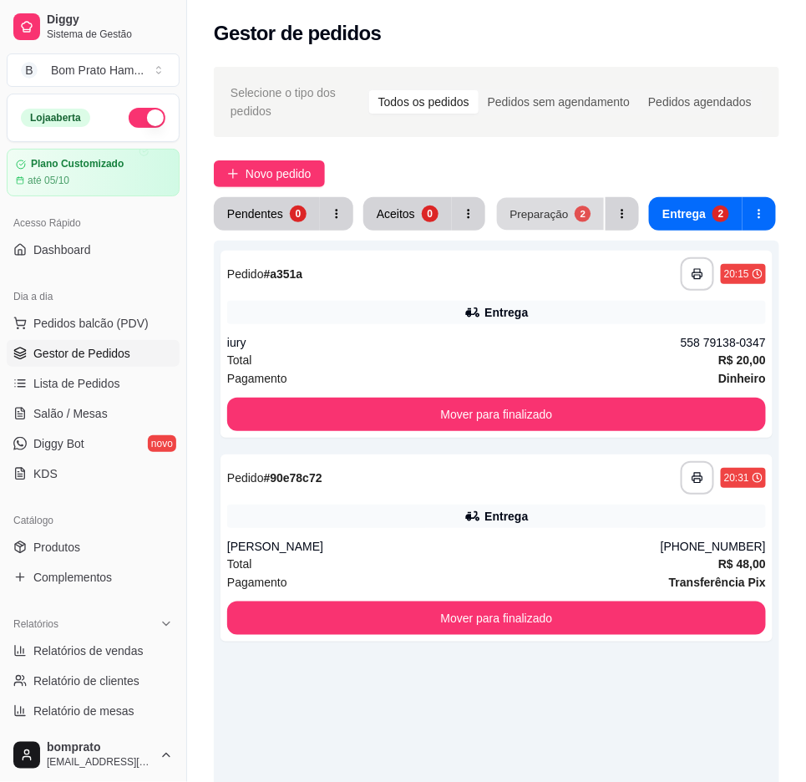
click at [566, 198] on button "Preparação 2" at bounding box center [550, 214] width 107 height 33
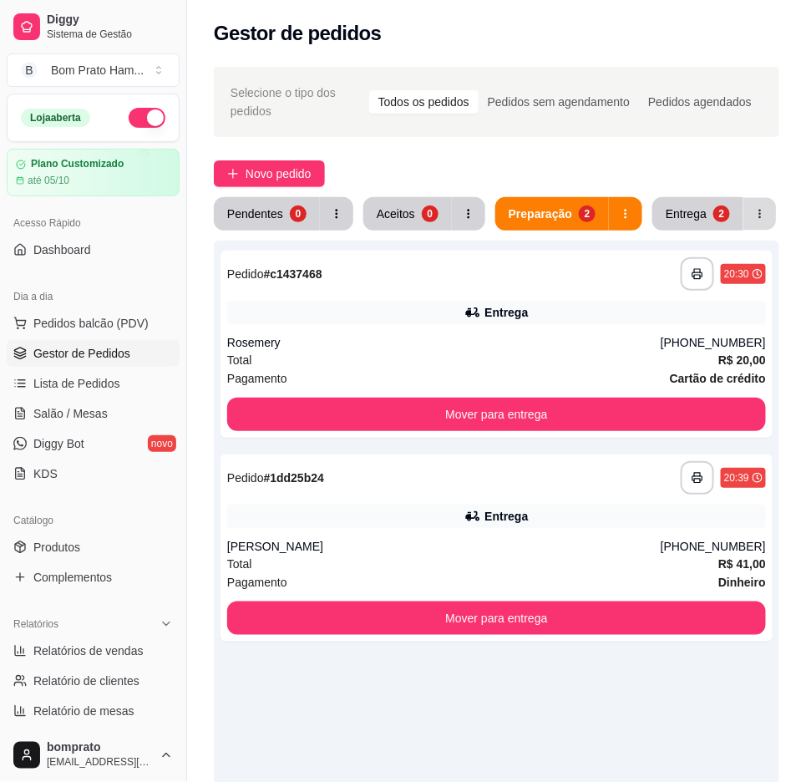
click at [736, 227] on div "Entrega 2" at bounding box center [714, 213] width 124 height 33
click at [252, 198] on button "Pendentes 0" at bounding box center [267, 214] width 103 height 33
click at [256, 206] on div "Pendentes" at bounding box center [255, 214] width 56 height 17
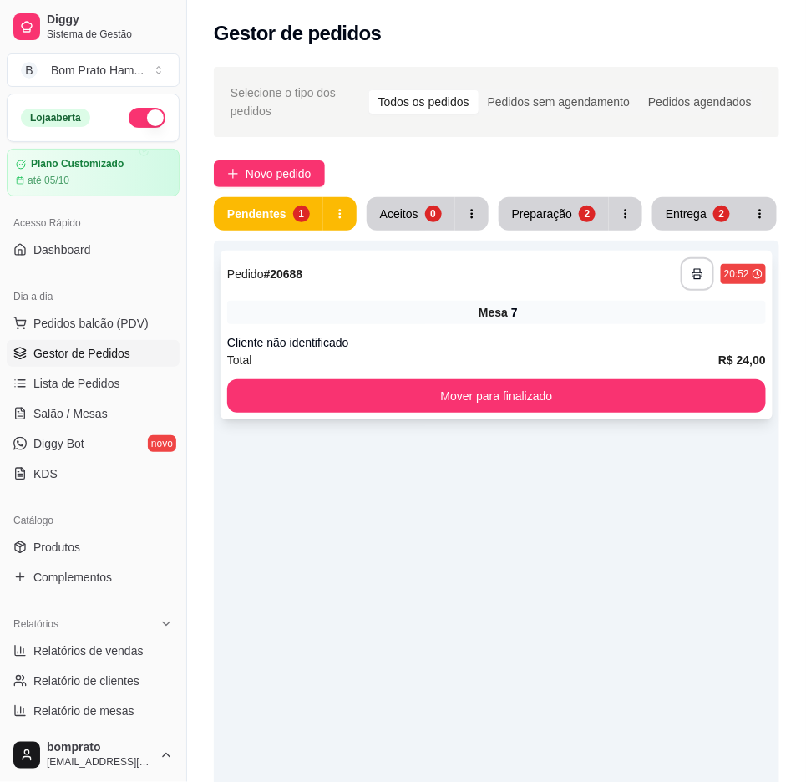
drag, startPoint x: 688, startPoint y: 348, endPoint x: 698, endPoint y: 343, distance: 10.9
click at [698, 343] on div "Cliente não identificado" at bounding box center [496, 342] width 539 height 17
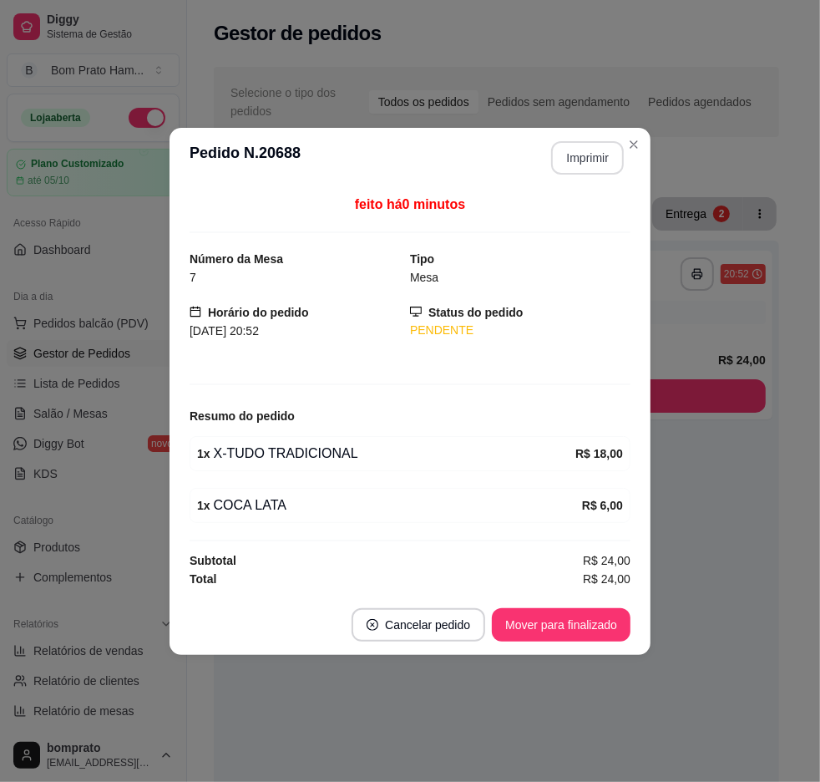
click at [579, 154] on button "Imprimir" at bounding box center [587, 157] width 73 height 33
click at [573, 621] on button "Mover para finalizado" at bounding box center [561, 624] width 139 height 33
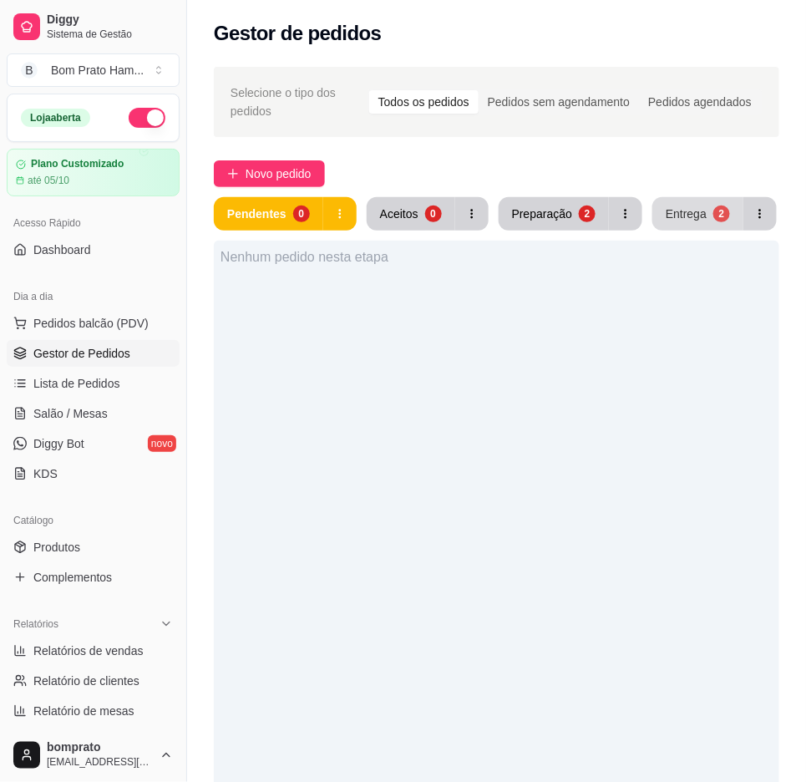
click at [728, 206] on button "Entrega 2" at bounding box center [697, 213] width 91 height 33
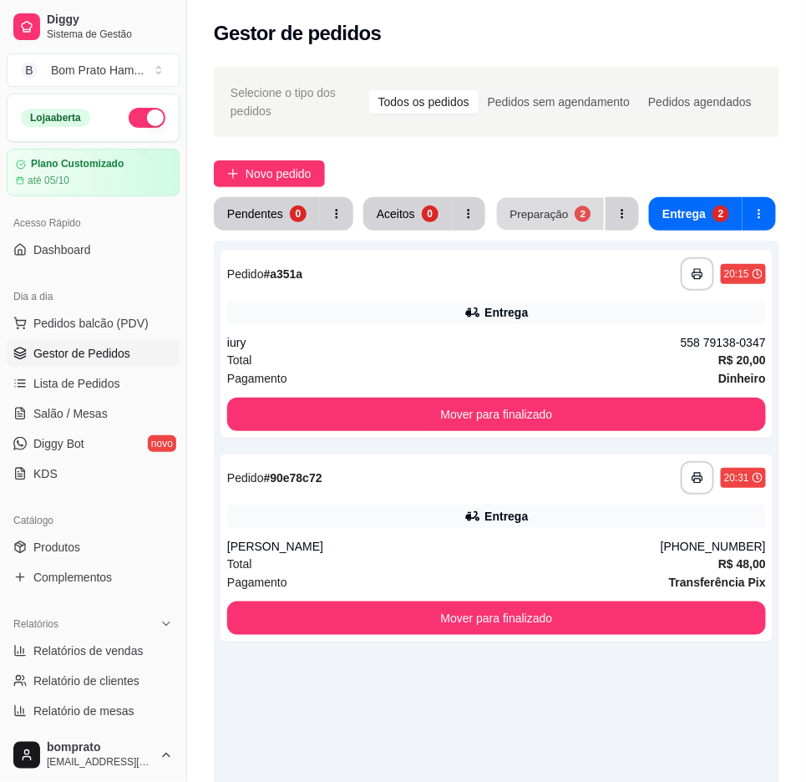
click at [541, 206] on div "Preparação" at bounding box center [539, 214] width 58 height 16
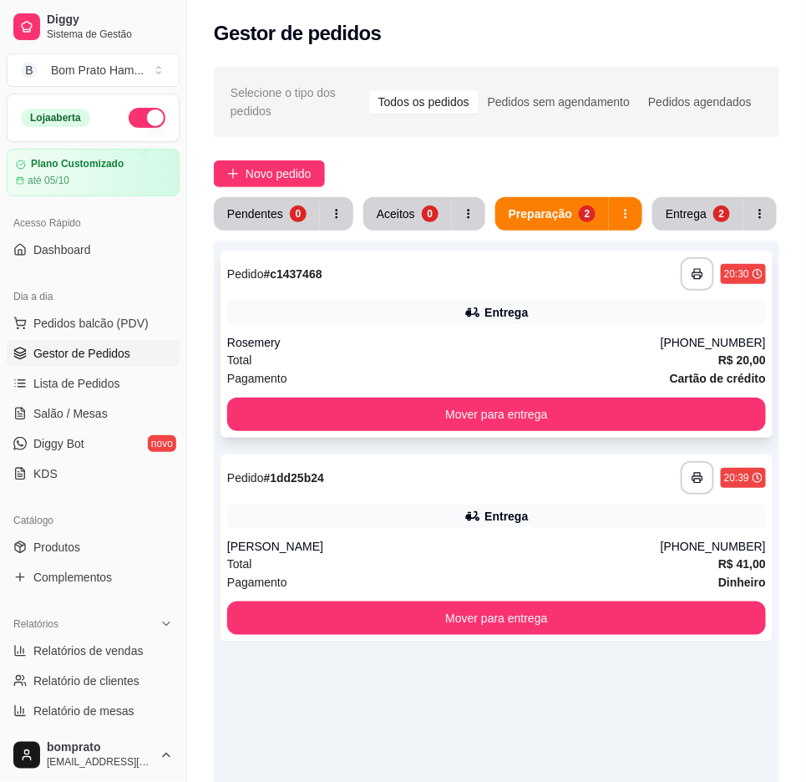
click at [556, 404] on button "Mover para entrega" at bounding box center [496, 414] width 539 height 33
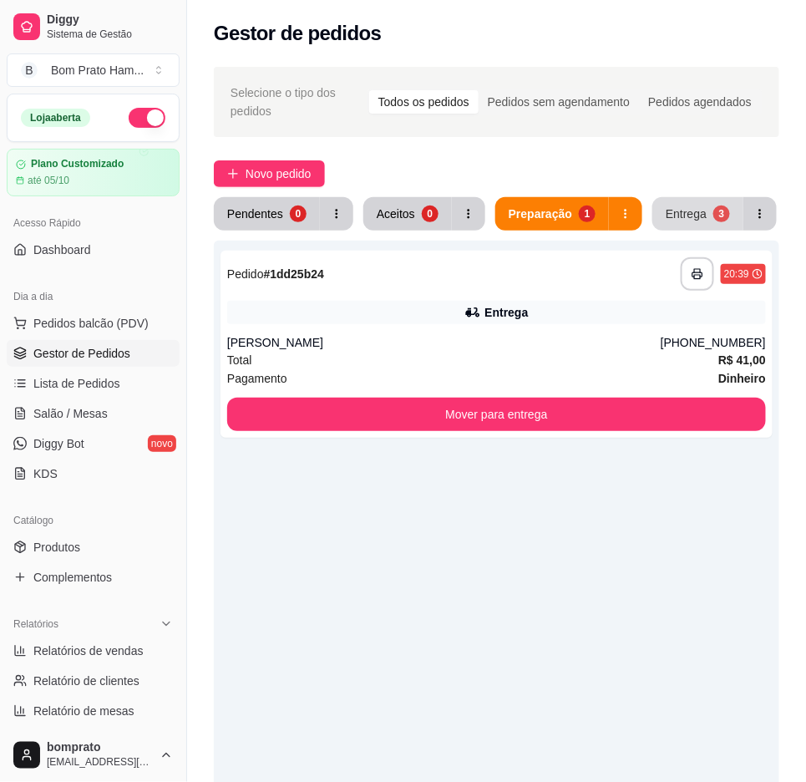
click at [688, 206] on div "Entrega" at bounding box center [686, 214] width 41 height 17
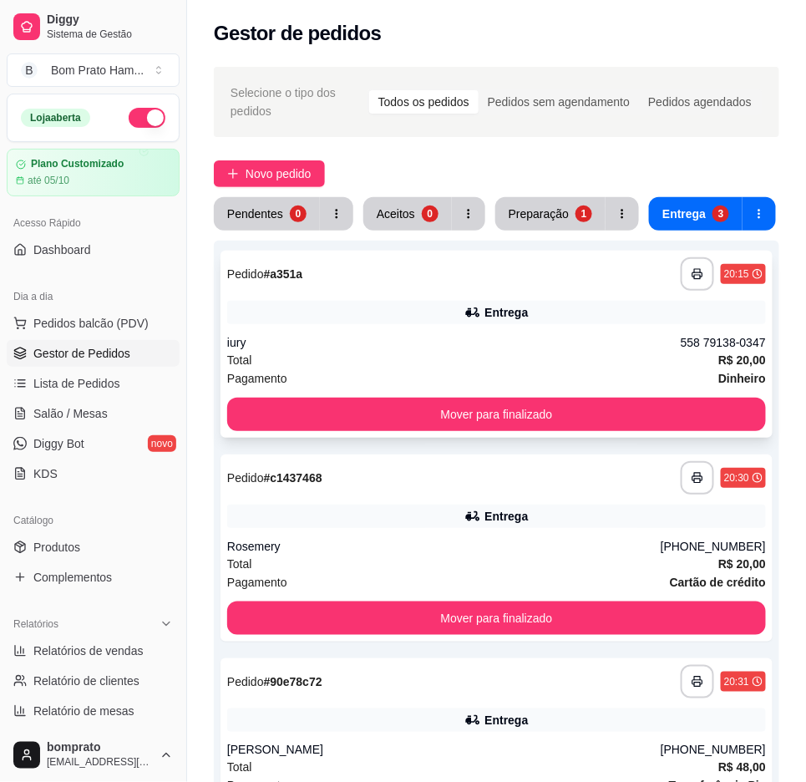
click at [446, 391] on div "**********" at bounding box center [497, 344] width 552 height 187
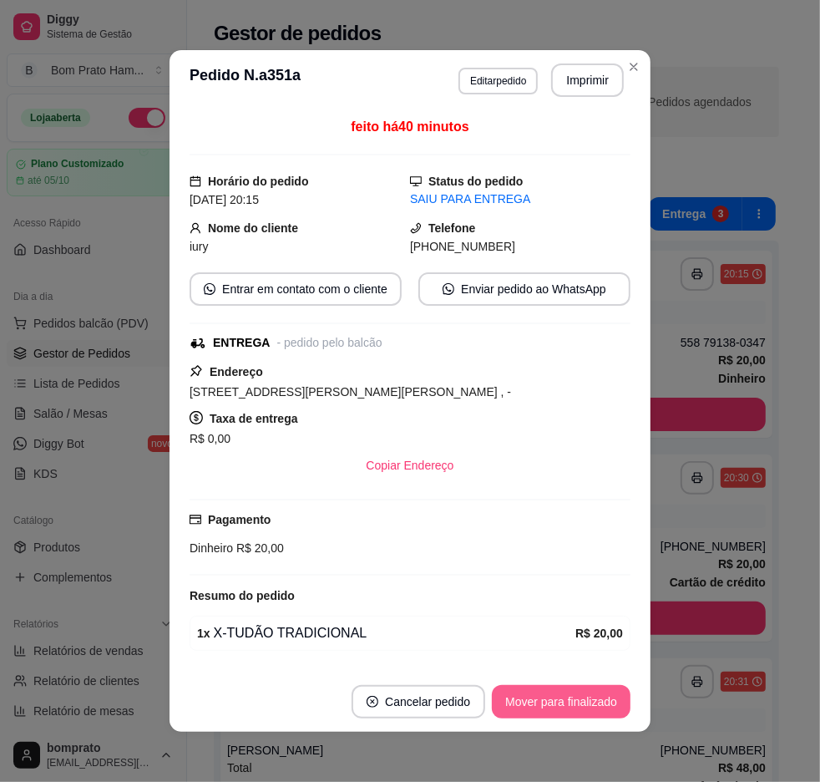
click at [577, 708] on button "Mover para finalizado" at bounding box center [561, 701] width 139 height 33
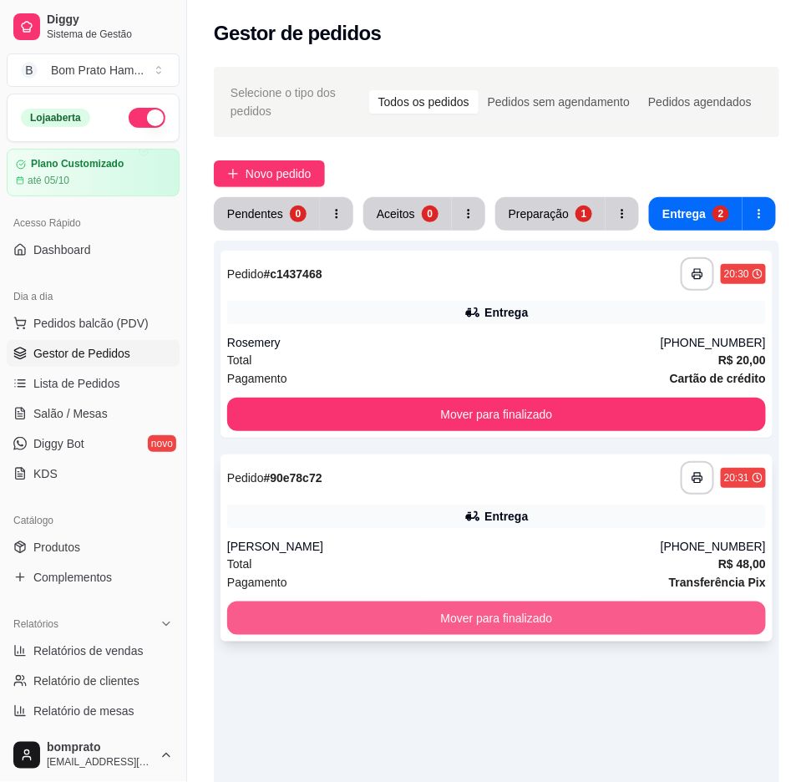
click at [606, 615] on button "Mover para finalizado" at bounding box center [496, 617] width 539 height 33
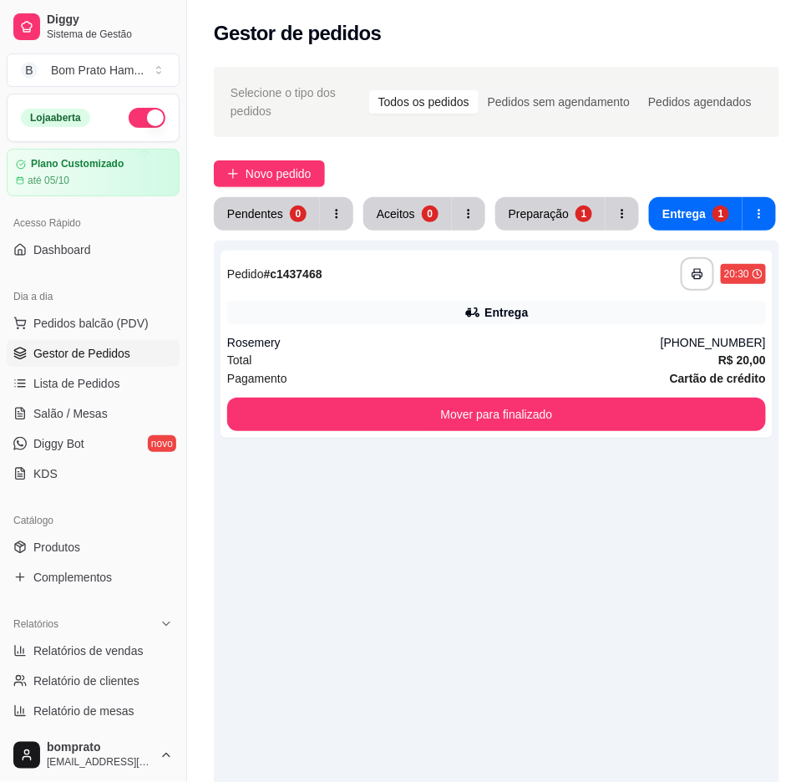
drag, startPoint x: 73, startPoint y: 561, endPoint x: 114, endPoint y: 519, distance: 58.5
click at [75, 558] on link "Produtos" at bounding box center [93, 547] width 173 height 27
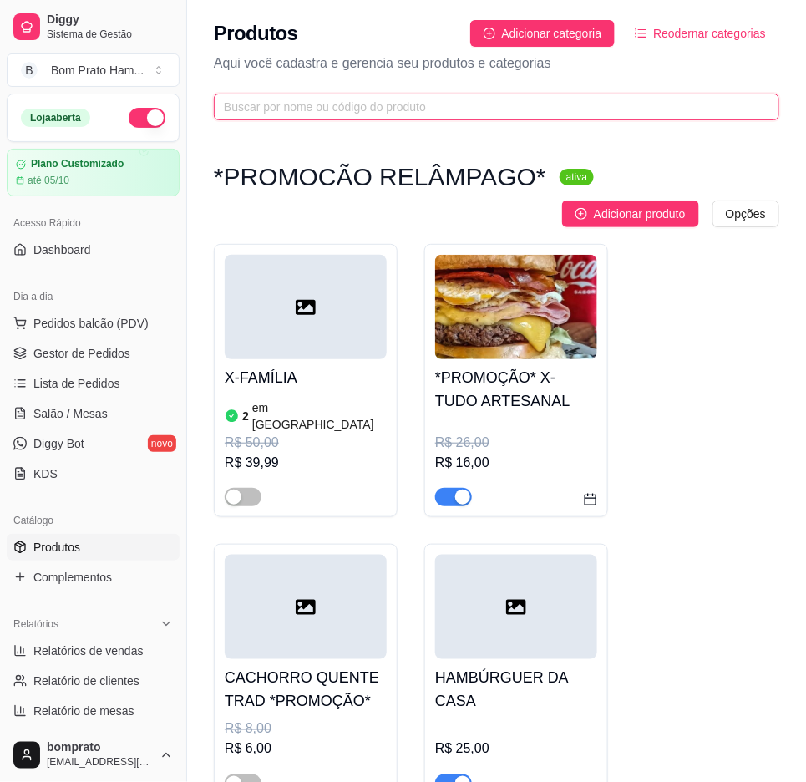
click at [432, 106] on input "text" at bounding box center [490, 107] width 532 height 18
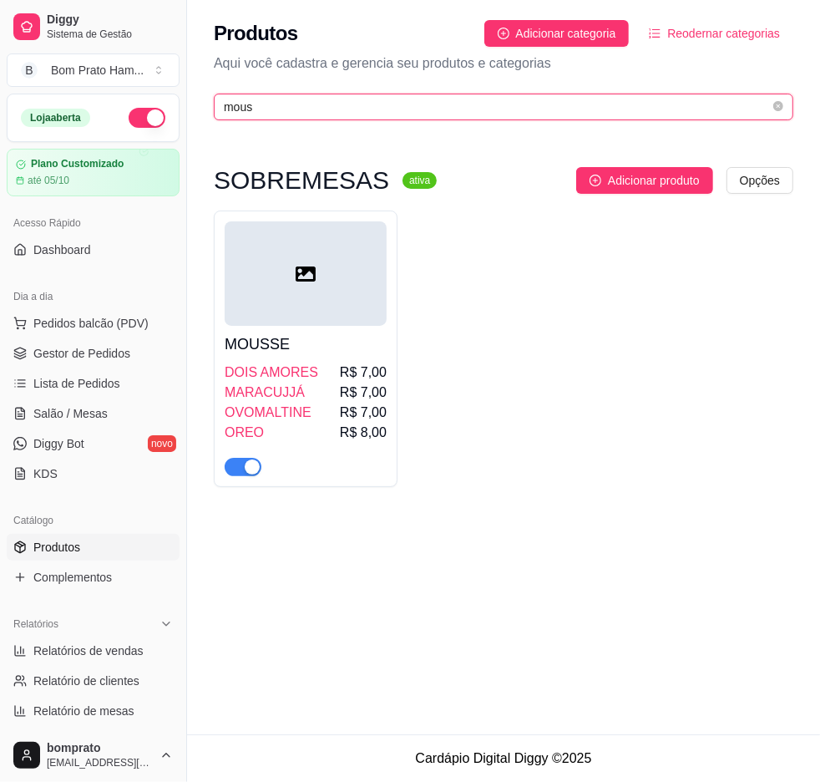
type input "mous"
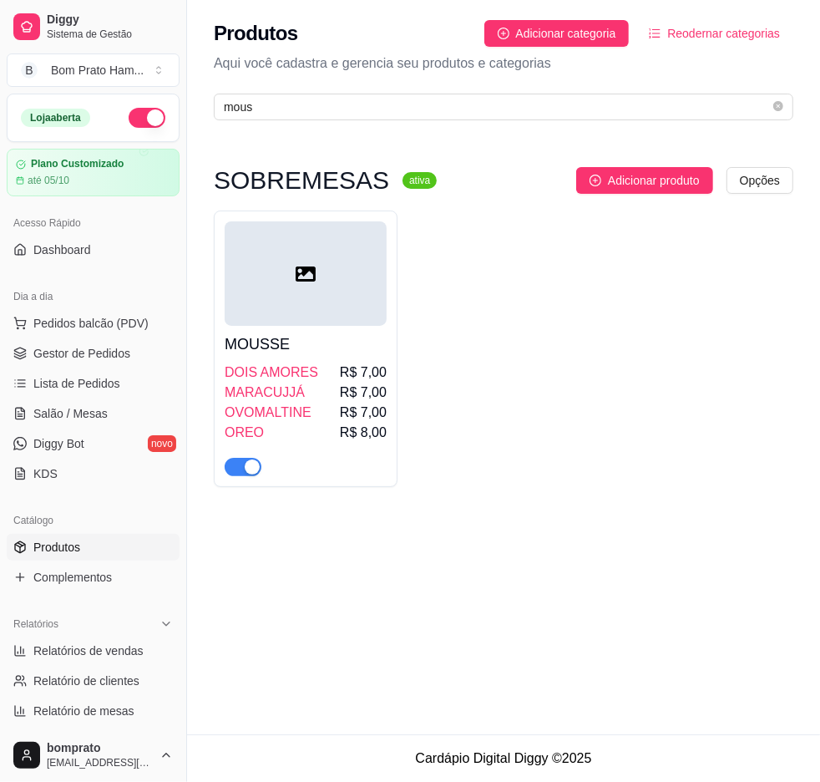
click at [302, 390] on div "MARACUJJÁ R$ 7,00" at bounding box center [306, 393] width 162 height 20
click at [264, 399] on span "MARACUJJÁ" at bounding box center [265, 393] width 80 height 20
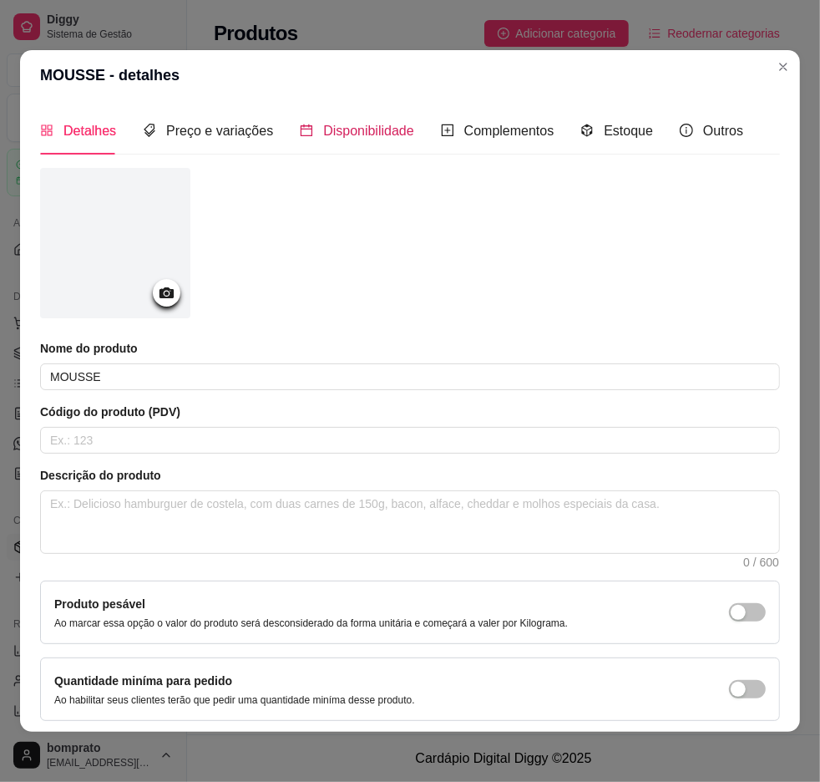
click at [365, 124] on span "Disponibilidade" at bounding box center [368, 131] width 91 height 14
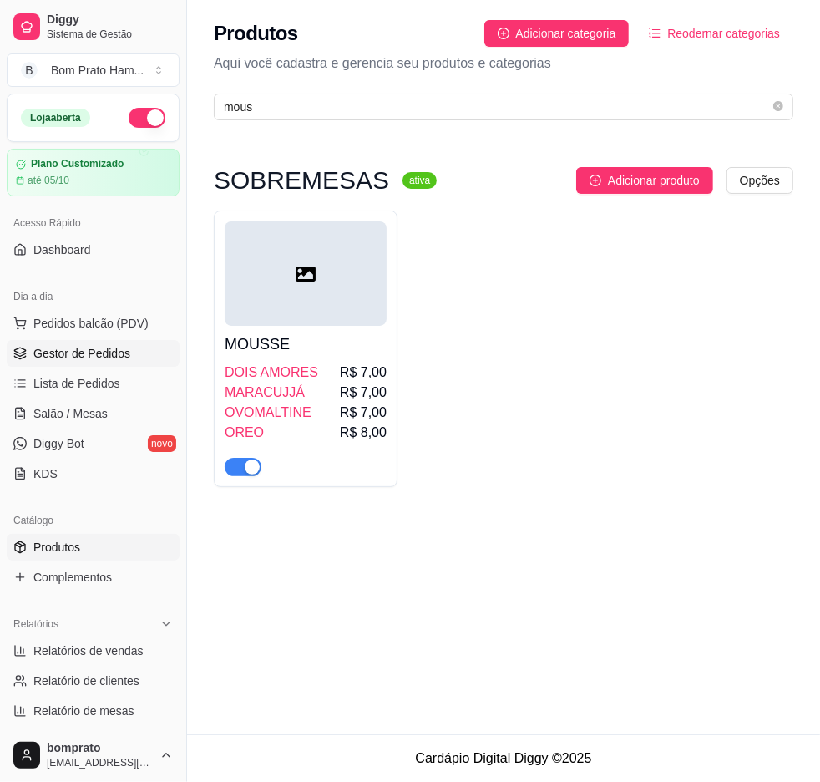
click at [96, 343] on link "Gestor de Pedidos" at bounding box center [93, 353] width 173 height 27
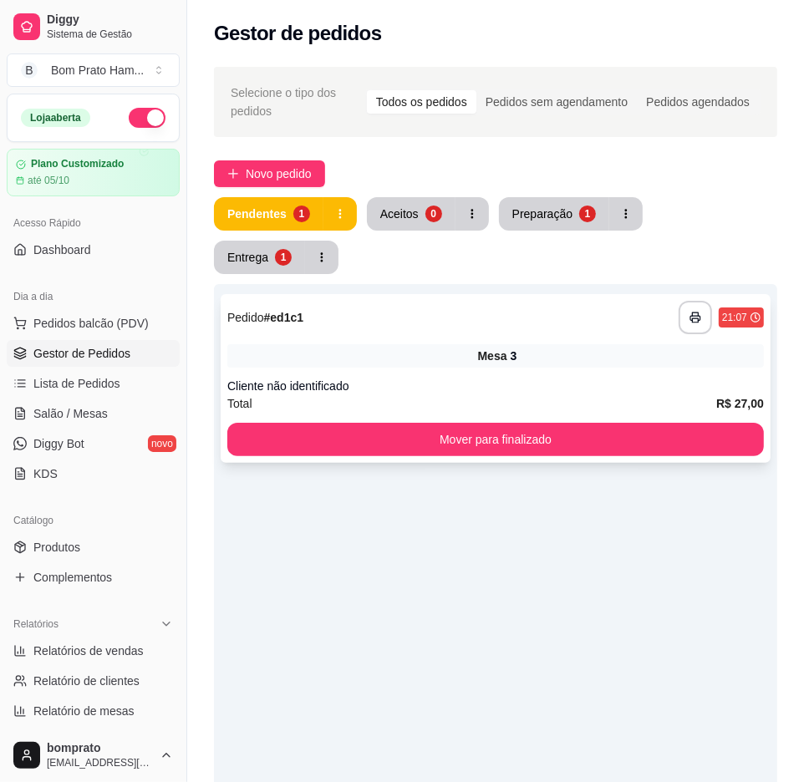
drag, startPoint x: 728, startPoint y: 348, endPoint x: 727, endPoint y: 335, distance: 12.6
click at [727, 378] on div "Cliente não identificado" at bounding box center [495, 386] width 536 height 17
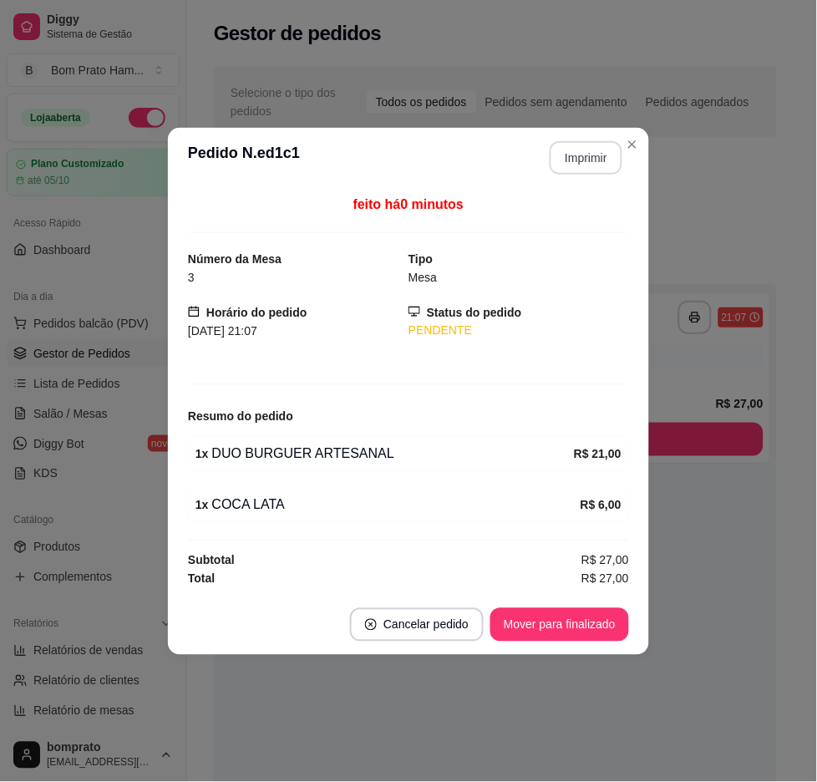
click at [585, 153] on button "Imprimir" at bounding box center [586, 157] width 73 height 33
click at [606, 627] on button "Mover para finalizado" at bounding box center [559, 624] width 139 height 33
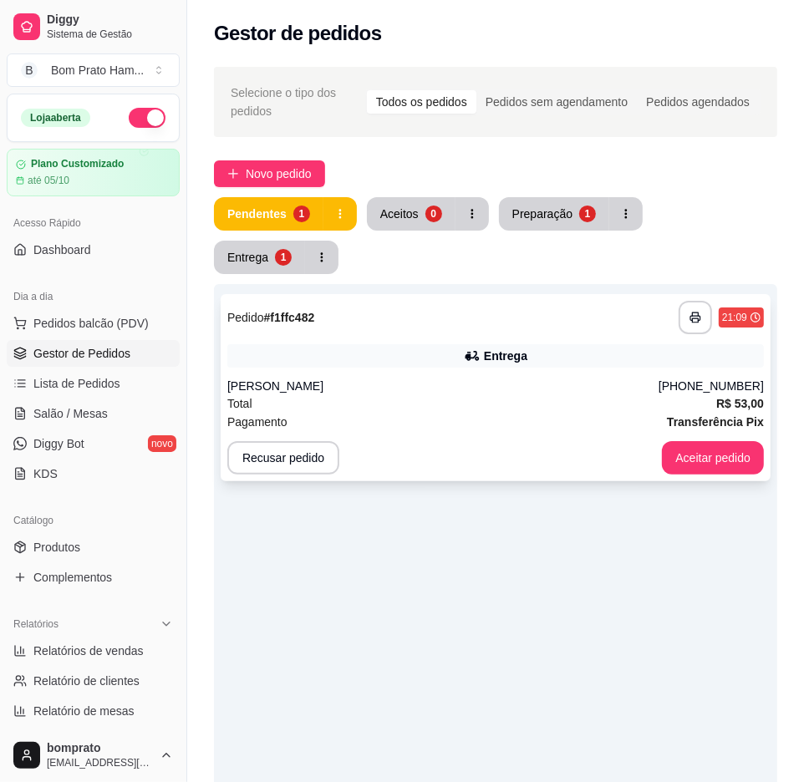
click at [658, 378] on div "[PERSON_NAME]" at bounding box center [442, 386] width 431 height 17
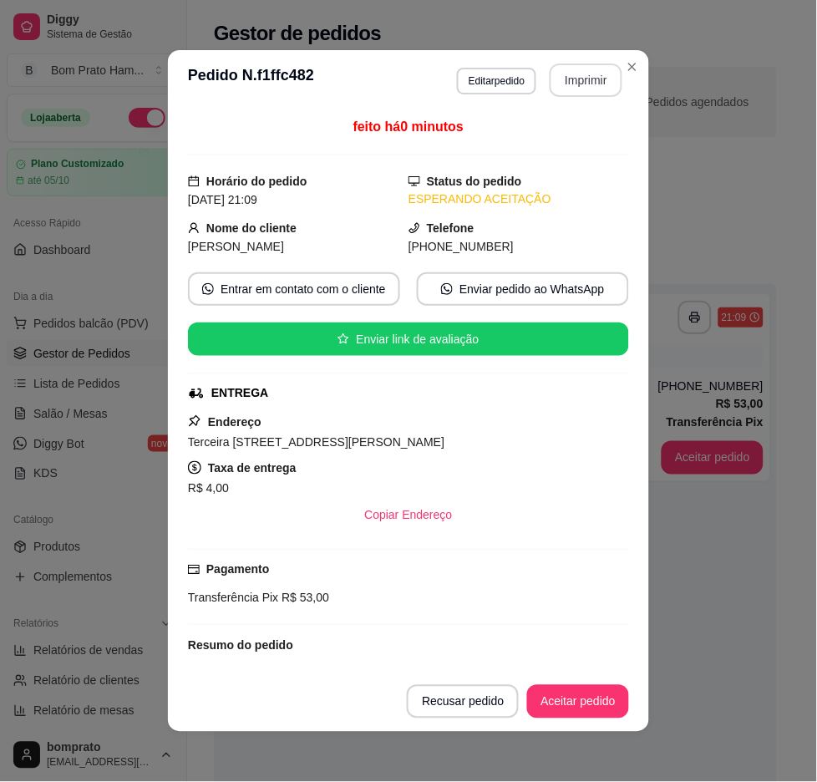
click at [585, 64] on button "Imprimir" at bounding box center [586, 79] width 73 height 33
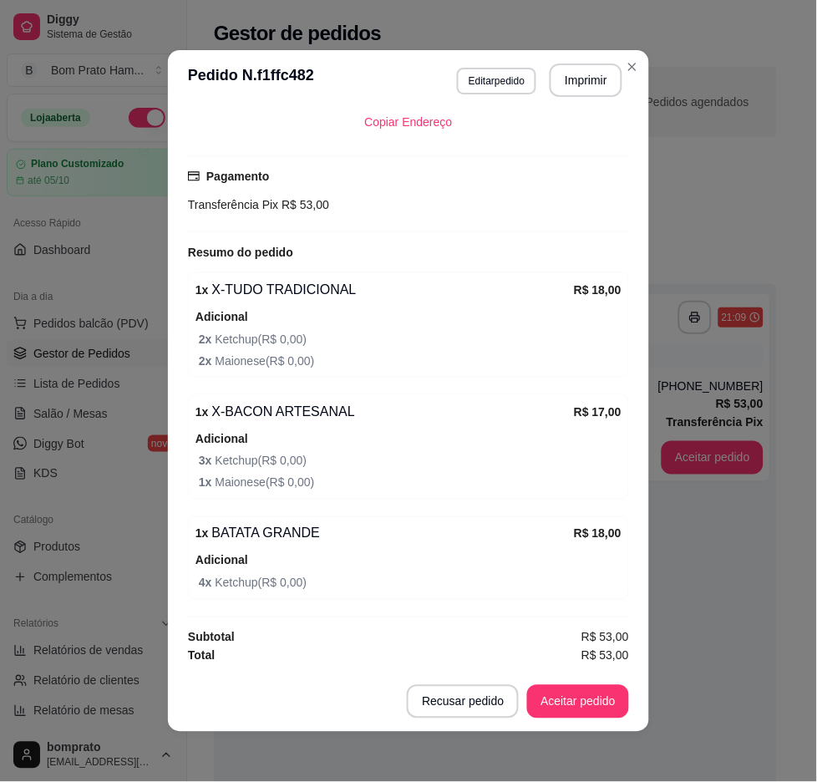
scroll to position [3, 0]
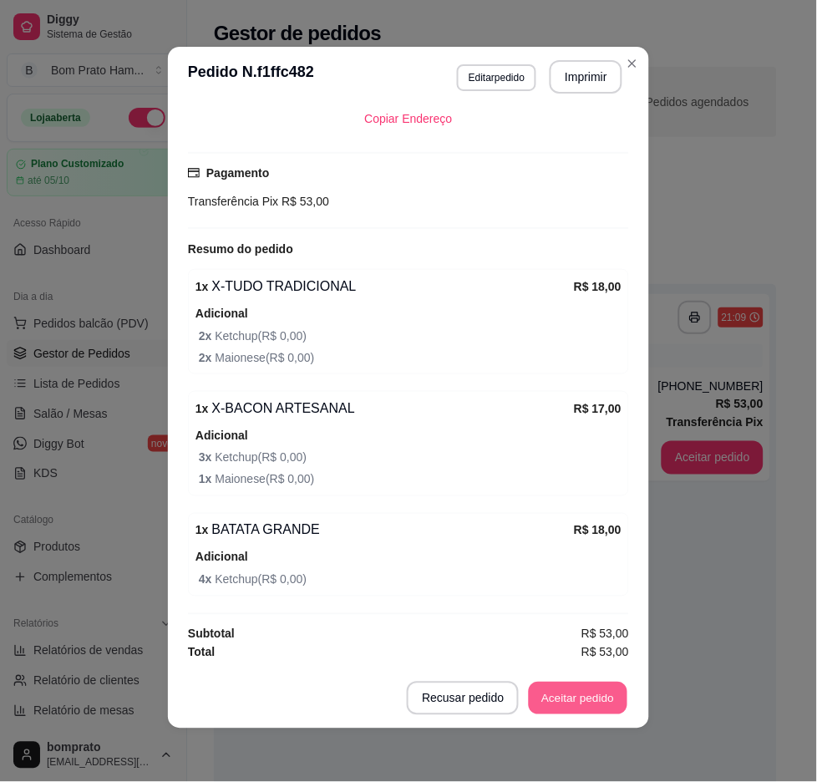
click at [588, 691] on button "Aceitar pedido" at bounding box center [578, 699] width 99 height 33
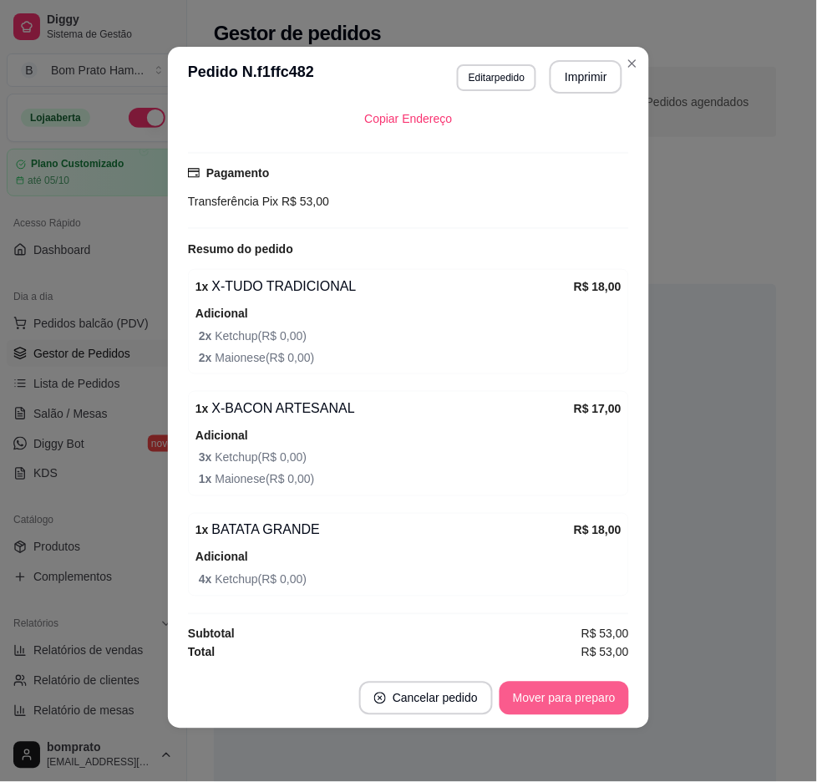
click at [579, 689] on button "Mover para preparo" at bounding box center [564, 698] width 129 height 33
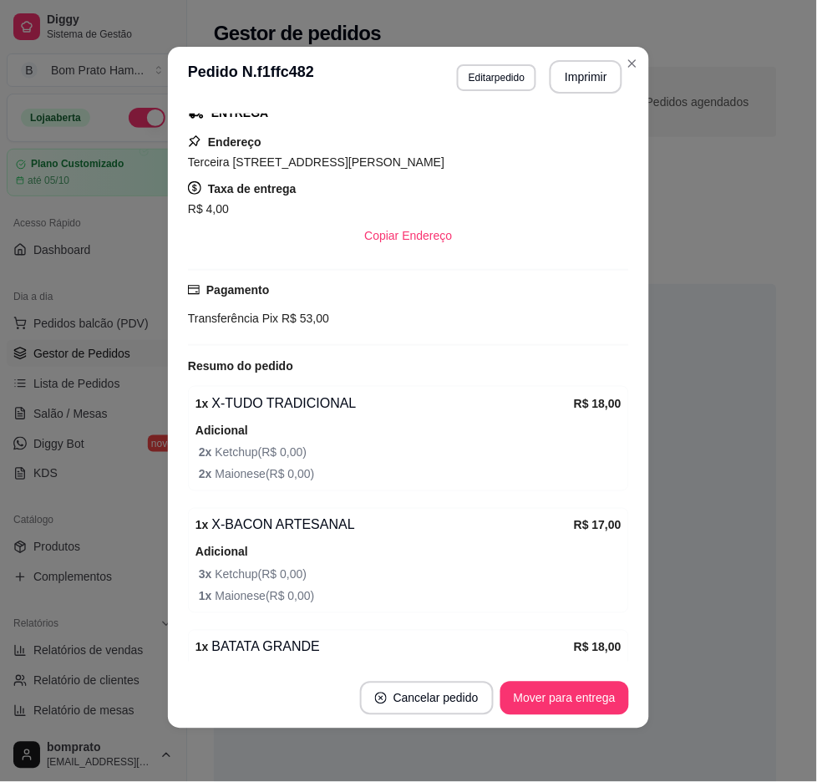
scroll to position [394, 0]
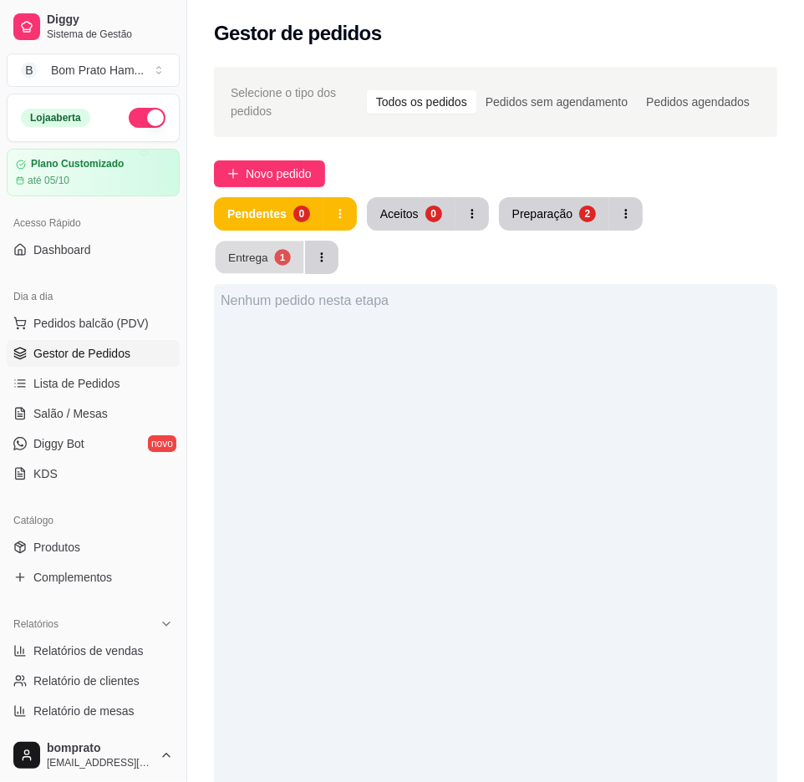
click at [304, 241] on button "Entrega 1" at bounding box center [260, 257] width 89 height 33
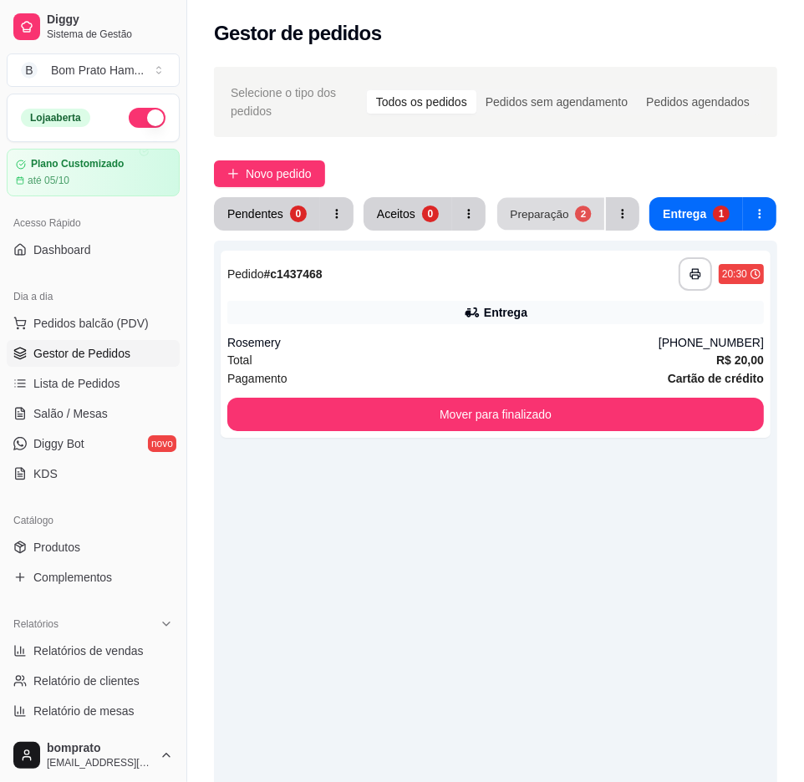
click at [582, 224] on button "Preparação 2" at bounding box center [550, 214] width 107 height 33
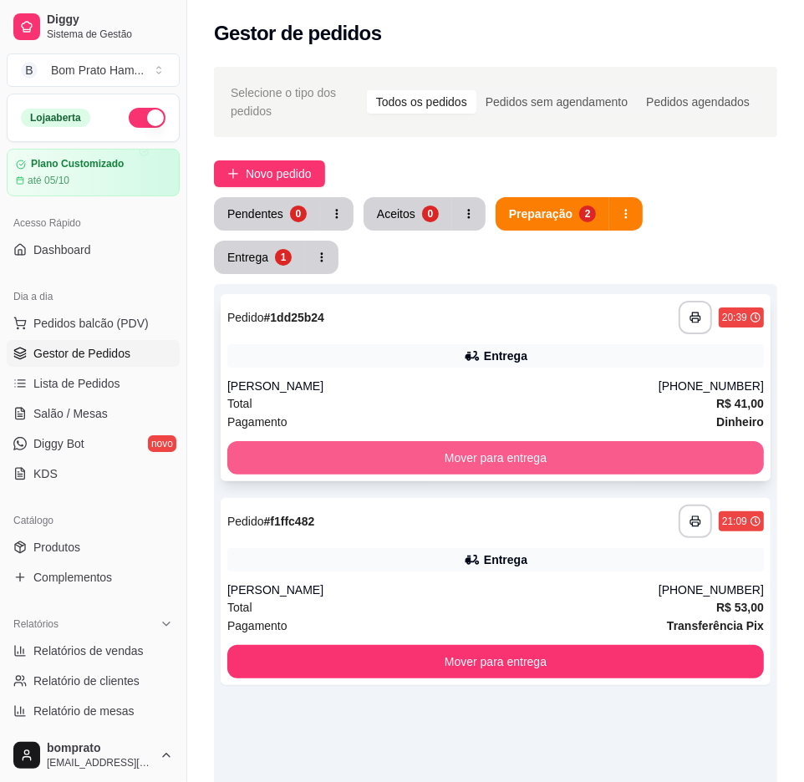
click at [587, 441] on button "Mover para entrega" at bounding box center [495, 457] width 536 height 33
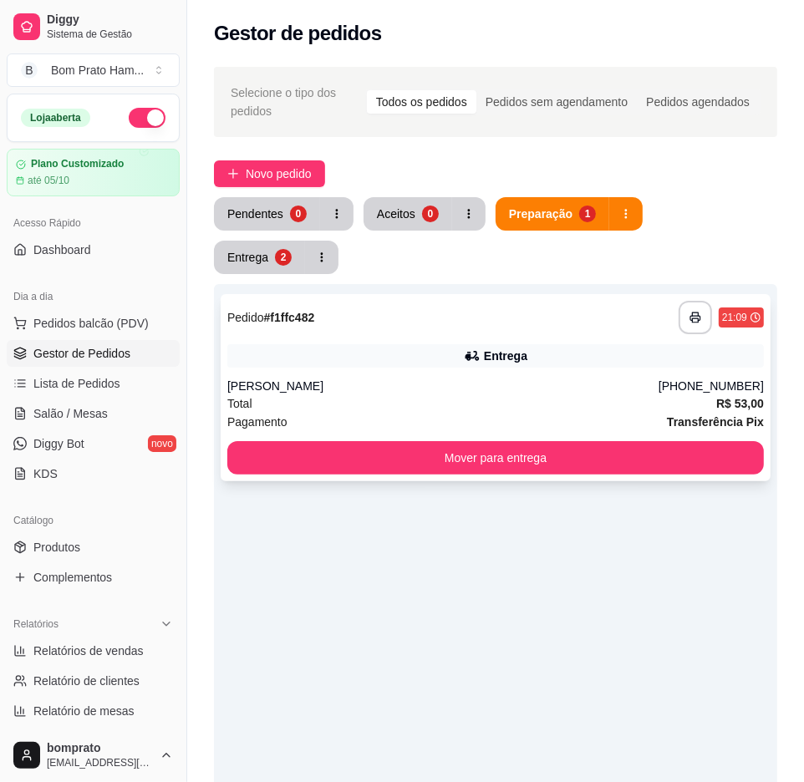
click at [460, 344] on div "Entrega" at bounding box center [495, 355] width 536 height 23
click at [295, 212] on div "0" at bounding box center [298, 214] width 17 height 17
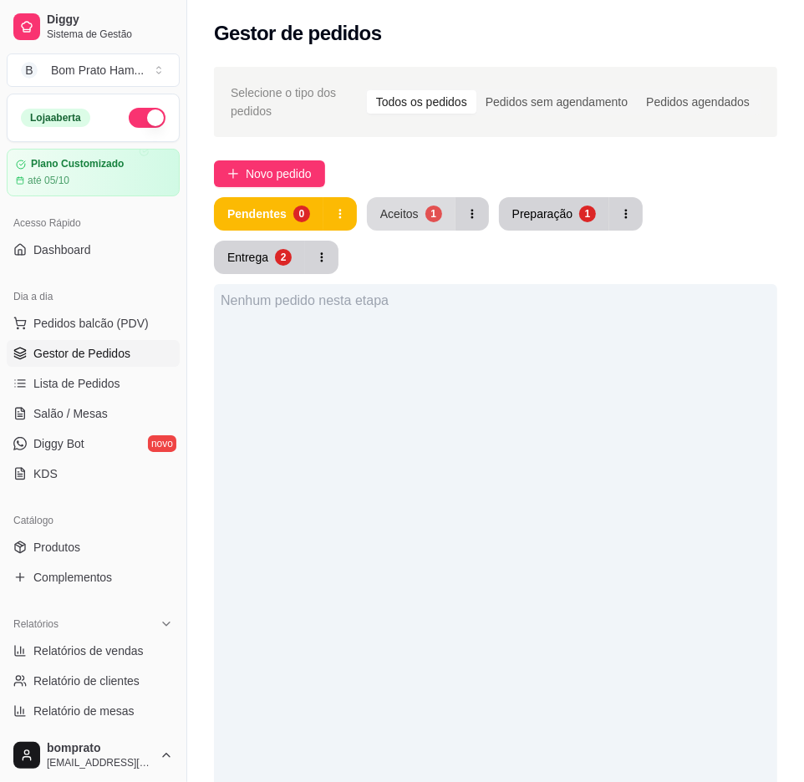
click at [403, 221] on button "Aceitos 1" at bounding box center [411, 213] width 89 height 33
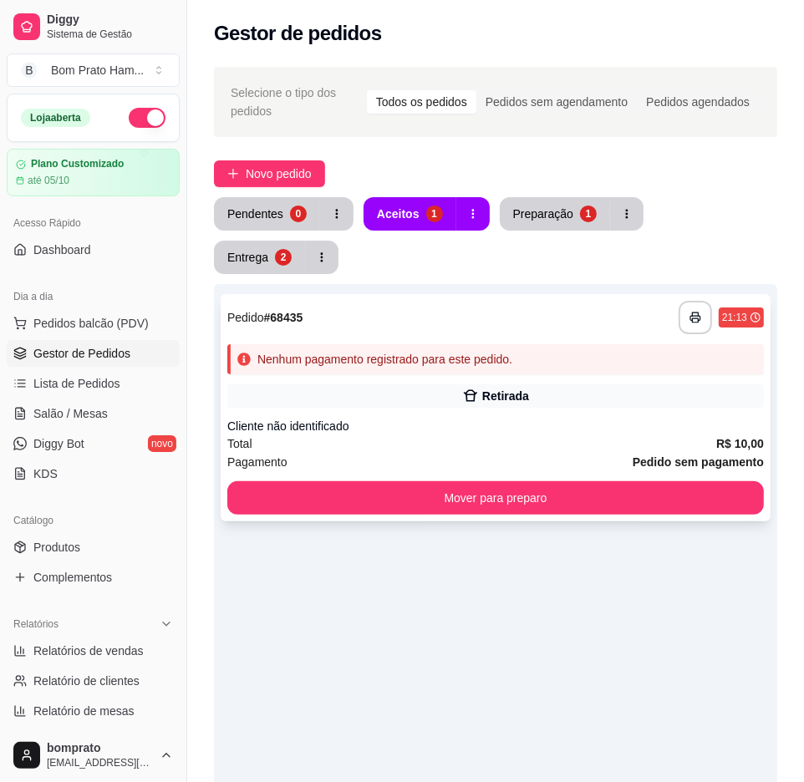
drag, startPoint x: 476, startPoint y: 370, endPoint x: 486, endPoint y: 347, distance: 25.4
click at [486, 347] on div "**********" at bounding box center [496, 407] width 550 height 227
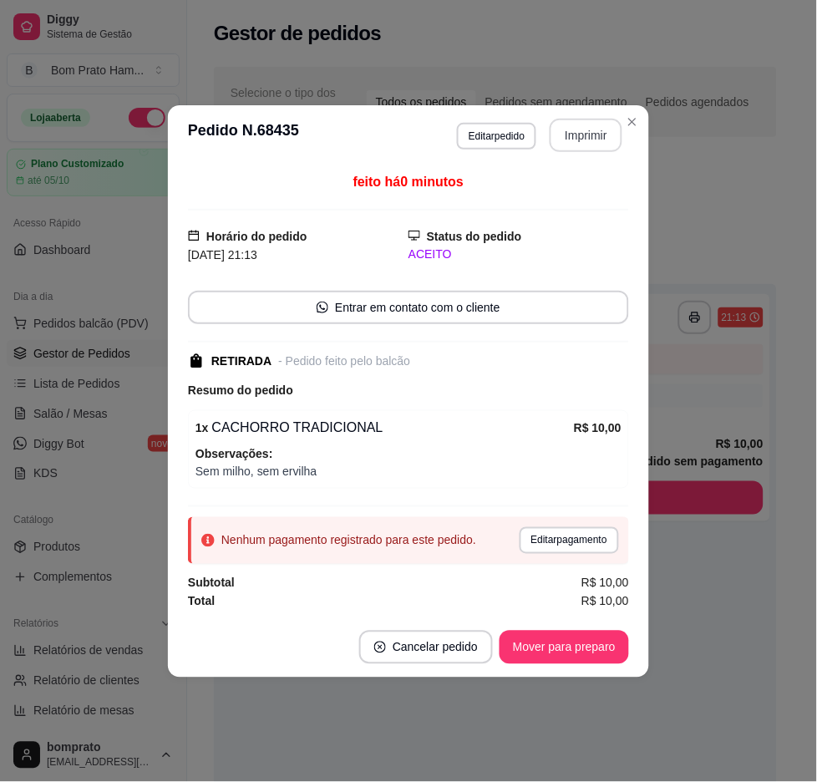
click at [583, 120] on button "Imprimir" at bounding box center [586, 135] width 73 height 33
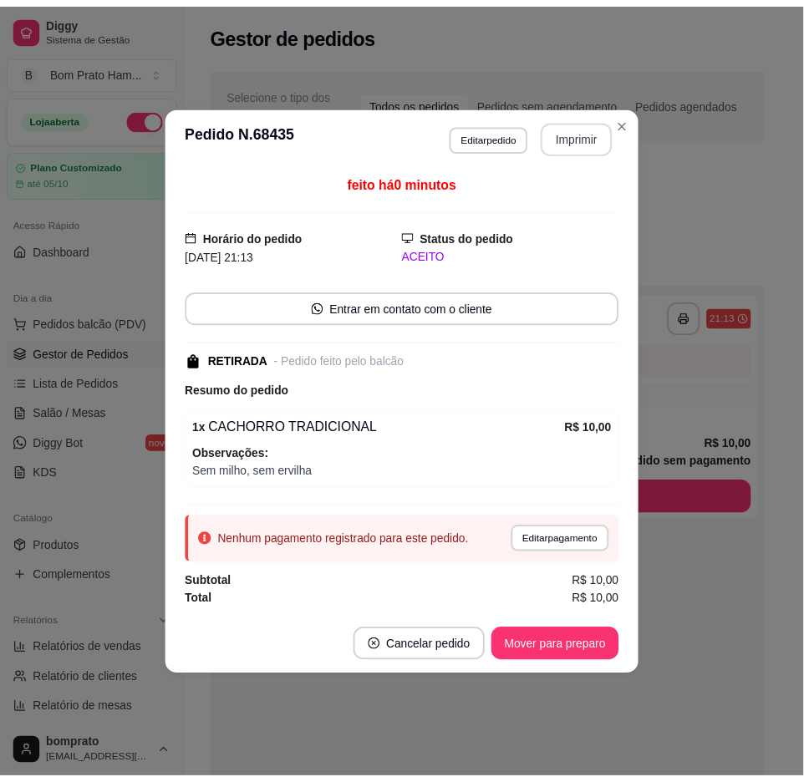
scroll to position [0, 0]
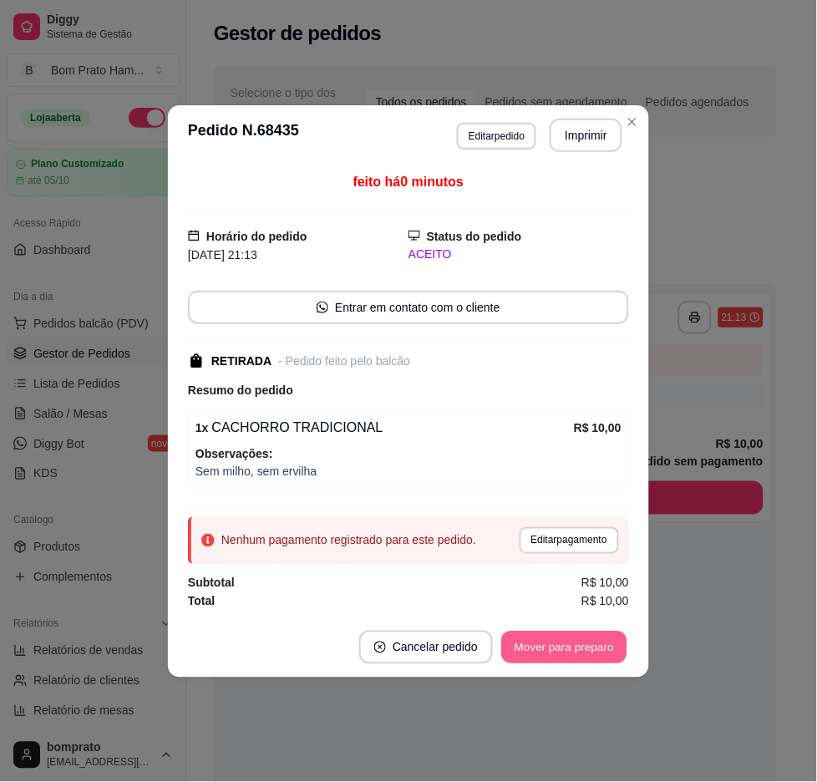
click at [587, 643] on button "Mover para preparo" at bounding box center [563, 647] width 125 height 33
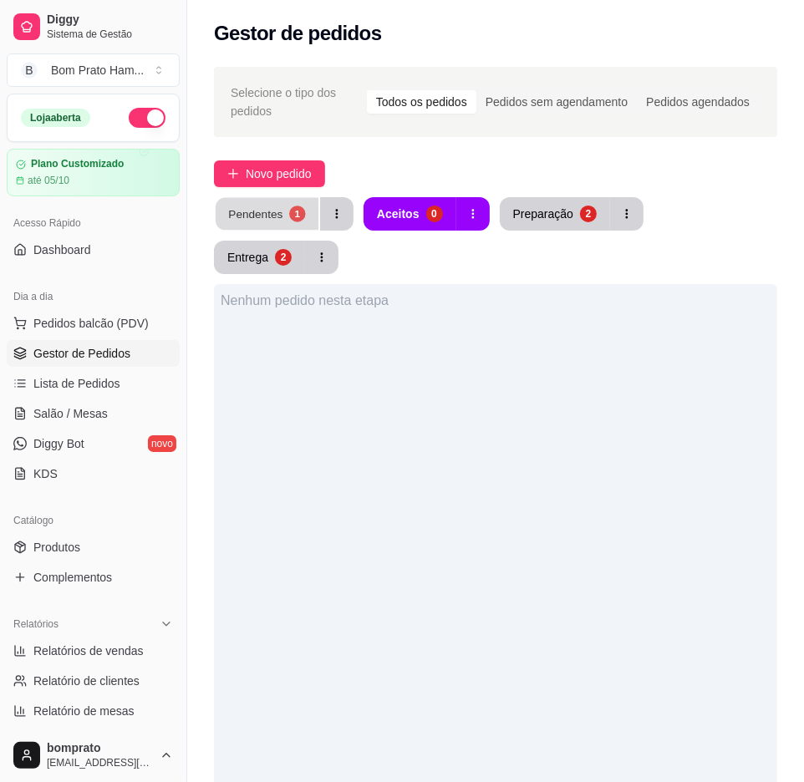
click at [251, 223] on button "Pendentes 1" at bounding box center [267, 214] width 103 height 33
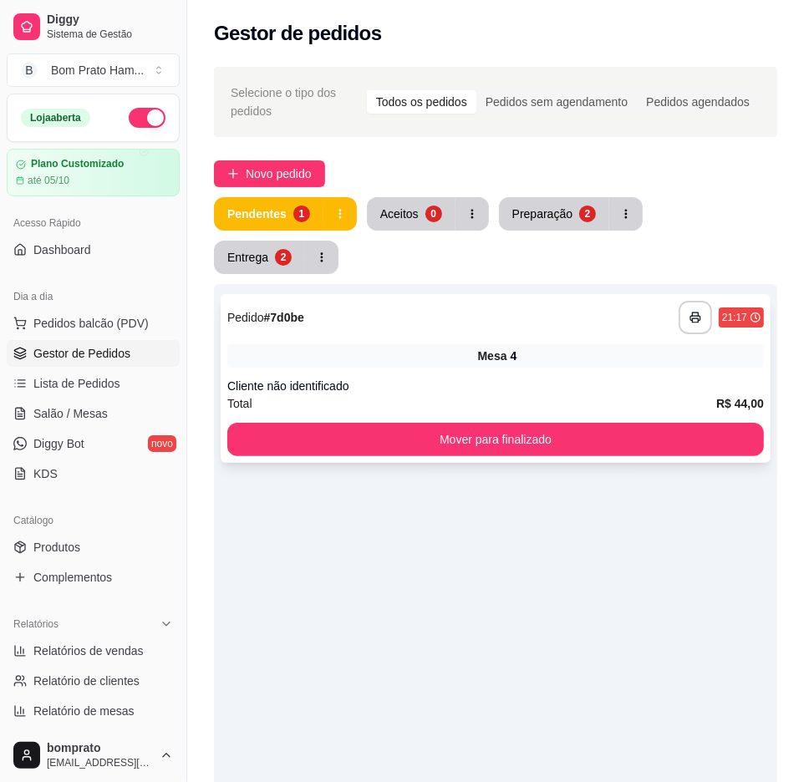
click at [439, 294] on div "**********" at bounding box center [496, 378] width 550 height 169
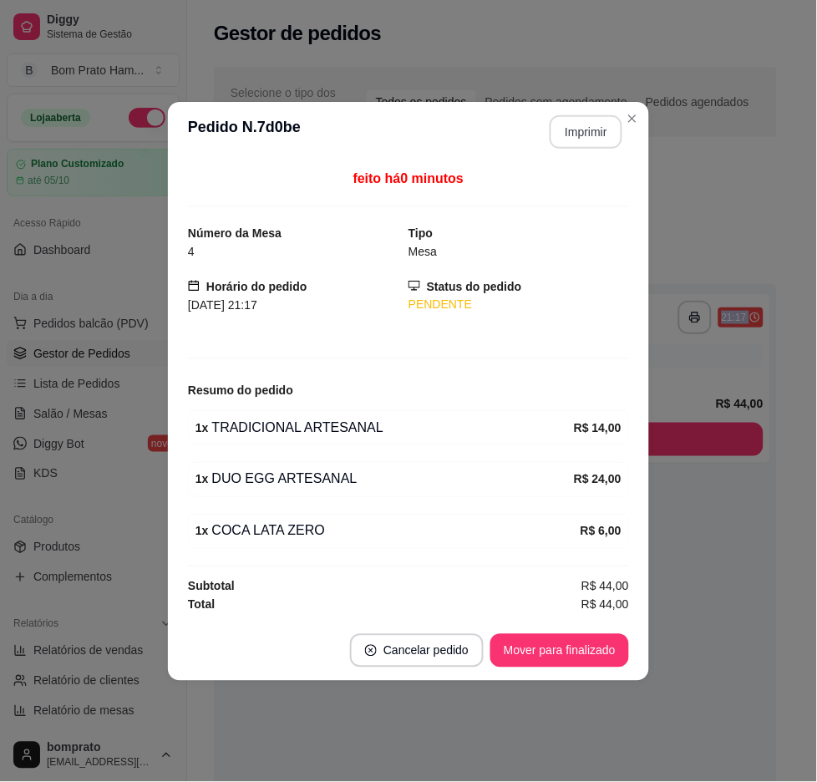
click at [611, 134] on button "Imprimir" at bounding box center [586, 131] width 73 height 33
click at [612, 631] on footer "Cancelar pedido Mover para finalizado" at bounding box center [408, 651] width 481 height 60
click at [610, 644] on button "Mover para finalizado" at bounding box center [560, 650] width 134 height 33
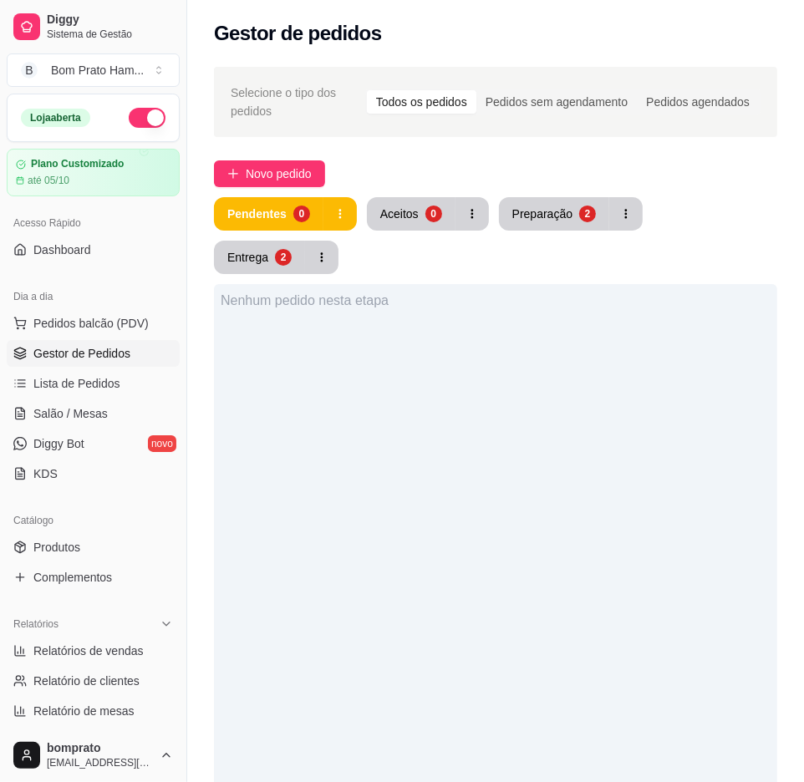
click at [277, 156] on div "Selecione o tipo dos pedidos Todos os pedidos Pedidos sem agendamento Pedidos a…" at bounding box center [495, 571] width 617 height 1029
click at [276, 175] on span "Novo pedido" at bounding box center [279, 174] width 66 height 18
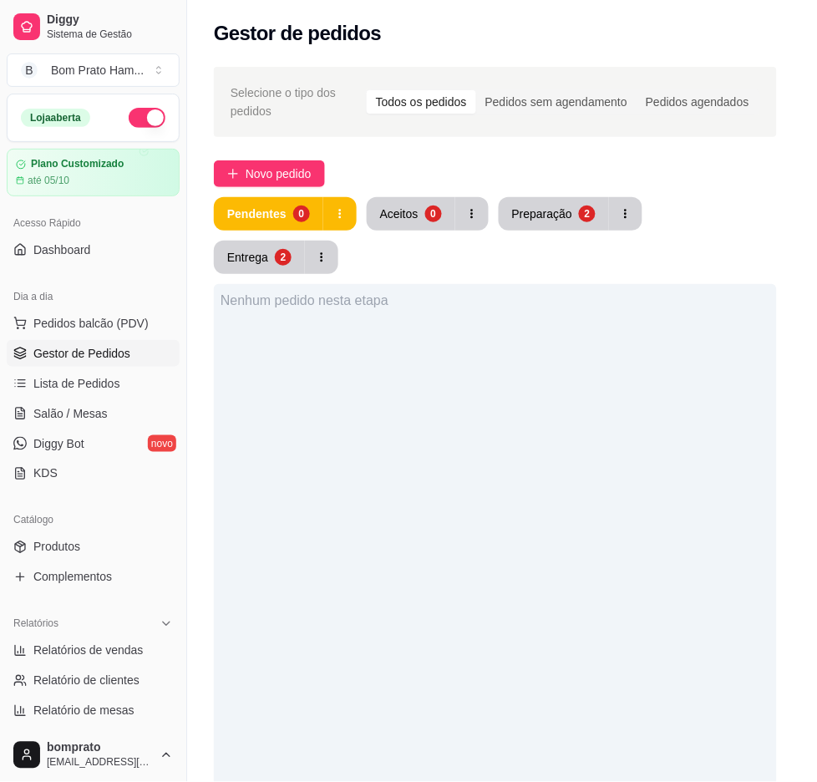
click at [165, 114] on div at bounding box center [233, 115] width 387 height 33
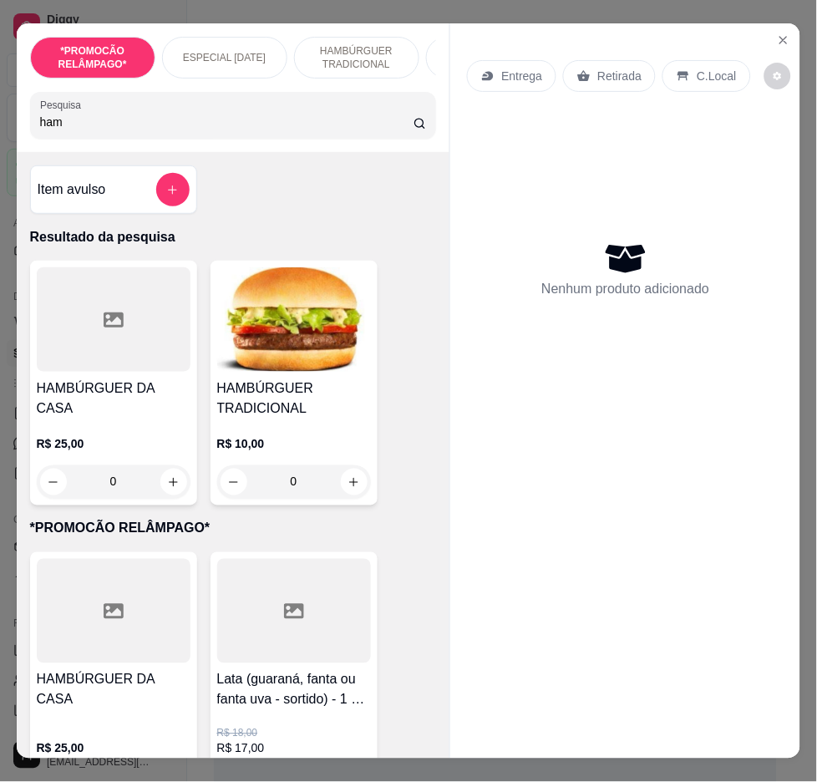
type input "ham"
click at [344, 482] on div "0" at bounding box center [294, 481] width 154 height 33
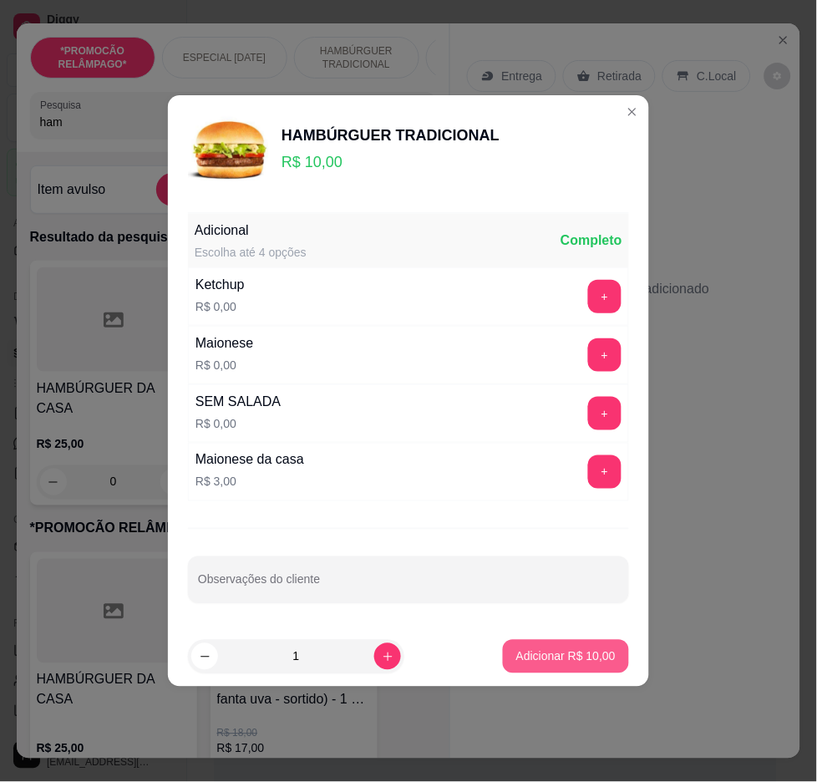
click at [583, 632] on footer "1 Adicionar R$ 10,00" at bounding box center [408, 657] width 481 height 60
click at [580, 645] on button "Adicionar R$ 10,00" at bounding box center [566, 656] width 126 height 33
type input "1"
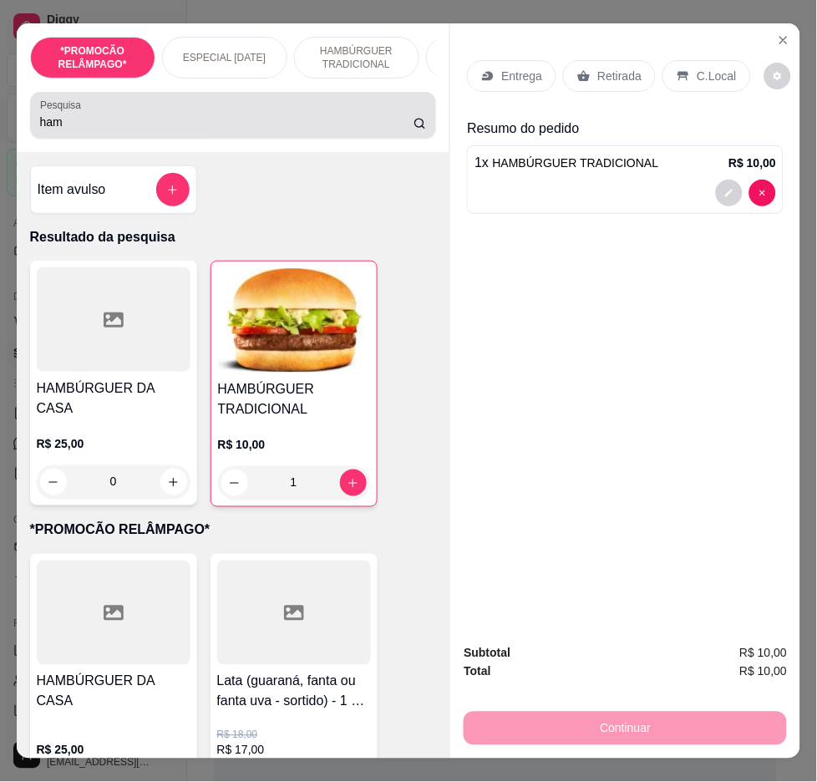
click at [277, 121] on input "ham" at bounding box center [226, 122] width 373 height 17
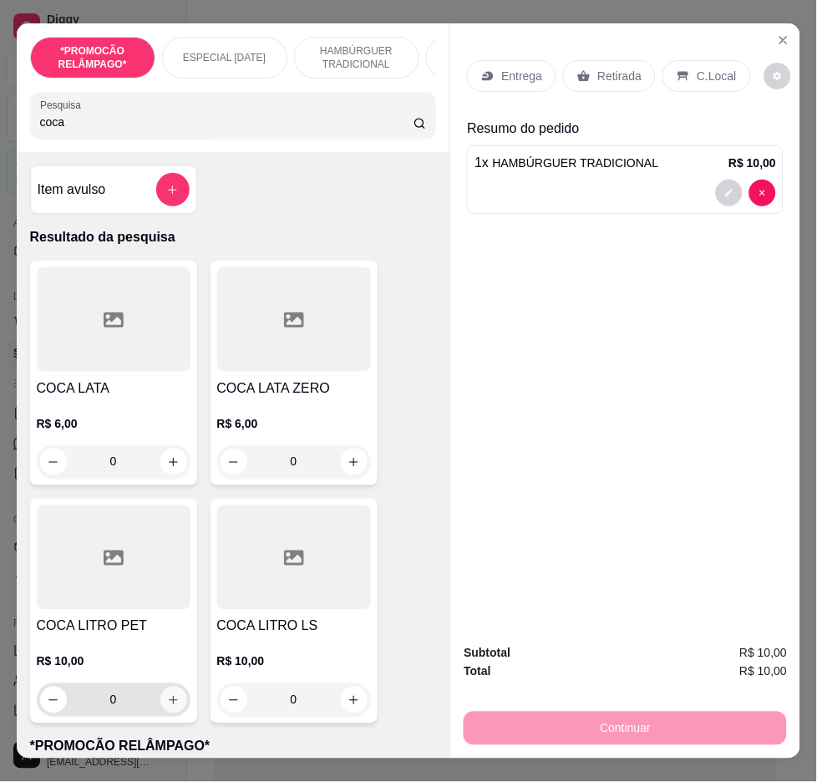
type input "coca"
click at [169, 705] on icon "increase-product-quantity" at bounding box center [173, 700] width 9 height 9
type input "1"
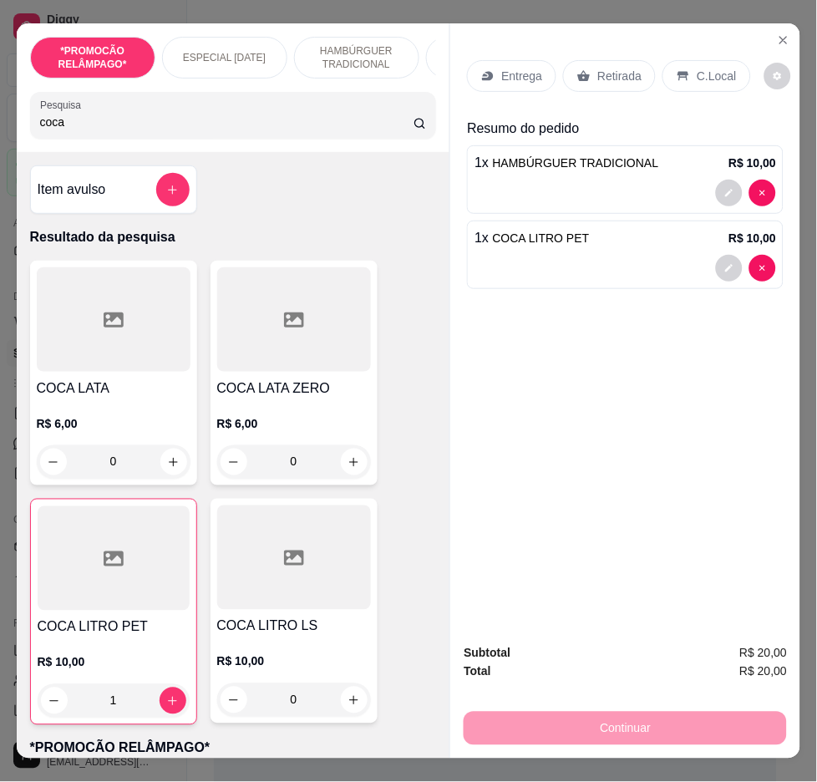
click at [503, 69] on p "Entrega" at bounding box center [521, 76] width 41 height 17
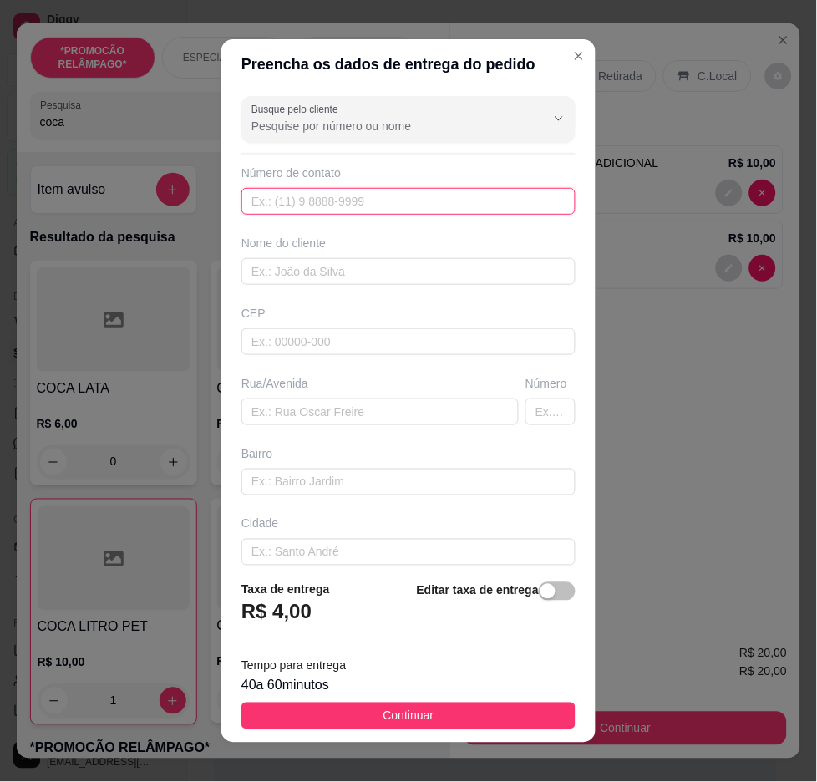
paste input "558 79166-4331"
type input "558 79166-4331"
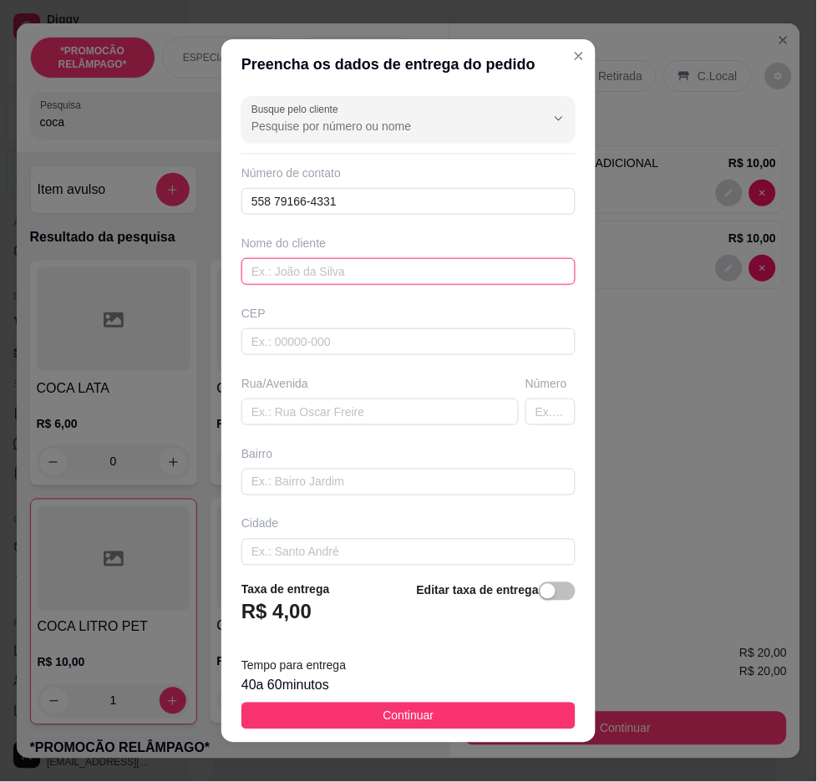
drag, startPoint x: 277, startPoint y: 257, endPoint x: 302, endPoint y: 266, distance: 25.6
paste input "Milahsilvis"
type input "Milahsilvis"
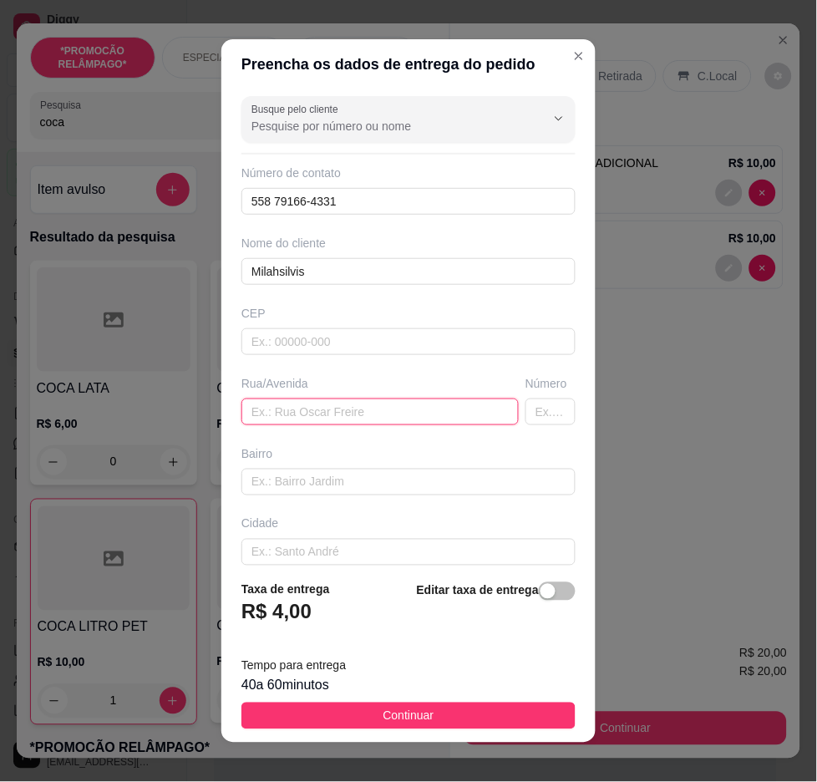
click at [431, 424] on input "text" at bounding box center [379, 411] width 277 height 27
drag, startPoint x: 434, startPoint y: 411, endPoint x: 332, endPoint y: 443, distance: 106.7
drag, startPoint x: 332, startPoint y: 443, endPoint x: 332, endPoint y: 402, distance: 40.9
paste input "No apito depois do alto do rio branco casa de Renato antes da cruz vizinho a ad…"
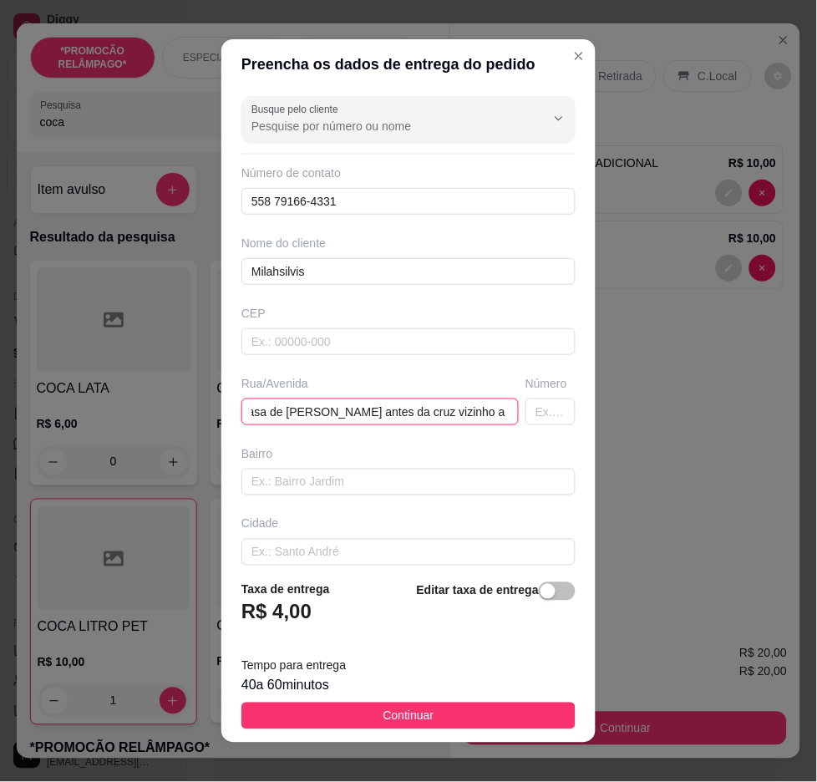
type input "No apito depois do alto do rio branco casa de Renato antes da cruz vizinho a ad…"
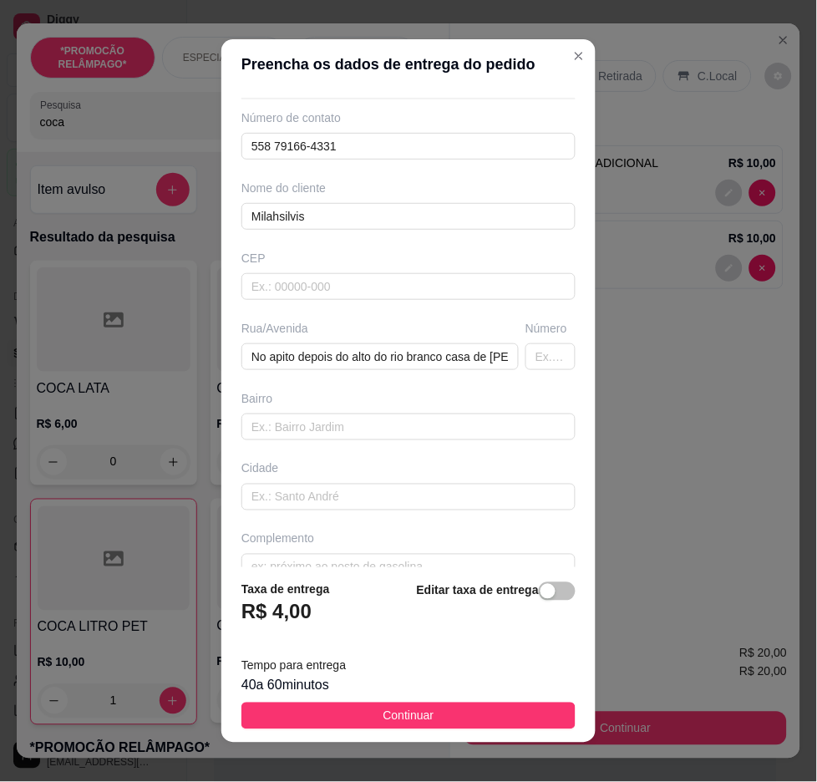
scroll to position [85, 0]
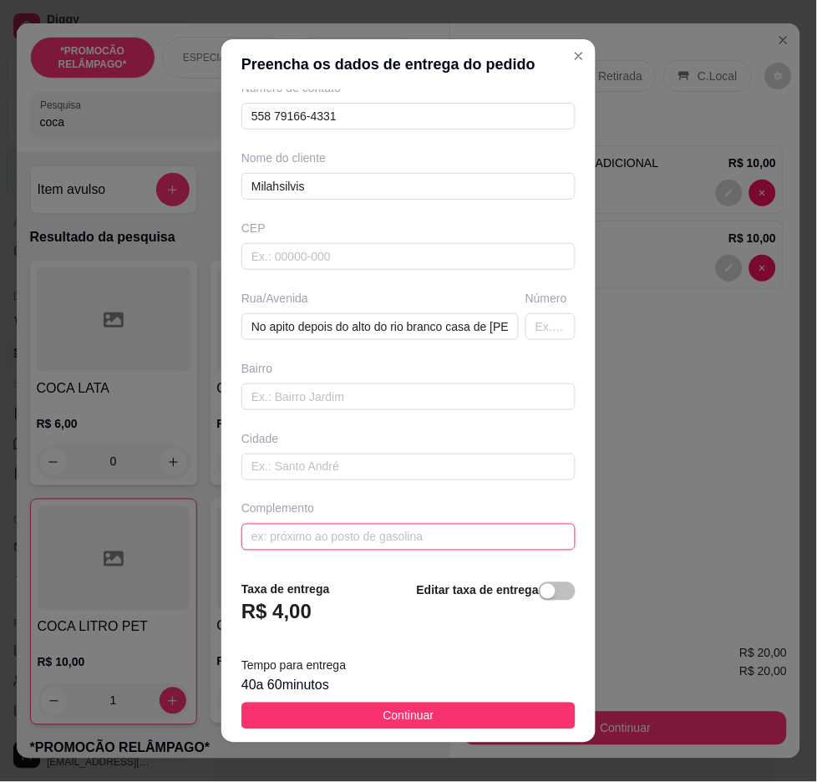
paste input "Casa vermelha"
type input "Casa vermelha"
drag, startPoint x: 529, startPoint y: 593, endPoint x: 539, endPoint y: 570, distance: 25.4
click at [531, 575] on footer "Taxa de entrega R$ 4,00 Editar taxa de entrega Tempo para entrega 40 a 60 minut…" at bounding box center [408, 654] width 374 height 175
click at [540, 599] on span "button" at bounding box center [557, 591] width 37 height 18
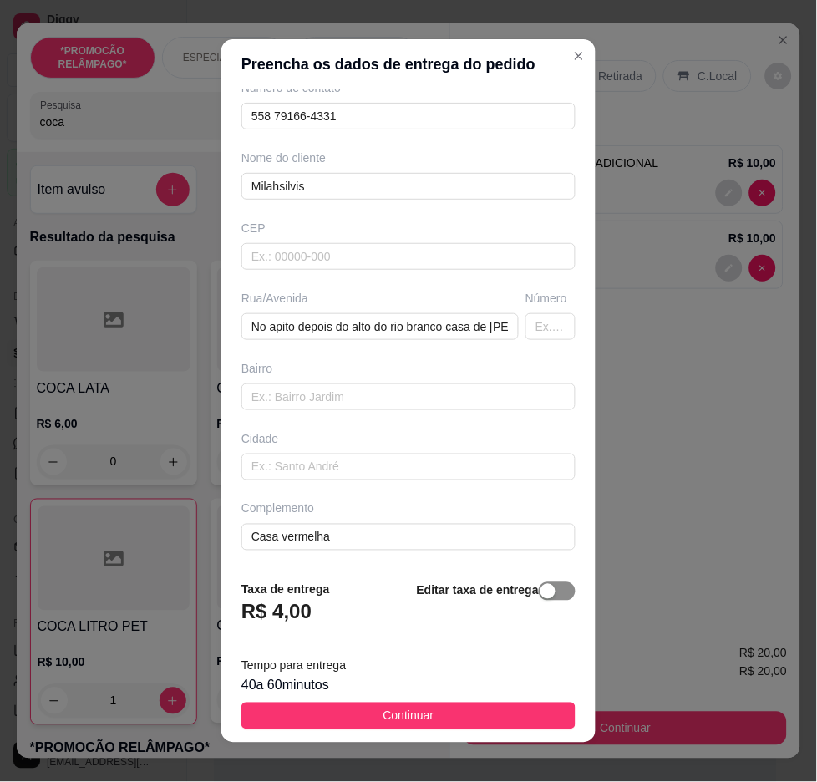
scroll to position [35, 0]
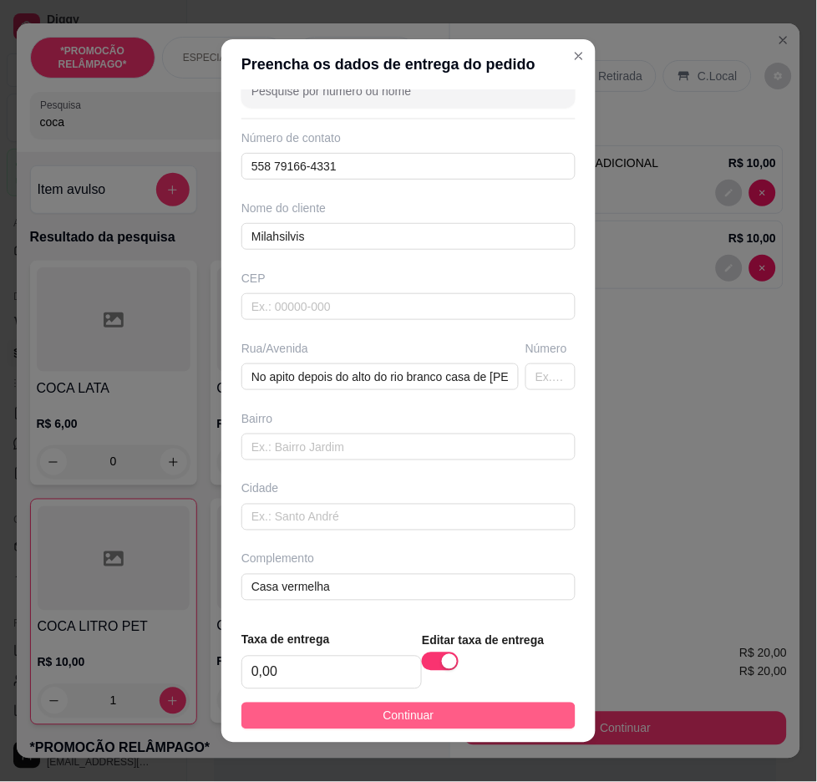
click at [507, 713] on button "Continuar" at bounding box center [408, 716] width 334 height 27
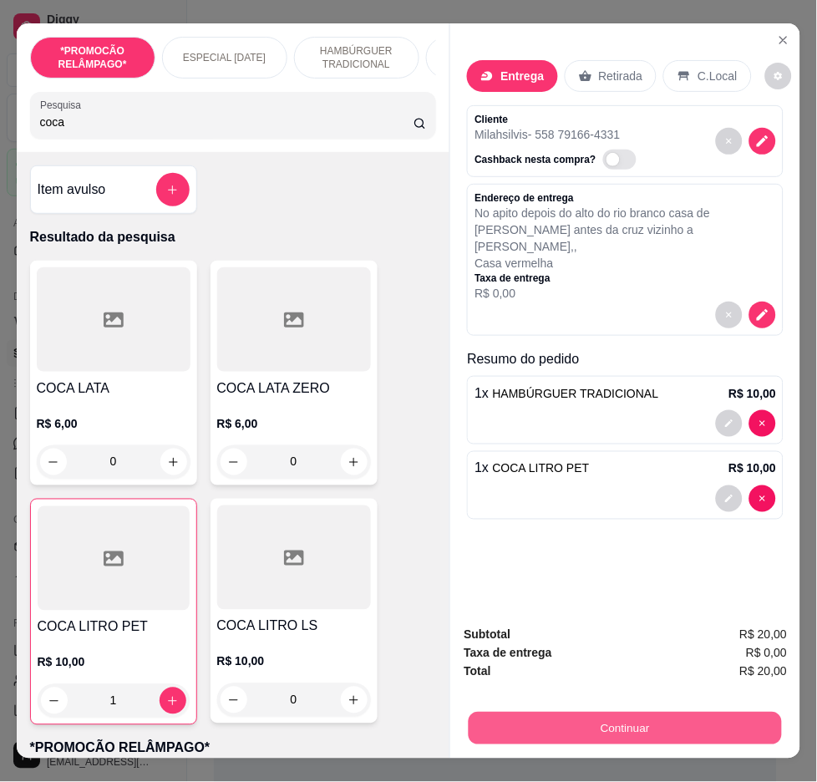
click at [615, 727] on button "Continuar" at bounding box center [625, 729] width 313 height 33
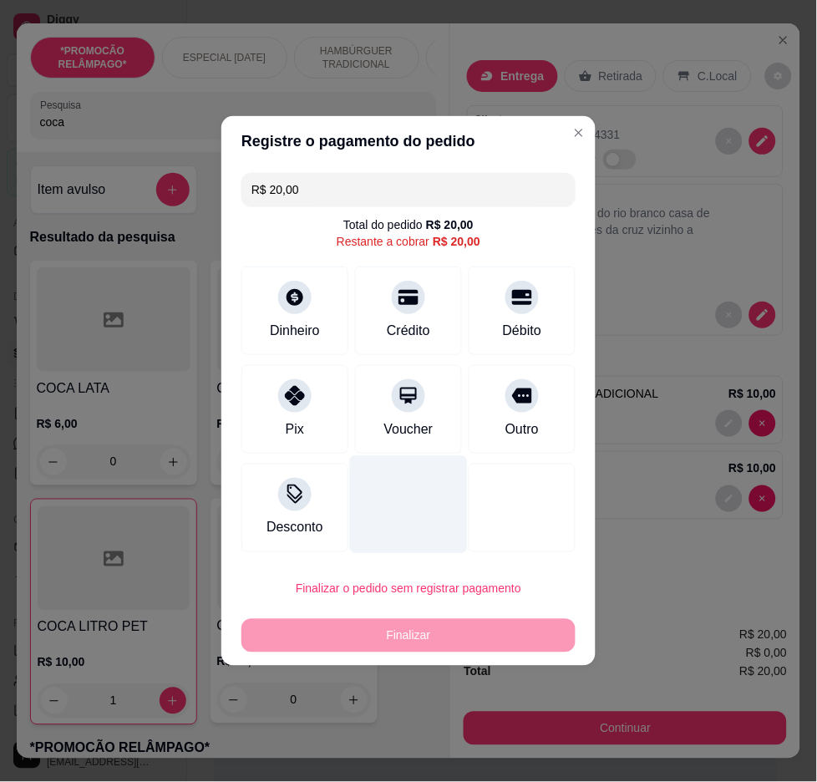
drag, startPoint x: 257, startPoint y: 390, endPoint x: 391, endPoint y: 483, distance: 162.7
click at [261, 391] on div "Pix" at bounding box center [294, 409] width 107 height 89
type input "R$ 0,00"
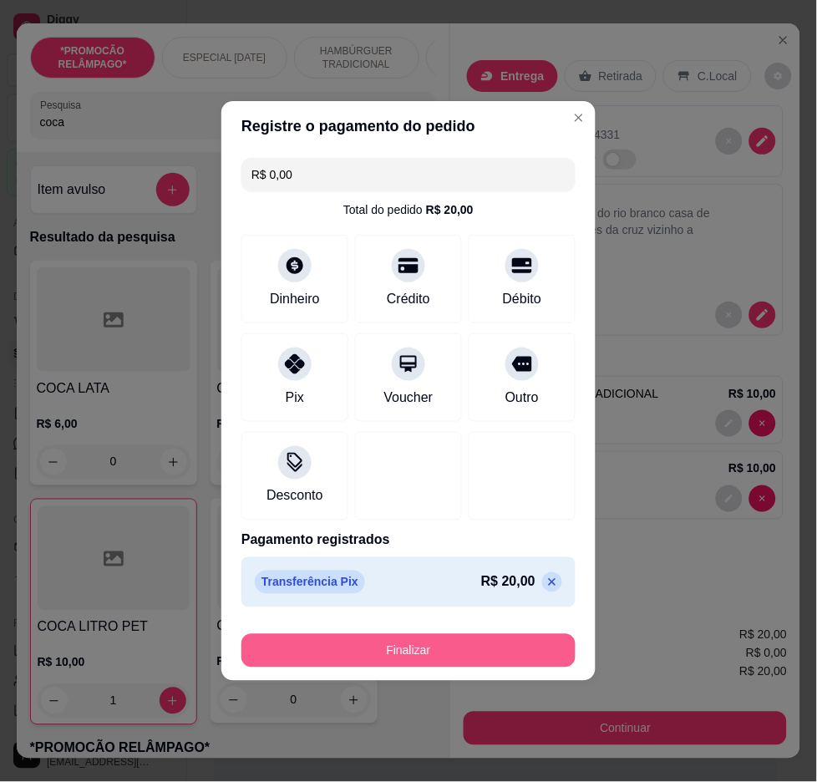
click at [529, 645] on button "Finalizar" at bounding box center [408, 650] width 334 height 33
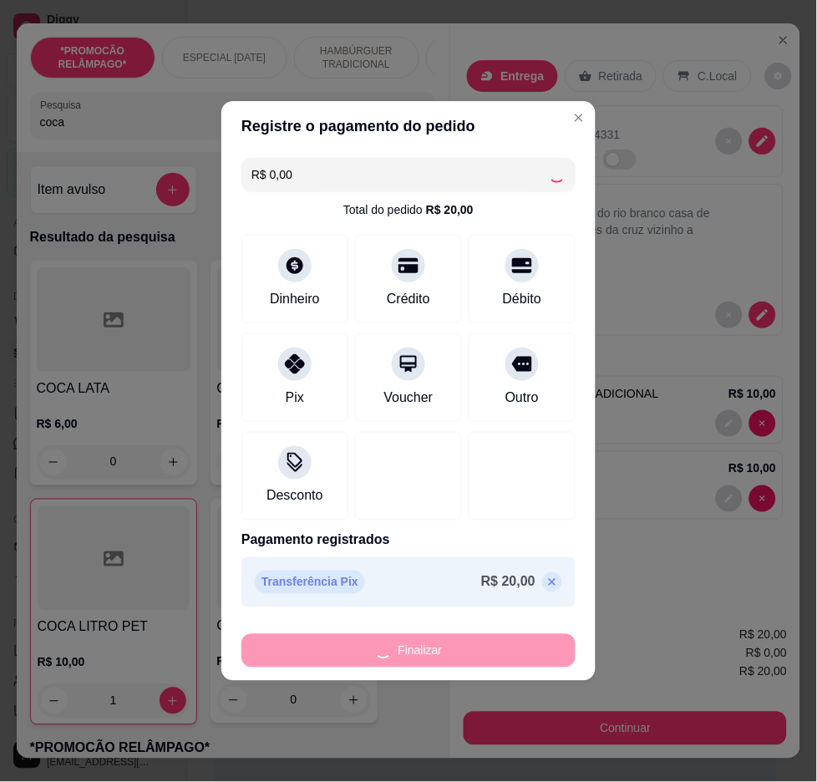
type input "0"
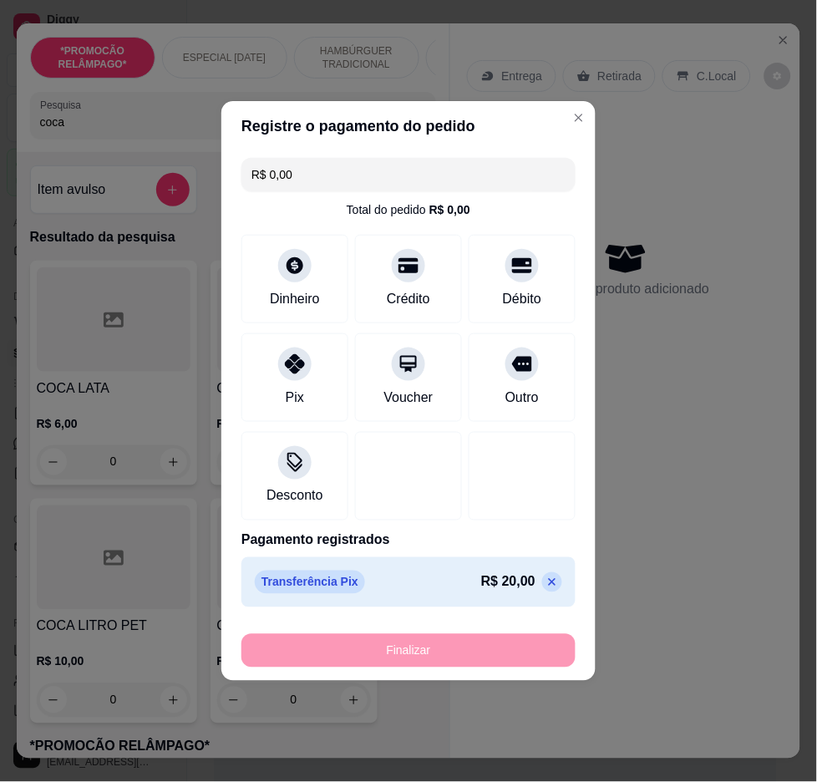
type input "-R$ 20,00"
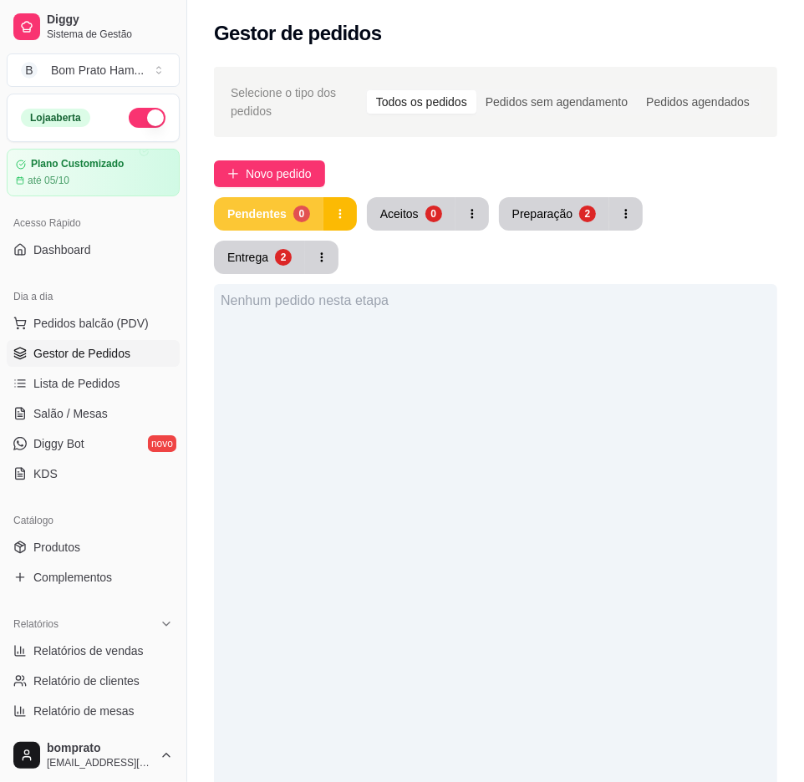
click at [268, 215] on div "Pendentes" at bounding box center [256, 214] width 59 height 17
click at [278, 211] on div "Pendentes" at bounding box center [257, 214] width 58 height 16
click at [281, 211] on div "Pendentes" at bounding box center [257, 214] width 58 height 16
click at [401, 222] on button "Aceitos 0" at bounding box center [411, 213] width 89 height 33
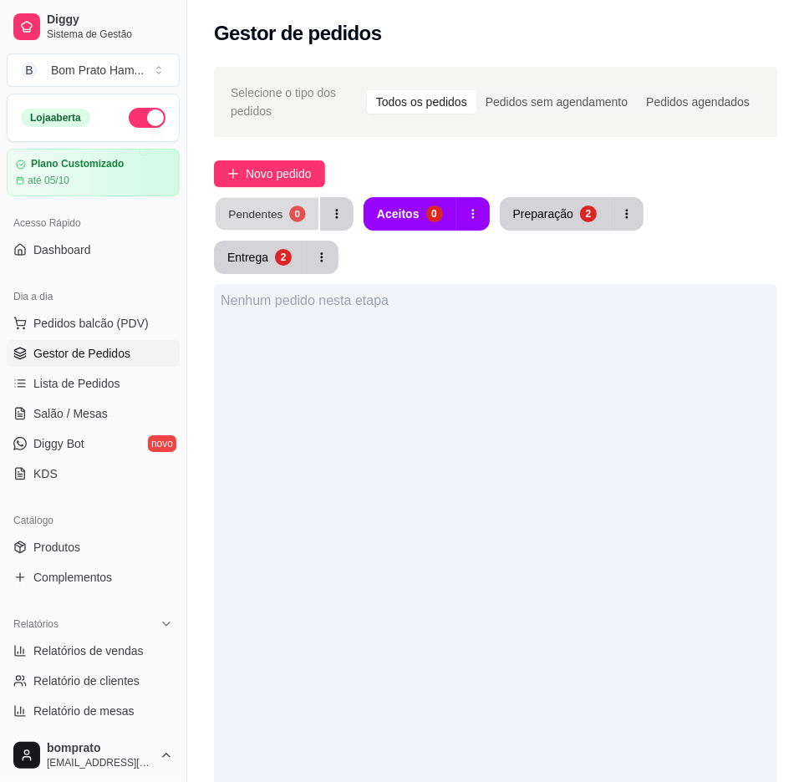
click at [259, 213] on div "Pendentes" at bounding box center [255, 214] width 54 height 16
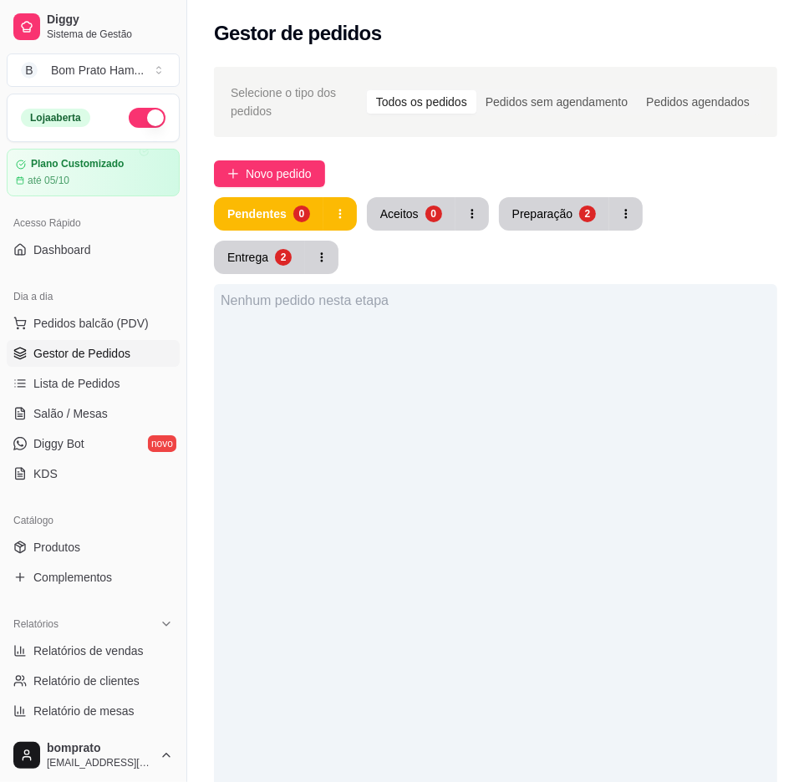
click at [211, 203] on div "Selecione o tipo dos pedidos Todos os pedidos Pedidos sem agendamento Pedidos a…" at bounding box center [495, 571] width 617 height 1029
click at [261, 204] on button "Pendentes 0" at bounding box center [268, 213] width 109 height 33
click at [454, 284] on div "Nenhum pedido nesta etapa" at bounding box center [495, 675] width 563 height 782
click at [443, 224] on button "Aceitos 1" at bounding box center [411, 213] width 89 height 33
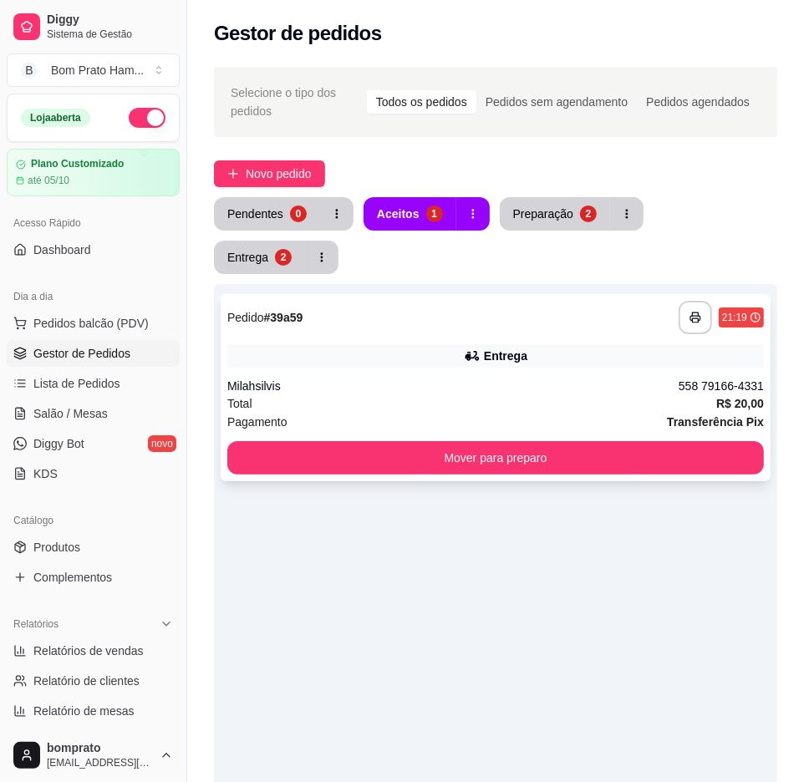
drag, startPoint x: 440, startPoint y: 278, endPoint x: 440, endPoint y: 295, distance: 16.7
click at [440, 295] on div "**********" at bounding box center [496, 387] width 550 height 187
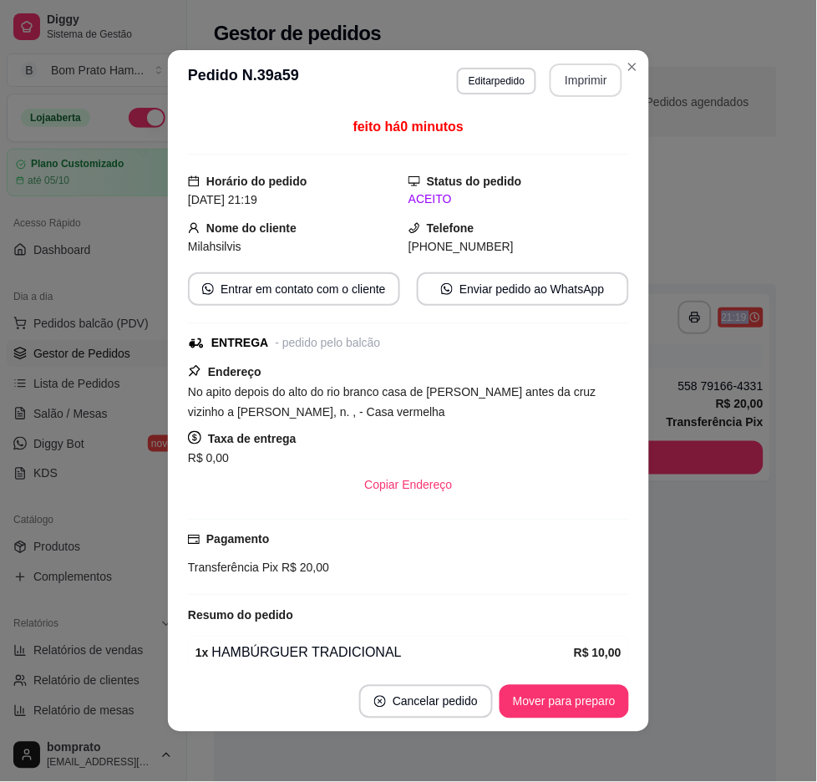
click at [589, 75] on button "Imprimir" at bounding box center [586, 79] width 73 height 33
click at [596, 703] on button "Mover para preparo" at bounding box center [564, 701] width 129 height 33
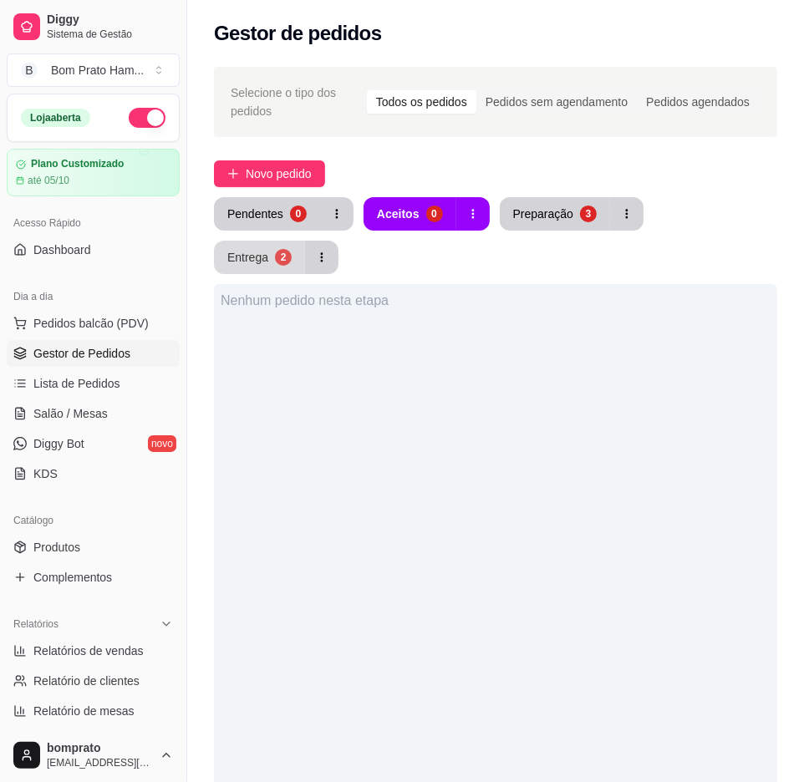
click at [305, 241] on button "Entrega 2" at bounding box center [259, 257] width 91 height 33
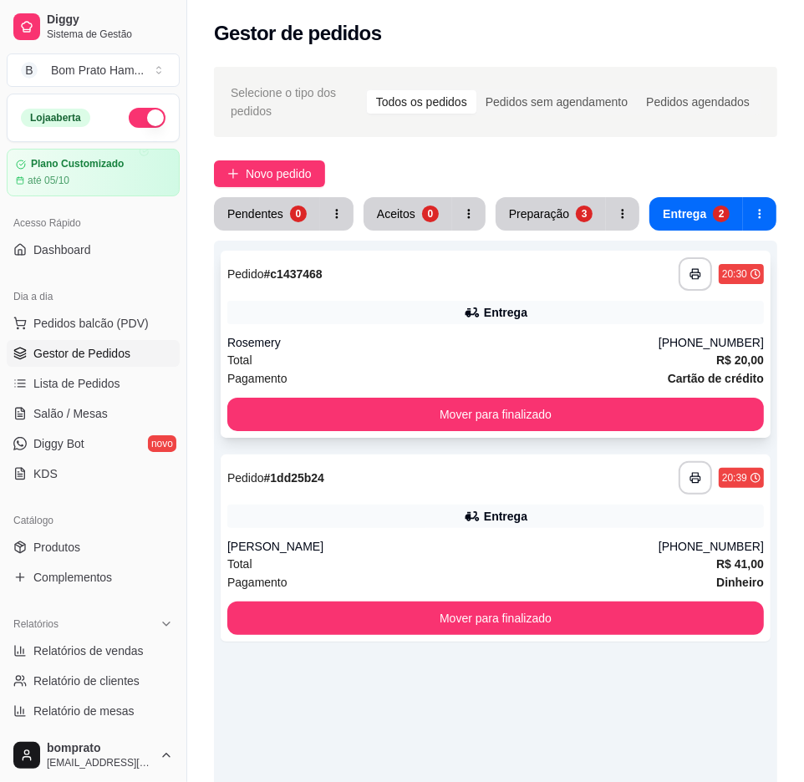
click at [550, 394] on div "**********" at bounding box center [496, 344] width 550 height 187
click at [519, 211] on div "Preparação" at bounding box center [539, 214] width 60 height 17
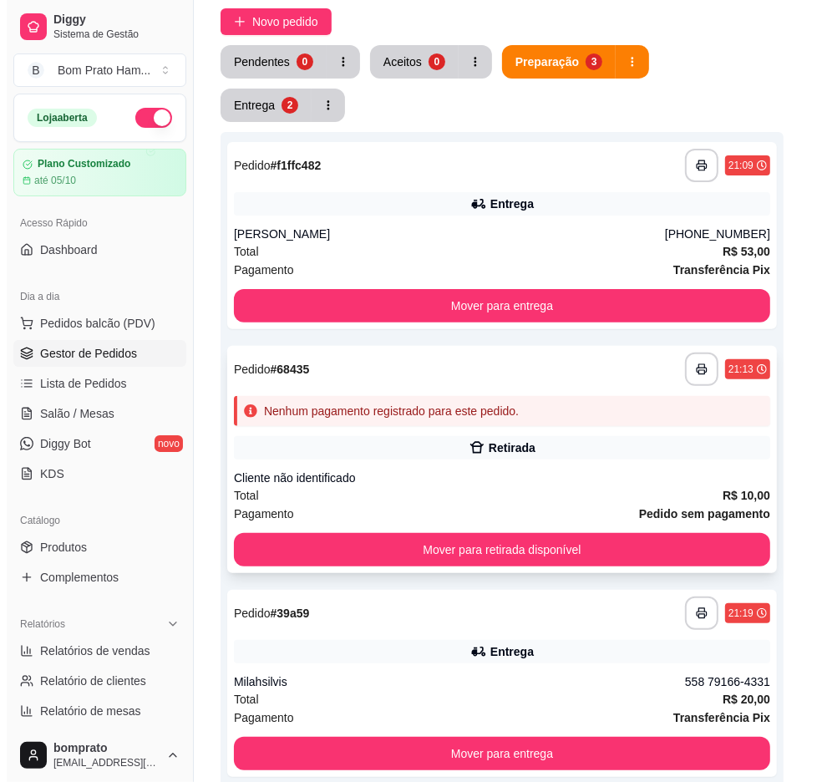
scroll to position [185, 0]
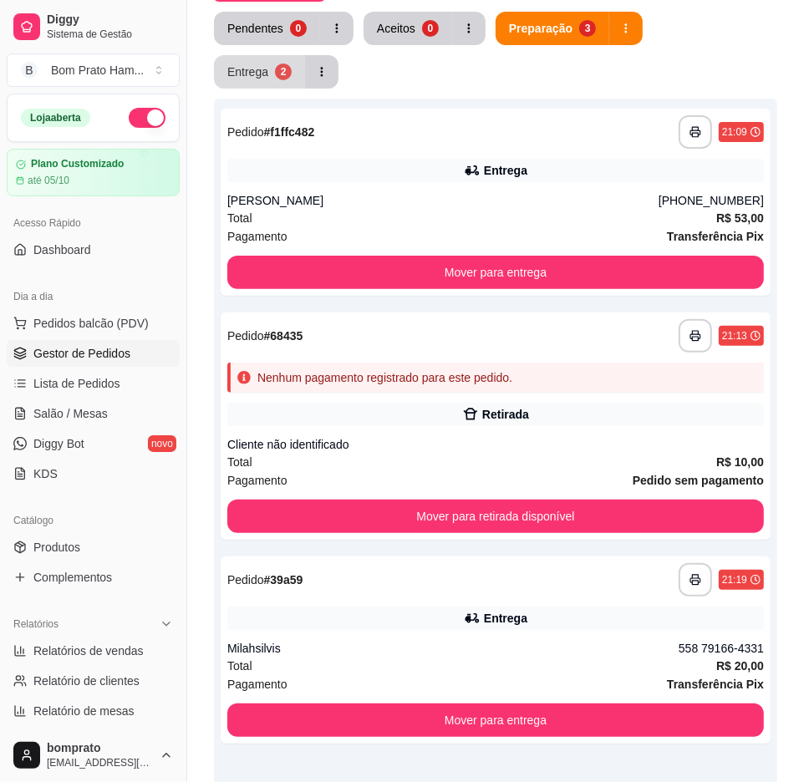
click at [268, 63] on div "Entrega" at bounding box center [247, 71] width 41 height 17
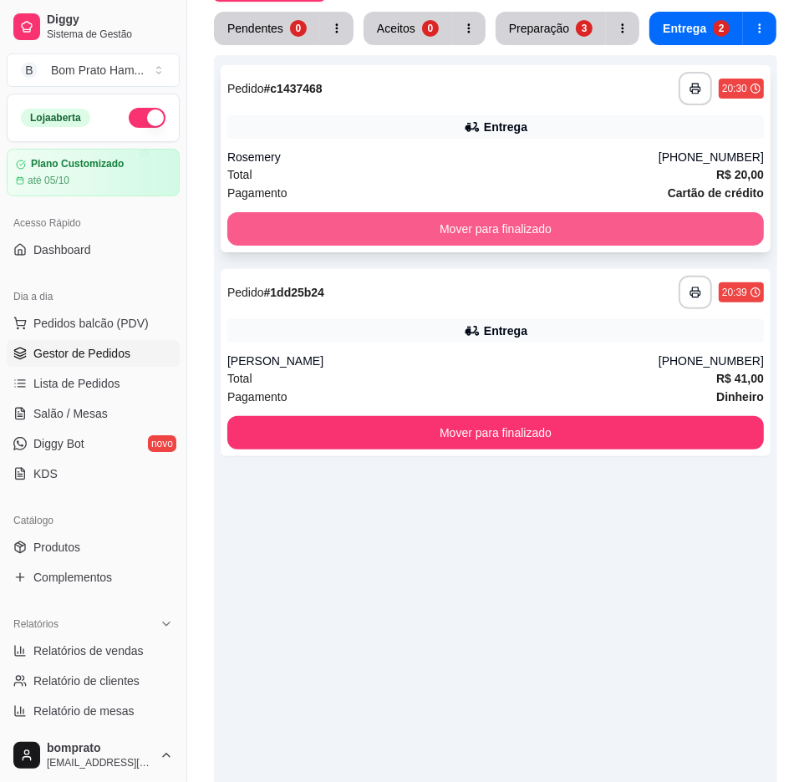
click at [573, 231] on button "Mover para finalizado" at bounding box center [495, 228] width 536 height 33
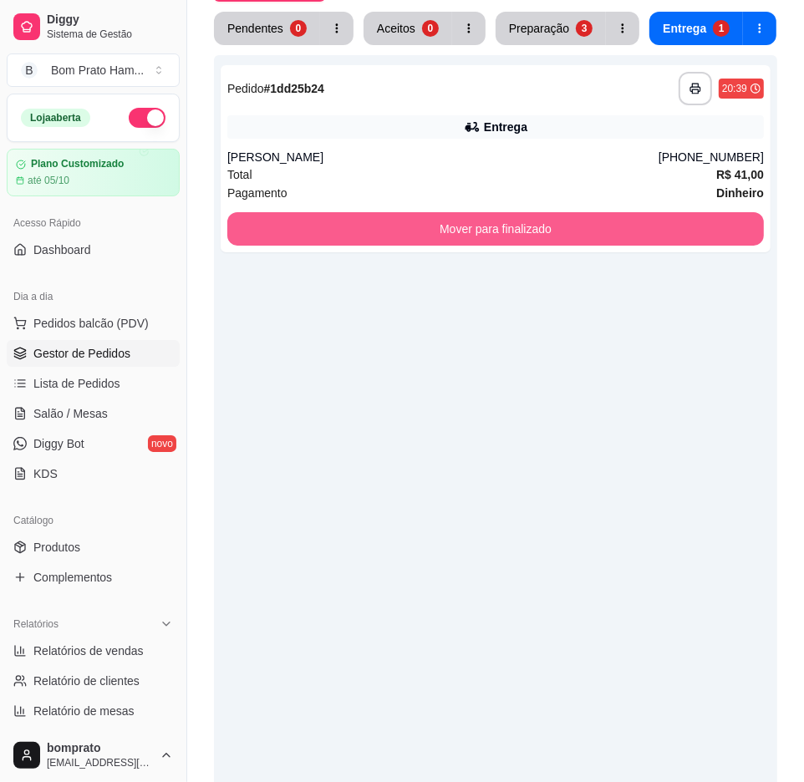
click at [573, 231] on button "Mover para finalizado" at bounding box center [495, 228] width 536 height 33
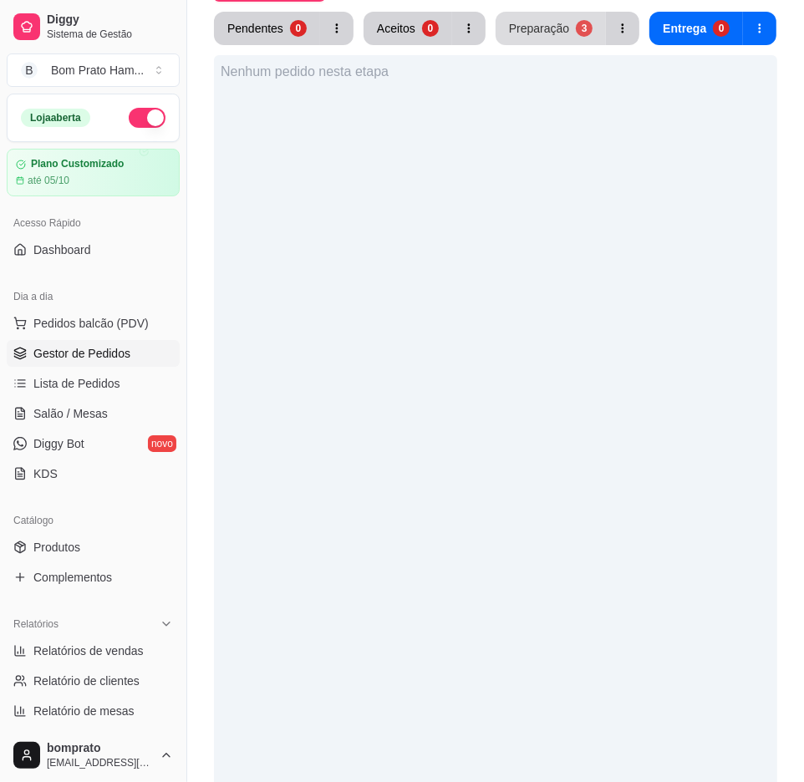
click at [553, 20] on div "Preparação" at bounding box center [539, 28] width 60 height 17
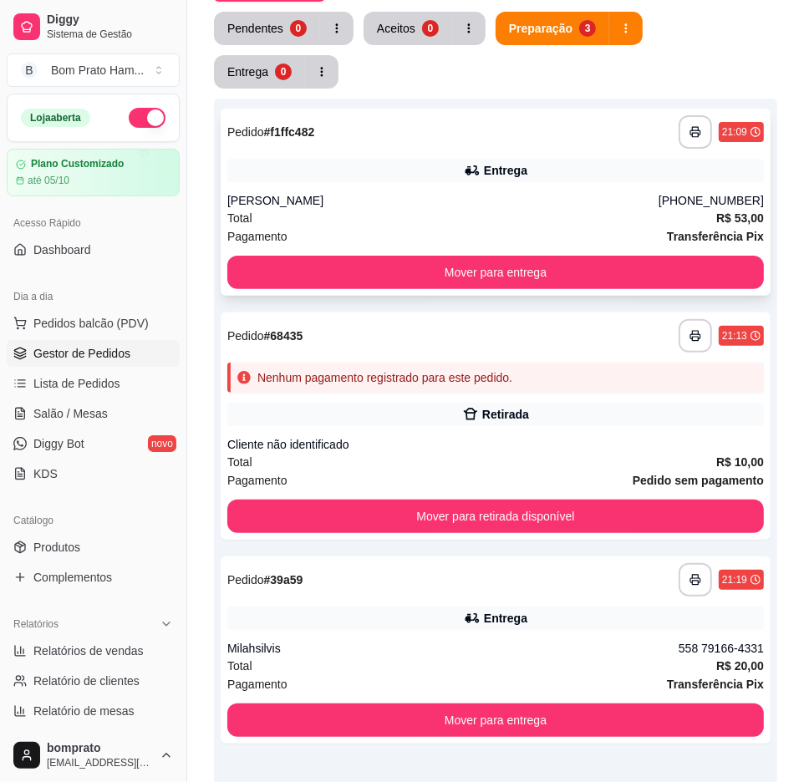
click at [658, 159] on div "Entrega" at bounding box center [495, 170] width 536 height 23
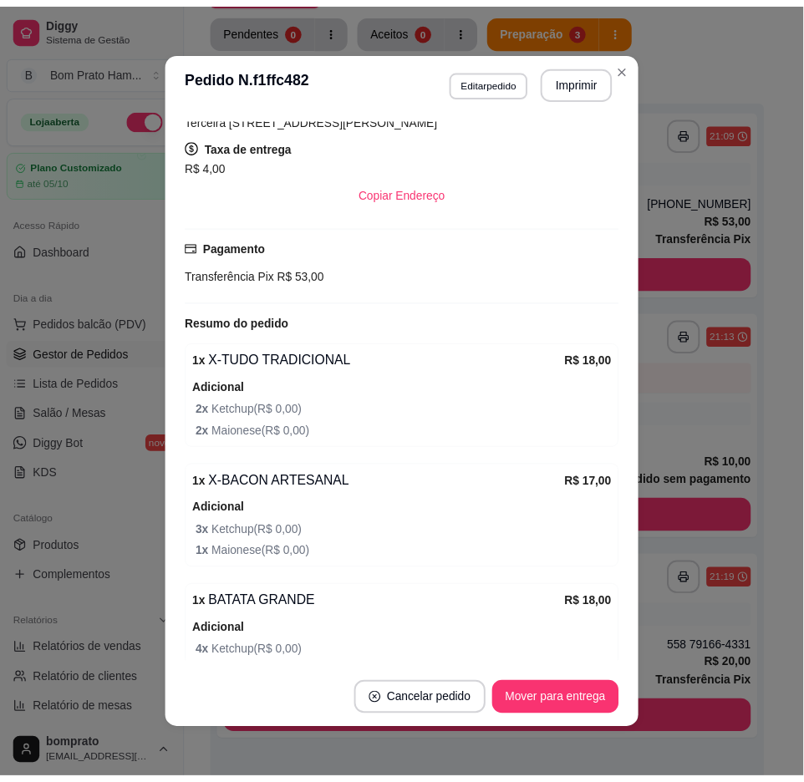
scroll to position [278, 0]
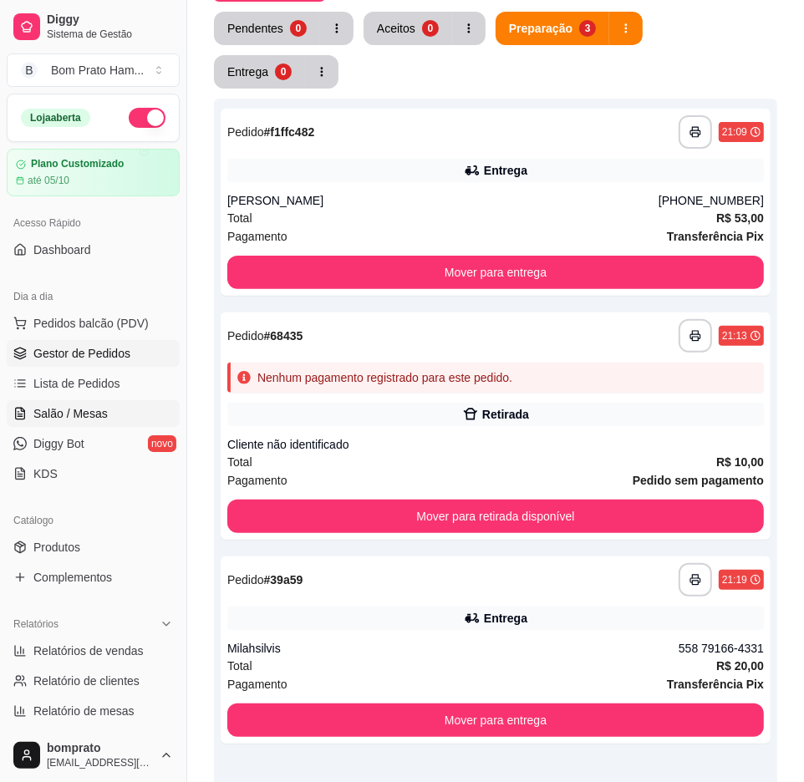
click at [114, 415] on link "Salão / Mesas" at bounding box center [93, 413] width 173 height 27
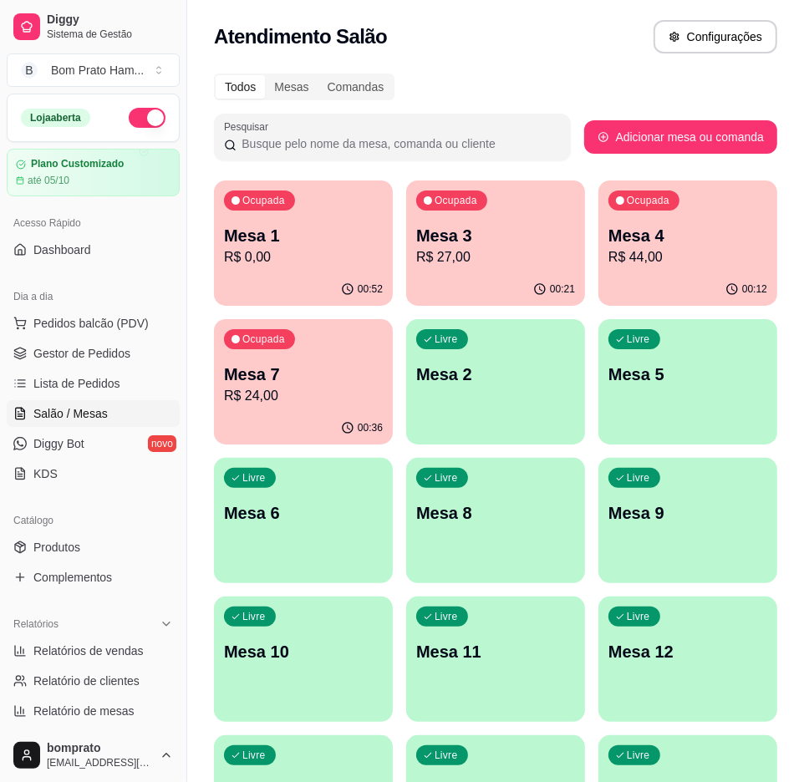
click at [521, 268] on div "Ocupada Mesa 3 R$ 27,00" at bounding box center [495, 226] width 179 height 93
click at [321, 273] on div "00:53" at bounding box center [303, 289] width 179 height 33
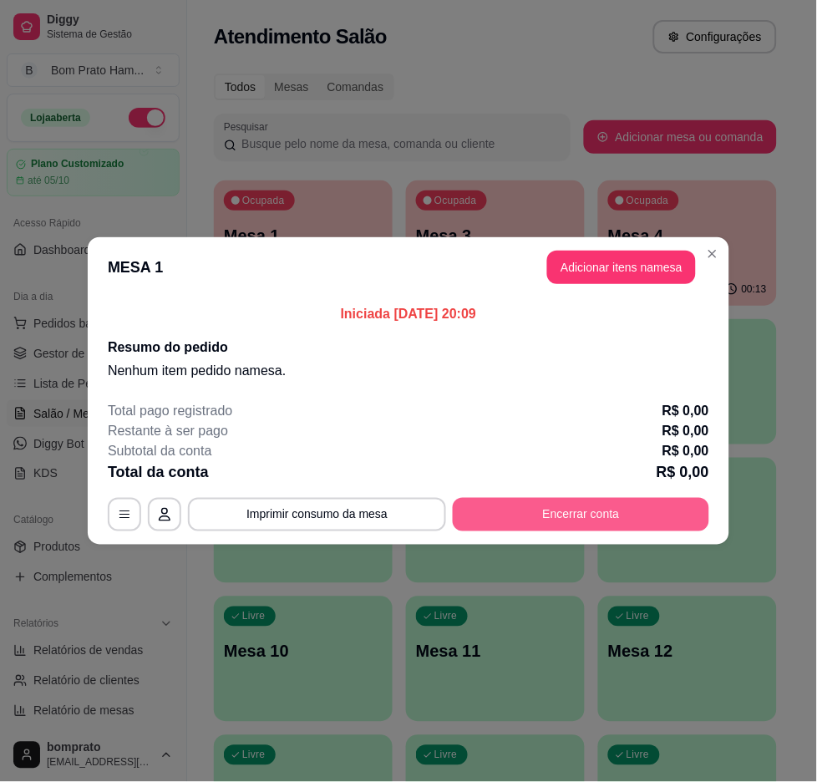
click at [588, 515] on button "Encerrar conta" at bounding box center [581, 514] width 256 height 33
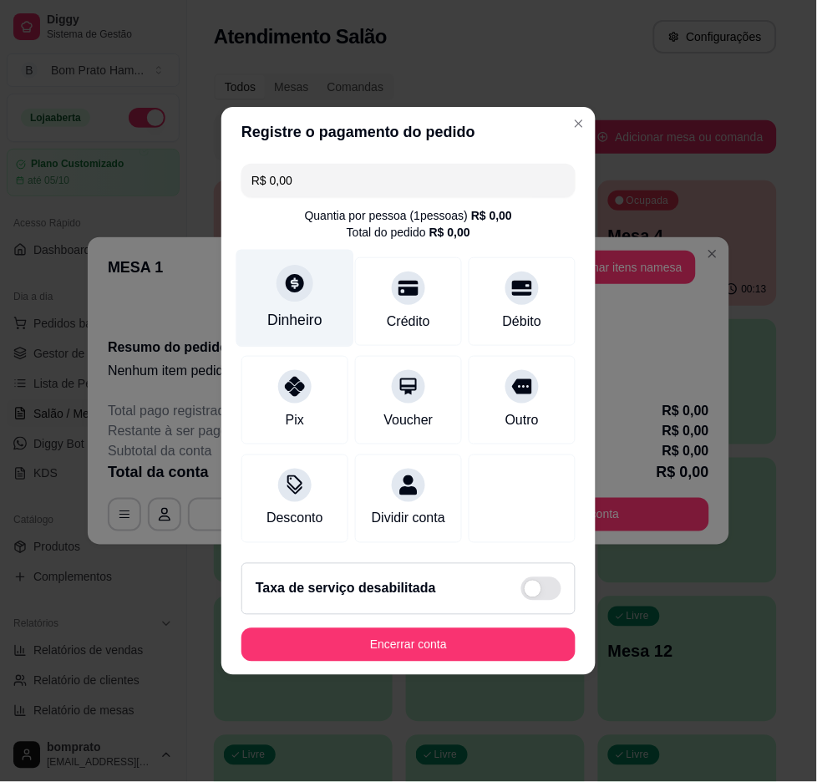
click at [304, 286] on div at bounding box center [295, 283] width 37 height 37
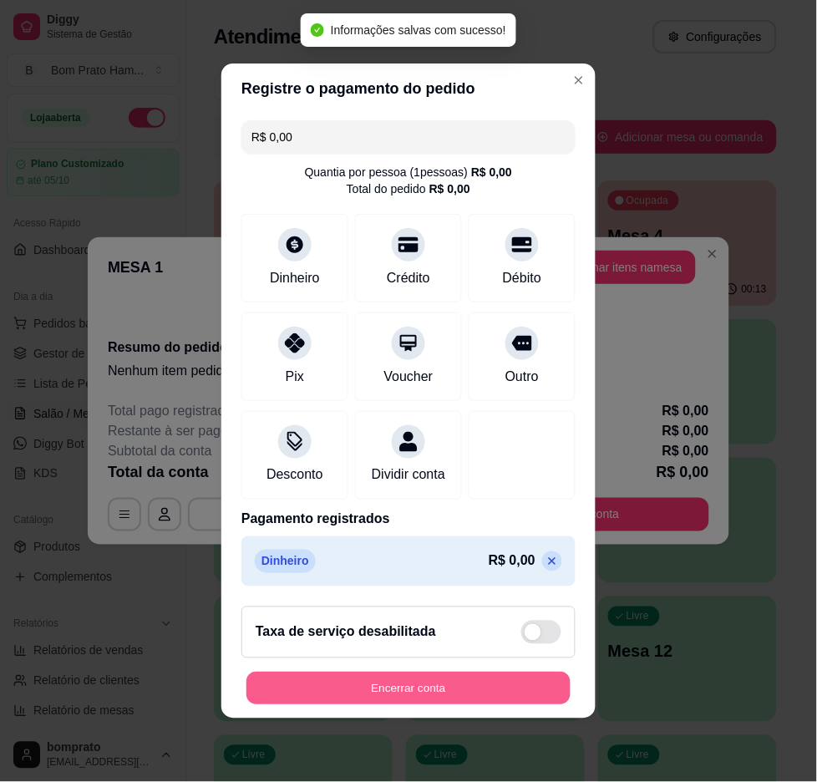
click at [501, 693] on button "Encerrar conta" at bounding box center [408, 688] width 324 height 33
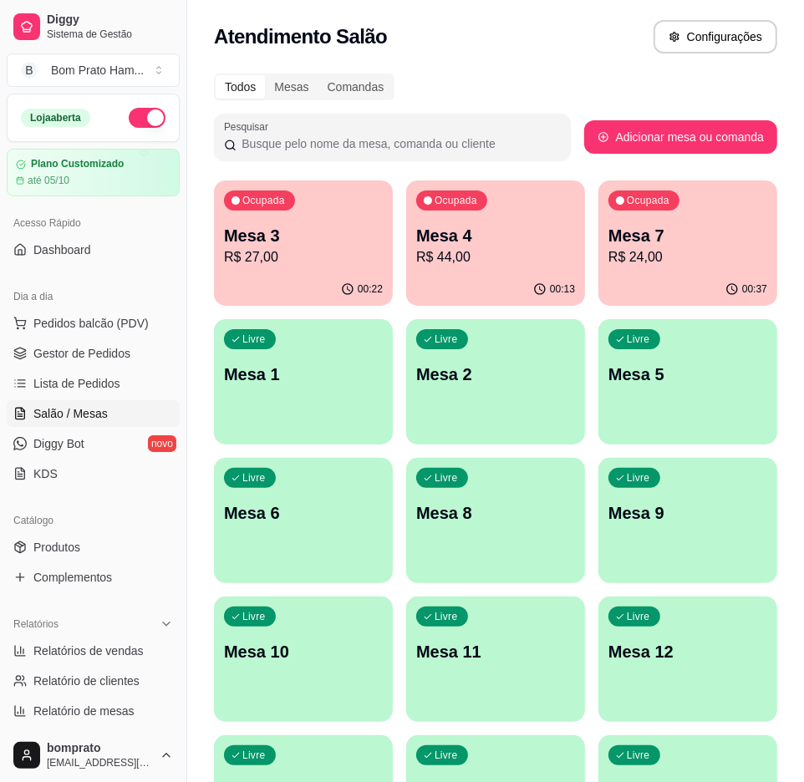
click at [677, 262] on p "R$ 24,00" at bounding box center [687, 257] width 159 height 20
click at [505, 280] on div "00:14" at bounding box center [495, 289] width 179 height 33
click at [338, 238] on p "Mesa 3" at bounding box center [303, 235] width 159 height 23
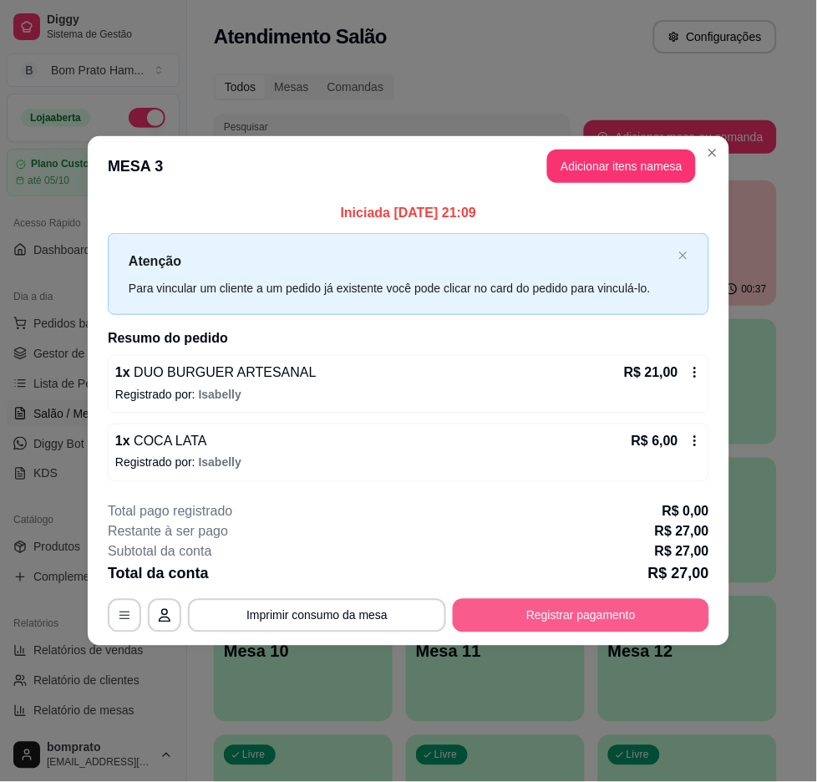
click at [641, 602] on button "Registrar pagamento" at bounding box center [581, 615] width 256 height 33
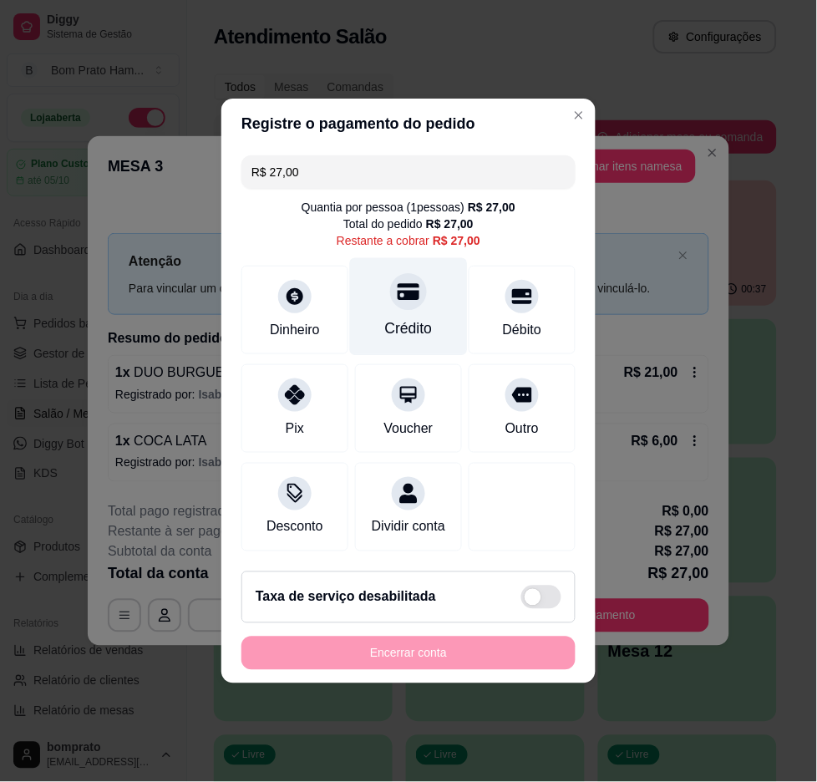
click at [413, 317] on div "Crédito" at bounding box center [409, 328] width 48 height 22
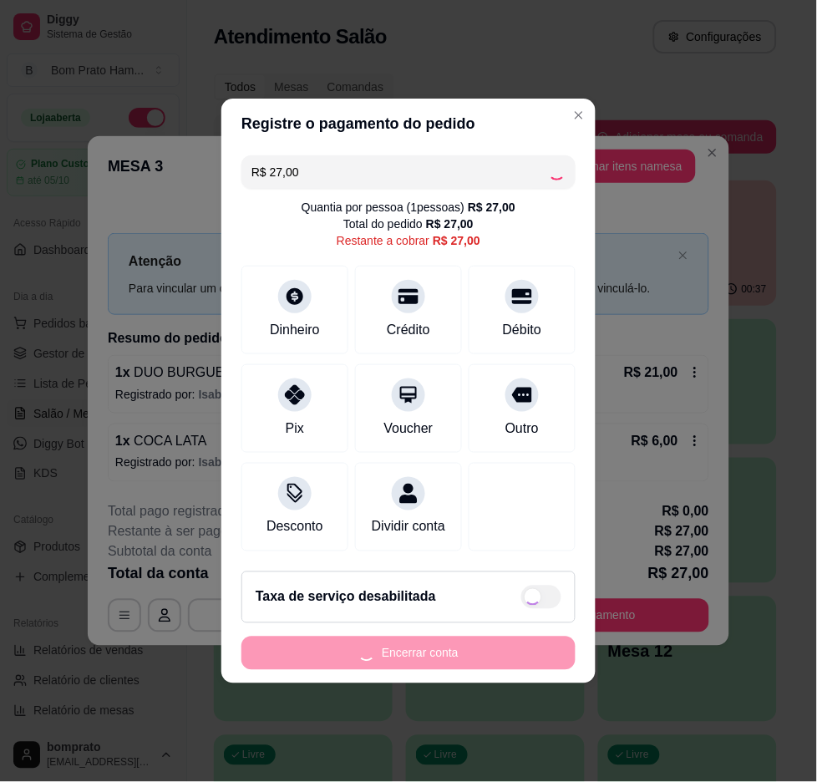
type input "R$ 0,00"
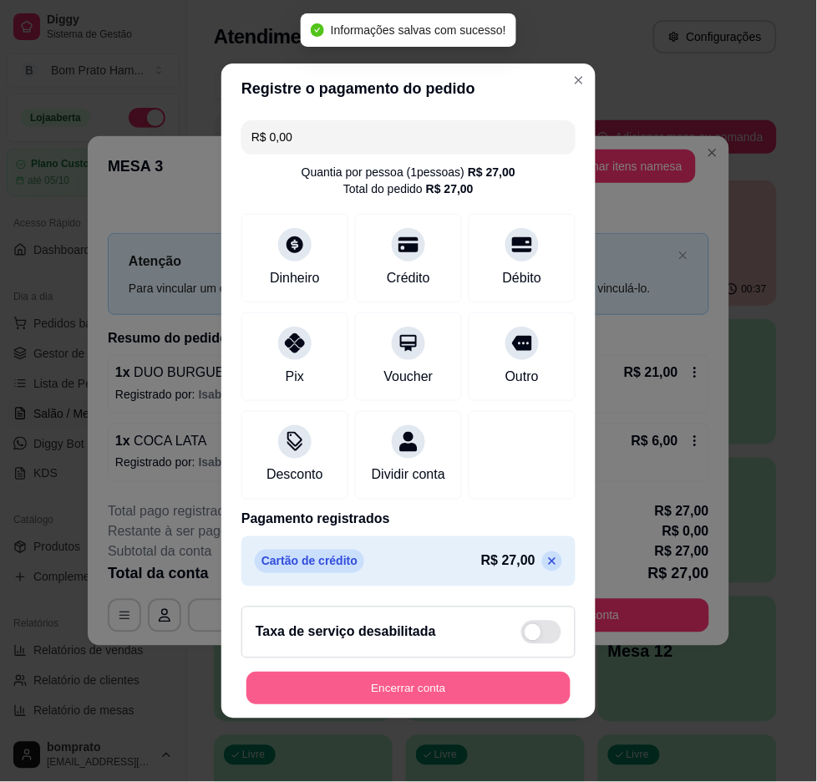
click at [516, 689] on button "Encerrar conta" at bounding box center [408, 688] width 324 height 33
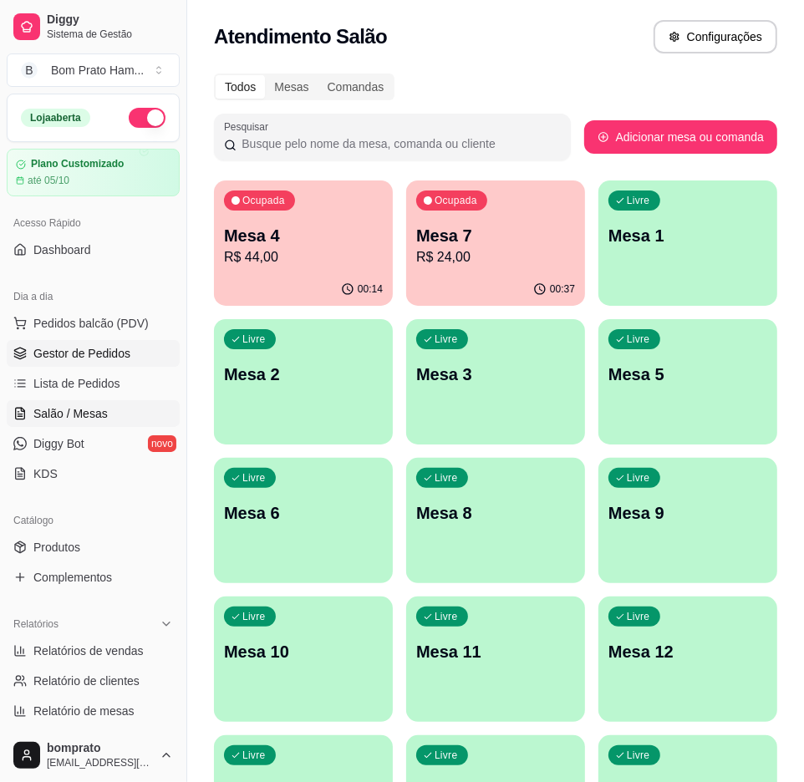
click at [65, 343] on link "Gestor de Pedidos" at bounding box center [93, 353] width 173 height 27
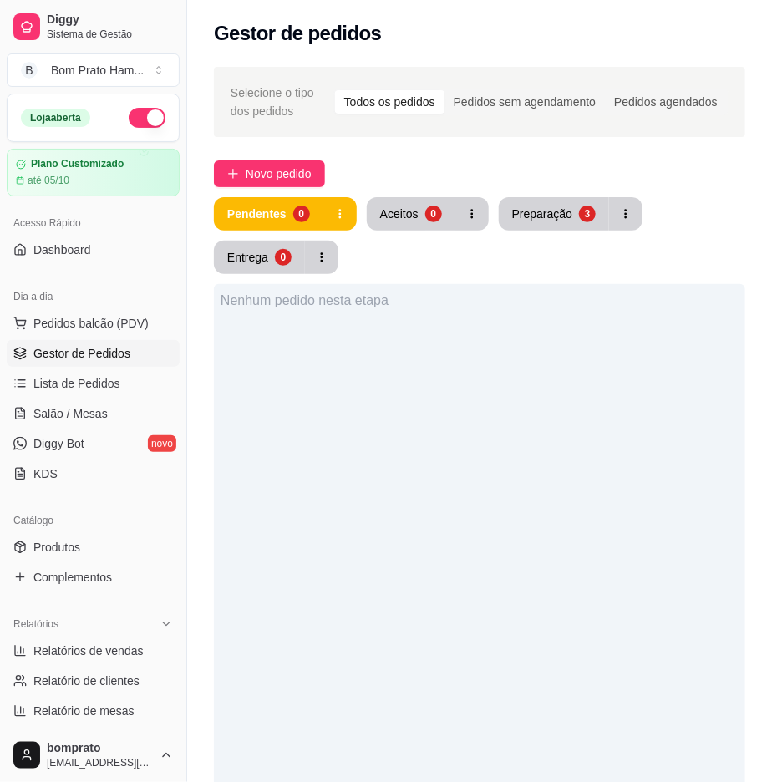
click at [526, 211] on div "Preparação" at bounding box center [542, 214] width 60 height 17
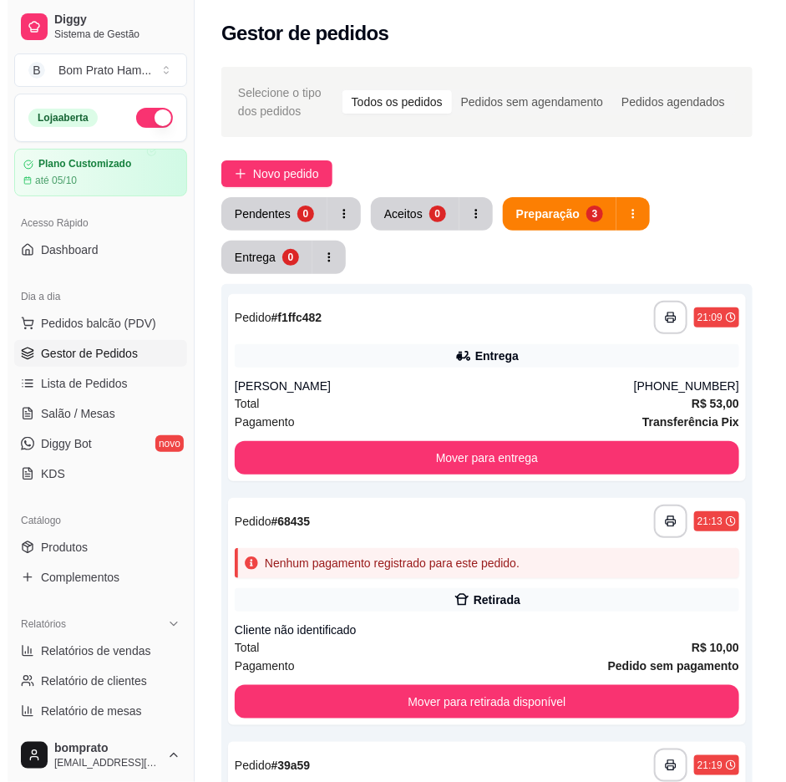
scroll to position [93, 0]
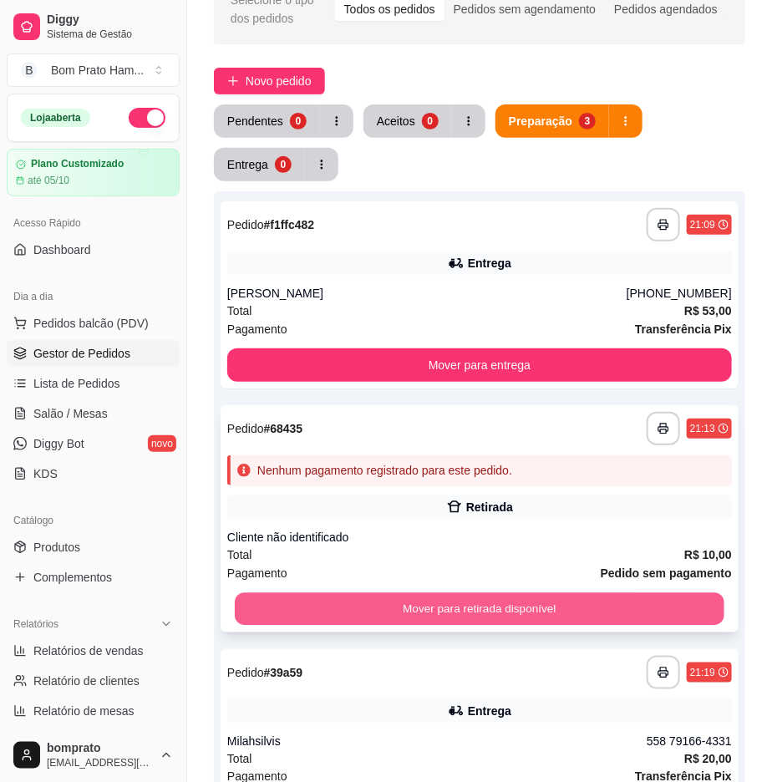
click at [464, 600] on button "Mover para retirada disponível" at bounding box center [480, 609] width 490 height 33
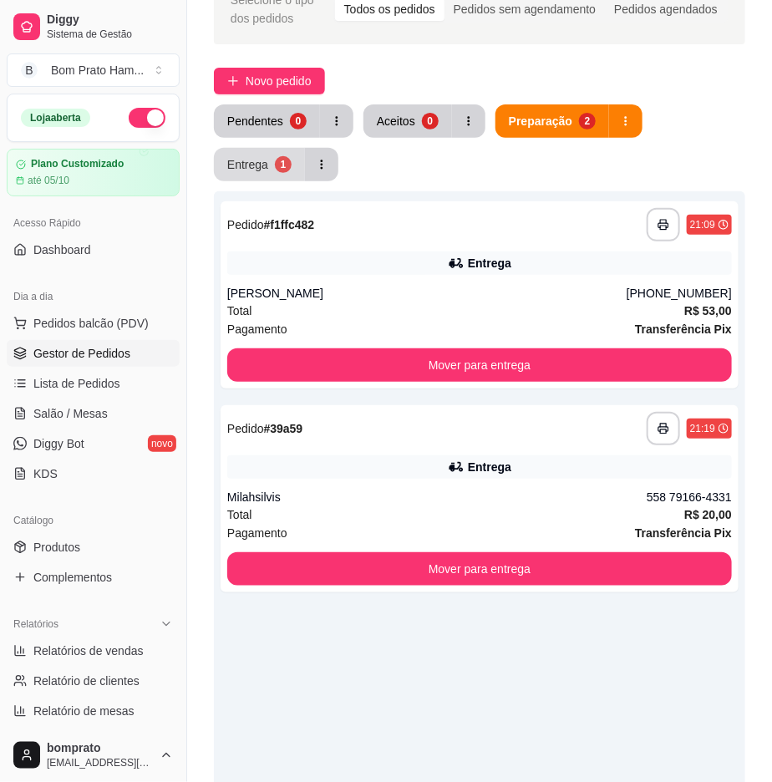
click at [273, 170] on button "Entrega 1" at bounding box center [259, 164] width 91 height 33
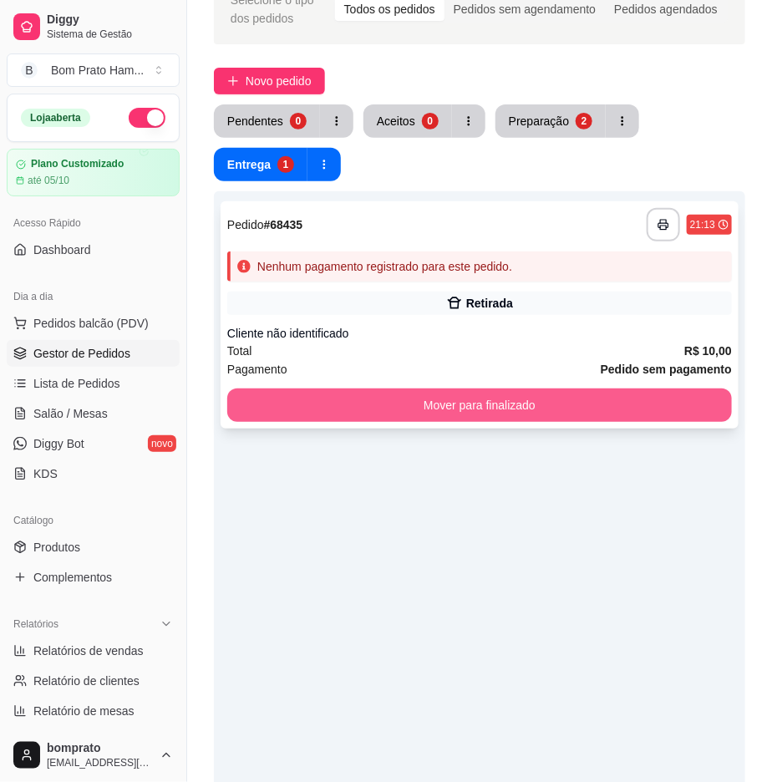
click at [390, 411] on button "Mover para finalizado" at bounding box center [479, 404] width 505 height 33
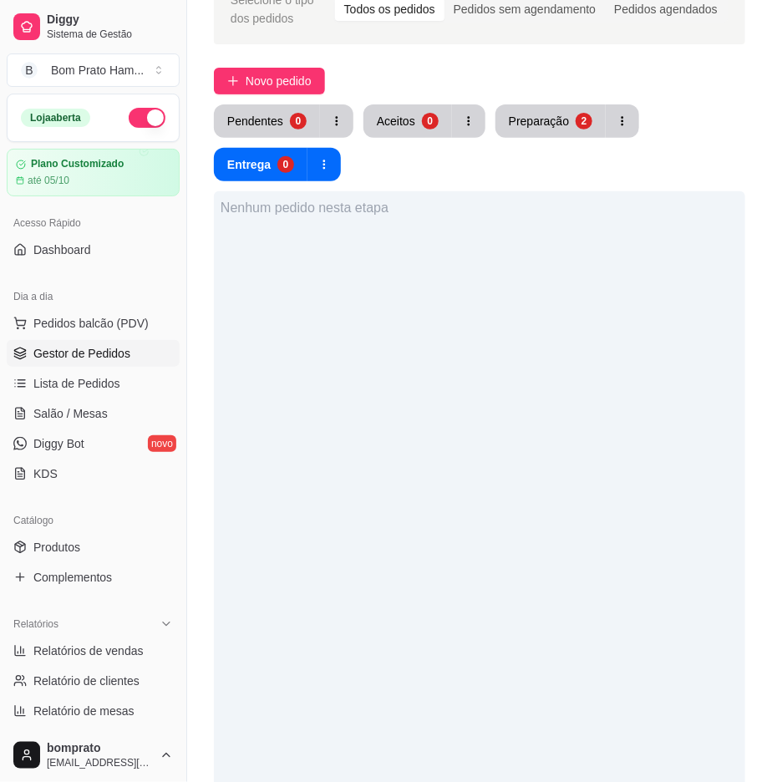
click at [538, 101] on div "Selecione o tipo dos pedidos Todos os pedidos Pedidos sem agendamento Pedidos a…" at bounding box center [479, 478] width 585 height 1029
click at [538, 113] on div "Preparação" at bounding box center [539, 121] width 58 height 16
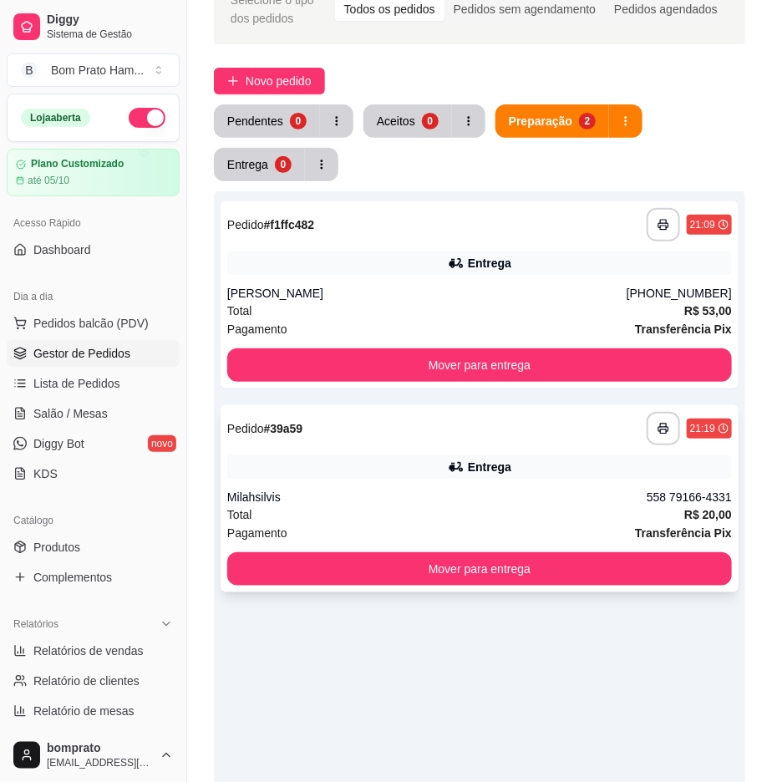
click at [532, 447] on div "**********" at bounding box center [480, 498] width 518 height 187
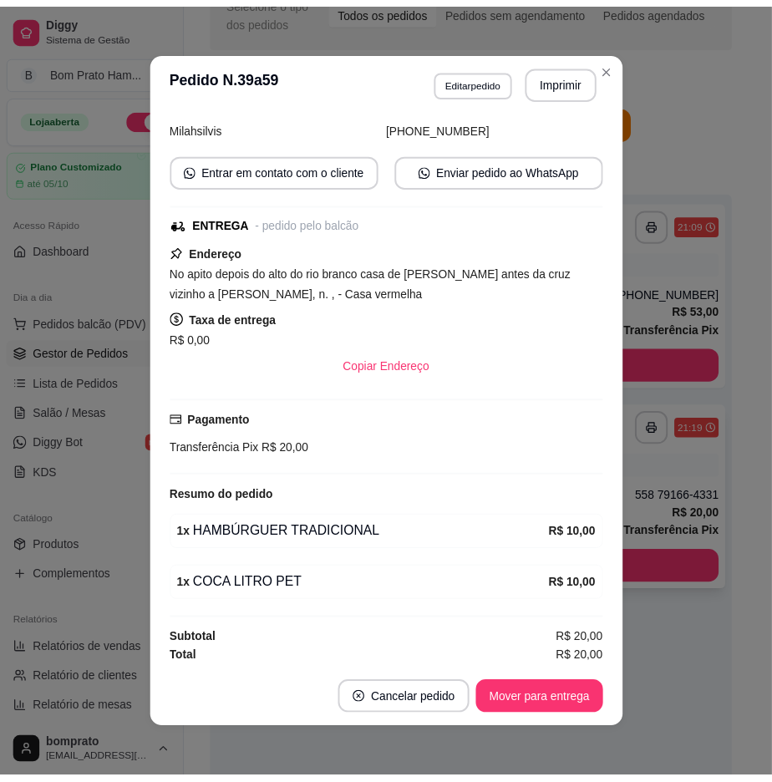
scroll to position [124, 0]
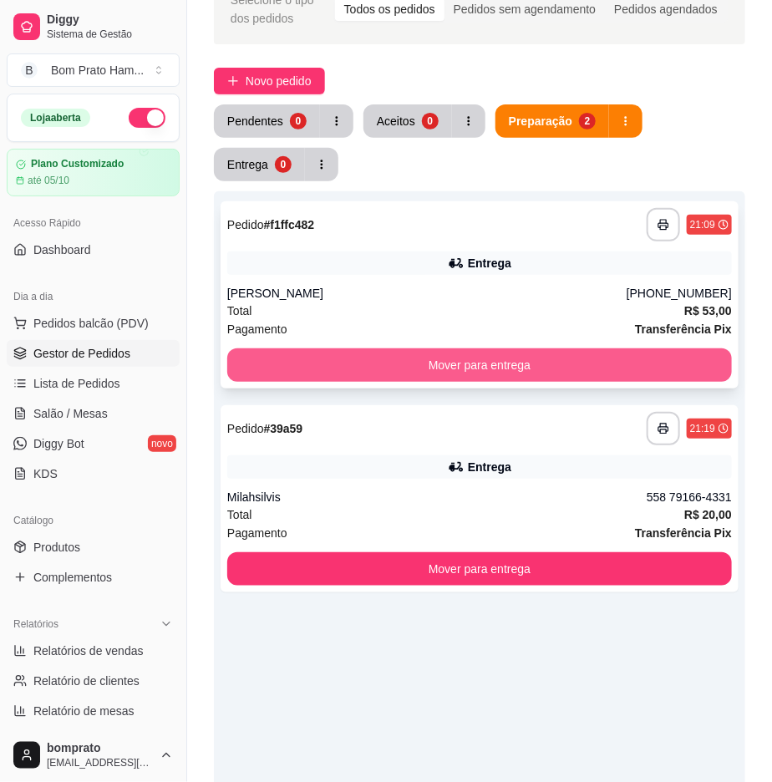
click at [537, 361] on button "Mover para entrega" at bounding box center [479, 364] width 505 height 33
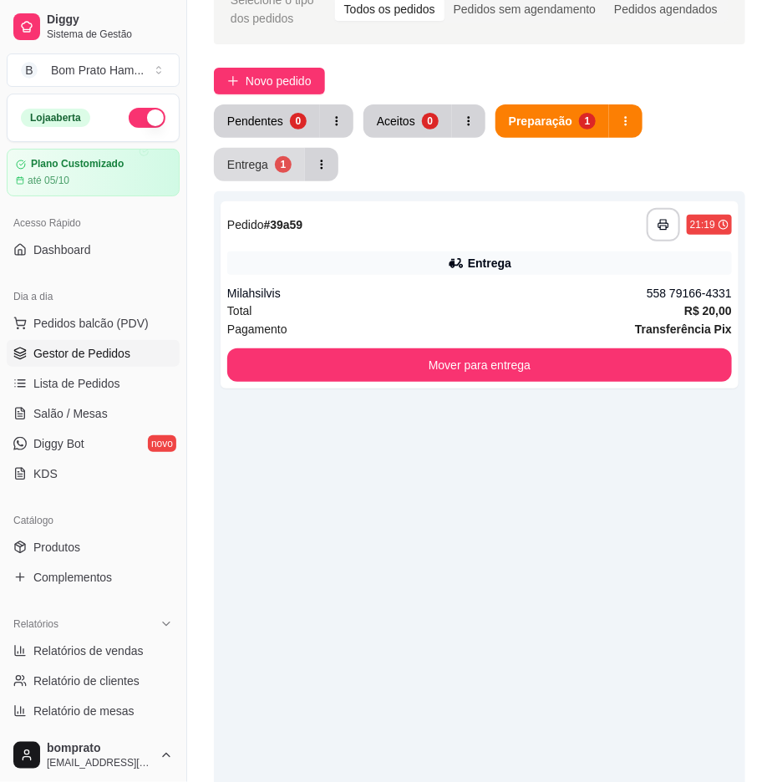
click at [235, 171] on div "Entrega" at bounding box center [247, 164] width 41 height 17
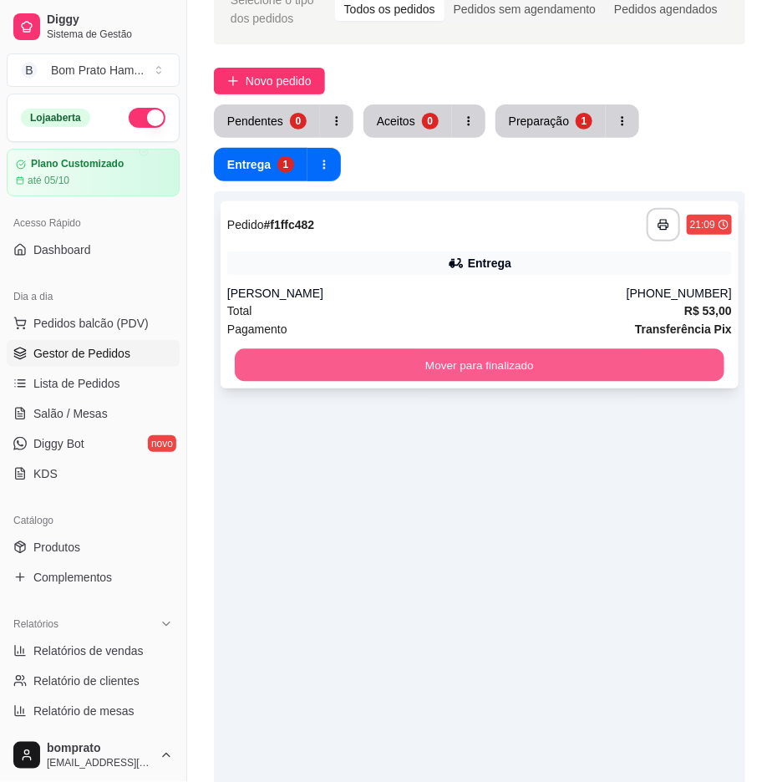
click at [379, 372] on button "Mover para finalizado" at bounding box center [480, 365] width 490 height 33
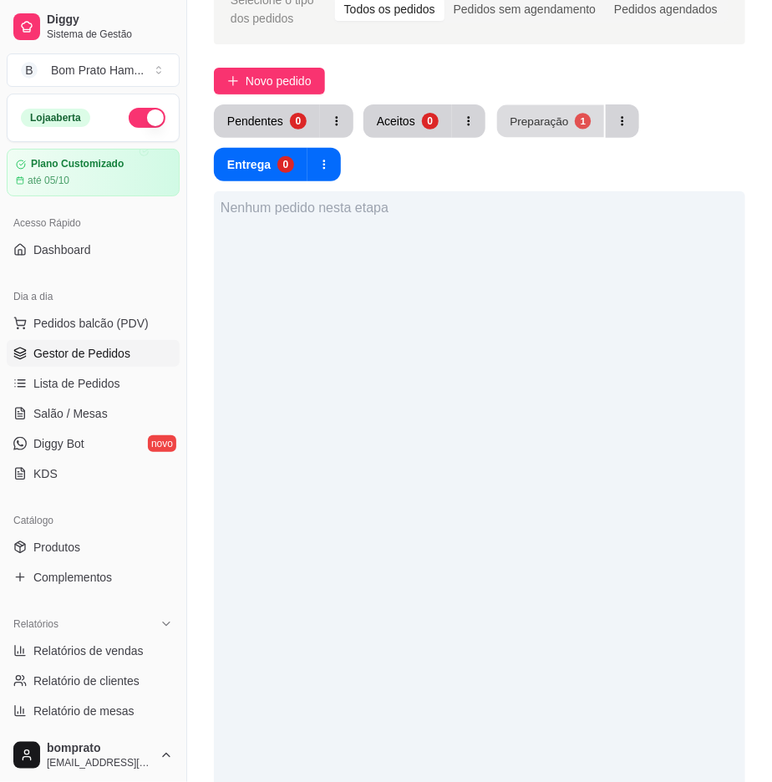
click at [548, 132] on button "Preparação 1" at bounding box center [550, 121] width 107 height 33
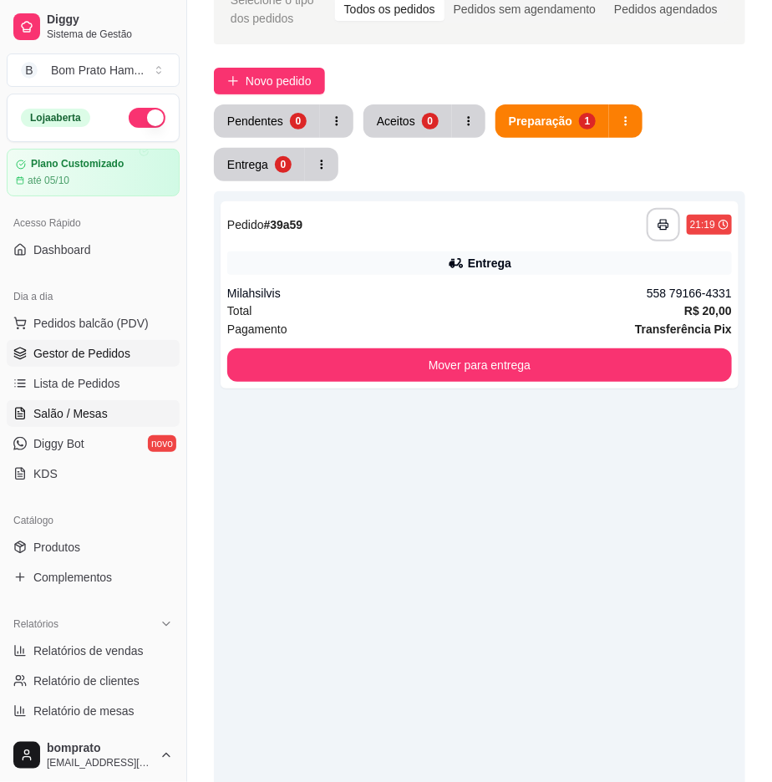
click at [125, 403] on link "Salão / Mesas" at bounding box center [93, 413] width 173 height 27
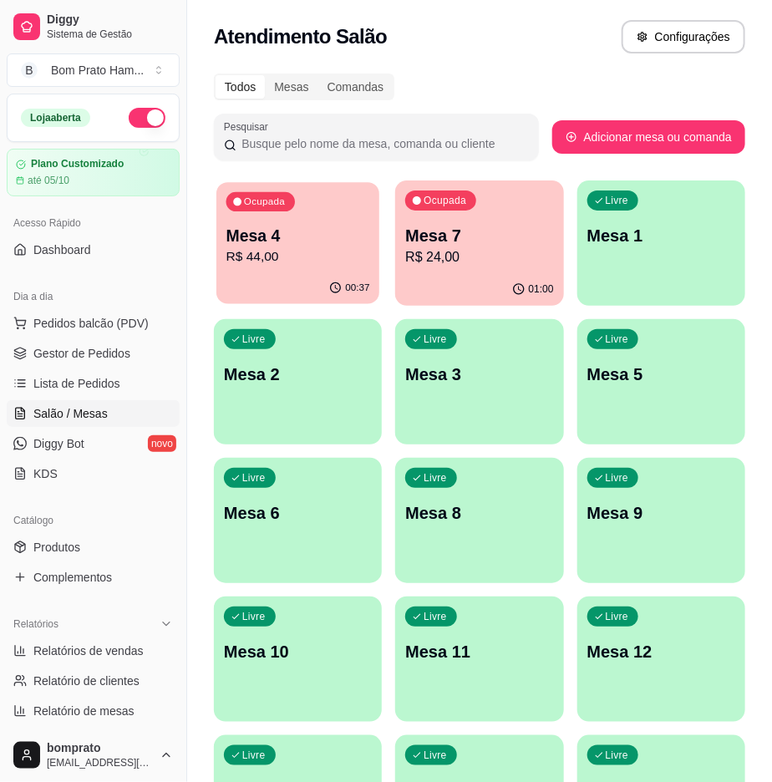
click at [337, 267] on div "Ocupada Mesa 4 R$ 44,00" at bounding box center [297, 227] width 163 height 90
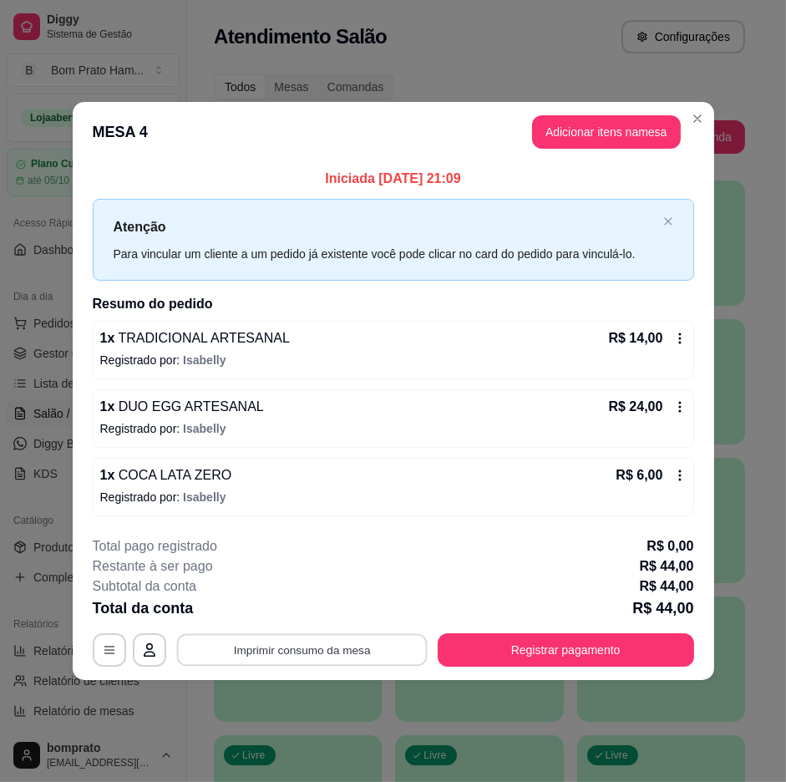
click at [403, 635] on button "Imprimir consumo da mesa" at bounding box center [301, 649] width 251 height 33
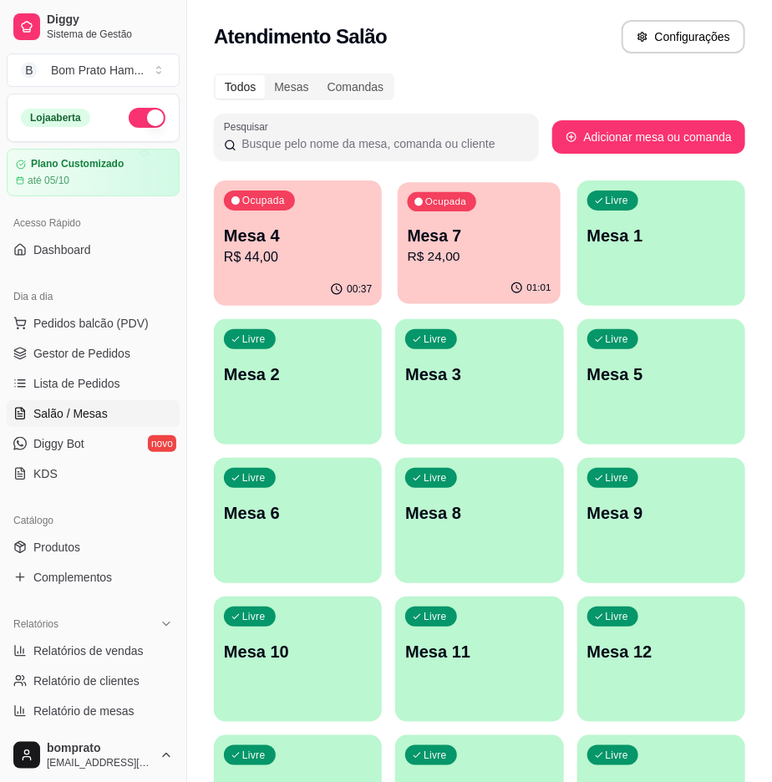
click at [410, 252] on p "R$ 24,00" at bounding box center [480, 256] width 144 height 19
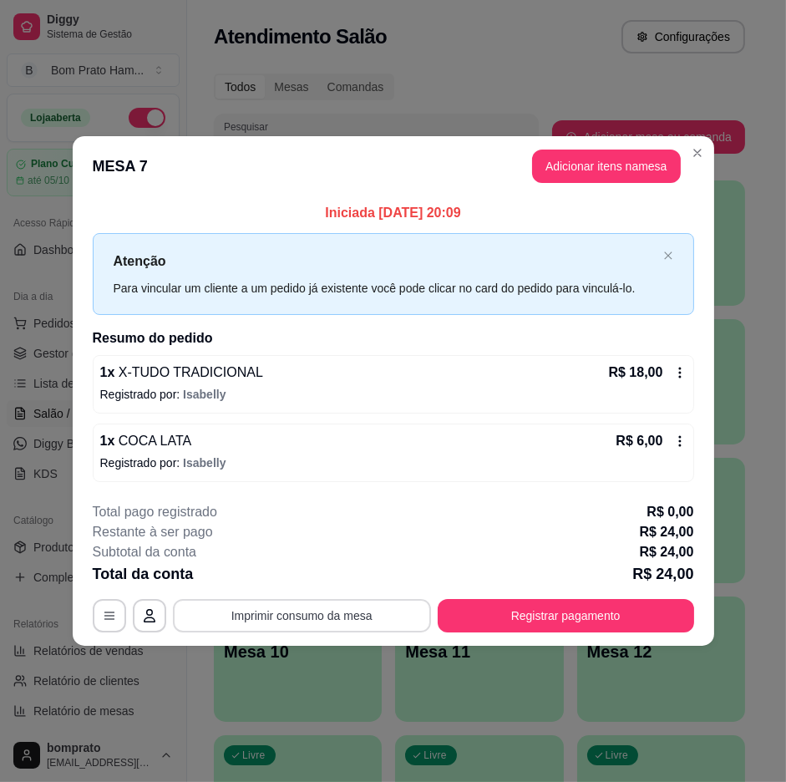
click at [388, 614] on button "Imprimir consumo da mesa" at bounding box center [302, 615] width 258 height 33
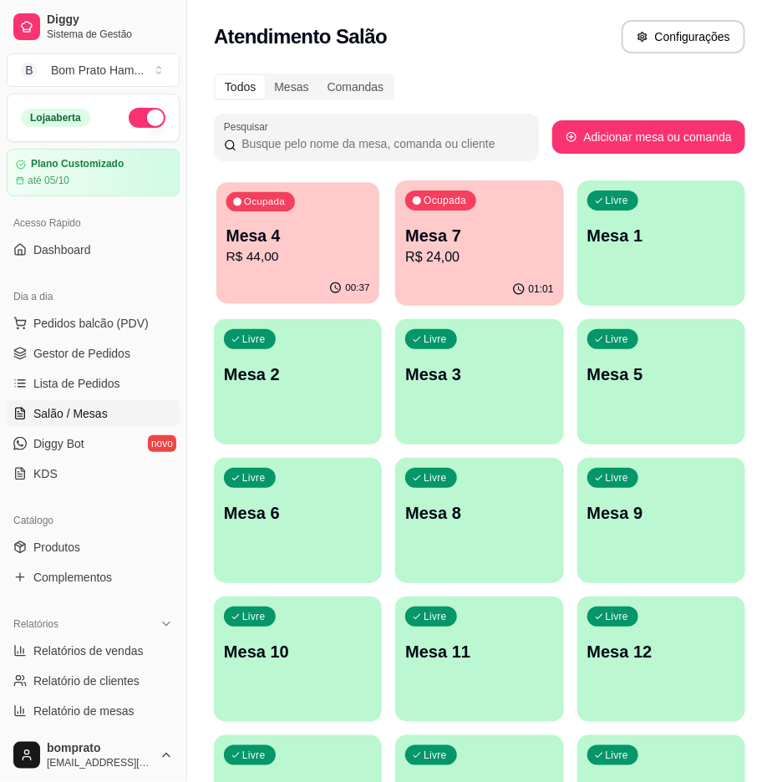
click at [320, 251] on p "R$ 44,00" at bounding box center [298, 256] width 144 height 19
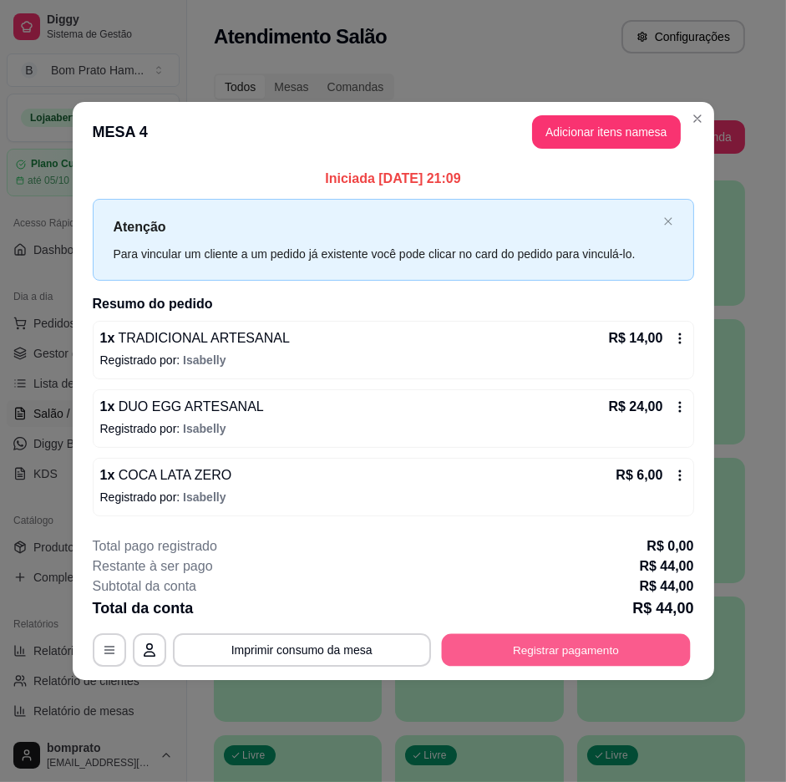
click at [593, 653] on button "Registrar pagamento" at bounding box center [565, 649] width 249 height 33
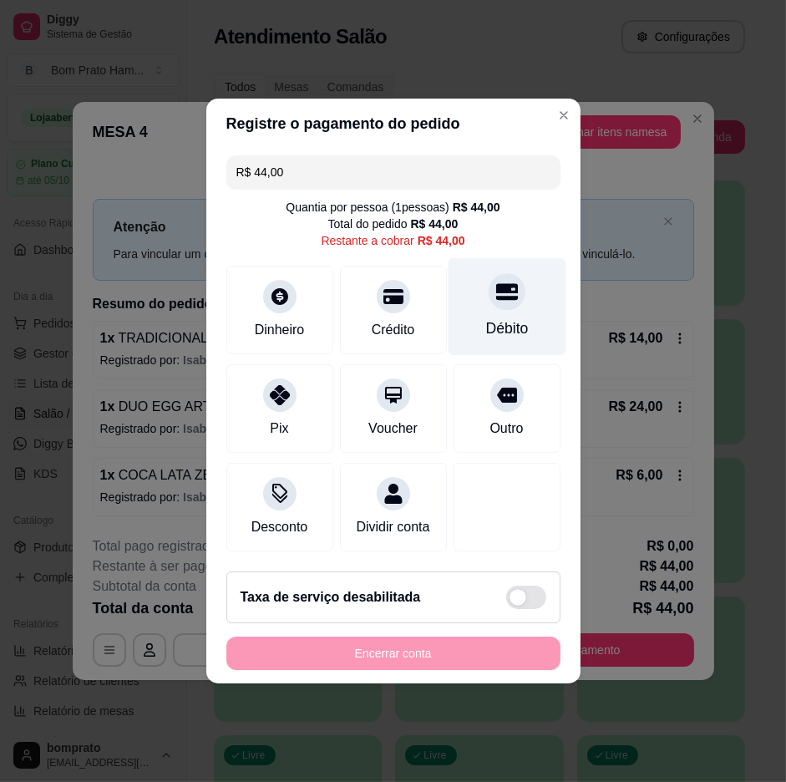
click at [504, 294] on div at bounding box center [507, 291] width 37 height 37
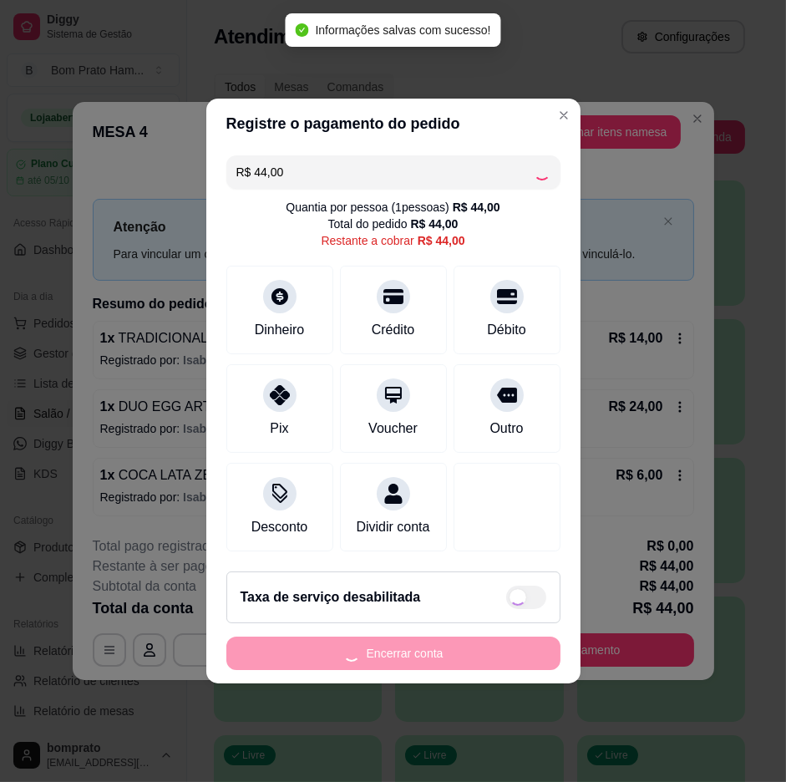
type input "R$ 0,00"
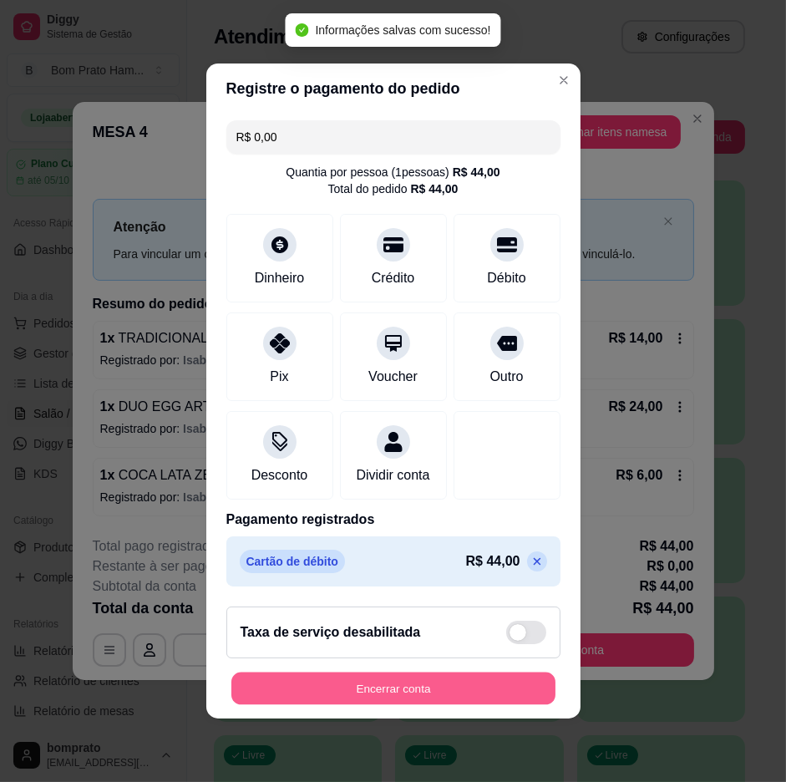
click at [530, 695] on button "Encerrar conta" at bounding box center [393, 688] width 324 height 33
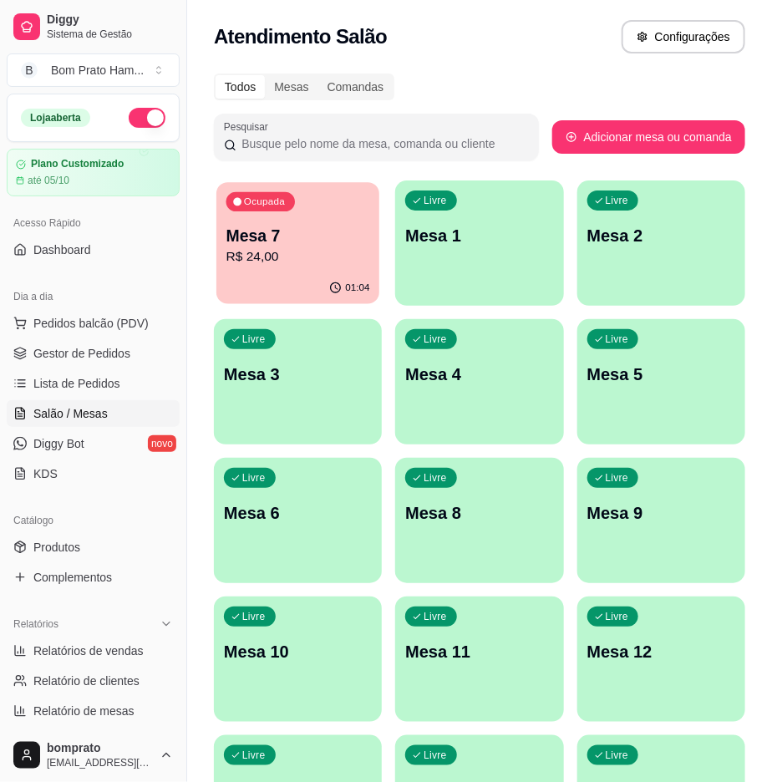
click at [302, 241] on p "Mesa 7" at bounding box center [298, 236] width 144 height 23
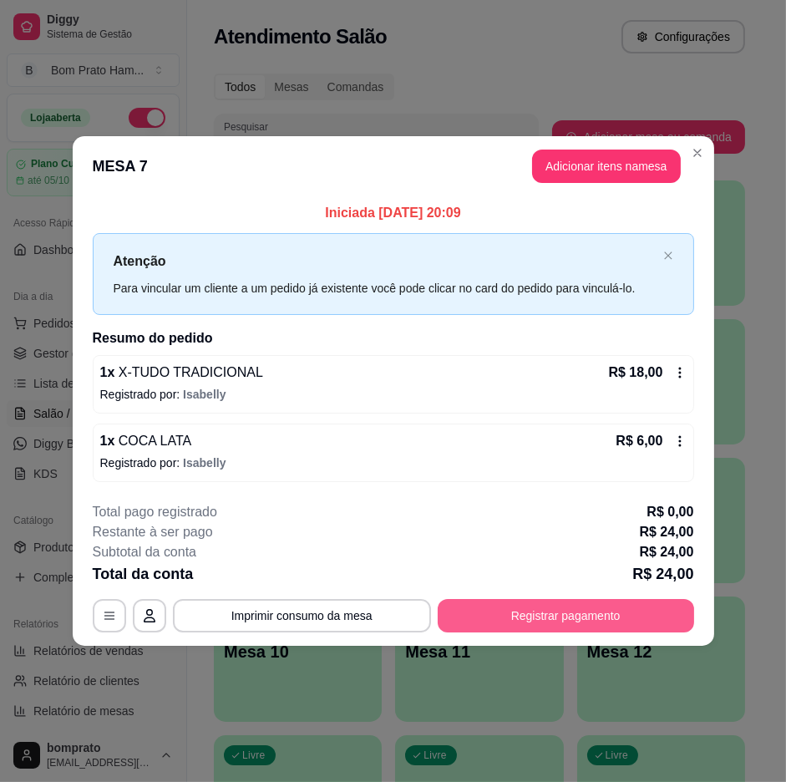
click at [589, 606] on button "Registrar pagamento" at bounding box center [566, 615] width 256 height 33
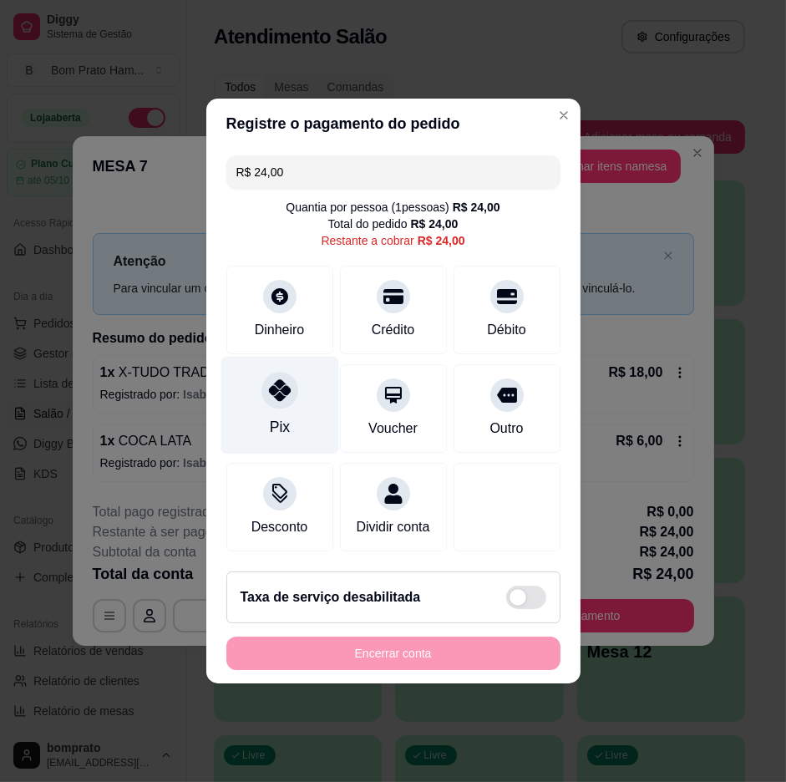
click at [278, 421] on div "Pix" at bounding box center [279, 427] width 20 height 22
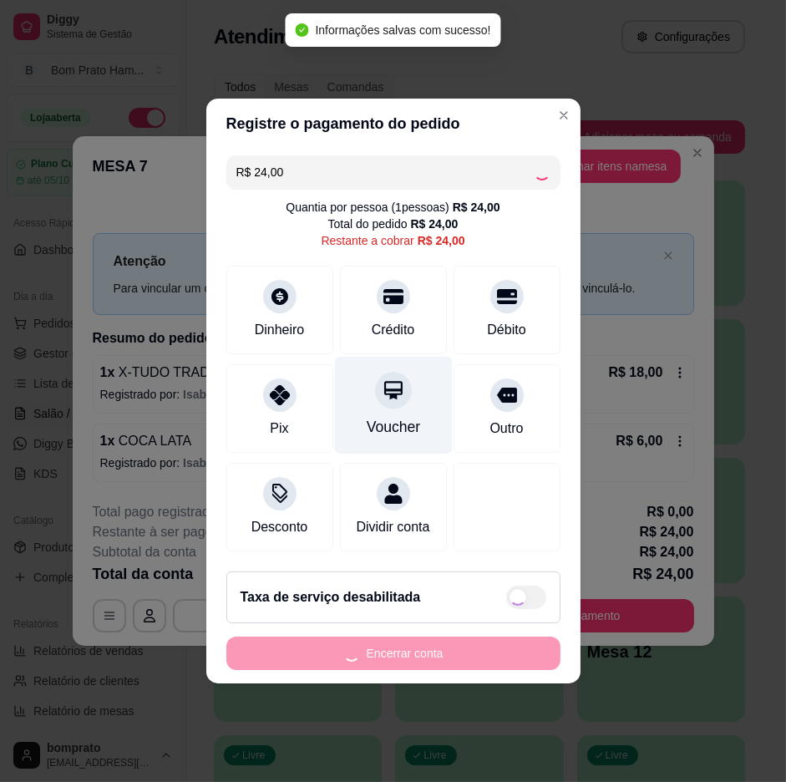
type input "R$ 0,00"
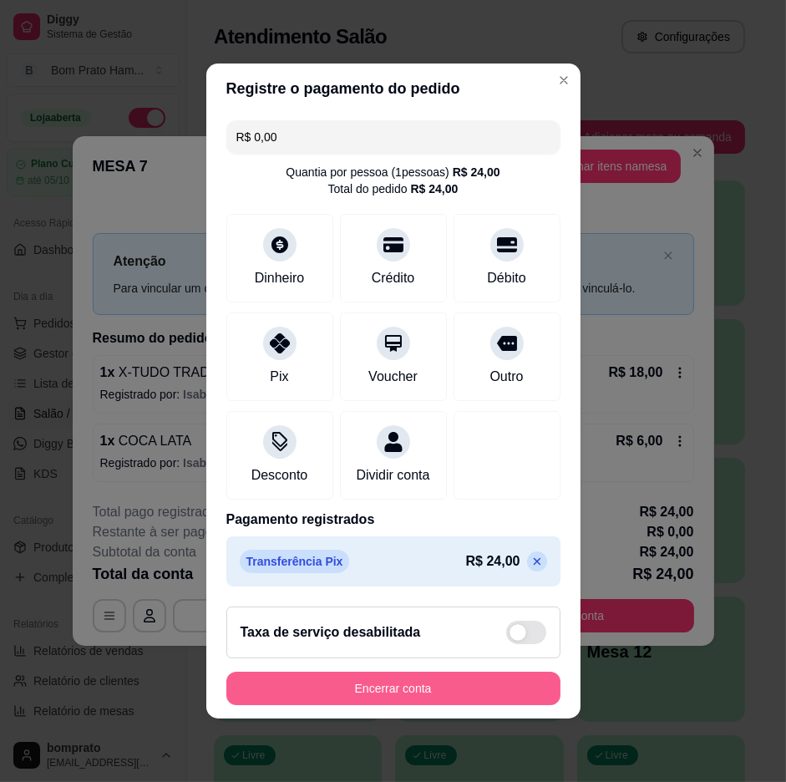
click at [514, 693] on button "Encerrar conta" at bounding box center [393, 688] width 334 height 33
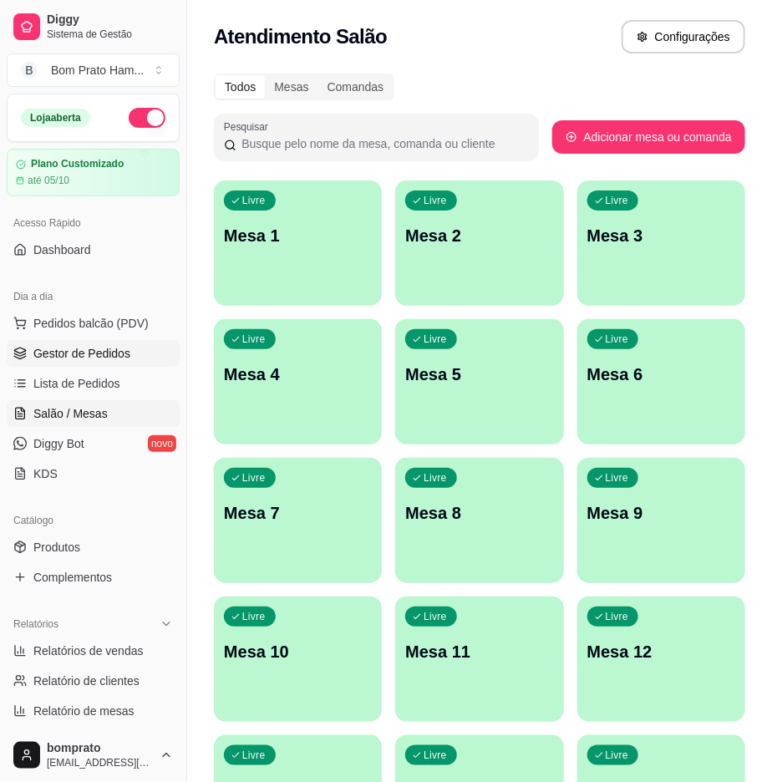
click at [145, 357] on link "Gestor de Pedidos" at bounding box center [93, 353] width 173 height 27
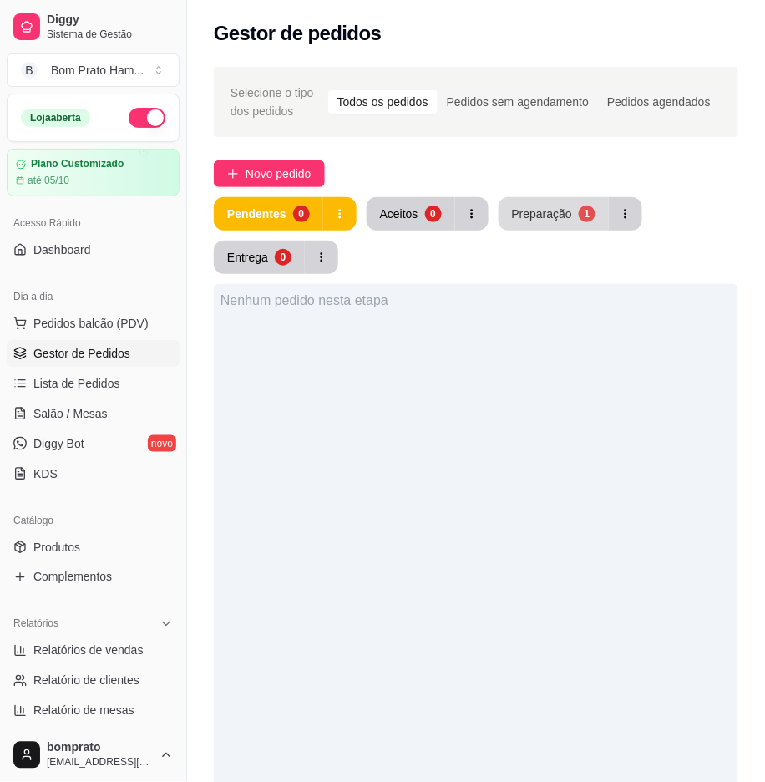
click at [579, 214] on div "1" at bounding box center [587, 214] width 17 height 17
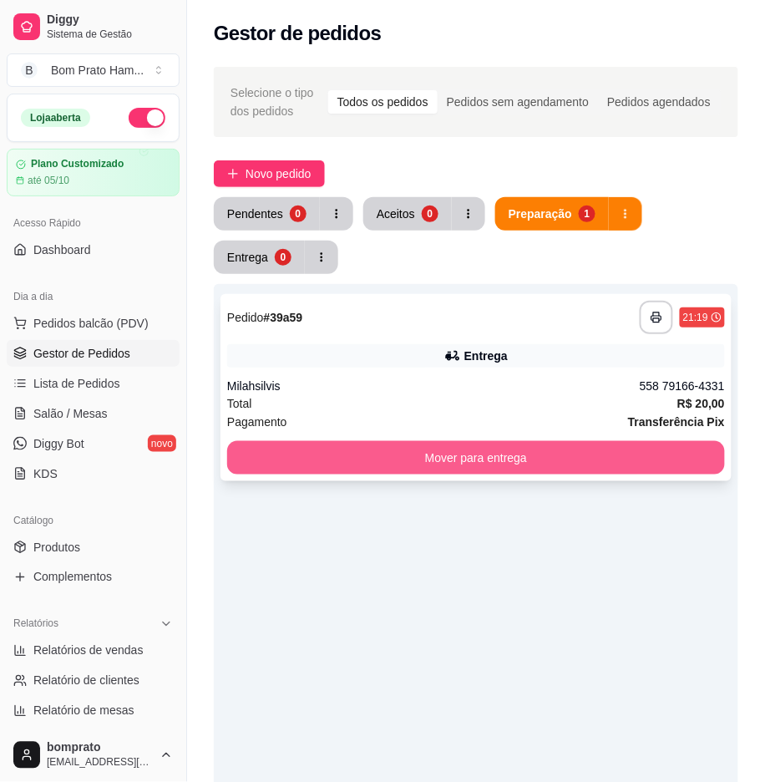
click at [541, 454] on button "Mover para entrega" at bounding box center [476, 457] width 498 height 33
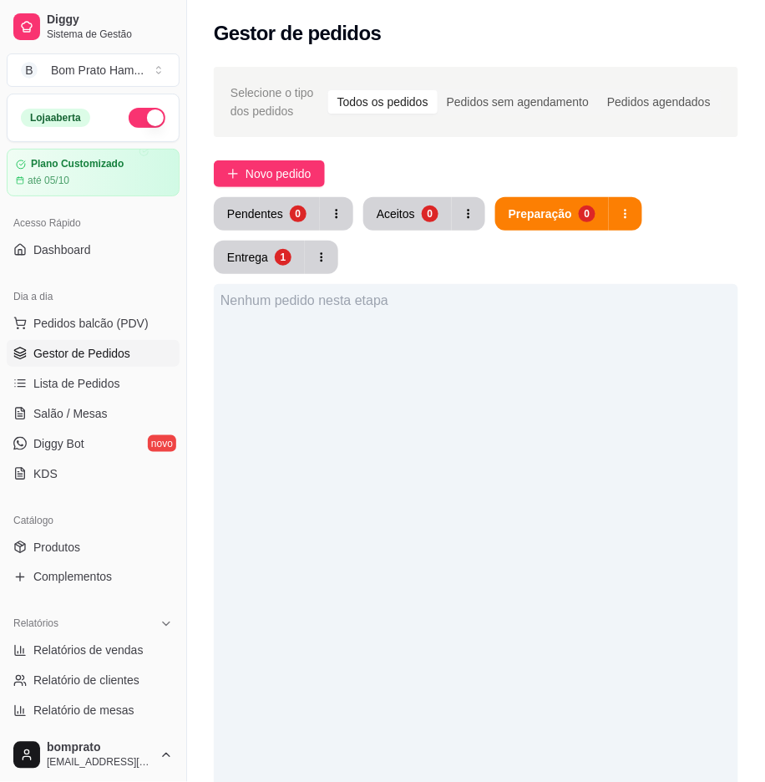
click at [607, 526] on div "Nenhum pedido nesta etapa" at bounding box center [476, 675] width 525 height 782
click at [282, 214] on button "Pendentes 1" at bounding box center [267, 213] width 106 height 33
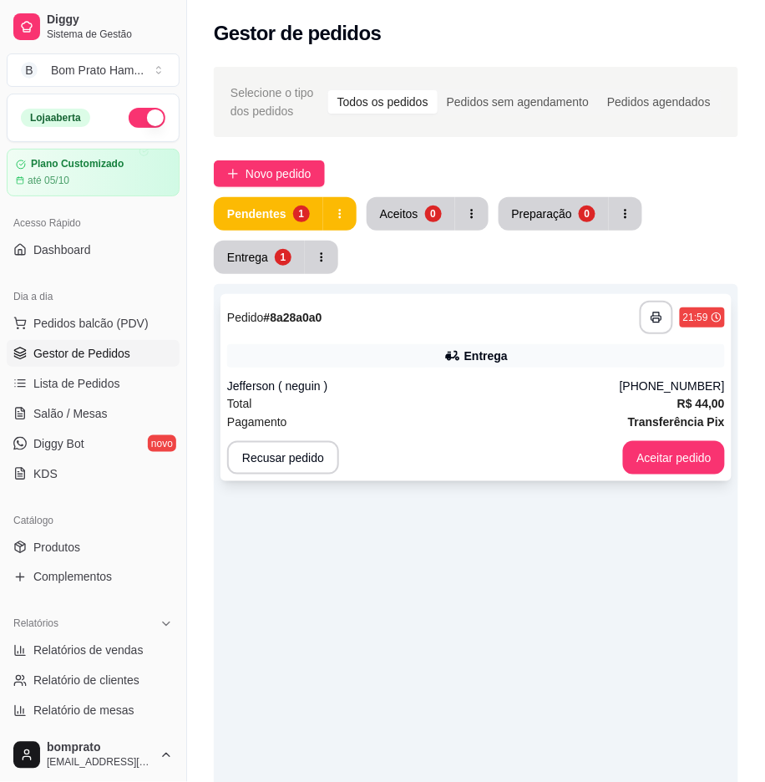
click at [644, 379] on div "(87) 99172-3486" at bounding box center [672, 386] width 105 height 17
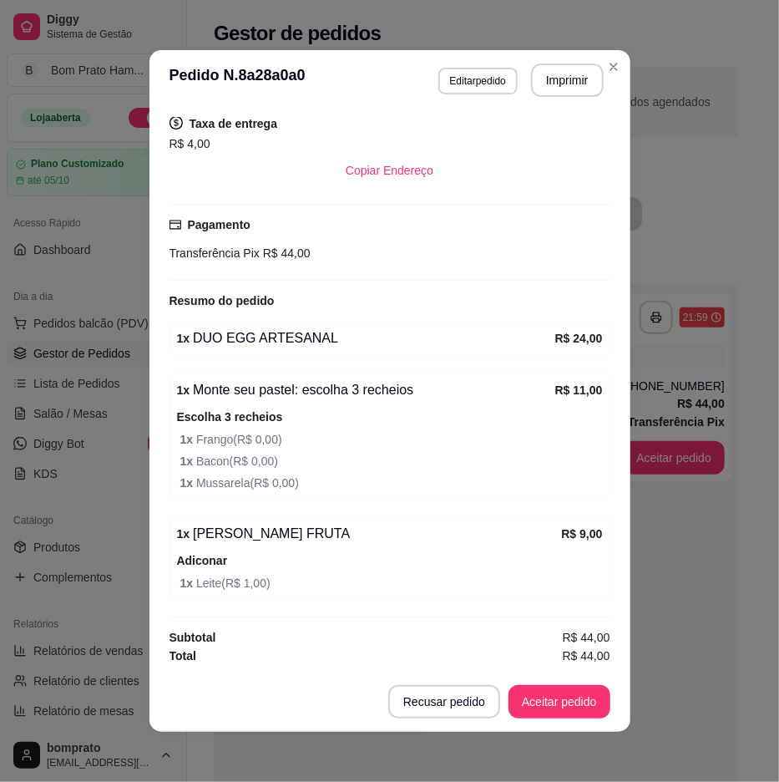
scroll to position [3, 0]
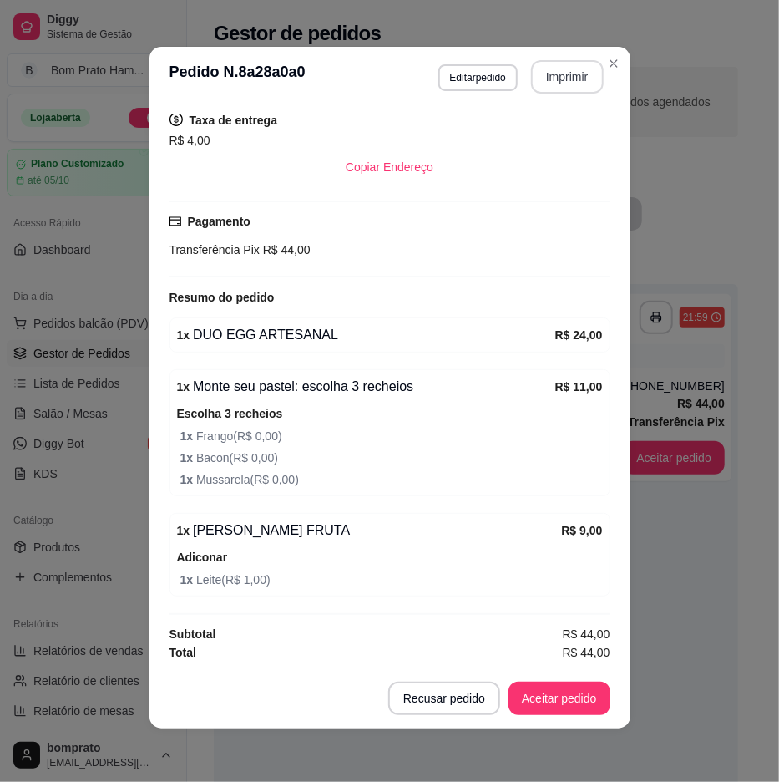
click at [540, 85] on button "Imprimir" at bounding box center [567, 76] width 73 height 33
click at [603, 707] on footer "Recusar pedido Aceitar pedido" at bounding box center [390, 698] width 481 height 60
click at [588, 698] on button "Aceitar pedido" at bounding box center [559, 699] width 99 height 33
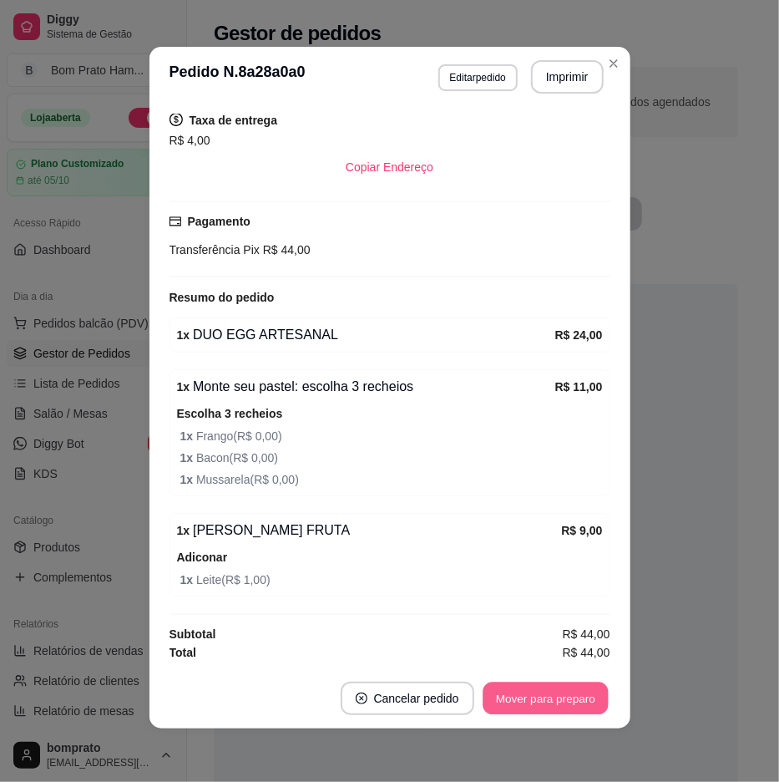
click at [588, 698] on button "Mover para preparo" at bounding box center [545, 699] width 125 height 33
click at [564, 62] on button "Imprimir" at bounding box center [567, 77] width 70 height 33
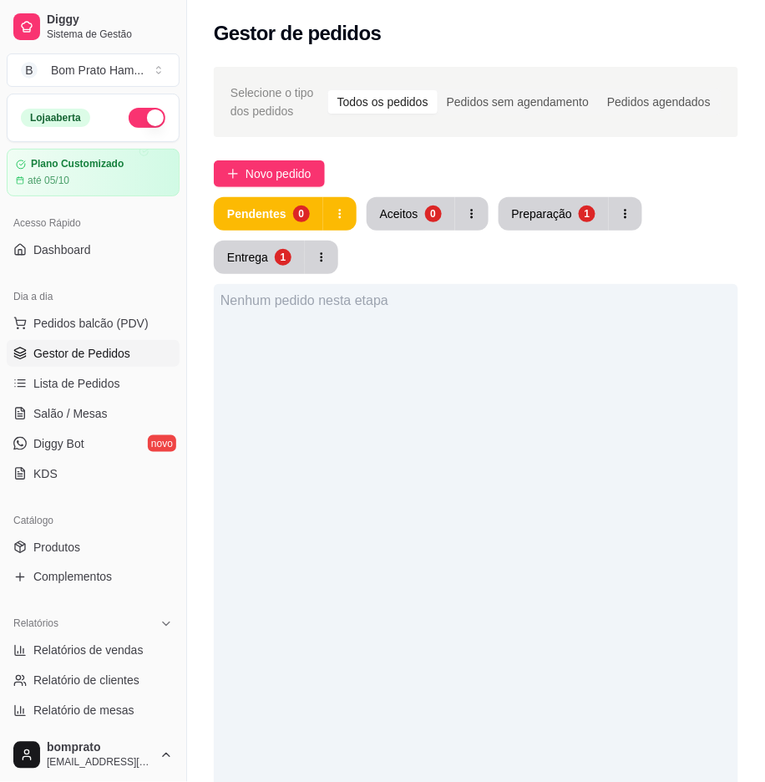
click at [632, 419] on div "Nenhum pedido nesta etapa" at bounding box center [476, 675] width 525 height 782
click at [538, 206] on div "Preparação" at bounding box center [542, 214] width 58 height 16
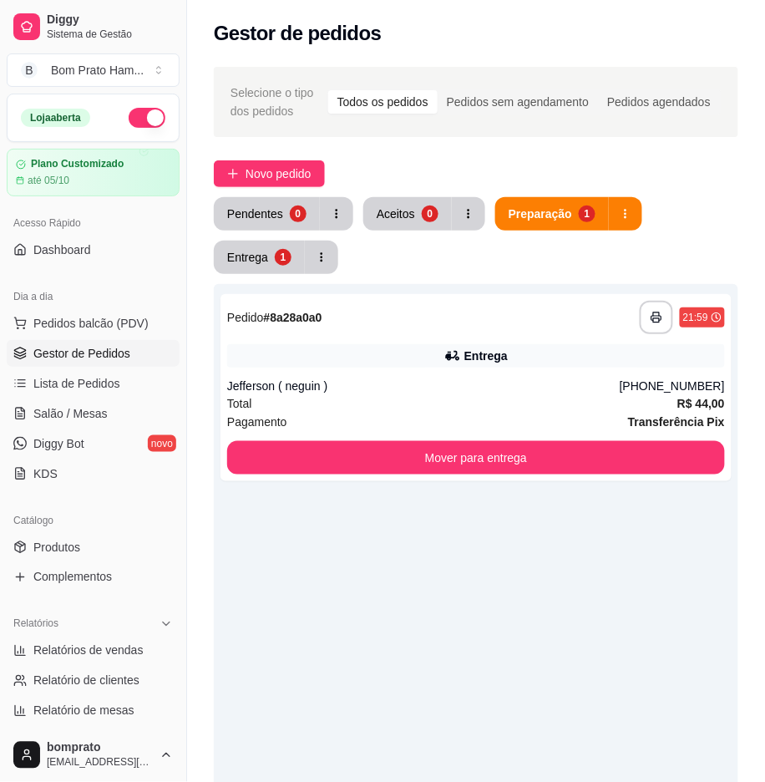
click at [251, 236] on div "Pendentes 0 Aceitos 0 Preparação 1 Entrega 1" at bounding box center [476, 235] width 525 height 77
click at [267, 273] on div "Entrega 1" at bounding box center [276, 257] width 124 height 33
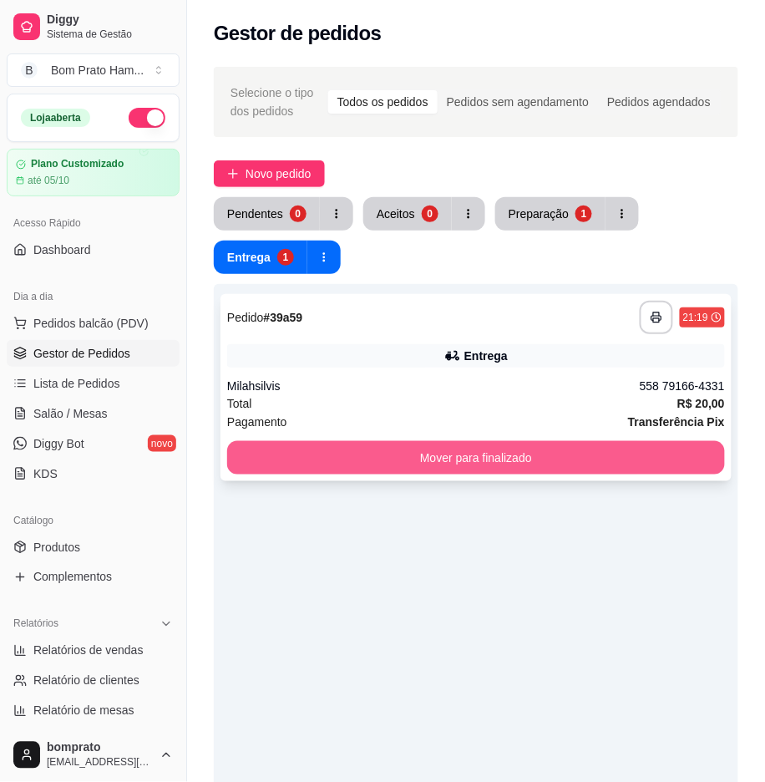
click at [318, 438] on div "**********" at bounding box center [476, 387] width 511 height 187
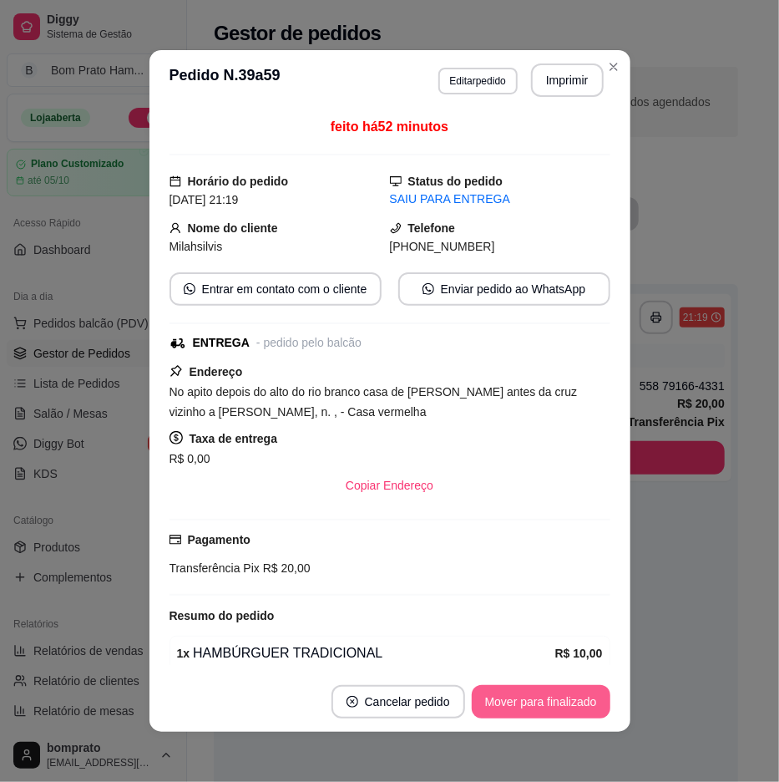
click at [514, 691] on button "Mover para finalizado" at bounding box center [541, 701] width 139 height 33
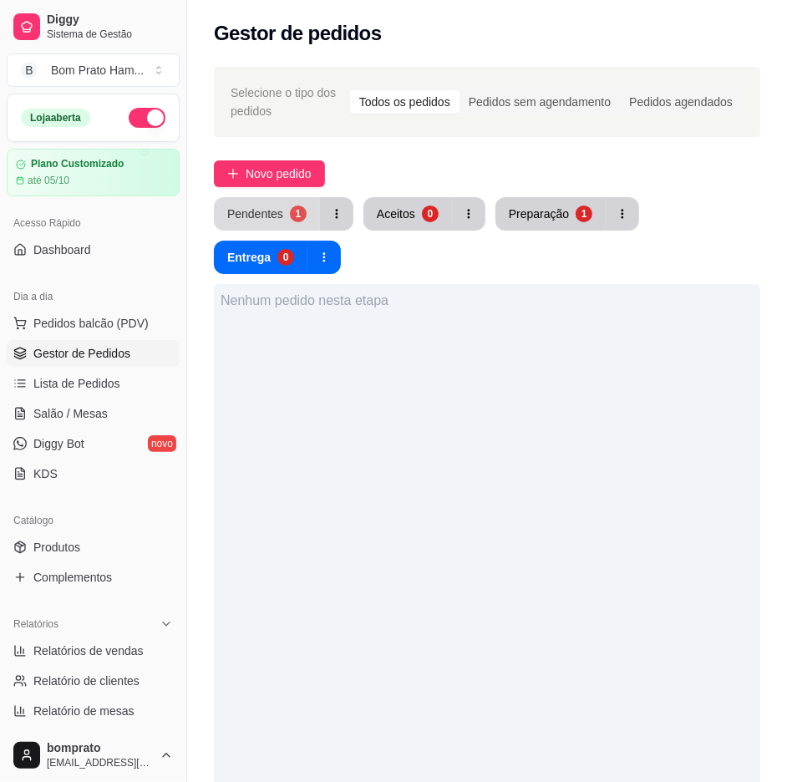
click at [270, 221] on div "Pendentes" at bounding box center [255, 214] width 56 height 17
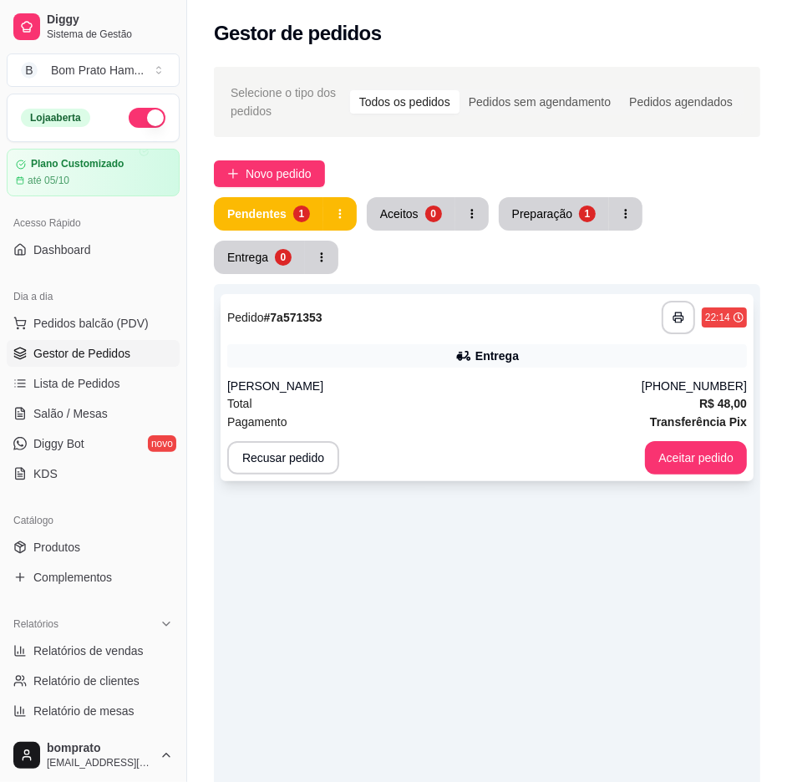
click at [531, 385] on div "Alisson" at bounding box center [434, 386] width 414 height 17
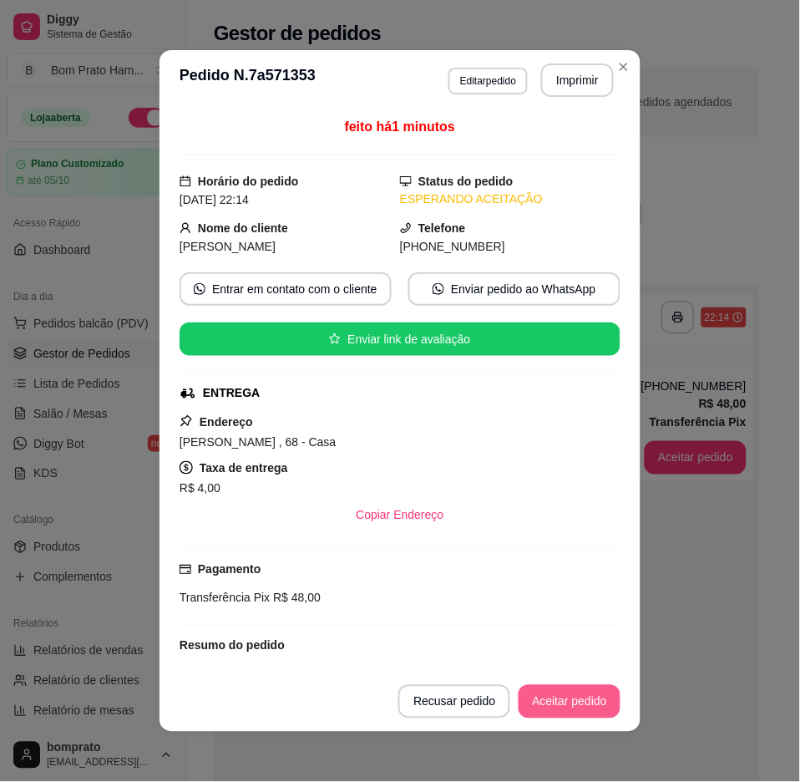
click at [569, 703] on button "Aceitar pedido" at bounding box center [570, 701] width 102 height 33
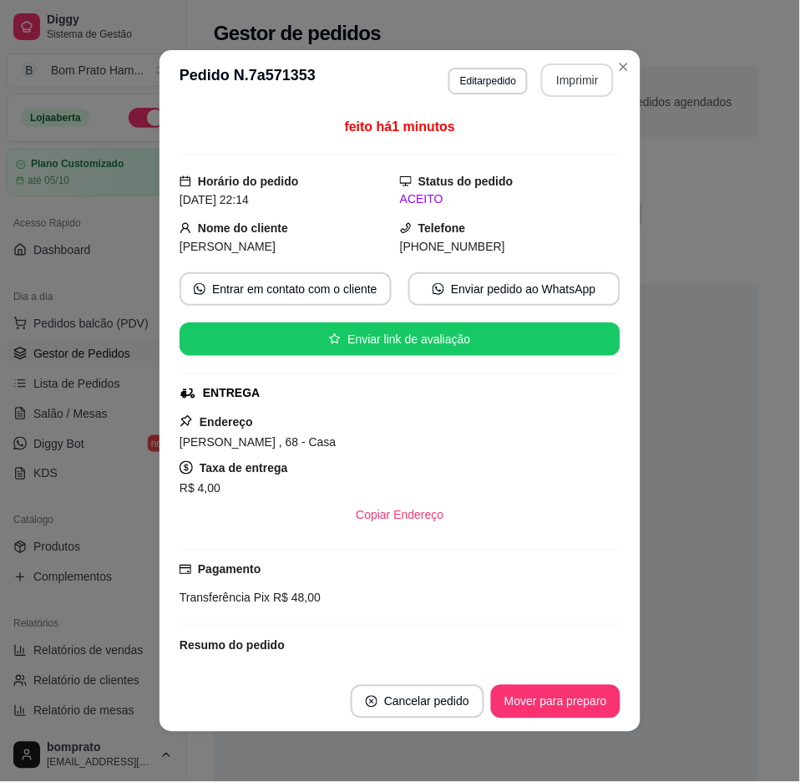
click at [551, 88] on button "Imprimir" at bounding box center [577, 79] width 73 height 33
click at [583, 708] on button "Mover para preparo" at bounding box center [555, 702] width 125 height 33
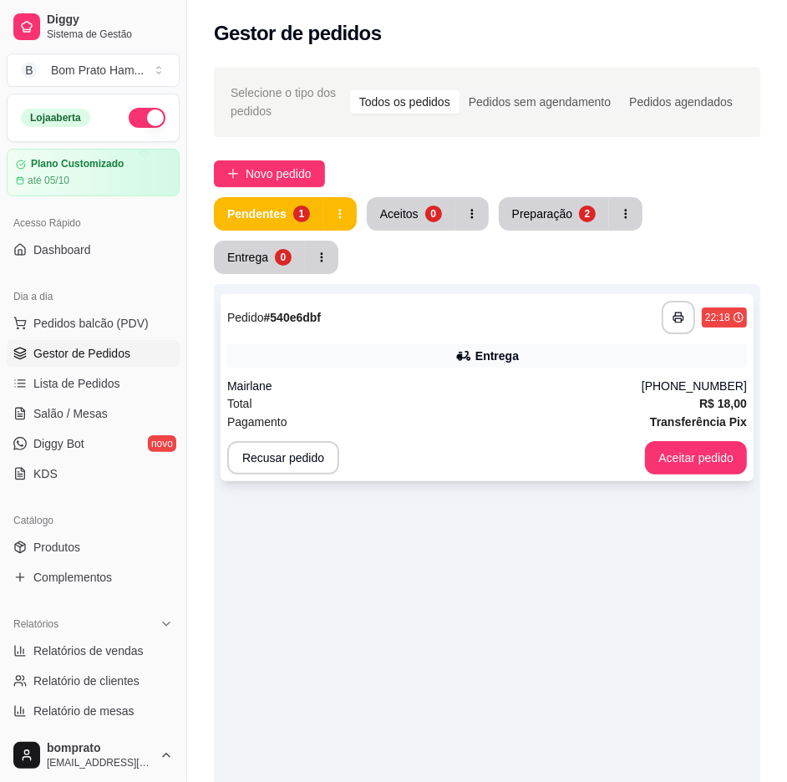
click at [730, 387] on div "(87) 99907-0405" at bounding box center [694, 386] width 105 height 17
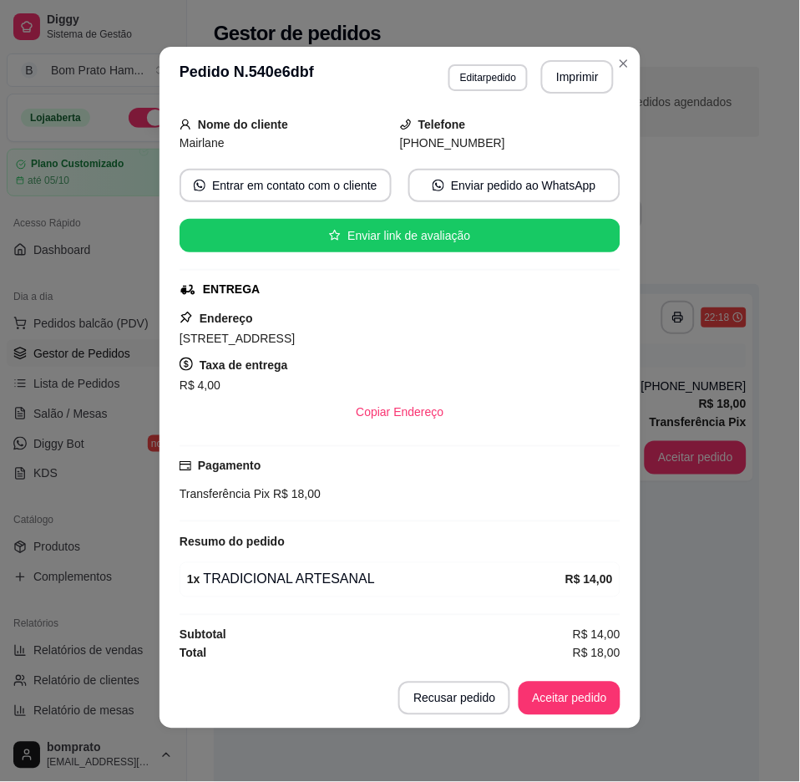
scroll to position [102, 0]
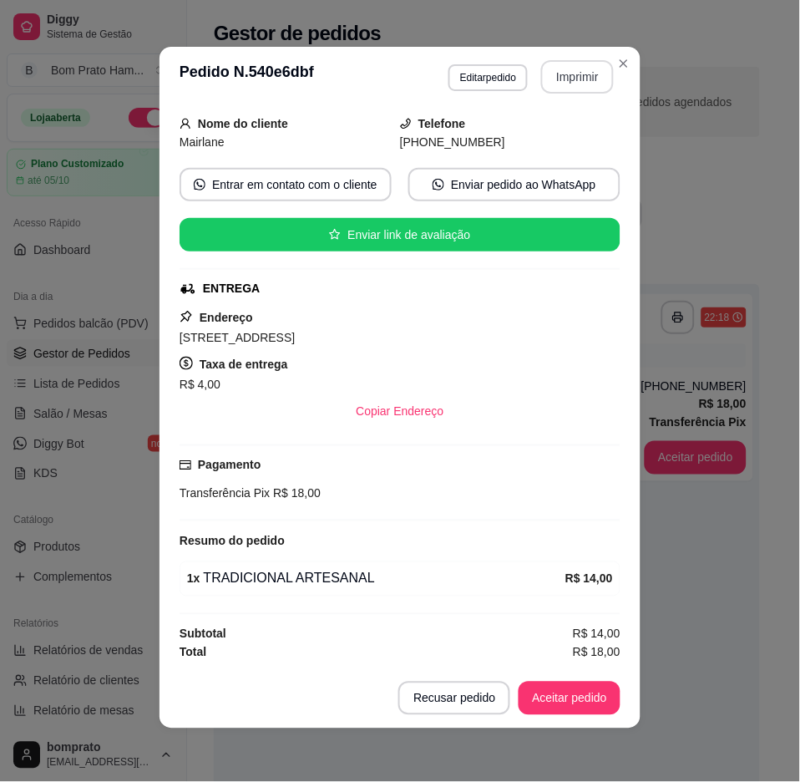
click at [570, 67] on button "Imprimir" at bounding box center [577, 76] width 73 height 33
click at [596, 687] on button "Aceitar pedido" at bounding box center [570, 698] width 102 height 33
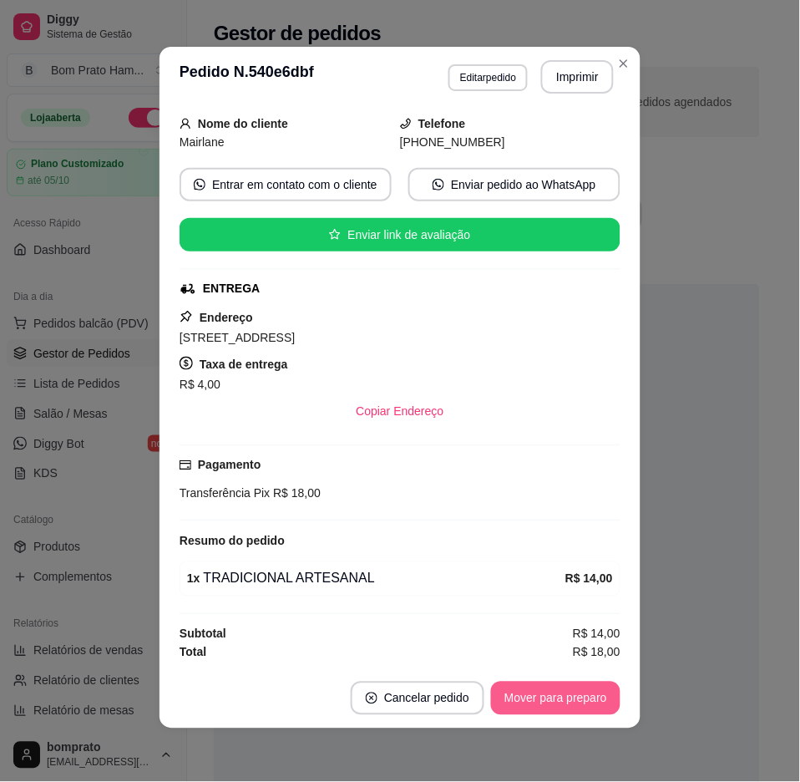
click at [591, 699] on button "Mover para preparo" at bounding box center [555, 698] width 129 height 33
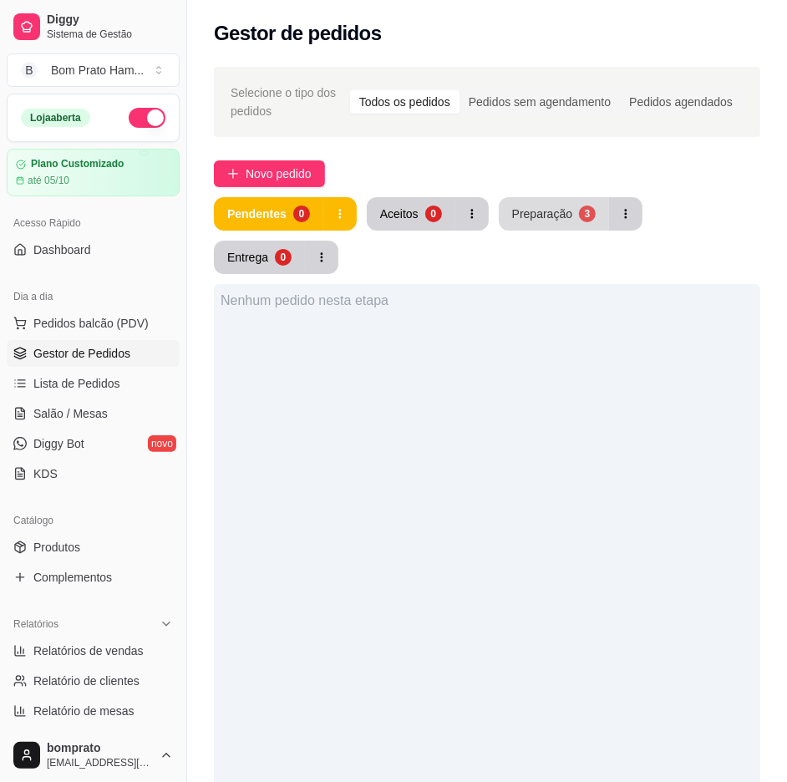
click at [508, 226] on button "Preparação 3" at bounding box center [554, 213] width 110 height 33
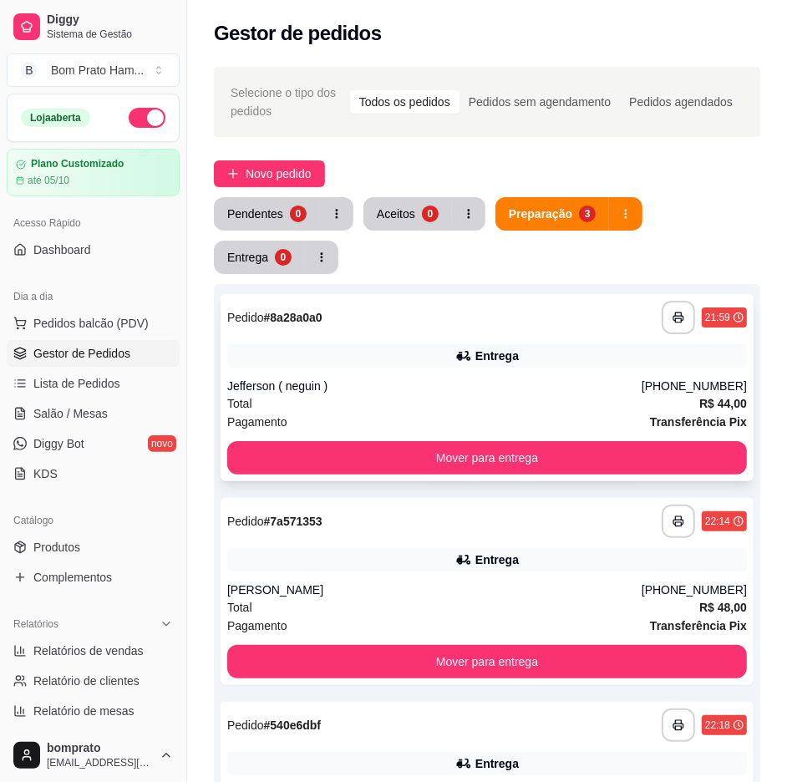
click at [596, 371] on div "**********" at bounding box center [487, 387] width 533 height 187
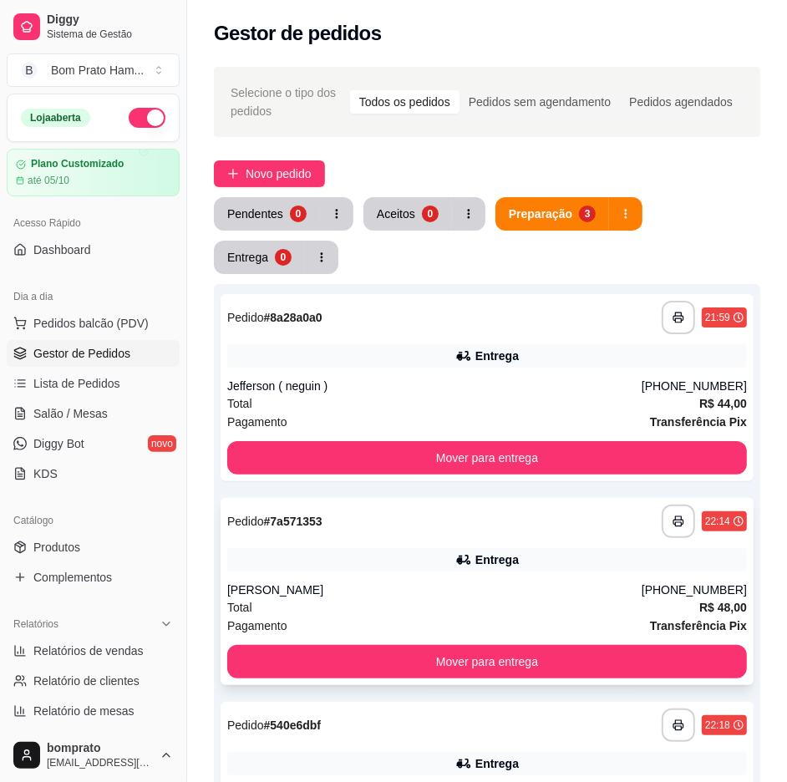
click at [642, 585] on div "Alisson" at bounding box center [434, 589] width 414 height 17
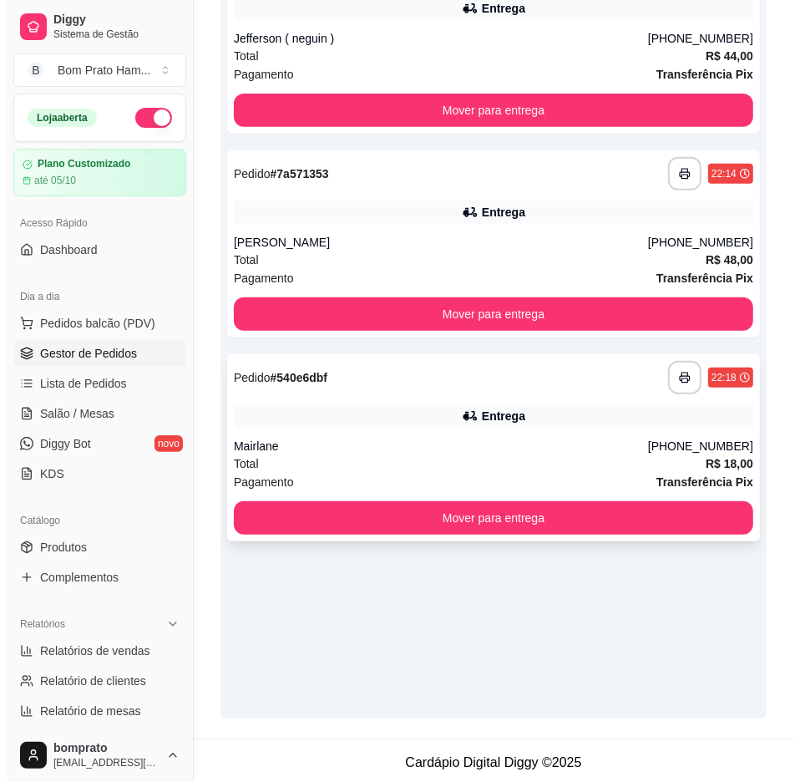
scroll to position [352, 0]
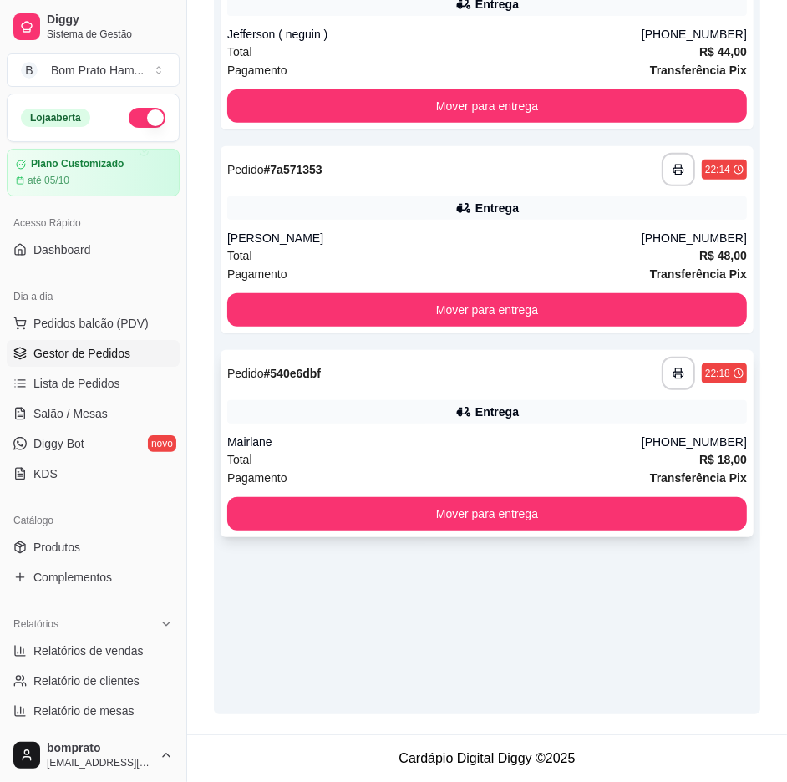
click at [615, 409] on div "Entrega" at bounding box center [487, 411] width 520 height 23
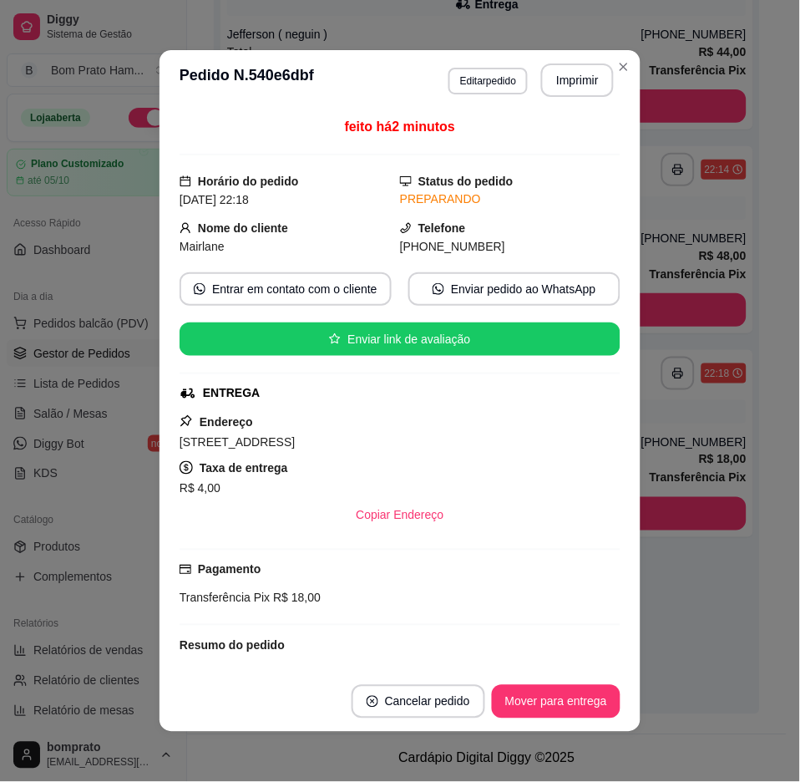
scroll to position [307, 0]
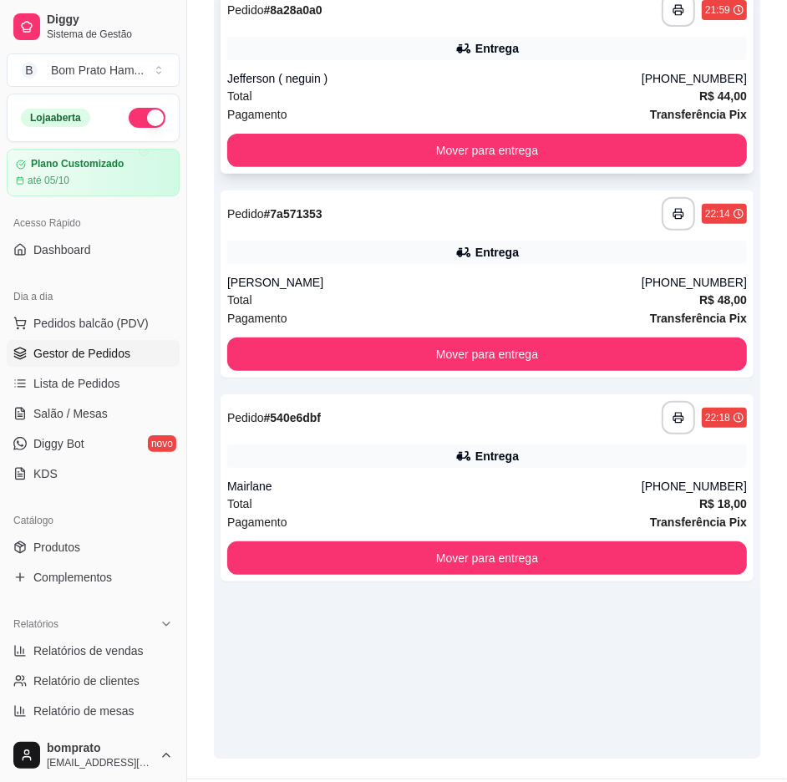
click at [523, 48] on div "Entrega" at bounding box center [487, 48] width 520 height 23
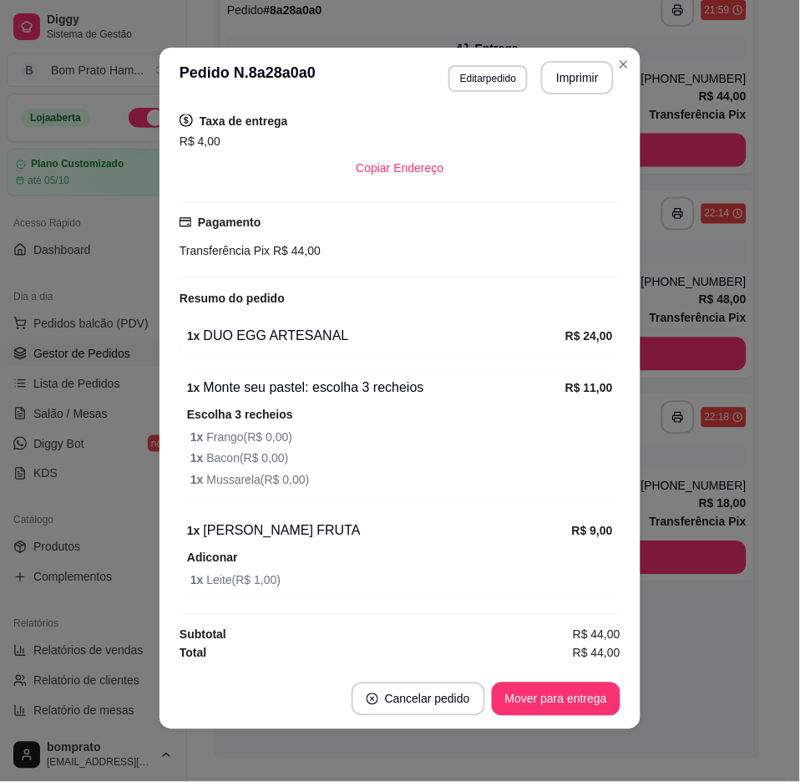
scroll to position [3, 0]
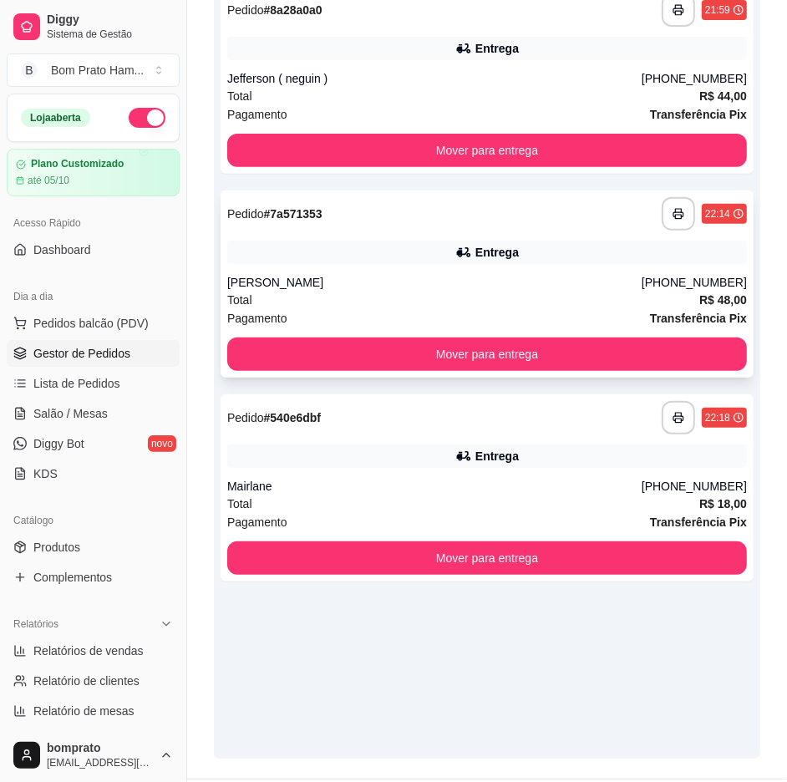
click at [582, 243] on div "Entrega" at bounding box center [487, 252] width 520 height 23
click at [695, 453] on div "Entrega" at bounding box center [487, 455] width 520 height 23
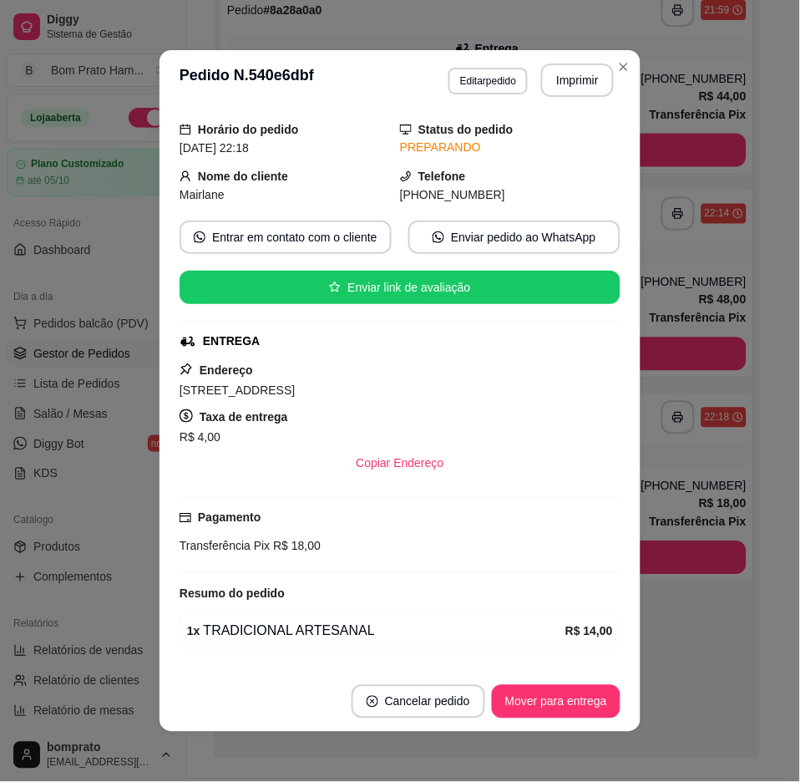
scroll to position [102, 0]
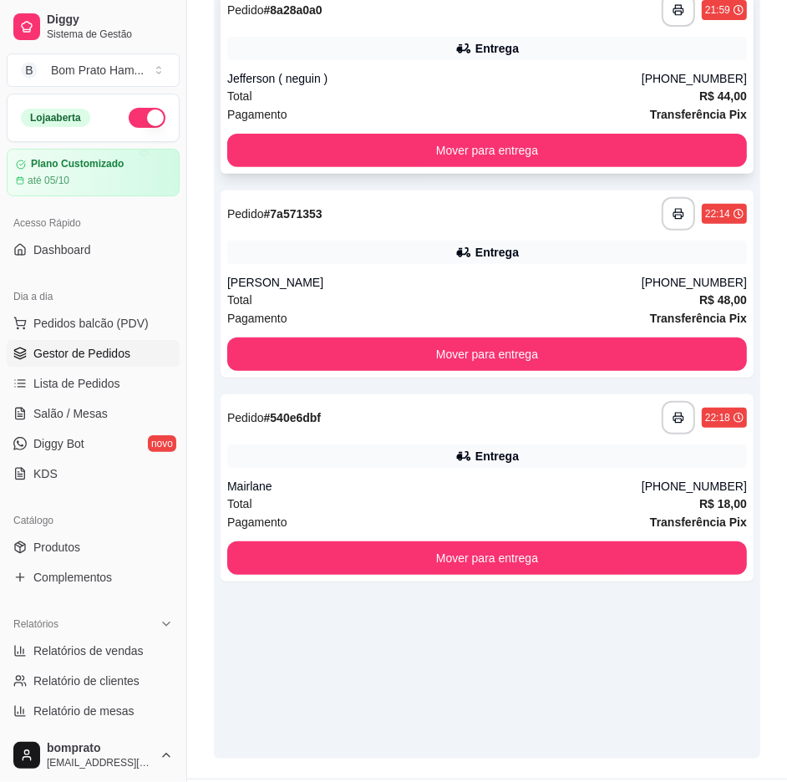
click at [717, 53] on div "Entrega" at bounding box center [487, 48] width 520 height 23
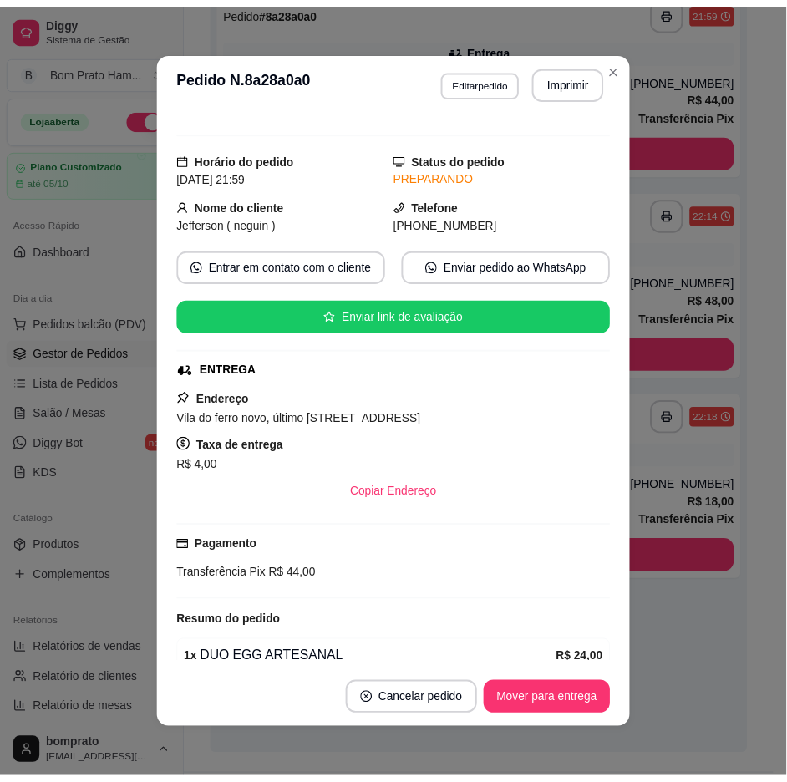
scroll to position [0, 0]
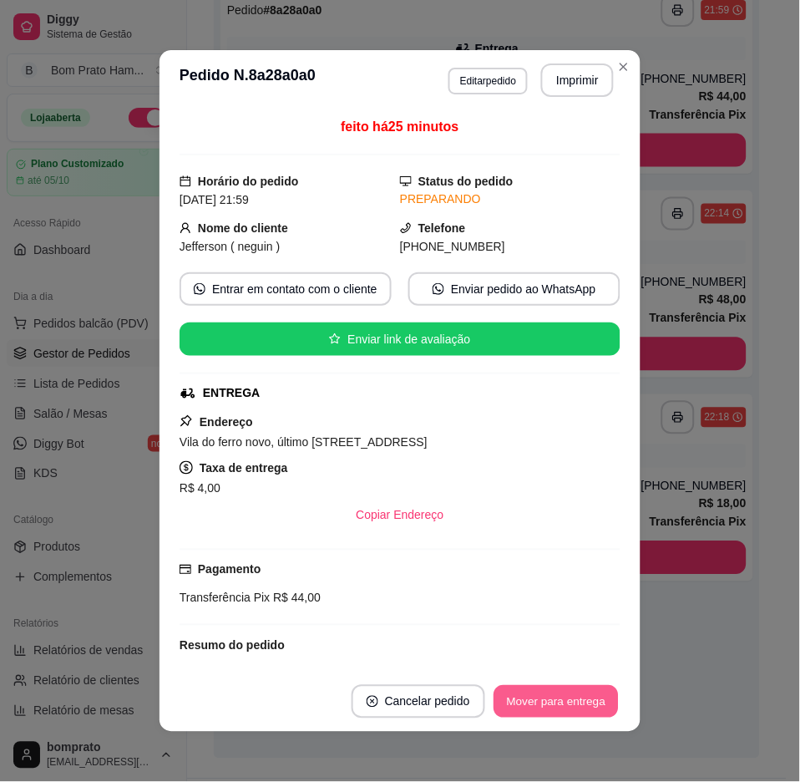
click at [589, 690] on button "Mover para entrega" at bounding box center [556, 702] width 125 height 33
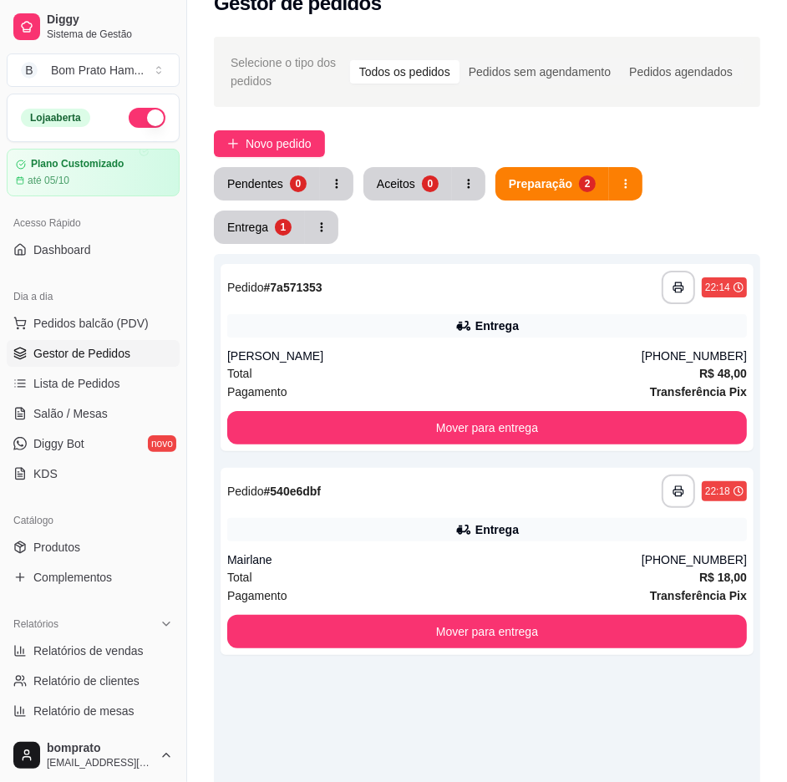
scroll to position [29, 0]
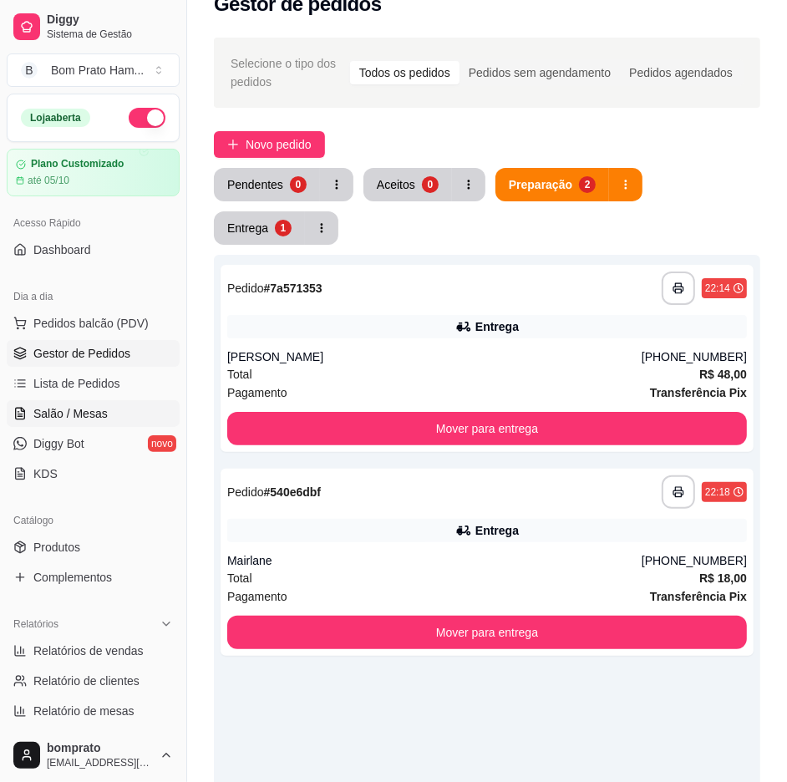
click at [86, 419] on span "Salão / Mesas" at bounding box center [70, 413] width 74 height 17
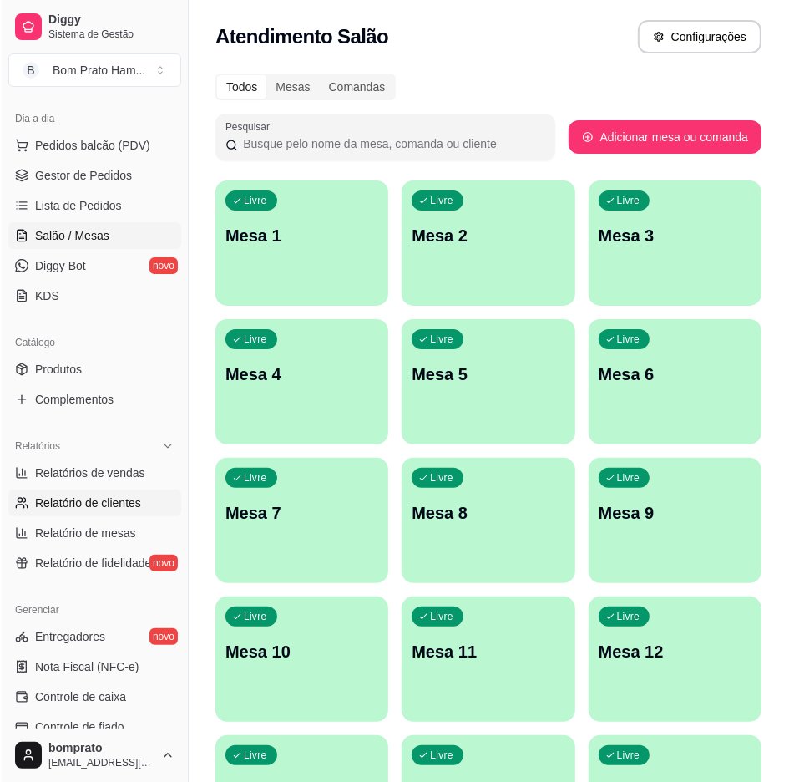
scroll to position [185, 0]
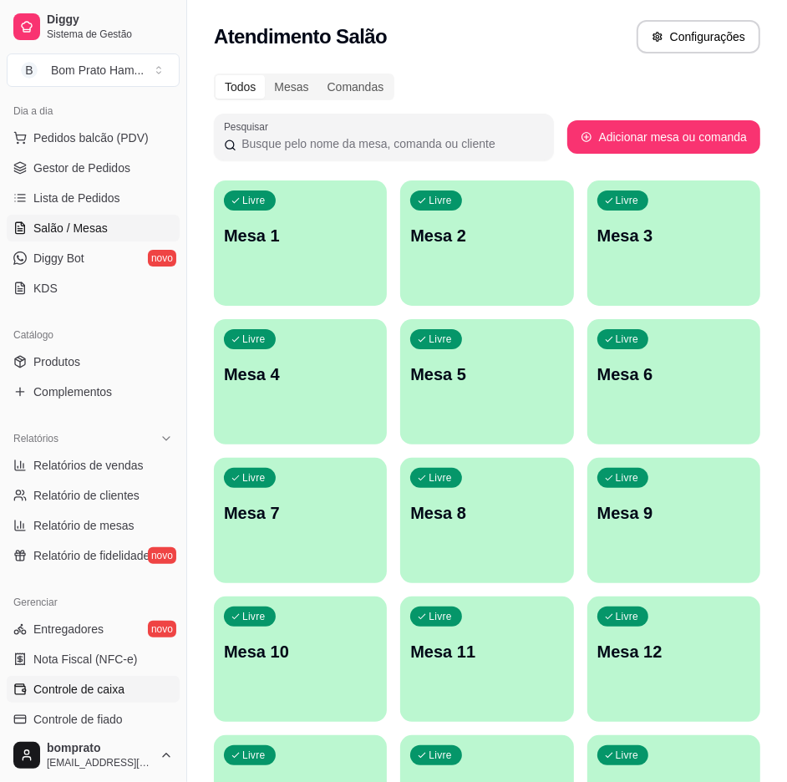
click at [130, 689] on link "Controle de caixa" at bounding box center [93, 689] width 173 height 27
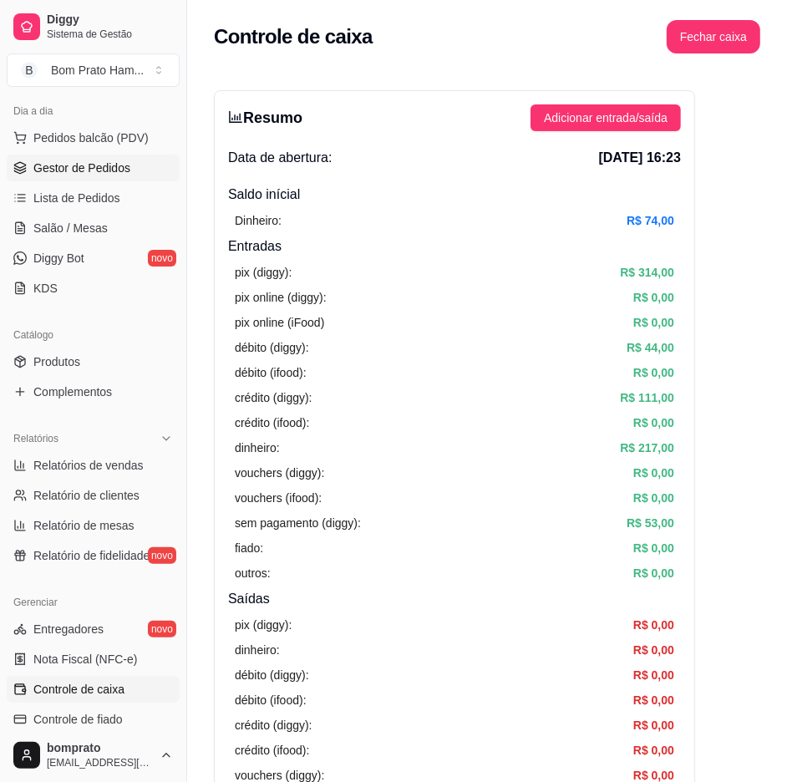
click at [117, 171] on span "Gestor de Pedidos" at bounding box center [81, 168] width 97 height 17
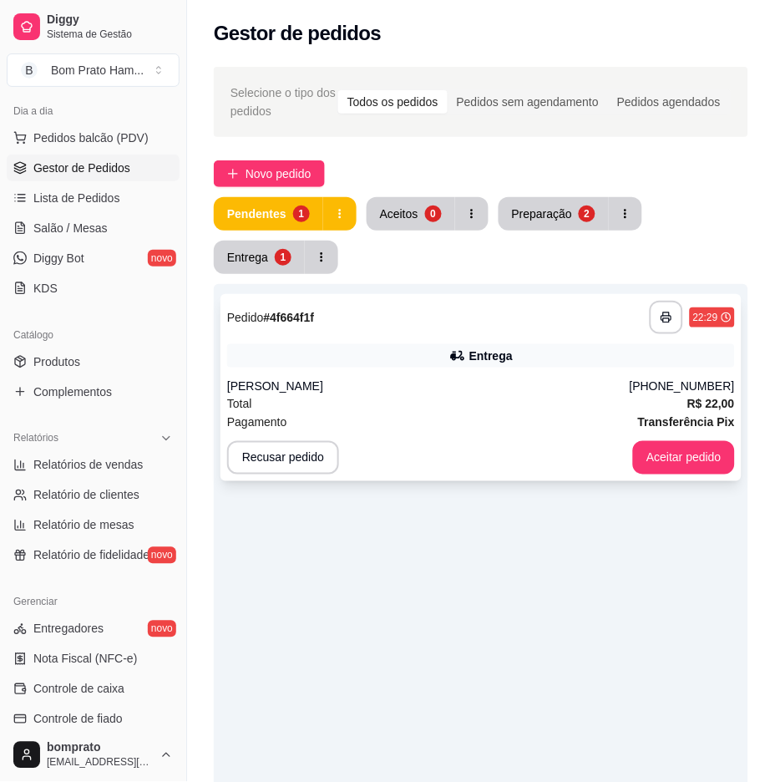
click at [539, 358] on div "Entrega" at bounding box center [481, 355] width 508 height 23
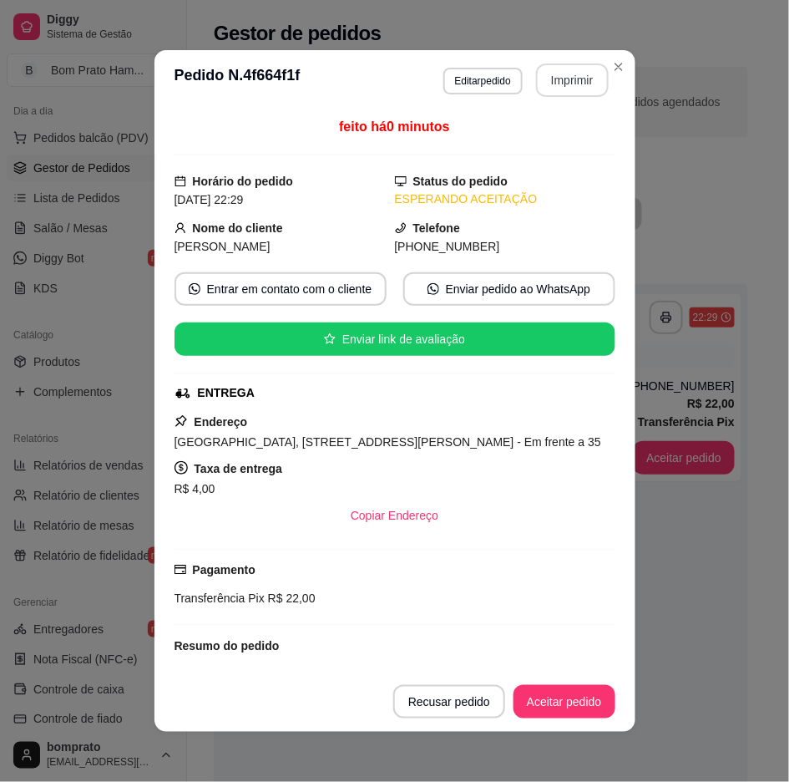
click at [577, 87] on button "Imprimir" at bounding box center [572, 79] width 73 height 33
click at [579, 690] on button "Aceitar pedido" at bounding box center [564, 702] width 99 height 33
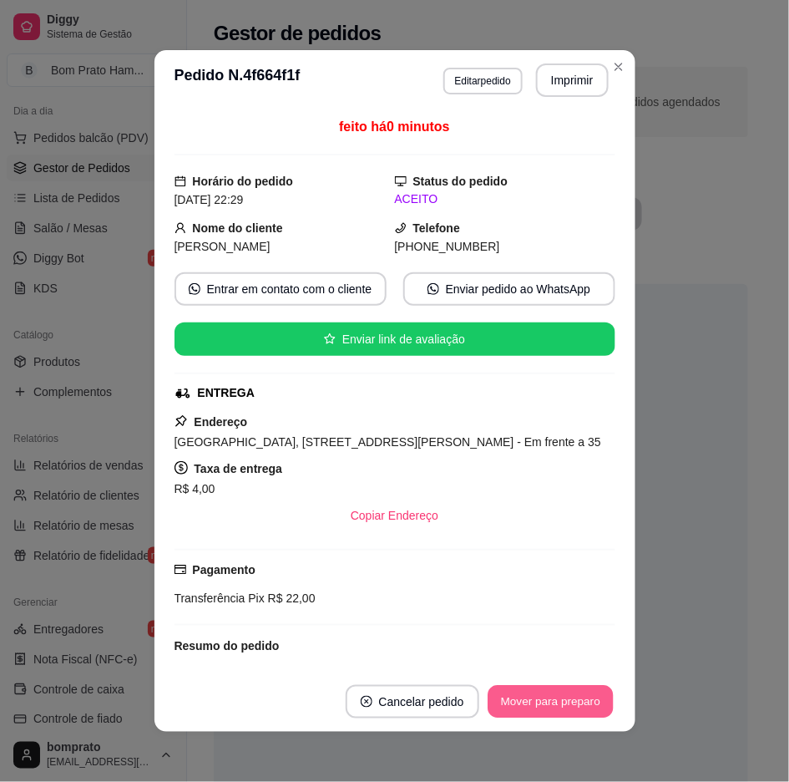
click at [586, 696] on button "Mover para preparo" at bounding box center [550, 702] width 125 height 33
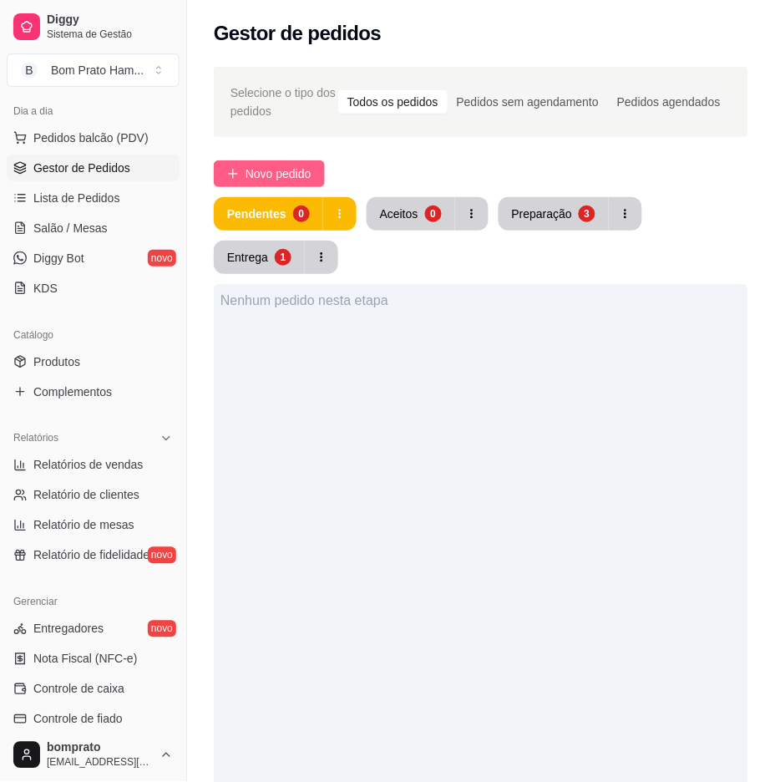
click at [317, 171] on button "Novo pedido" at bounding box center [269, 173] width 111 height 27
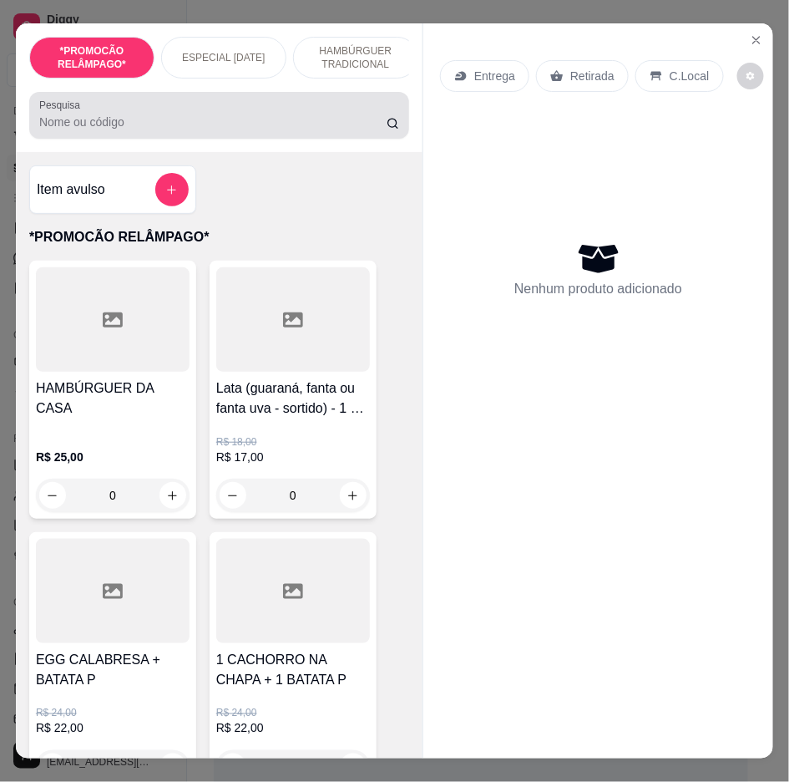
click at [196, 117] on div at bounding box center [219, 115] width 360 height 33
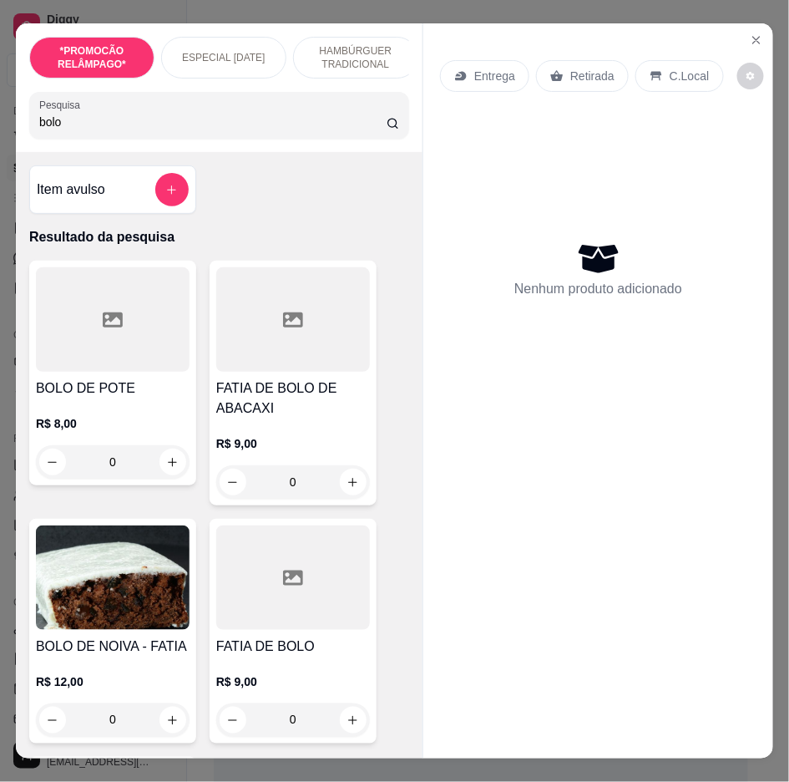
type input "bolo"
click at [165, 462] on div "0" at bounding box center [113, 461] width 154 height 33
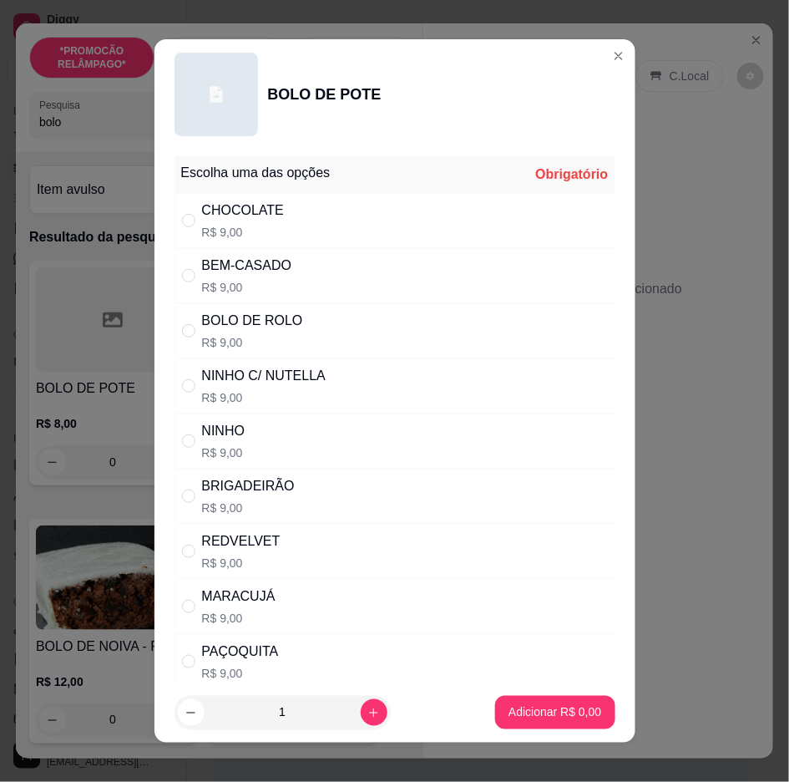
click at [264, 230] on p "R$ 9,00" at bounding box center [243, 232] width 82 height 17
radio input "true"
click at [543, 716] on p "Adicionar R$ 9,00" at bounding box center [555, 713] width 90 height 16
type input "1"
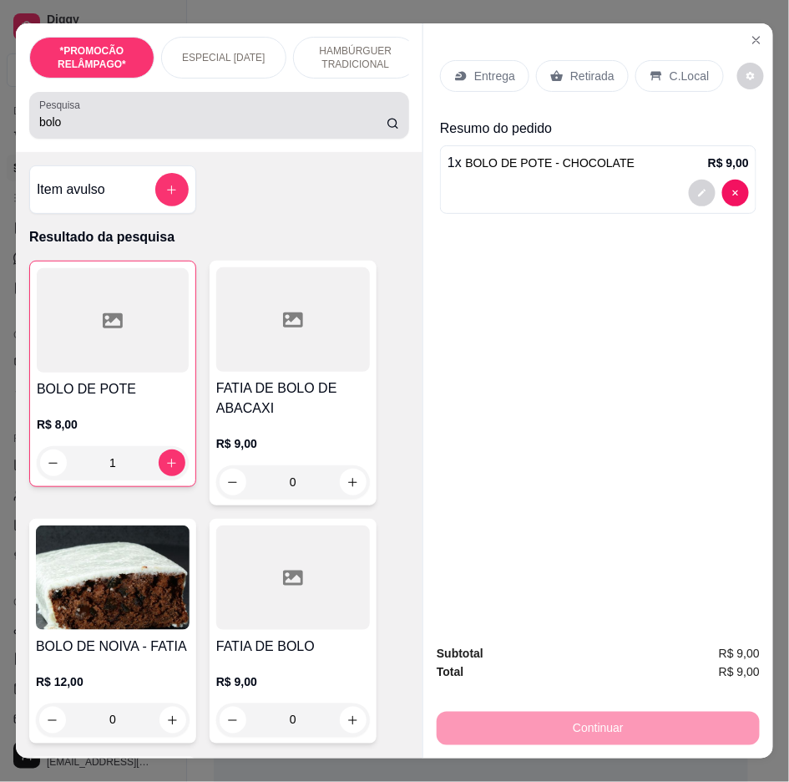
click at [232, 139] on div "Pesquisa bolo" at bounding box center [219, 115] width 380 height 47
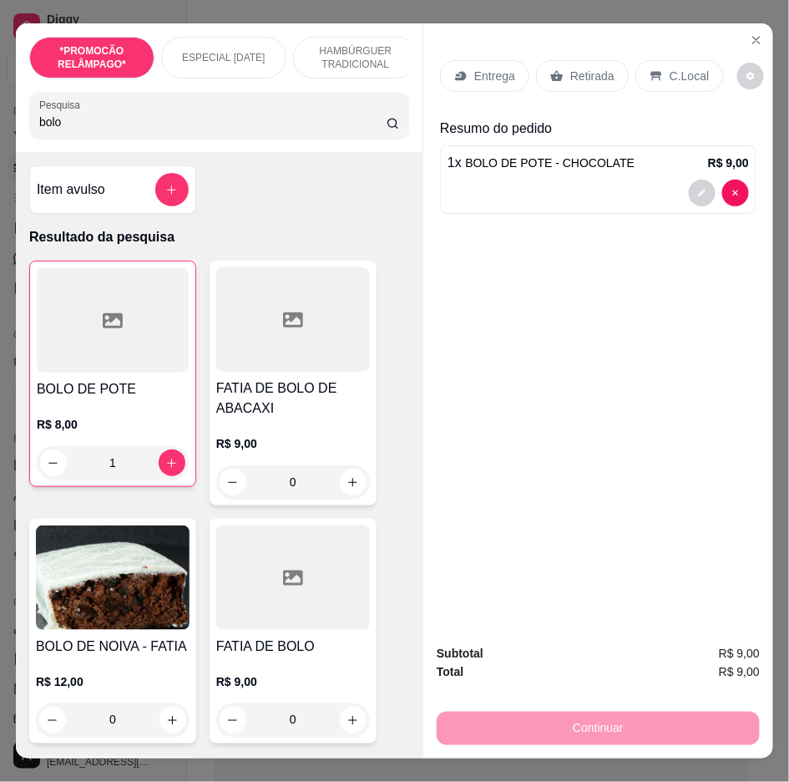
click at [232, 139] on div "Pesquisa bolo" at bounding box center [219, 115] width 380 height 47
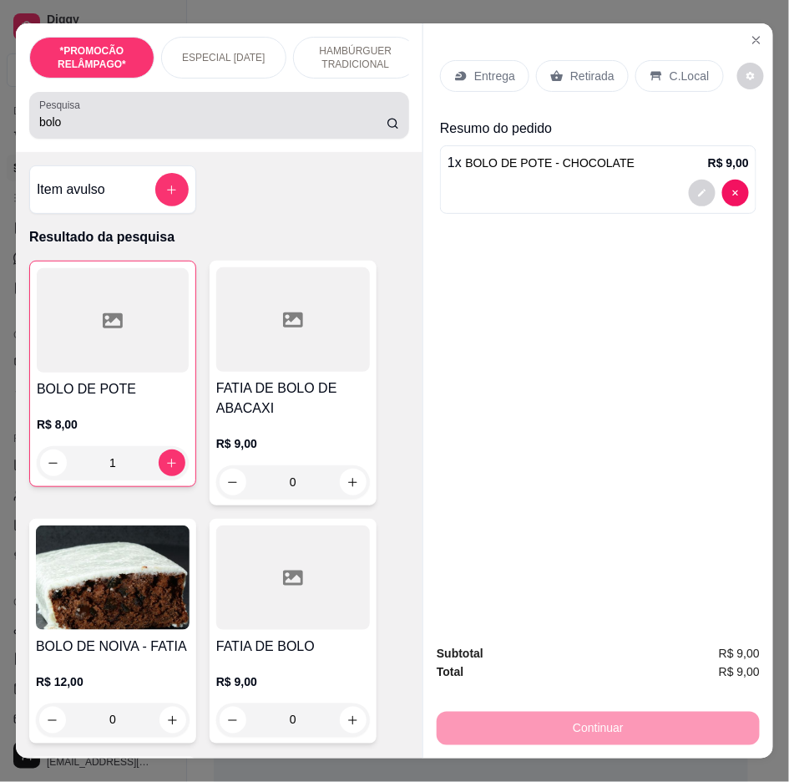
click at [232, 139] on div "Pesquisa bolo" at bounding box center [219, 115] width 380 height 47
click at [232, 132] on div "bolo" at bounding box center [219, 115] width 360 height 33
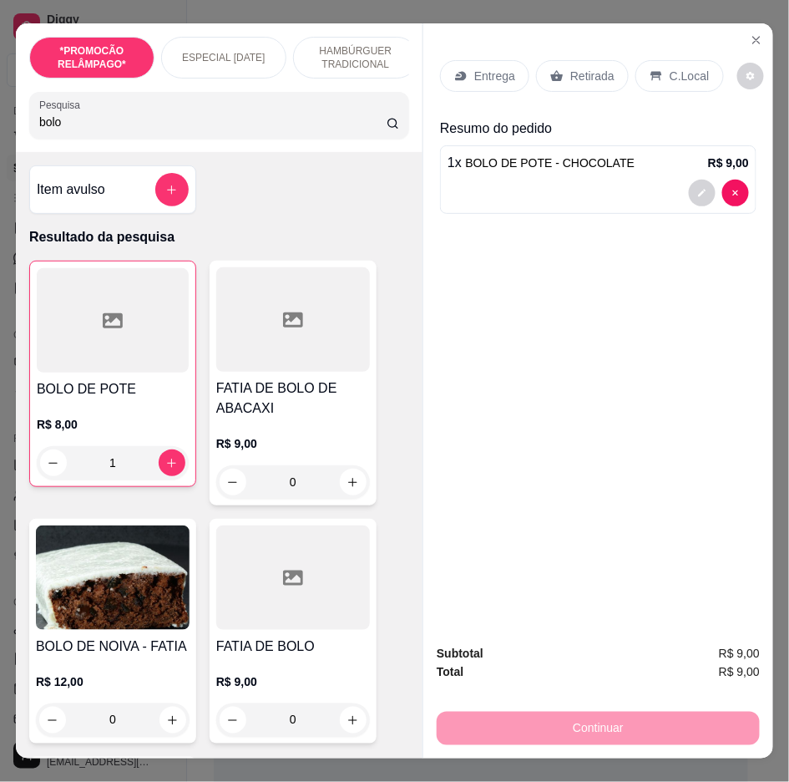
click at [232, 132] on div "bolo" at bounding box center [219, 115] width 360 height 33
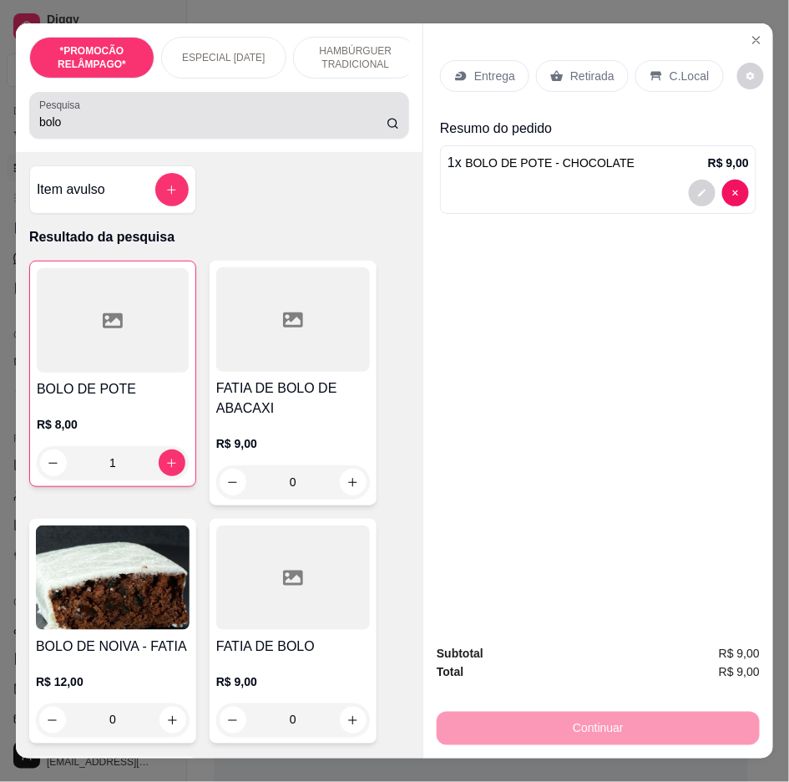
click at [232, 132] on div "bolo" at bounding box center [219, 115] width 360 height 33
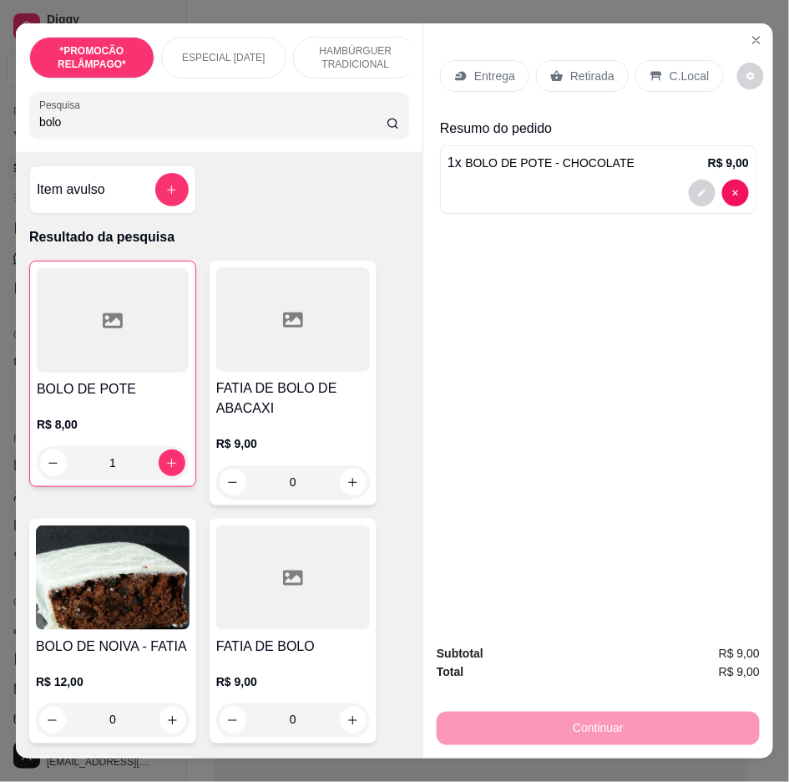
click at [60, 130] on input "bolo" at bounding box center [213, 122] width 348 height 17
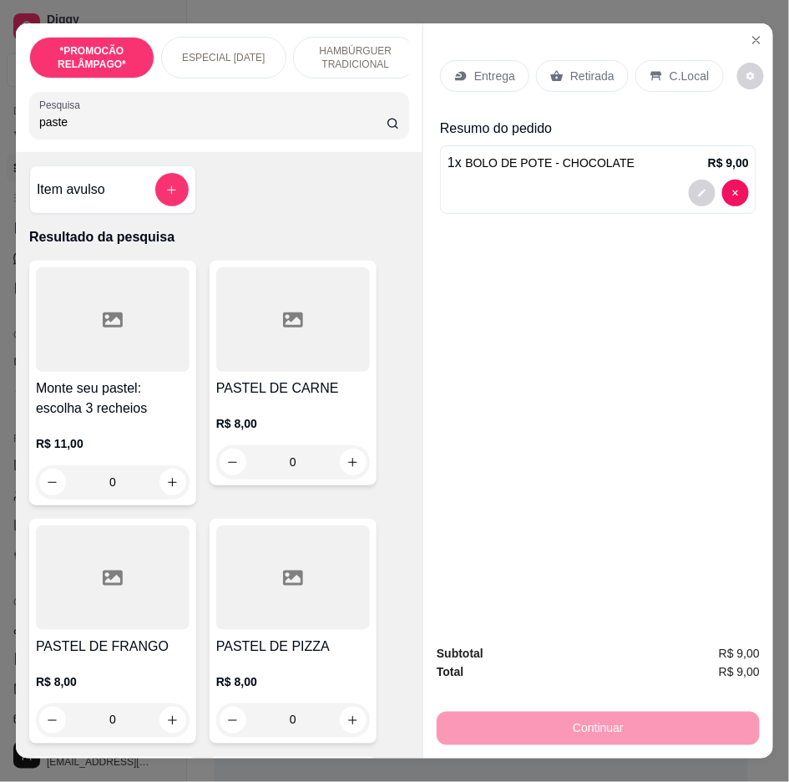
scroll to position [93, 0]
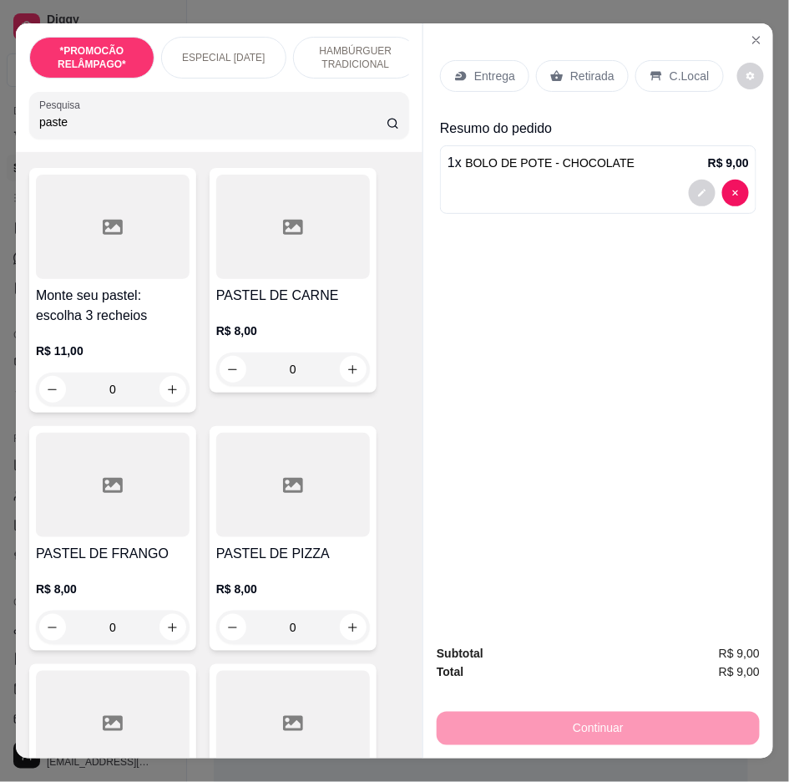
type input "paste"
click at [347, 632] on div "0" at bounding box center [293, 627] width 154 height 33
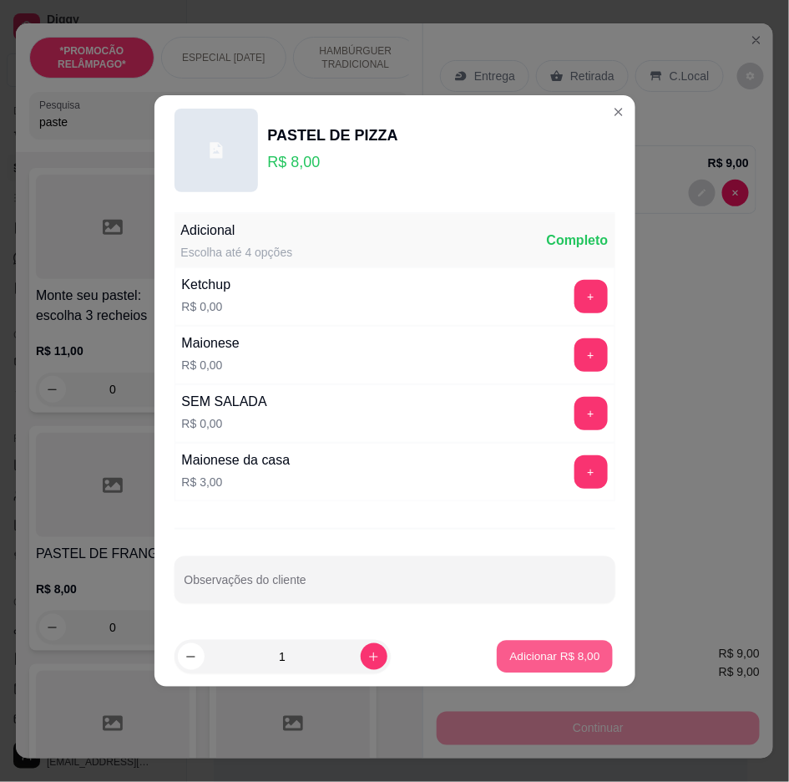
click at [524, 657] on p "Adicionar R$ 8,00" at bounding box center [555, 656] width 90 height 16
type input "1"
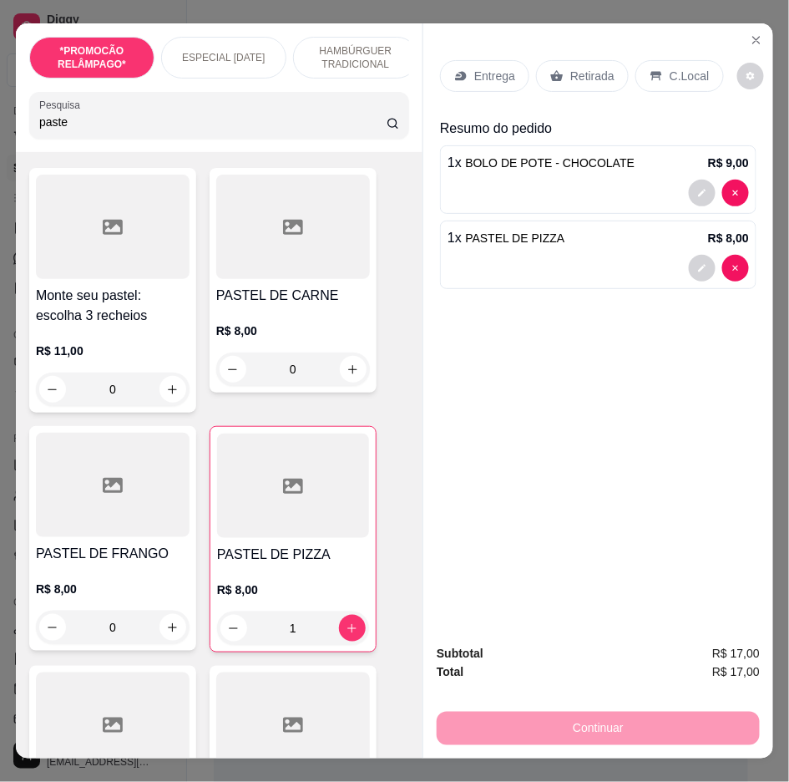
click at [498, 68] on p "Entrega" at bounding box center [494, 76] width 41 height 17
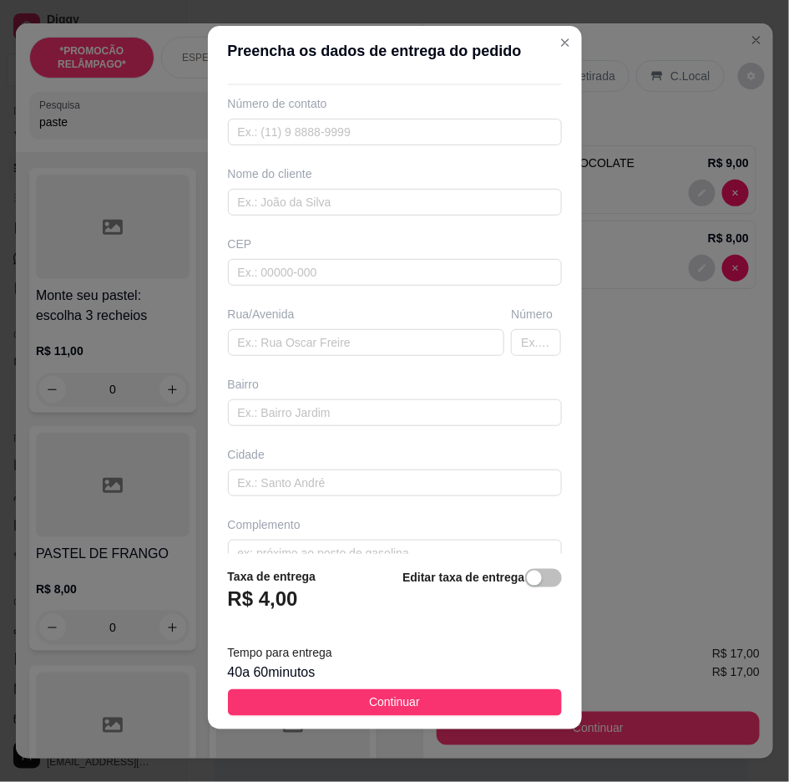
scroll to position [85, 0]
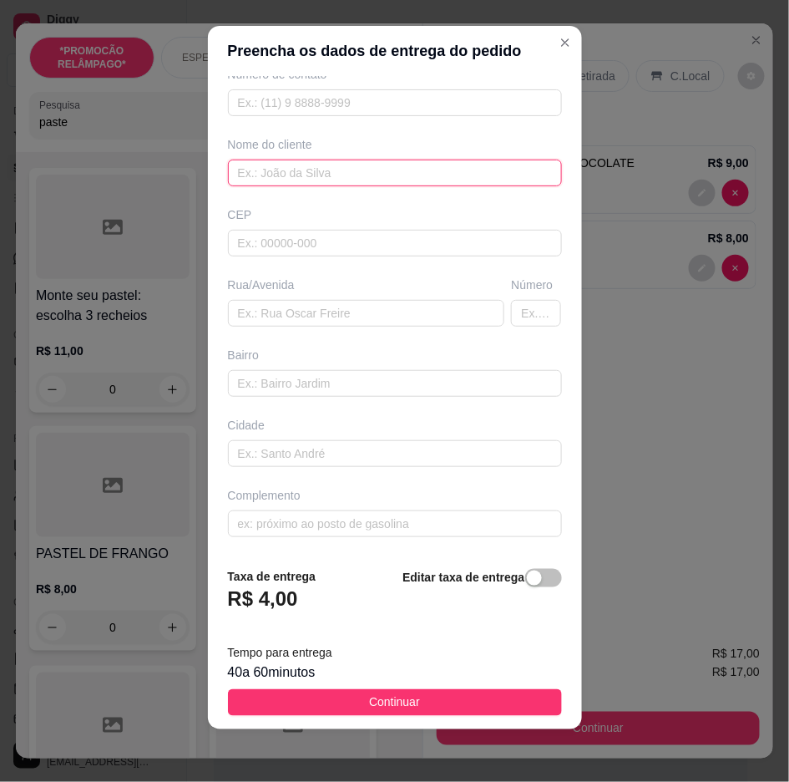
drag, startPoint x: 413, startPoint y: 106, endPoint x: 352, endPoint y: 175, distance: 92.3
paste input "Isabela"
type input "Isabela"
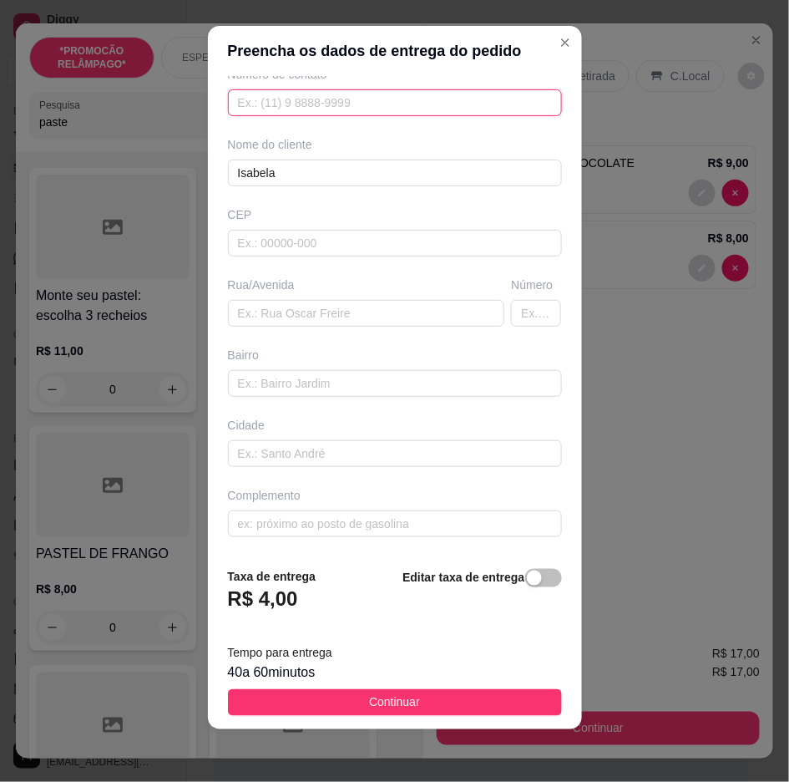
click at [520, 109] on input "text" at bounding box center [395, 102] width 334 height 27
click at [508, 109] on input "text" at bounding box center [395, 102] width 334 height 27
drag, startPoint x: 372, startPoint y: 123, endPoint x: 409, endPoint y: 103, distance: 42.6
paste input "558 78824-8541"
type input "558 78824-8541"
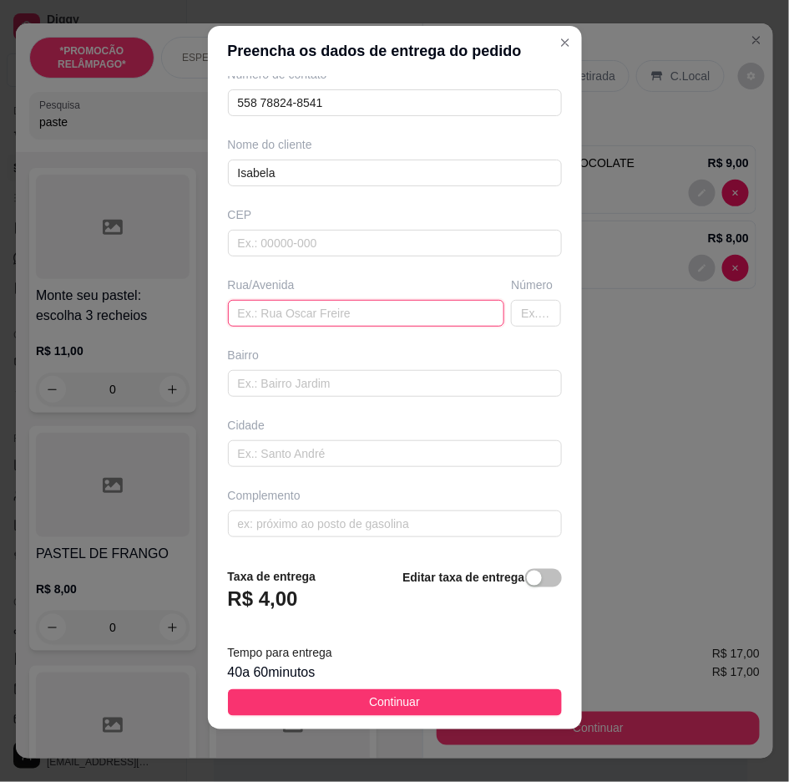
paste input "Rua maestro Sebas mariano,alto da Conceição,do lado da 106"
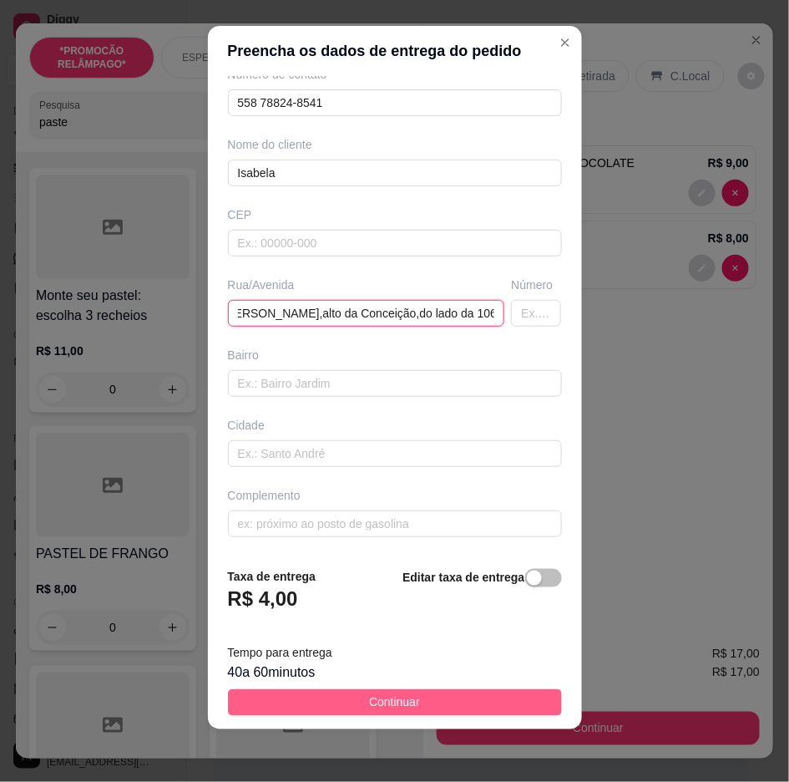
type input "Rua maestro Sebas mariano,alto da Conceição,do lado da 106"
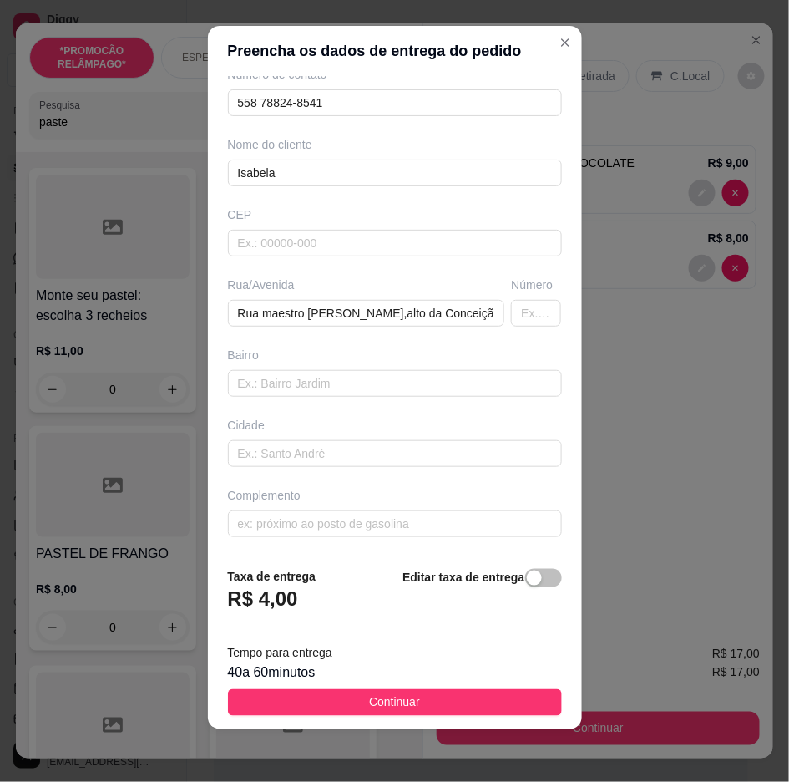
drag, startPoint x: 505, startPoint y: 690, endPoint x: 520, endPoint y: 682, distance: 17.9
click at [513, 687] on footer "Taxa de entrega R$ 4,00 Editar taxa de entrega Tempo para entrega 40 a 60 minut…" at bounding box center [395, 641] width 374 height 175
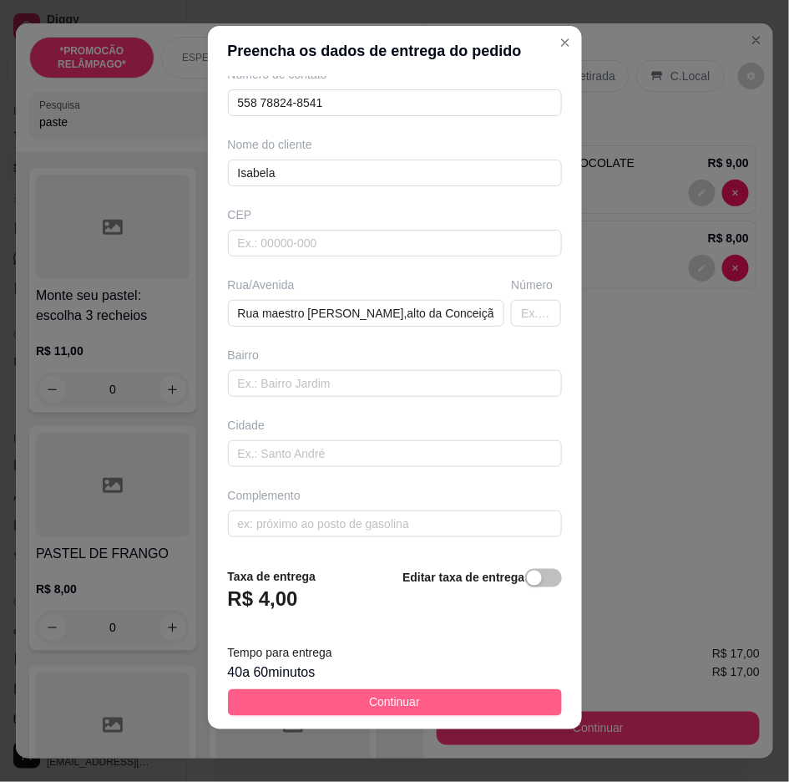
click at [525, 692] on button "Continuar" at bounding box center [395, 702] width 334 height 27
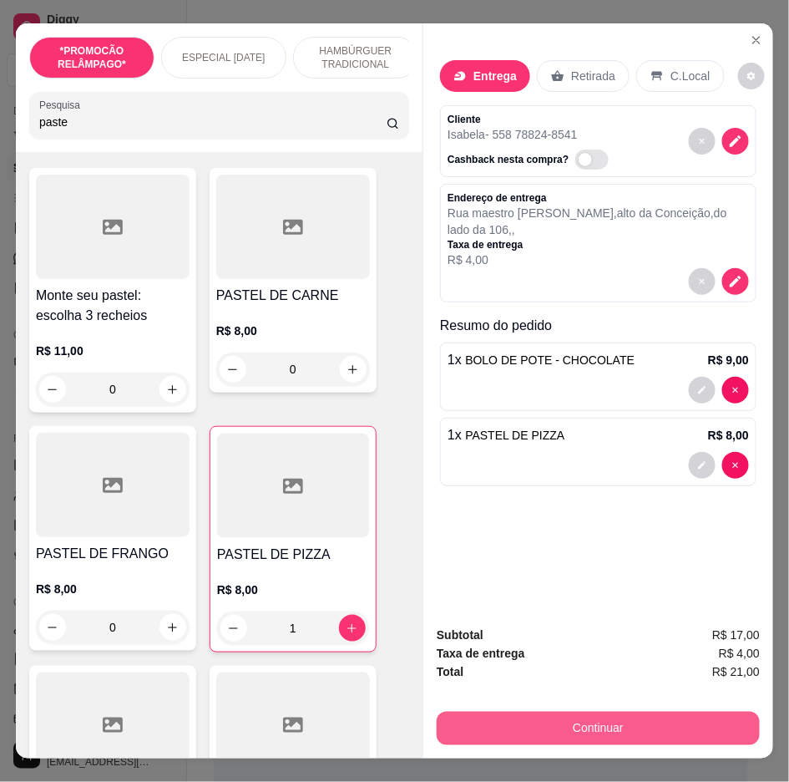
click at [666, 712] on button "Continuar" at bounding box center [598, 728] width 323 height 33
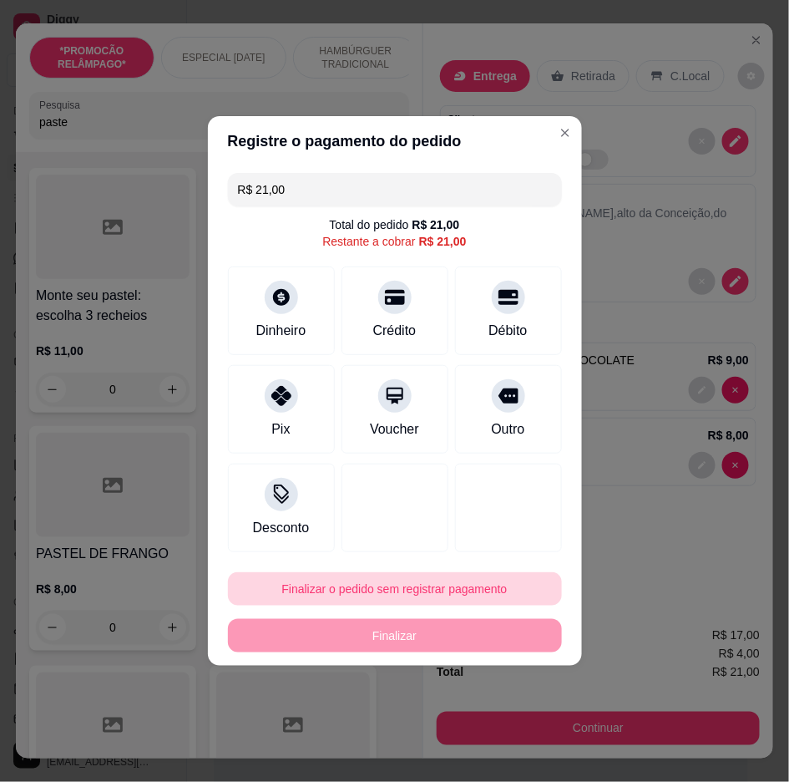
click at [424, 591] on button "Finalizar o pedido sem registrar pagamento" at bounding box center [395, 588] width 334 height 33
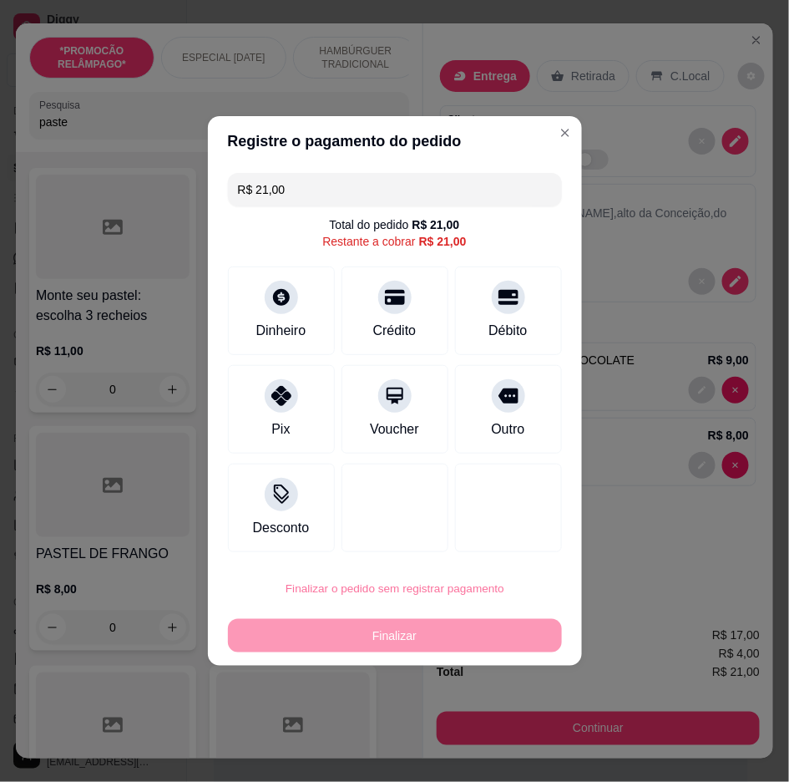
click at [508, 740] on button "Confirmar" at bounding box center [501, 727] width 62 height 26
type input "0"
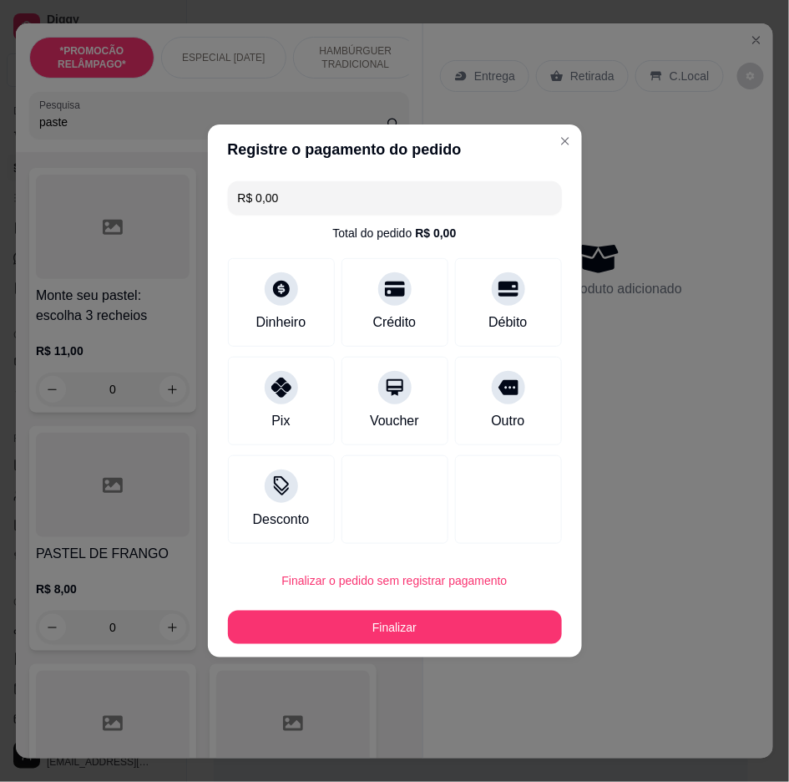
type input "R$ 0,00"
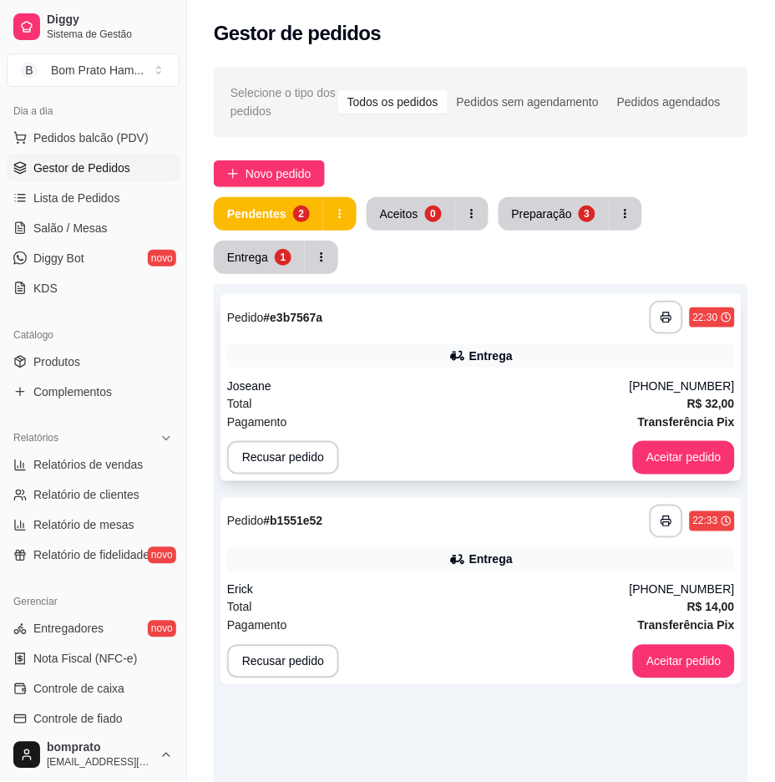
click at [540, 381] on div "Joseane" at bounding box center [428, 386] width 403 height 17
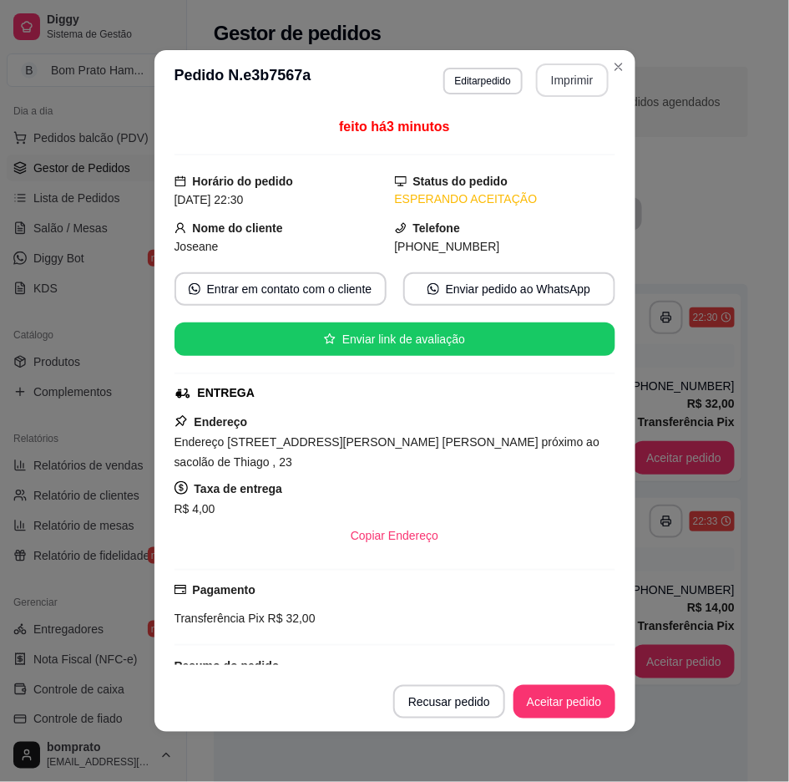
click at [553, 75] on button "Imprimir" at bounding box center [572, 79] width 73 height 33
click at [587, 703] on button "Aceitar pedido" at bounding box center [564, 702] width 99 height 33
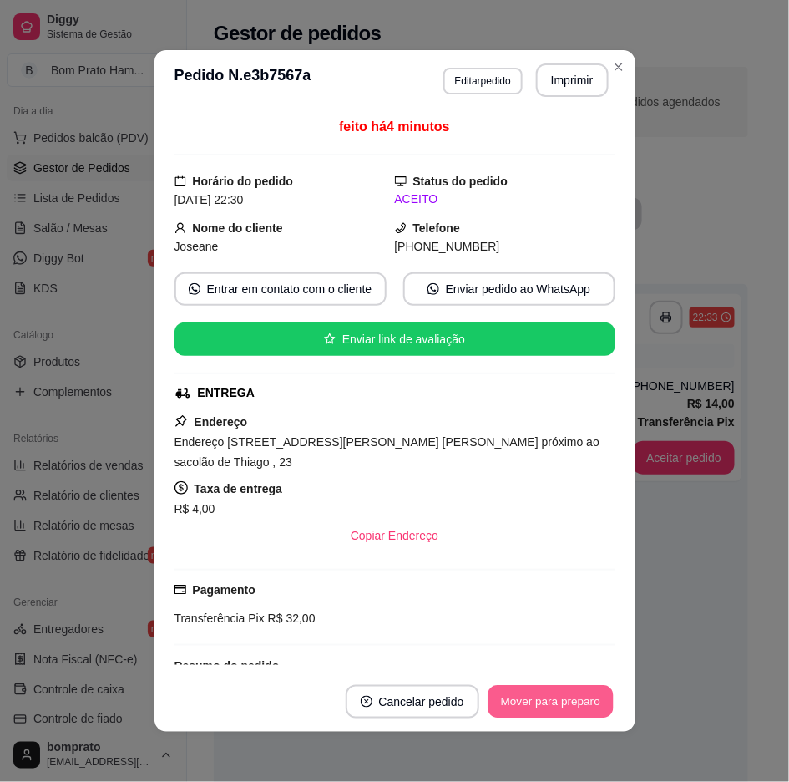
click at [587, 699] on button "Mover para preparo" at bounding box center [550, 702] width 125 height 33
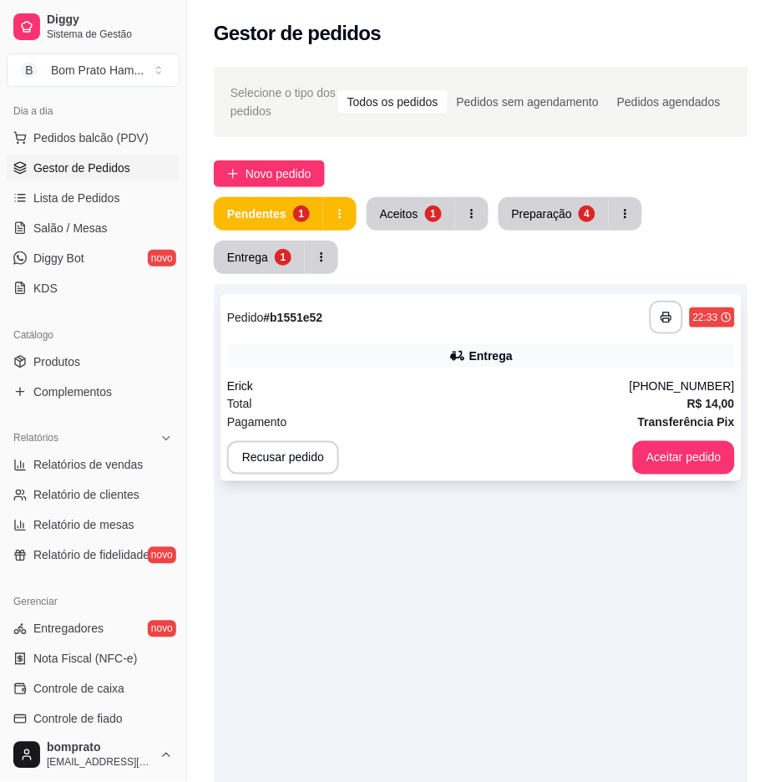
click at [644, 398] on div "Total R$ 14,00" at bounding box center [481, 403] width 508 height 18
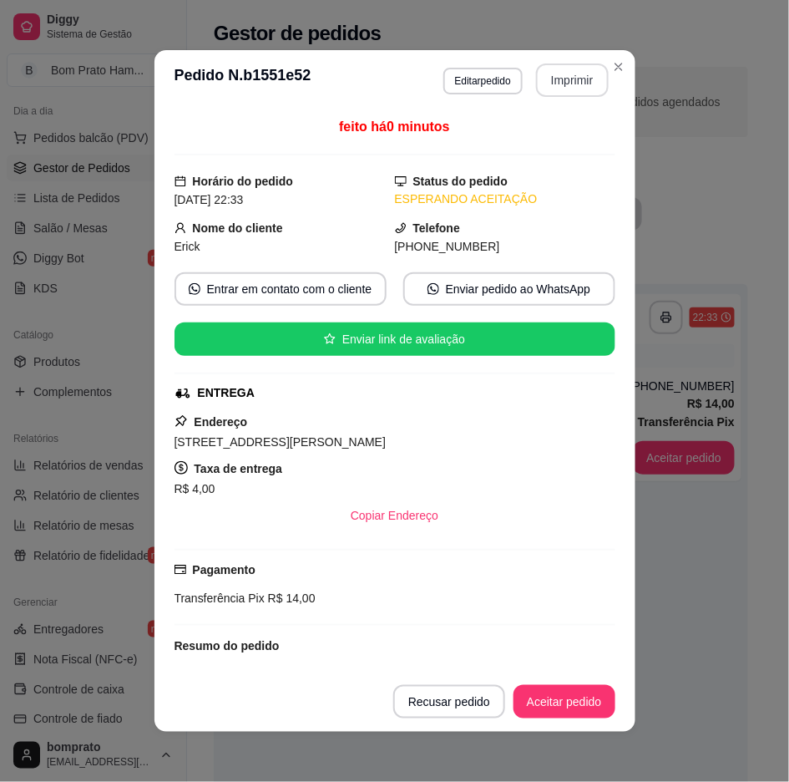
click at [581, 72] on button "Imprimir" at bounding box center [572, 79] width 73 height 33
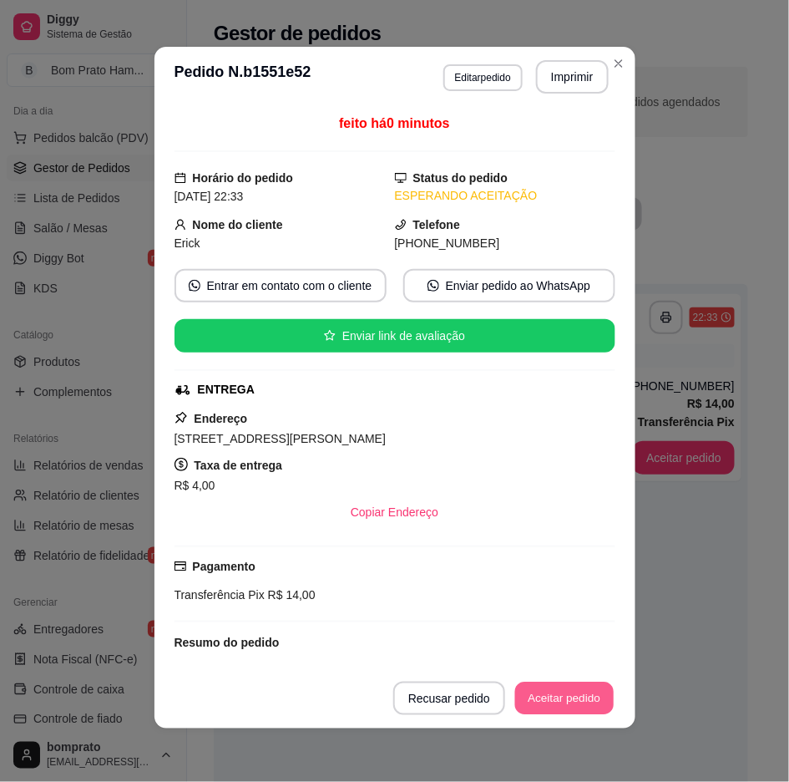
click at [561, 694] on button "Aceitar pedido" at bounding box center [564, 699] width 99 height 33
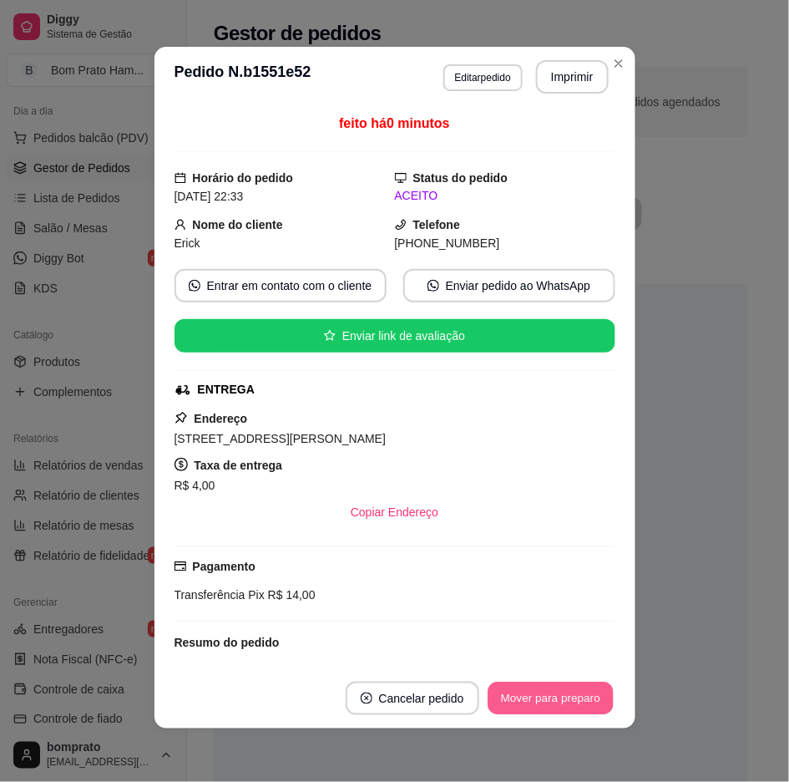
click at [576, 703] on button "Mover para preparo" at bounding box center [550, 699] width 125 height 33
click at [547, 685] on button "Mover para entrega" at bounding box center [550, 698] width 129 height 33
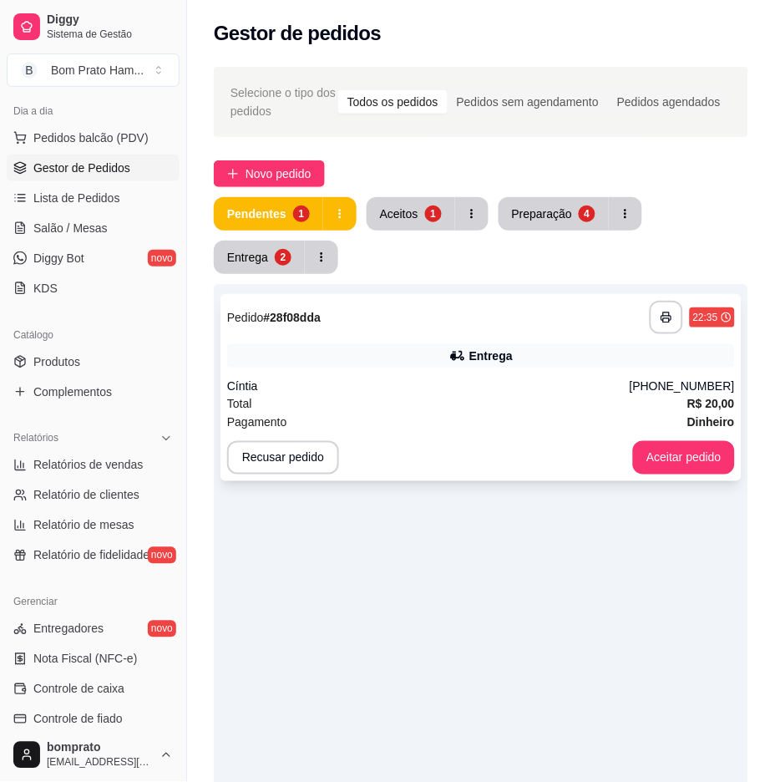
click at [689, 373] on div "**********" at bounding box center [481, 387] width 521 height 187
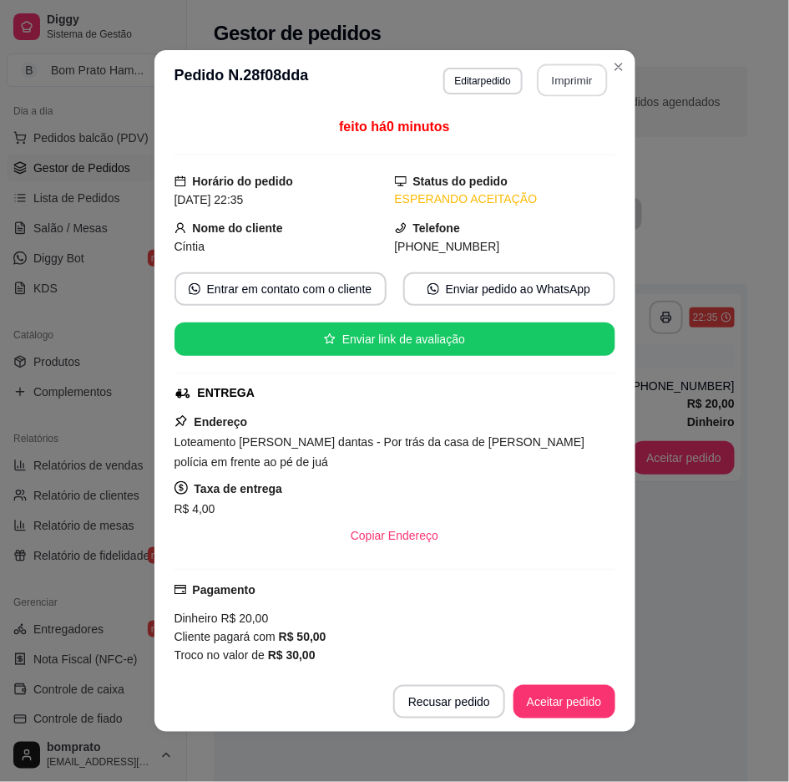
click at [571, 78] on button "Imprimir" at bounding box center [572, 80] width 70 height 33
click at [572, 700] on button "Aceitar pedido" at bounding box center [564, 702] width 99 height 33
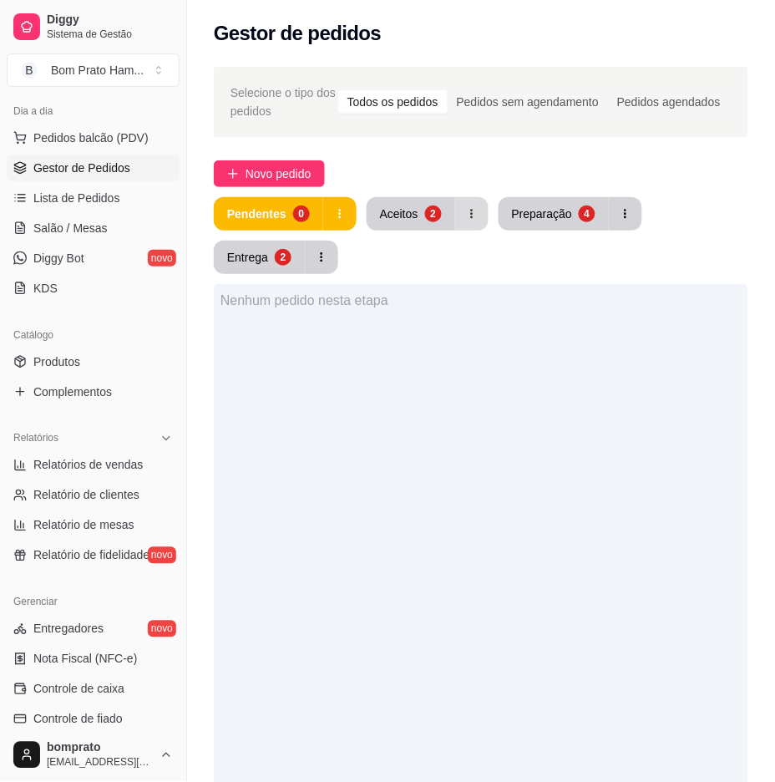
click at [443, 211] on button "Aceitos 2" at bounding box center [411, 213] width 89 height 33
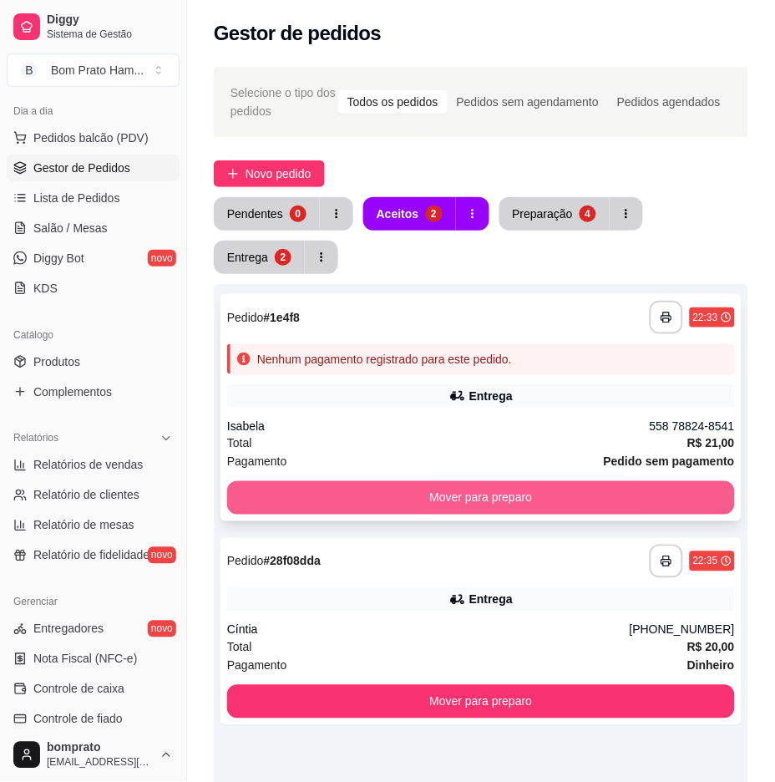
click at [464, 498] on button "Mover para preparo" at bounding box center [481, 497] width 508 height 33
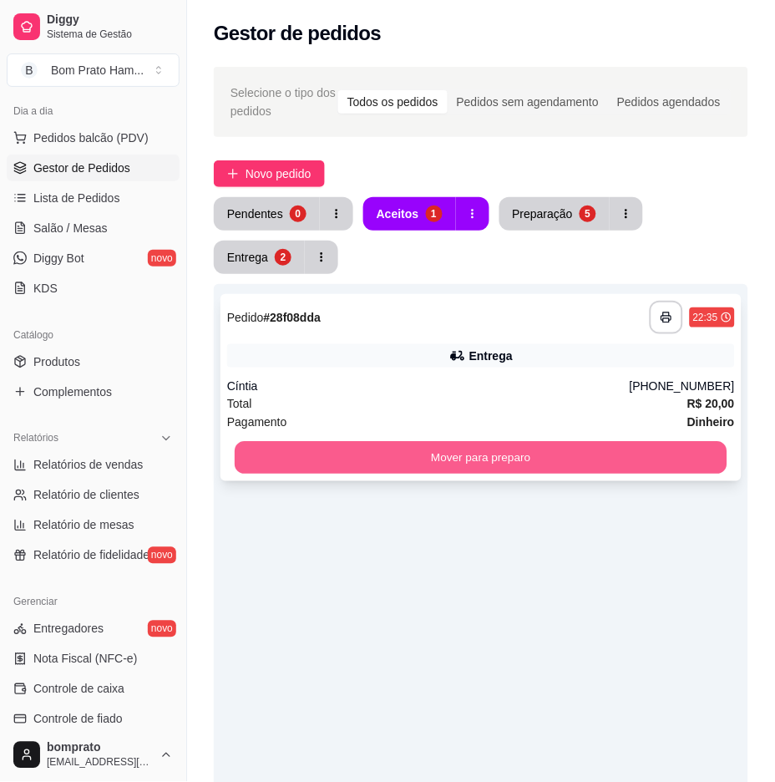
click at [483, 464] on button "Mover para preparo" at bounding box center [481, 458] width 493 height 33
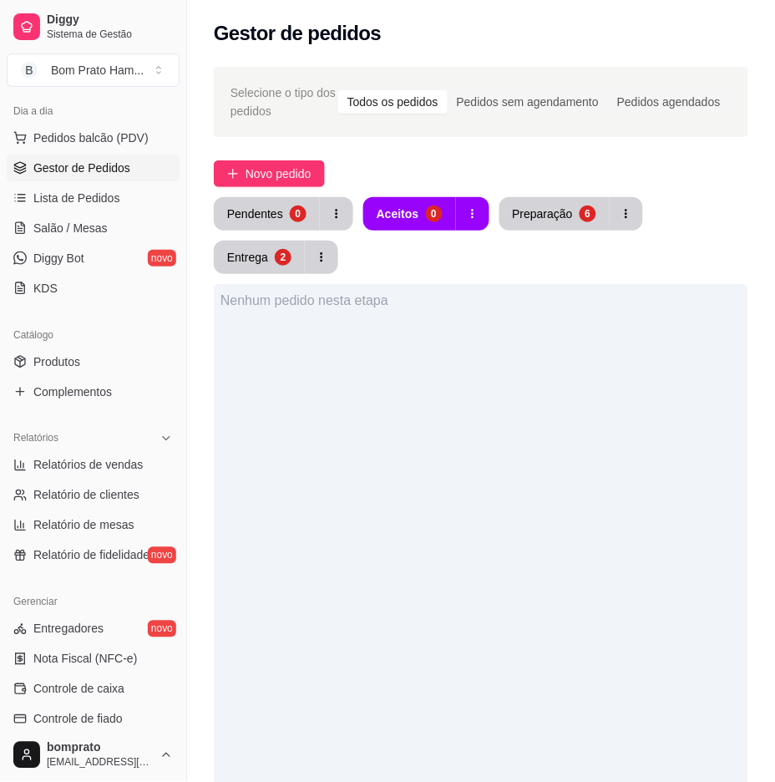
click at [502, 543] on div "Nenhum pedido nesta etapa" at bounding box center [481, 675] width 535 height 782
click at [547, 221] on div "Preparação" at bounding box center [543, 214] width 58 height 16
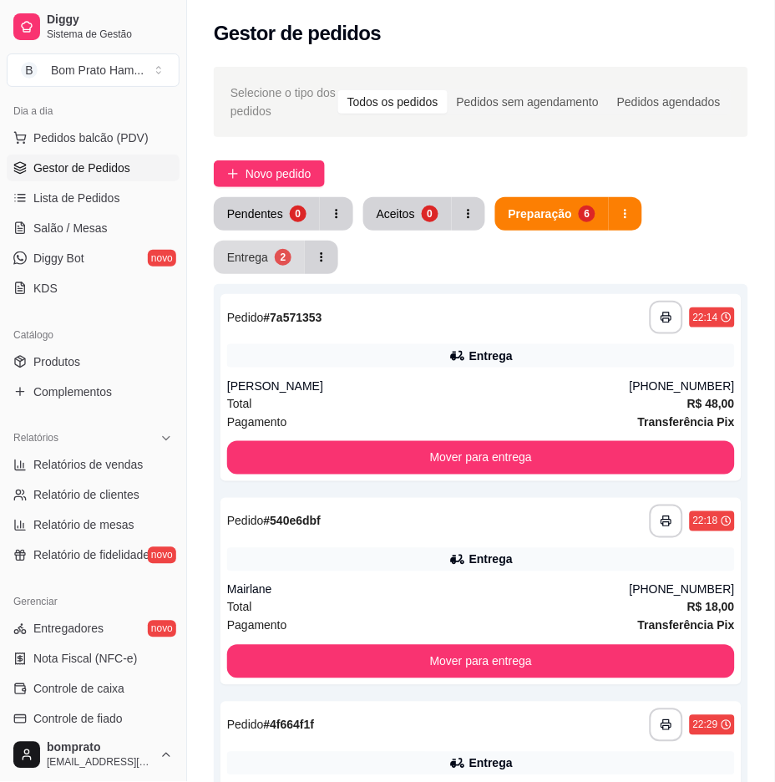
click at [286, 266] on button "Entrega 2" at bounding box center [259, 257] width 91 height 33
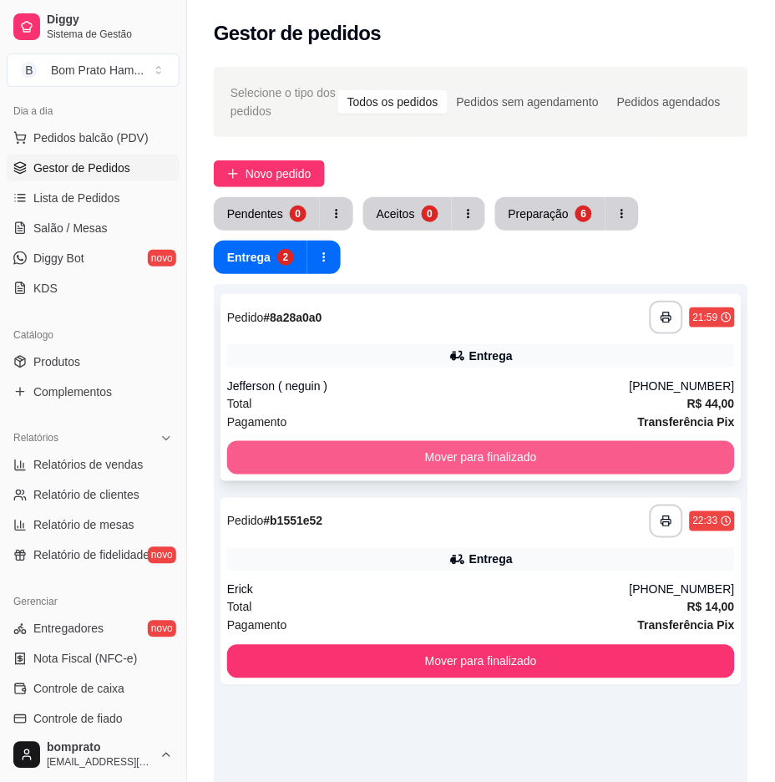
click at [540, 456] on button "Mover para finalizado" at bounding box center [481, 457] width 508 height 33
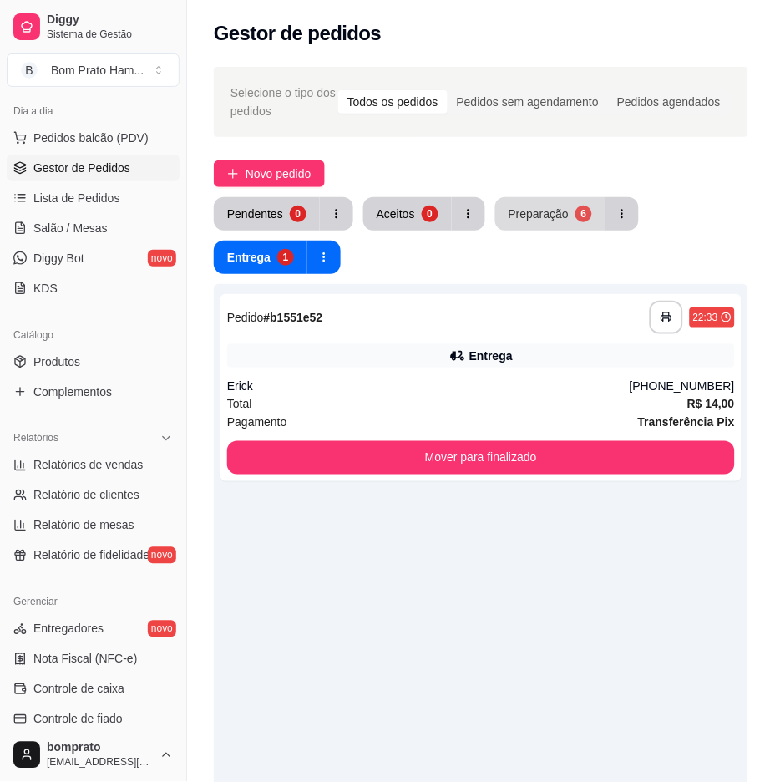
click at [548, 220] on div "Preparação" at bounding box center [539, 214] width 60 height 17
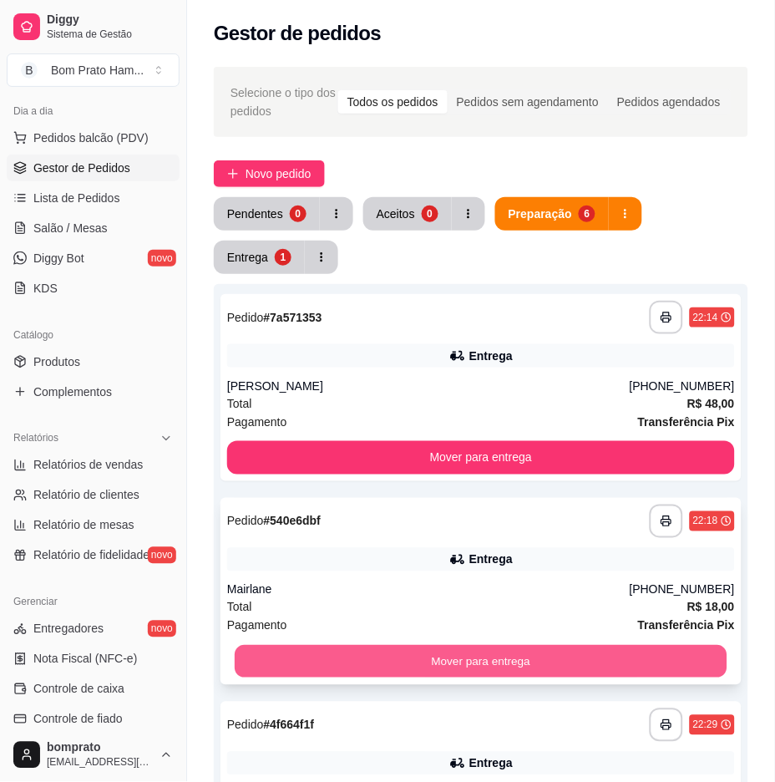
click at [541, 654] on button "Mover para entrega" at bounding box center [481, 662] width 493 height 33
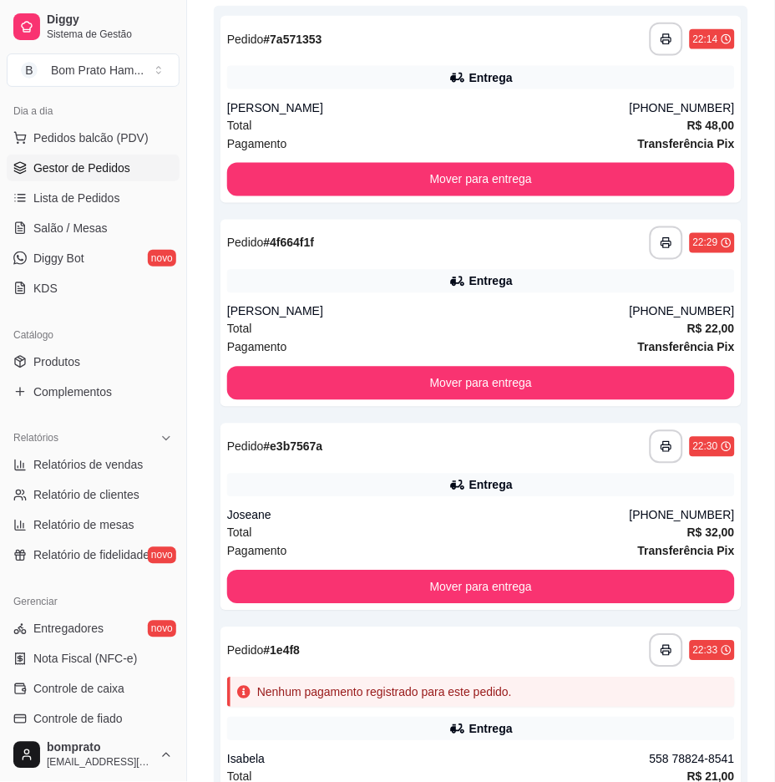
scroll to position [371, 0]
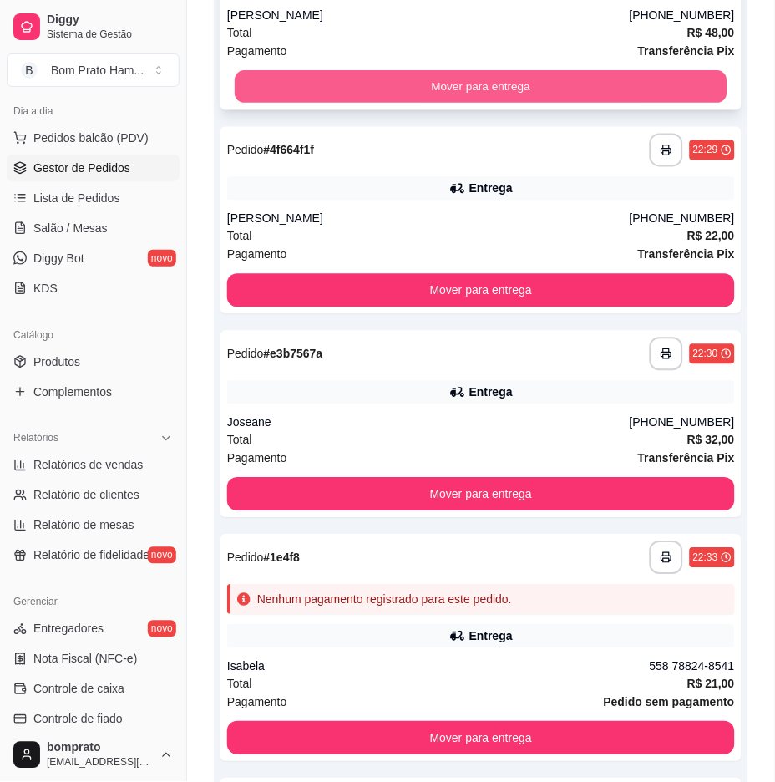
click at [432, 92] on button "Mover para entrega" at bounding box center [481, 87] width 493 height 33
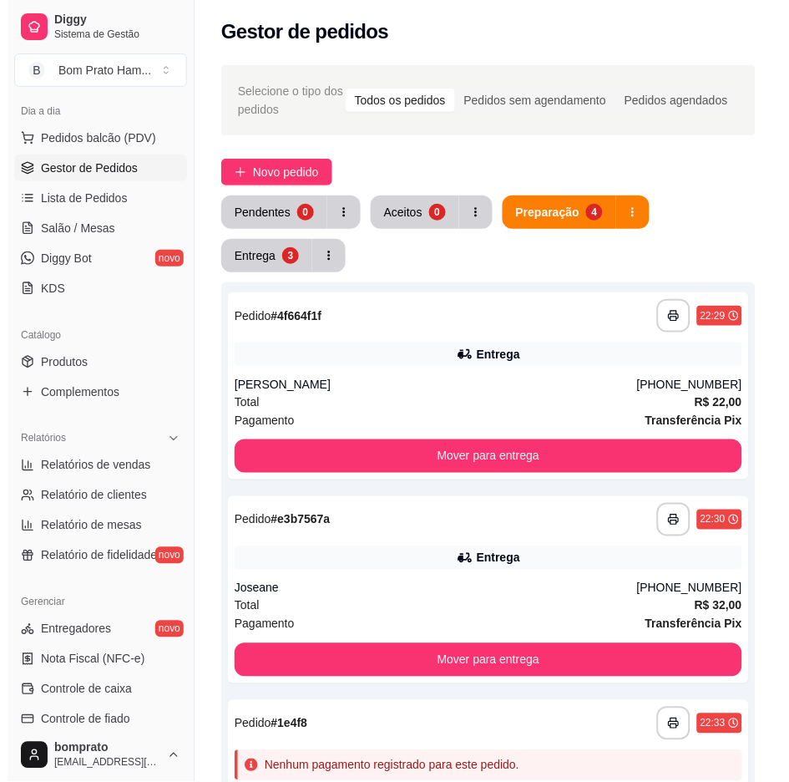
scroll to position [0, 0]
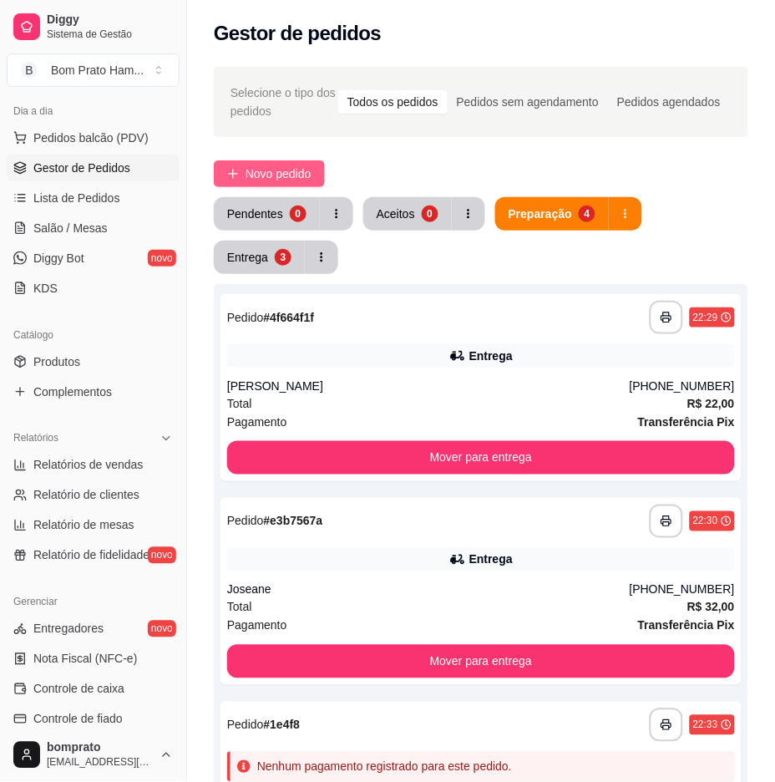
click at [239, 164] on button "Novo pedido" at bounding box center [269, 173] width 111 height 27
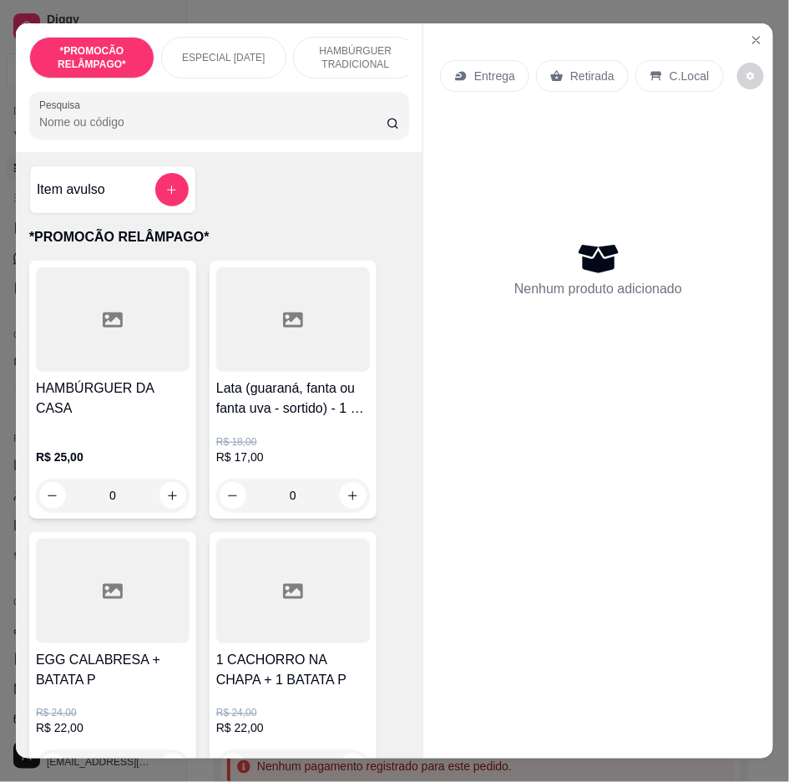
click at [140, 122] on input "Pesquisa" at bounding box center [213, 122] width 348 height 17
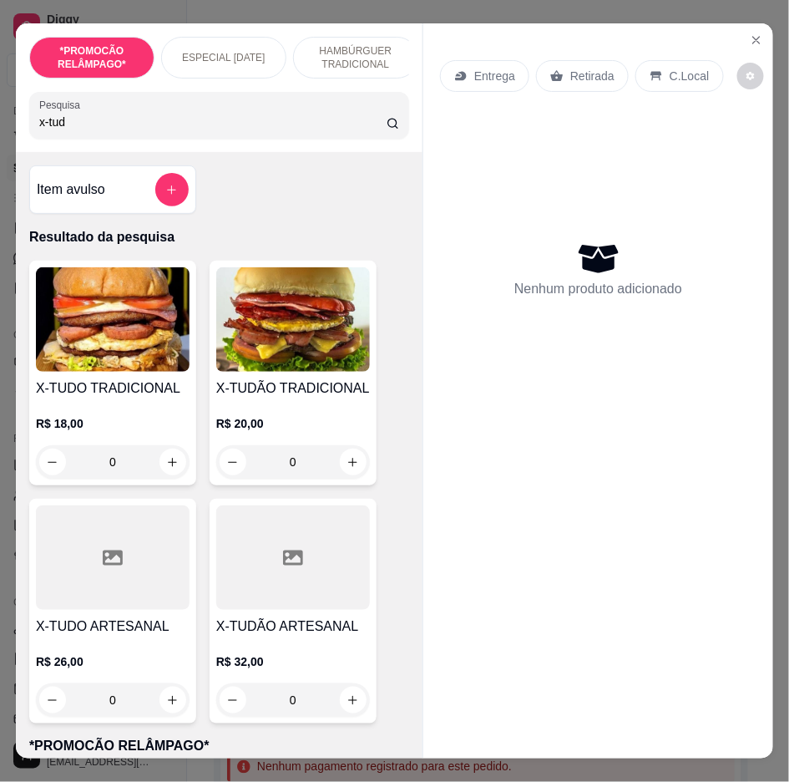
type input "x-tud"
click at [165, 474] on div "0" at bounding box center [113, 461] width 154 height 33
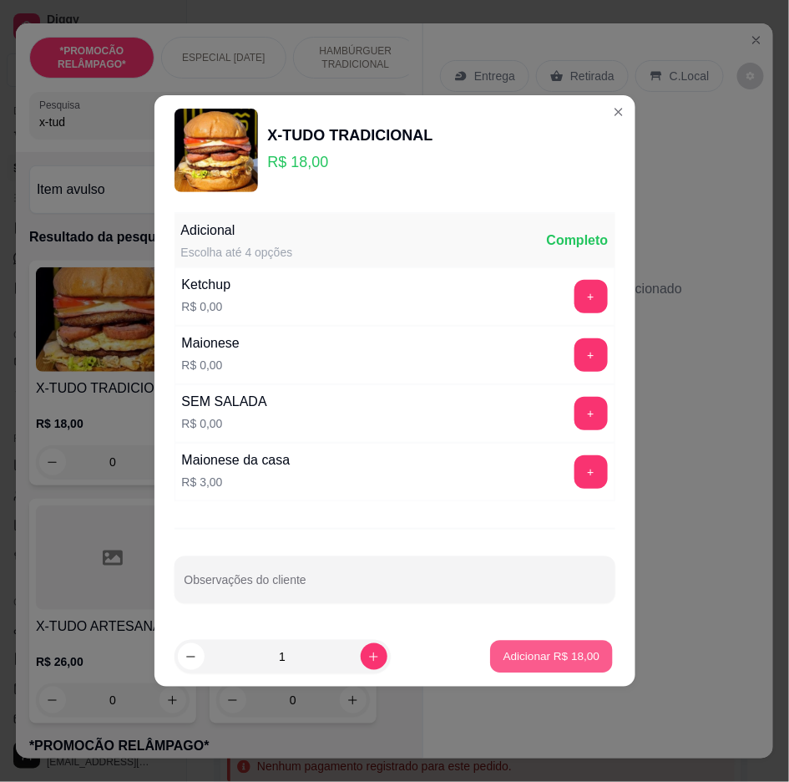
click at [529, 658] on p "Adicionar R$ 18,00" at bounding box center [552, 656] width 97 height 16
type input "1"
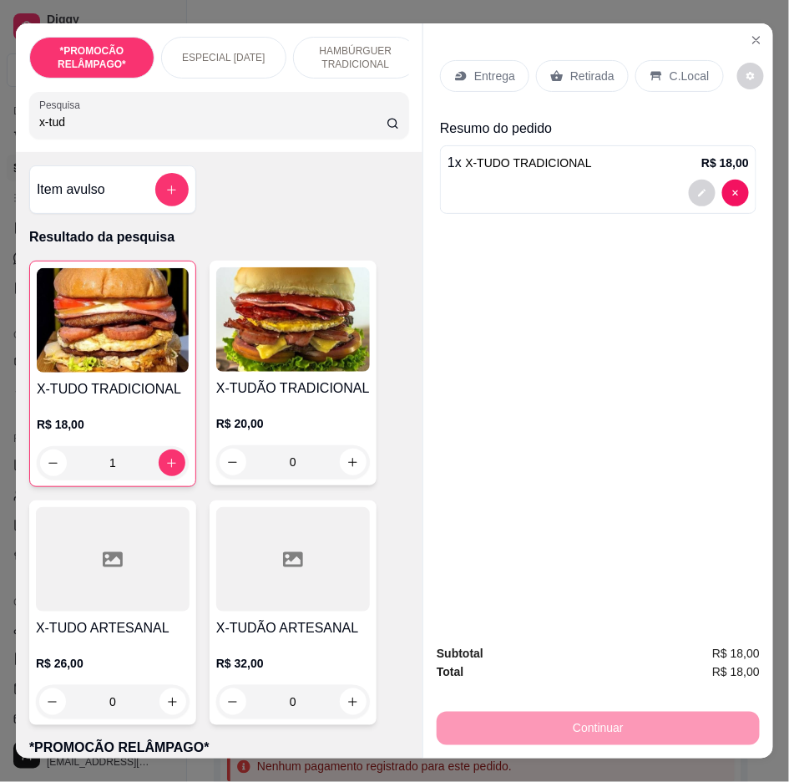
scroll to position [93, 0]
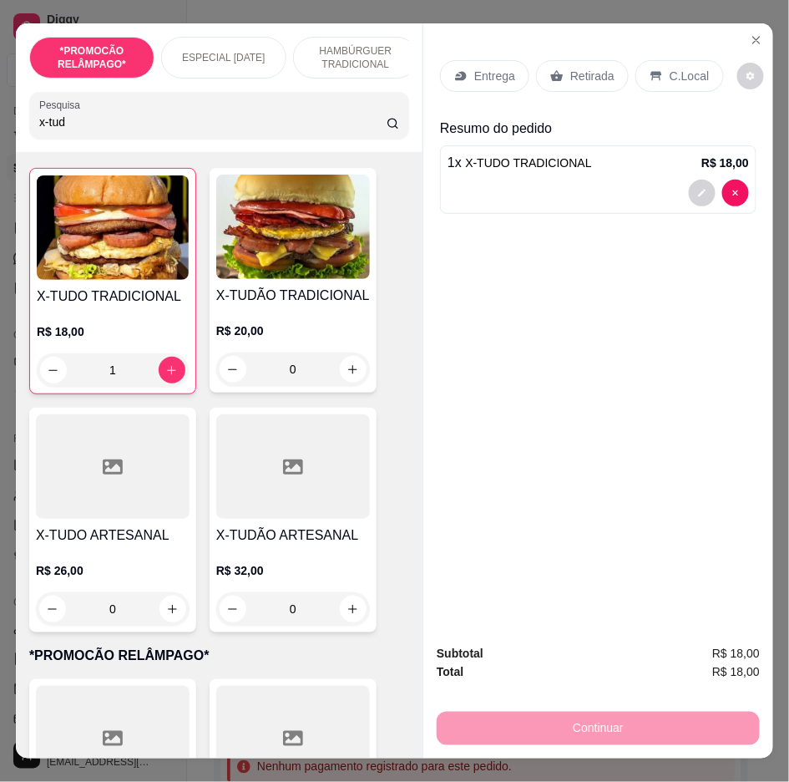
click at [37, 380] on div "1" at bounding box center [113, 369] width 152 height 33
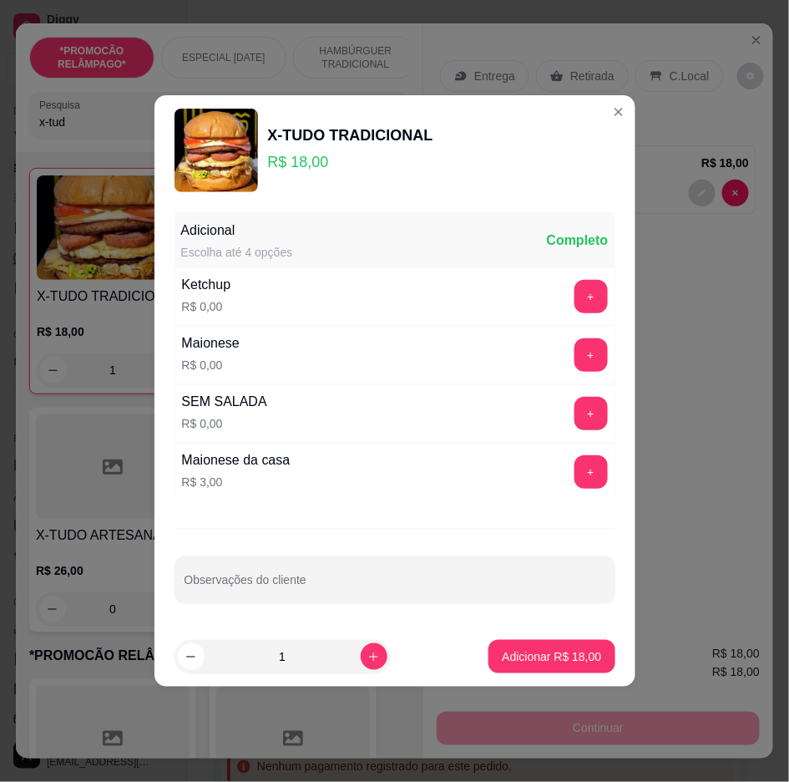
click at [586, 113] on div "X-TUDO TRADICIONAL R$ 18,00" at bounding box center [395, 151] width 441 height 84
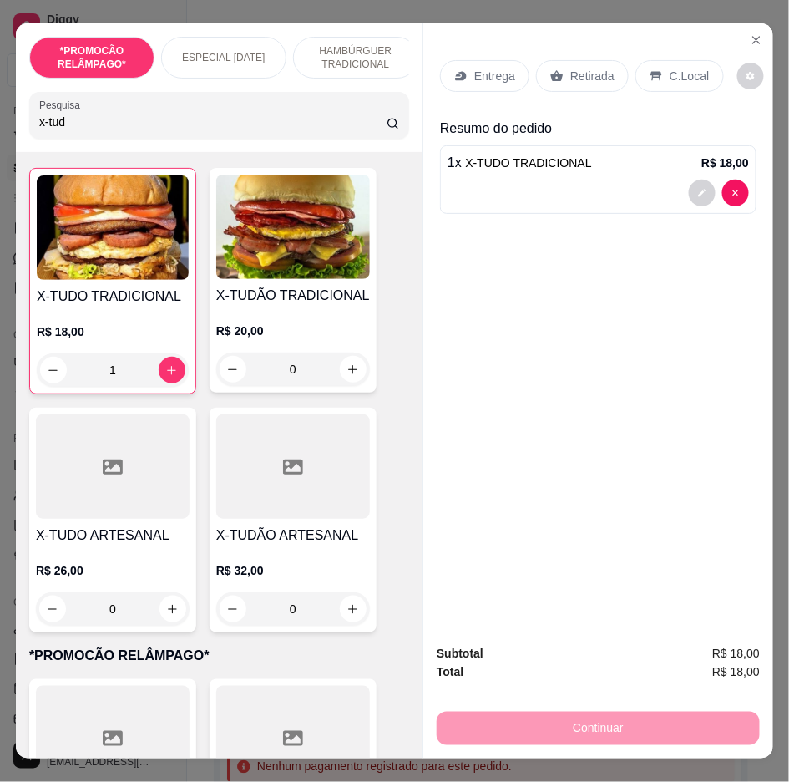
click at [174, 611] on div "0" at bounding box center [113, 608] width 154 height 33
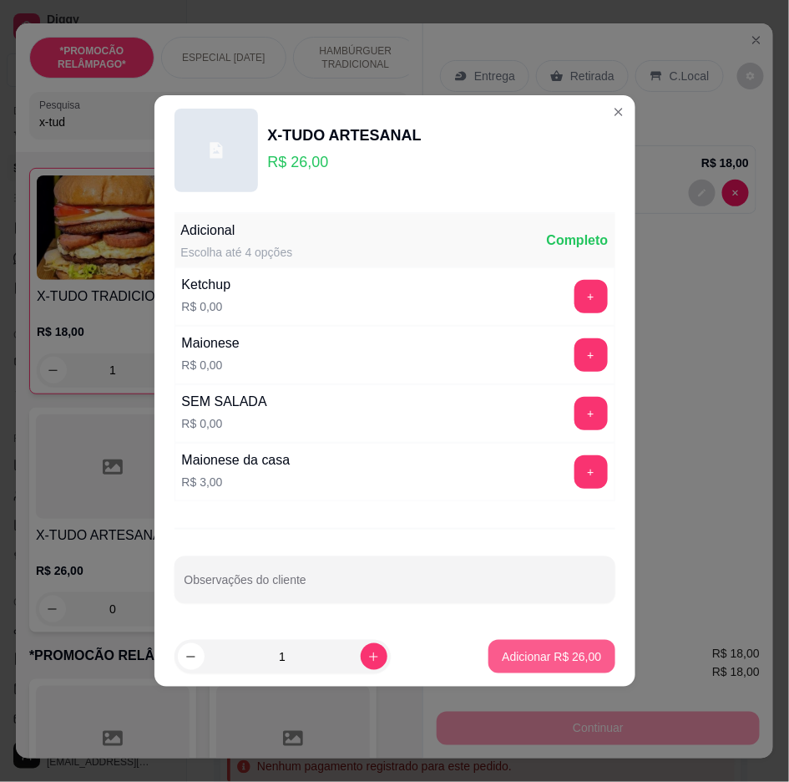
click at [543, 628] on footer "1 Adicionar R$ 26,00" at bounding box center [395, 657] width 481 height 60
click at [561, 648] on p "Adicionar R$ 26,00" at bounding box center [552, 656] width 97 height 16
type input "1"
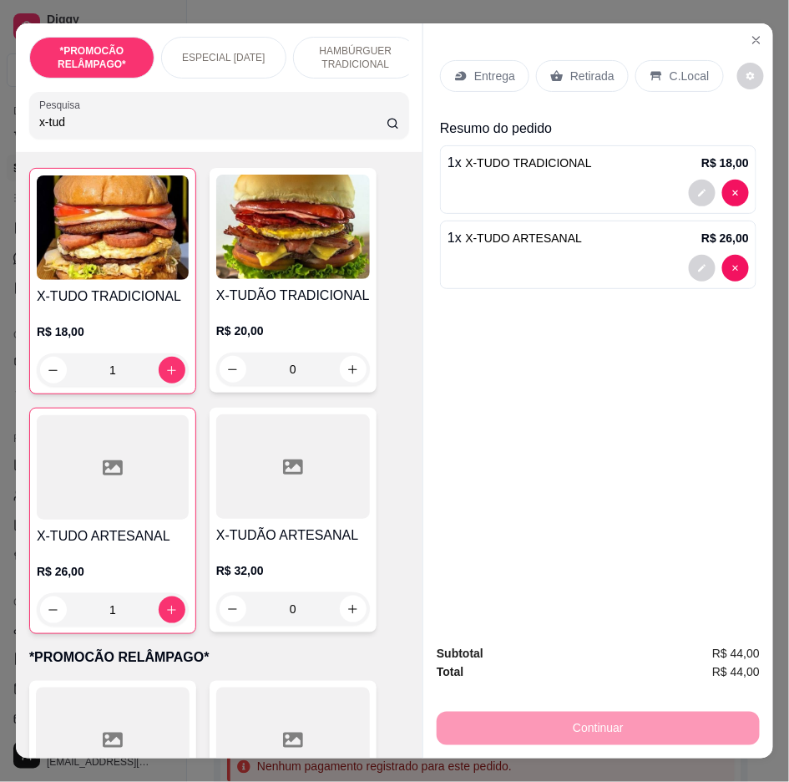
click at [689, 180] on div at bounding box center [719, 193] width 60 height 27
type input "0"
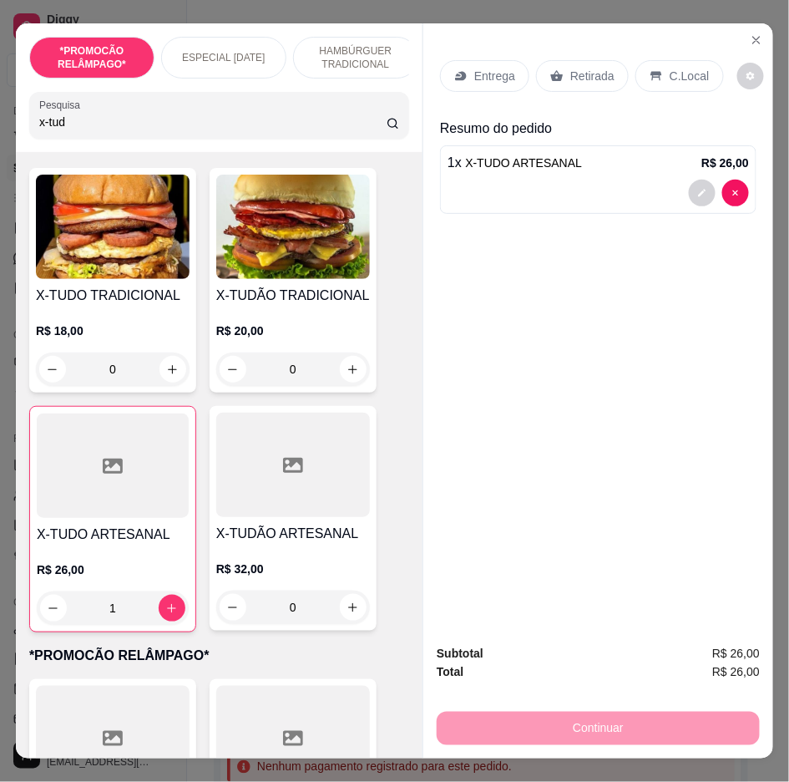
click at [555, 72] on icon at bounding box center [557, 75] width 13 height 13
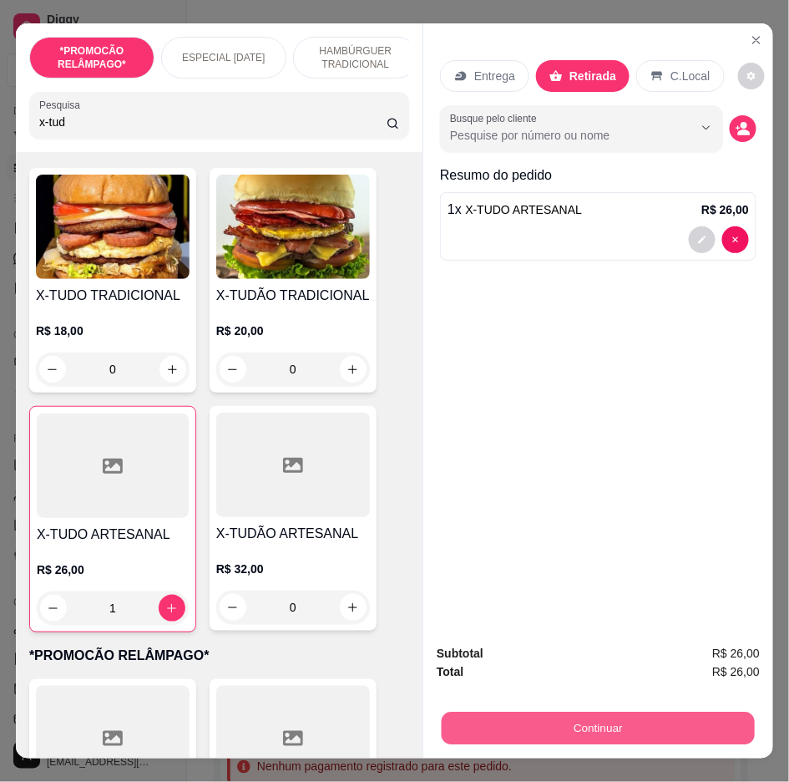
click at [581, 728] on button "Continuar" at bounding box center [598, 729] width 313 height 33
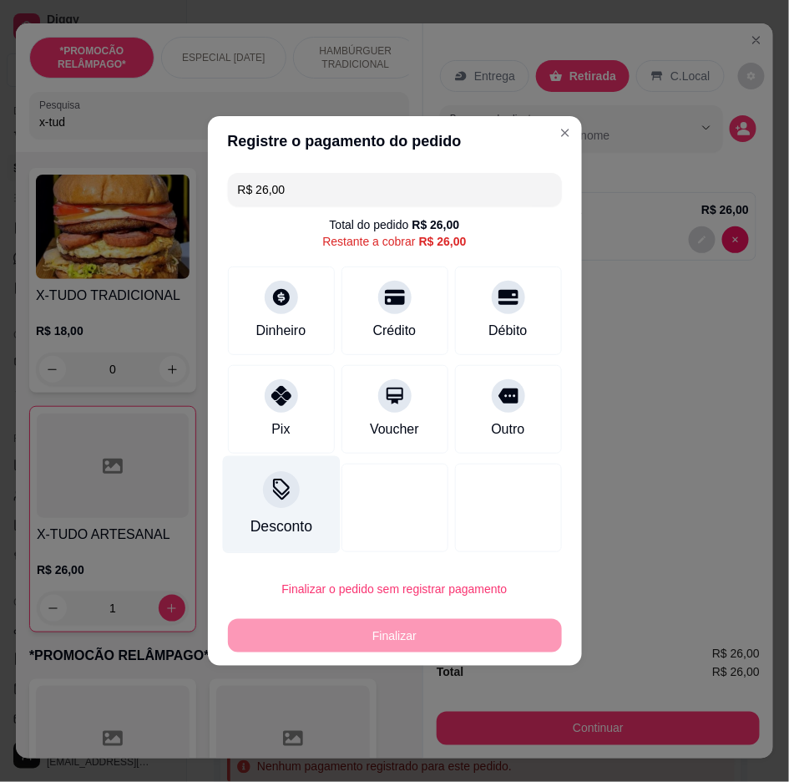
drag, startPoint x: 279, startPoint y: 403, endPoint x: 307, endPoint y: 440, distance: 47.1
click at [288, 410] on div "Pix" at bounding box center [281, 409] width 107 height 89
type input "R$ 0,00"
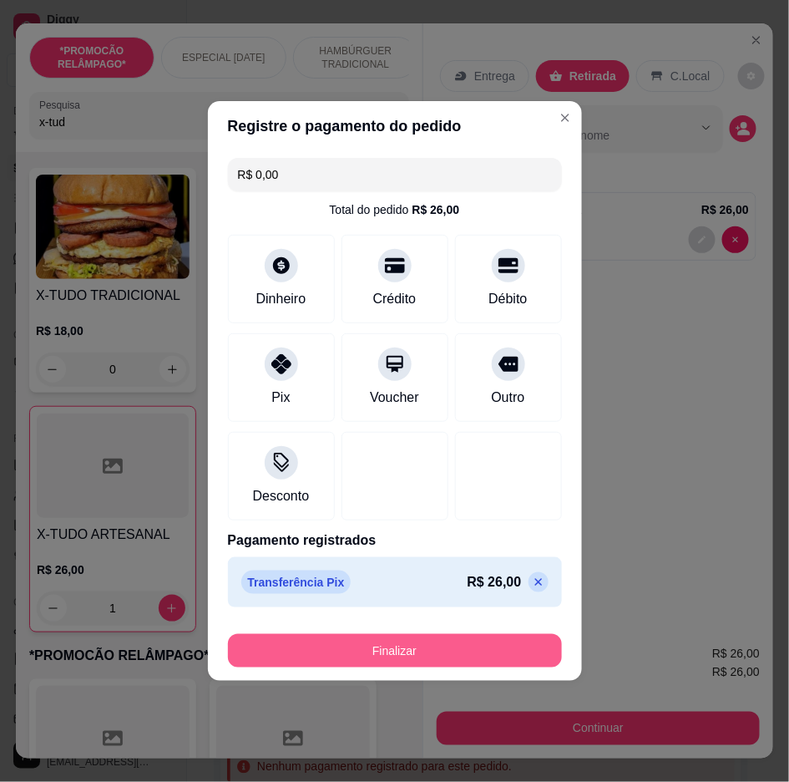
click at [312, 638] on button "Finalizar" at bounding box center [395, 650] width 334 height 33
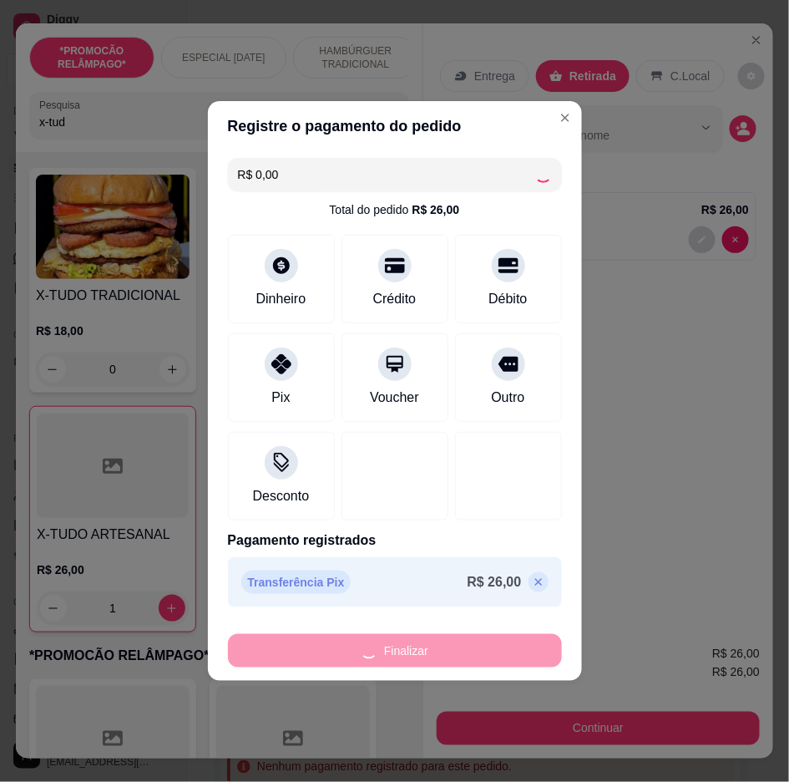
type input "0"
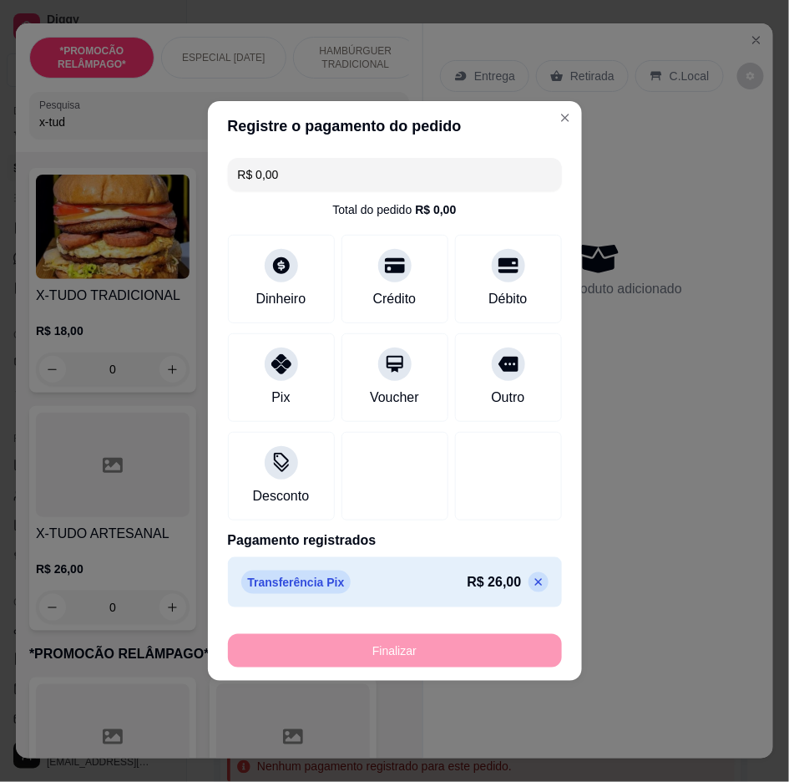
type input "-R$ 26,00"
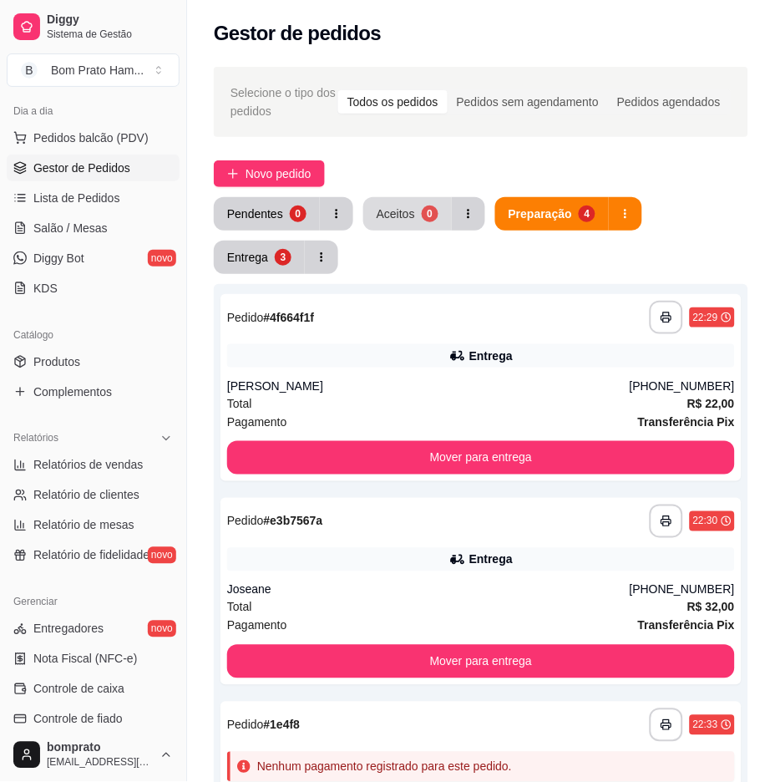
click at [429, 214] on div "0" at bounding box center [430, 214] width 17 height 17
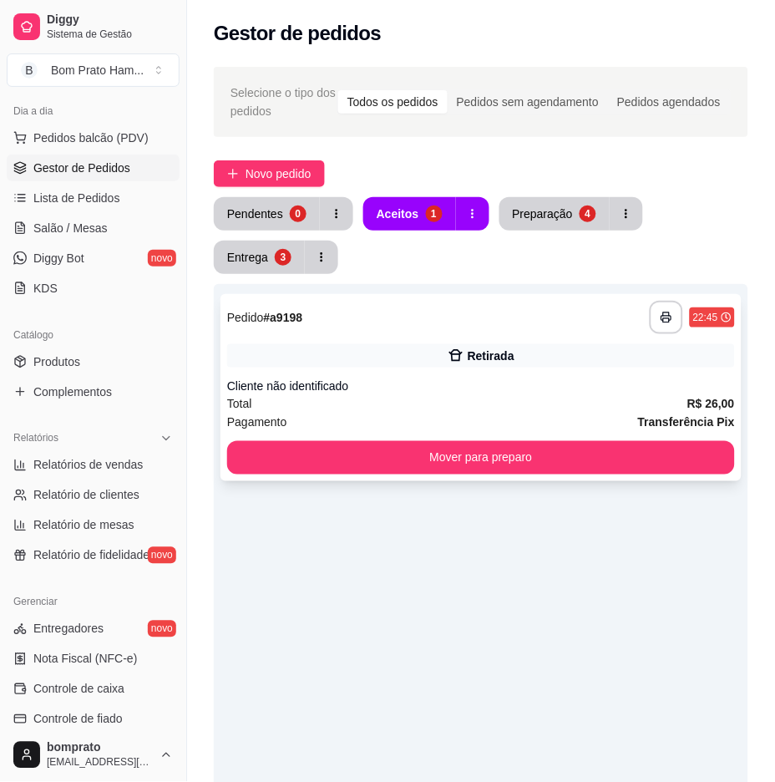
drag, startPoint x: 414, startPoint y: 338, endPoint x: 432, endPoint y: 332, distance: 19.6
click at [432, 332] on div "**********" at bounding box center [481, 387] width 521 height 187
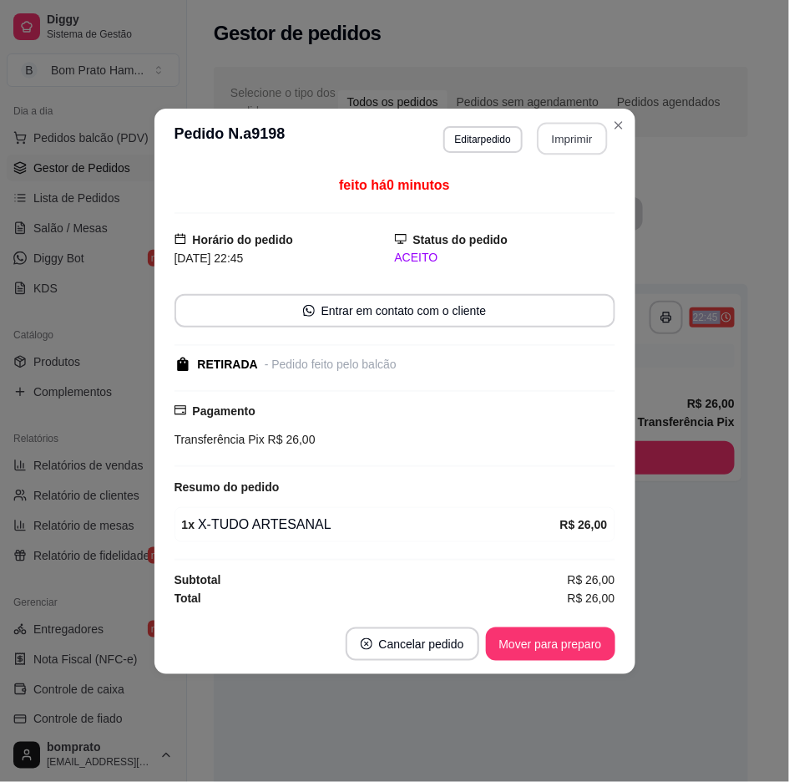
click at [571, 139] on button "Imprimir" at bounding box center [572, 138] width 70 height 33
click at [598, 637] on button "Mover para preparo" at bounding box center [550, 643] width 129 height 33
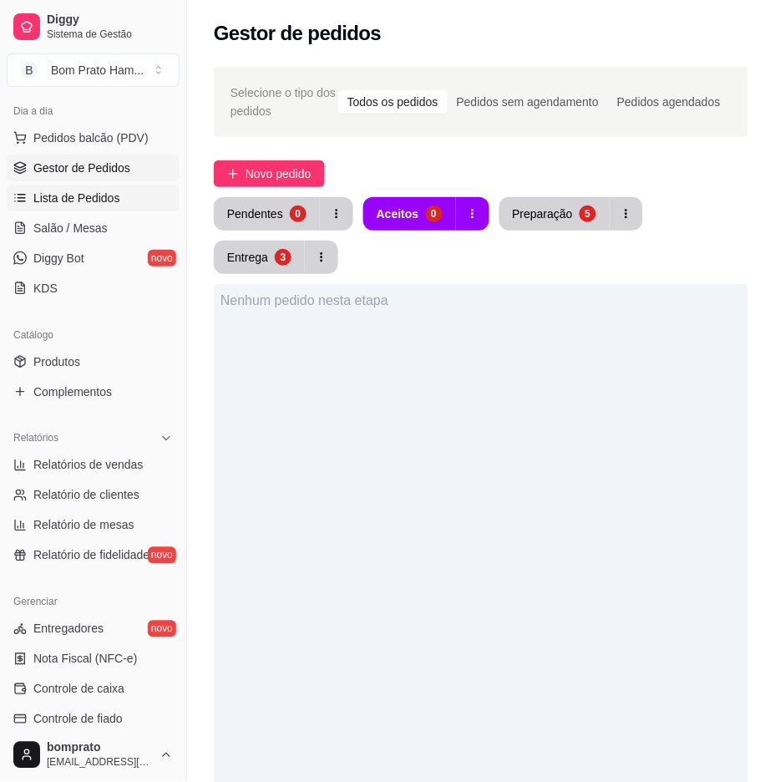
drag, startPoint x: 130, startPoint y: 195, endPoint x: 147, endPoint y: 206, distance: 19.9
click at [131, 195] on link "Lista de Pedidos" at bounding box center [93, 198] width 173 height 27
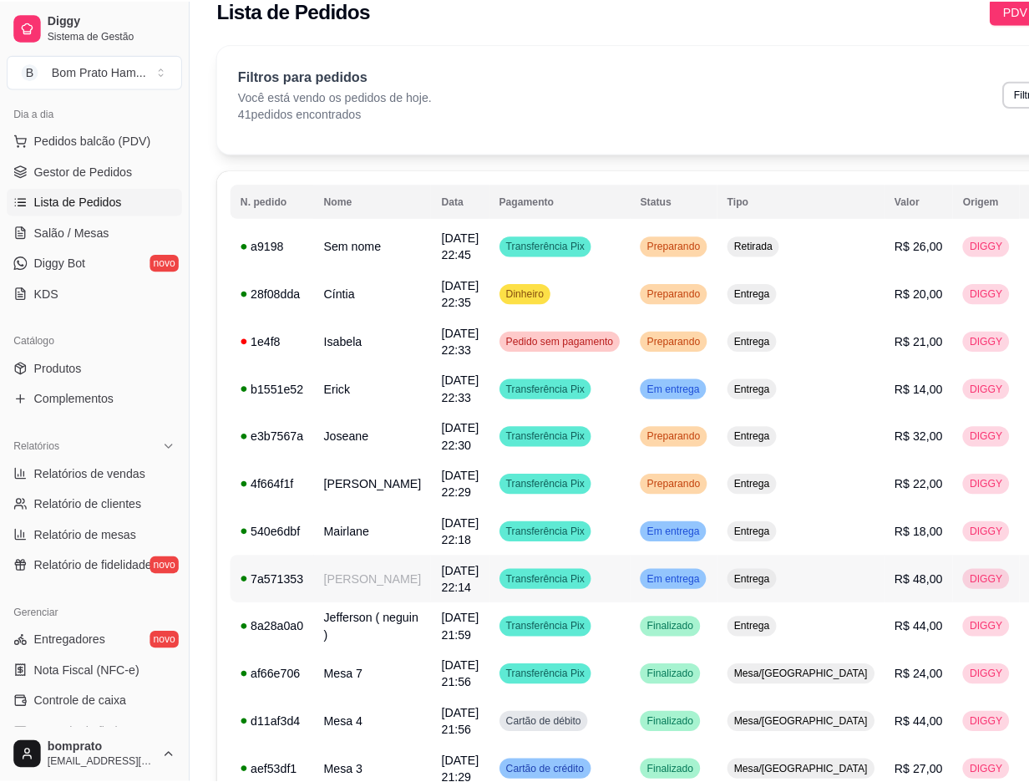
scroll to position [22, 0]
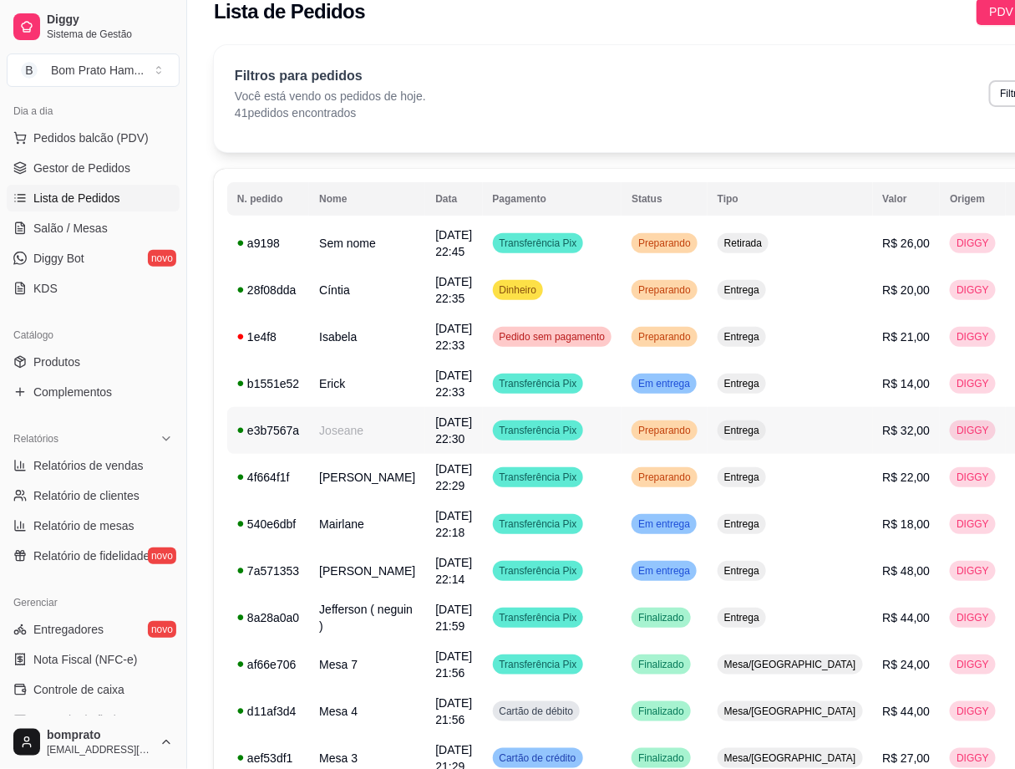
click at [803, 434] on td "R$ 32,00" at bounding box center [907, 430] width 68 height 47
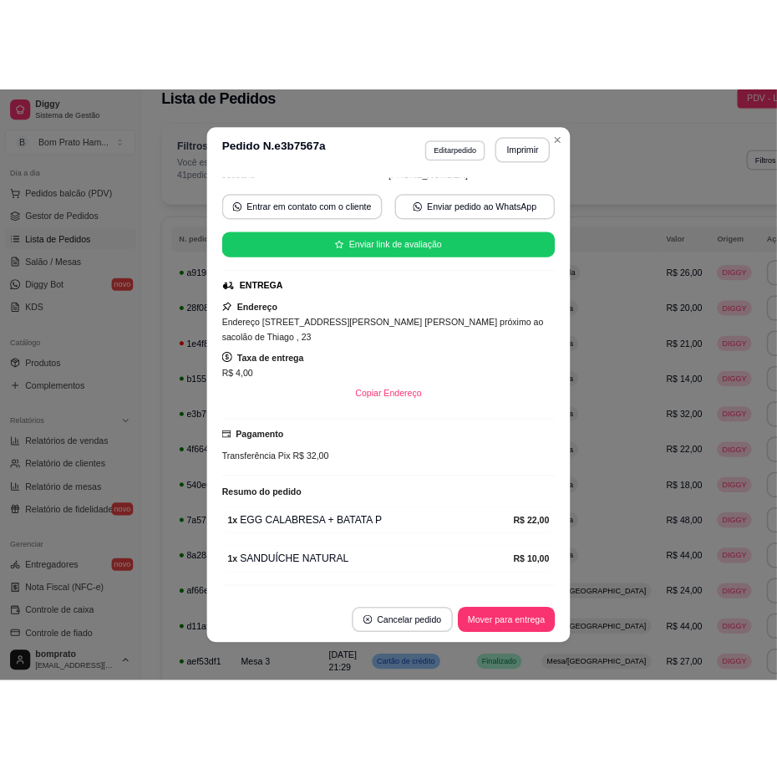
scroll to position [174, 0]
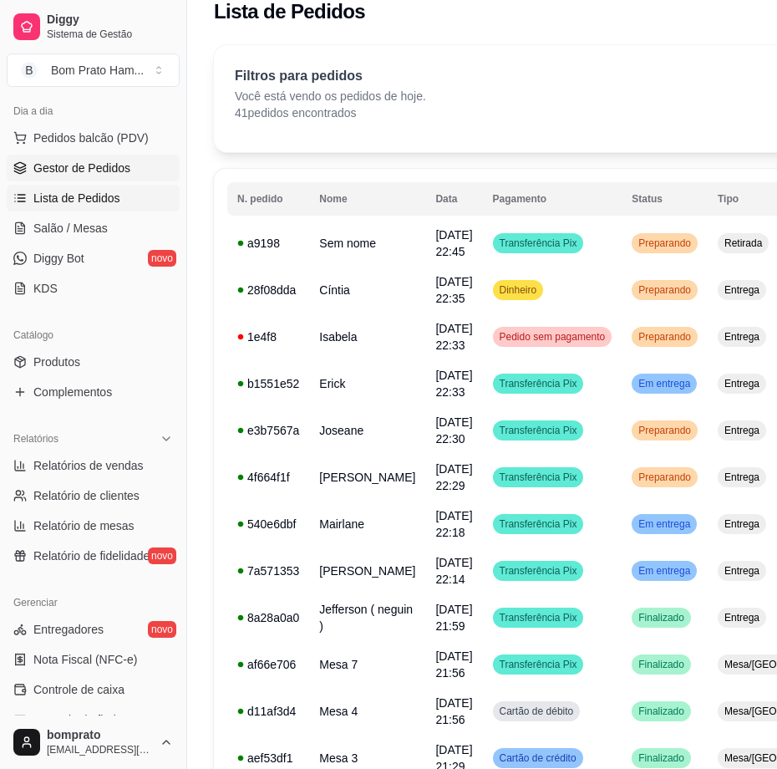
click at [78, 163] on span "Gestor de Pedidos" at bounding box center [81, 168] width 97 height 17
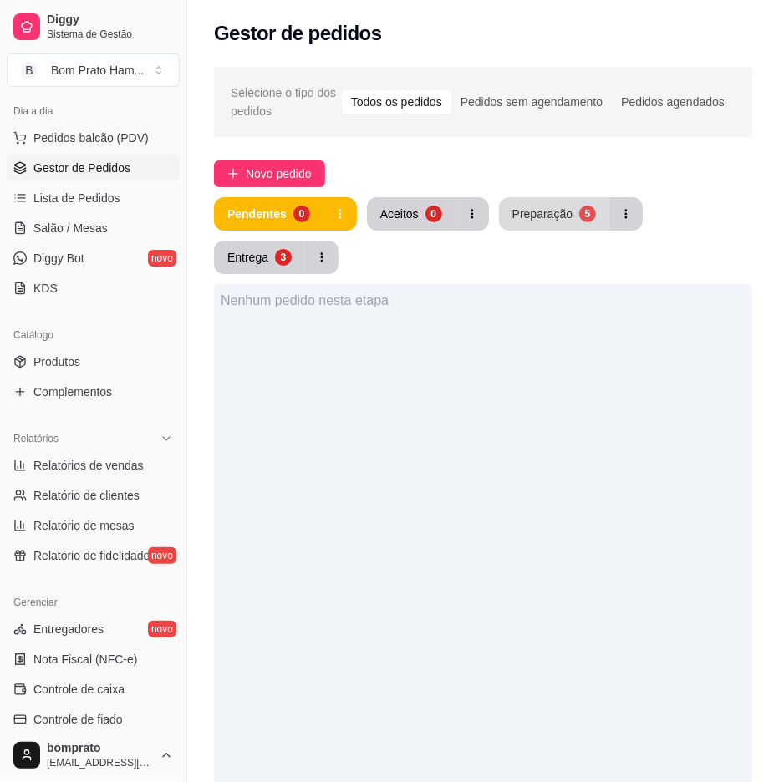
click at [535, 226] on button "Preparação 5" at bounding box center [554, 213] width 110 height 33
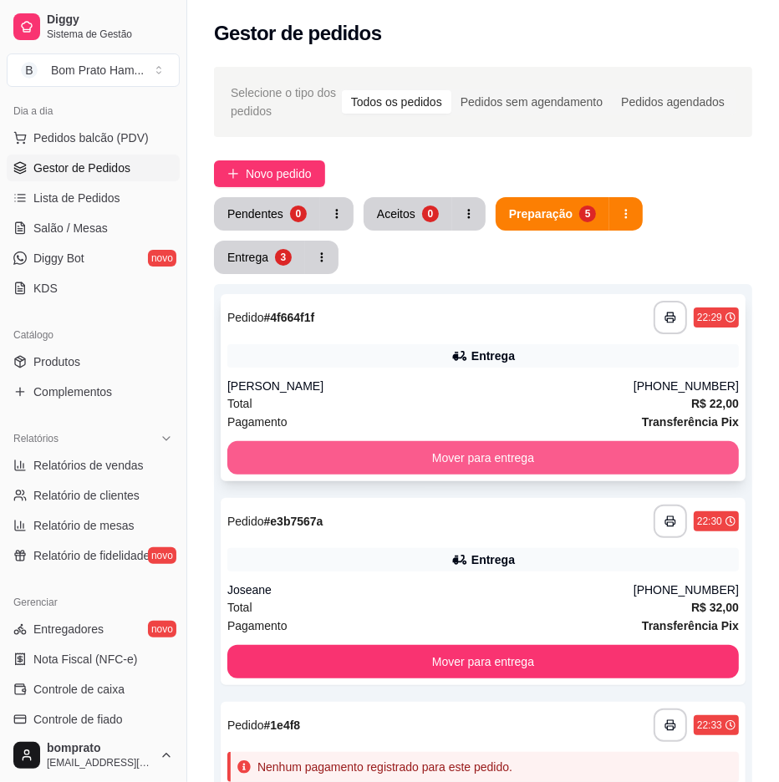
click at [717, 444] on button "Mover para entrega" at bounding box center [482, 457] width 511 height 33
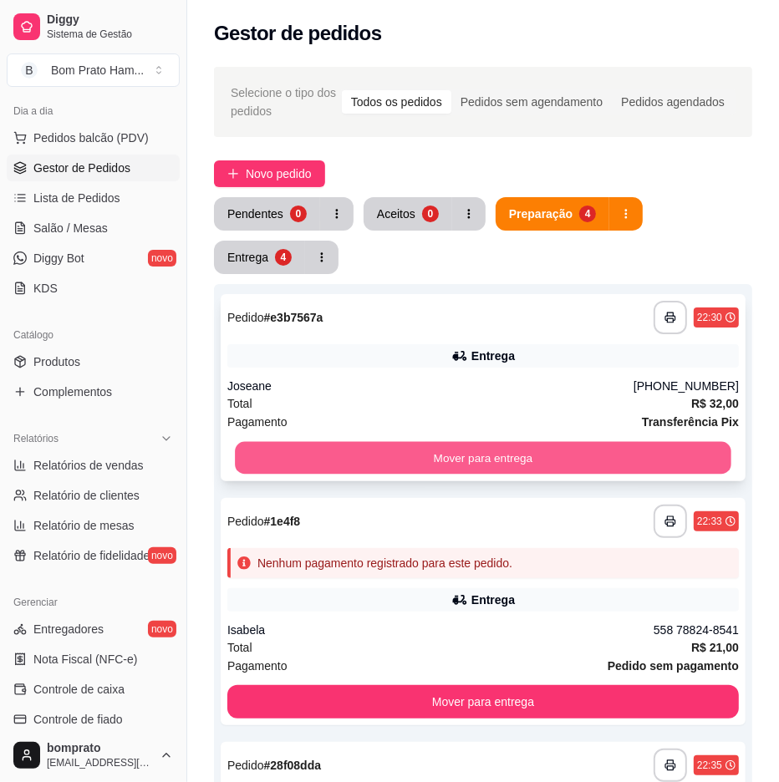
click at [641, 445] on button "Mover para entrega" at bounding box center [483, 458] width 496 height 33
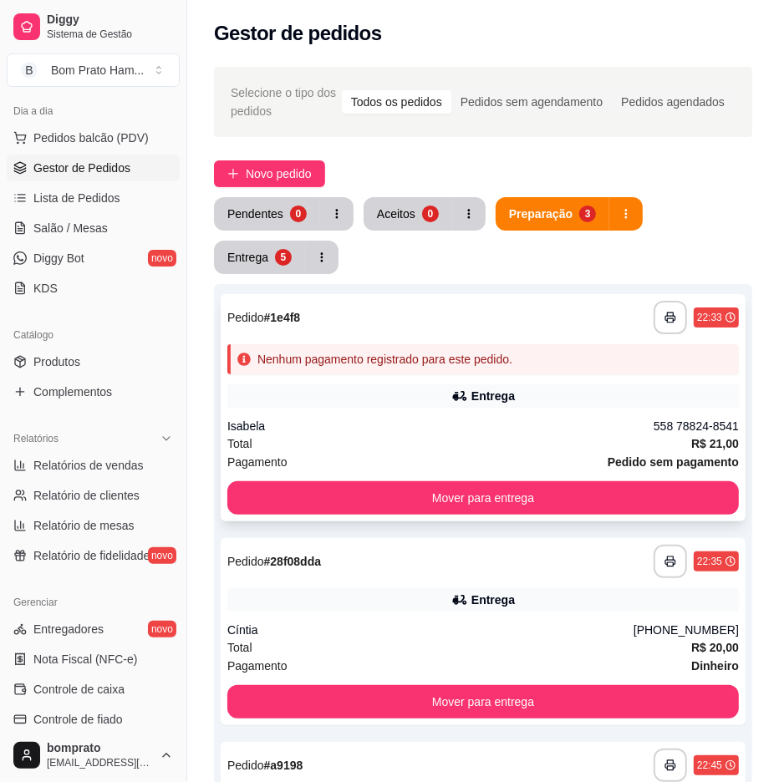
click at [688, 429] on div "558 78824-8541" at bounding box center [695, 426] width 85 height 17
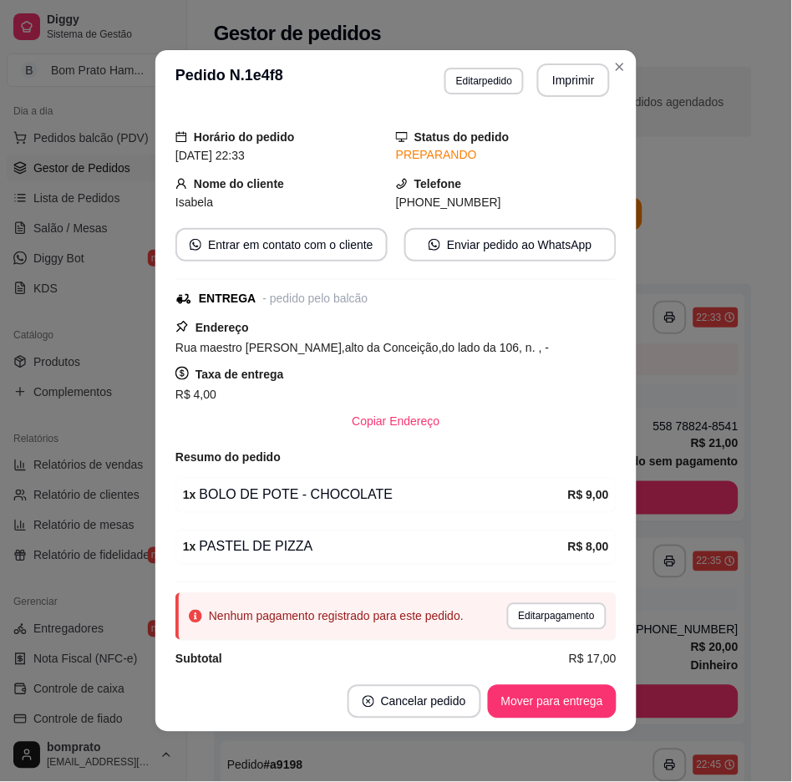
scroll to position [67, 0]
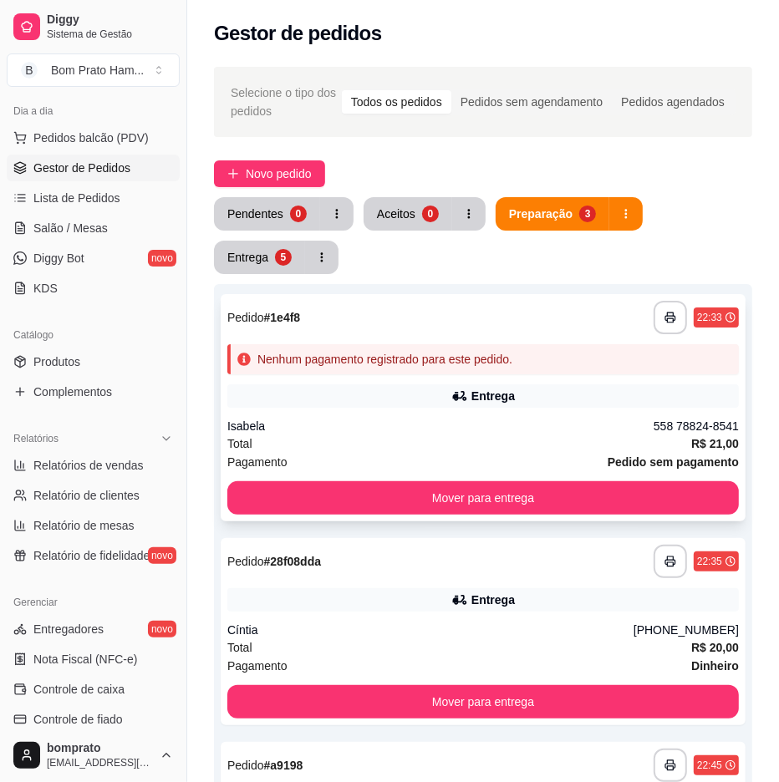
drag, startPoint x: 548, startPoint y: 415, endPoint x: 557, endPoint y: 413, distance: 9.5
click at [557, 413] on div "**********" at bounding box center [483, 407] width 525 height 227
click at [579, 73] on div "Selecione o tipo dos pedidos Todos os pedidos Pedidos sem agendamento Pedidos a…" at bounding box center [483, 102] width 538 height 70
drag, startPoint x: 622, startPoint y: 411, endPoint x: 625, endPoint y: 398, distance: 13.6
click at [625, 398] on div "**********" at bounding box center [483, 407] width 525 height 227
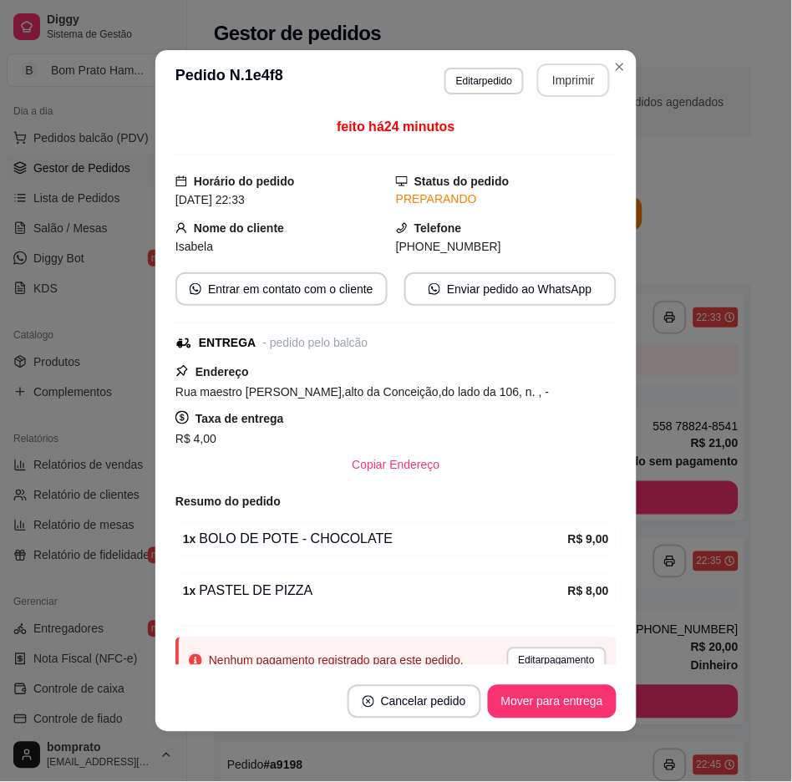
click at [557, 87] on button "Imprimir" at bounding box center [573, 79] width 73 height 33
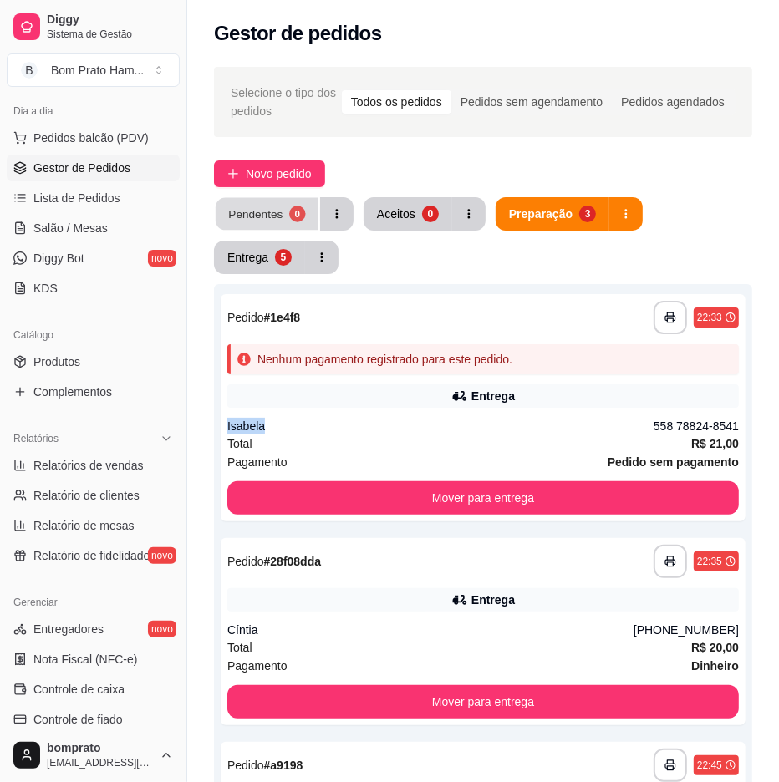
click at [284, 209] on button "Pendentes 0" at bounding box center [267, 214] width 103 height 33
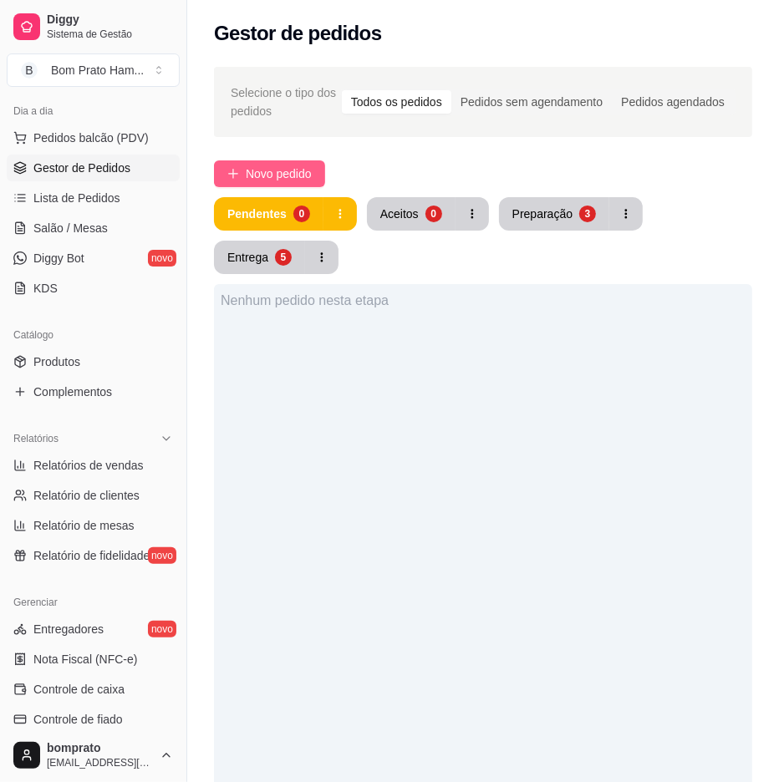
click at [312, 165] on span "Novo pedido" at bounding box center [279, 174] width 66 height 18
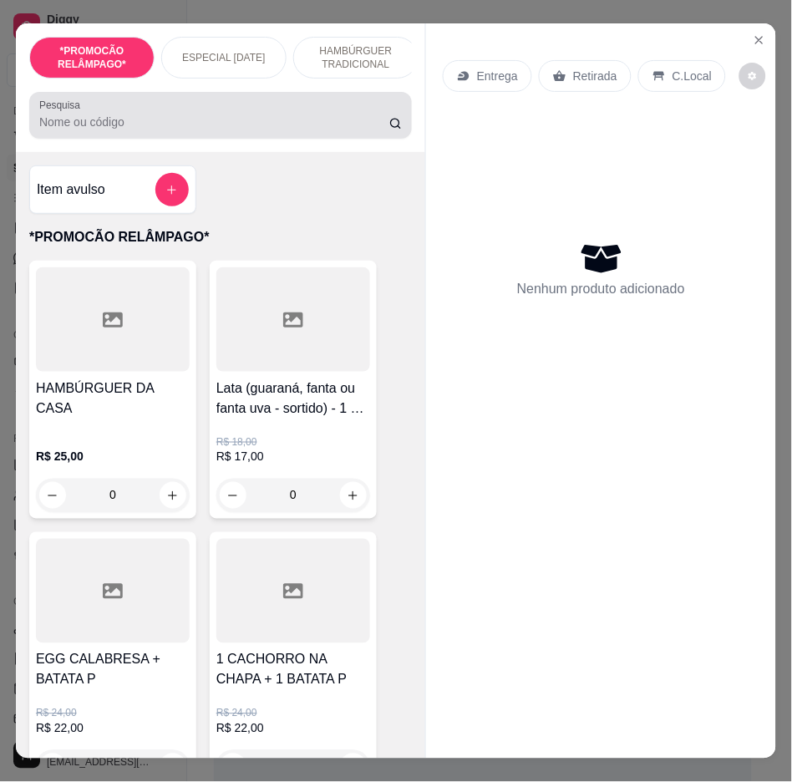
click at [199, 139] on div "Pesquisa" at bounding box center [220, 115] width 383 height 47
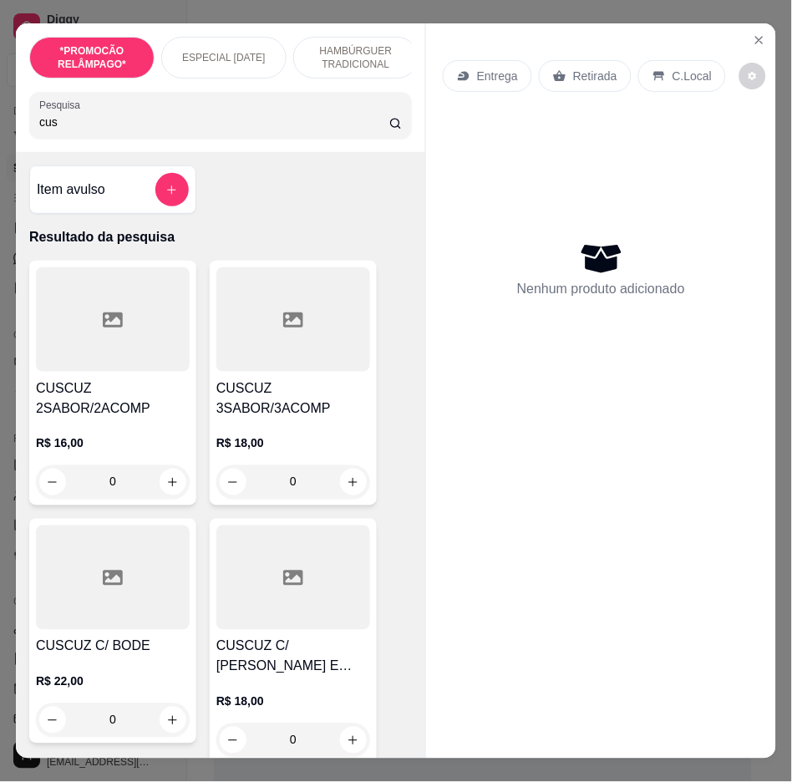
type input "cus"
click at [173, 485] on div "0" at bounding box center [113, 481] width 154 height 33
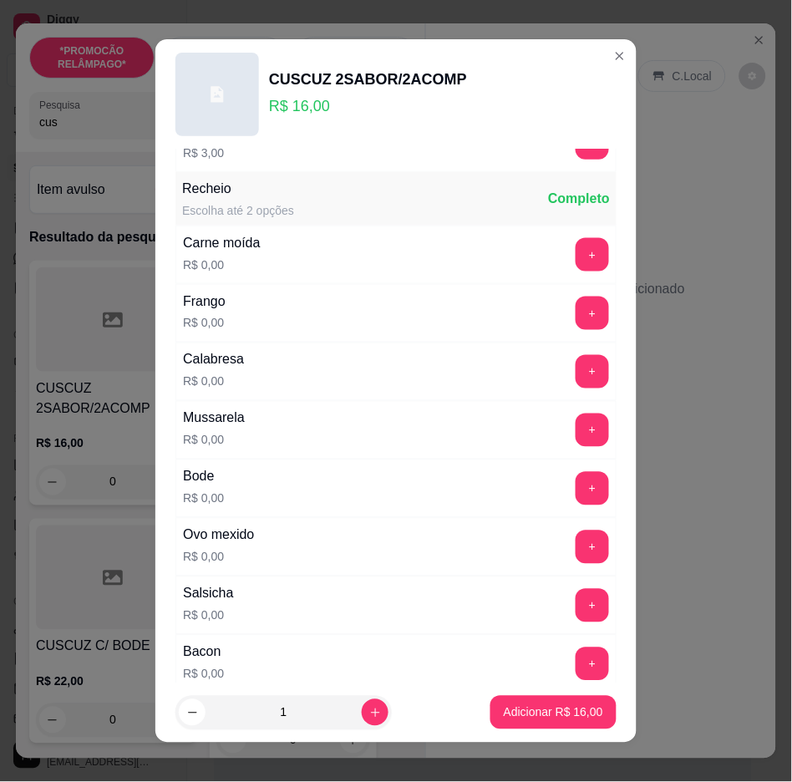
scroll to position [278, 0]
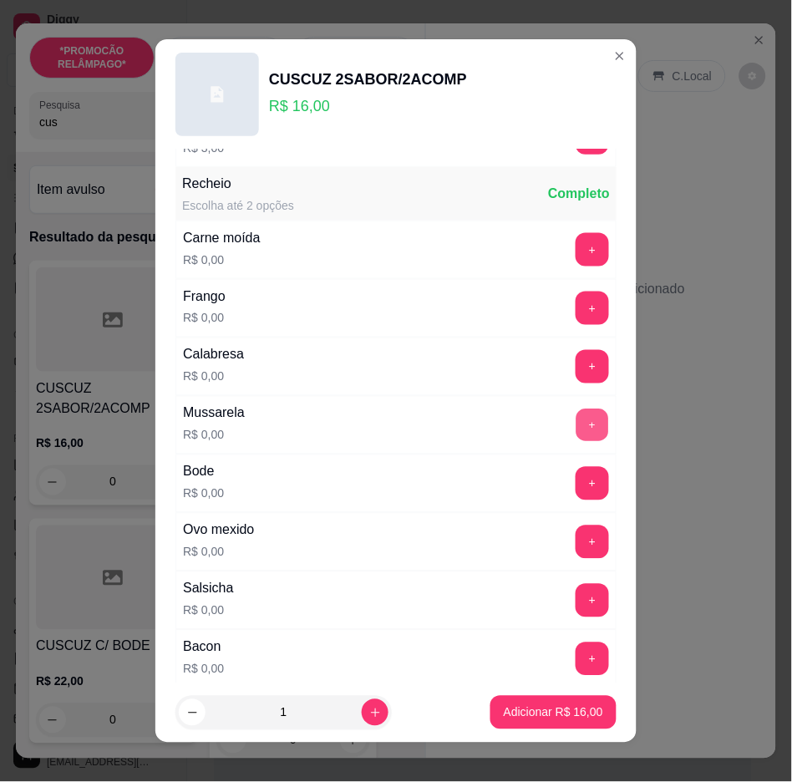
click at [576, 432] on button "+" at bounding box center [592, 425] width 33 height 33
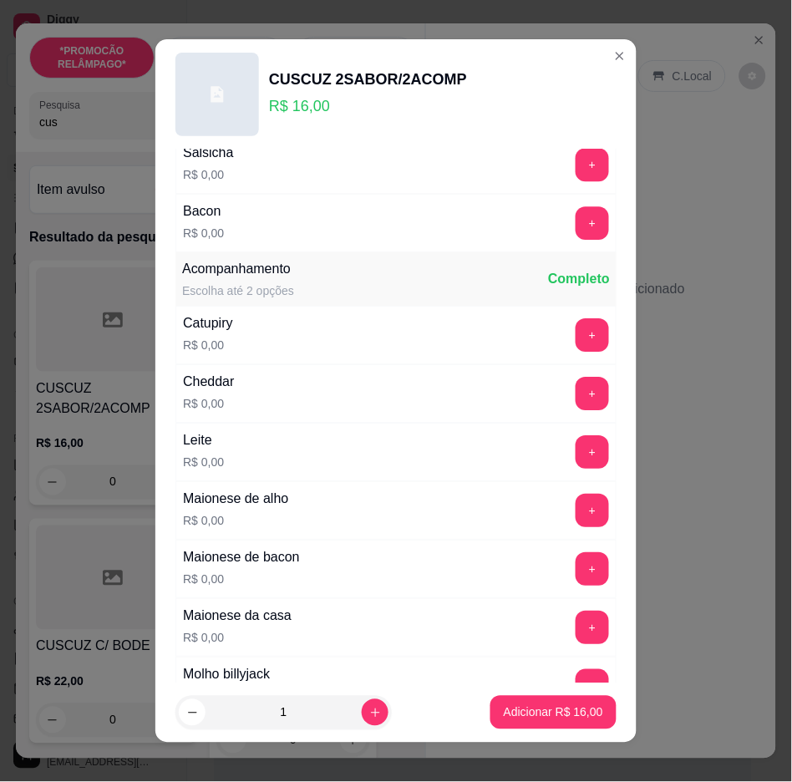
scroll to position [835, 0]
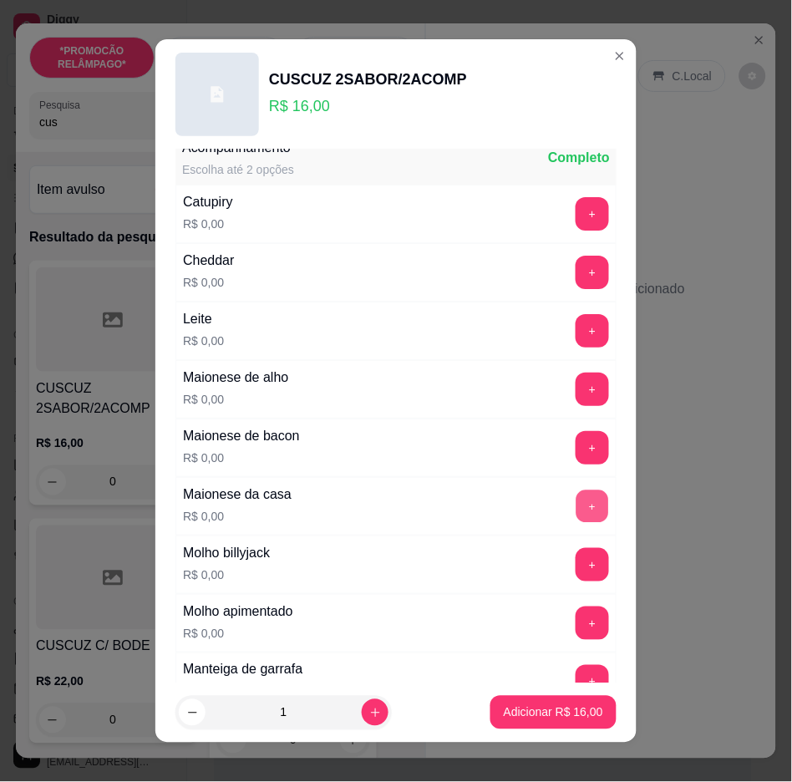
click at [576, 508] on button "+" at bounding box center [592, 506] width 33 height 33
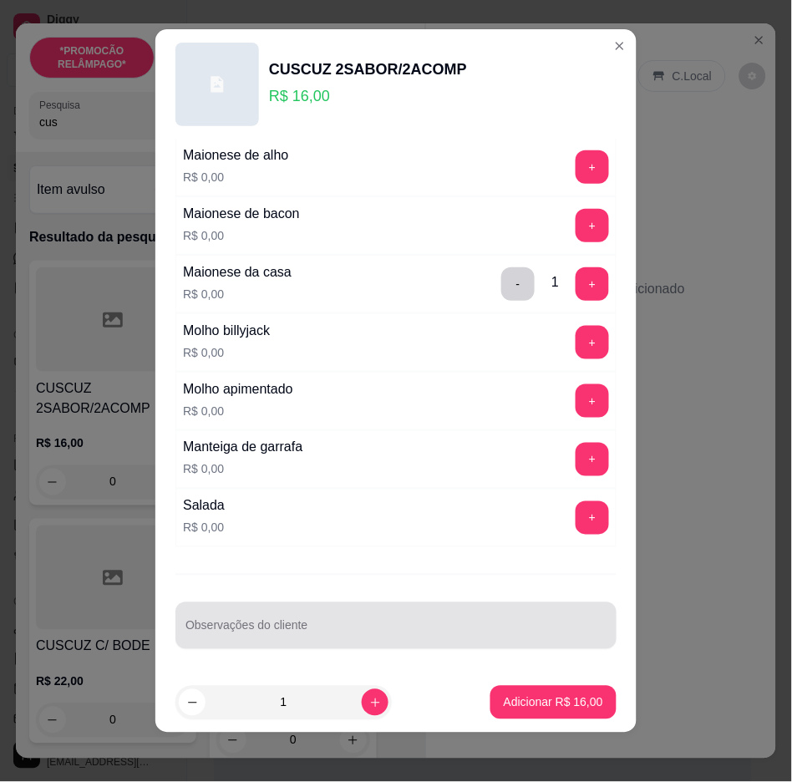
scroll to position [13, 0]
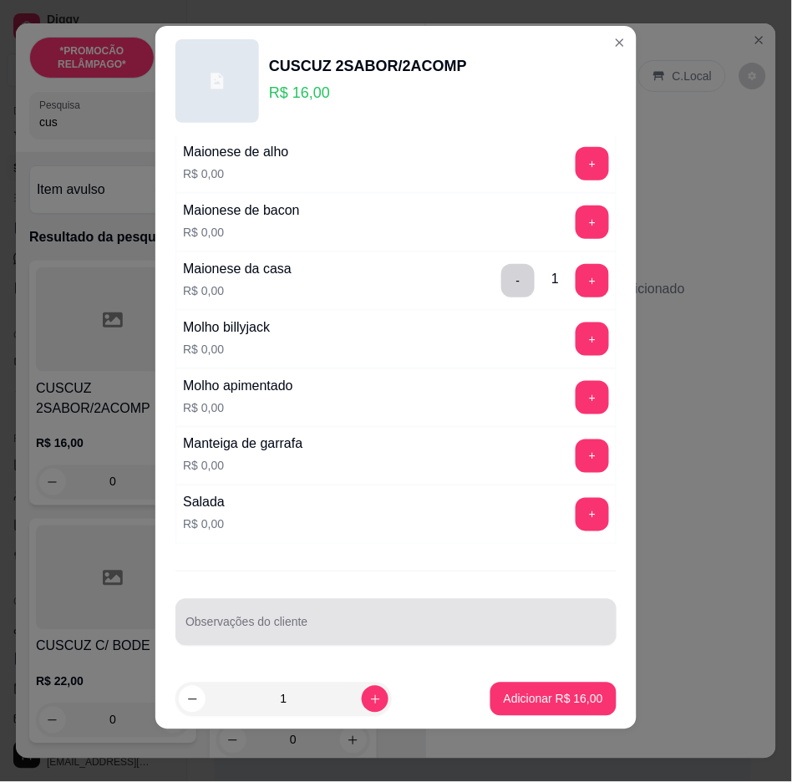
drag, startPoint x: 474, startPoint y: 627, endPoint x: 495, endPoint y: 631, distance: 20.3
click at [478, 629] on input "Observações do cliente" at bounding box center [395, 629] width 421 height 17
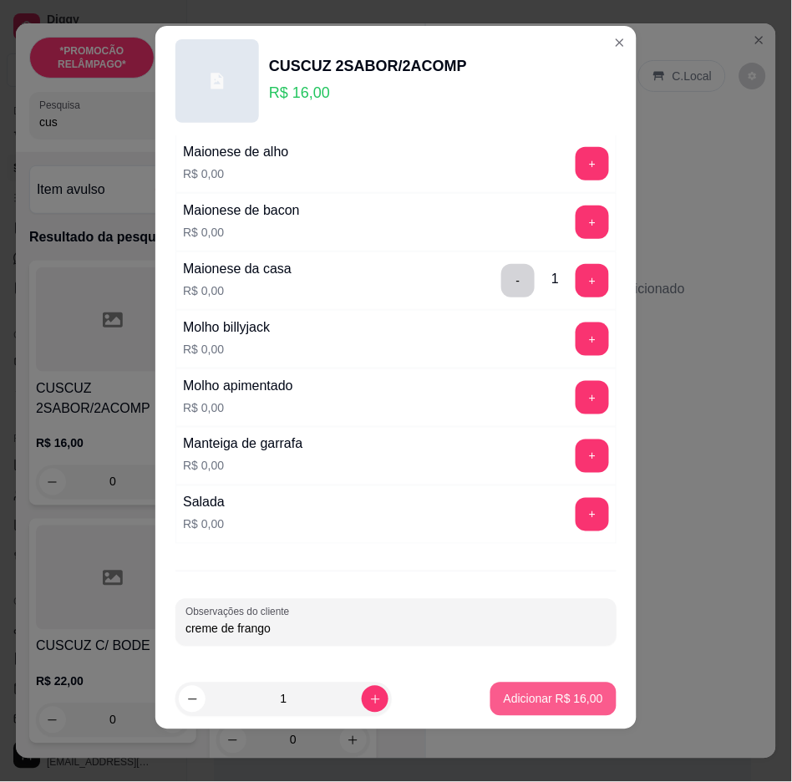
type input "creme de frango"
click at [551, 688] on button "Adicionar R$ 16,00" at bounding box center [553, 699] width 123 height 33
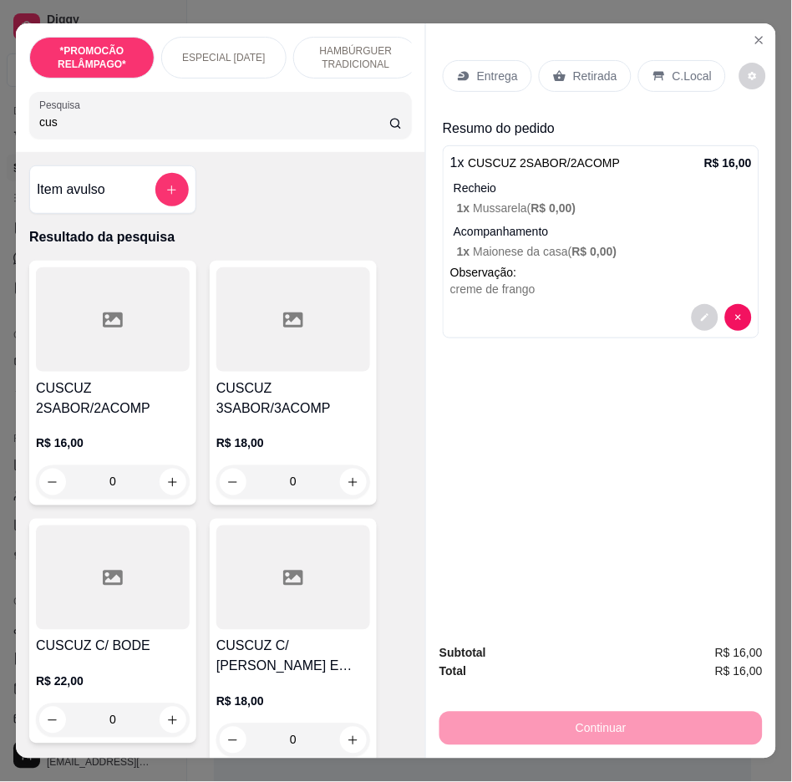
drag, startPoint x: 188, startPoint y: 92, endPoint x: 188, endPoint y: 131, distance: 39.3
click at [188, 93] on div "*PROMOCÃO RELÂMPAGO* ESPECIAL DIA DOS NAMORADOS HAMBÚRGUER TRADICIONAL HAMBÚRGU…" at bounding box center [220, 87] width 409 height 129
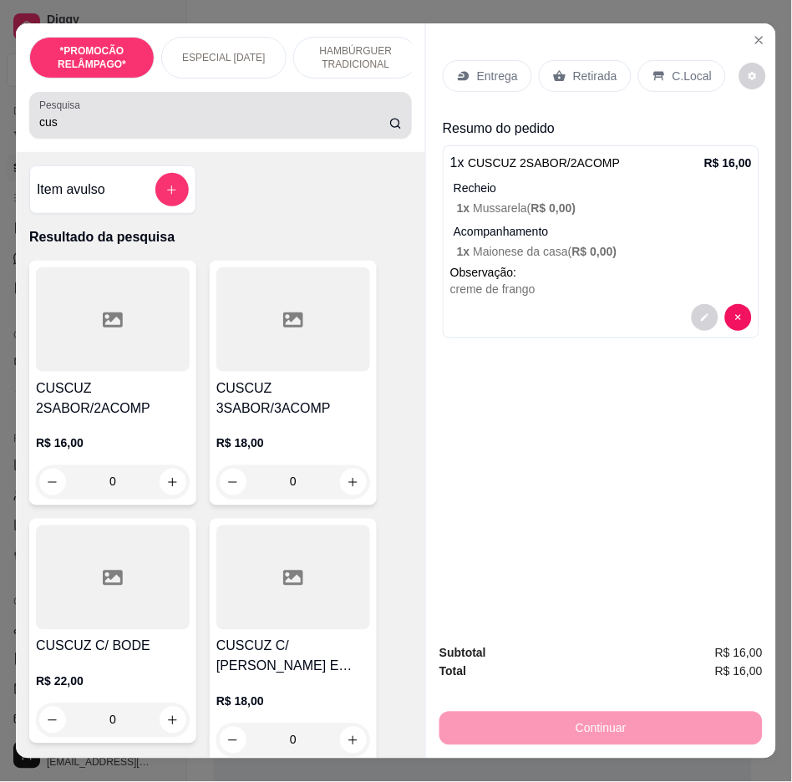
click at [188, 139] on div "Pesquisa cus" at bounding box center [220, 115] width 383 height 47
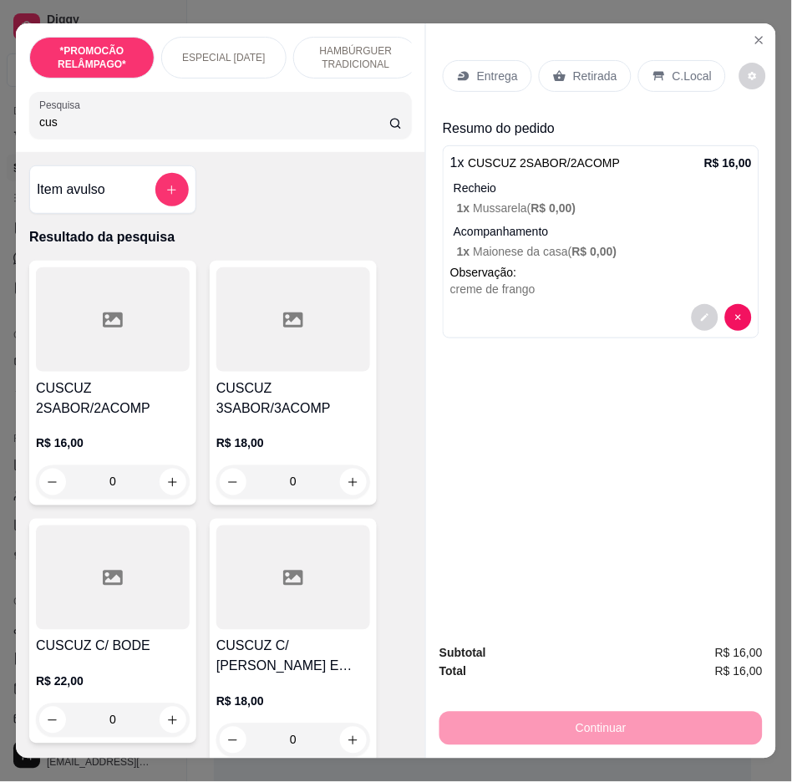
click at [188, 139] on div "Pesquisa cus" at bounding box center [220, 115] width 383 height 47
drag, startPoint x: 188, startPoint y: 139, endPoint x: 157, endPoint y: 129, distance: 32.2
click at [187, 139] on div "Pesquisa cus" at bounding box center [220, 115] width 383 height 47
drag, startPoint x: 157, startPoint y: 129, endPoint x: 123, endPoint y: 134, distance: 34.6
click at [135, 130] on input "cus" at bounding box center [214, 122] width 350 height 17
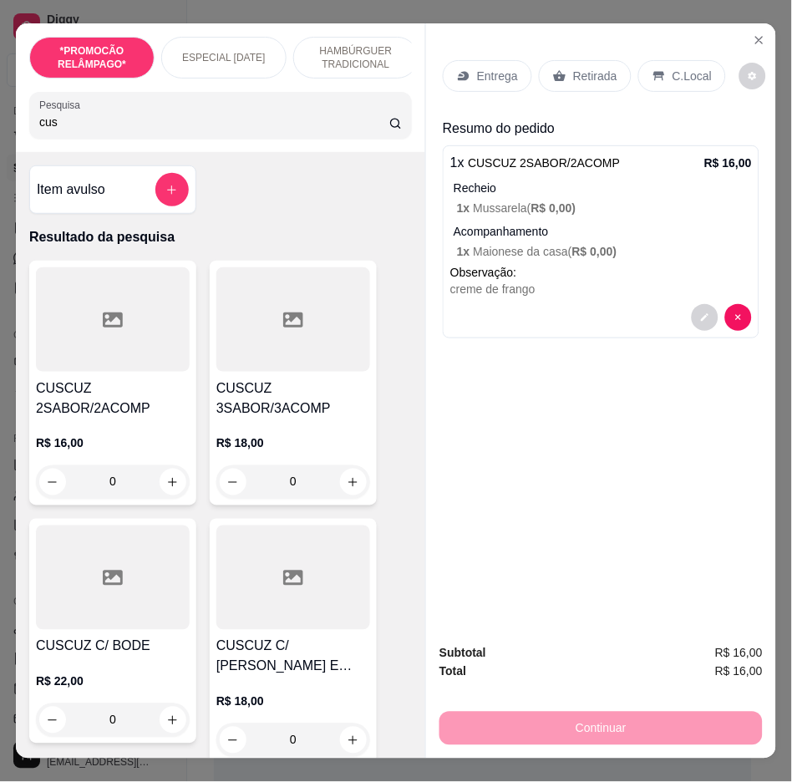
click at [101, 130] on input "cus" at bounding box center [214, 122] width 350 height 17
drag, startPoint x: 99, startPoint y: 130, endPoint x: 78, endPoint y: 137, distance: 21.9
click at [79, 130] on input "cus" at bounding box center [214, 122] width 350 height 17
click at [78, 130] on input "cus" at bounding box center [214, 122] width 350 height 17
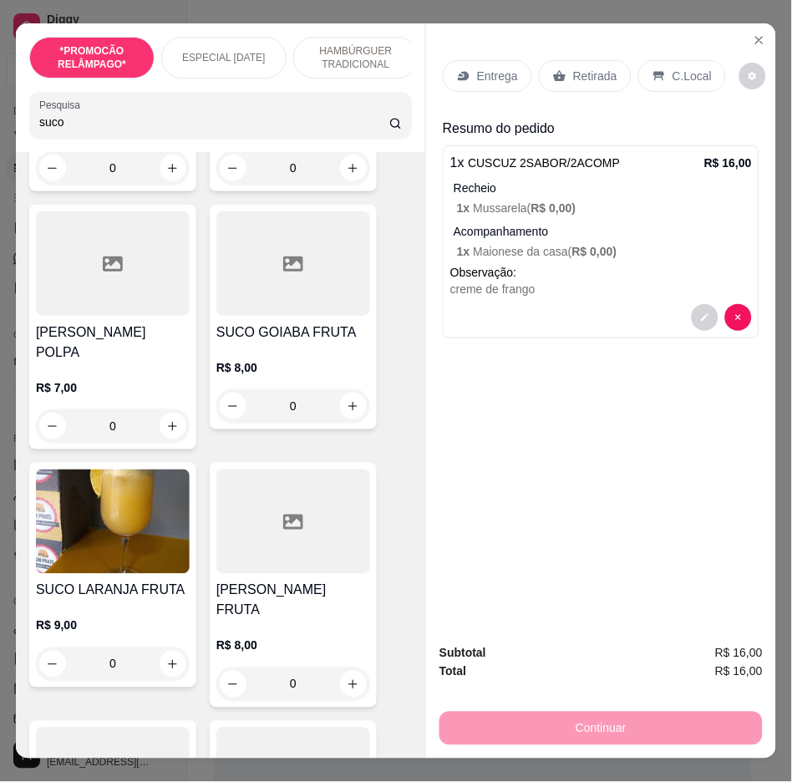
scroll to position [835, 0]
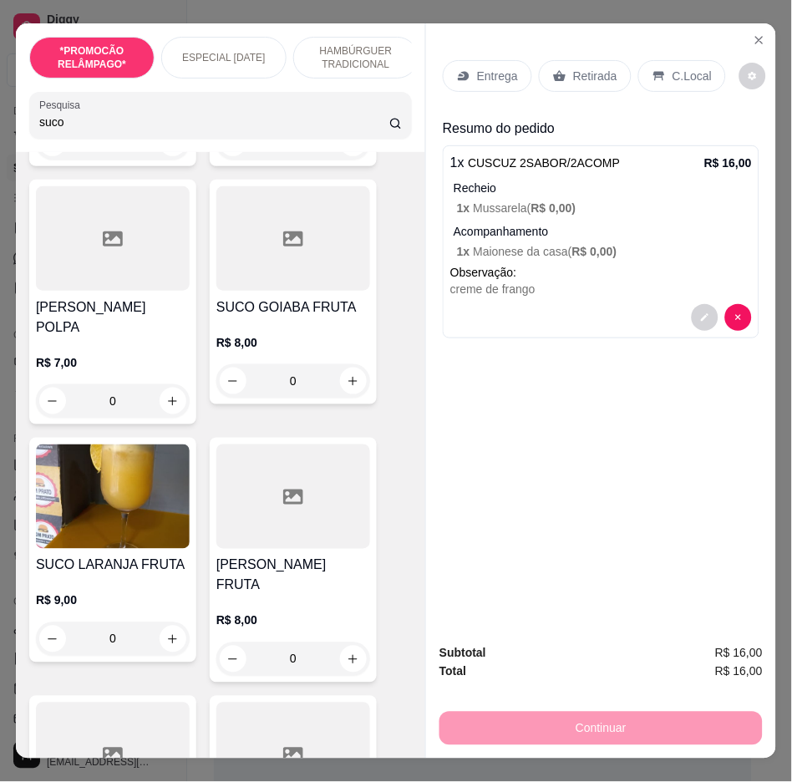
type input "suco"
click at [164, 622] on div "0" at bounding box center [113, 638] width 154 height 33
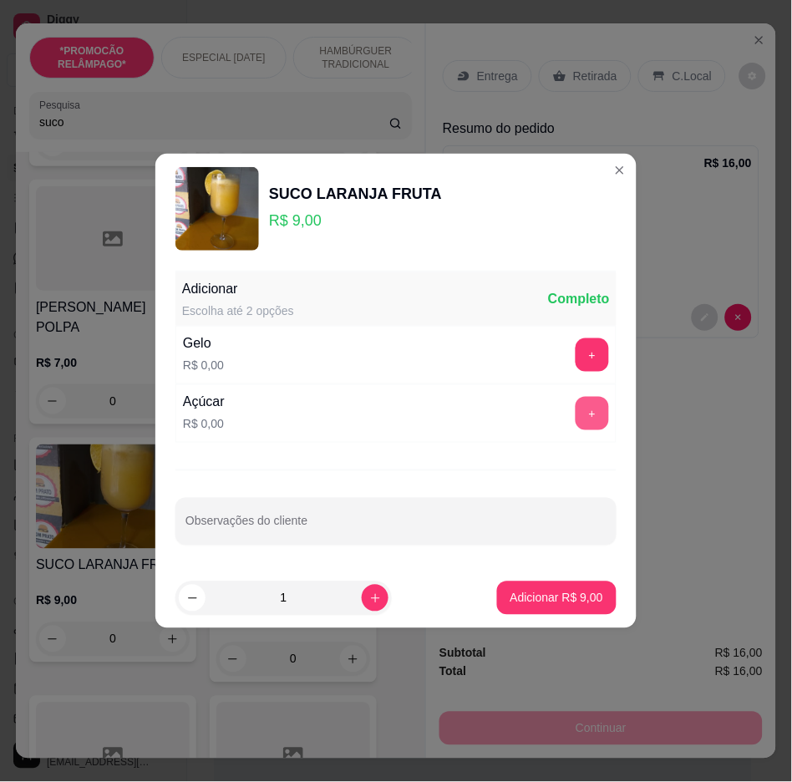
click at [590, 423] on button "+" at bounding box center [592, 413] width 33 height 33
click at [553, 606] on p "Adicionar R$ 9,00" at bounding box center [556, 598] width 93 height 17
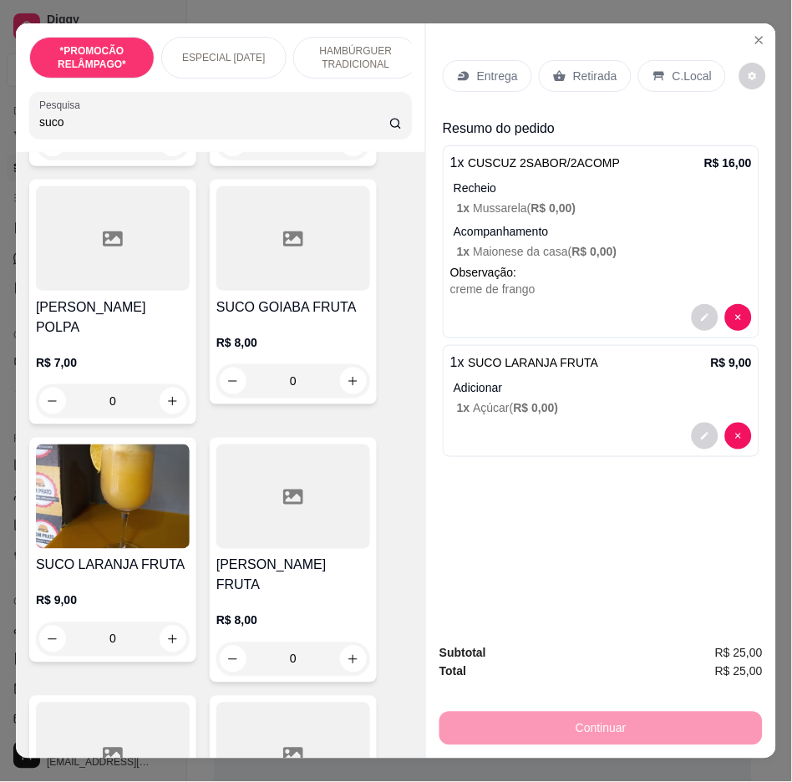
click at [507, 68] on p "Entrega" at bounding box center [497, 76] width 41 height 17
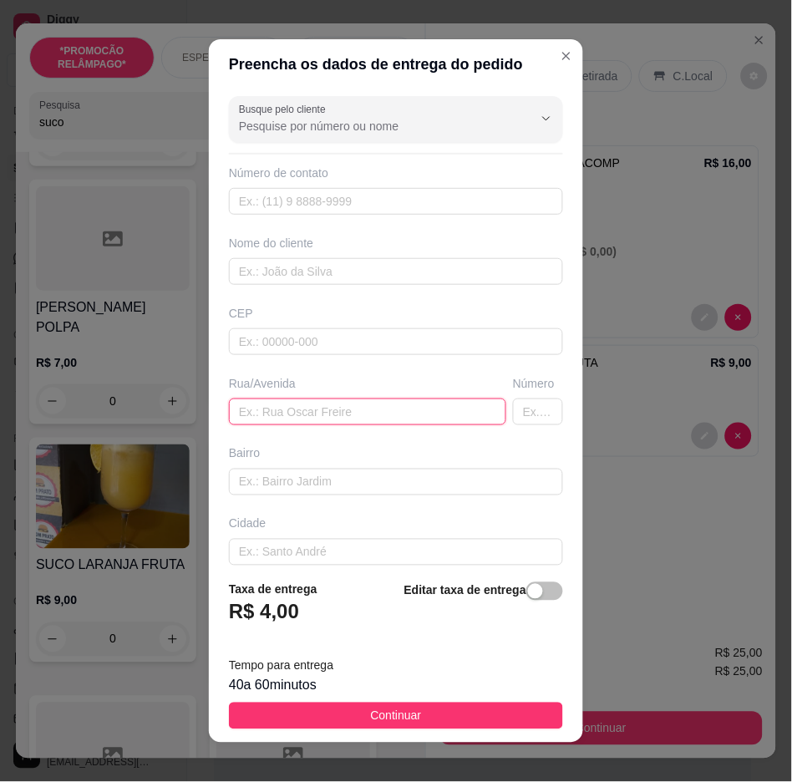
paste input "Rua alodio ramos, 62, Nova Sertânia,"
type input "Rua alodio ramos, 62, Nova Sertânia,"
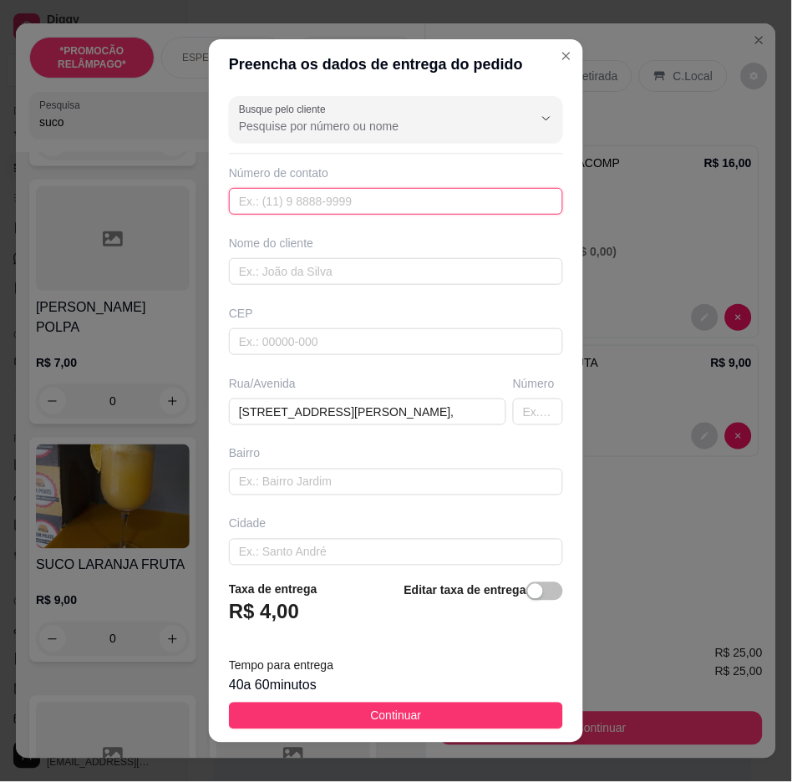
paste input "558 79616-0606"
type input "558 79616-0606"
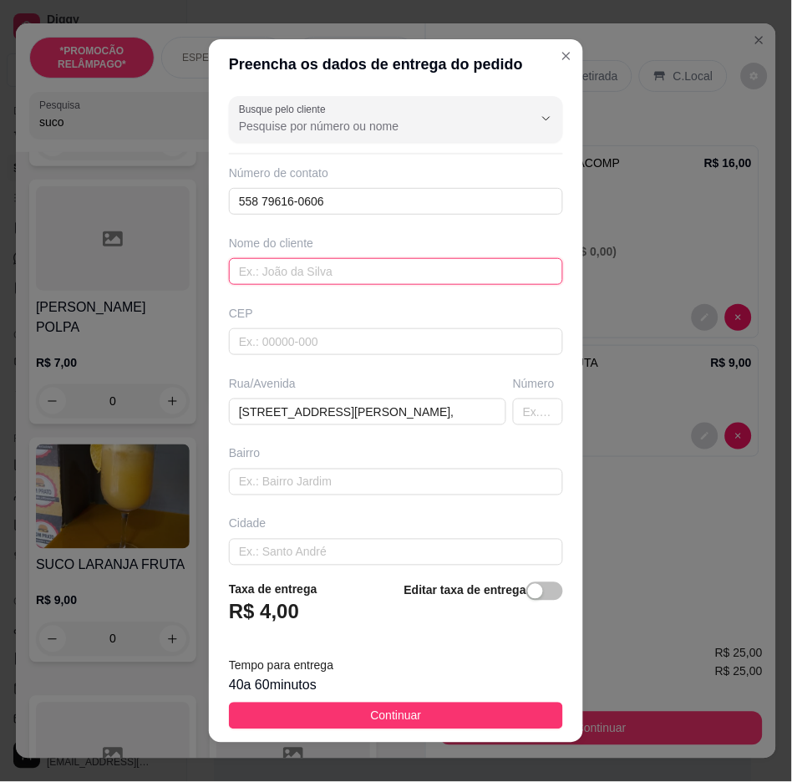
click at [378, 273] on input "text" at bounding box center [396, 271] width 334 height 27
paste input "Priscila"
type input "Priscila"
drag, startPoint x: 502, startPoint y: 581, endPoint x: 510, endPoint y: 590, distance: 12.4
click at [510, 590] on div "Editar taxa de entrega" at bounding box center [483, 608] width 159 height 55
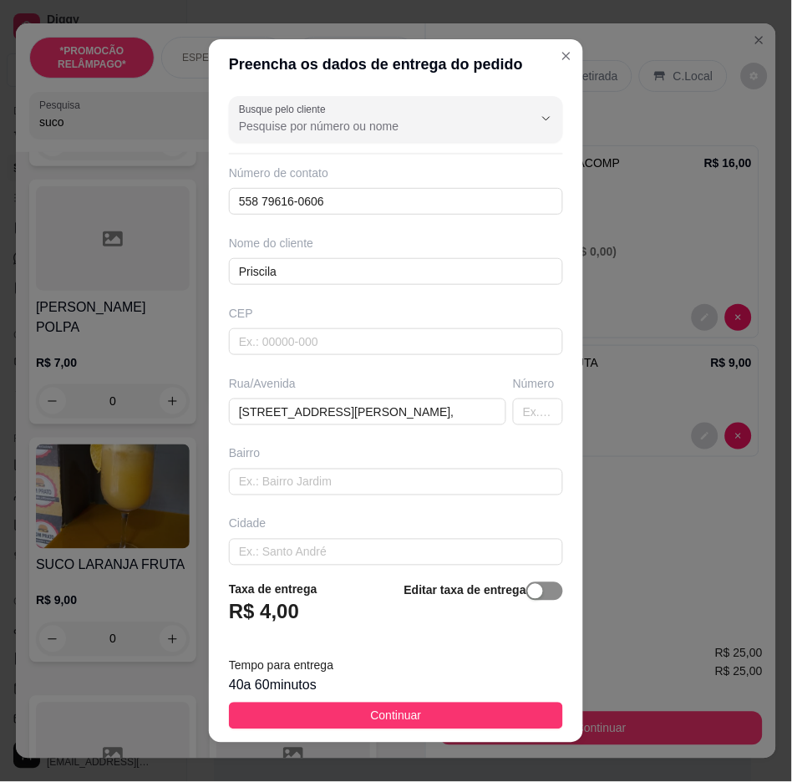
click at [528, 591] on div "button" at bounding box center [535, 591] width 15 height 15
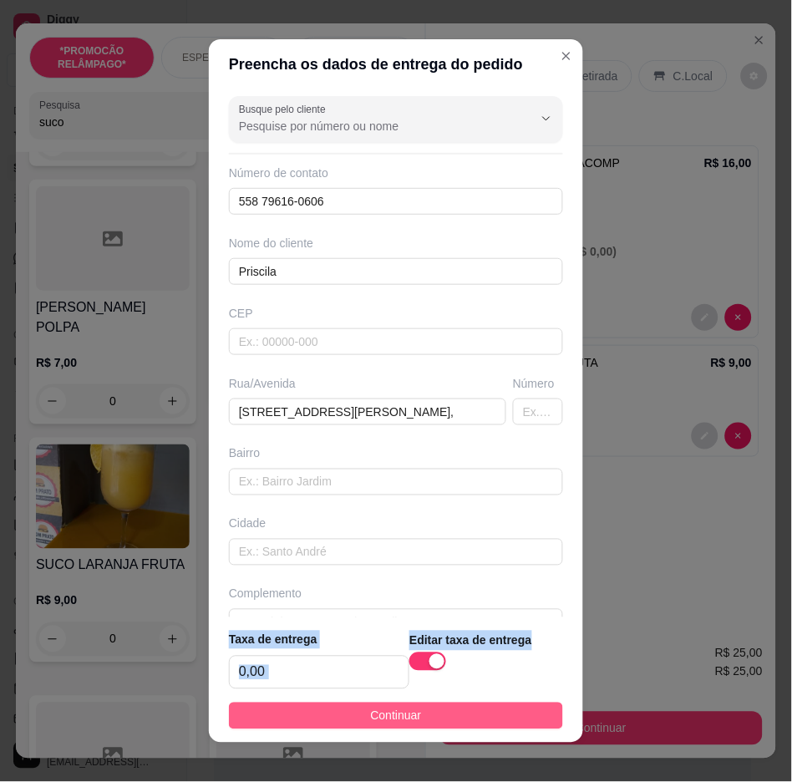
click at [521, 713] on button "Continuar" at bounding box center [396, 716] width 334 height 27
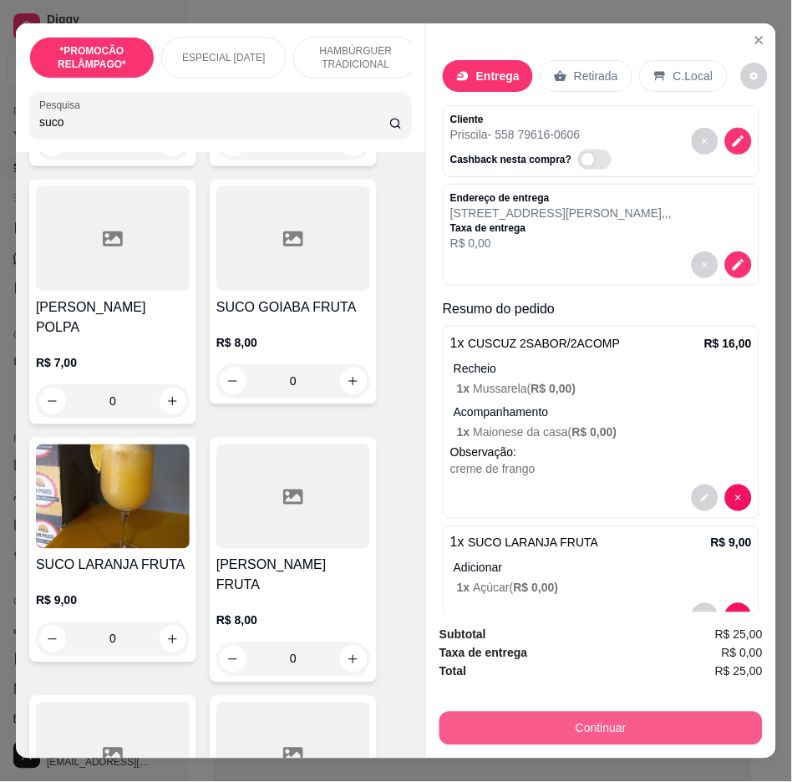
click at [729, 735] on button "Continuar" at bounding box center [600, 728] width 323 height 33
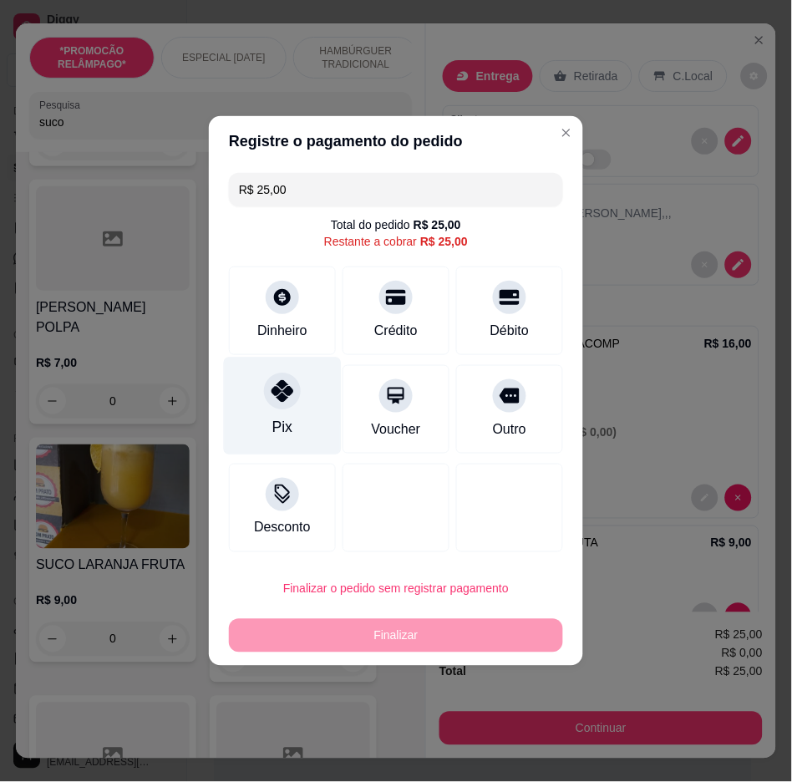
click at [310, 406] on div "Pix" at bounding box center [283, 407] width 118 height 98
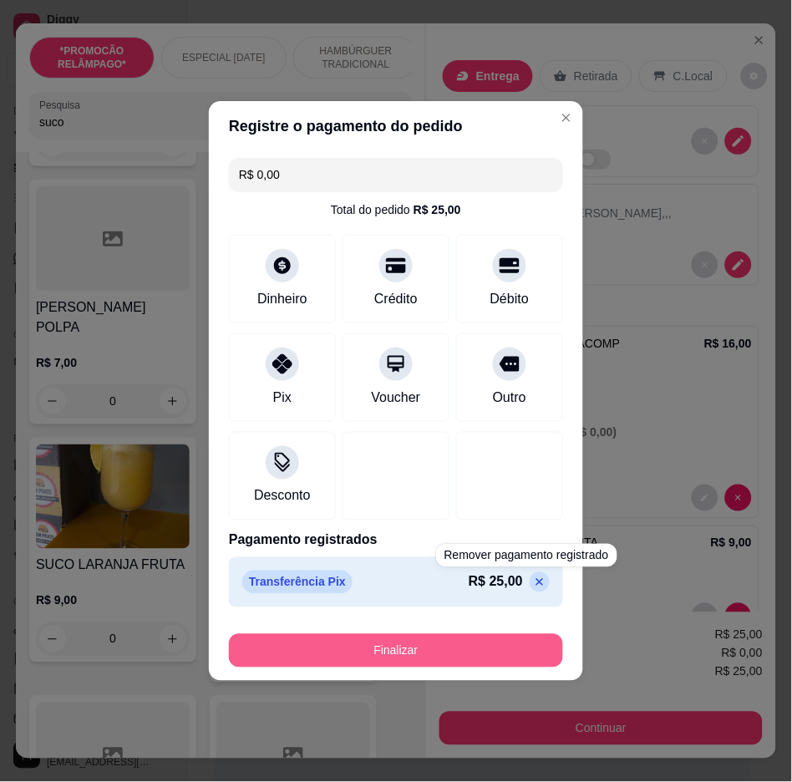
click at [543, 655] on button "Finalizar" at bounding box center [396, 650] width 334 height 33
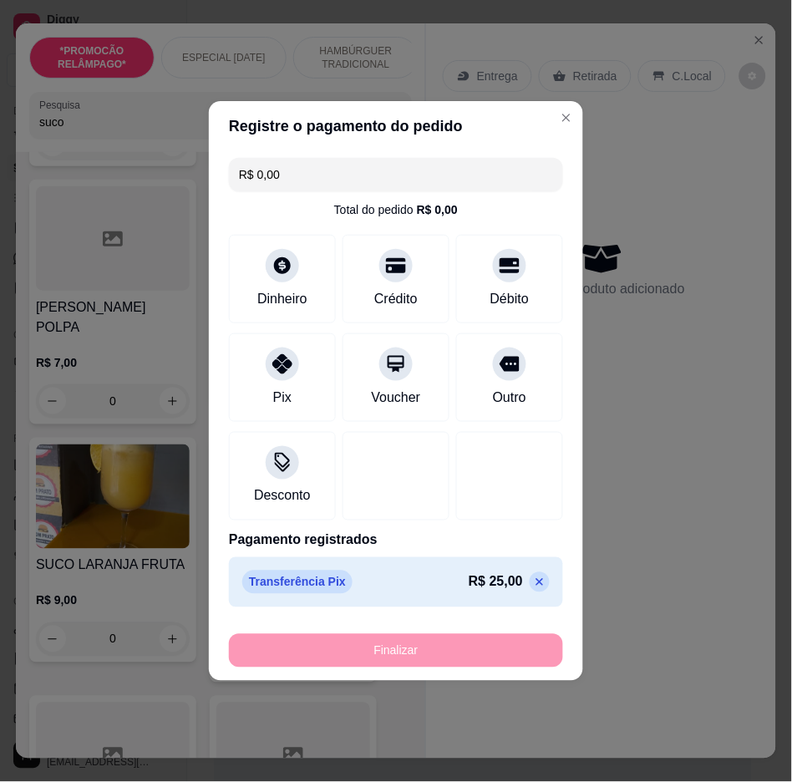
type input "-R$ 25,00"
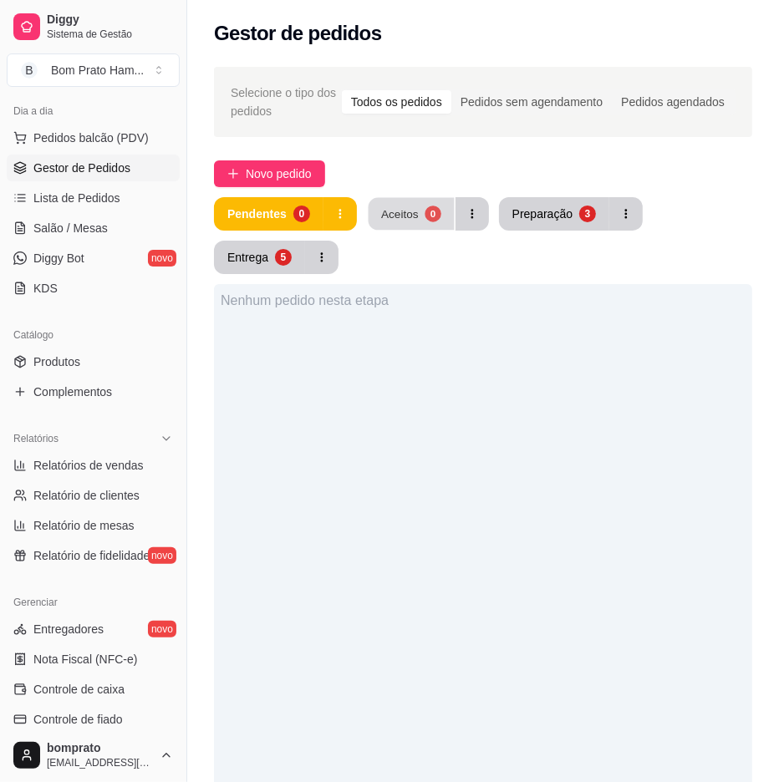
click at [419, 219] on button "Aceitos 0" at bounding box center [411, 214] width 86 height 33
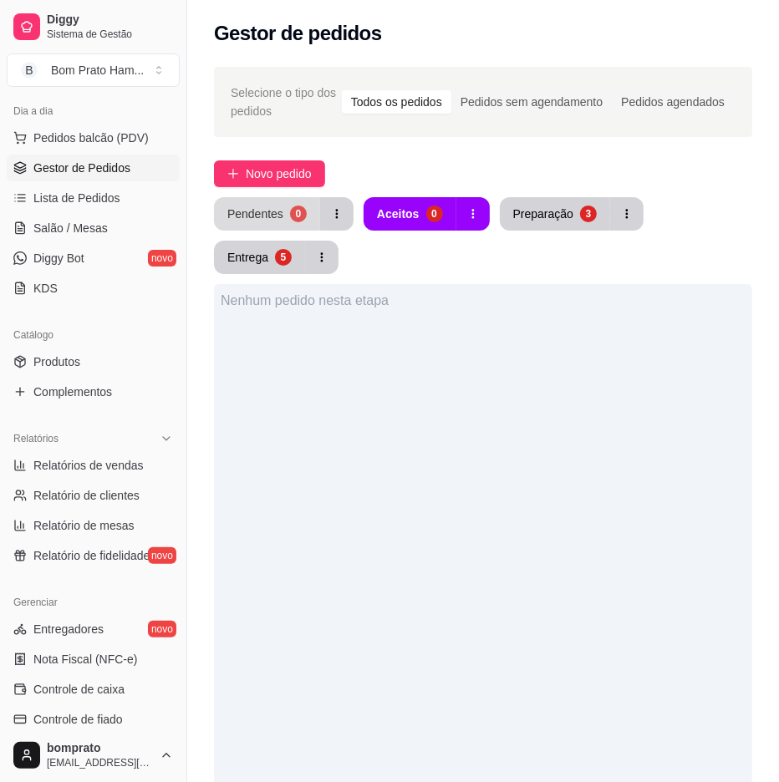
click at [282, 224] on button "Pendentes 0" at bounding box center [267, 213] width 106 height 33
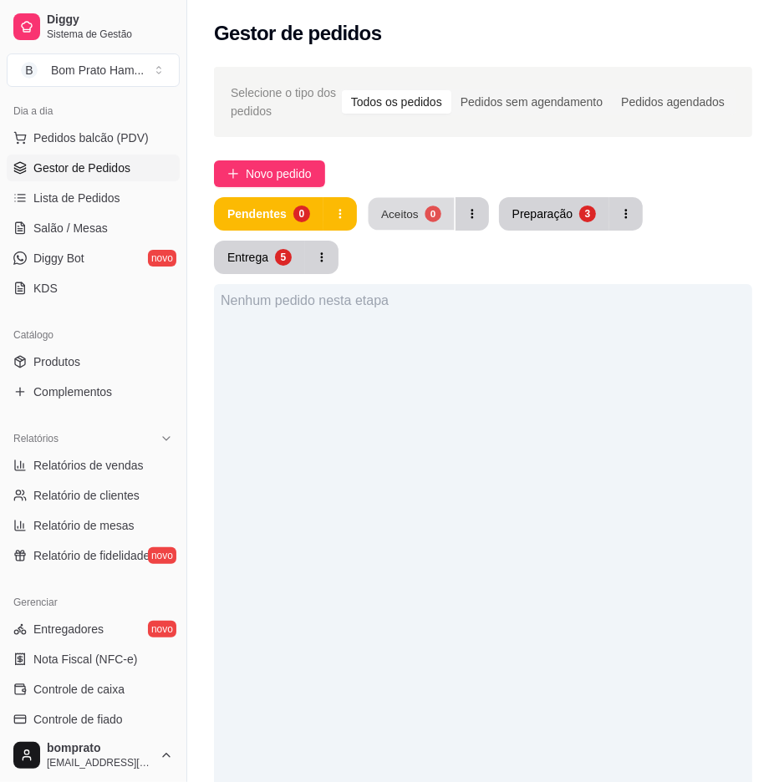
click at [408, 217] on div "Aceitos" at bounding box center [400, 214] width 38 height 16
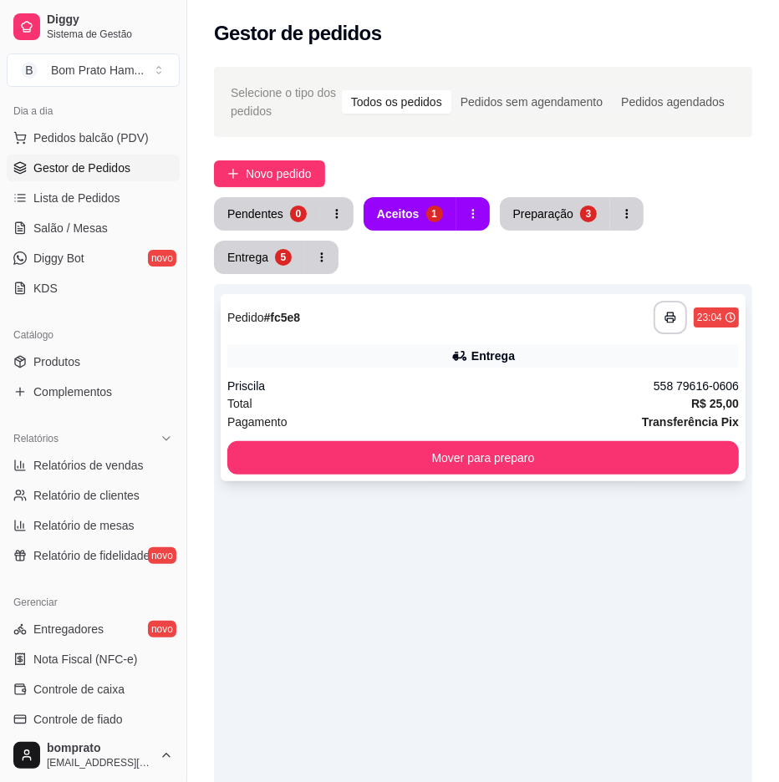
click at [379, 315] on div "**********" at bounding box center [482, 317] width 511 height 33
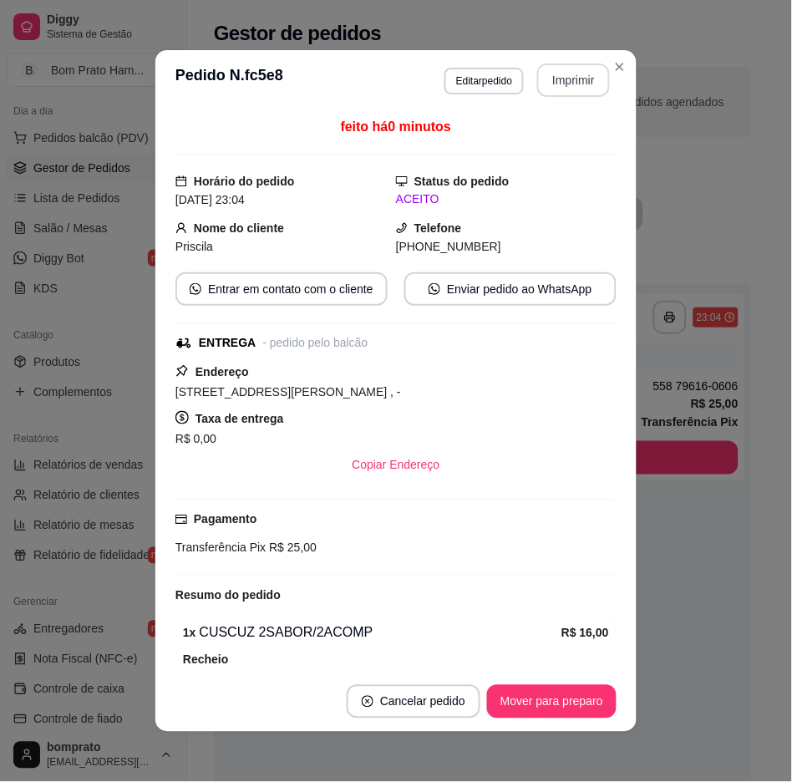
click at [573, 94] on button "Imprimir" at bounding box center [573, 79] width 73 height 33
click at [581, 702] on button "Mover para preparo" at bounding box center [551, 702] width 125 height 33
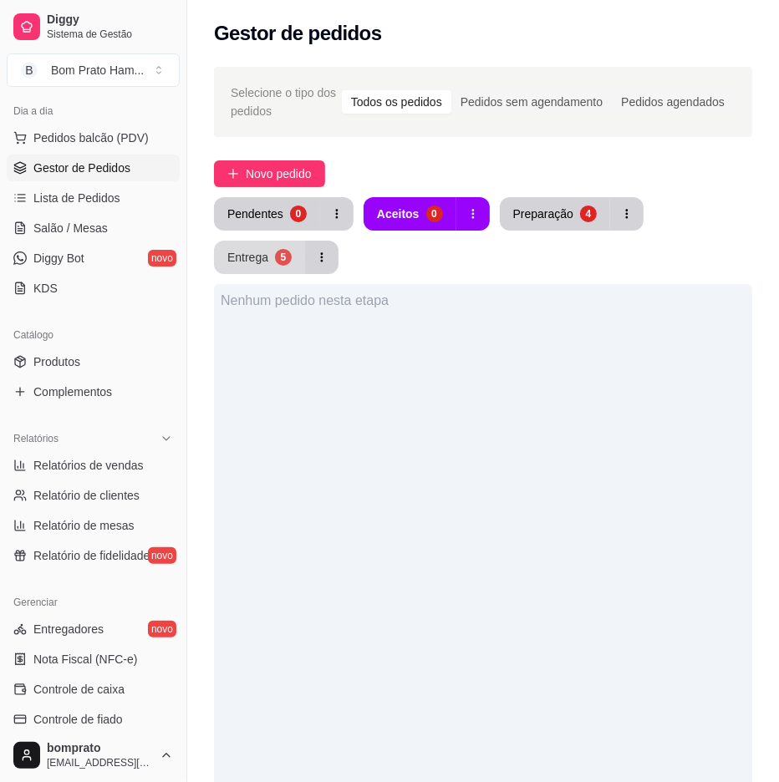
click at [287, 246] on button "Entrega 5" at bounding box center [259, 257] width 91 height 33
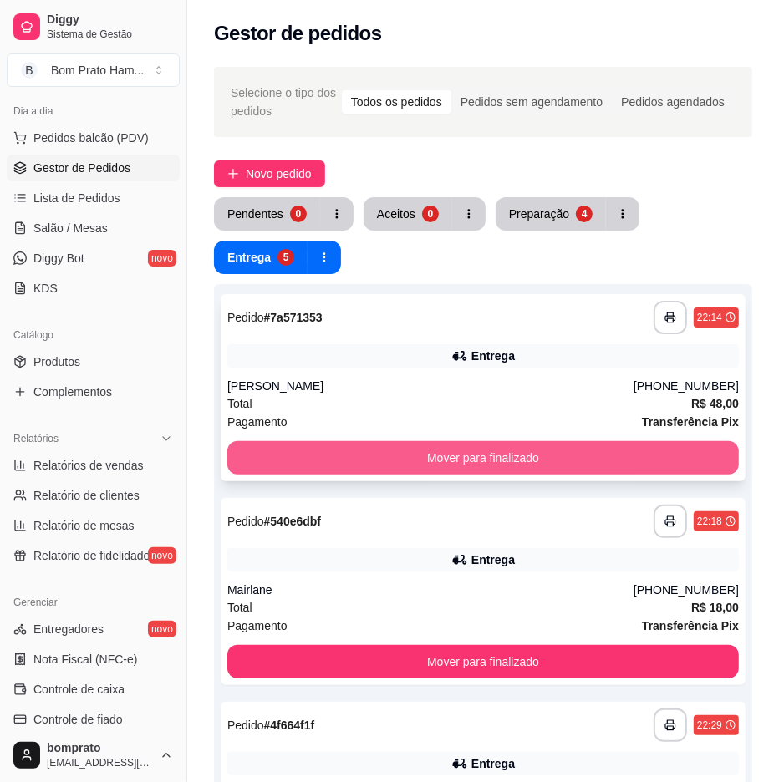
click at [441, 470] on button "Mover para finalizado" at bounding box center [482, 457] width 511 height 33
click at [446, 463] on button "Mover para finalizado" at bounding box center [482, 457] width 511 height 33
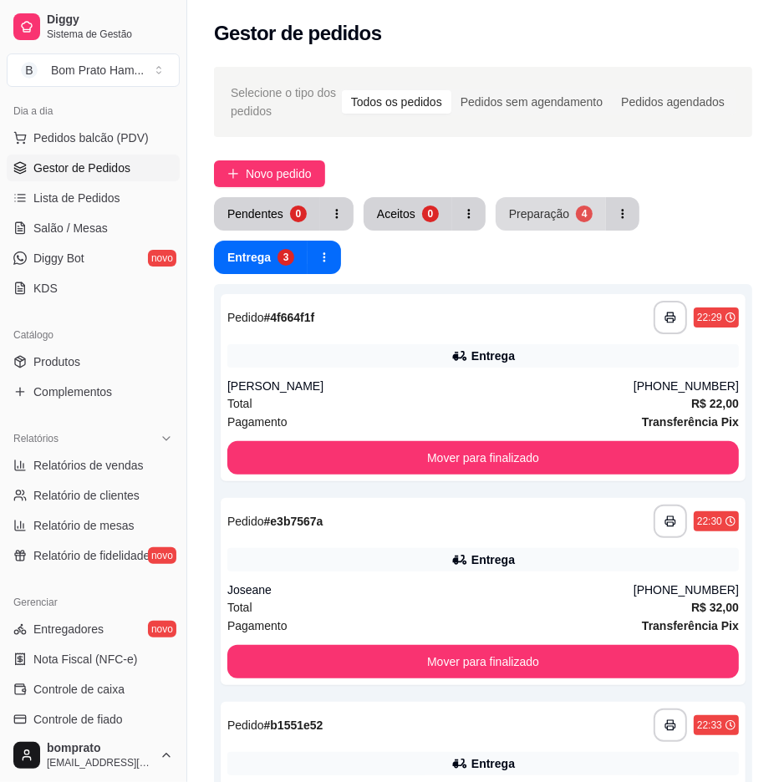
click at [558, 210] on div "Preparação" at bounding box center [539, 214] width 60 height 17
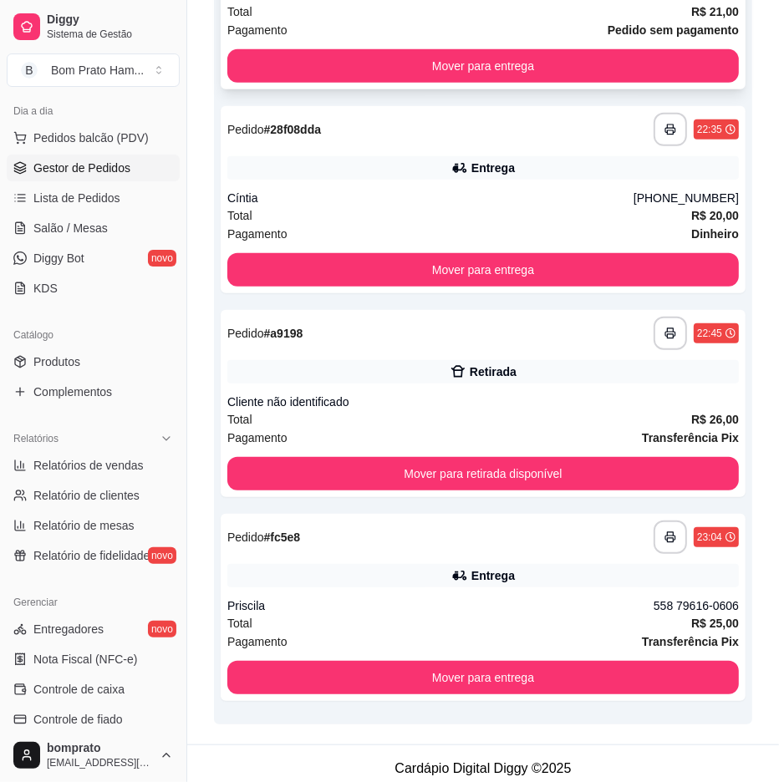
scroll to position [440, 0]
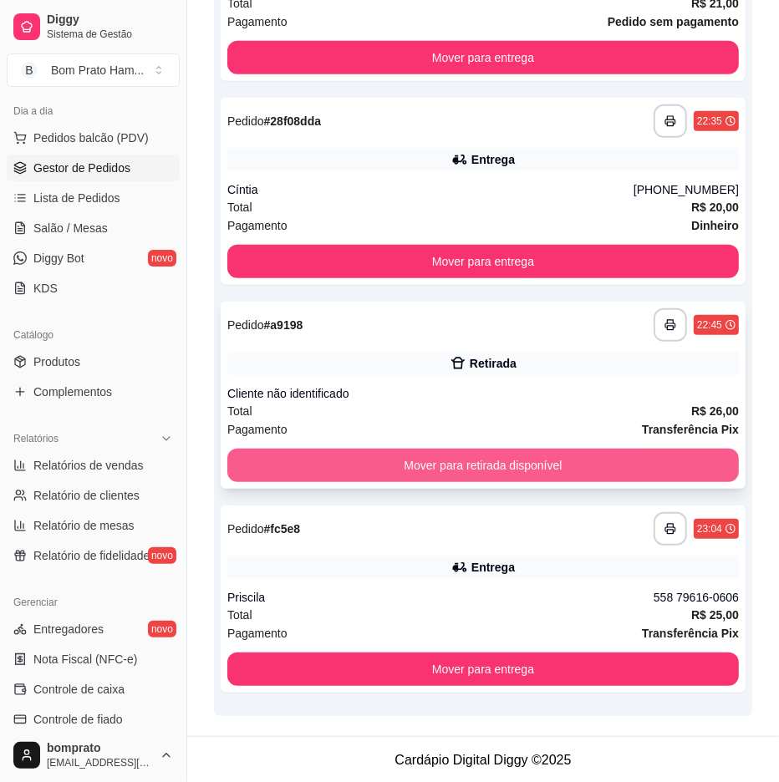
click at [588, 455] on button "Mover para retirada disponível" at bounding box center [482, 465] width 511 height 33
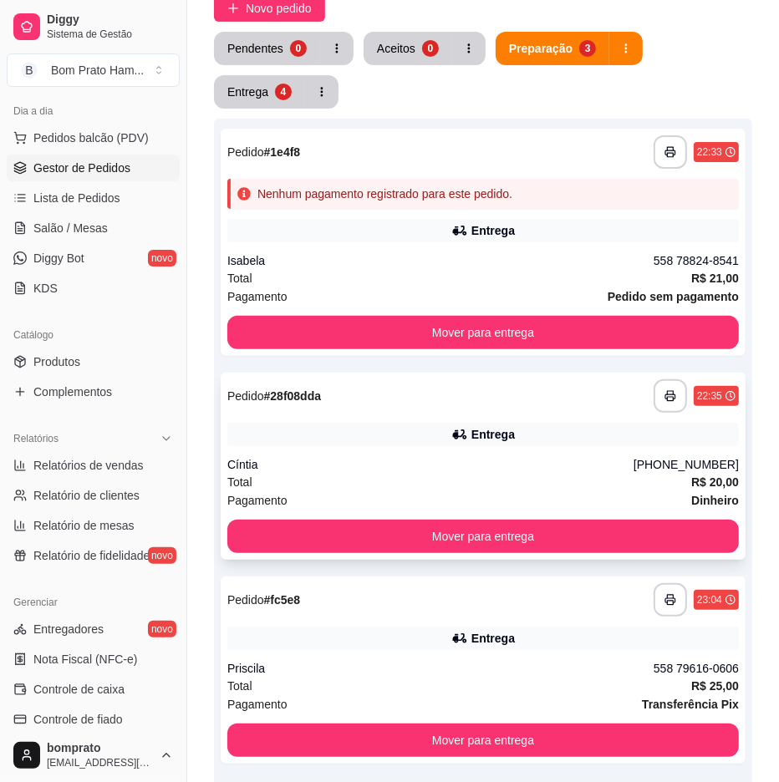
scroll to position [73, 0]
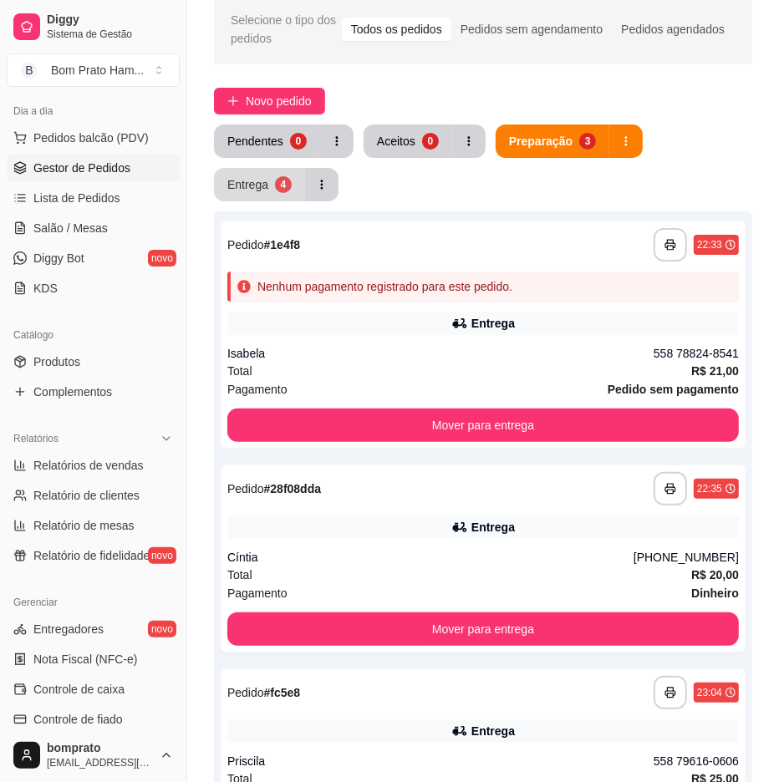
click at [297, 177] on button "Entrega 4" at bounding box center [259, 184] width 91 height 33
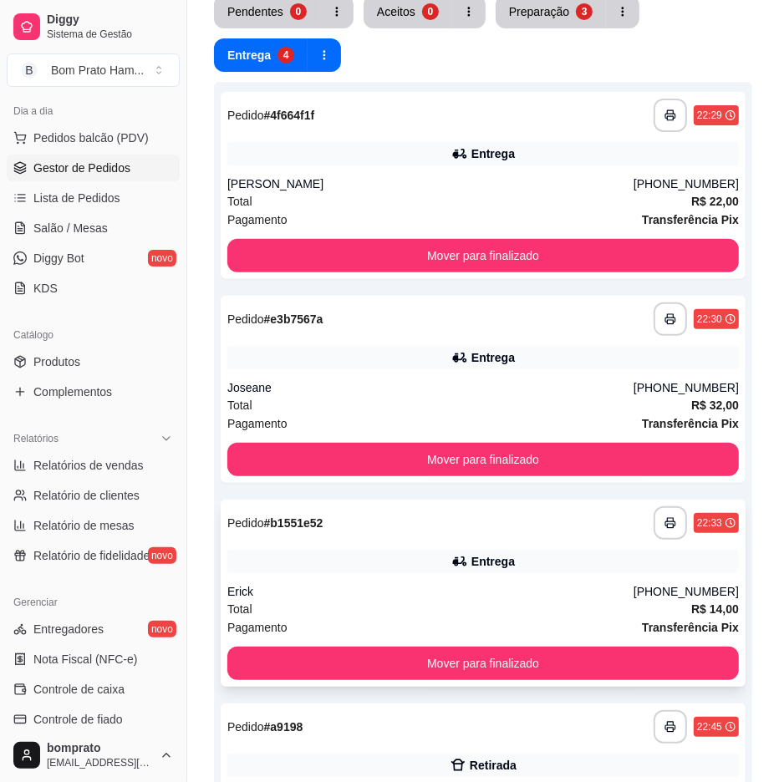
scroll to position [352, 0]
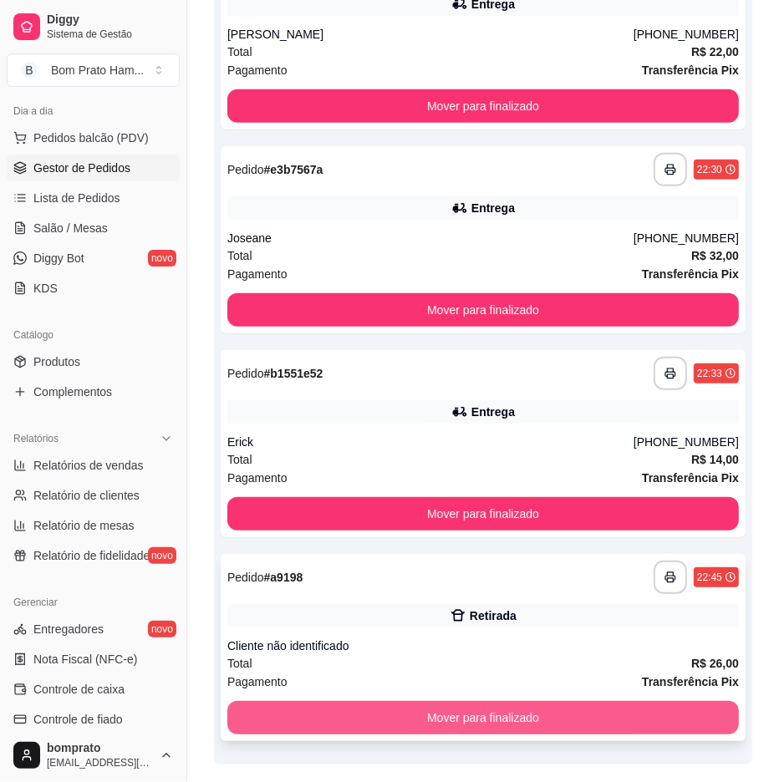
click at [512, 710] on button "Mover para finalizado" at bounding box center [482, 717] width 511 height 33
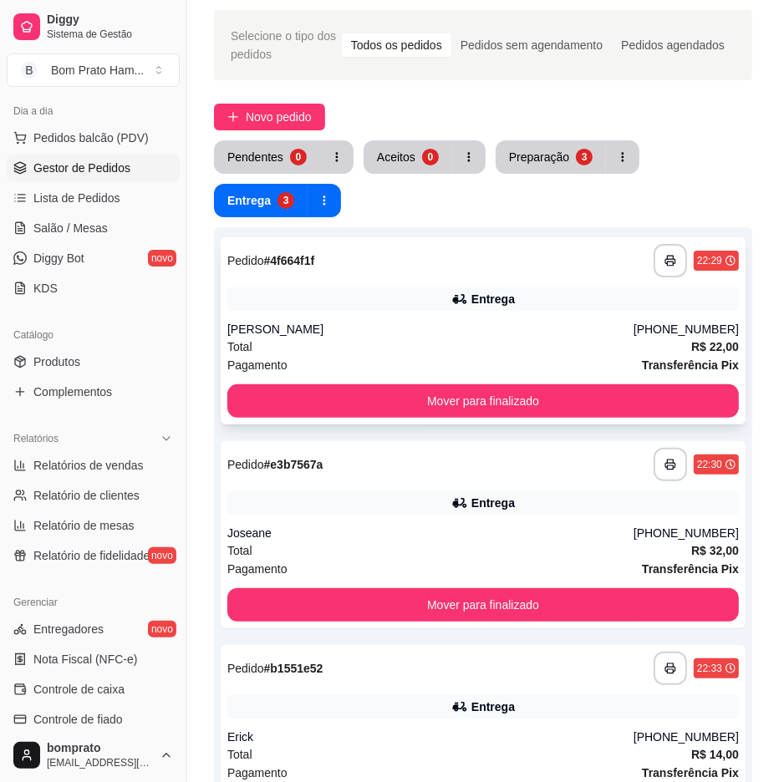
scroll to position [0, 0]
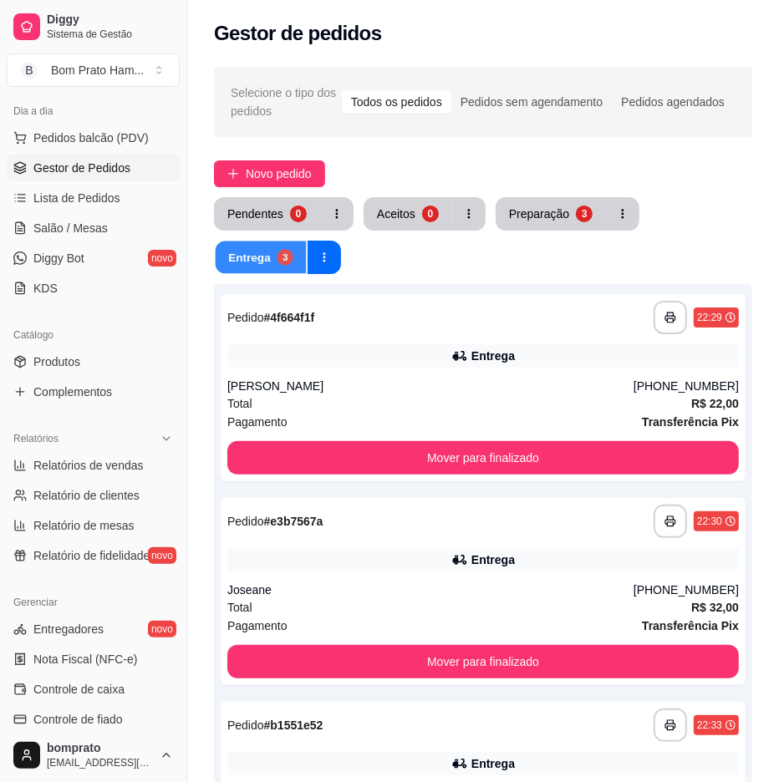
click at [246, 248] on button "Entrega 3" at bounding box center [261, 257] width 91 height 33
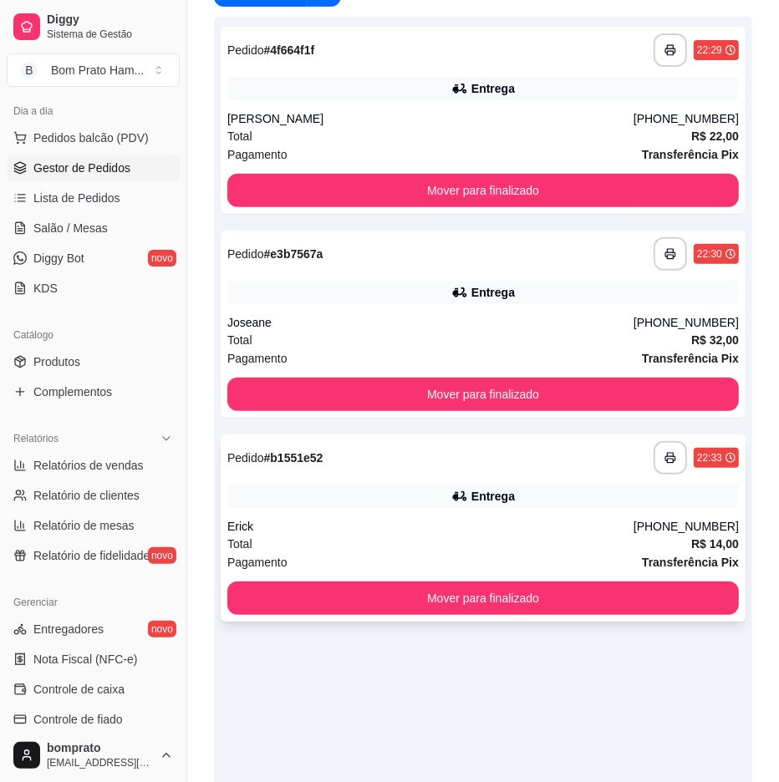
scroll to position [278, 0]
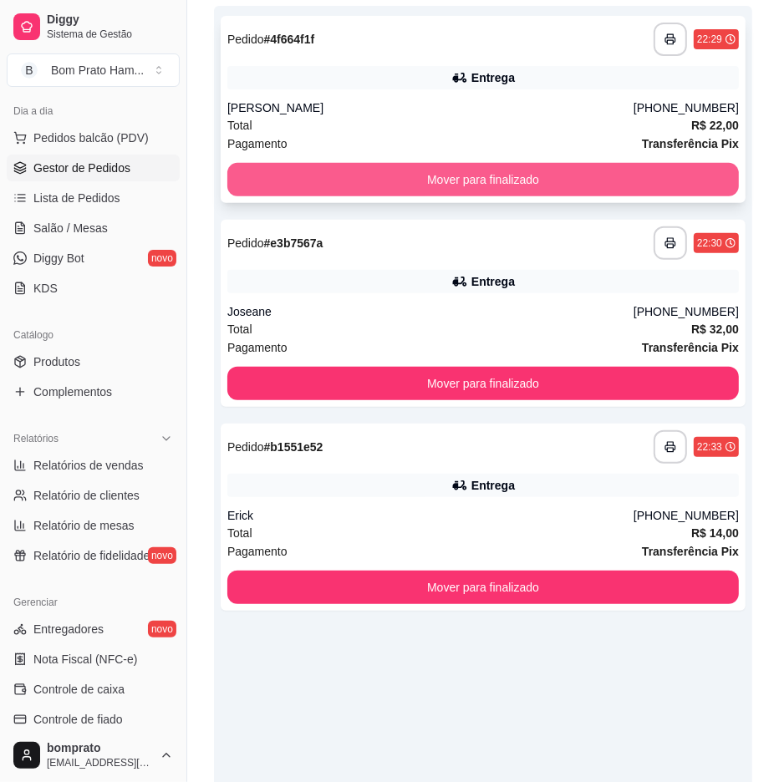
click at [536, 173] on button "Mover para finalizado" at bounding box center [482, 179] width 511 height 33
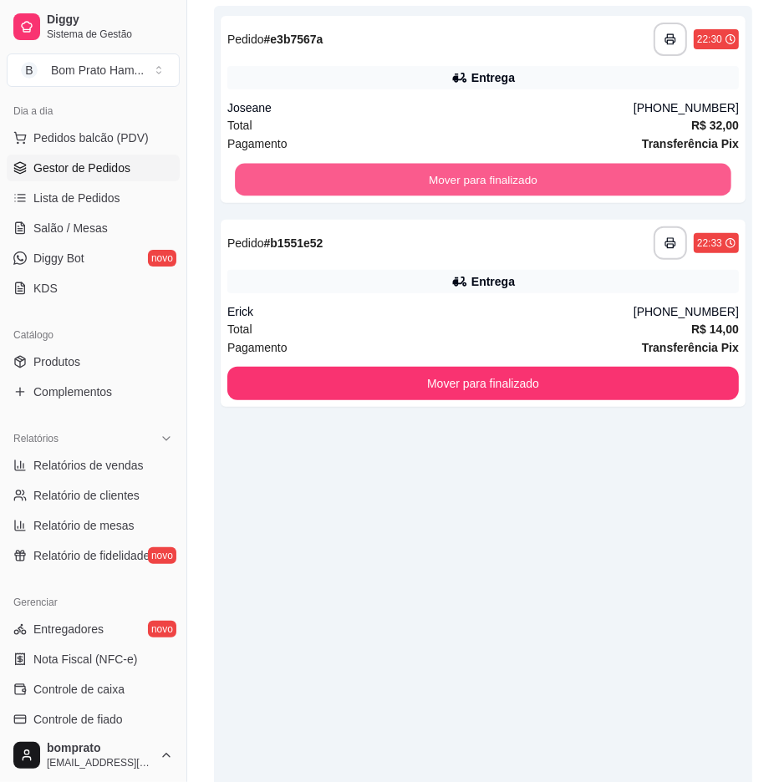
click at [536, 173] on button "Mover para finalizado" at bounding box center [483, 180] width 496 height 33
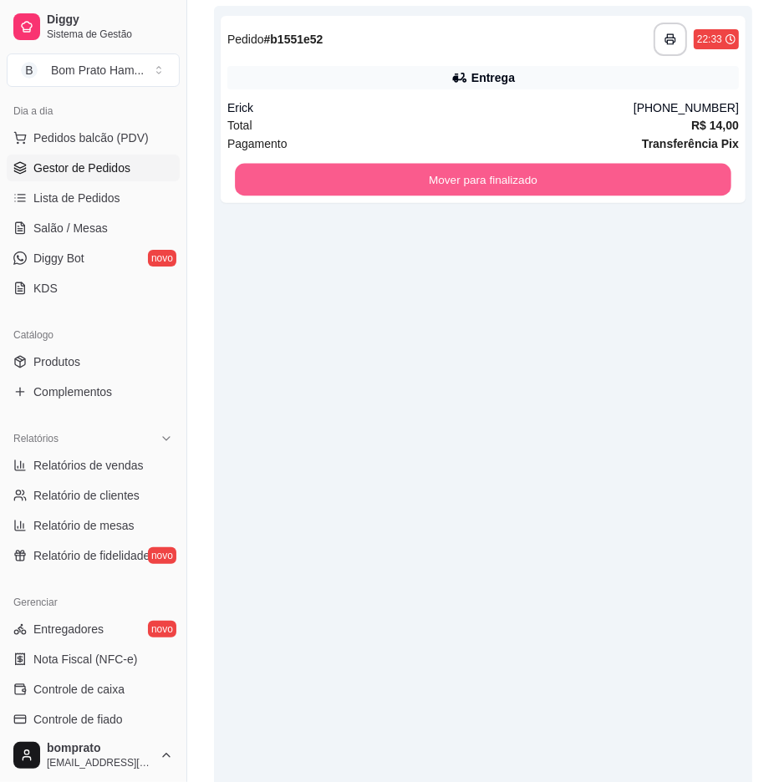
click at [536, 173] on button "Mover para finalizado" at bounding box center [483, 180] width 496 height 33
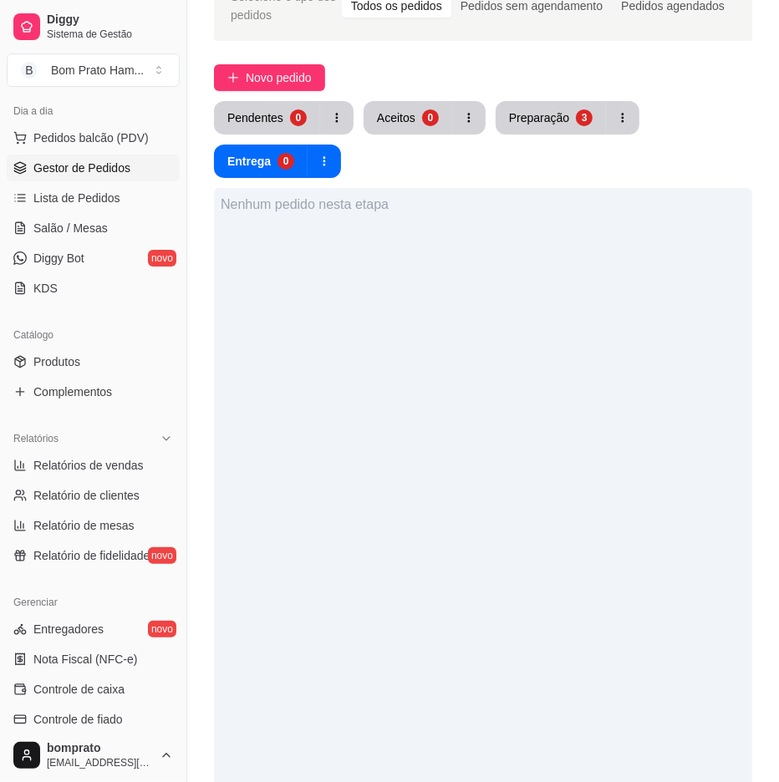
scroll to position [93, 0]
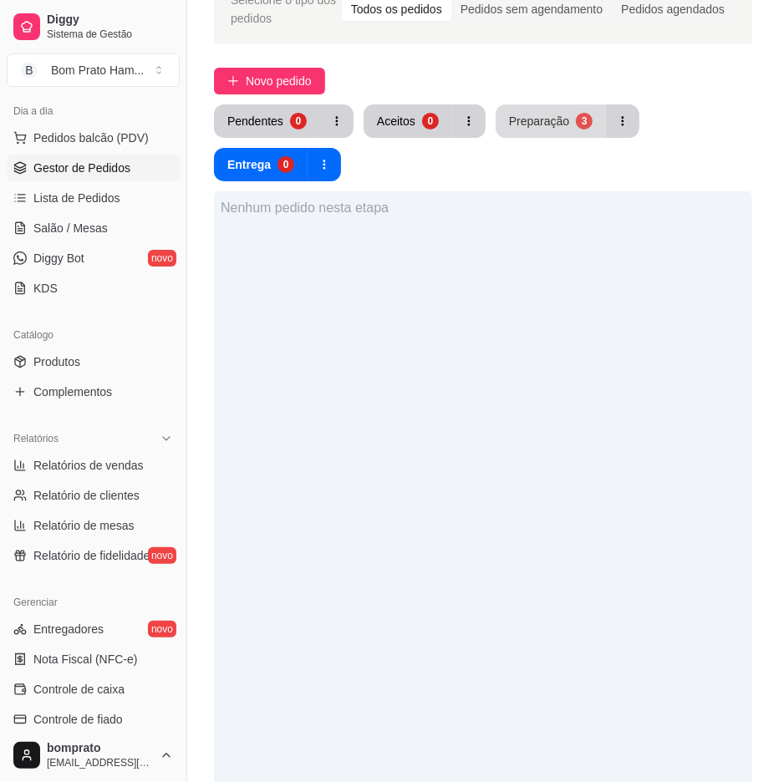
click at [548, 114] on div "Preparação" at bounding box center [539, 121] width 60 height 17
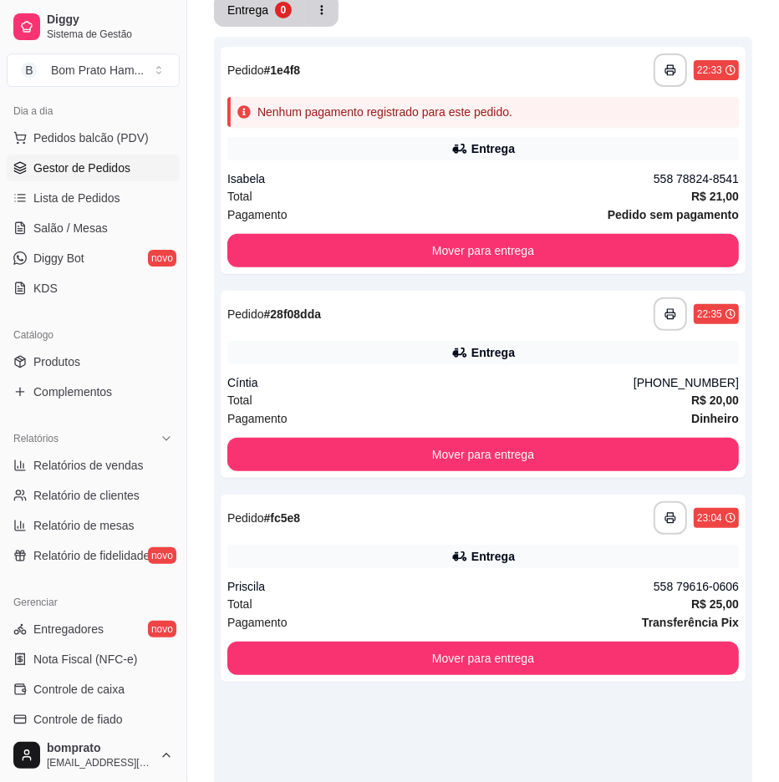
scroll to position [278, 0]
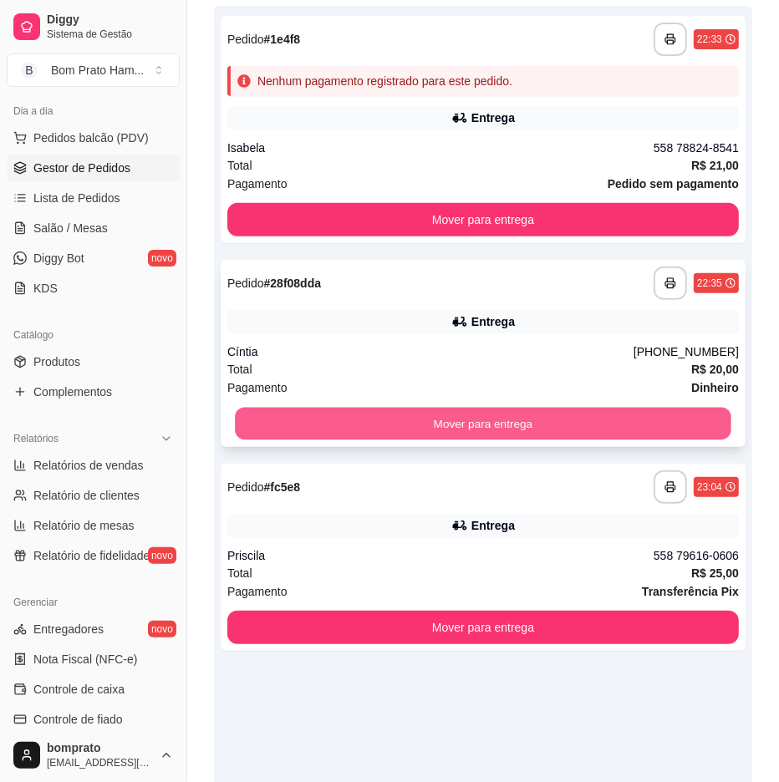
click at [561, 428] on button "Mover para entrega" at bounding box center [483, 424] width 496 height 33
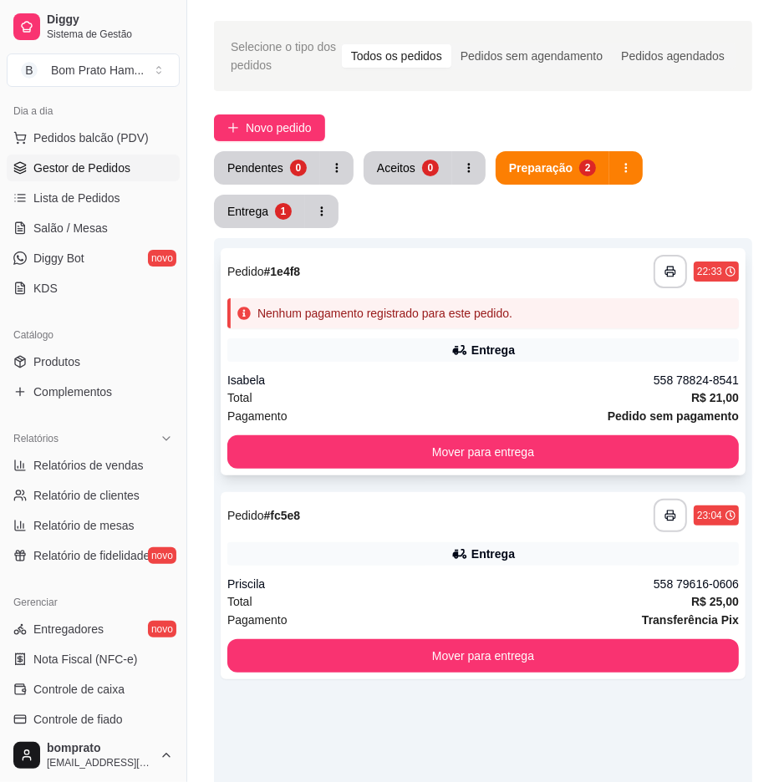
scroll to position [93, 0]
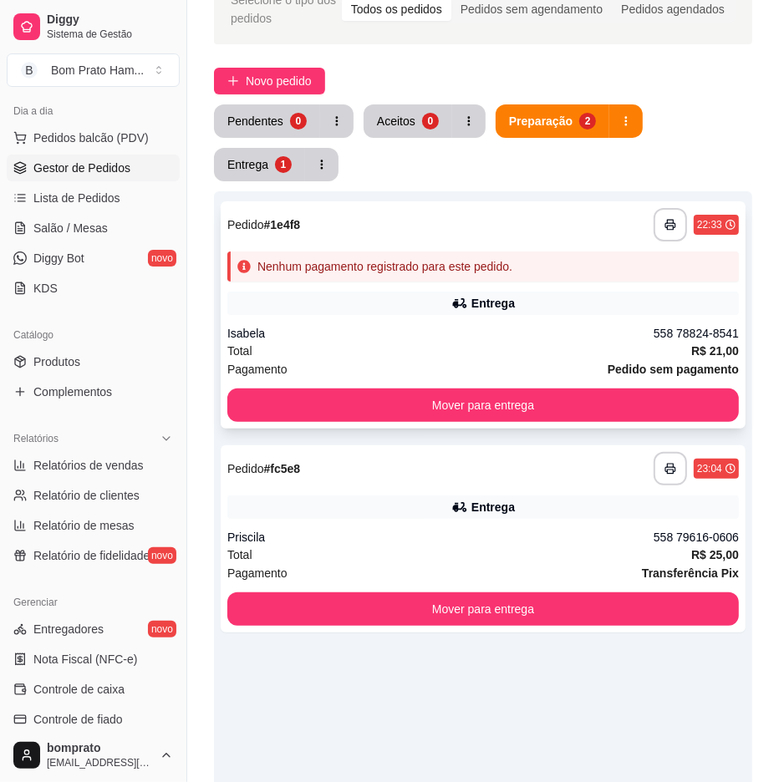
click at [657, 319] on div "**********" at bounding box center [483, 314] width 525 height 227
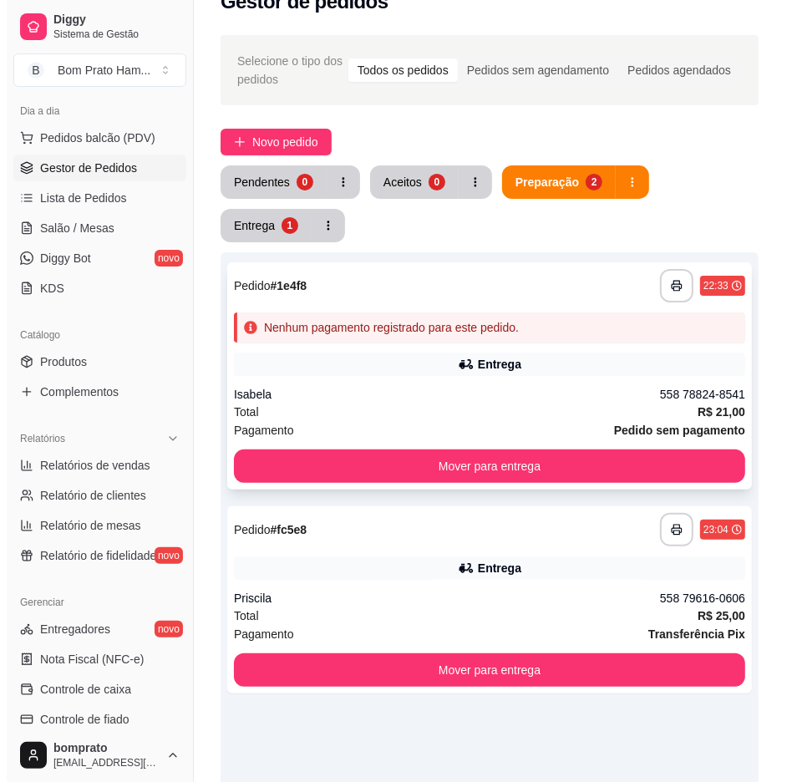
scroll to position [0, 0]
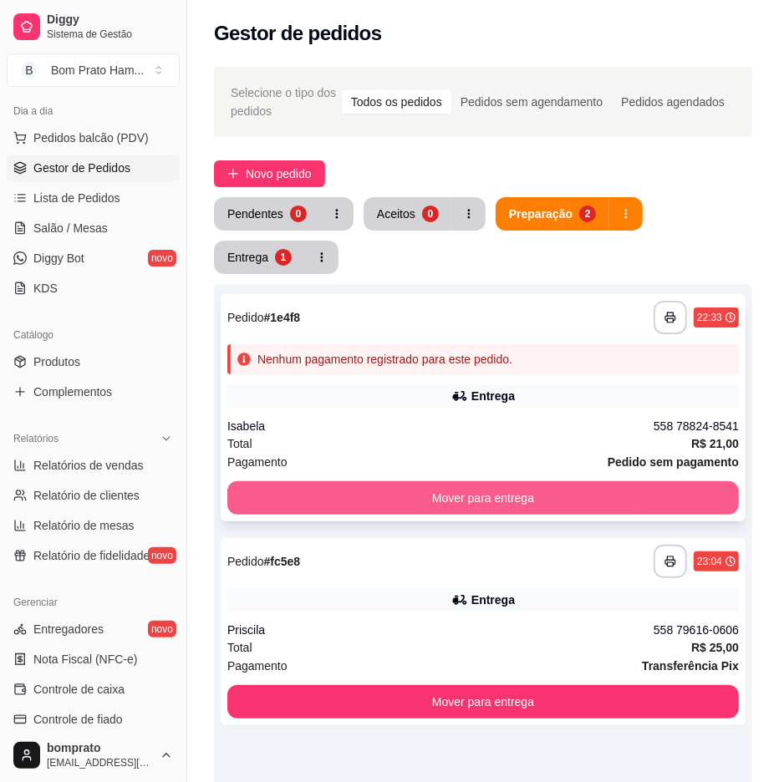
click at [551, 495] on button "Mover para entrega" at bounding box center [482, 497] width 511 height 33
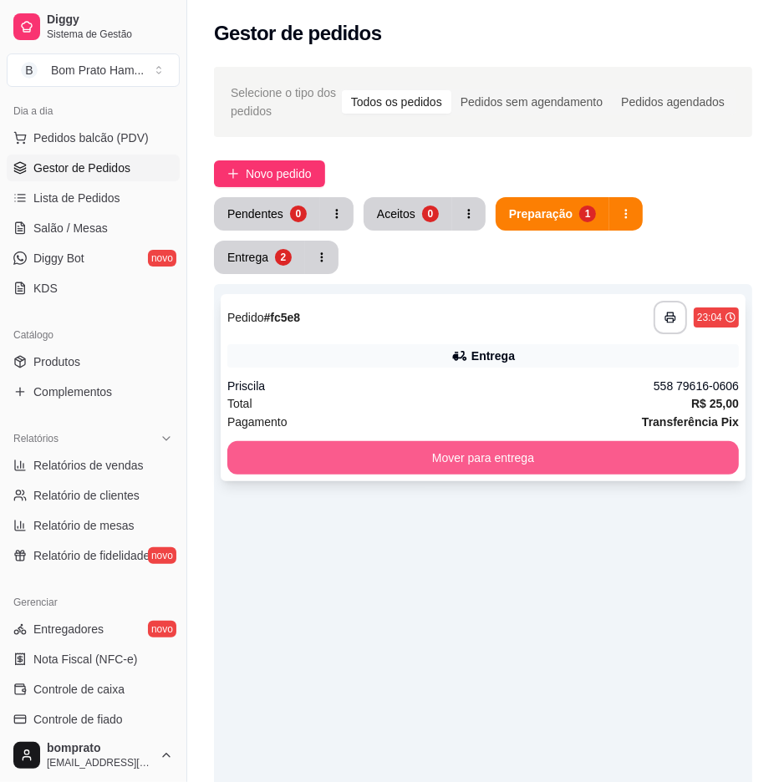
click at [545, 457] on button "Mover para entrega" at bounding box center [482, 457] width 511 height 33
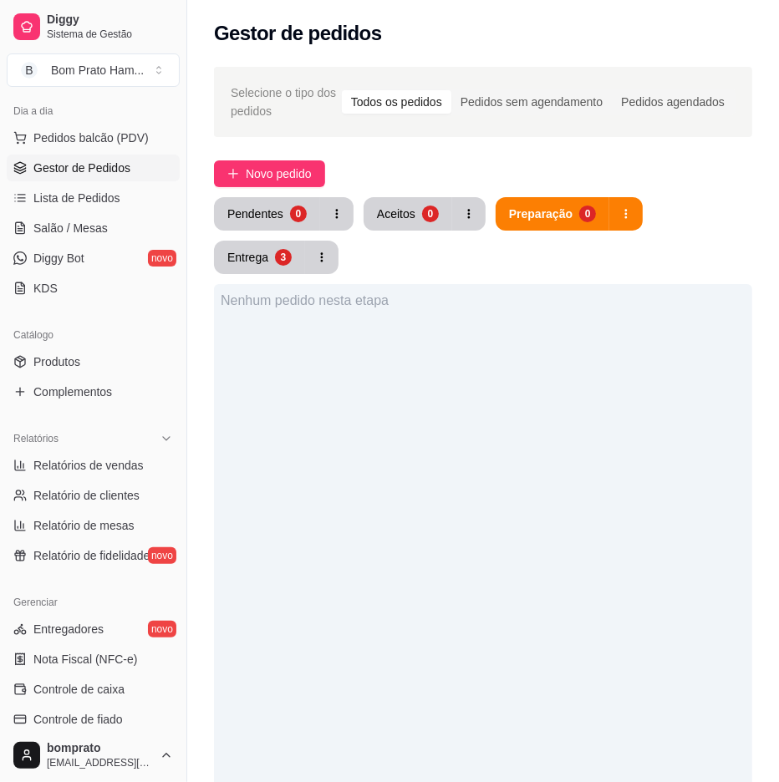
click at [630, 545] on div "Nenhum pedido nesta etapa" at bounding box center [483, 675] width 538 height 782
click at [280, 221] on button "Pendentes 1" at bounding box center [267, 213] width 106 height 33
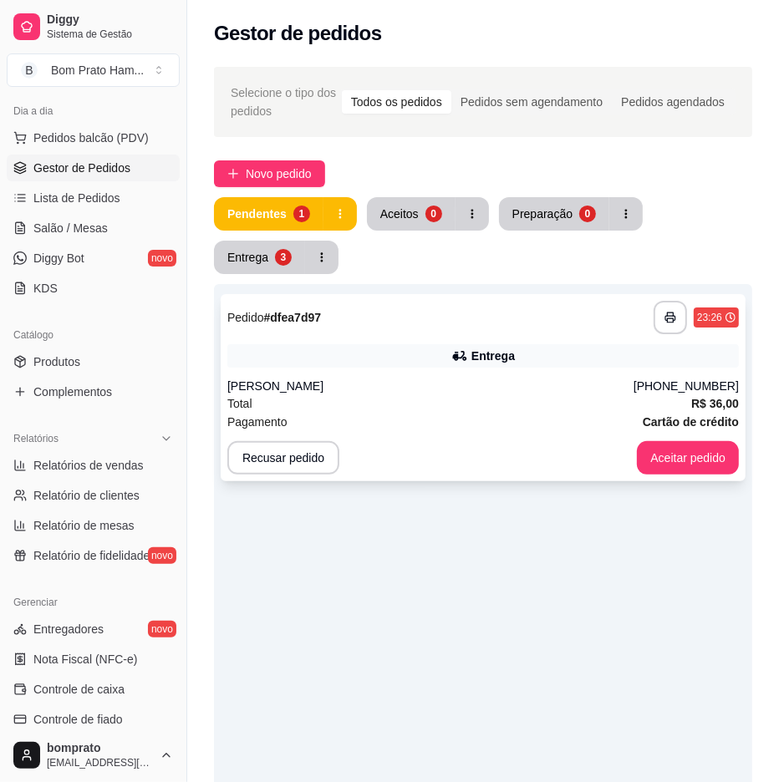
click at [403, 341] on div "**********" at bounding box center [483, 387] width 525 height 187
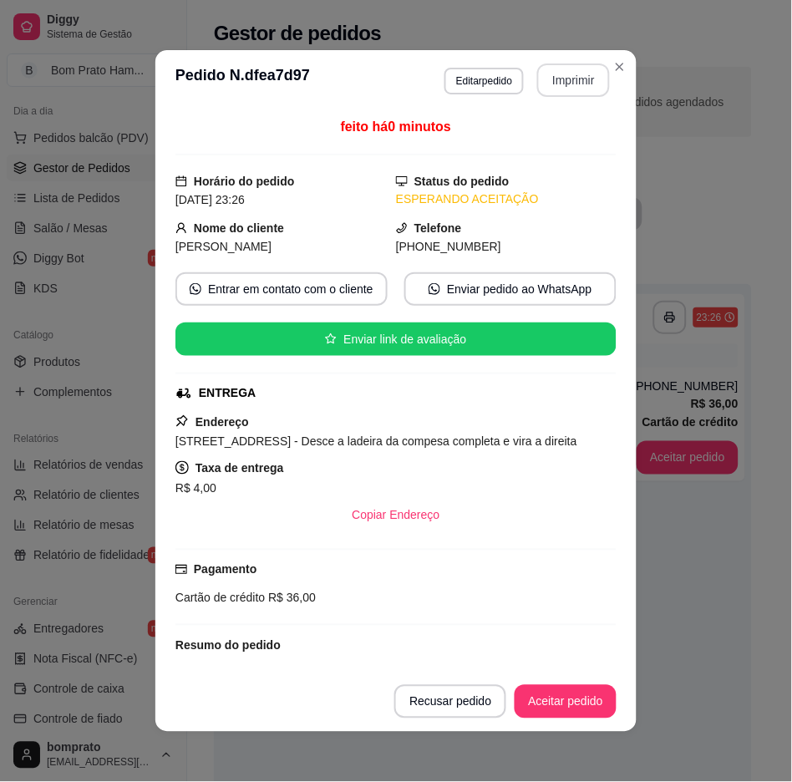
click at [537, 78] on button "Imprimir" at bounding box center [573, 79] width 73 height 33
click at [552, 686] on button "Aceitar pedido" at bounding box center [565, 702] width 99 height 33
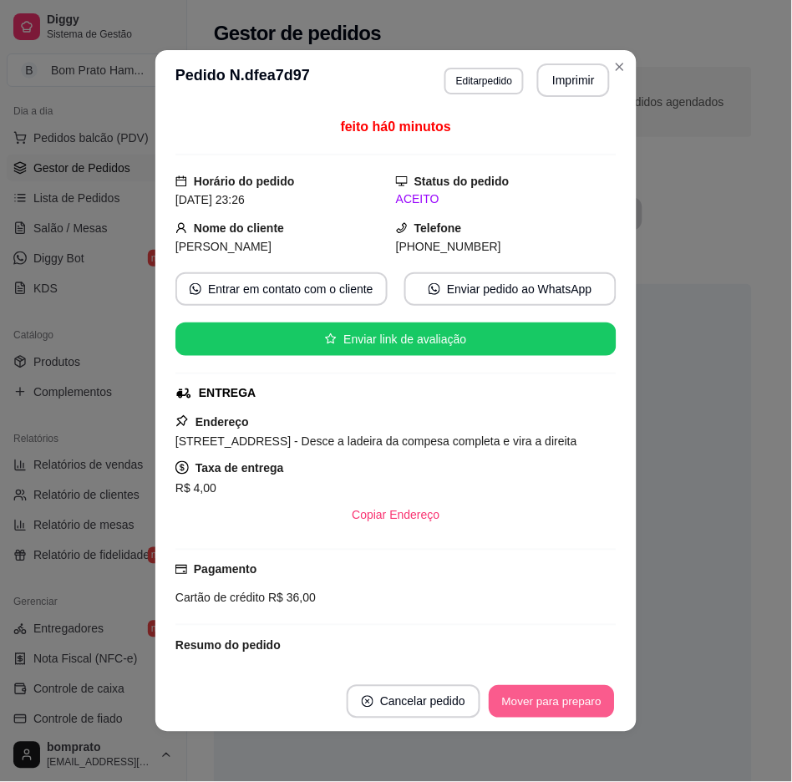
click at [577, 688] on button "Mover para preparo" at bounding box center [551, 702] width 125 height 33
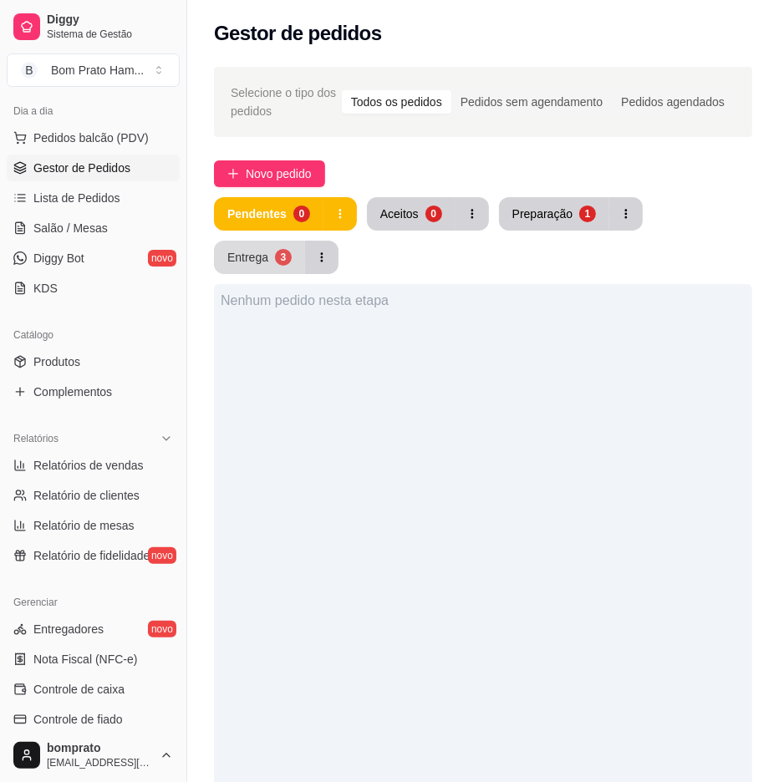
click at [298, 261] on button "Entrega 3" at bounding box center [259, 257] width 91 height 33
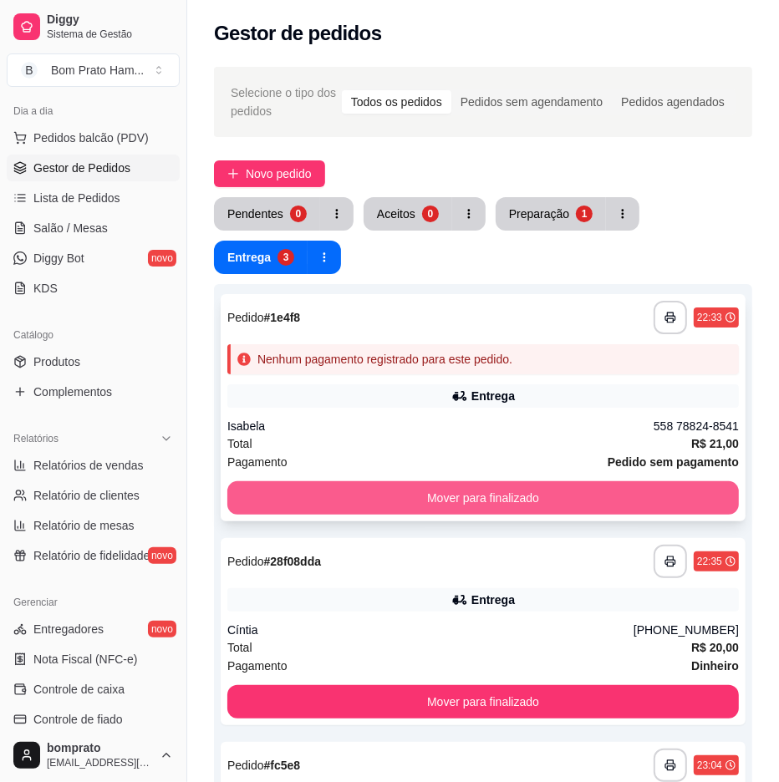
click at [470, 490] on button "Mover para finalizado" at bounding box center [482, 497] width 511 height 33
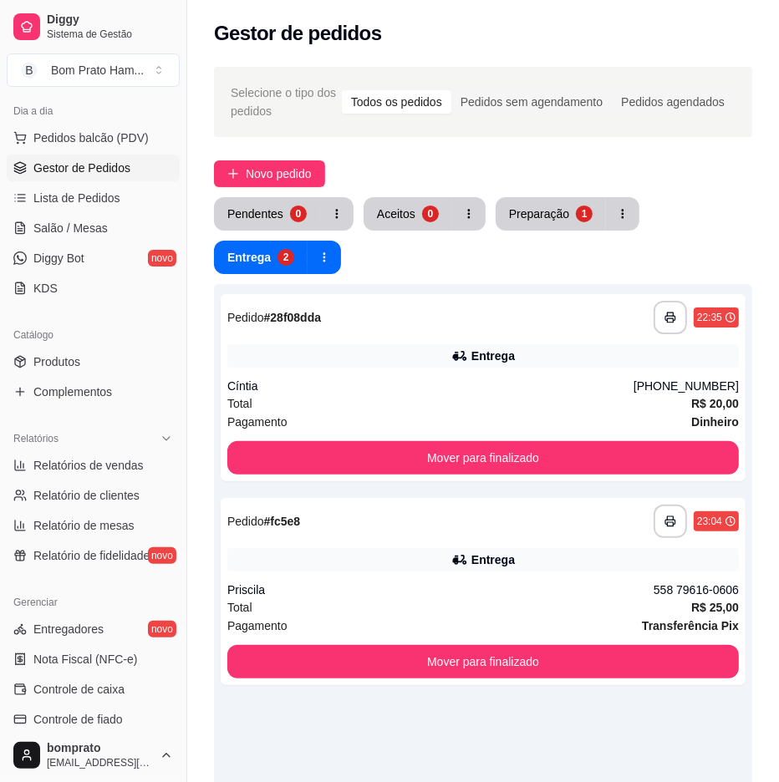
click at [480, 491] on div "**********" at bounding box center [483, 675] width 538 height 782
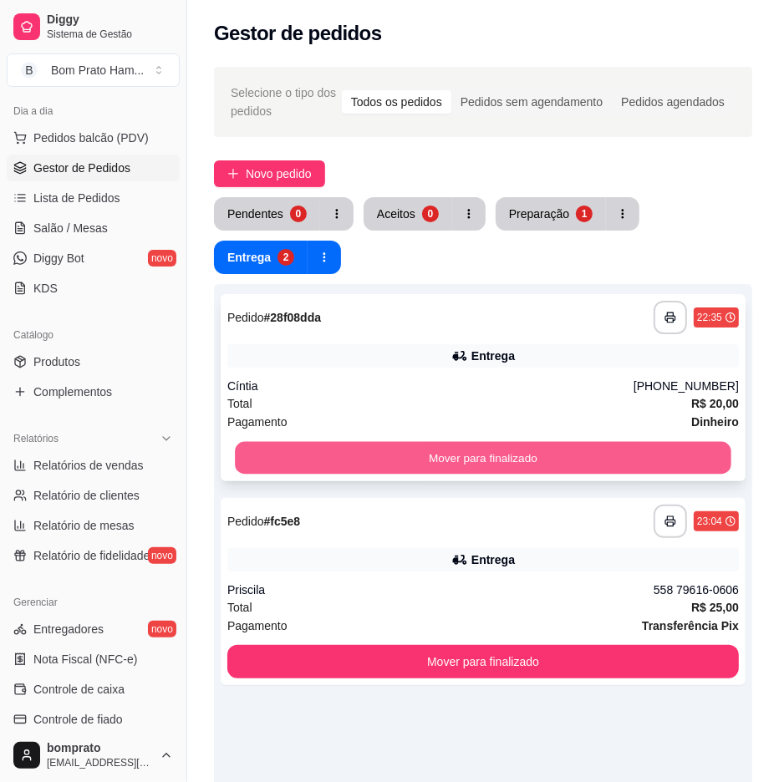
click at [491, 465] on button "Mover para finalizado" at bounding box center [483, 458] width 496 height 33
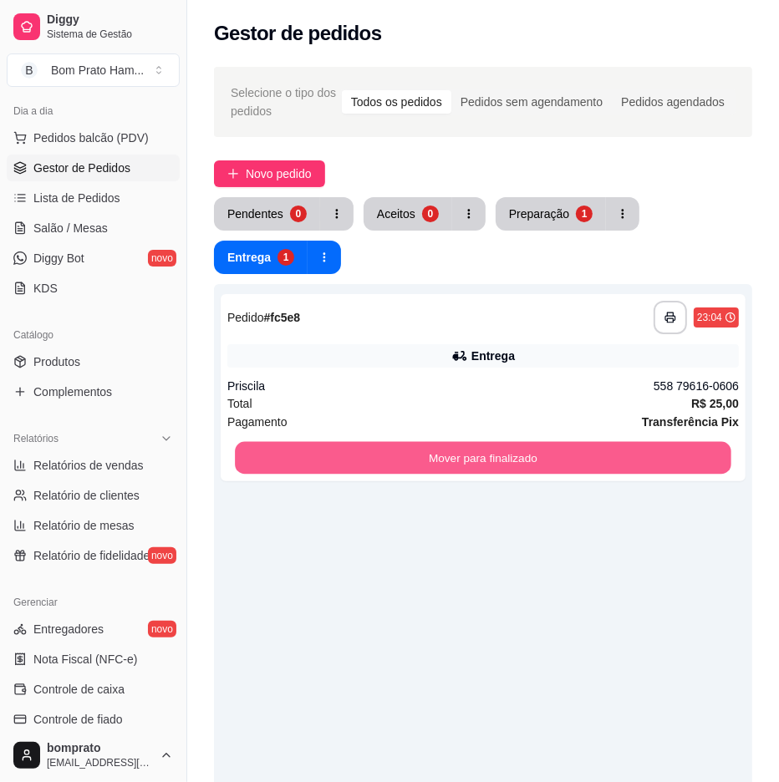
click at [497, 465] on button "Mover para finalizado" at bounding box center [483, 458] width 496 height 33
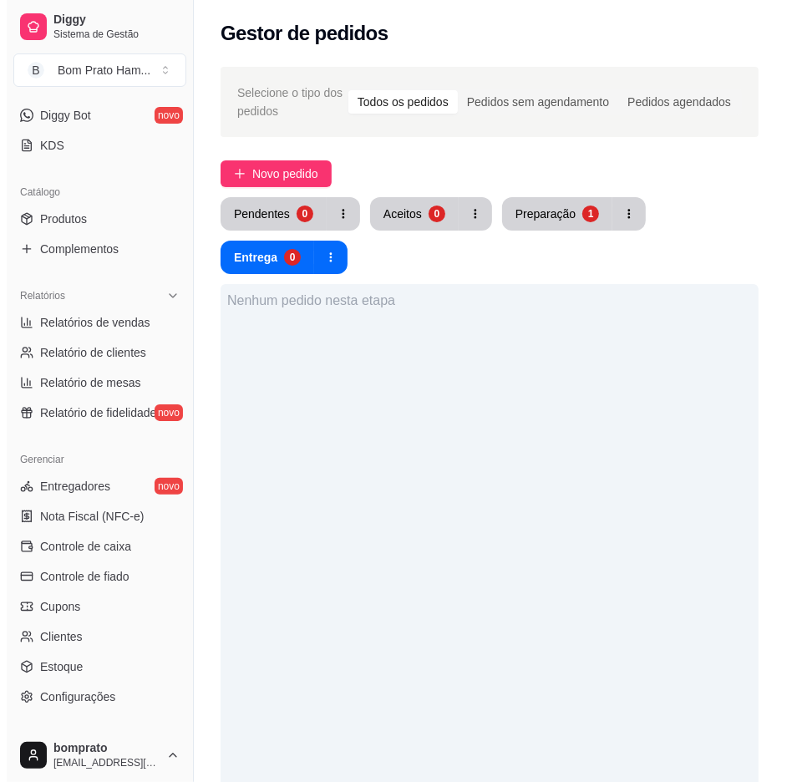
scroll to position [371, 0]
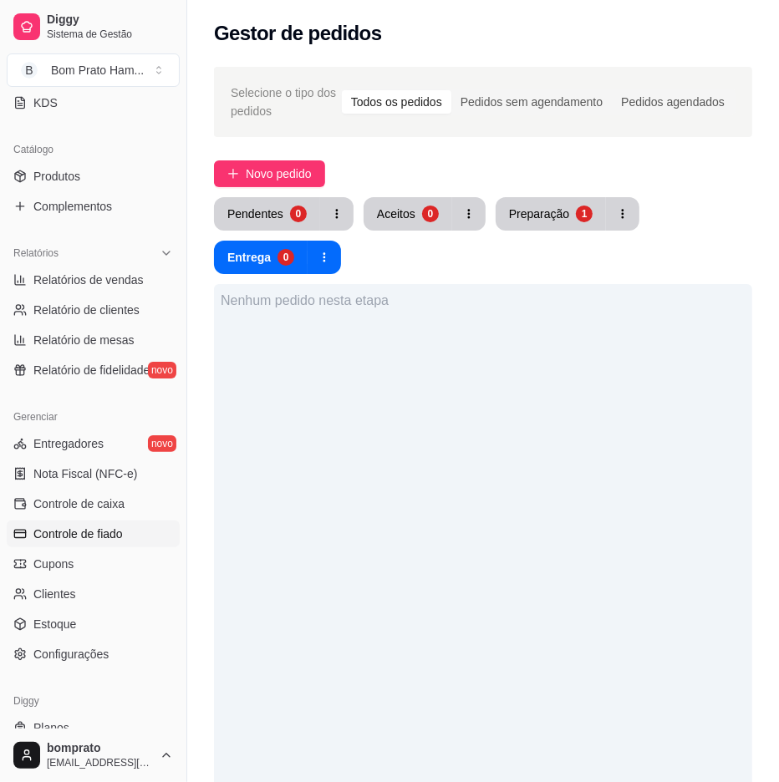
click at [119, 536] on span "Controle de fiado" at bounding box center [77, 533] width 89 height 17
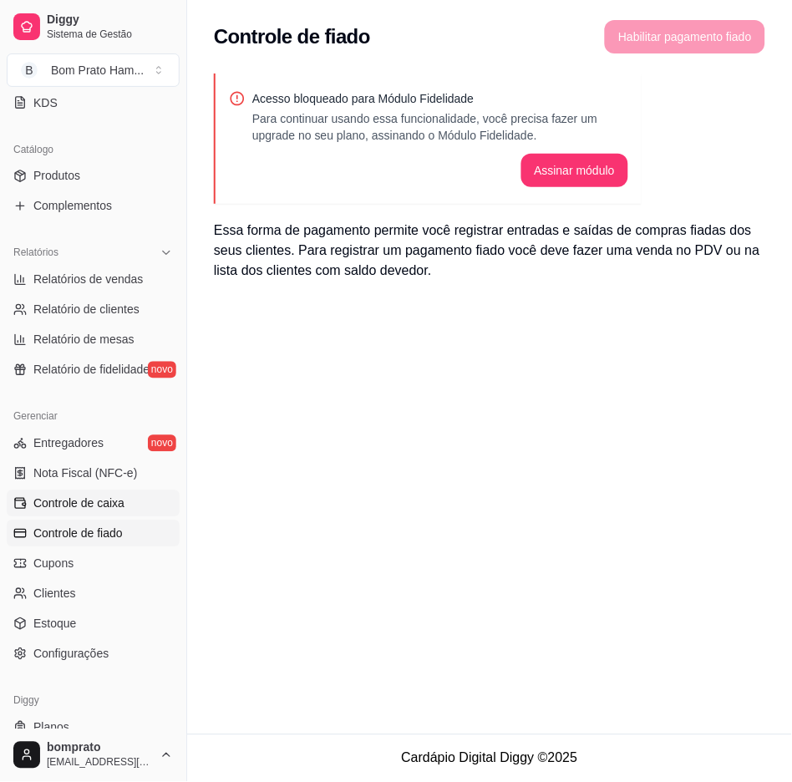
click at [135, 507] on link "Controle de caixa" at bounding box center [93, 503] width 173 height 27
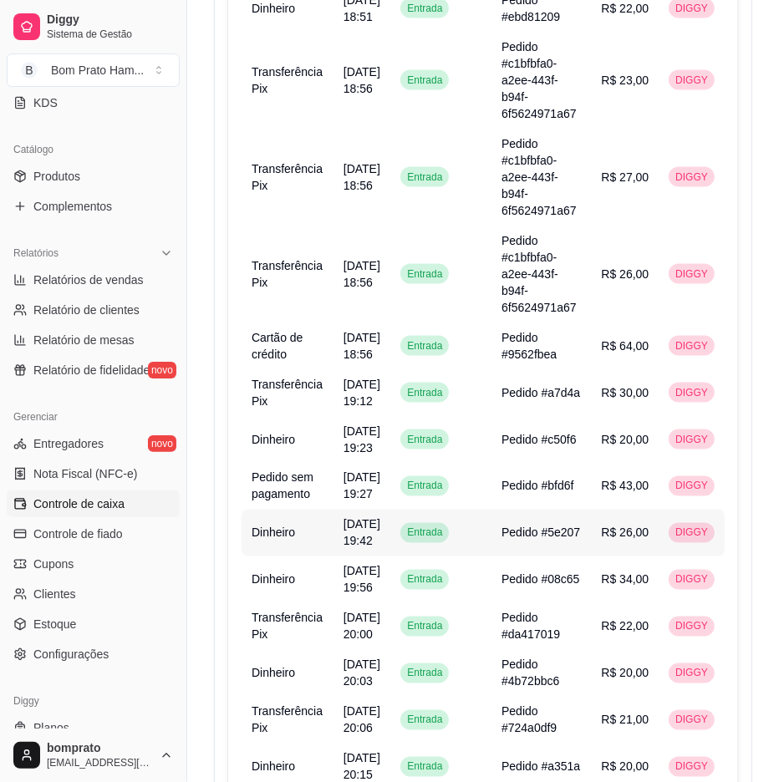
scroll to position [1392, 0]
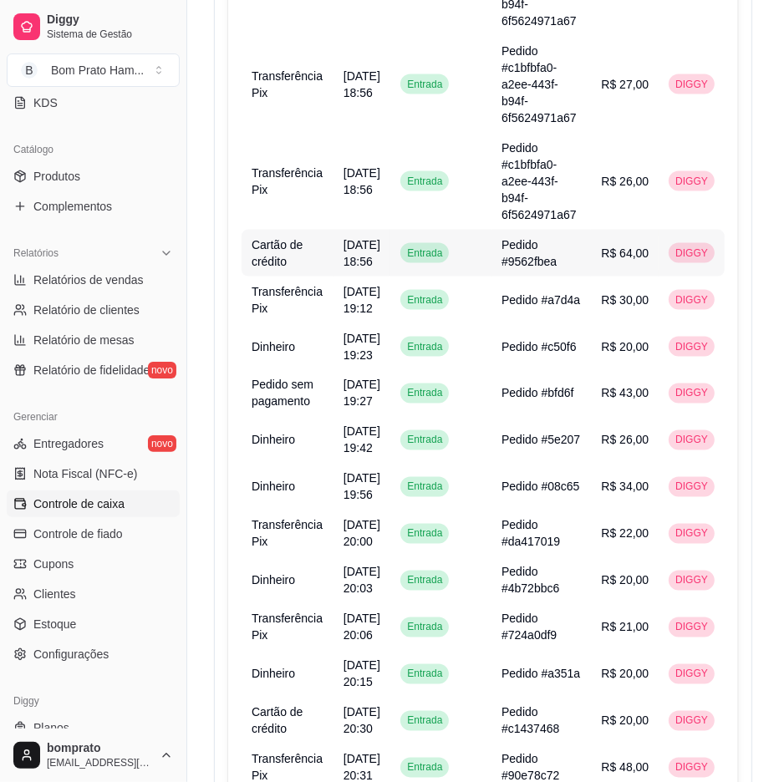
click at [353, 256] on span "[DATE] 18:56" at bounding box center [361, 253] width 37 height 30
click at [546, 237] on td "Pedido #9562fbea" at bounding box center [540, 253] width 99 height 47
click at [562, 244] on td "Pedido #9562fbea" at bounding box center [540, 253] width 99 height 47
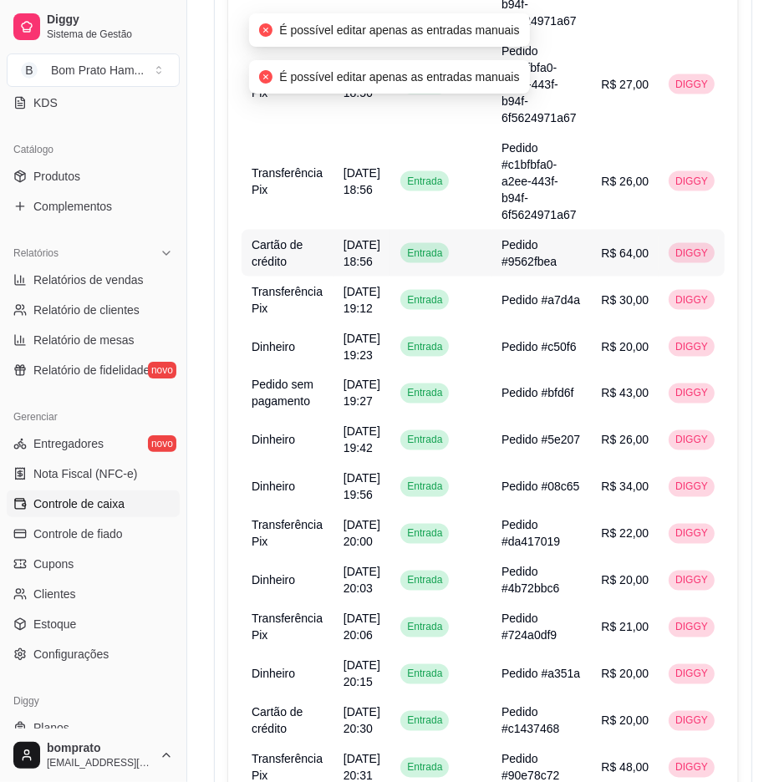
click at [688, 249] on span "DIGGY" at bounding box center [691, 252] width 39 height 13
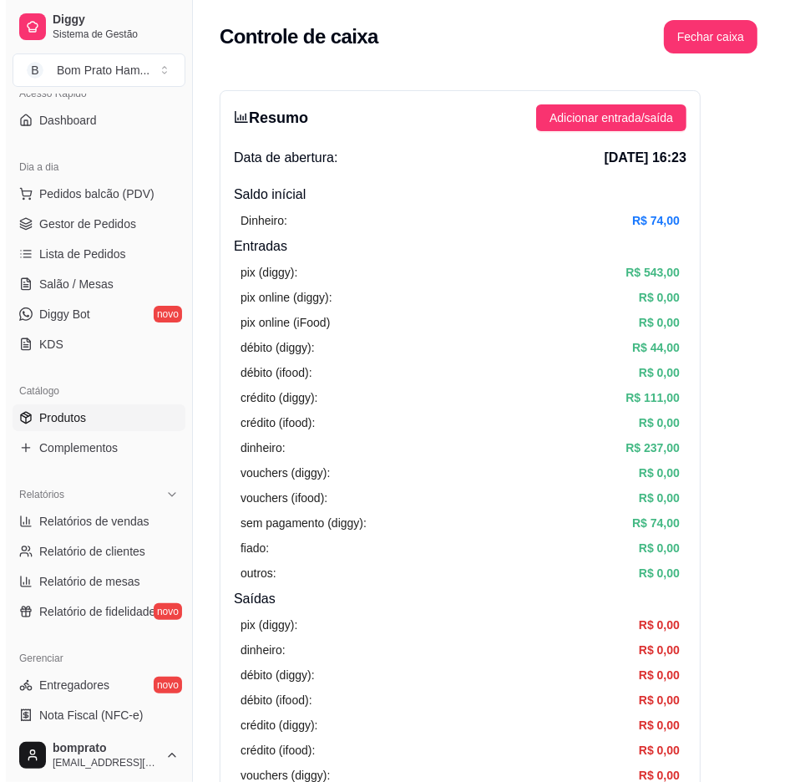
scroll to position [93, 0]
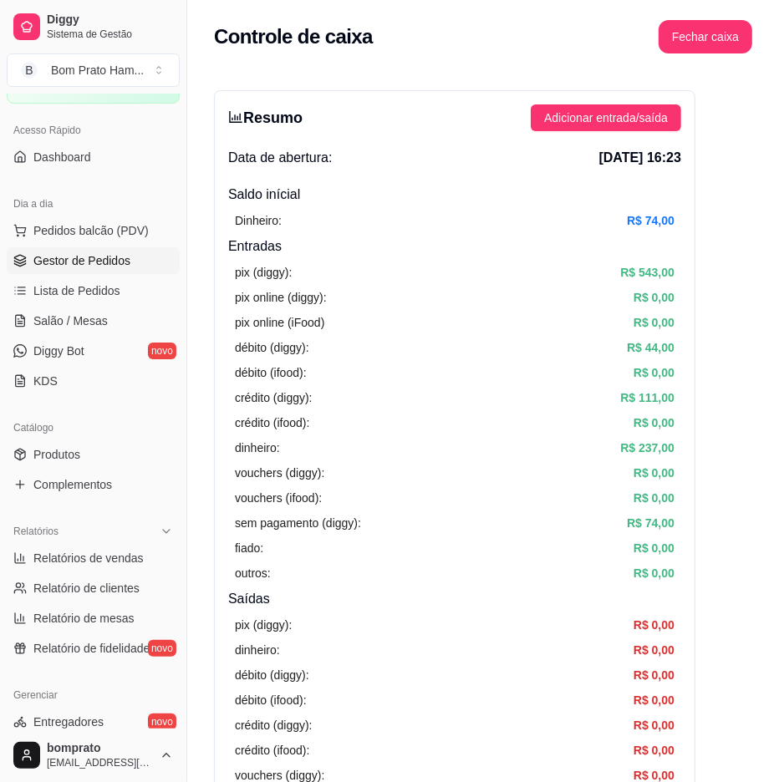
click at [115, 259] on span "Gestor de Pedidos" at bounding box center [81, 260] width 97 height 17
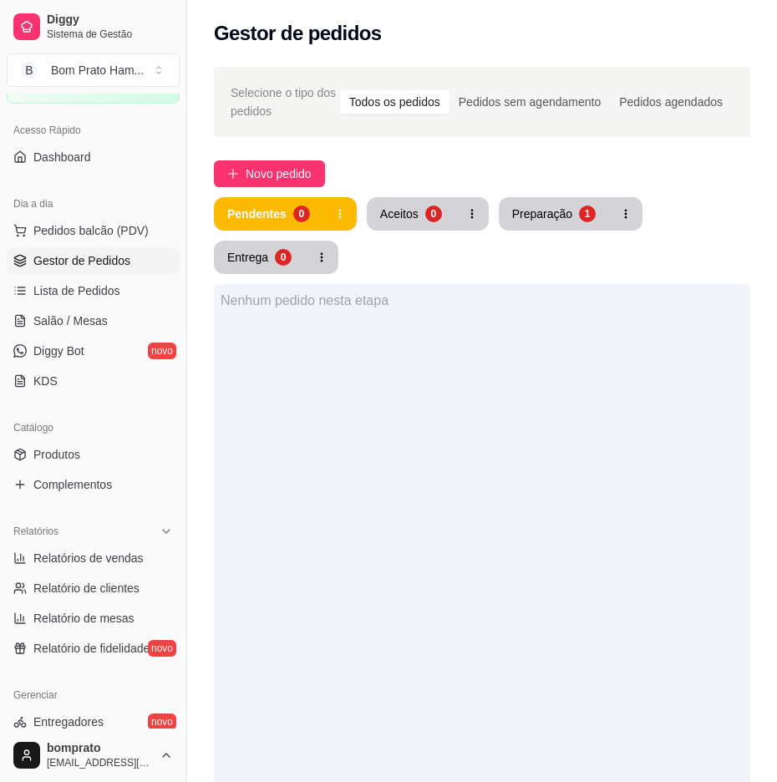
click at [264, 146] on div "Selecione o tipo dos pedidos Todos os pedidos Pedidos sem agendamento Pedidos a…" at bounding box center [482, 571] width 590 height 1029
click at [268, 154] on div "Selecione o tipo dos pedidos Todos os pedidos Pedidos sem agendamento Pedidos a…" at bounding box center [482, 571] width 590 height 1029
click at [269, 160] on button "Novo pedido" at bounding box center [269, 173] width 111 height 27
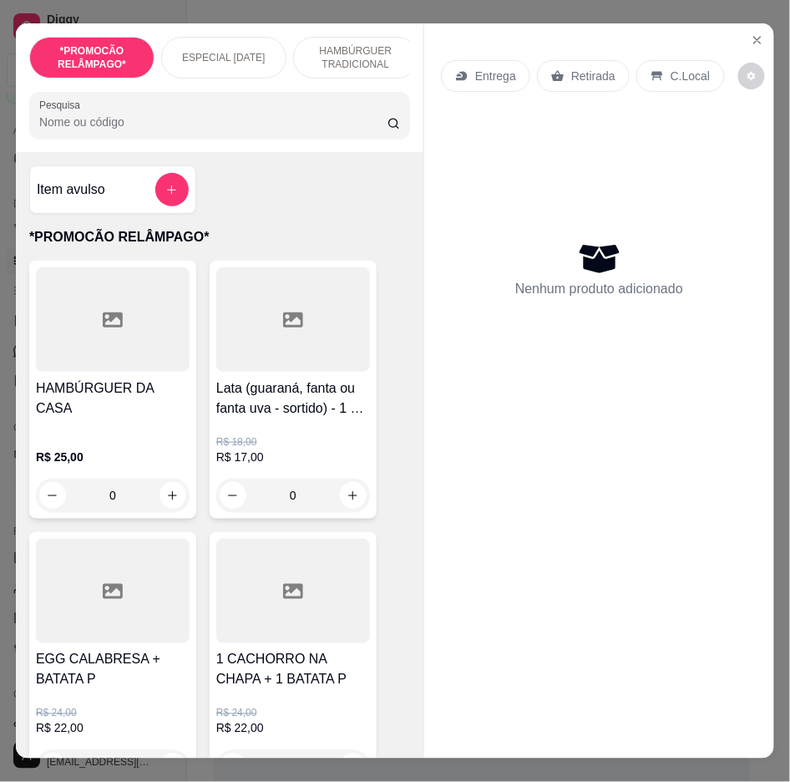
click at [221, 129] on input "Pesquisa" at bounding box center [213, 122] width 348 height 17
type input "s"
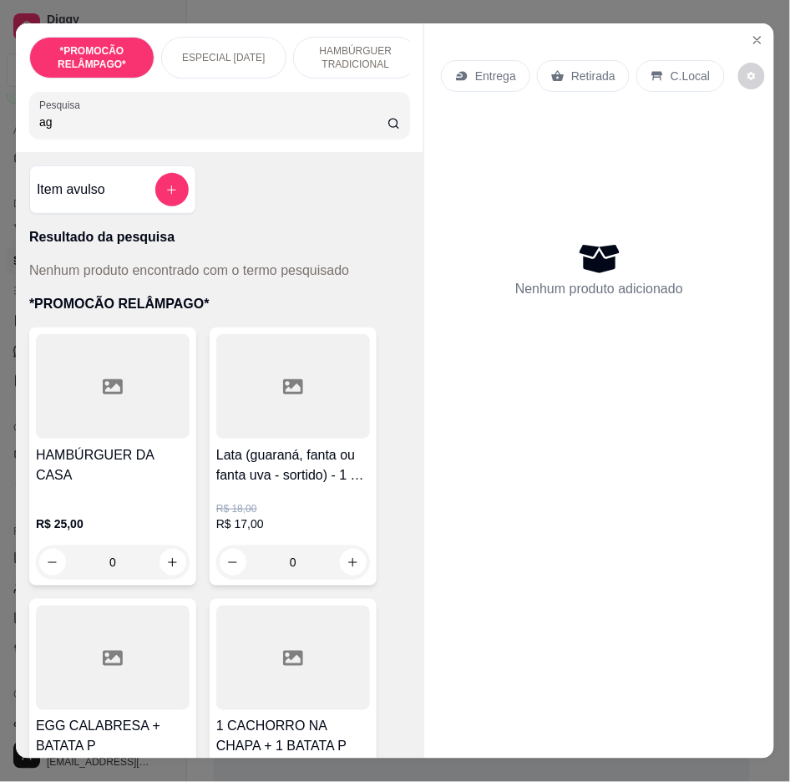
type input "a"
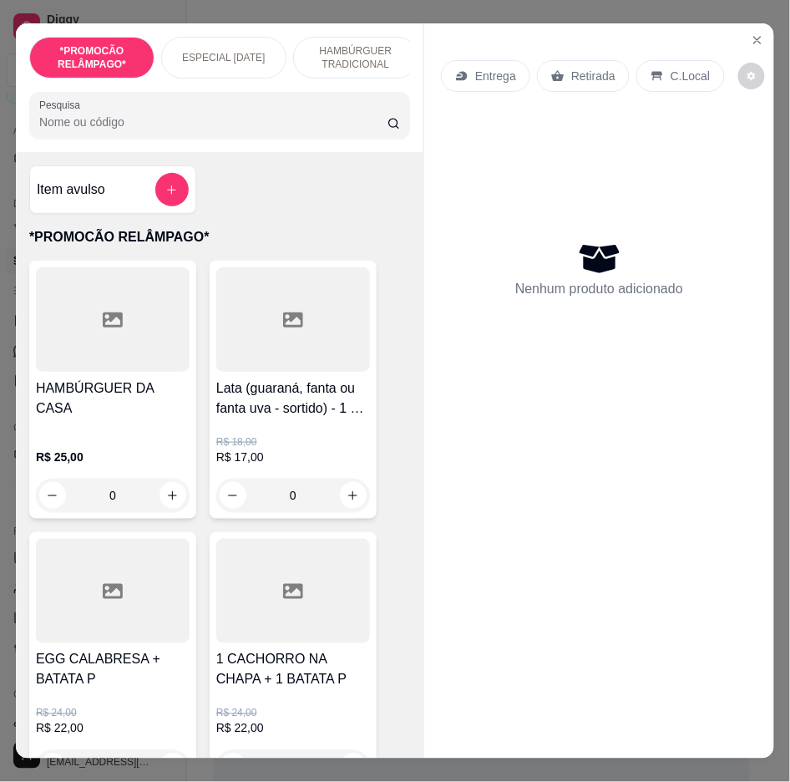
type input "a"
type input "á"
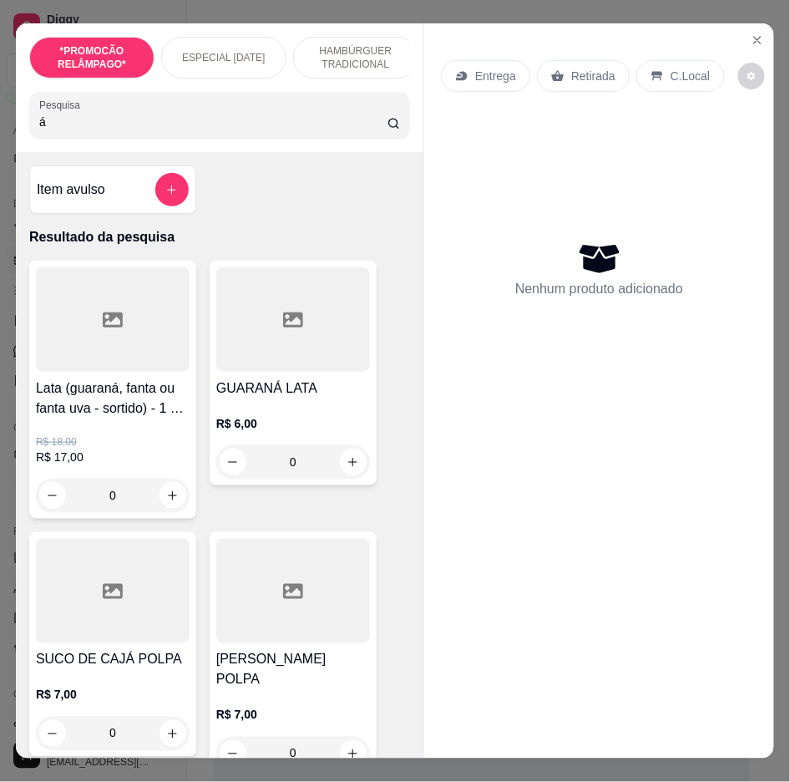
click at [368, 125] on input "á" at bounding box center [213, 122] width 348 height 17
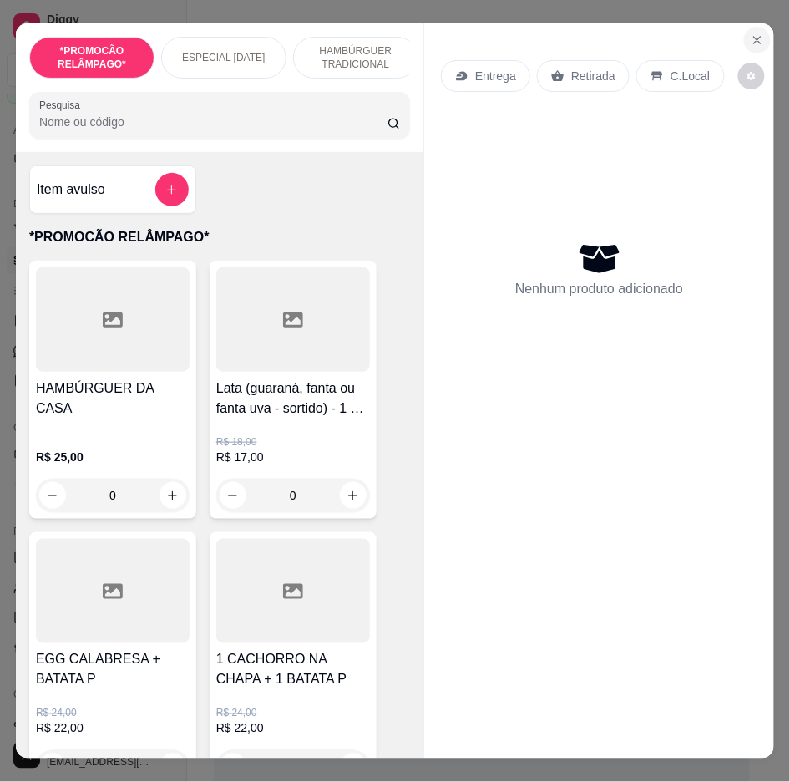
click at [748, 27] on button "Close" at bounding box center [757, 40] width 27 height 27
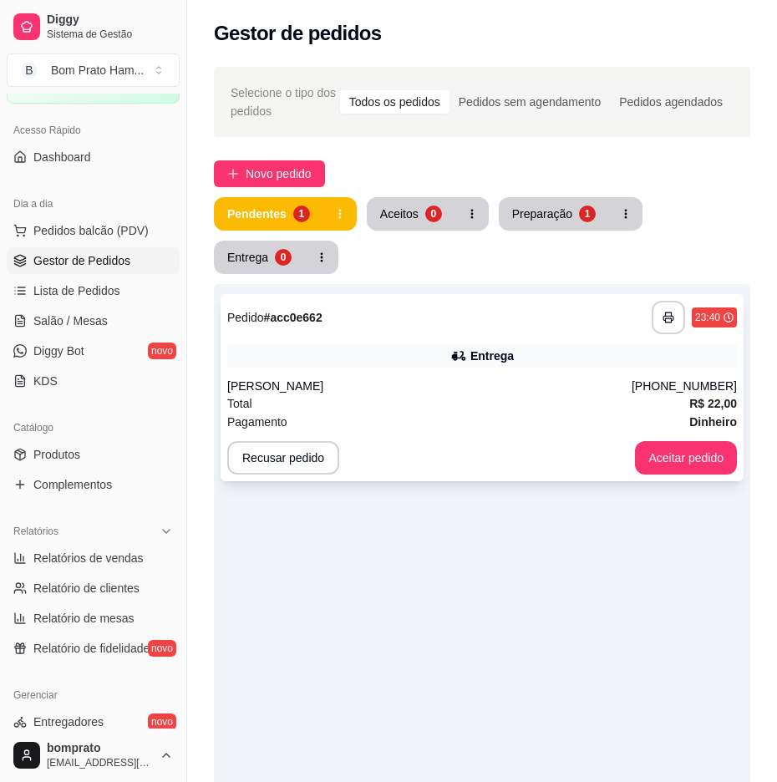
click at [660, 383] on div "(87) 99168-8401" at bounding box center [684, 386] width 105 height 17
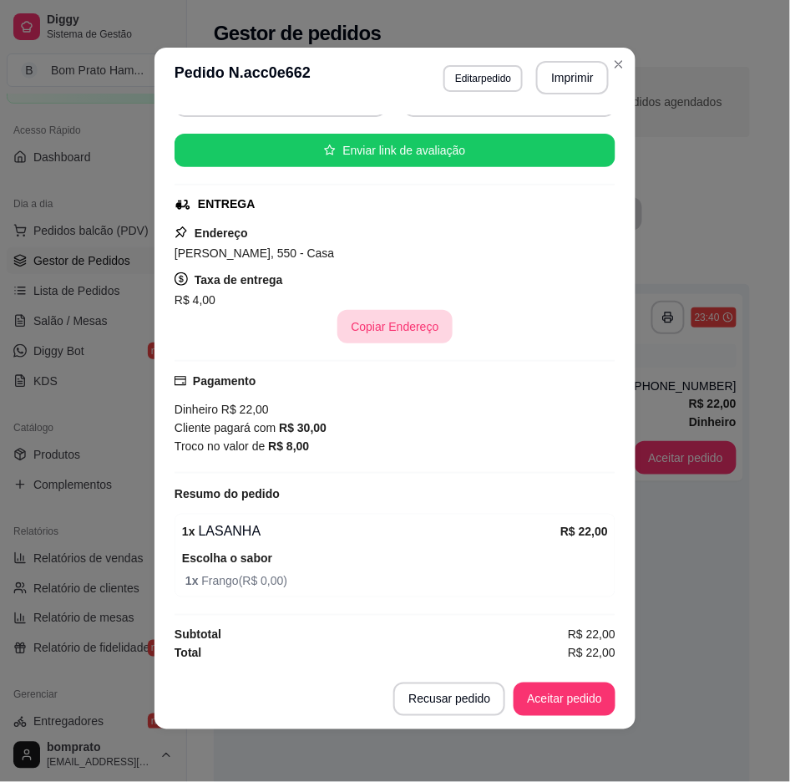
scroll to position [3, 0]
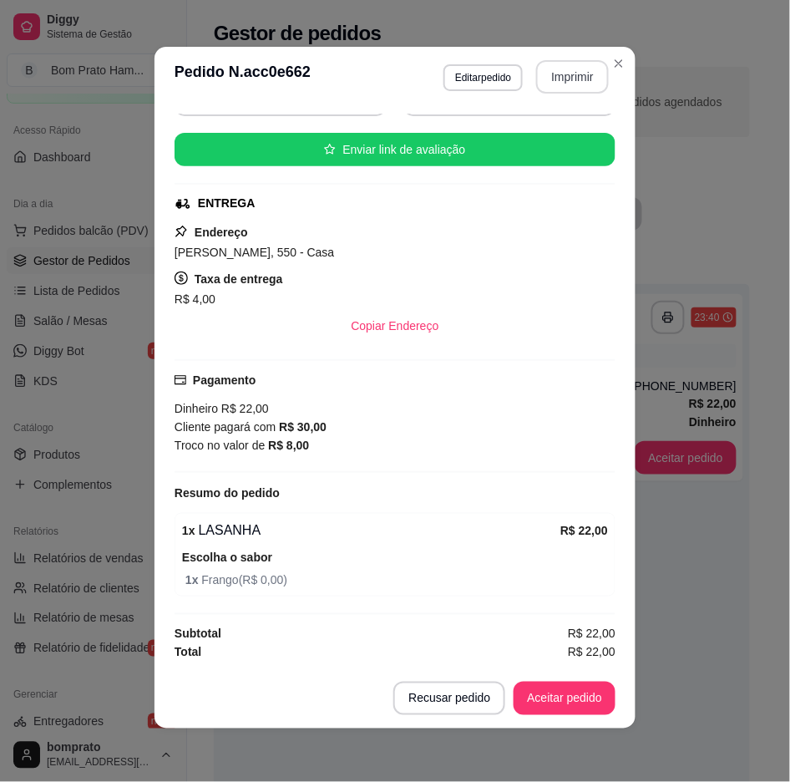
click at [561, 84] on button "Imprimir" at bounding box center [572, 76] width 73 height 33
click at [608, 698] on div "Recusar pedido Aceitar pedido" at bounding box center [504, 698] width 222 height 33
click at [583, 694] on button "Aceitar pedido" at bounding box center [565, 698] width 102 height 33
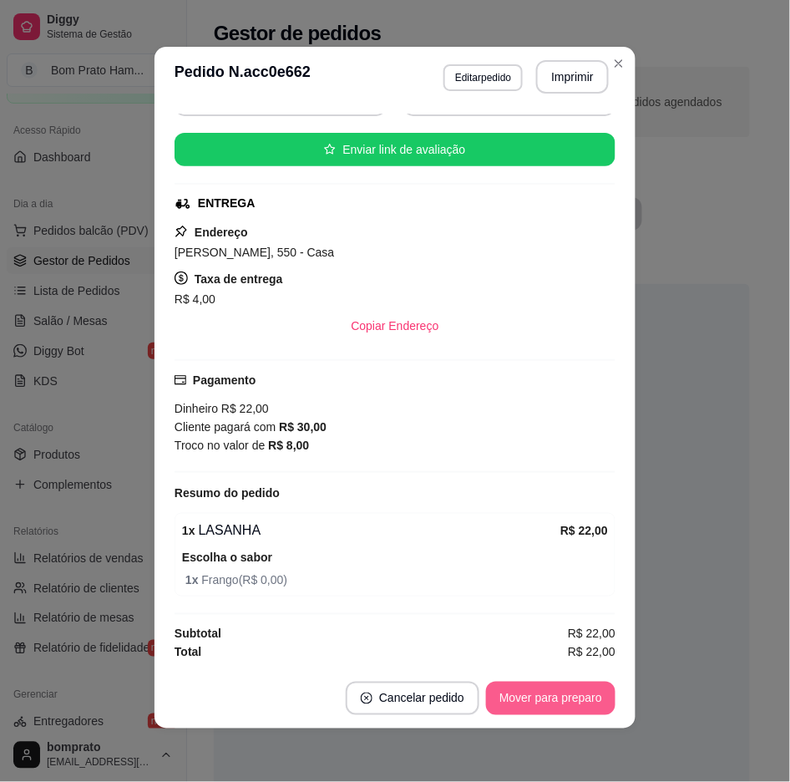
click at [581, 694] on button "Mover para preparo" at bounding box center [550, 698] width 129 height 33
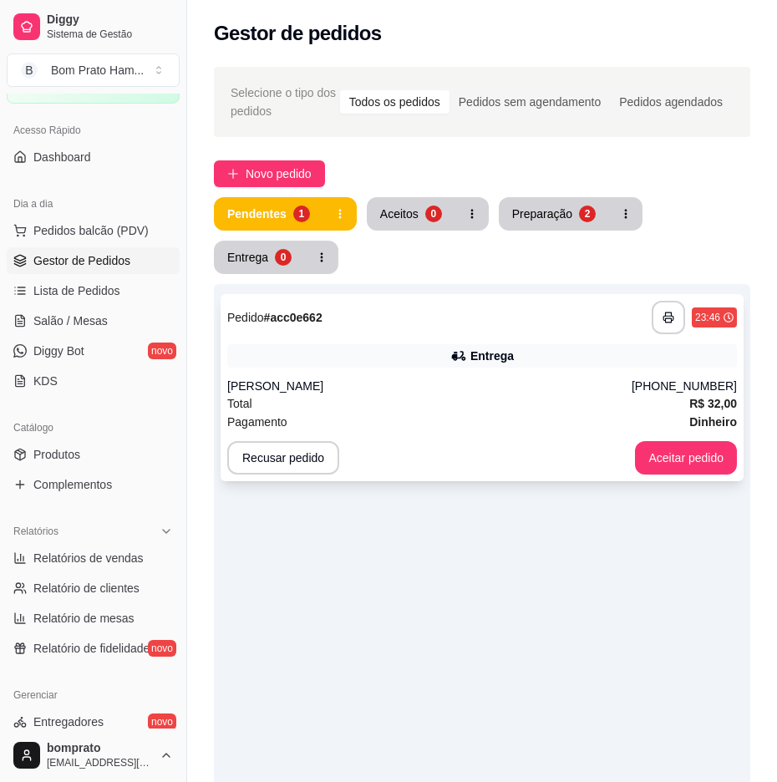
click at [686, 351] on div "Entrega" at bounding box center [482, 355] width 510 height 23
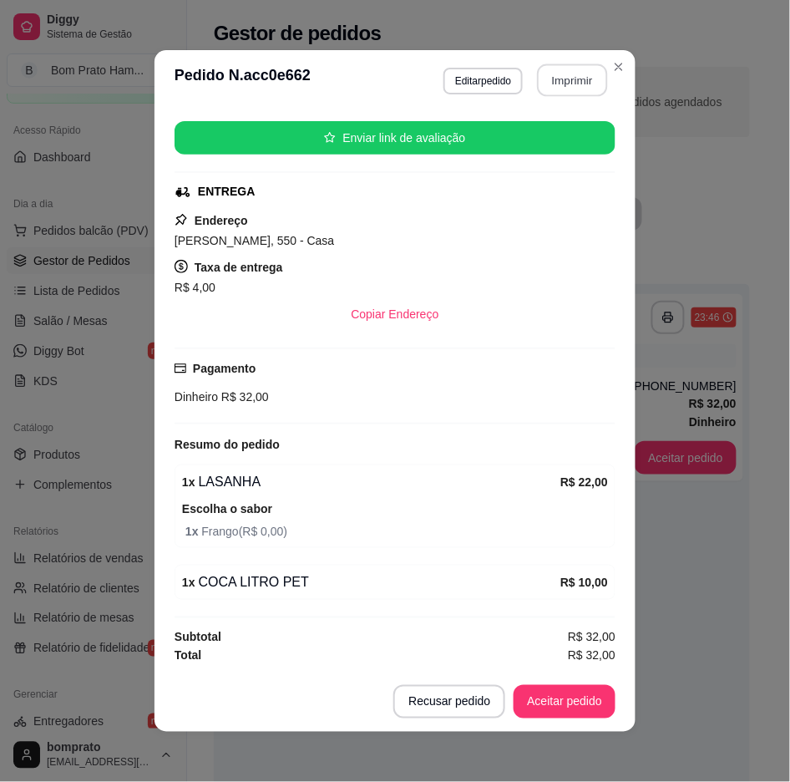
click at [546, 68] on button "Imprimir" at bounding box center [573, 80] width 70 height 33
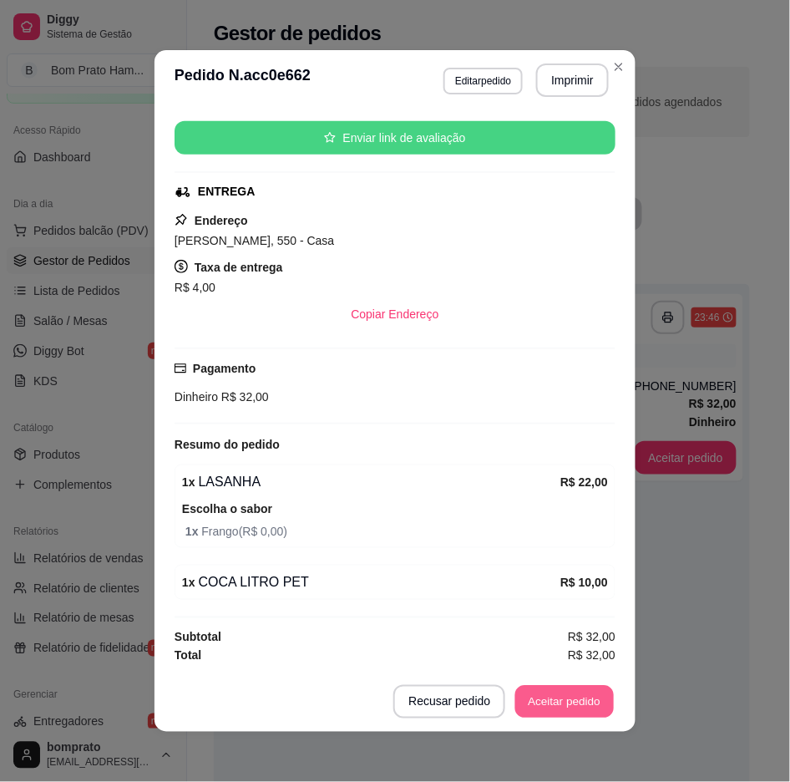
click at [587, 706] on button "Aceitar pedido" at bounding box center [564, 702] width 99 height 33
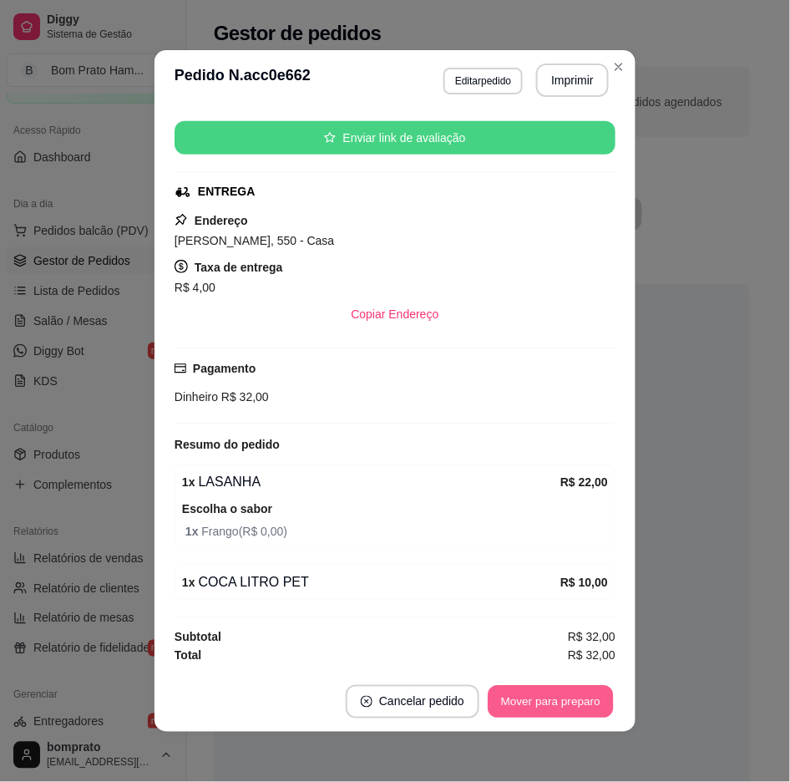
click at [582, 705] on button "Mover para preparo" at bounding box center [550, 702] width 125 height 33
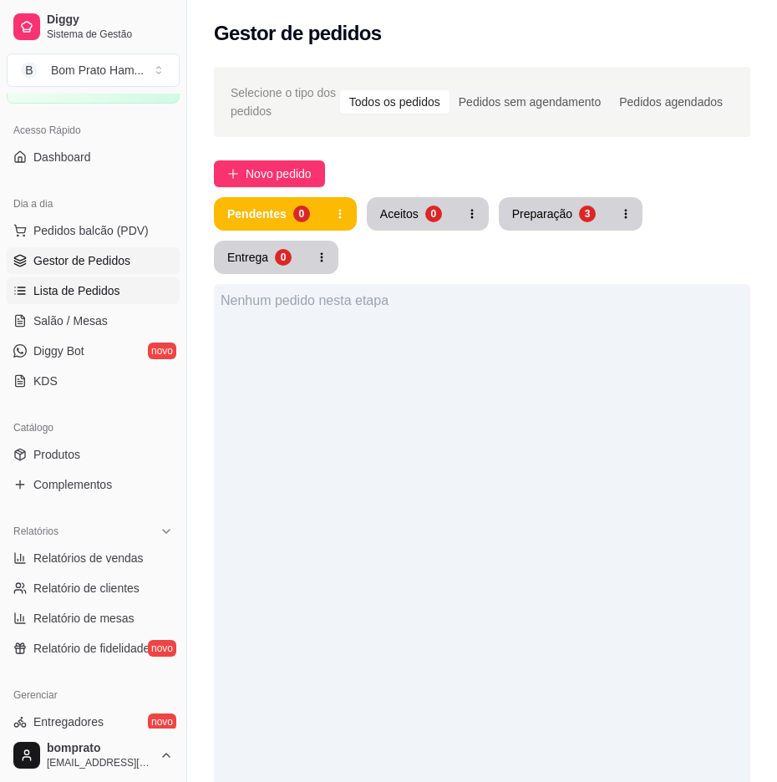
click at [109, 289] on span "Lista de Pedidos" at bounding box center [76, 290] width 87 height 17
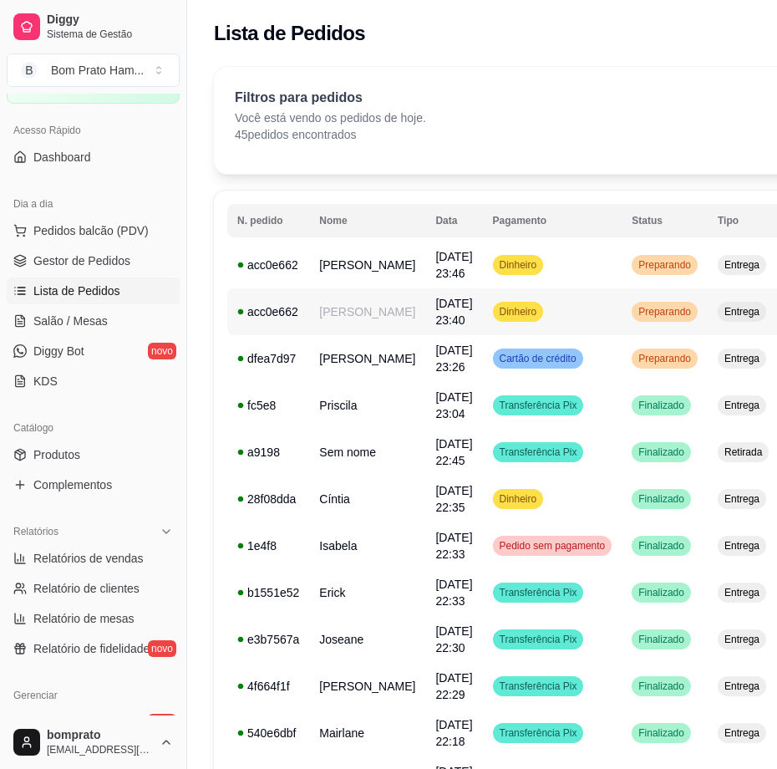
click at [644, 311] on span "Preparando" at bounding box center [664, 311] width 59 height 13
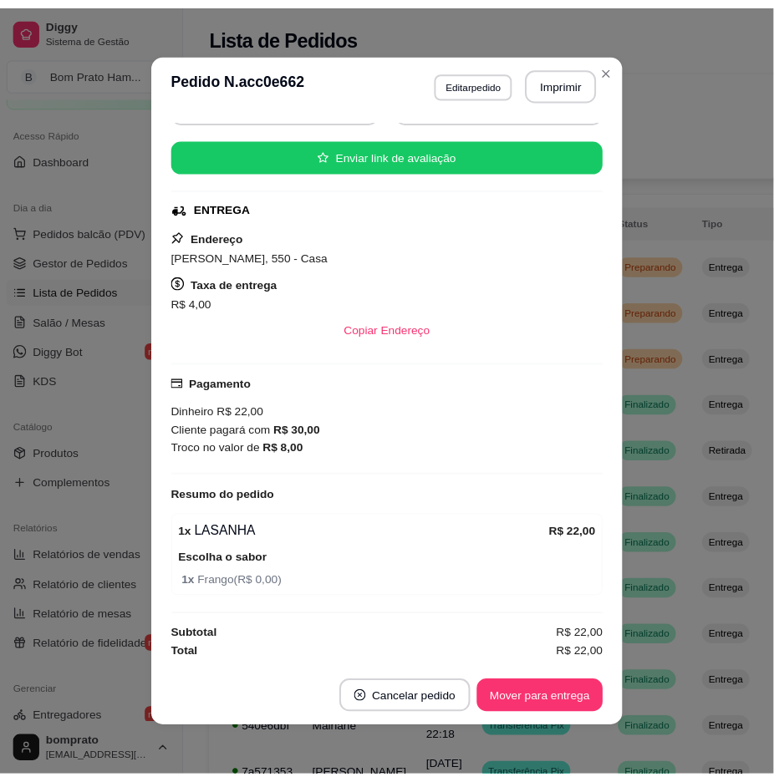
scroll to position [3, 0]
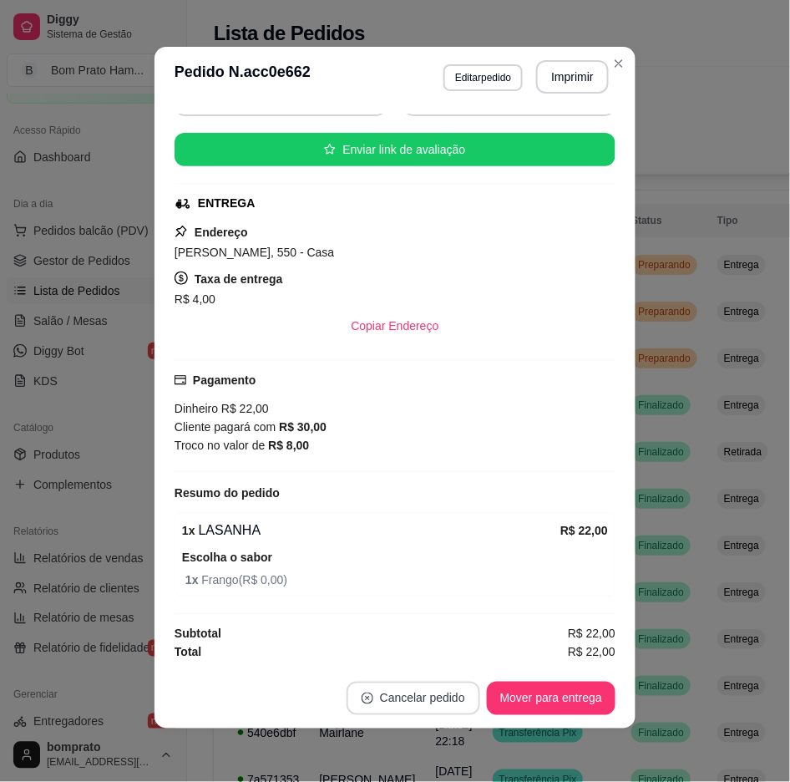
click at [389, 697] on button "Cancelar pedido" at bounding box center [414, 698] width 134 height 33
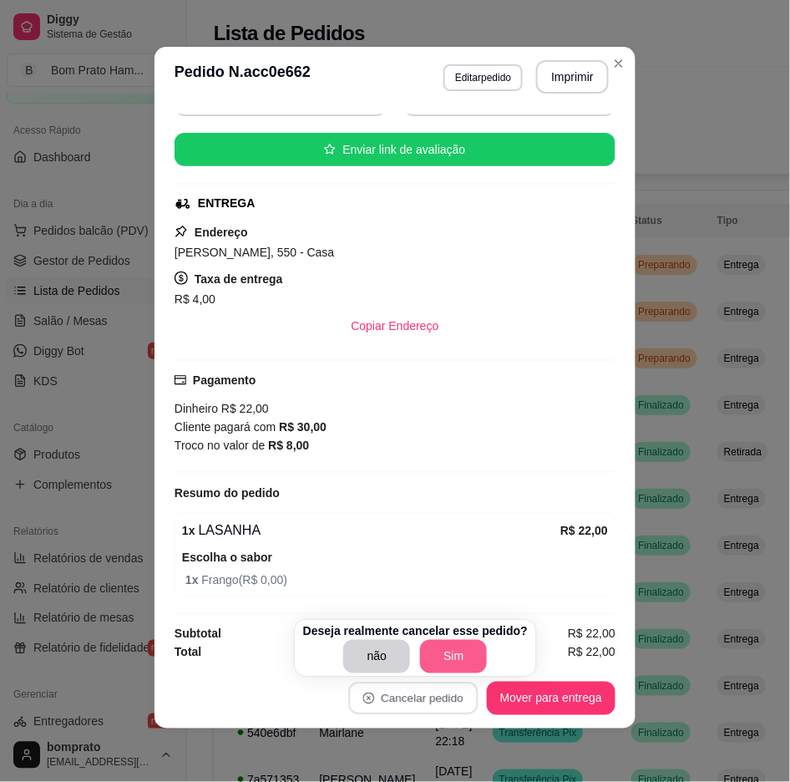
click at [441, 657] on button "Sim" at bounding box center [453, 656] width 67 height 33
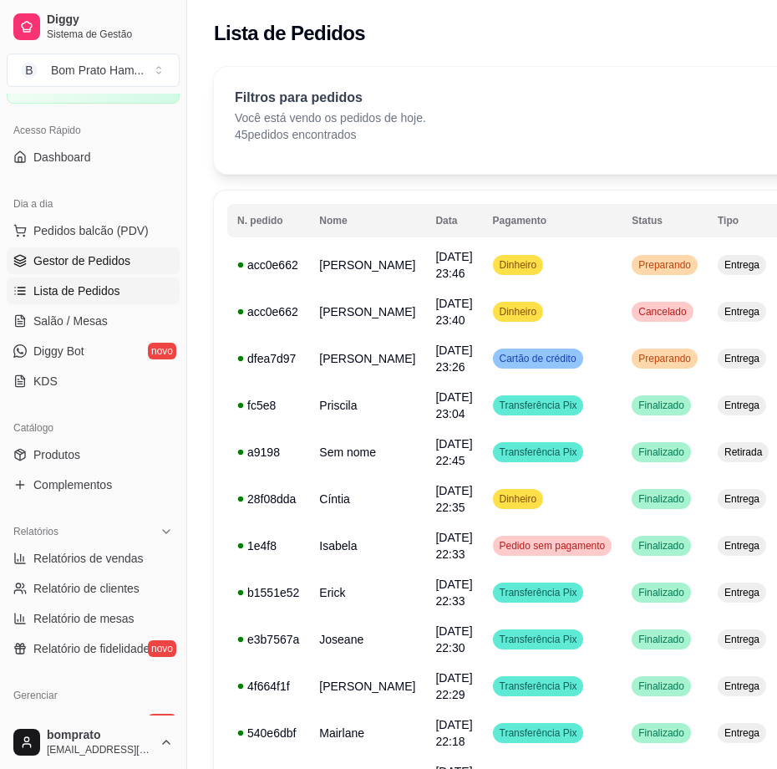
click at [134, 267] on link "Gestor de Pedidos" at bounding box center [93, 260] width 173 height 27
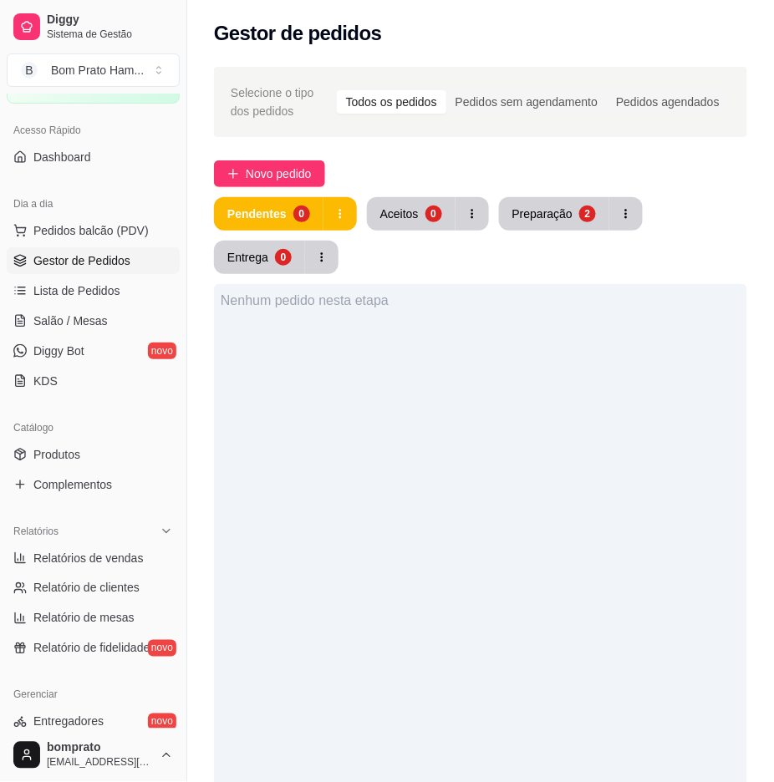
click at [537, 207] on div "Preparação" at bounding box center [542, 214] width 60 height 17
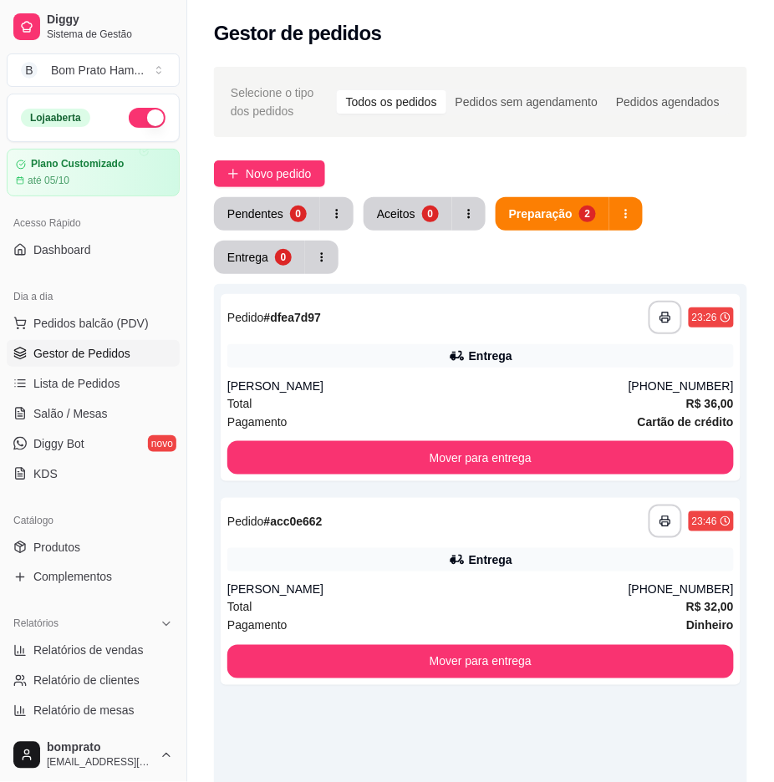
click at [137, 125] on button "button" at bounding box center [147, 118] width 37 height 20
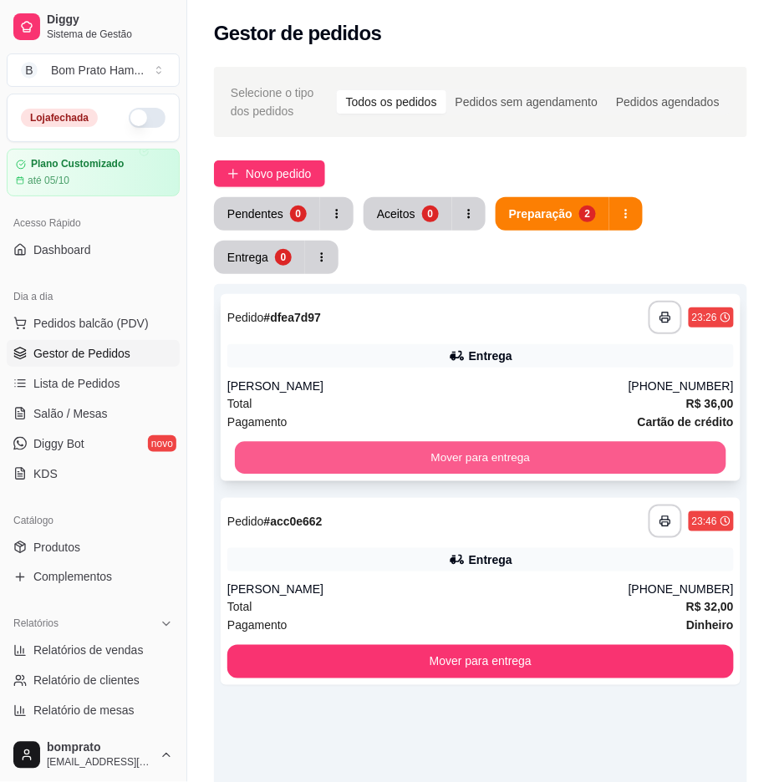
click at [390, 448] on button "Mover para entrega" at bounding box center [480, 458] width 491 height 33
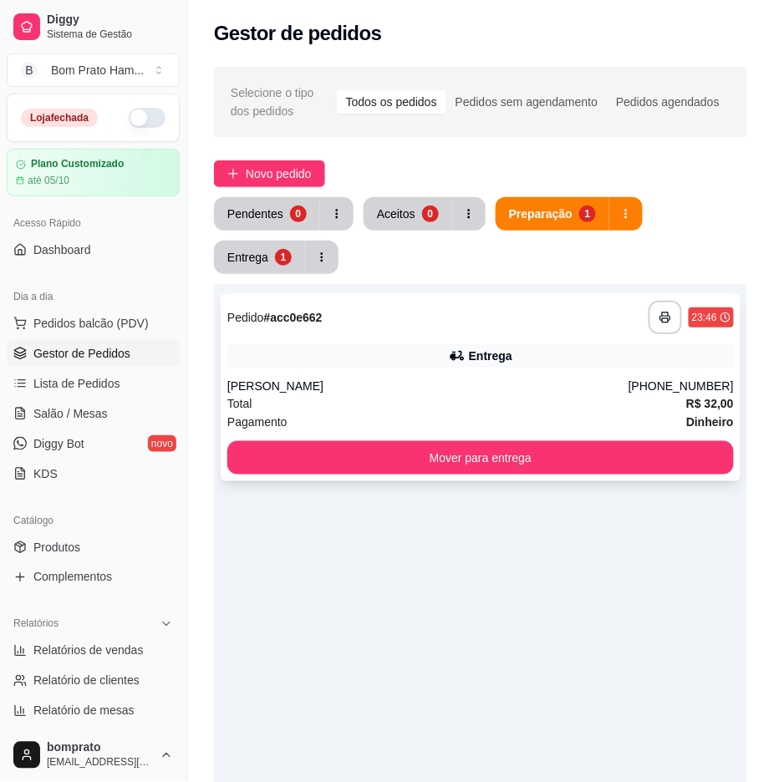
click at [408, 435] on div "**********" at bounding box center [481, 387] width 520 height 187
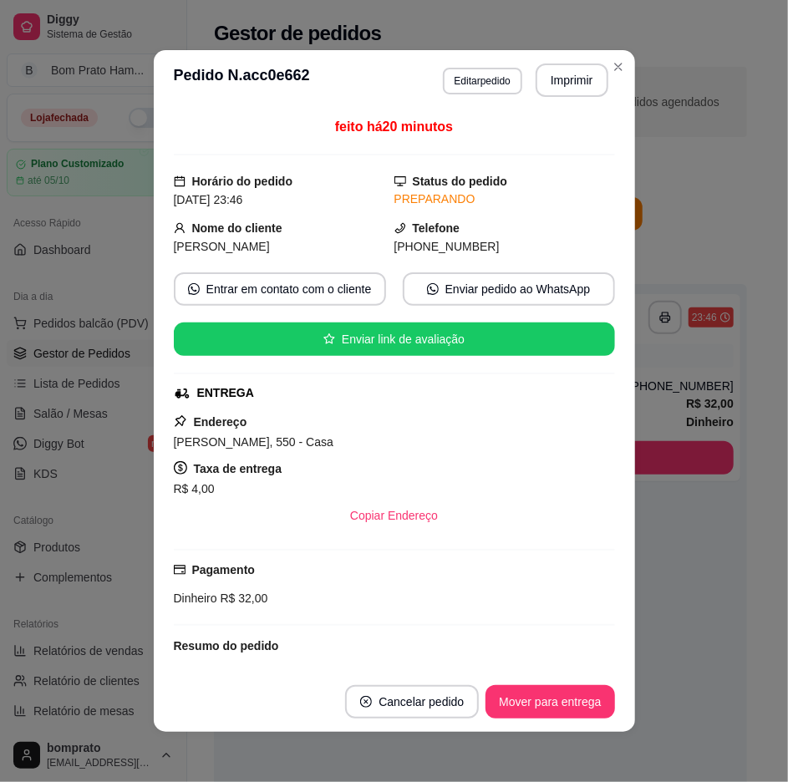
click at [574, 694] on button "Mover para entrega" at bounding box center [549, 701] width 129 height 33
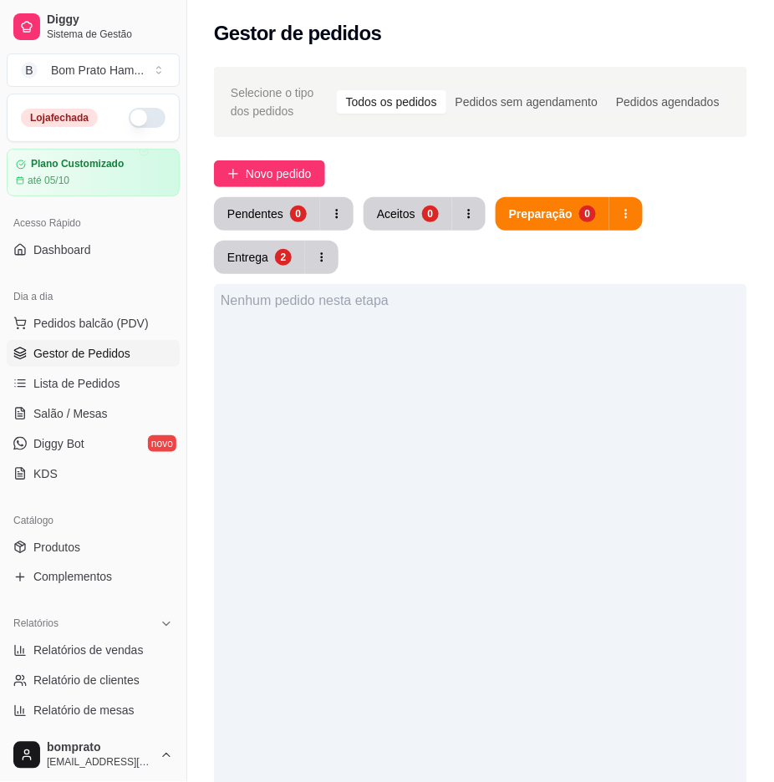
click at [515, 439] on div "Nenhum pedido nesta etapa" at bounding box center [480, 675] width 533 height 782
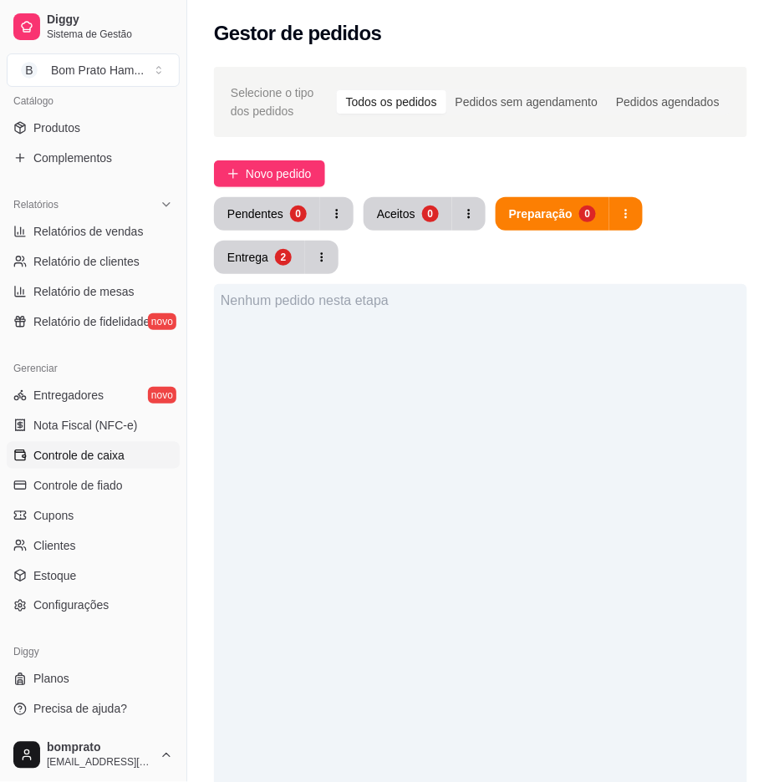
click at [69, 454] on span "Controle de caixa" at bounding box center [78, 455] width 91 height 17
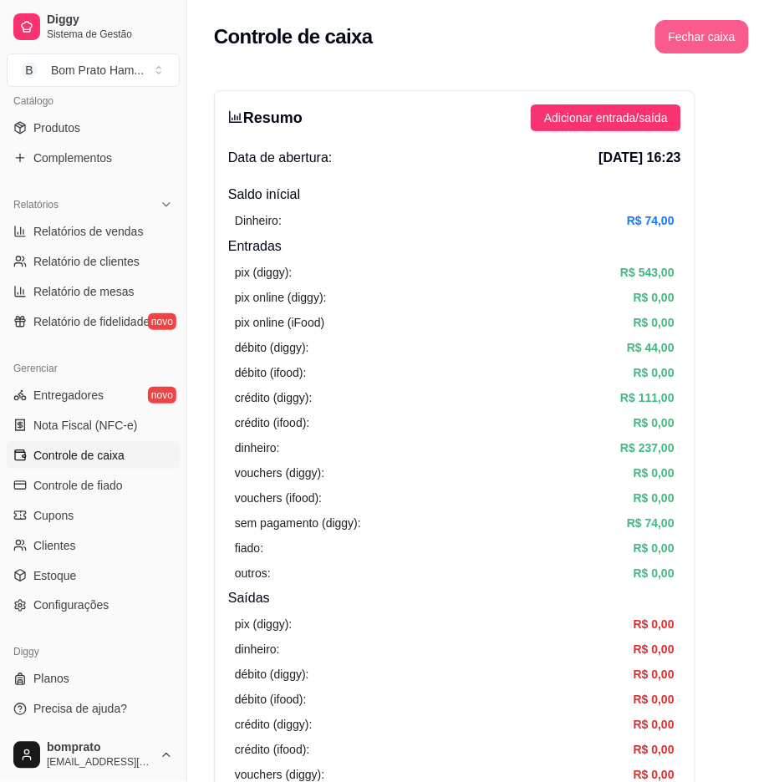
click at [722, 46] on button "Fechar caixa" at bounding box center [702, 36] width 94 height 33
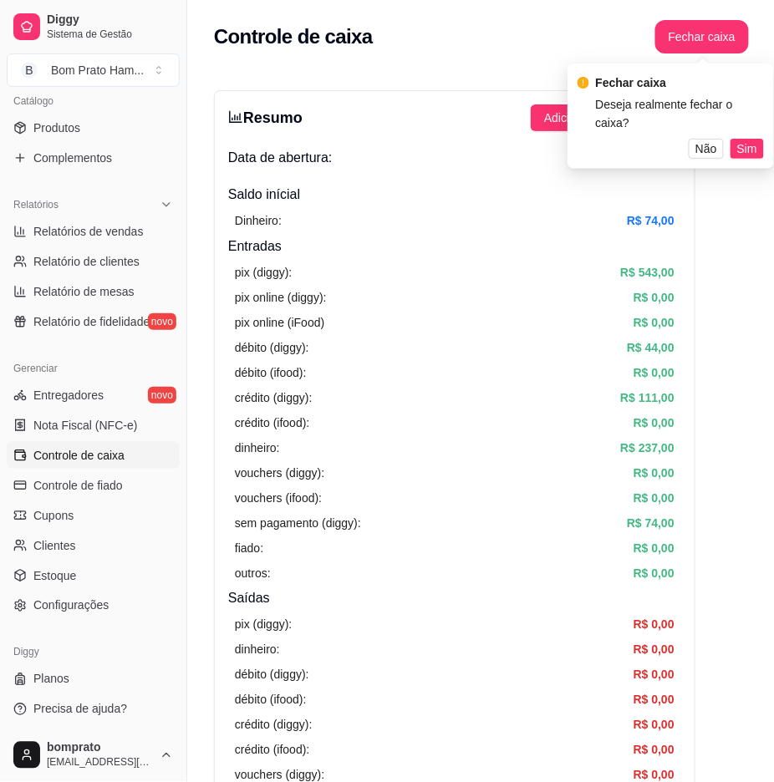
click at [741, 140] on span "Sim" at bounding box center [747, 149] width 20 height 18
